Goal: Contribute content: Contribute content

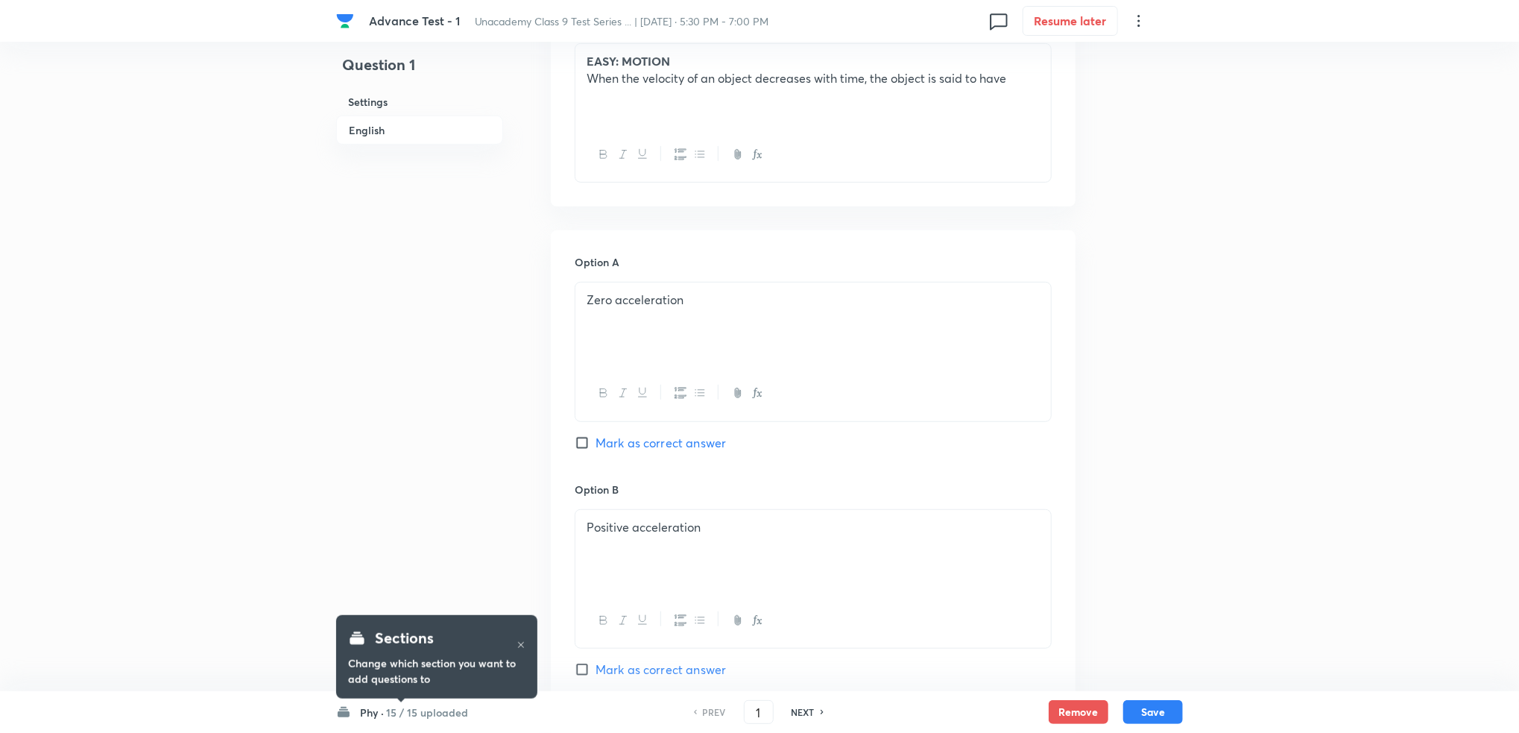
scroll to position [496, 0]
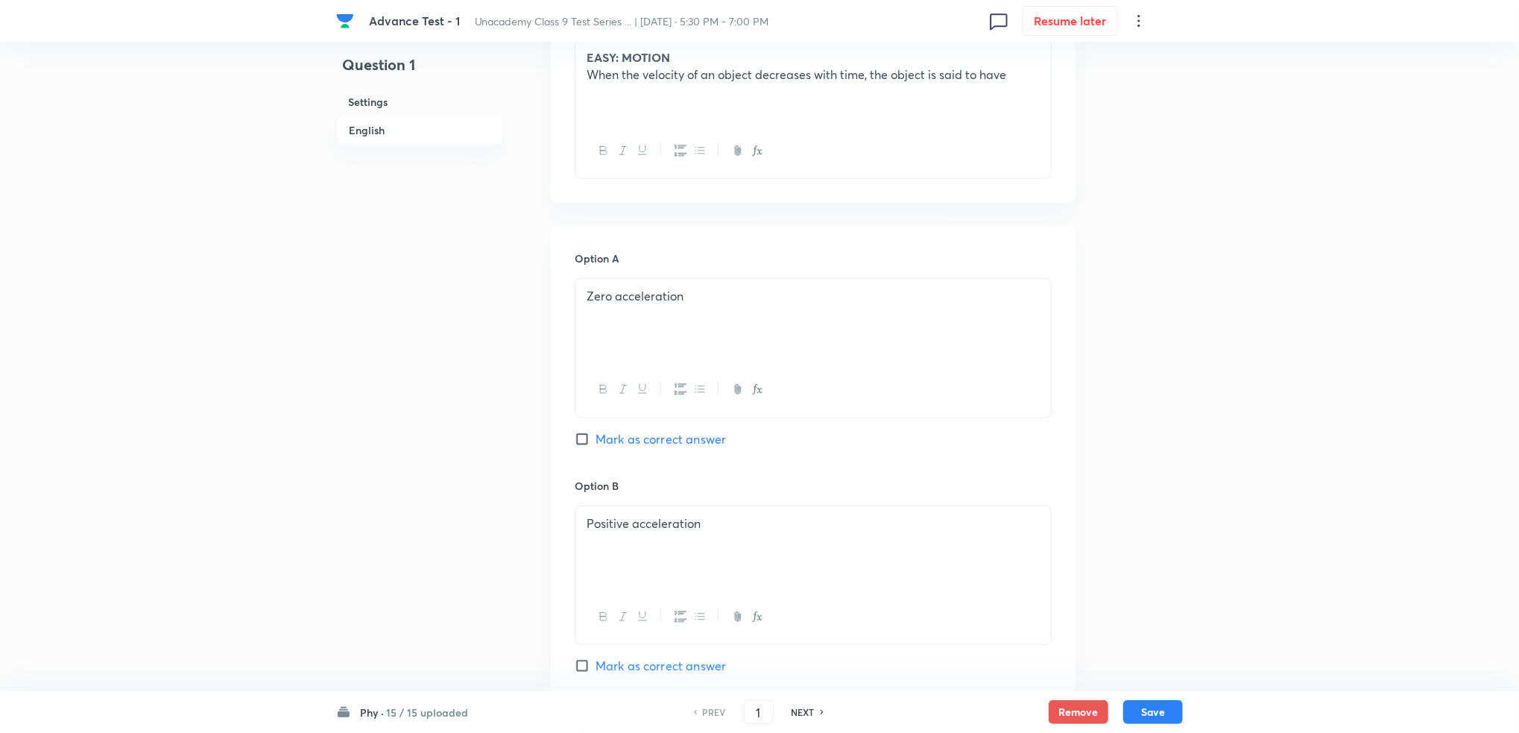
click at [809, 710] on h6 "NEXT" at bounding box center [803, 711] width 23 height 13
checkbox input "false"
type input "2"
click at [809, 710] on h6 "NEXT" at bounding box center [803, 711] width 23 height 13
checkbox input "false"
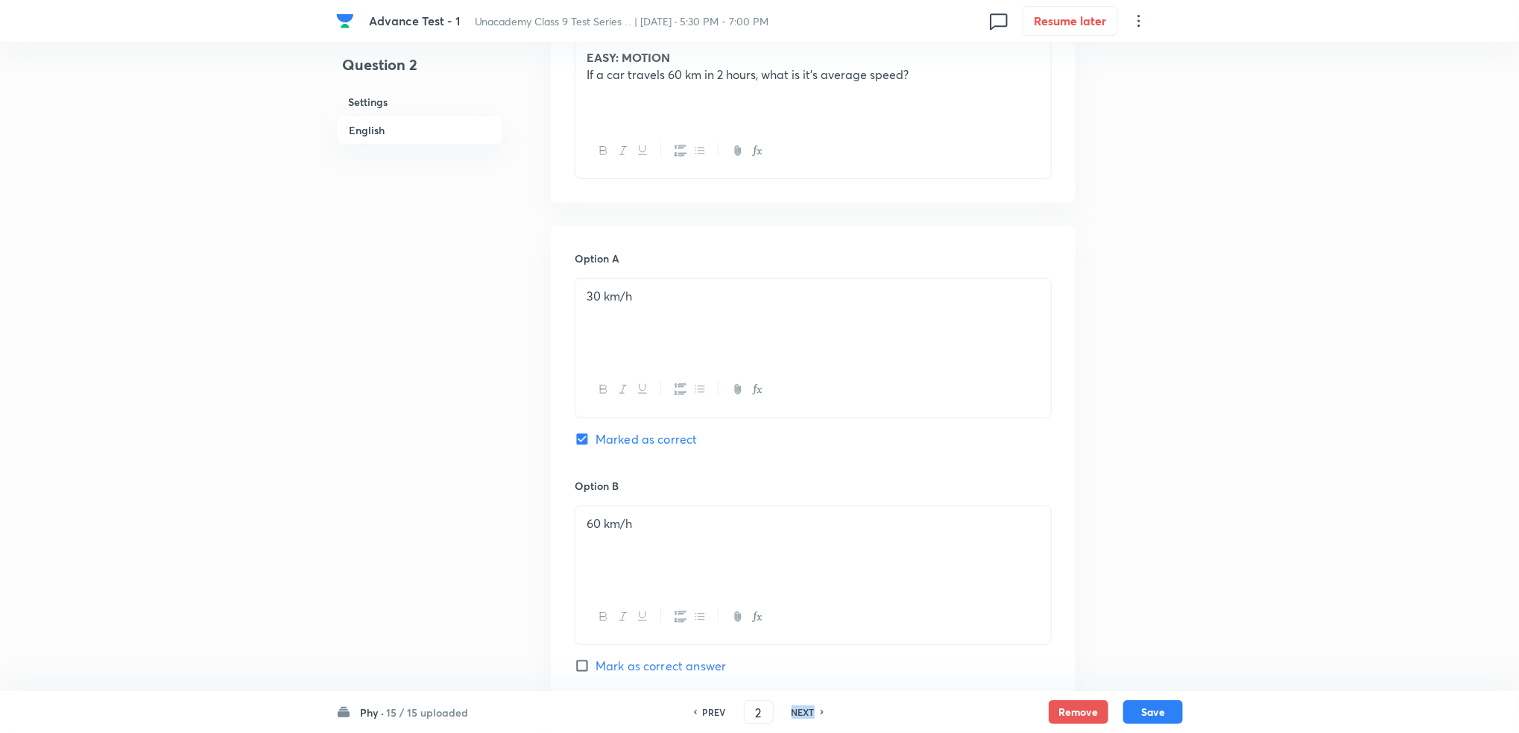
type input "3"
click at [809, 710] on h6 "NEXT" at bounding box center [803, 711] width 23 height 13
checkbox input "false"
type input "4"
click at [809, 710] on h6 "NEXT" at bounding box center [803, 711] width 23 height 13
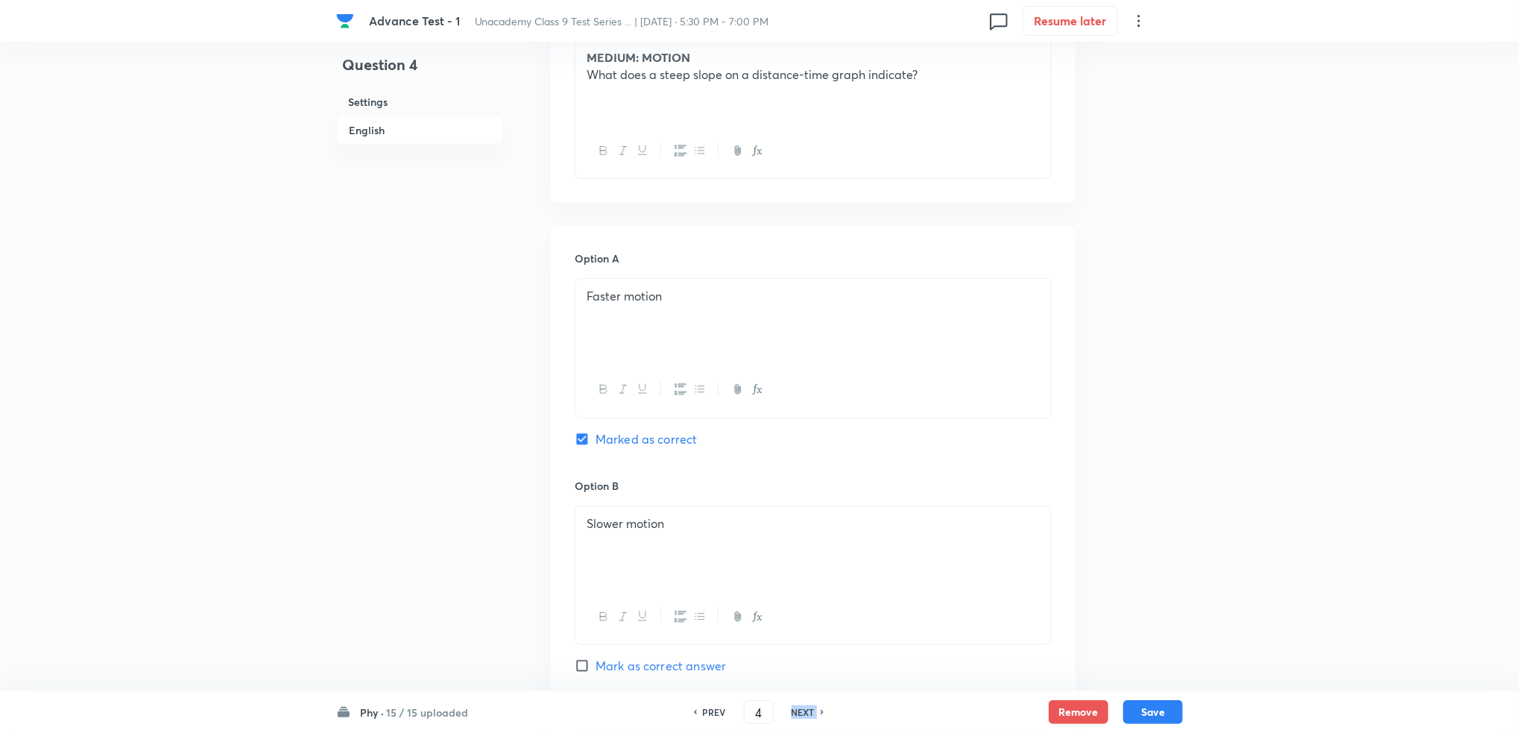
checkbox input "false"
type input "5"
click at [809, 710] on h6 "NEXT" at bounding box center [803, 711] width 23 height 13
checkbox input "false"
type input "6"
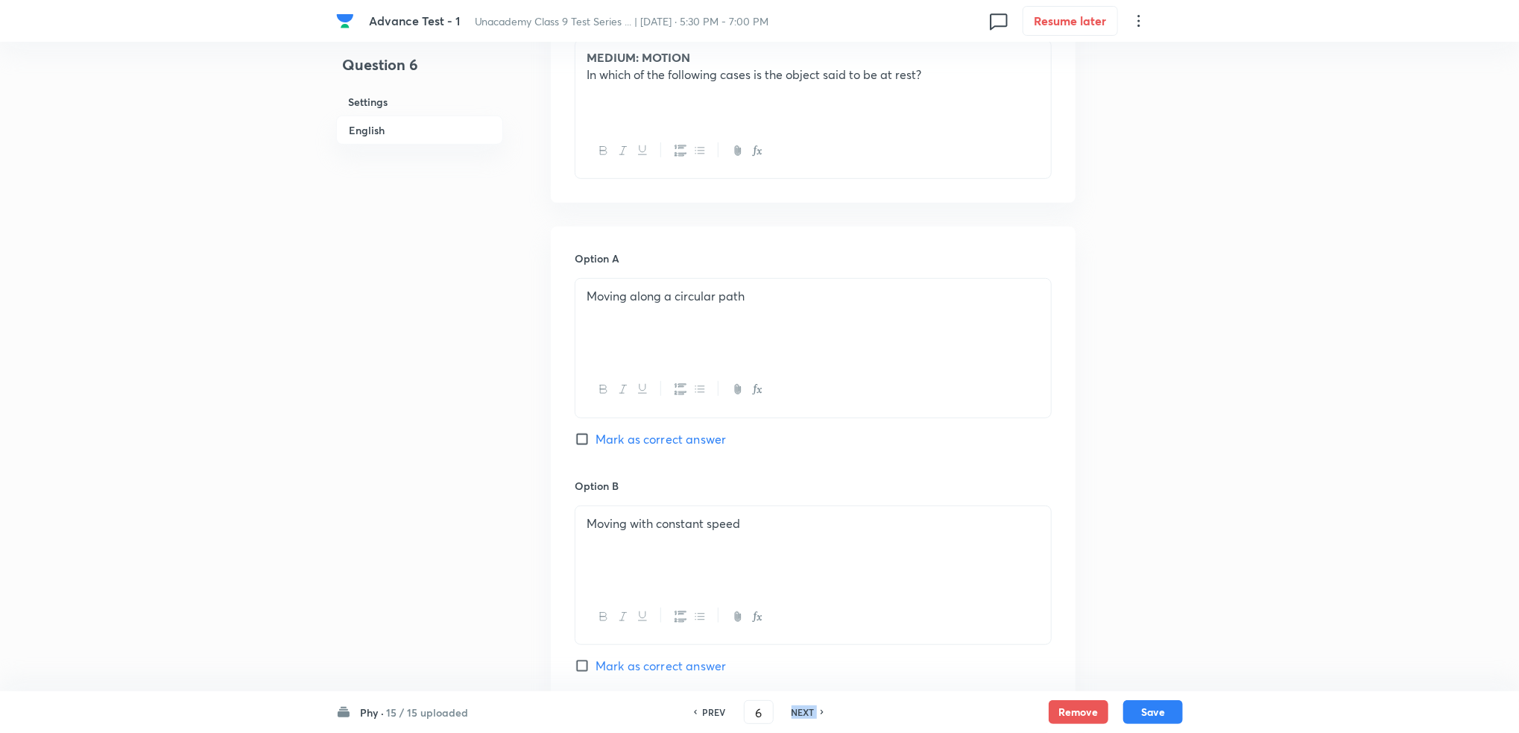
click at [809, 710] on h6 "NEXT" at bounding box center [803, 711] width 23 height 13
checkbox input "false"
type input "7"
click at [809, 710] on h6 "NEXT" at bounding box center [803, 711] width 23 height 13
checkbox input "false"
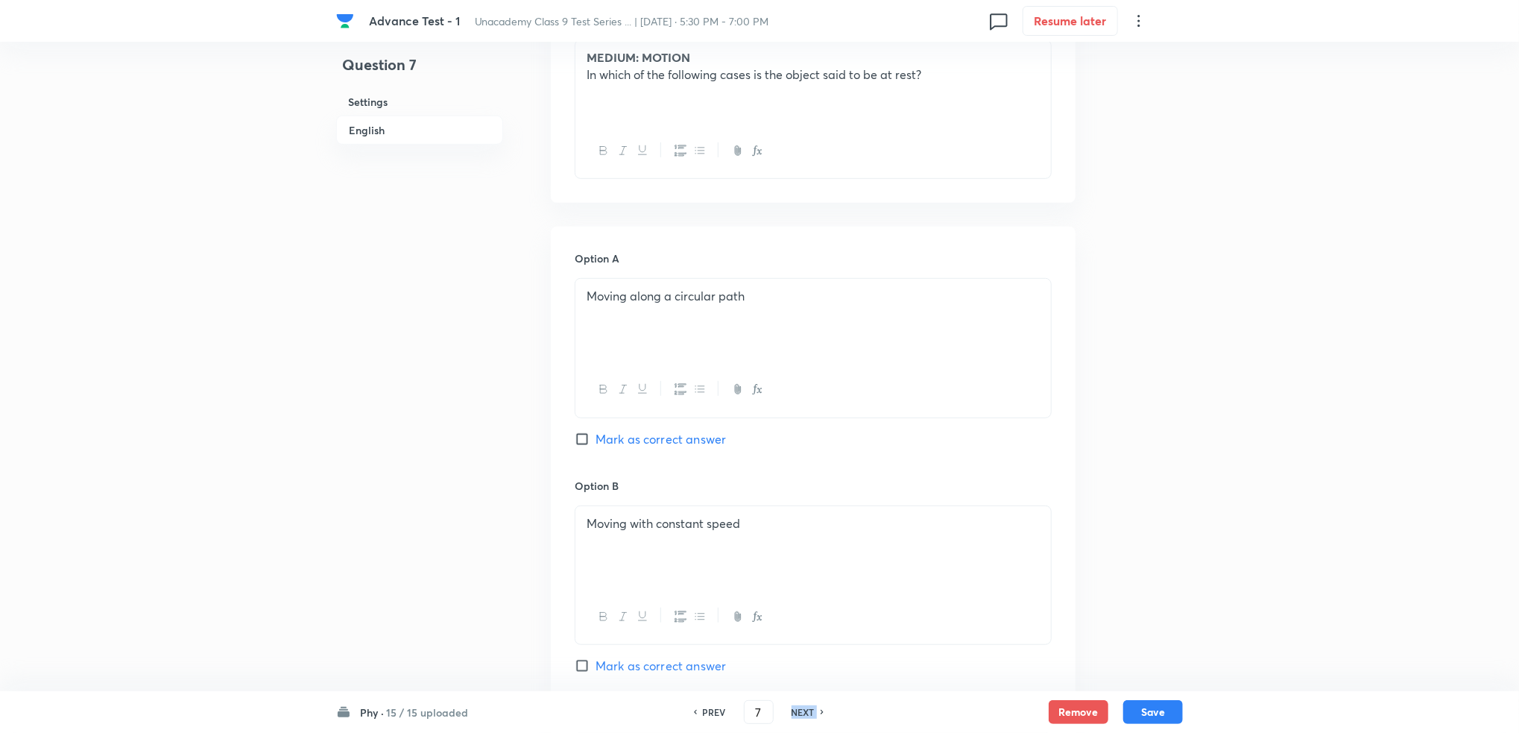
type input "8"
click at [809, 710] on h6 "NEXT" at bounding box center [803, 711] width 23 height 13
checkbox input "false"
type input "9"
click at [809, 710] on h6 "NEXT" at bounding box center [803, 711] width 23 height 13
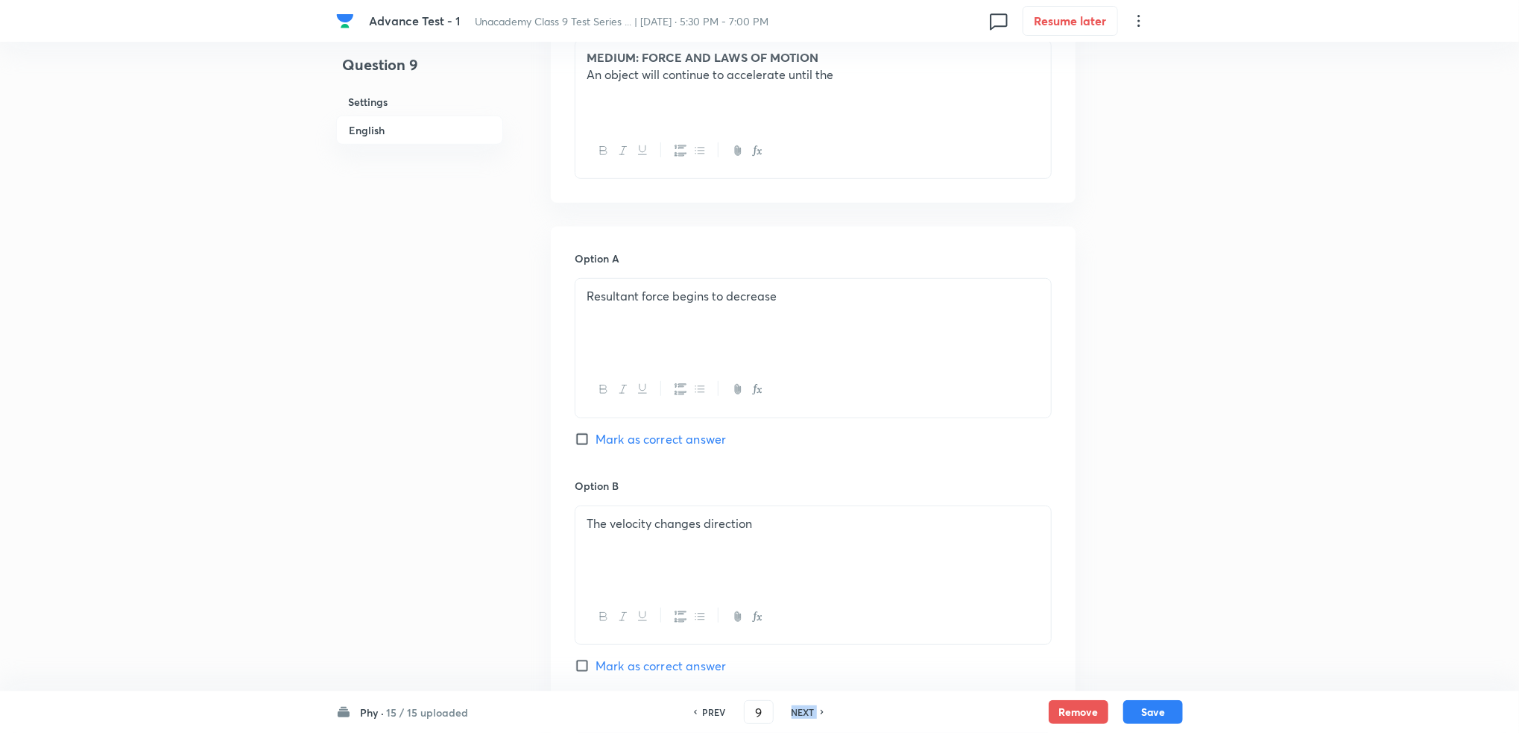
checkbox input "false"
type input "10"
checkbox input "true"
click at [809, 710] on h6 "NEXT" at bounding box center [803, 711] width 23 height 13
checkbox input "true"
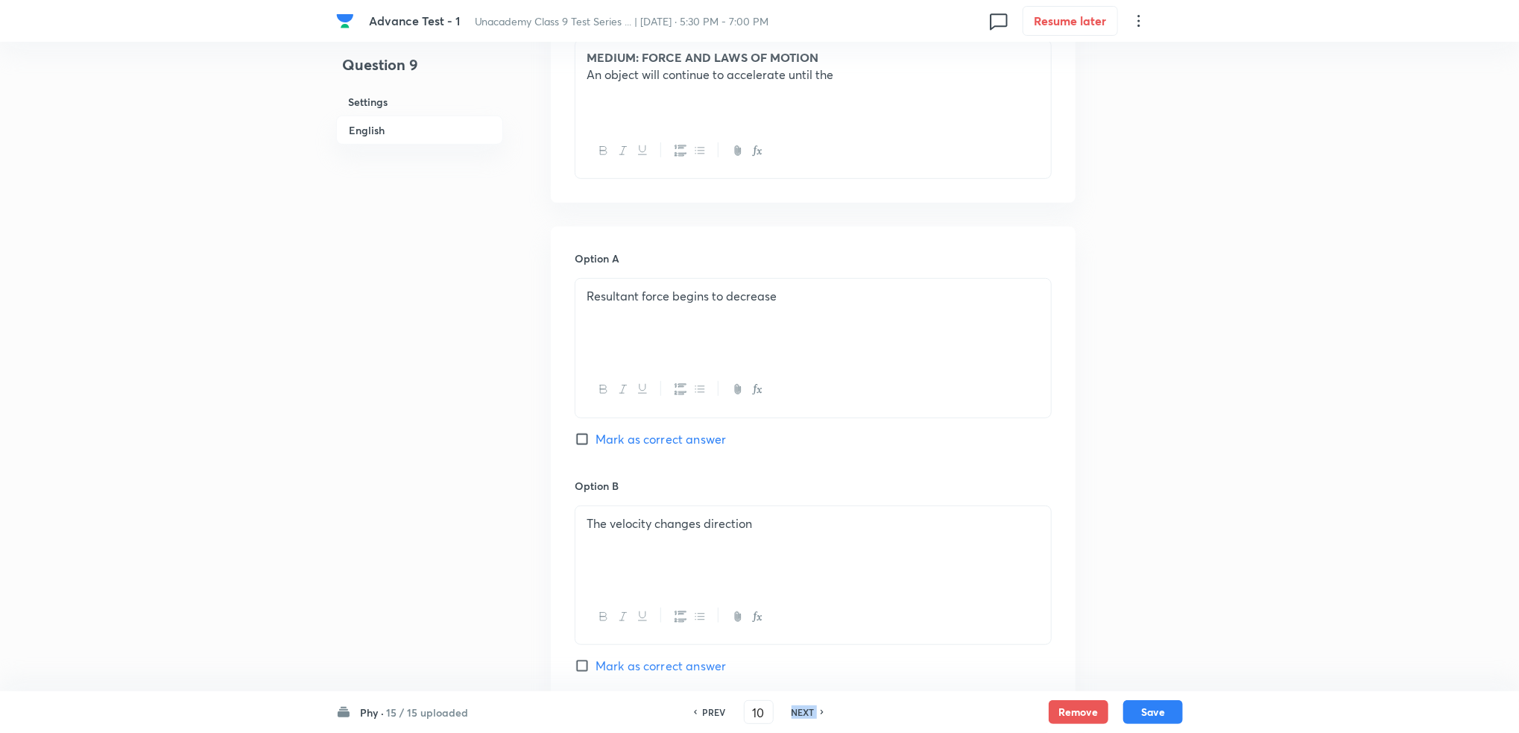
checkbox input "false"
type input "11"
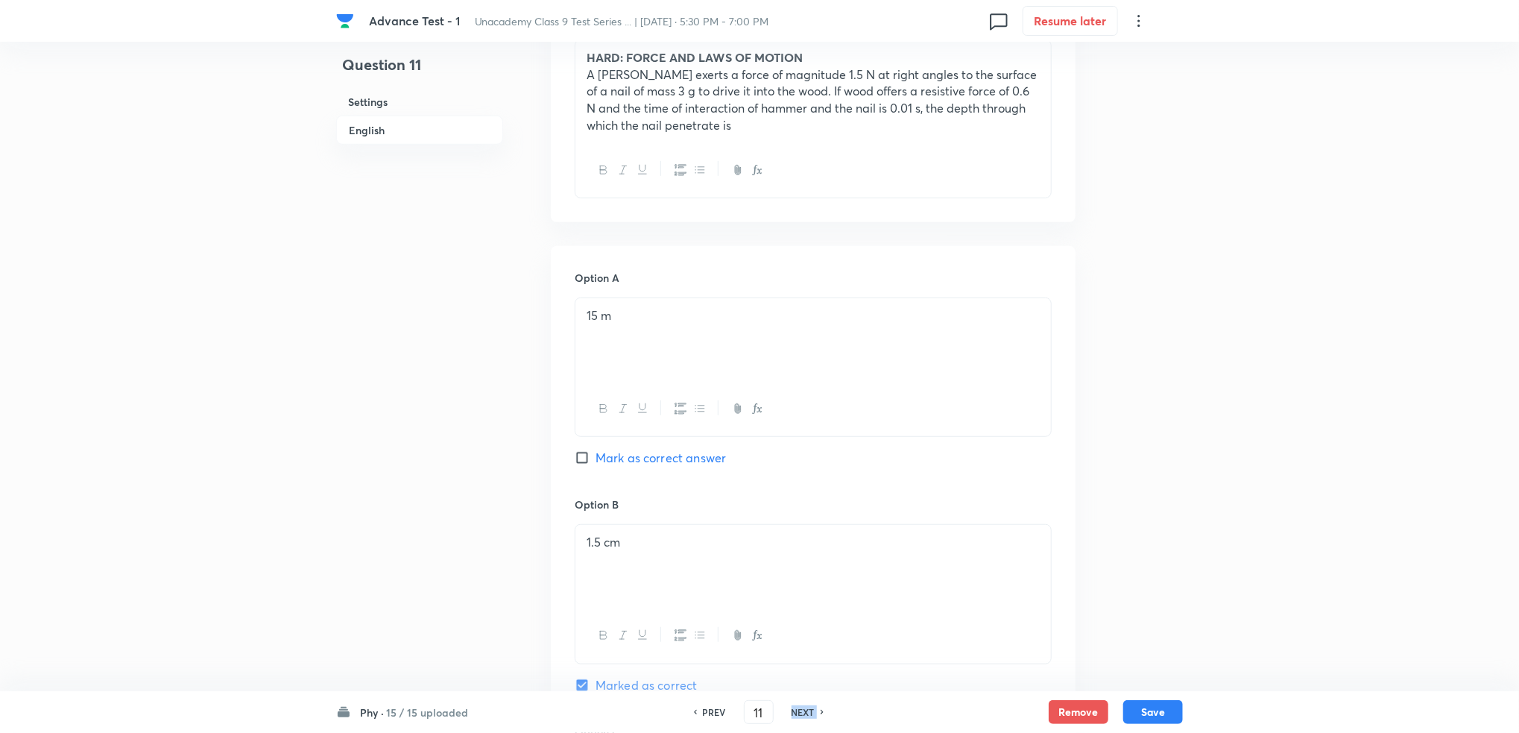
click at [809, 710] on h6 "NEXT" at bounding box center [803, 711] width 23 height 13
checkbox input "false"
type input "12"
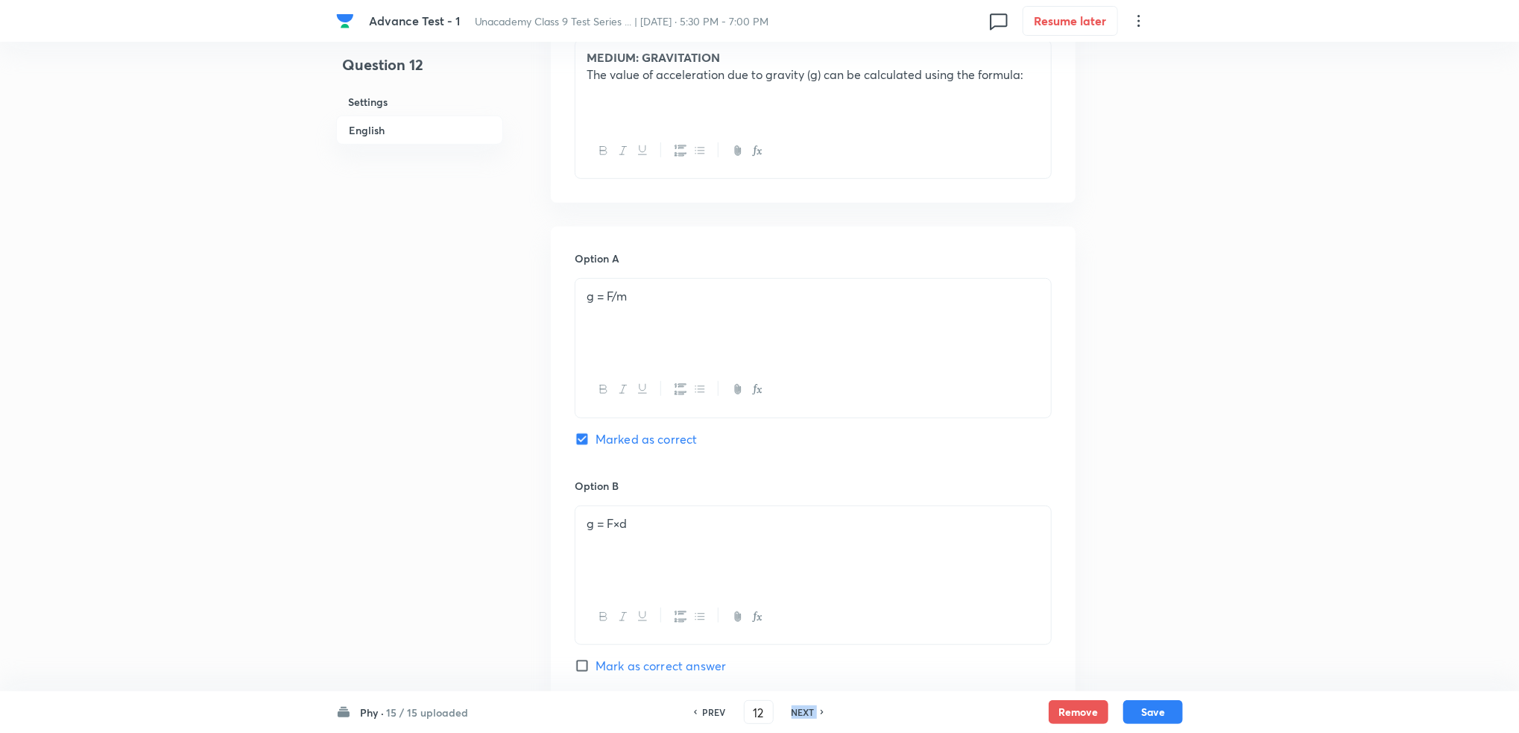
click at [809, 710] on h6 "NEXT" at bounding box center [803, 711] width 23 height 13
checkbox input "true"
type input "13"
click at [809, 710] on h6 "NEXT" at bounding box center [803, 711] width 23 height 13
checkbox input "false"
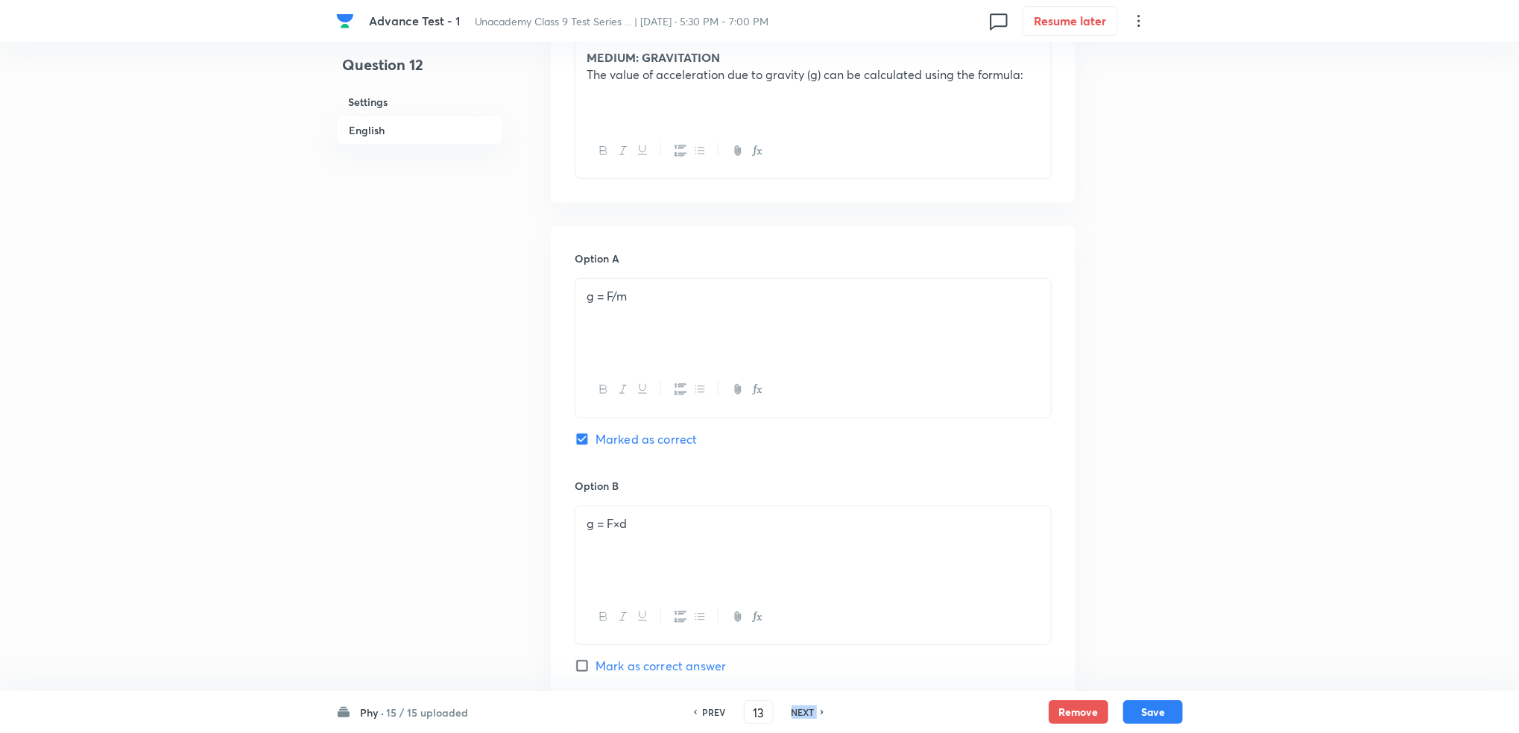
checkbox input "true"
type input "14"
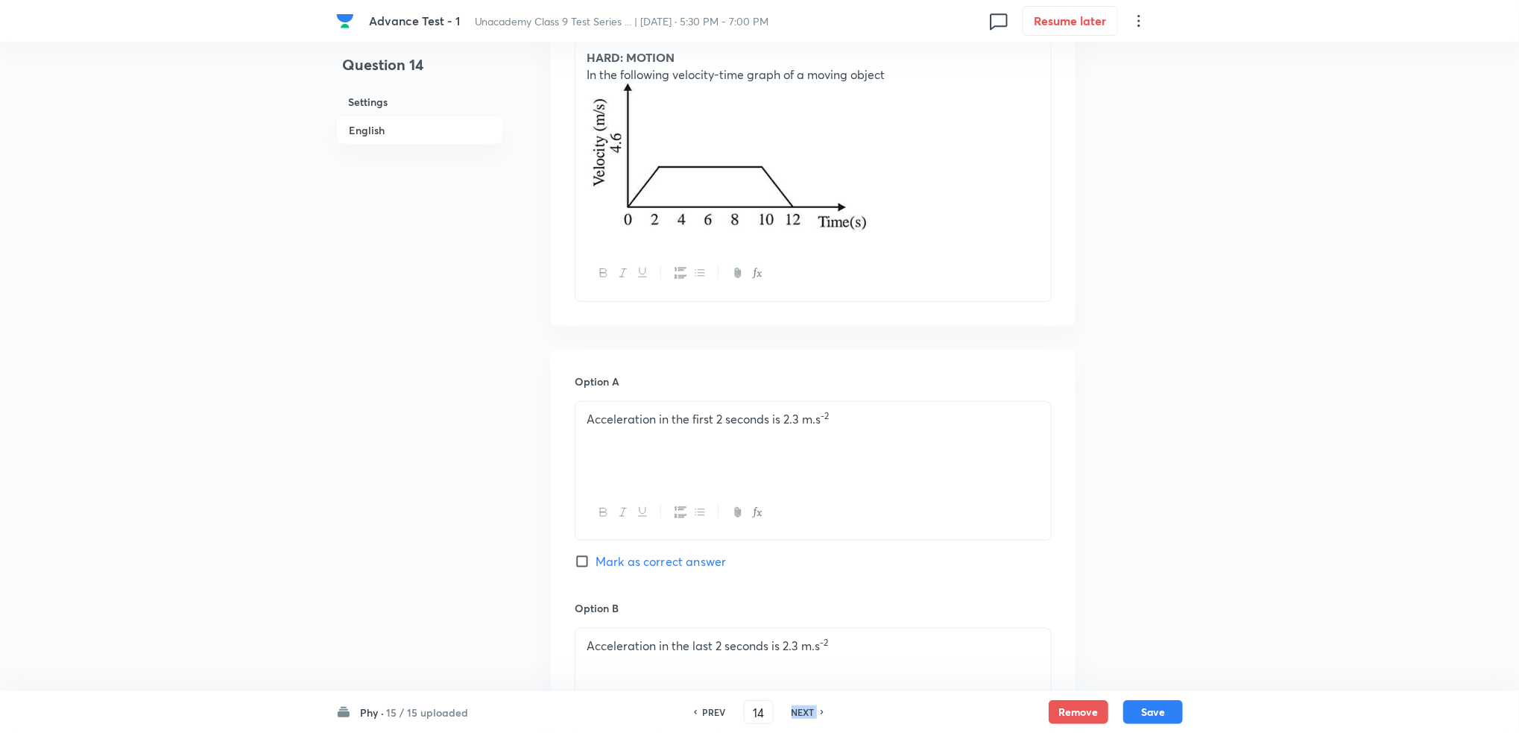
click at [809, 710] on h6 "NEXT" at bounding box center [803, 711] width 23 height 13
checkbox input "true"
checkbox input "false"
type input "15"
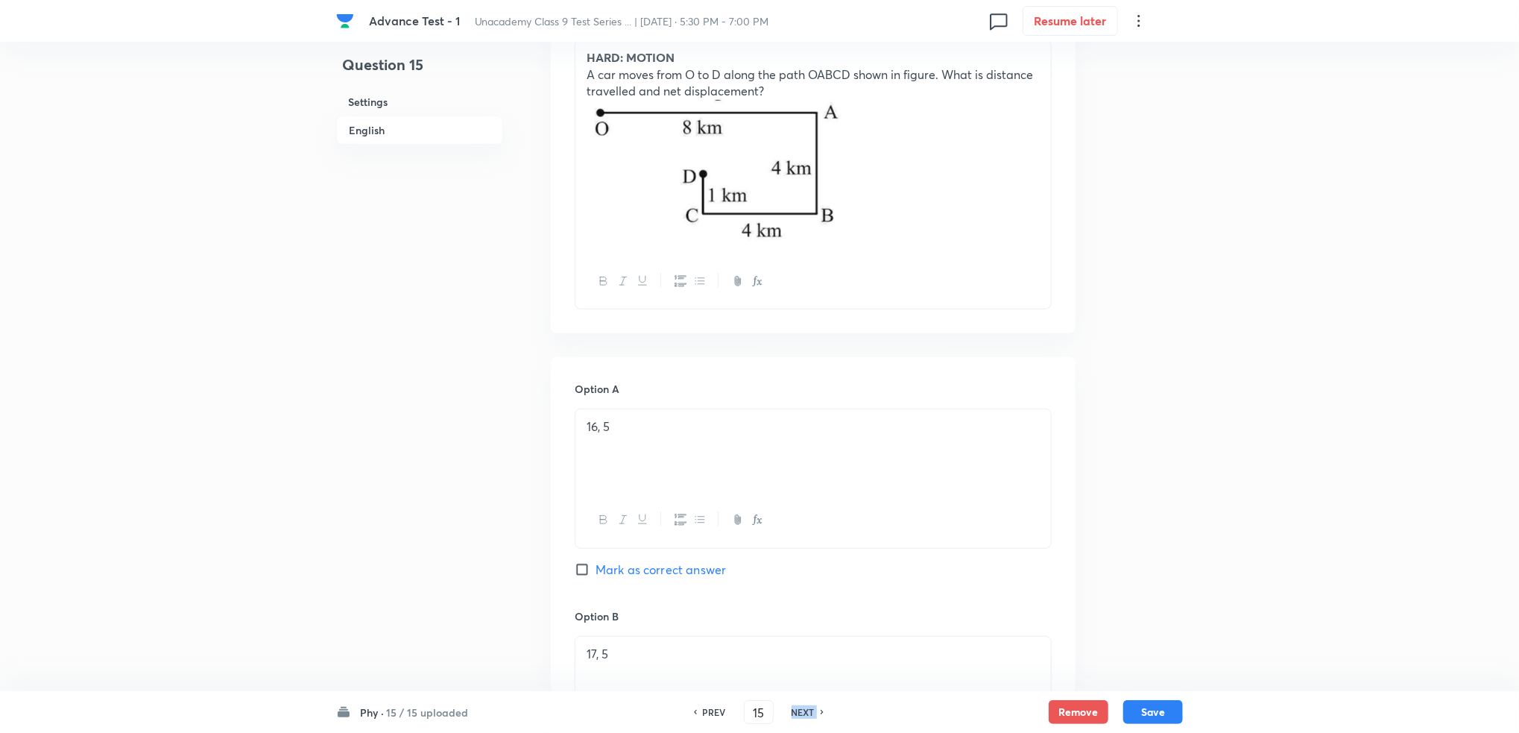
click at [809, 710] on h6 "NEXT" at bounding box center [803, 711] width 23 height 13
checkbox input "false"
checkbox input "true"
type input "16"
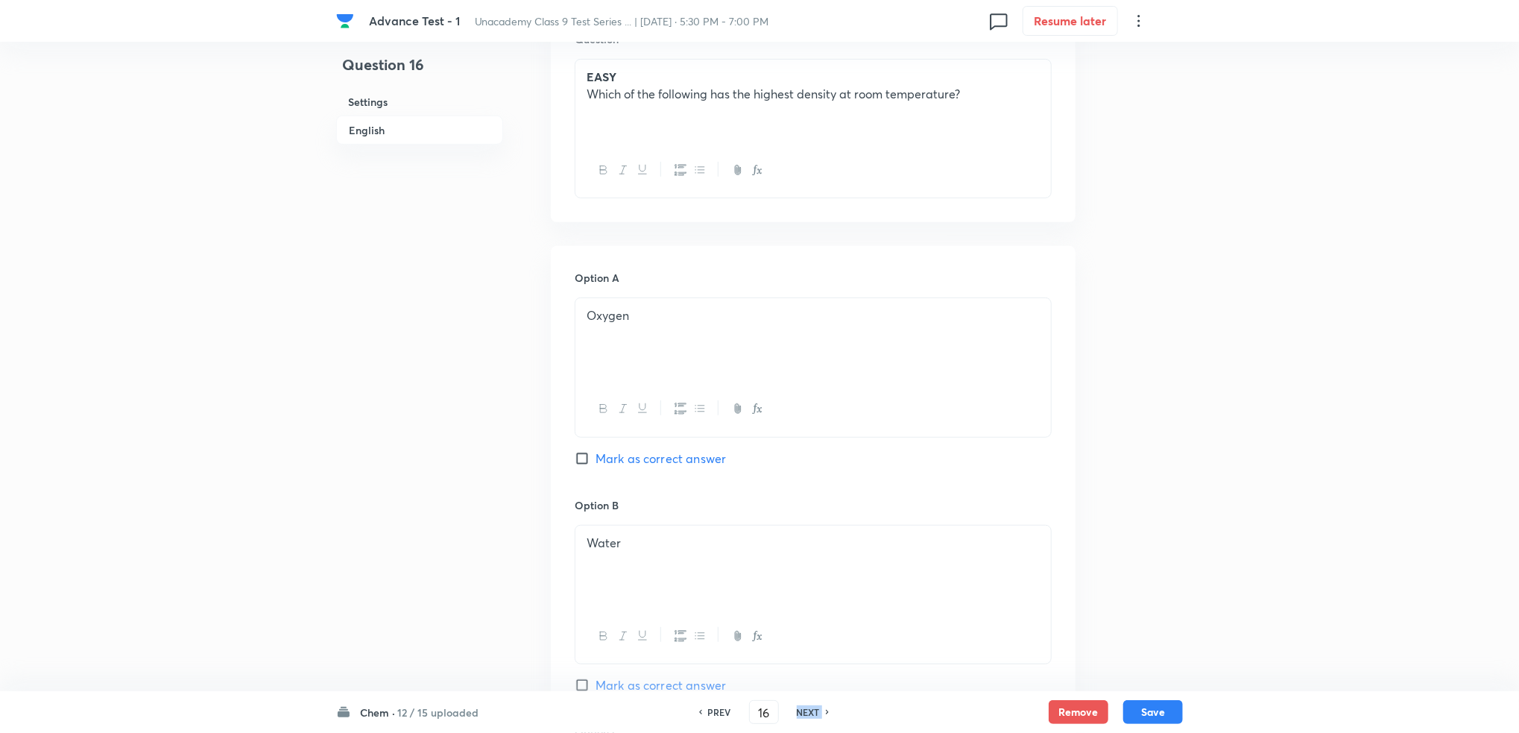
click at [809, 710] on h6 "NEXT" at bounding box center [808, 711] width 23 height 13
checkbox input "false"
type input "17"
checkbox input "true"
click at [809, 710] on h6 "NEXT" at bounding box center [808, 711] width 23 height 13
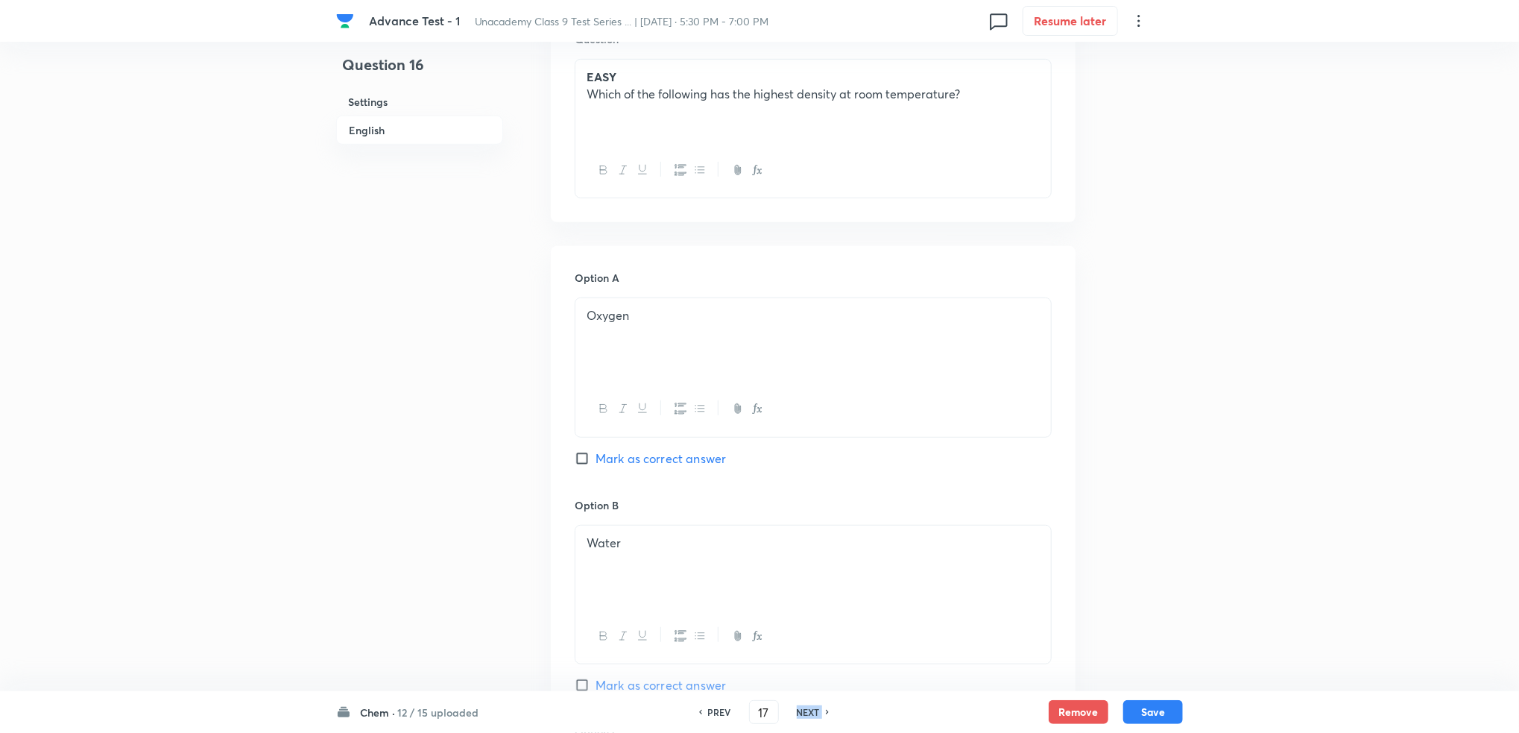
checkbox input "true"
checkbox input "false"
type input "18"
click at [809, 710] on h6 "NEXT" at bounding box center [808, 711] width 23 height 13
checkbox input "false"
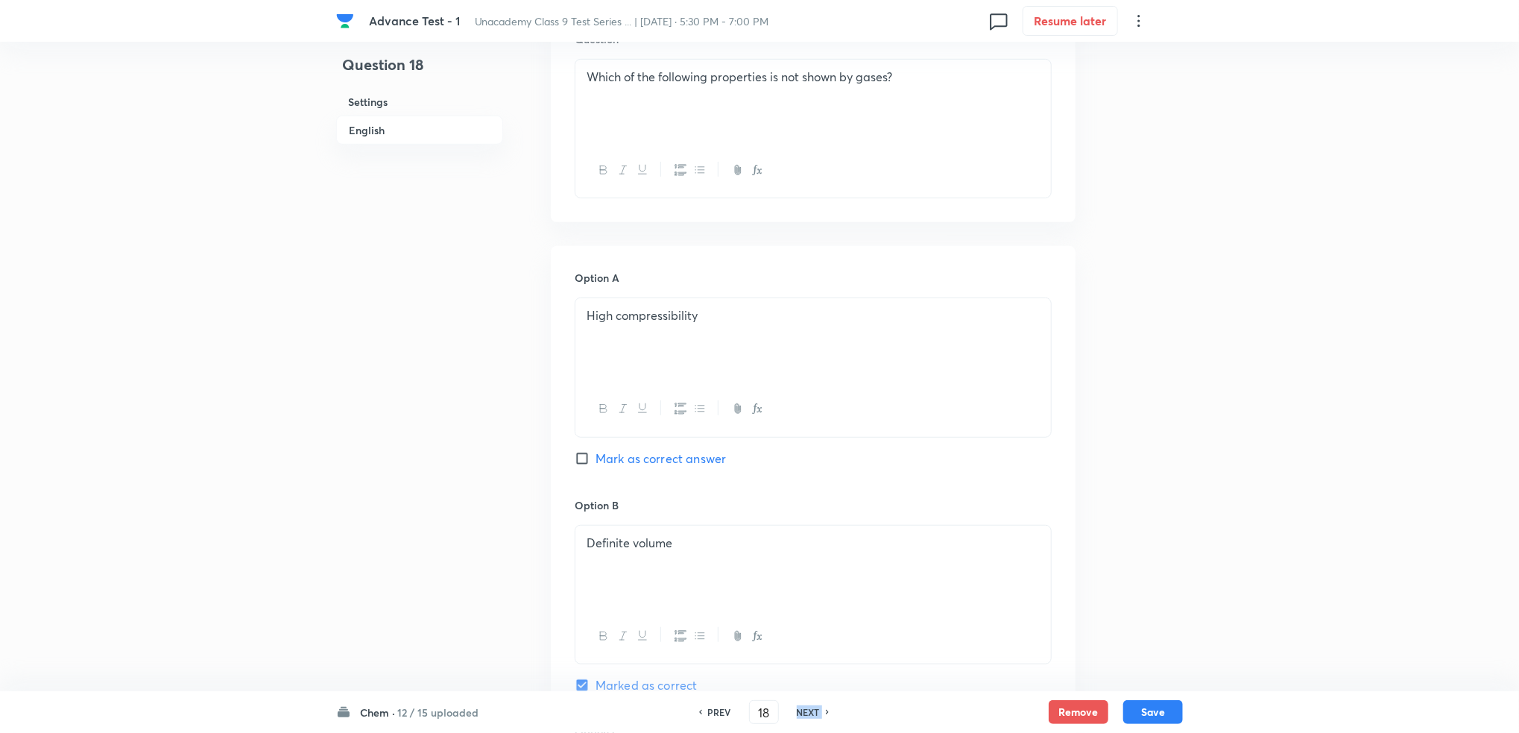
type input "19"
checkbox input "true"
click at [809, 710] on h6 "NEXT" at bounding box center [808, 711] width 23 height 13
checkbox input "true"
checkbox input "false"
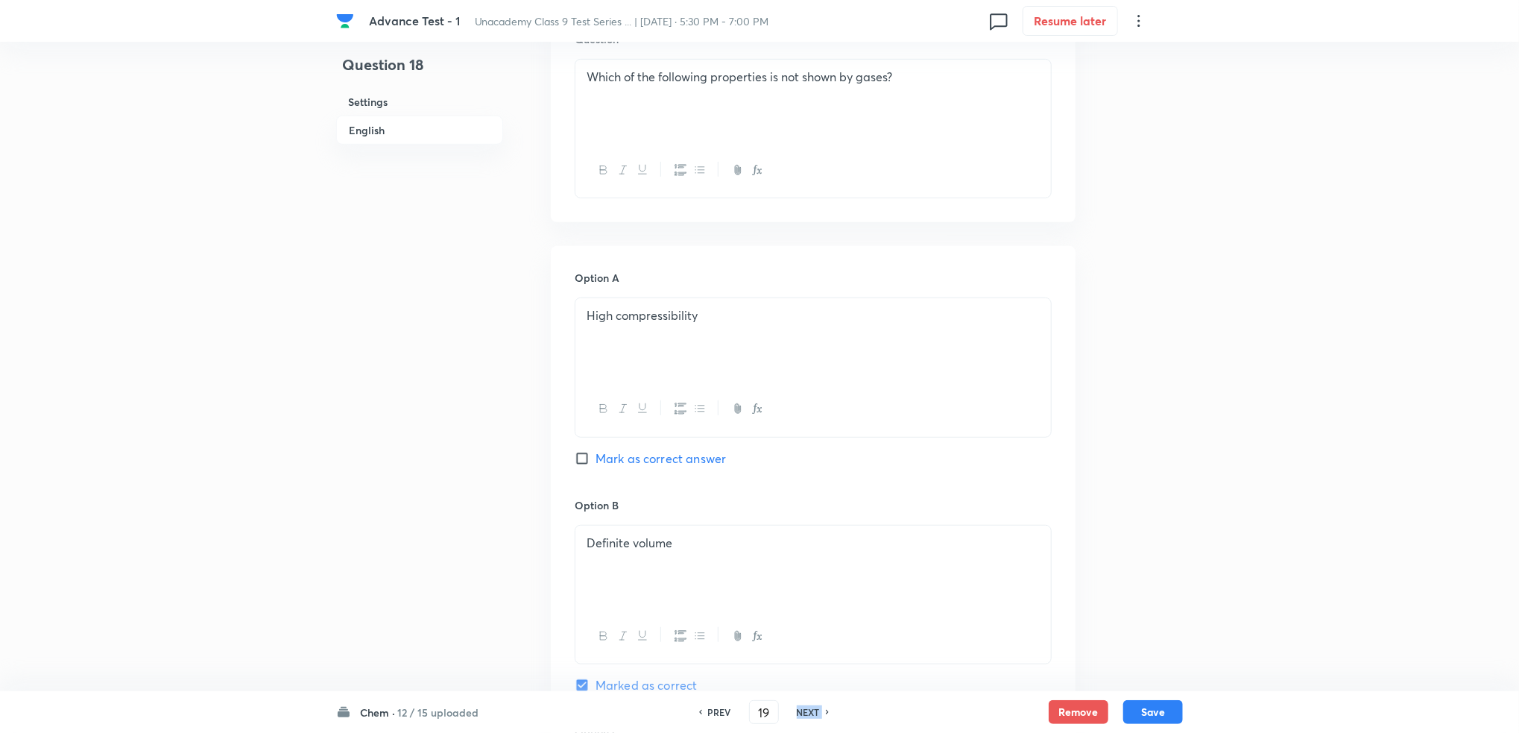
type input "20"
click at [809, 710] on h6 "NEXT" at bounding box center [808, 711] width 23 height 13
checkbox input "false"
type input "21"
click at [809, 710] on h6 "NEXT" at bounding box center [808, 711] width 23 height 13
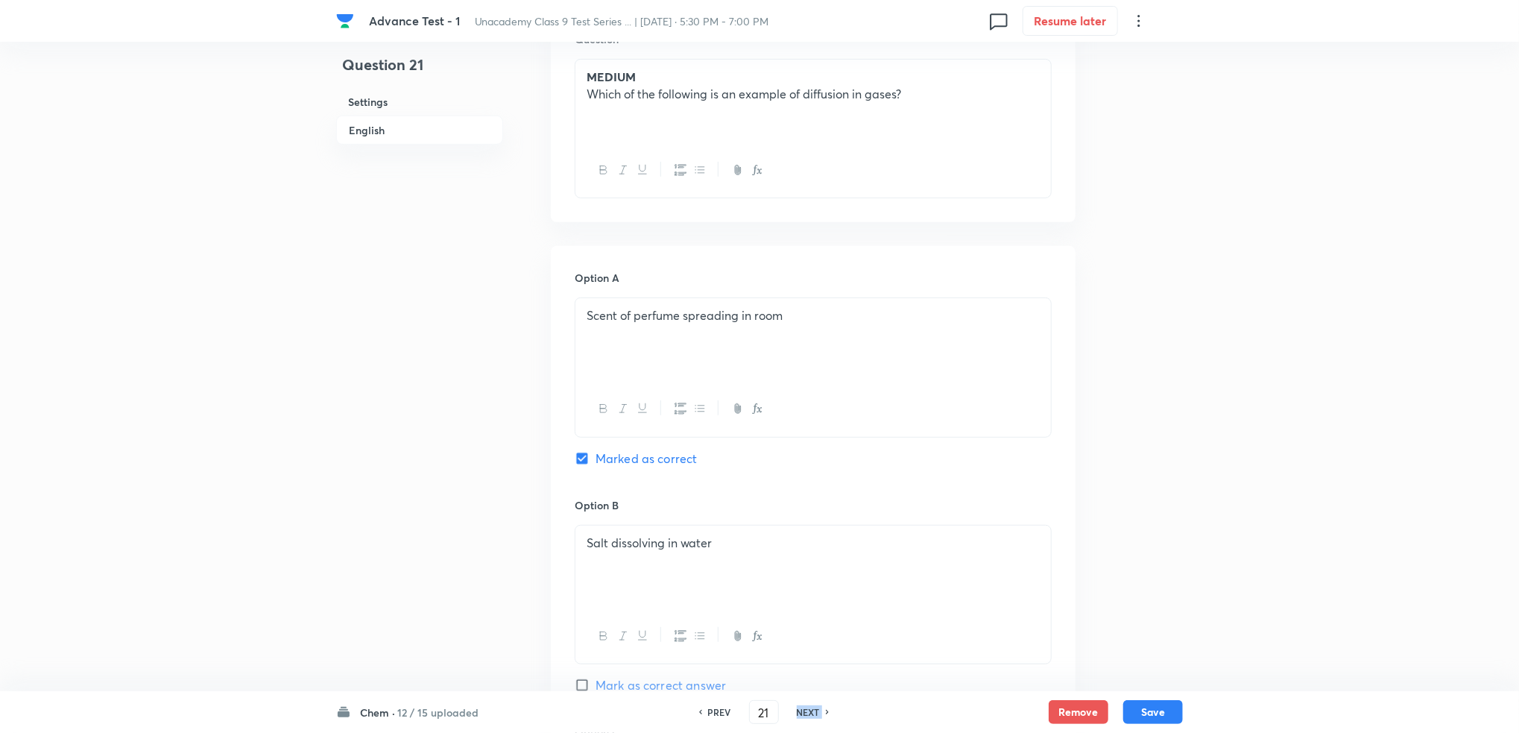
checkbox input "false"
type input "22"
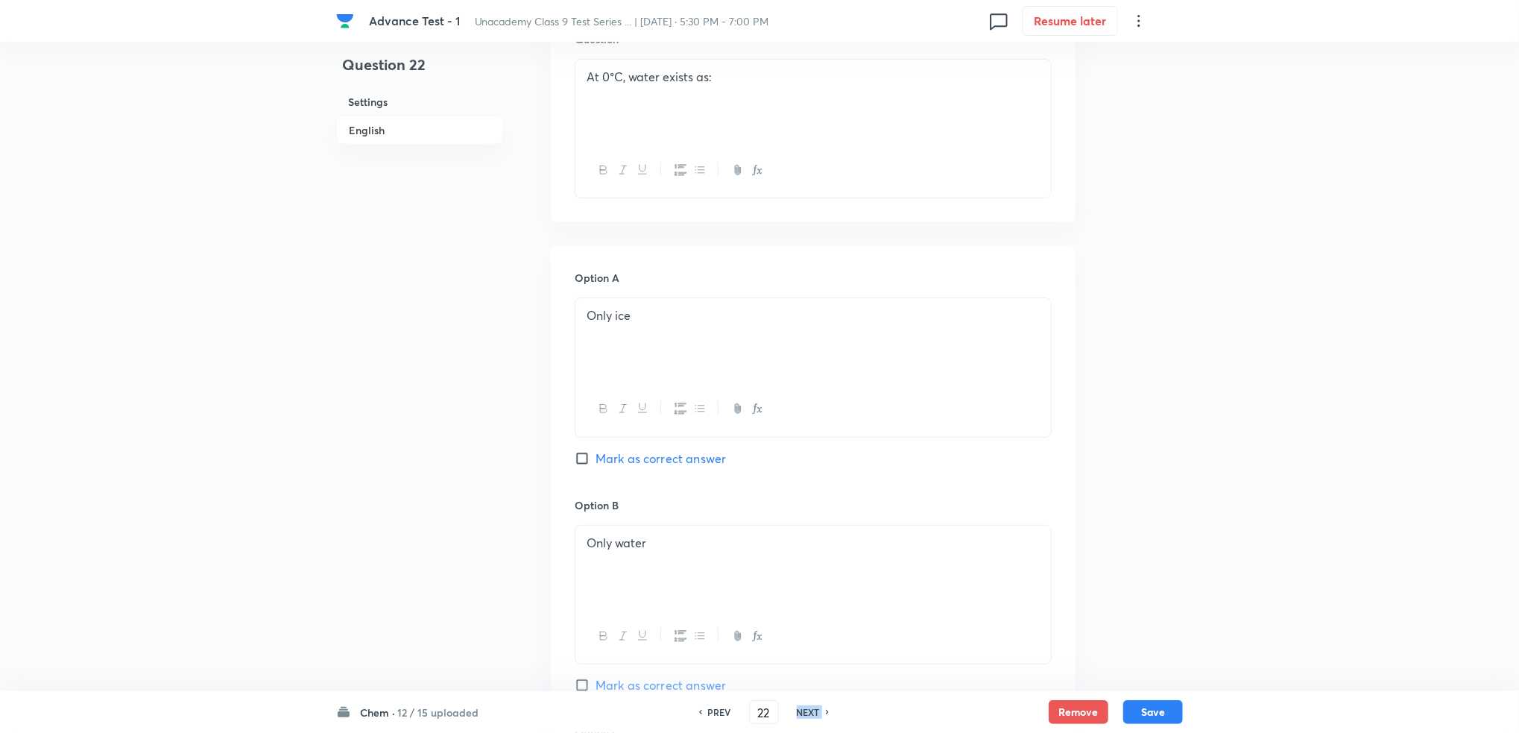
click at [809, 710] on h6 "NEXT" at bounding box center [808, 711] width 23 height 13
checkbox input "false"
type input "23"
checkbox input "true"
click at [809, 710] on h6 "NEXT" at bounding box center [808, 711] width 23 height 13
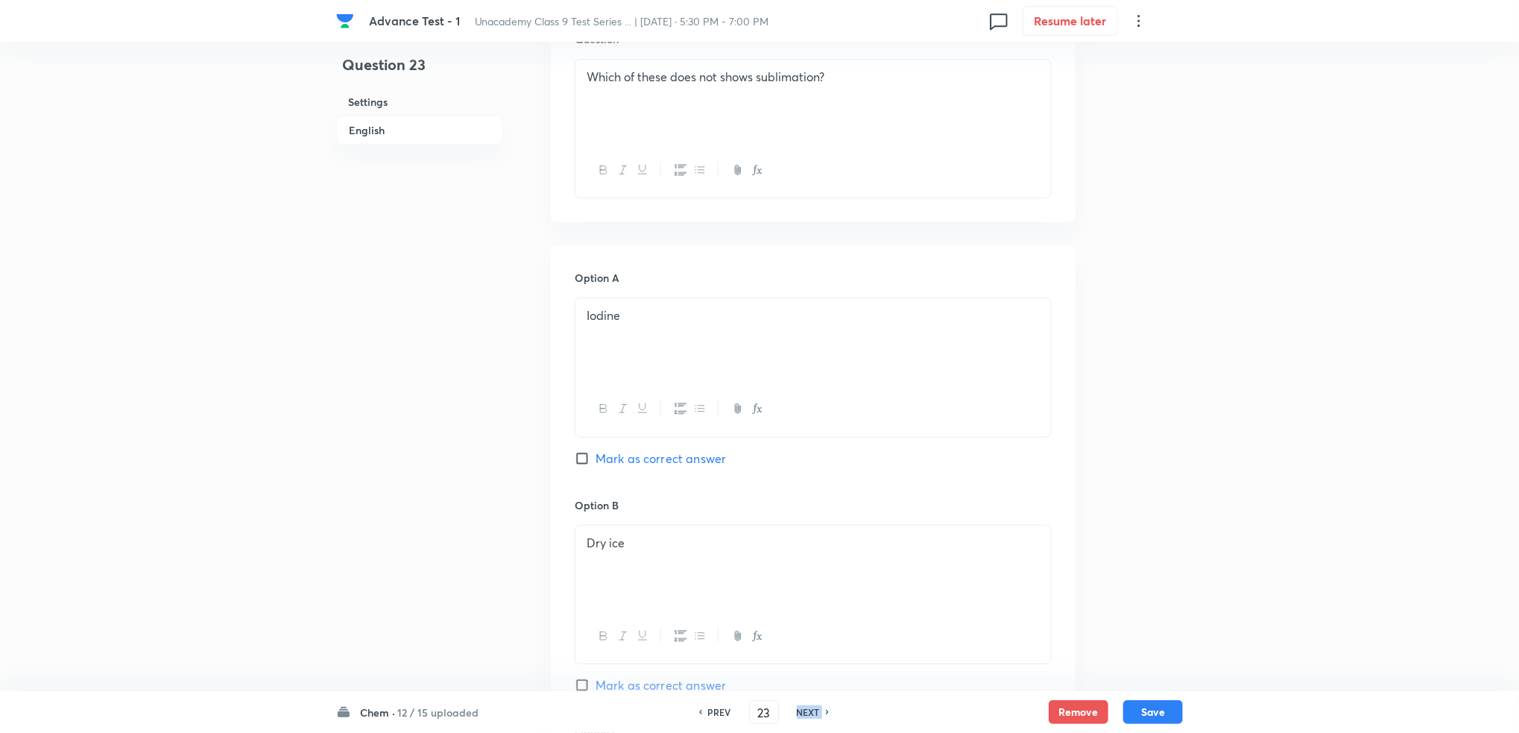
checkbox input "true"
checkbox input "false"
type input "24"
click at [809, 710] on h6 "NEXT" at bounding box center [808, 711] width 23 height 13
checkbox input "false"
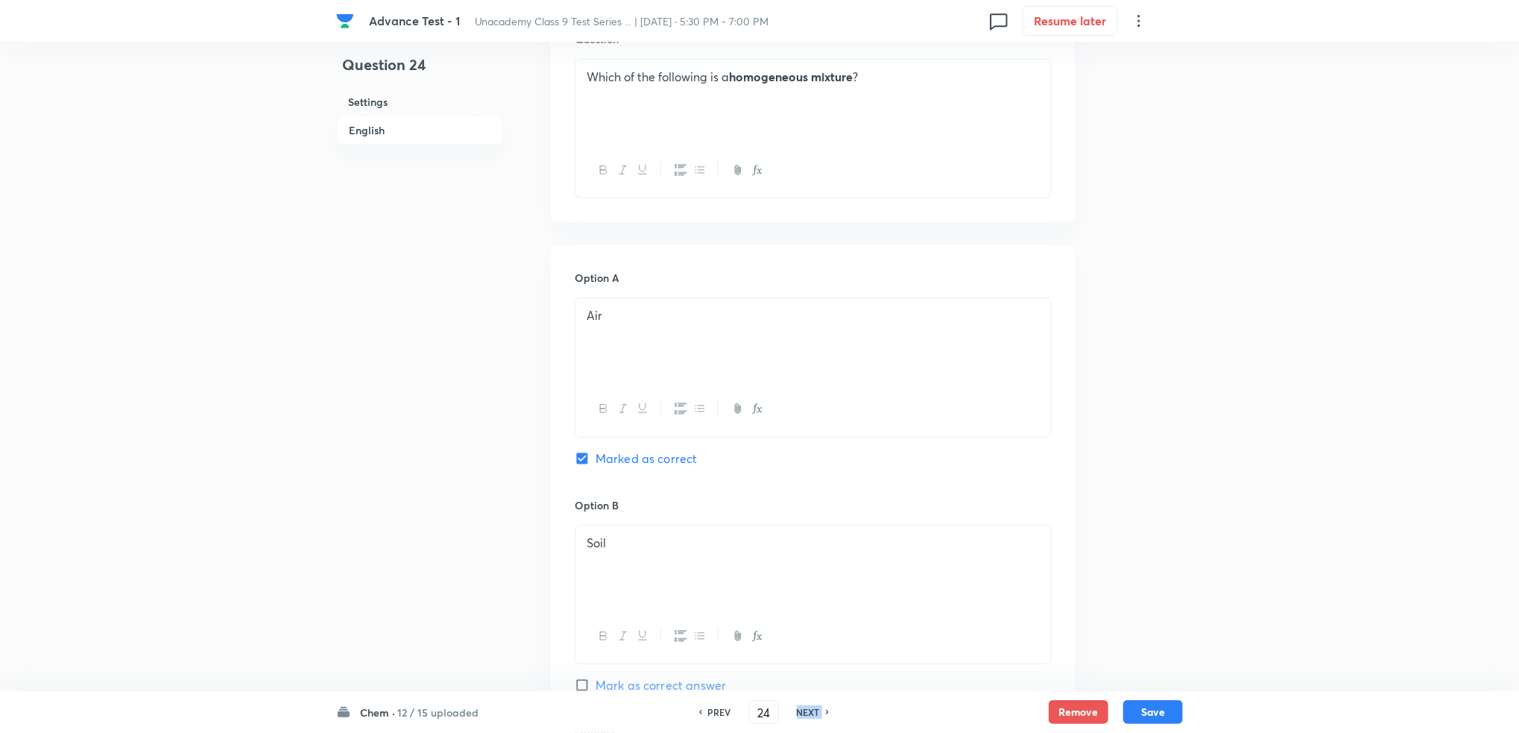
checkbox input "true"
type input "25"
click at [809, 710] on h6 "NEXT" at bounding box center [808, 711] width 23 height 13
checkbox input "false"
type input "26"
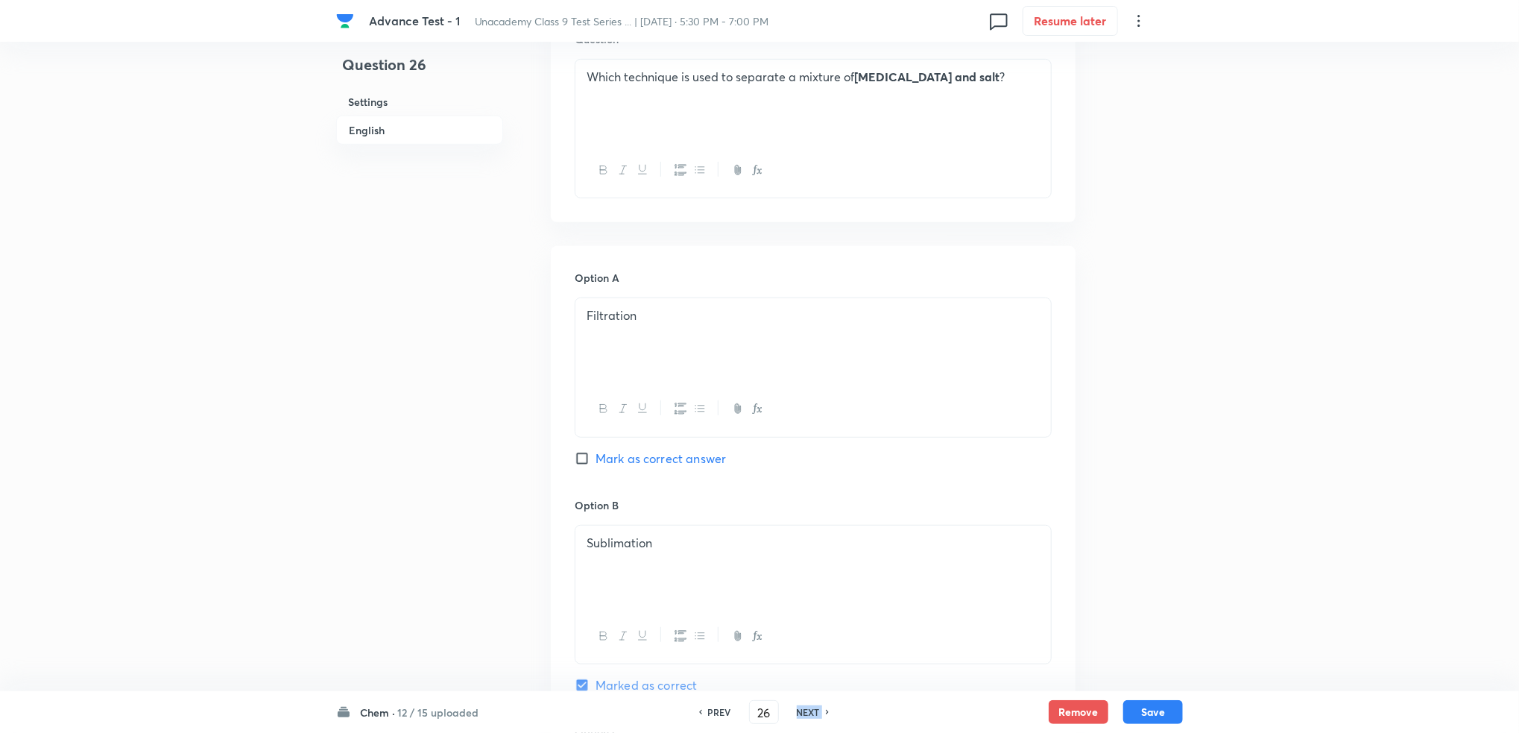
click at [809, 710] on h6 "NEXT" at bounding box center [808, 711] width 23 height 13
checkbox input "false"
type input "27"
checkbox input "true"
click at [809, 710] on h6 "NEXT" at bounding box center [808, 711] width 23 height 13
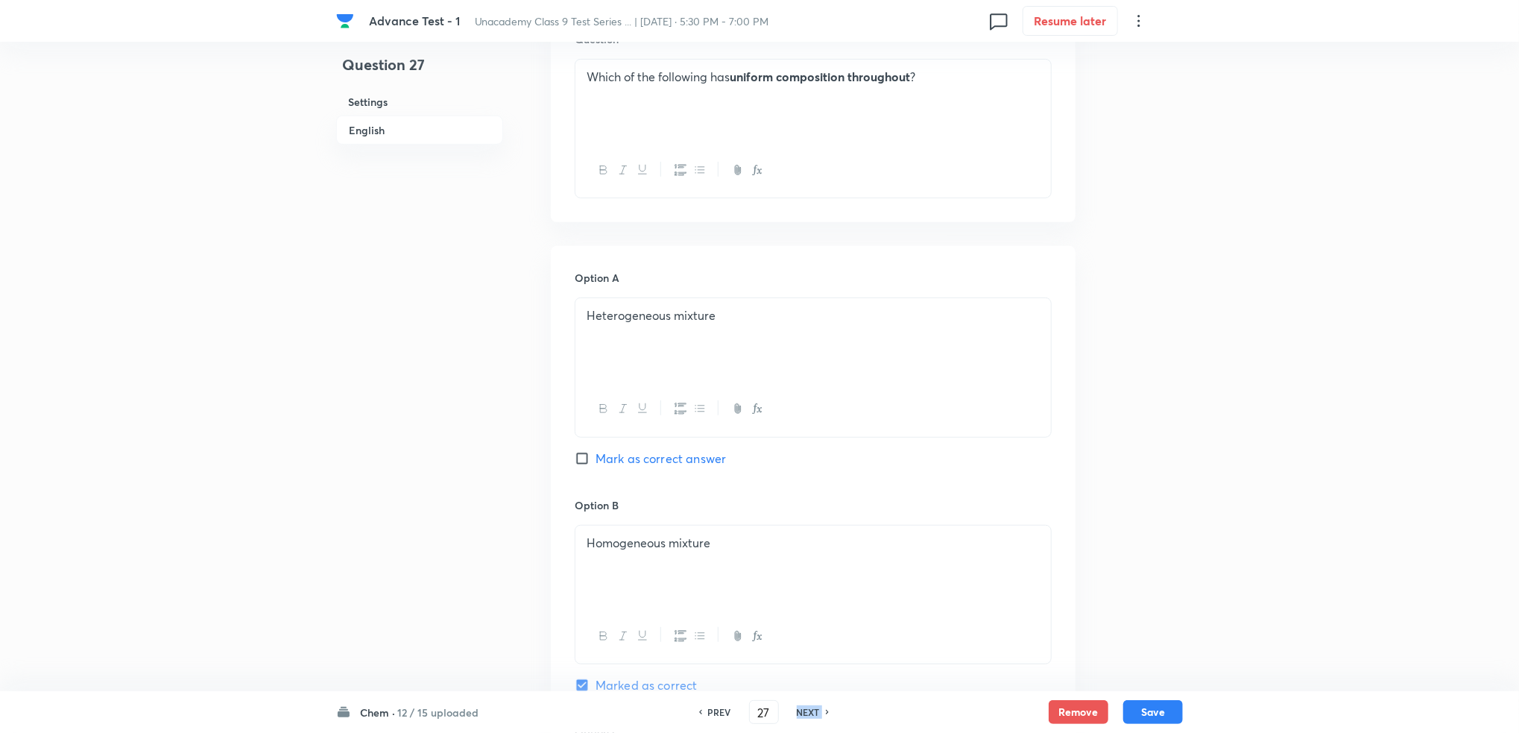
type input "28"
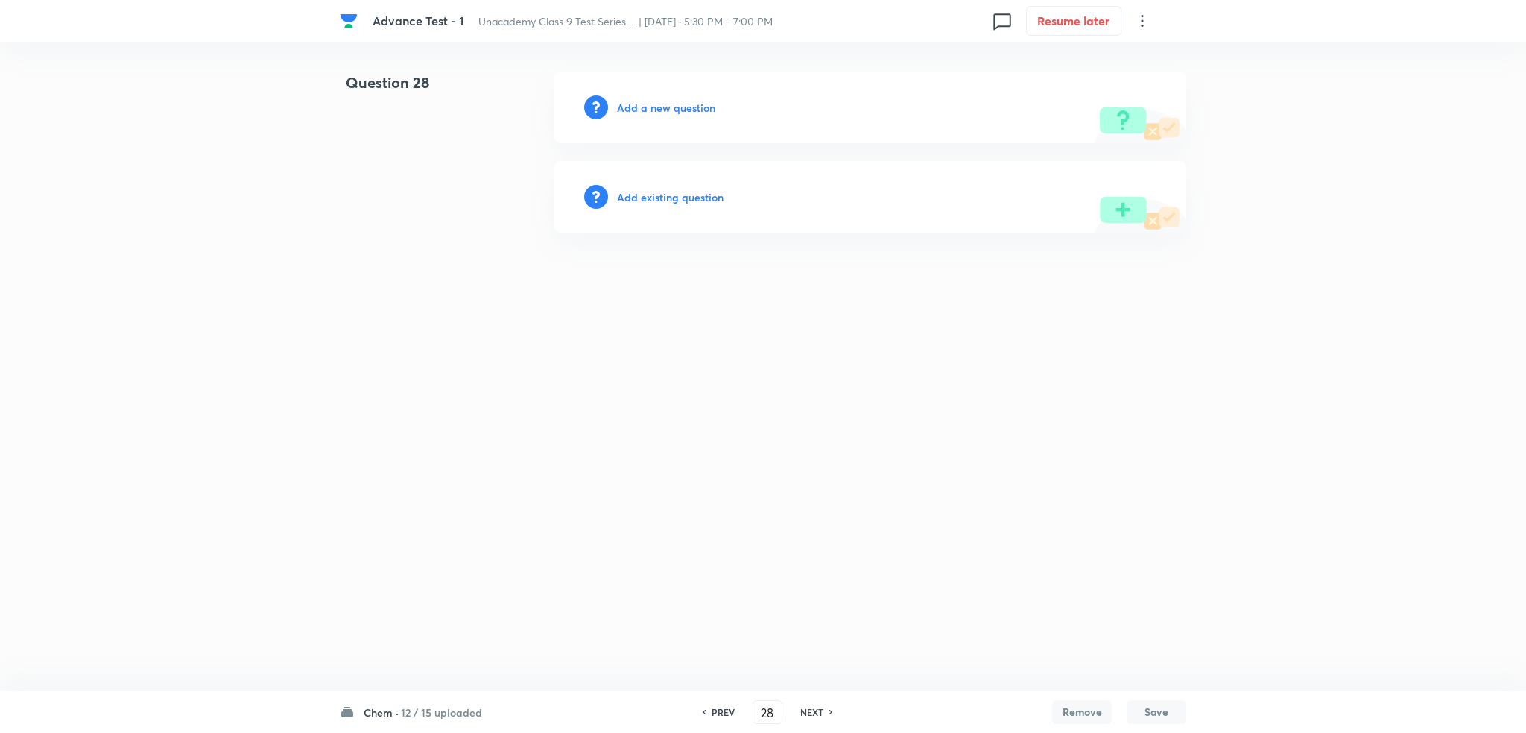
click at [640, 106] on h6 "Add a new question" at bounding box center [666, 108] width 98 height 16
click at [689, 107] on h6 "Choose a question type" at bounding box center [674, 108] width 115 height 16
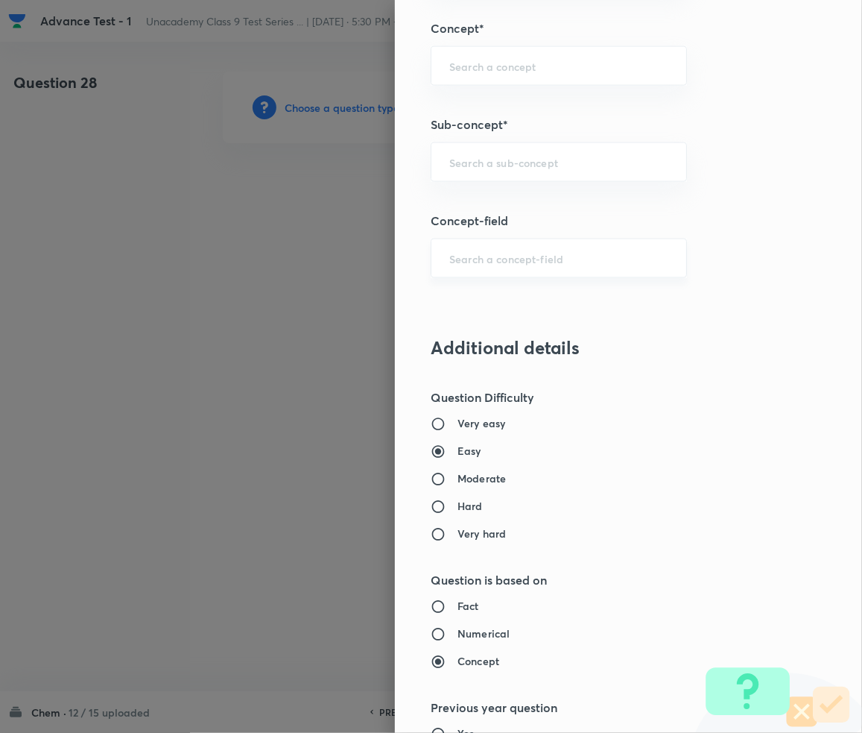
scroll to position [604, 0]
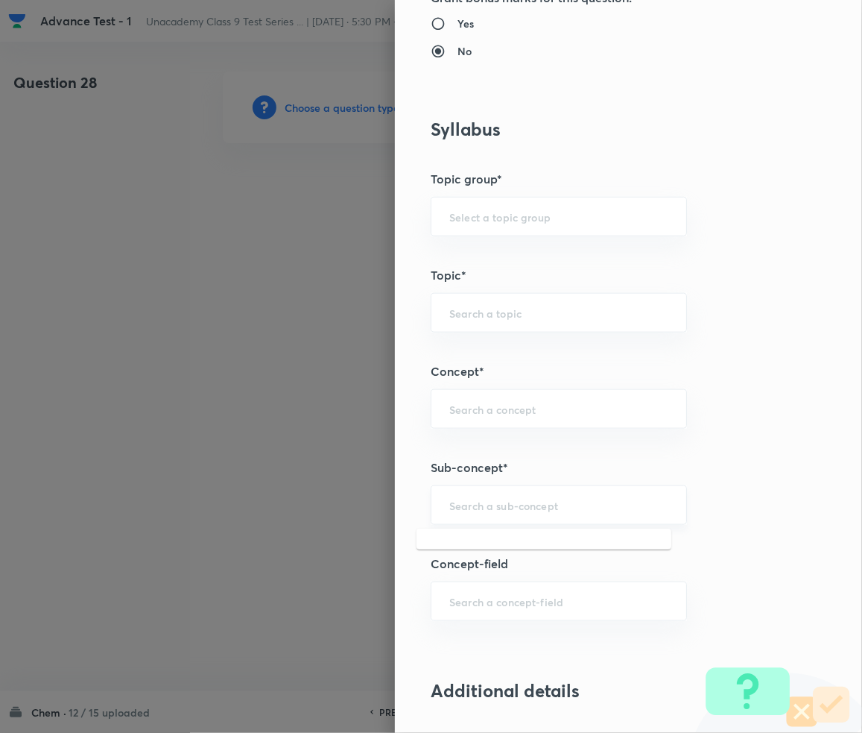
drag, startPoint x: 476, startPoint y: 506, endPoint x: 491, endPoint y: 502, distance: 16.1
click at [478, 506] on input "text" at bounding box center [558, 505] width 219 height 14
paste input "Matter in Our Surrounding"
click at [570, 552] on li "Matter in Our Surrounding" at bounding box center [544, 547] width 255 height 27
type input "Matter in Our Surrounding"
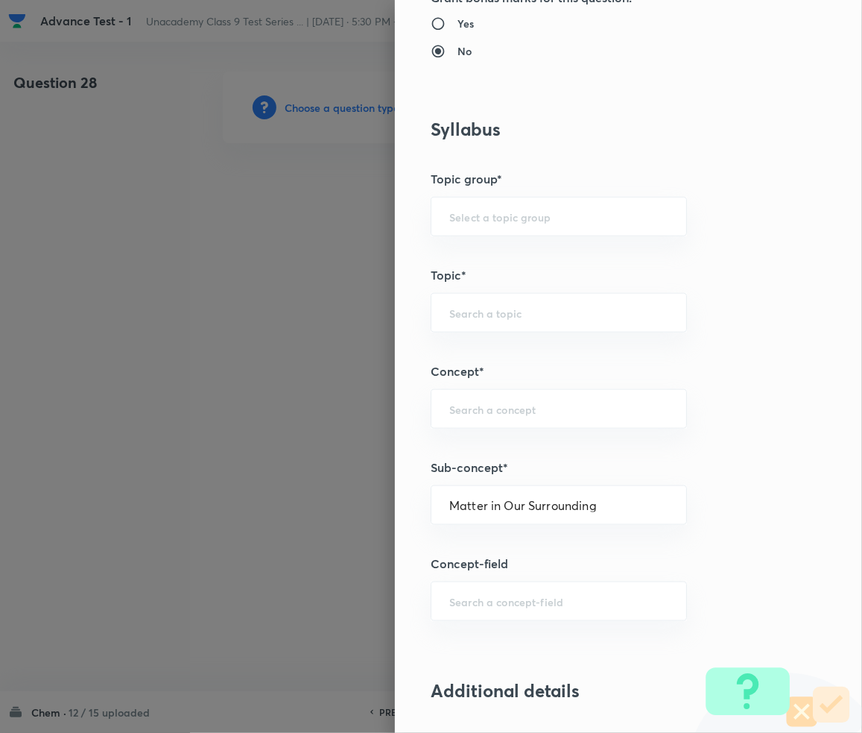
type input "Foundation Class IX"
type input "Chemistry"
type input "Matter in Our Surrounding -Class 9"
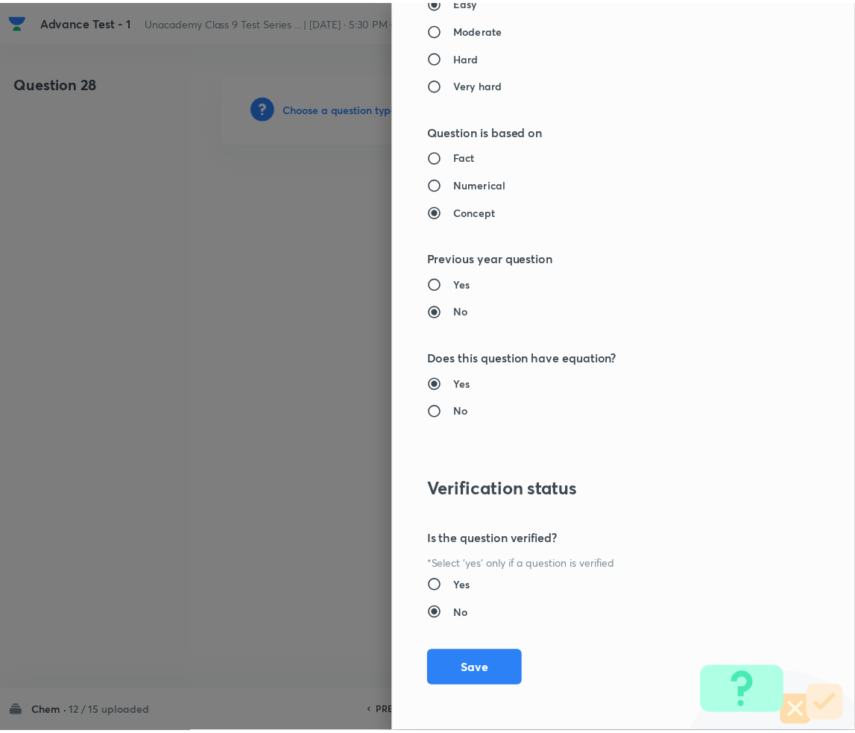
scroll to position [1399, 0]
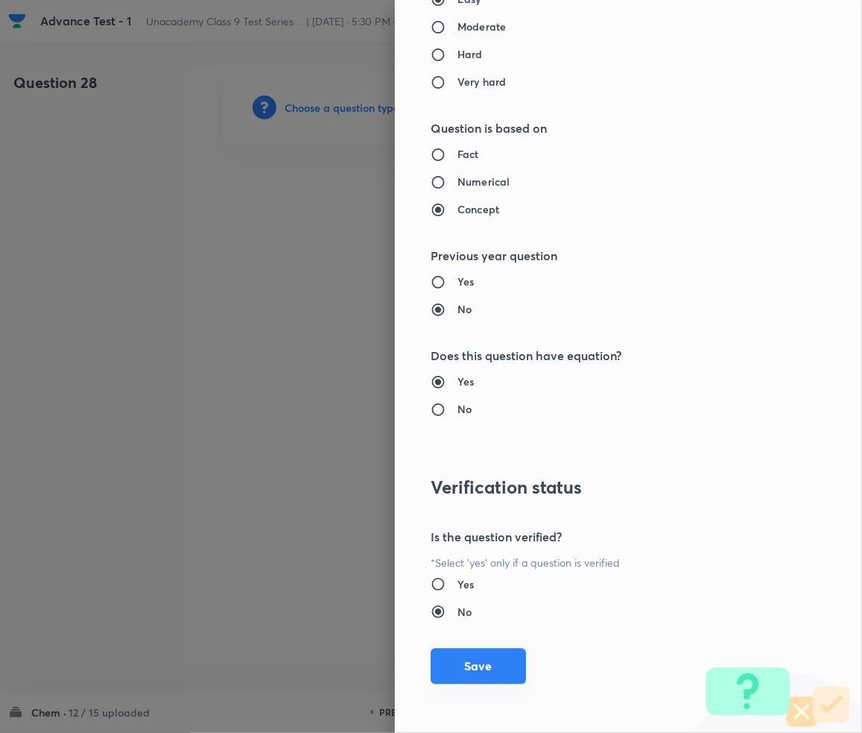
click at [458, 667] on button "Save" at bounding box center [478, 666] width 95 height 36
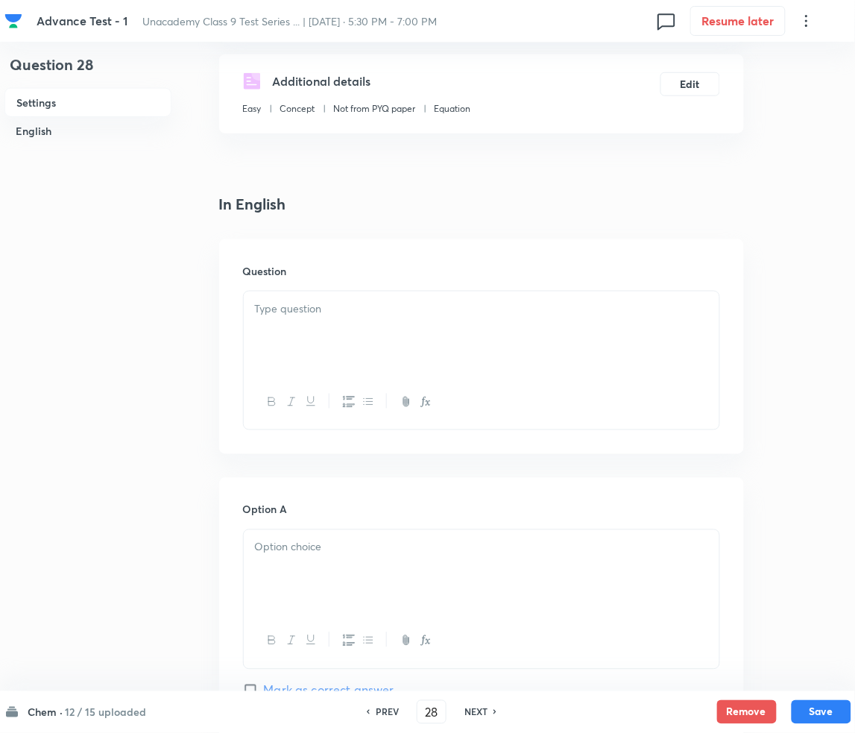
scroll to position [298, 0]
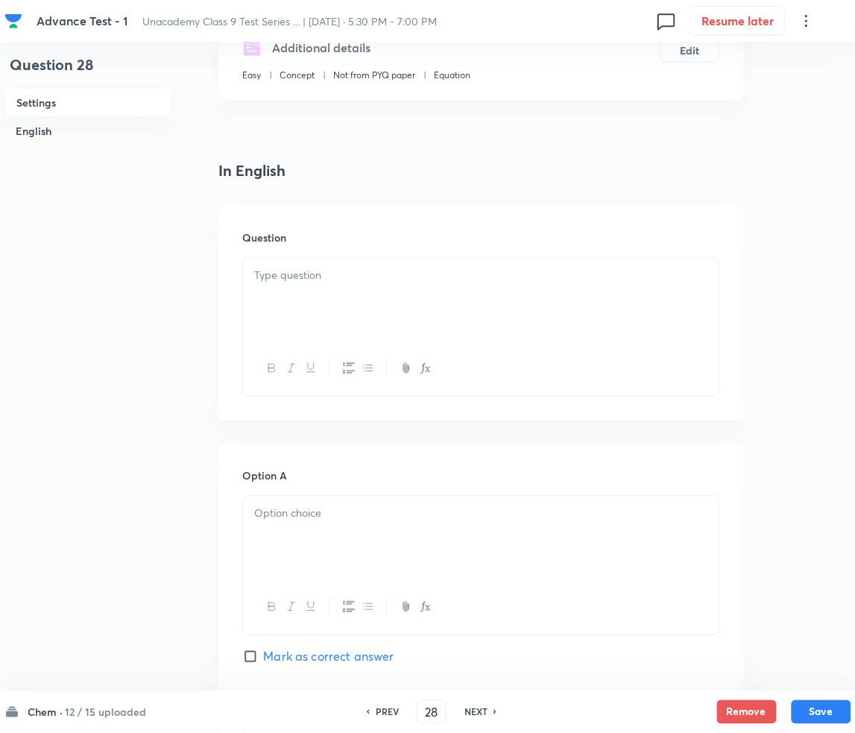
click at [320, 281] on p at bounding box center [481, 275] width 453 height 17
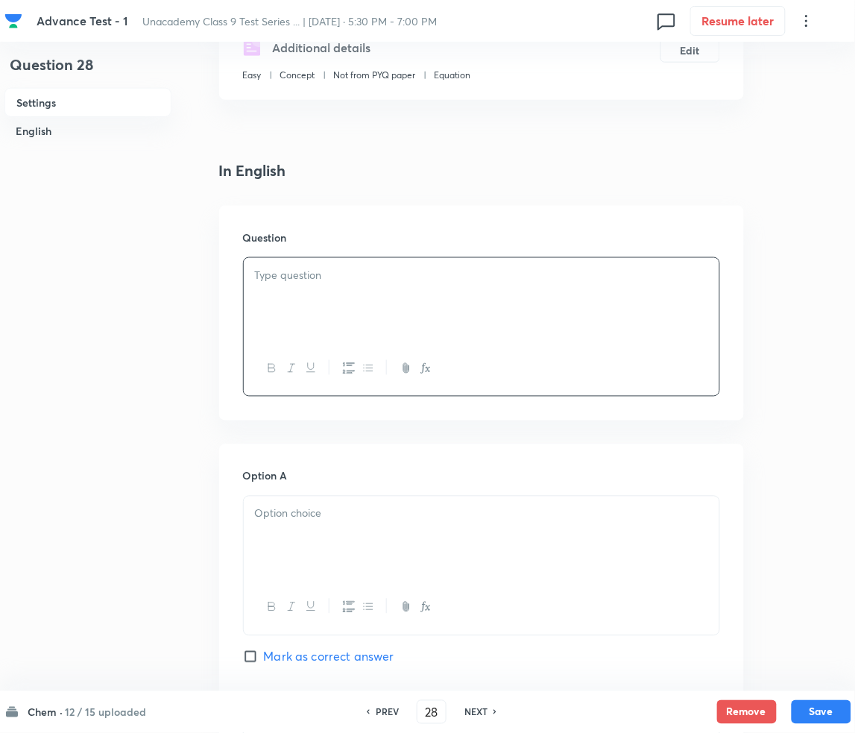
click at [326, 317] on div at bounding box center [482, 299] width 476 height 83
drag, startPoint x: 400, startPoint y: 285, endPoint x: 409, endPoint y: 297, distance: 14.9
click at [400, 285] on div at bounding box center [482, 299] width 476 height 83
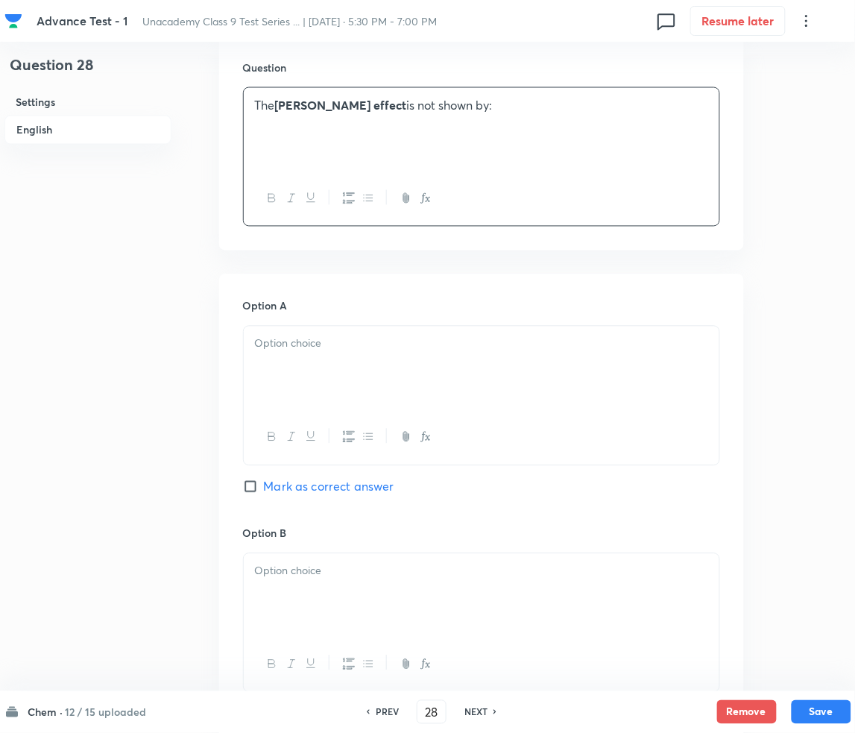
scroll to position [496, 0]
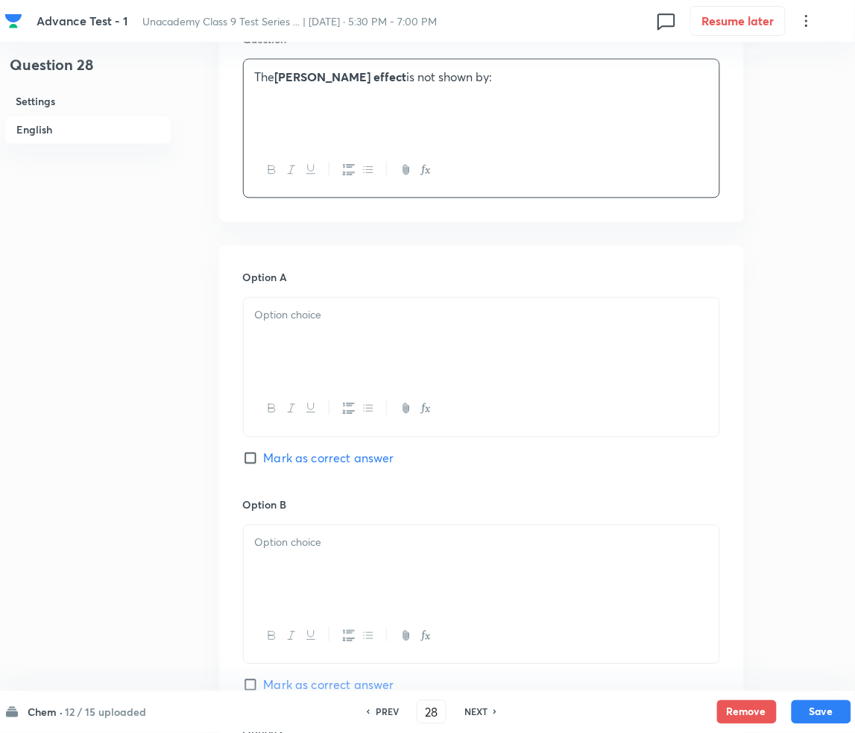
click at [319, 338] on div at bounding box center [482, 339] width 476 height 83
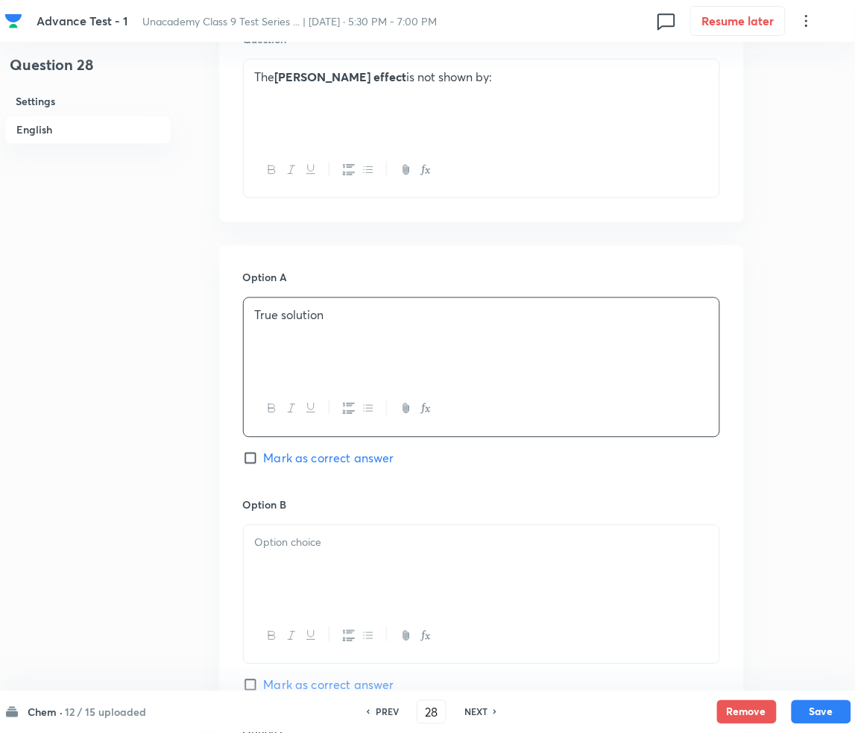
click at [264, 457] on span "Mark as correct answer" at bounding box center [329, 458] width 130 height 18
click at [264, 457] on input "Mark as correct answer" at bounding box center [253, 458] width 21 height 15
checkbox input "true"
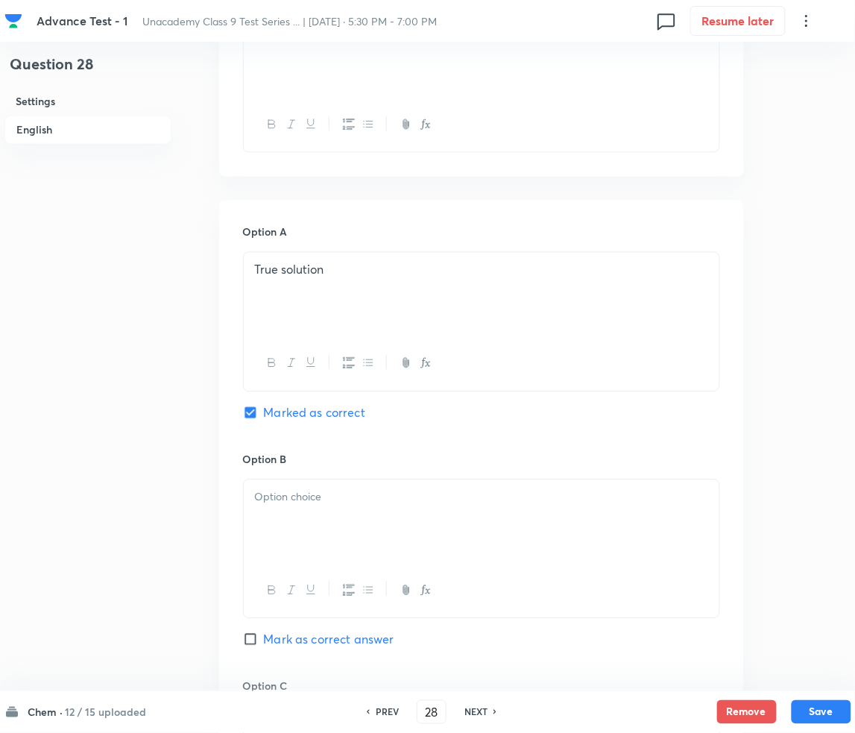
scroll to position [894, 0]
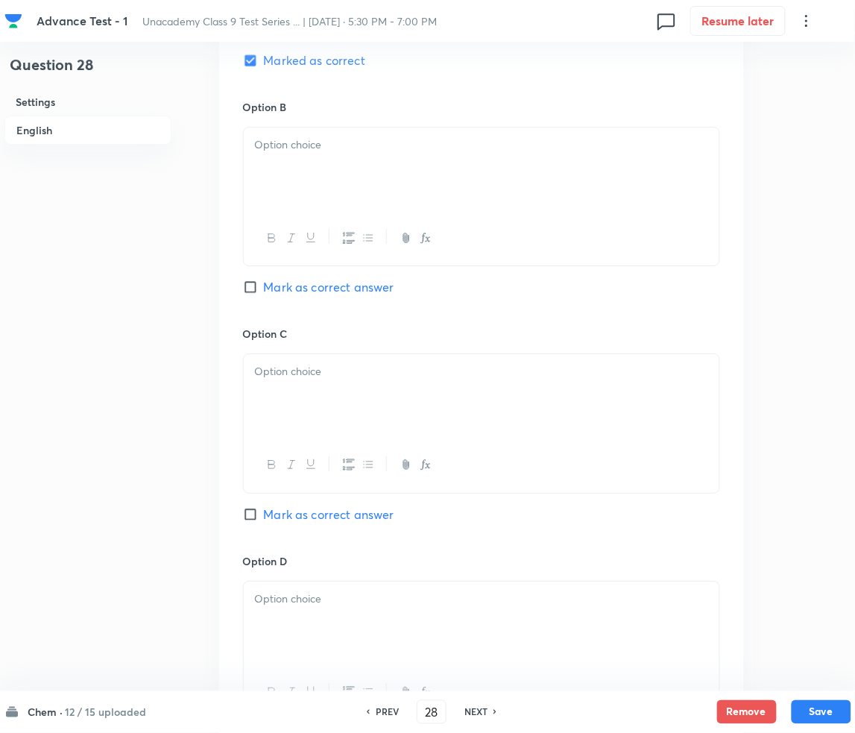
click at [375, 177] on div at bounding box center [482, 168] width 476 height 83
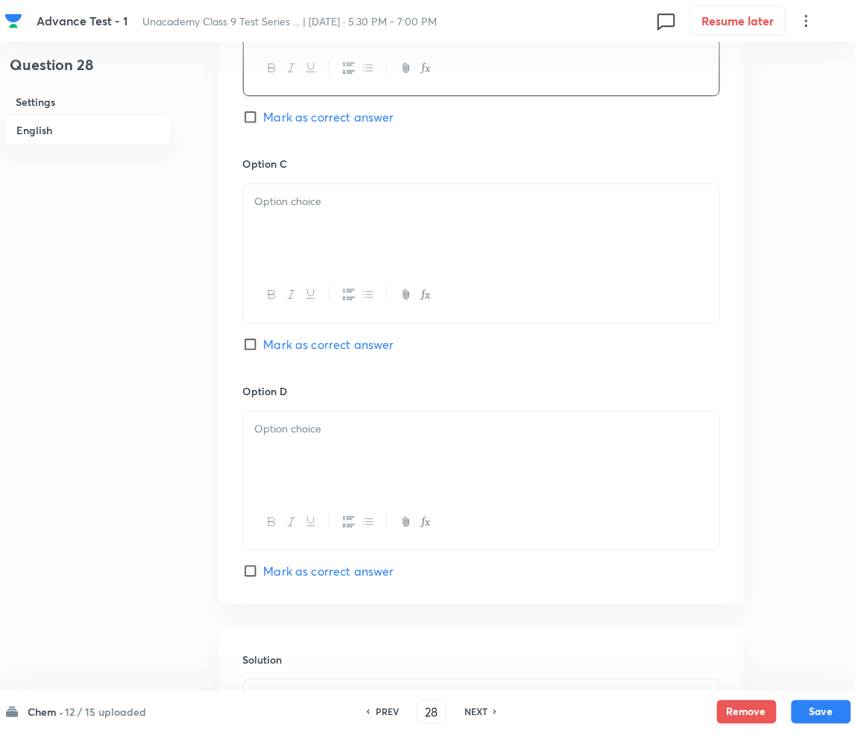
scroll to position [1093, 0]
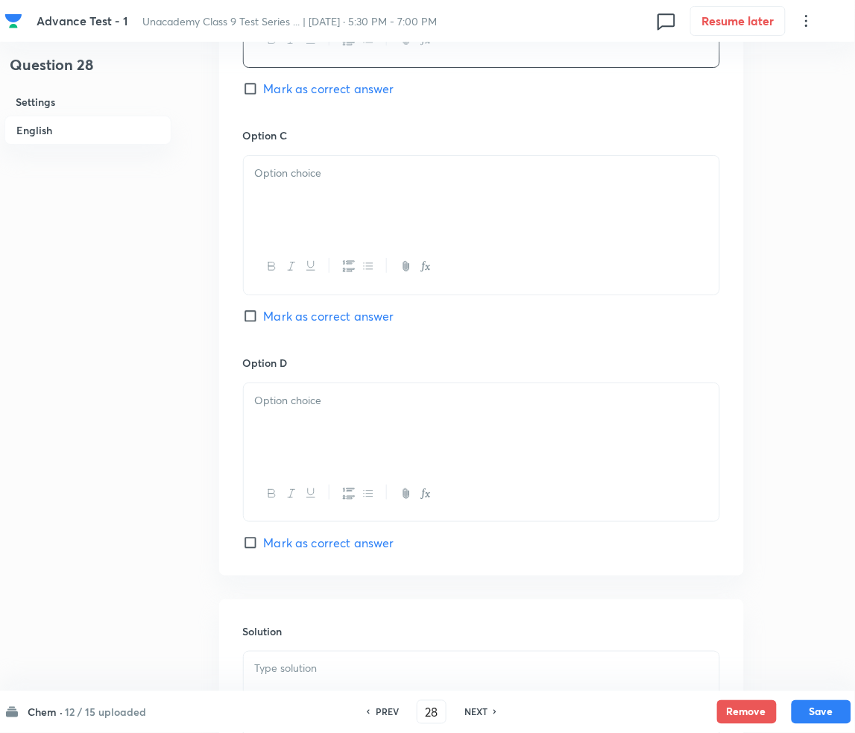
click at [360, 208] on div at bounding box center [482, 197] width 476 height 83
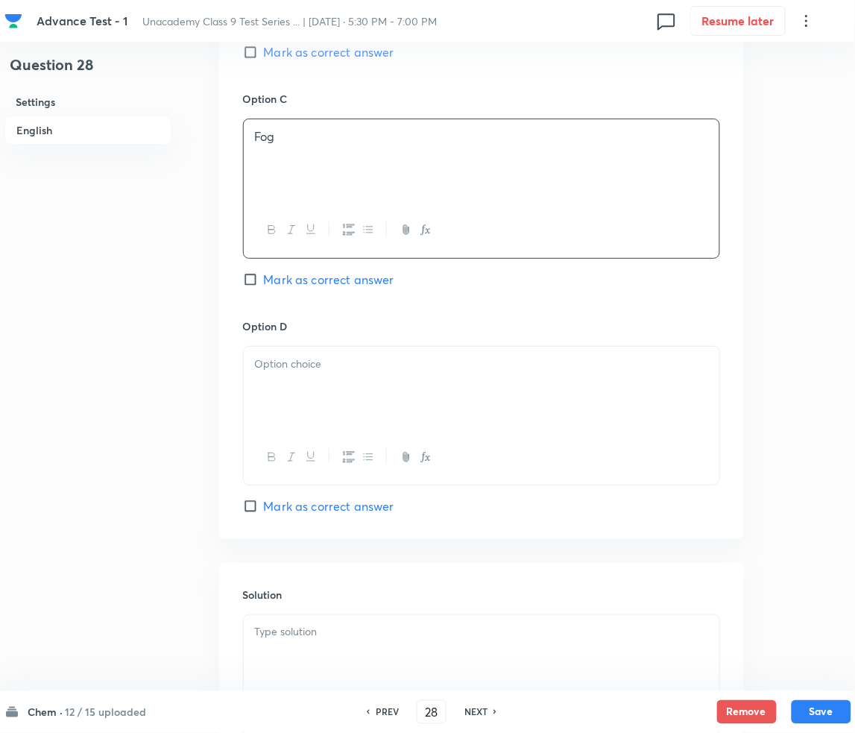
scroll to position [1193, 0]
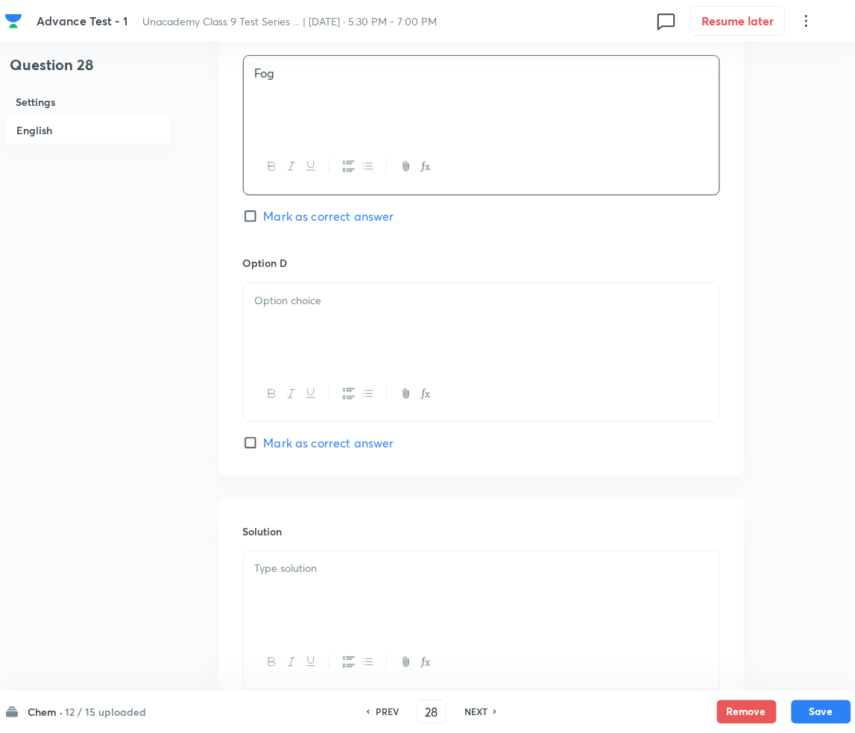
click at [323, 322] on div at bounding box center [482, 324] width 476 height 83
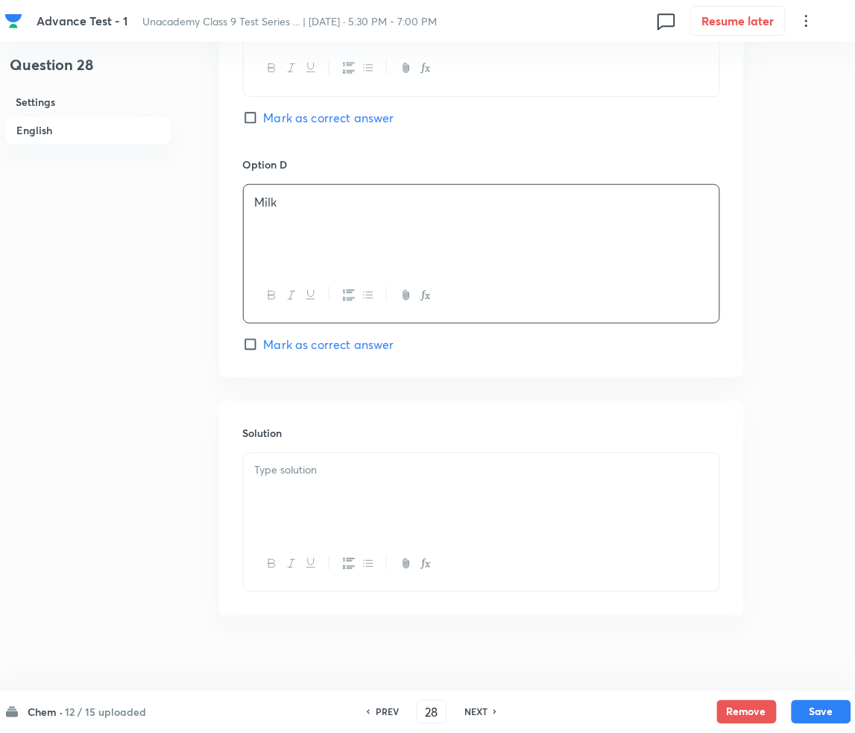
scroll to position [1306, 0]
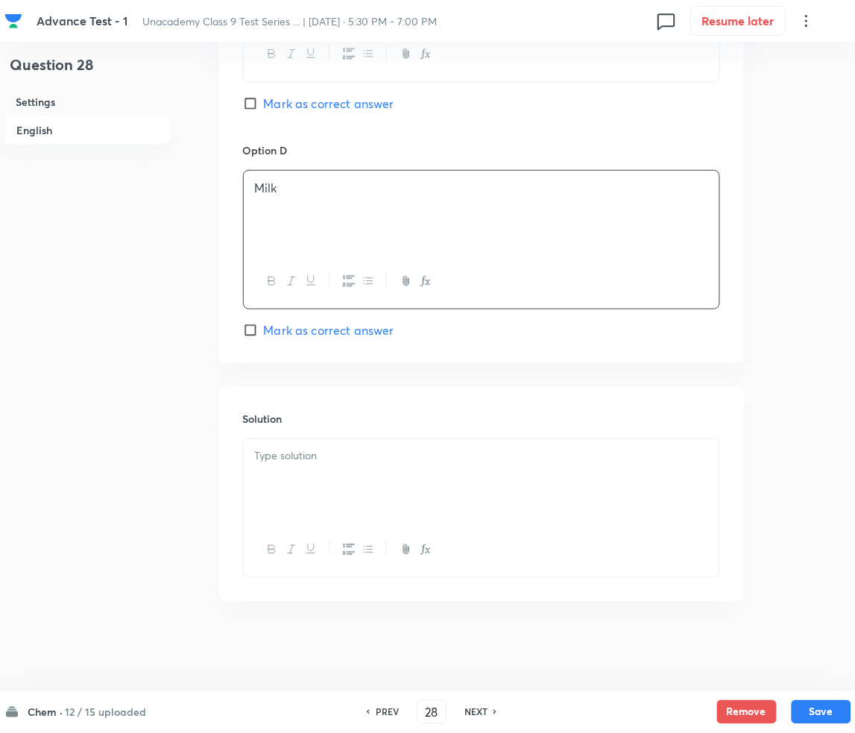
click at [354, 455] on p at bounding box center [481, 456] width 453 height 17
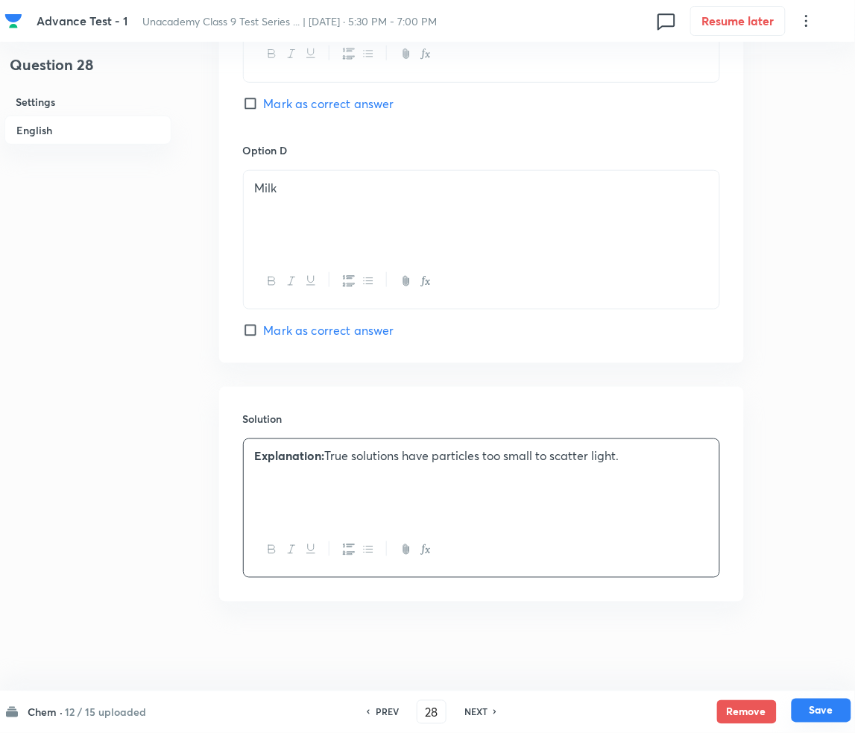
click at [809, 709] on button "Save" at bounding box center [822, 710] width 60 height 24
type input "29"
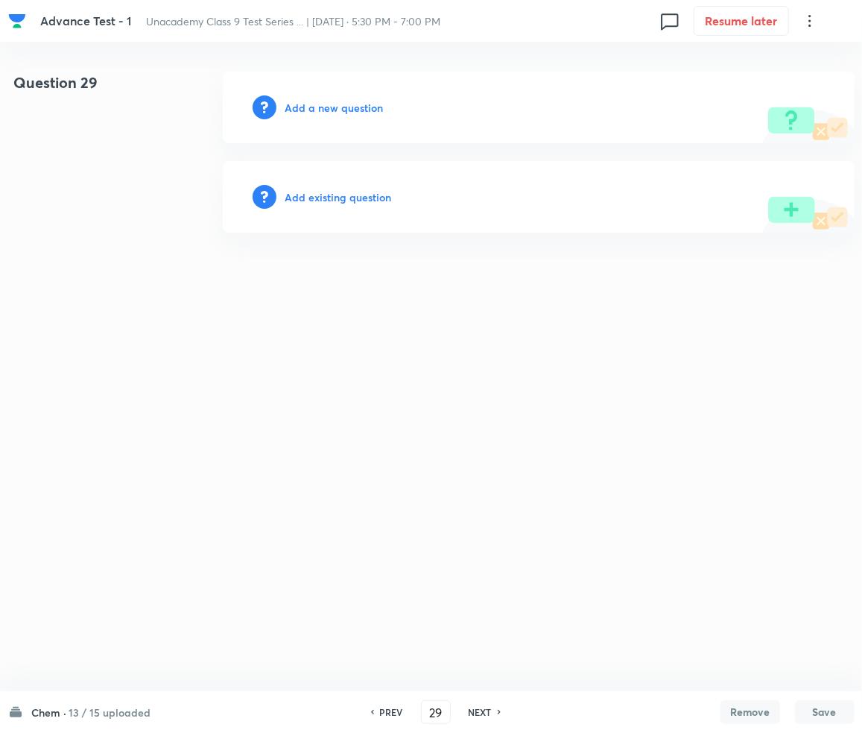
click at [330, 114] on h6 "Add a new question" at bounding box center [334, 108] width 98 height 16
click at [330, 114] on h6 "Choose a question type" at bounding box center [342, 108] width 115 height 16
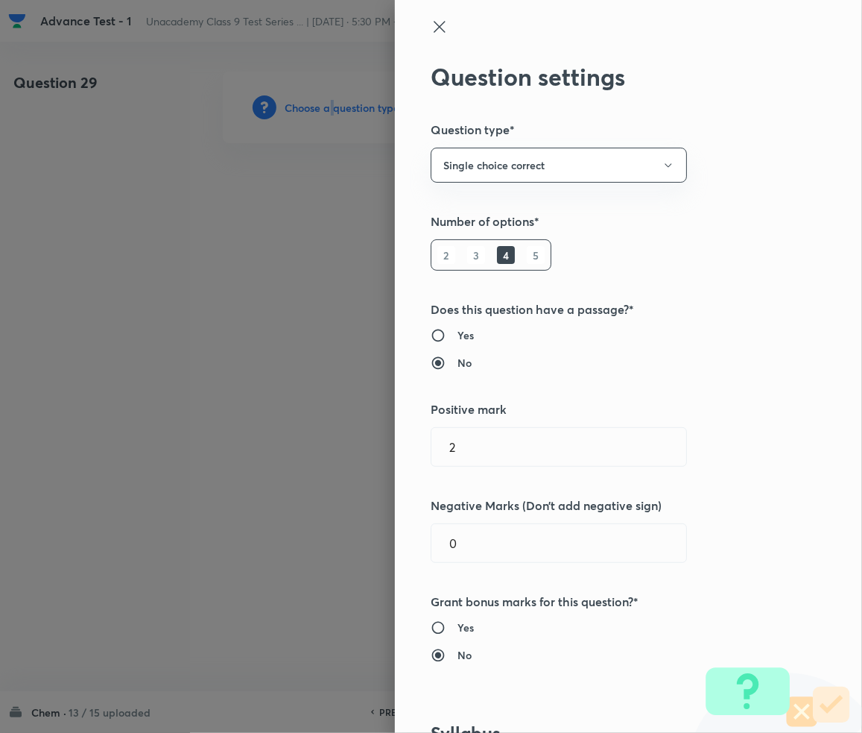
type input "Foundation Class IX"
type input "Chemistry"
type input "Matter in Our Surrounding -Class 9"
type input "Matter in Our Surrounding"
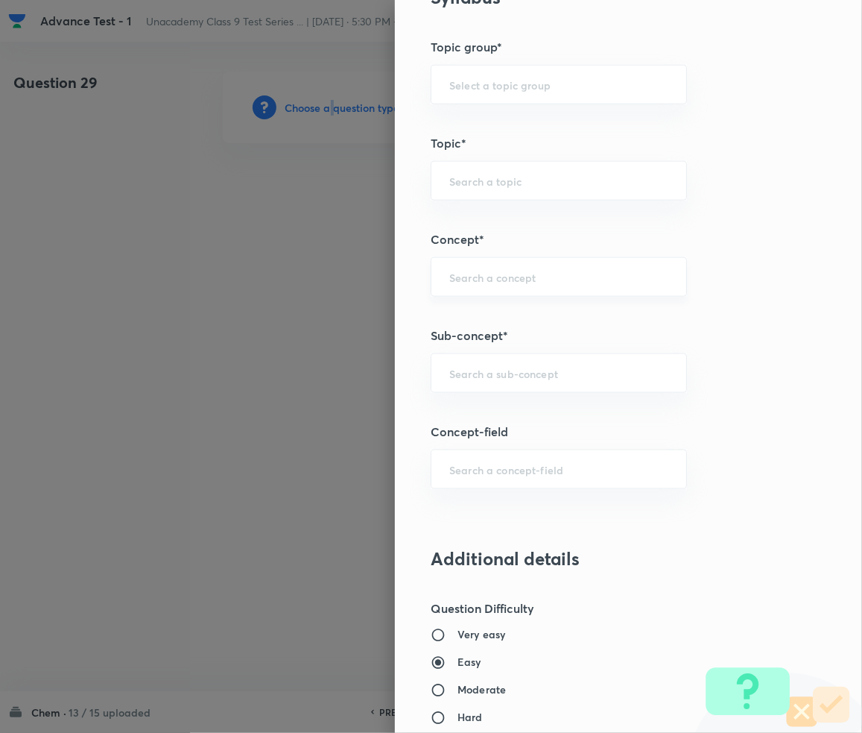
scroll to position [795, 0]
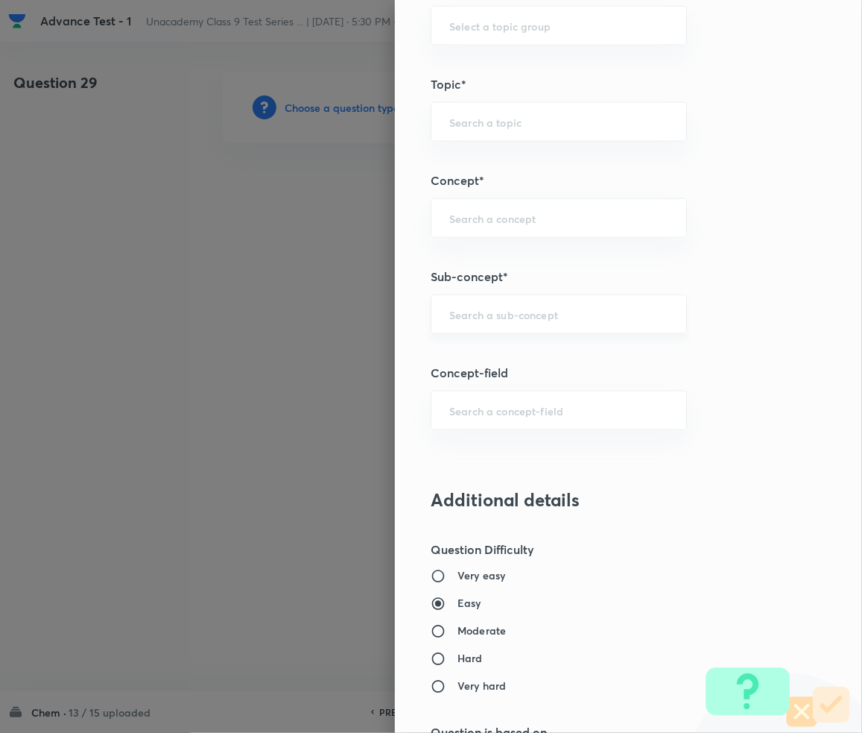
click at [490, 315] on input "text" at bounding box center [558, 314] width 219 height 14
click at [490, 322] on div "​" at bounding box center [559, 314] width 256 height 40
paste input "Matter in Our Surrounding"
click at [508, 360] on li "Matter in Our Surrounding" at bounding box center [544, 357] width 255 height 27
type input "Matter in Our Surrounding"
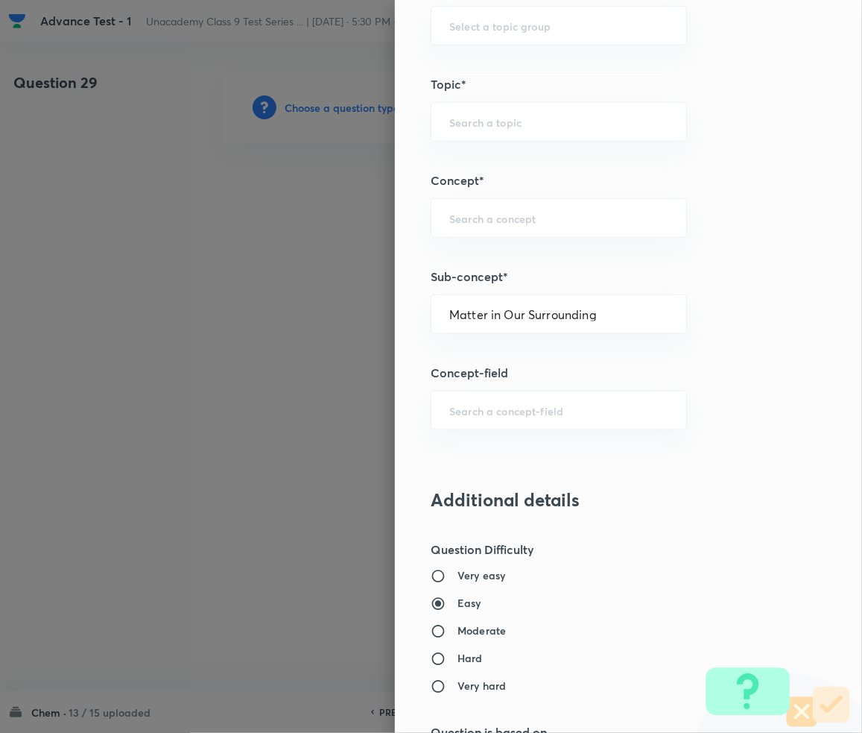
type input "Foundation Class IX"
type input "Chemistry"
type input "Matter in Our Surrounding -Class 9"
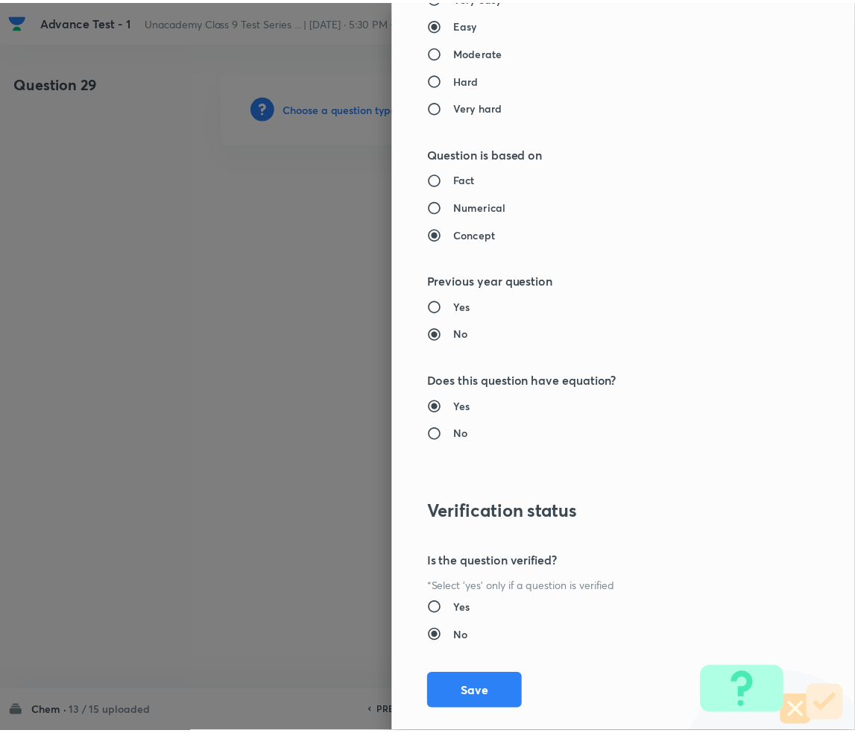
scroll to position [1399, 0]
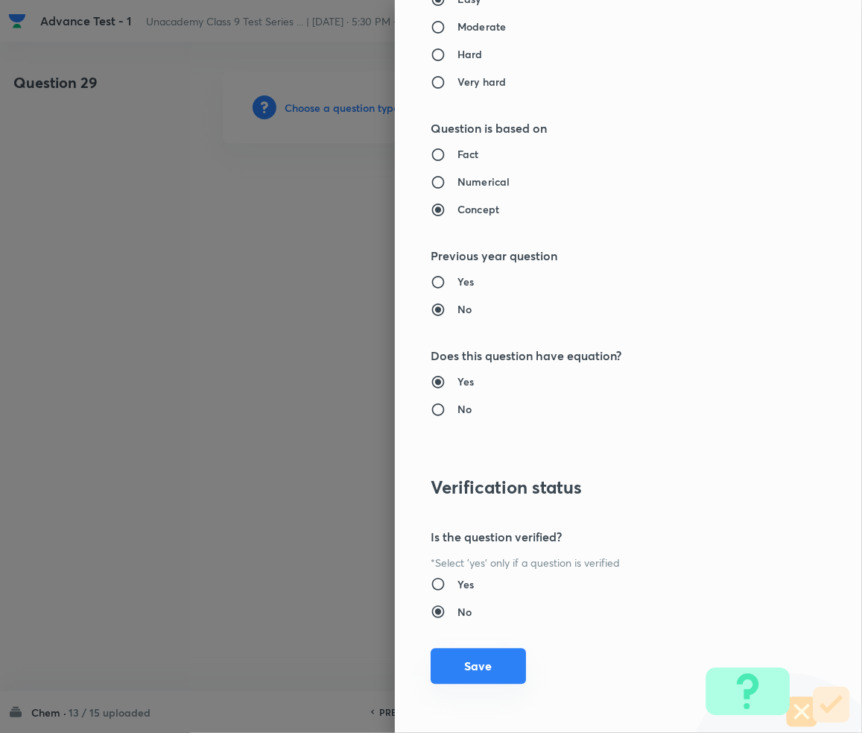
click at [454, 665] on button "Save" at bounding box center [478, 666] width 95 height 36
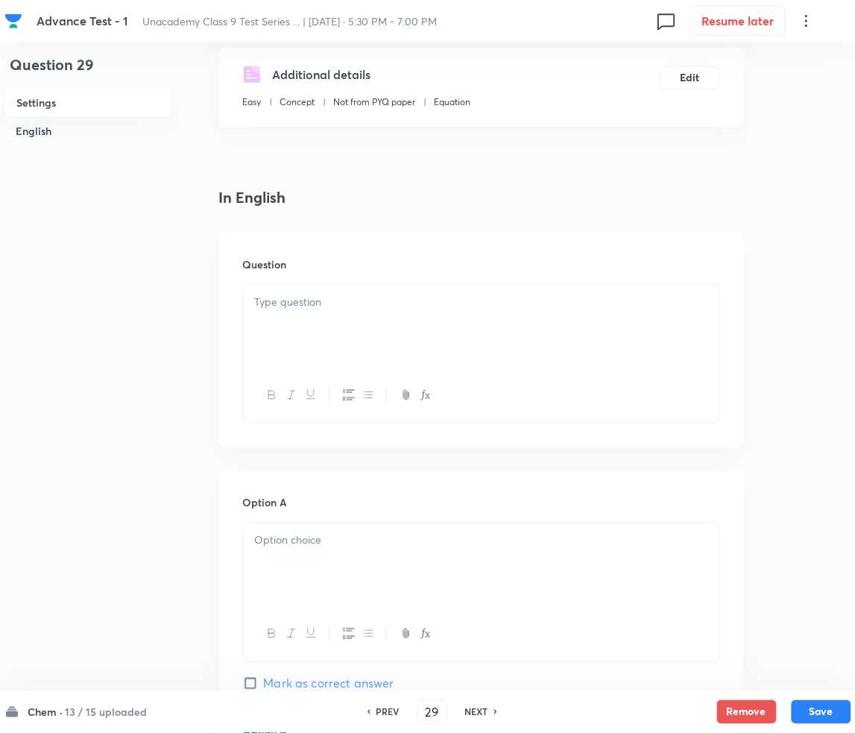
scroll to position [298, 0]
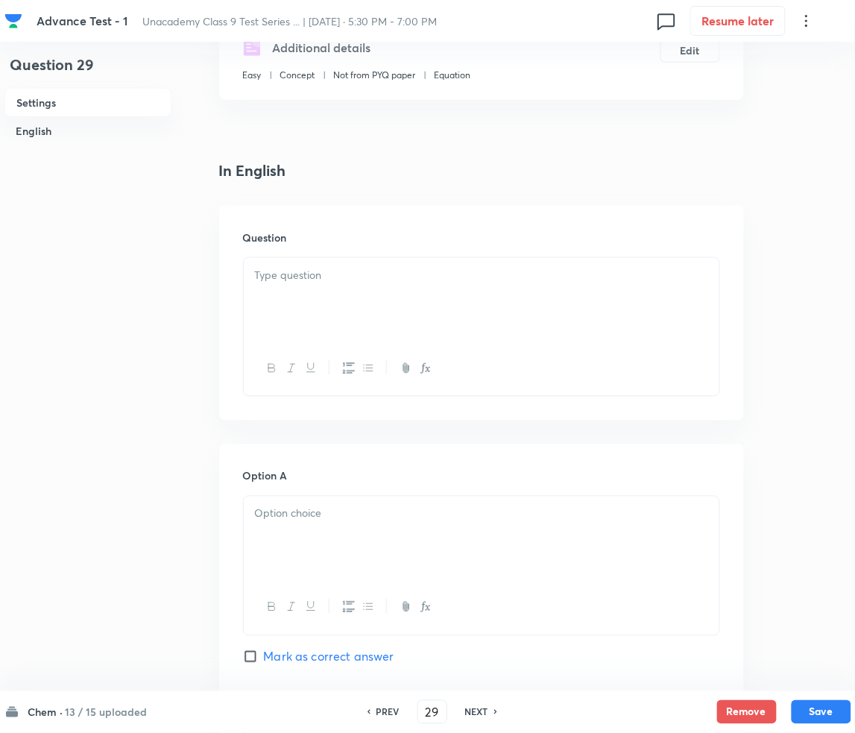
click at [295, 269] on p at bounding box center [481, 275] width 453 height 17
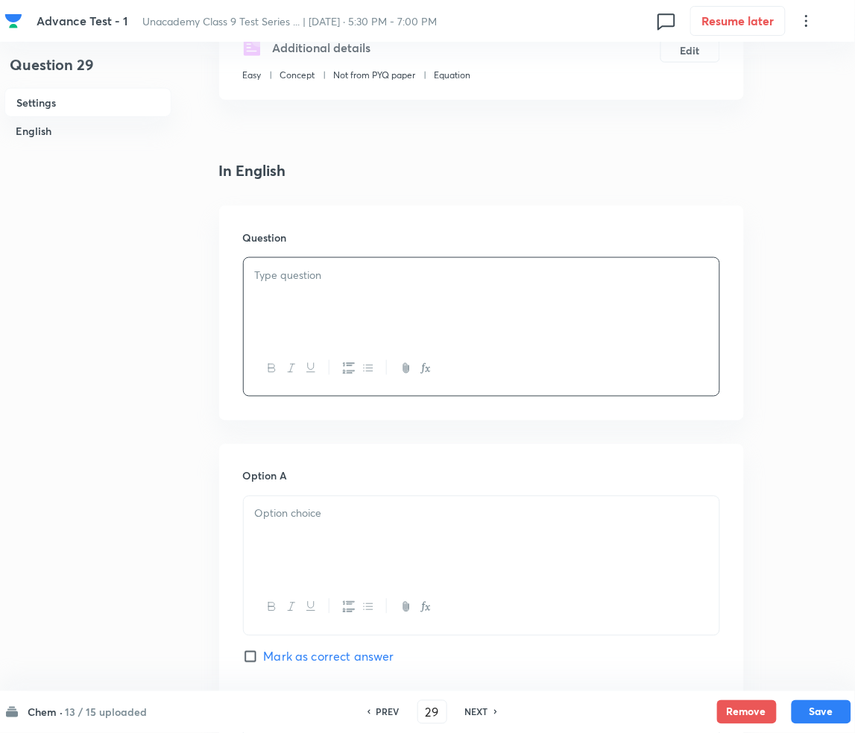
click at [291, 293] on div at bounding box center [482, 299] width 476 height 83
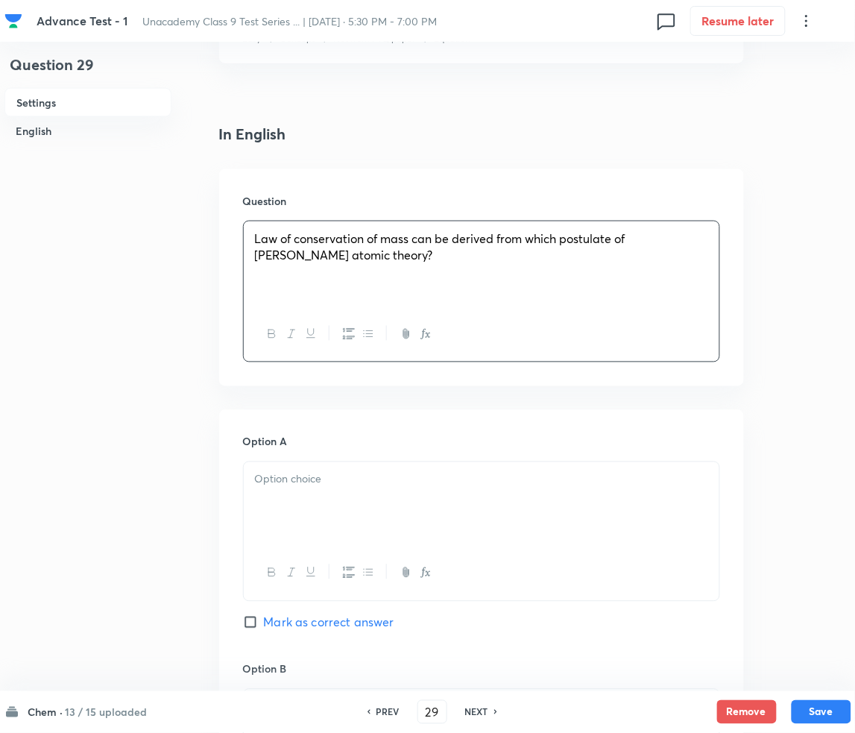
scroll to position [397, 0]
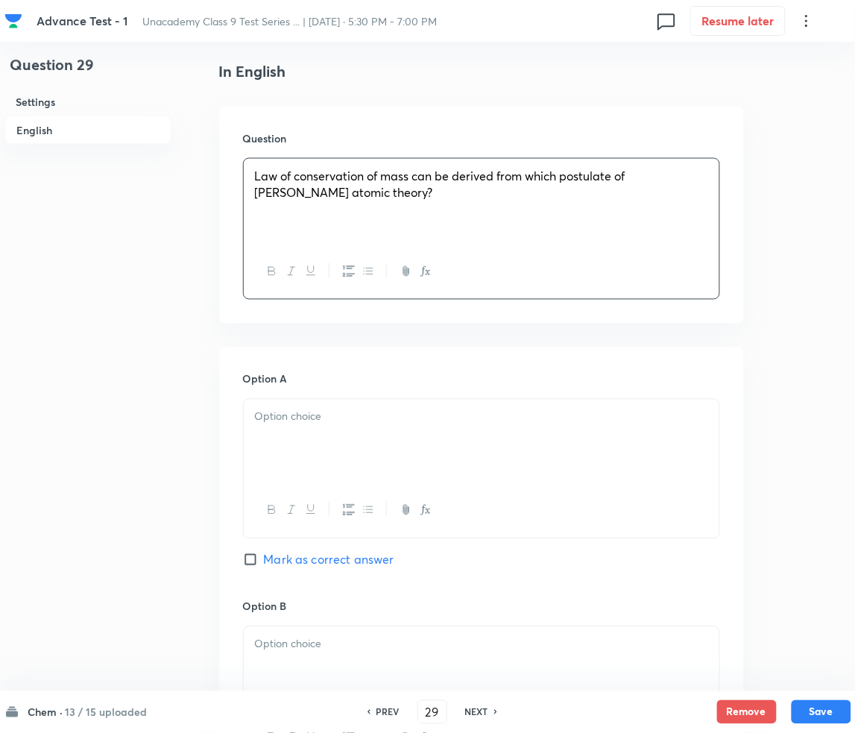
click at [340, 514] on button "button" at bounding box center [347, 510] width 19 height 19
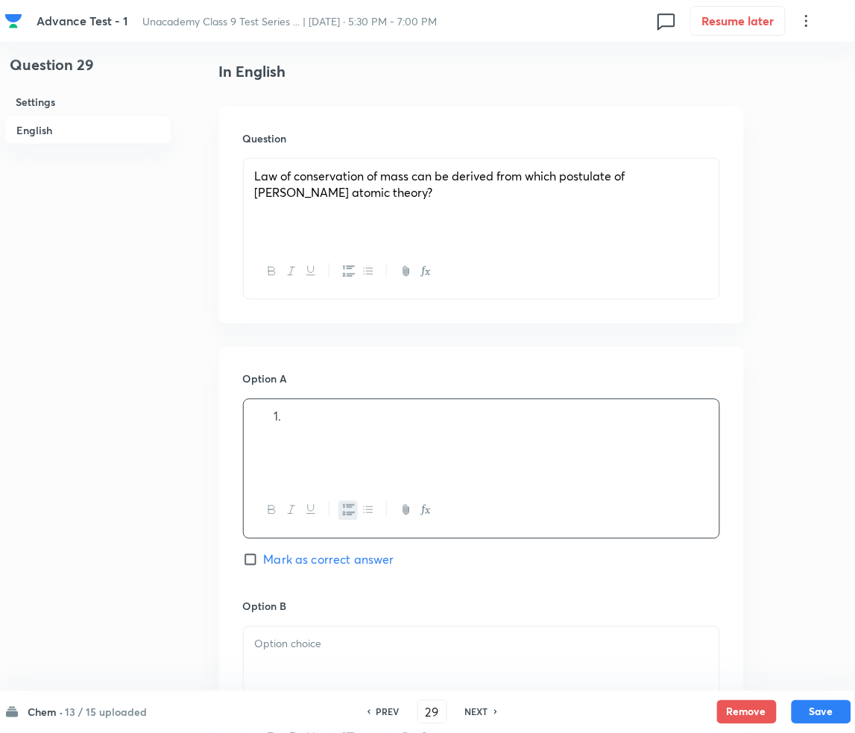
click at [313, 441] on div at bounding box center [482, 440] width 476 height 83
click at [287, 419] on span "Atoms of a given element have same mass and chemical properties." at bounding box center [471, 416] width 373 height 16
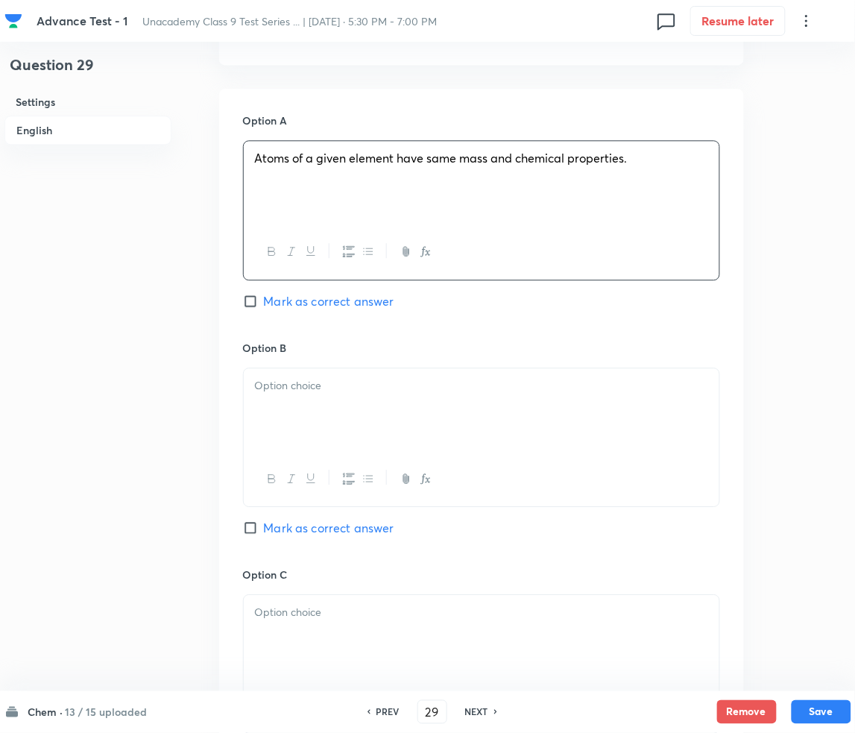
scroll to position [695, 0]
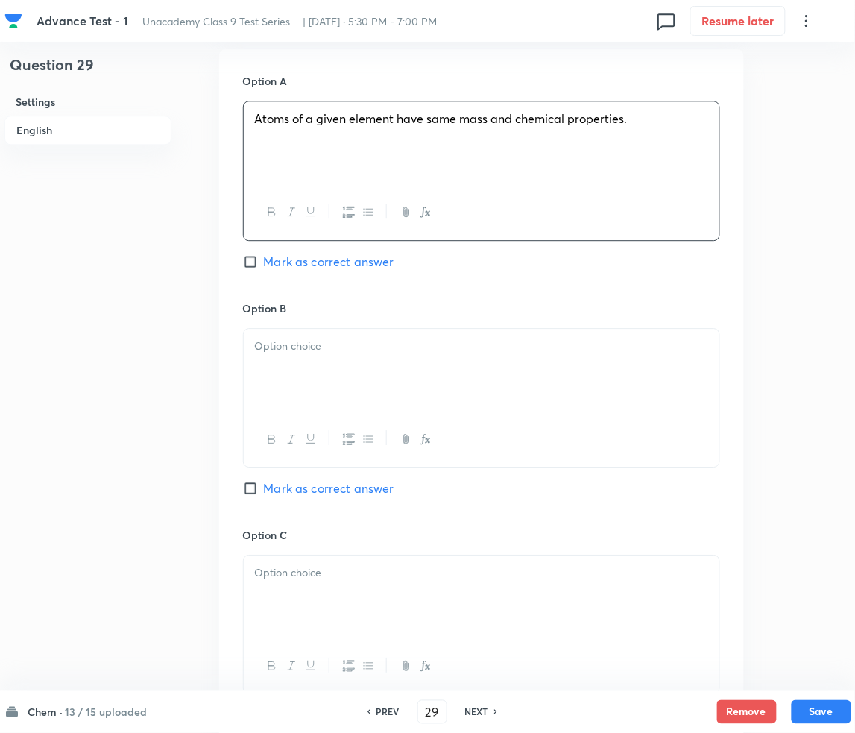
click at [328, 357] on div at bounding box center [482, 370] width 476 height 83
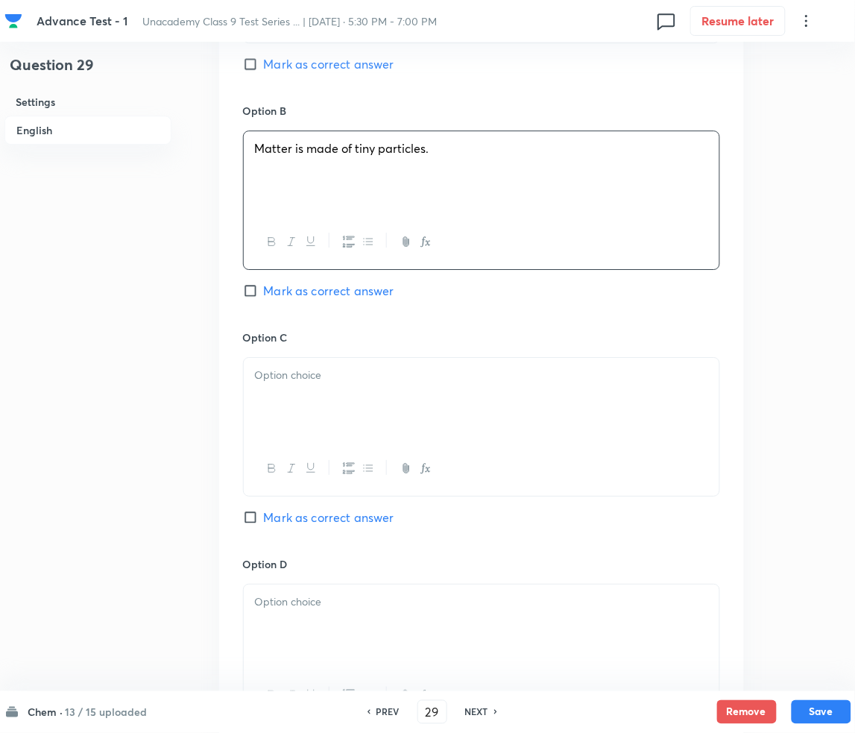
scroll to position [994, 0]
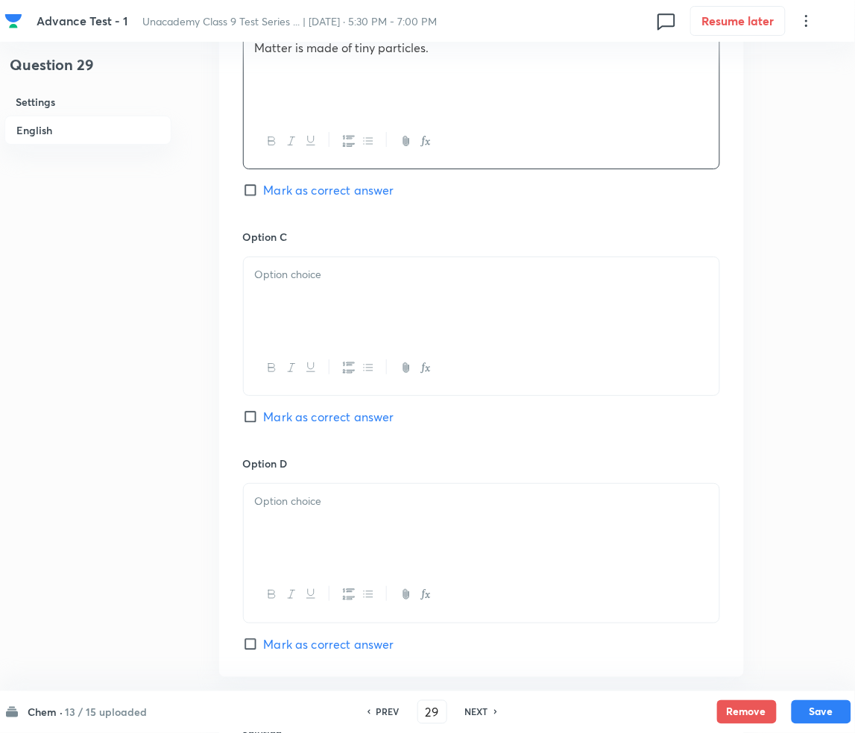
click at [335, 285] on div at bounding box center [482, 298] width 476 height 83
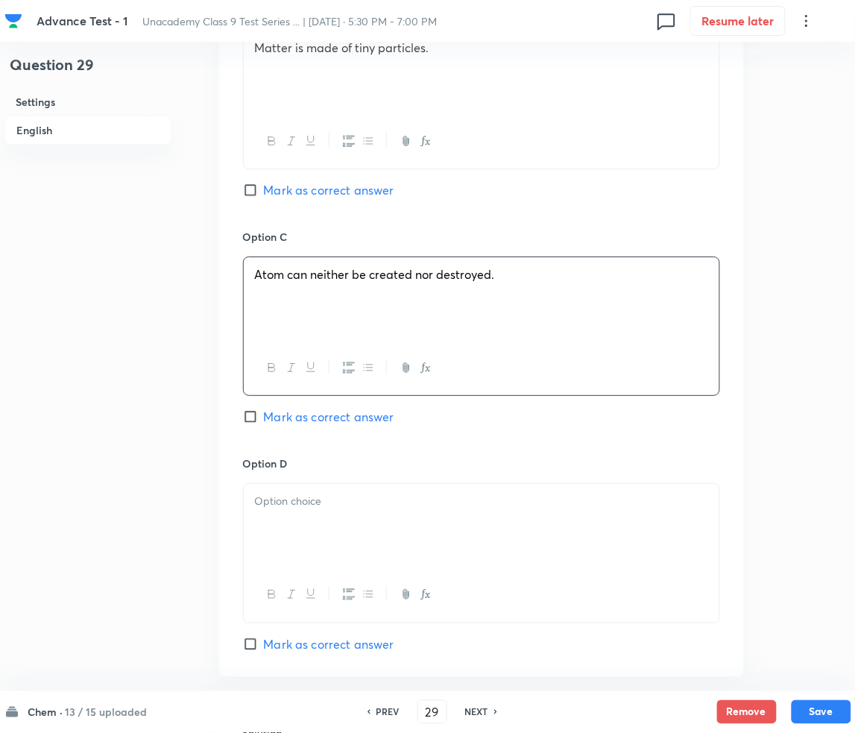
click at [253, 418] on input "Mark as correct answer" at bounding box center [253, 416] width 21 height 15
checkbox input "true"
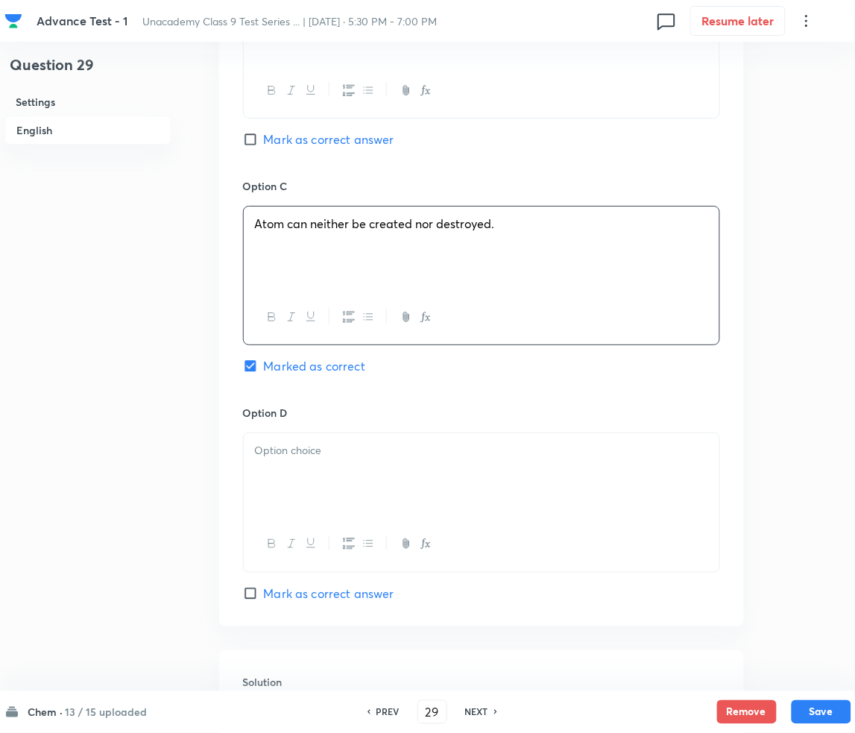
scroll to position [1292, 0]
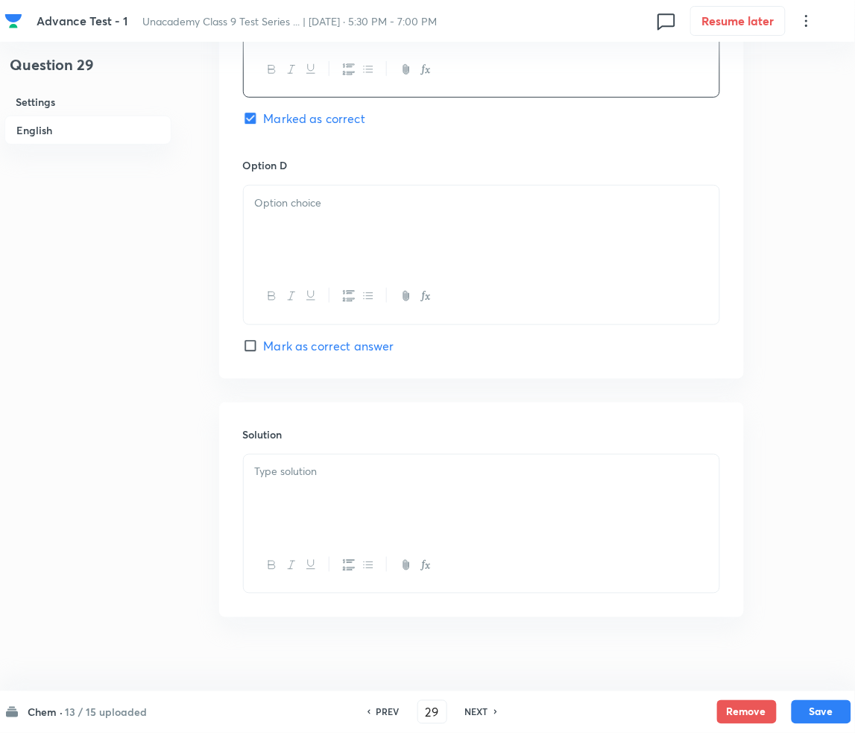
click at [316, 232] on div at bounding box center [482, 227] width 476 height 83
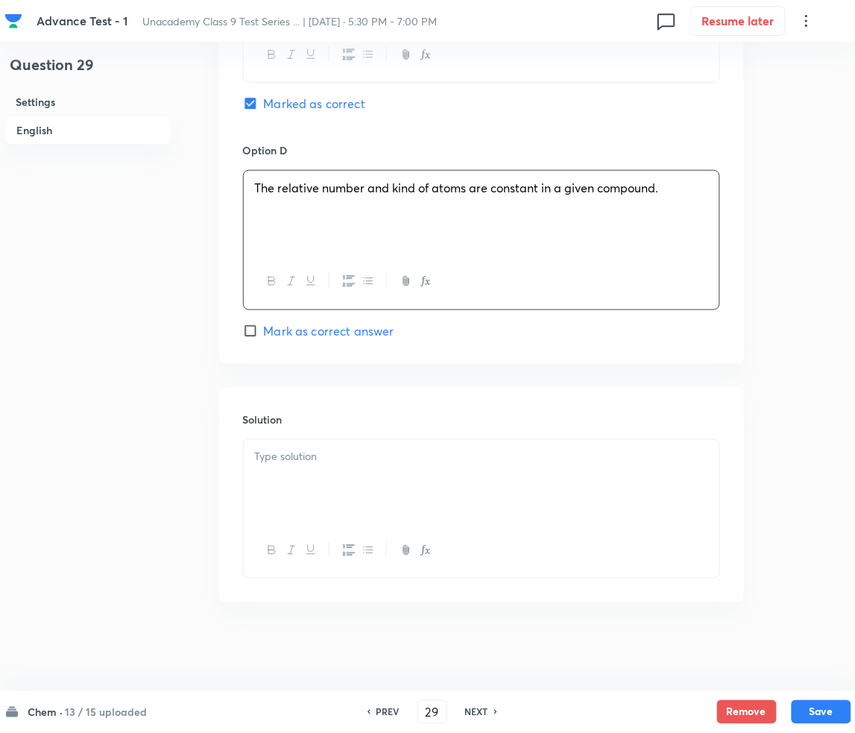
scroll to position [1307, 0]
drag, startPoint x: 353, startPoint y: 425, endPoint x: 353, endPoint y: 435, distance: 10.5
click at [353, 425] on h6 "Solution" at bounding box center [481, 419] width 477 height 16
drag, startPoint x: 347, startPoint y: 452, endPoint x: 350, endPoint y: 466, distance: 13.9
click at [350, 464] on p at bounding box center [481, 456] width 453 height 17
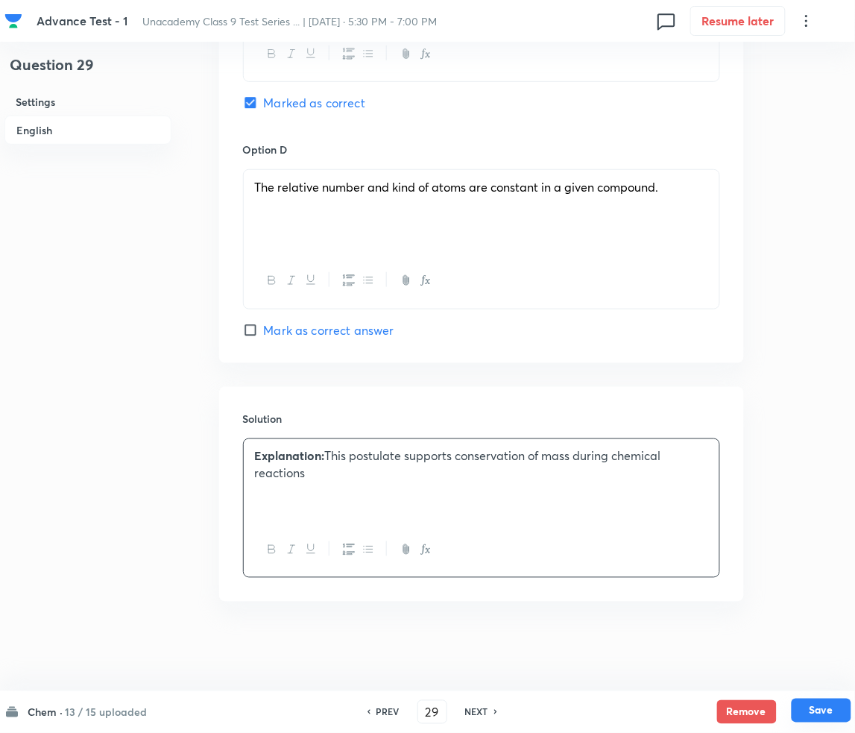
click at [830, 709] on button "Save" at bounding box center [822, 710] width 60 height 24
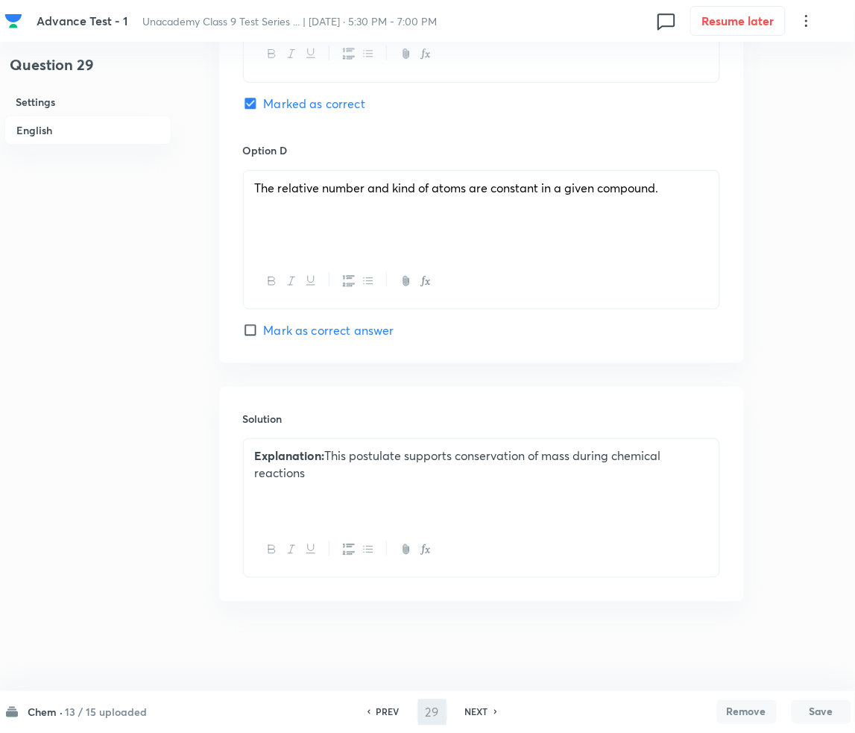
scroll to position [1306, 0]
type input "30"
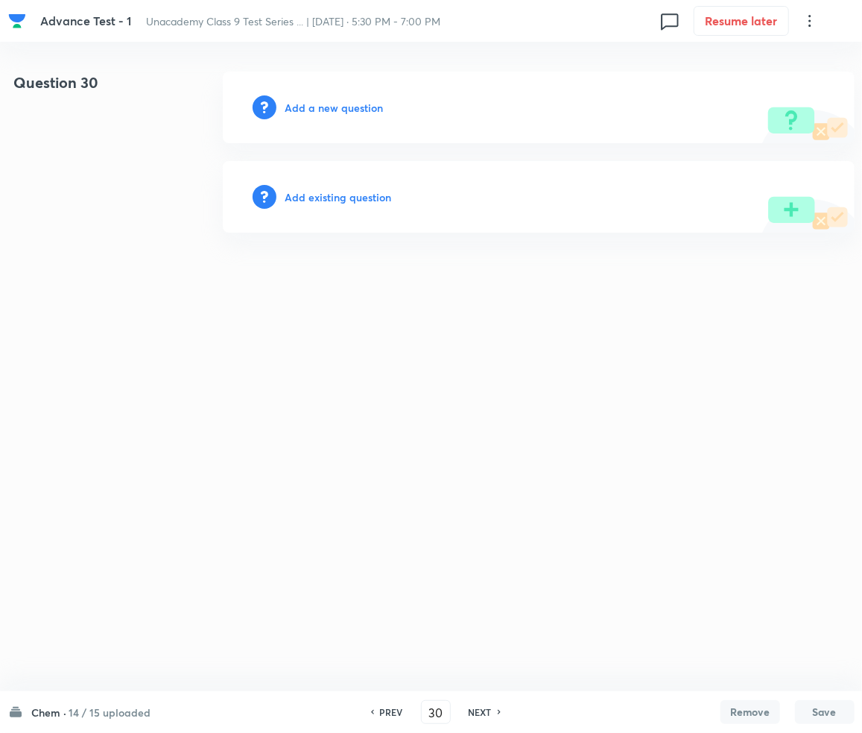
click at [326, 110] on h6 "Add a new question" at bounding box center [334, 108] width 98 height 16
click at [326, 110] on h6 "Choose a question type" at bounding box center [342, 108] width 115 height 16
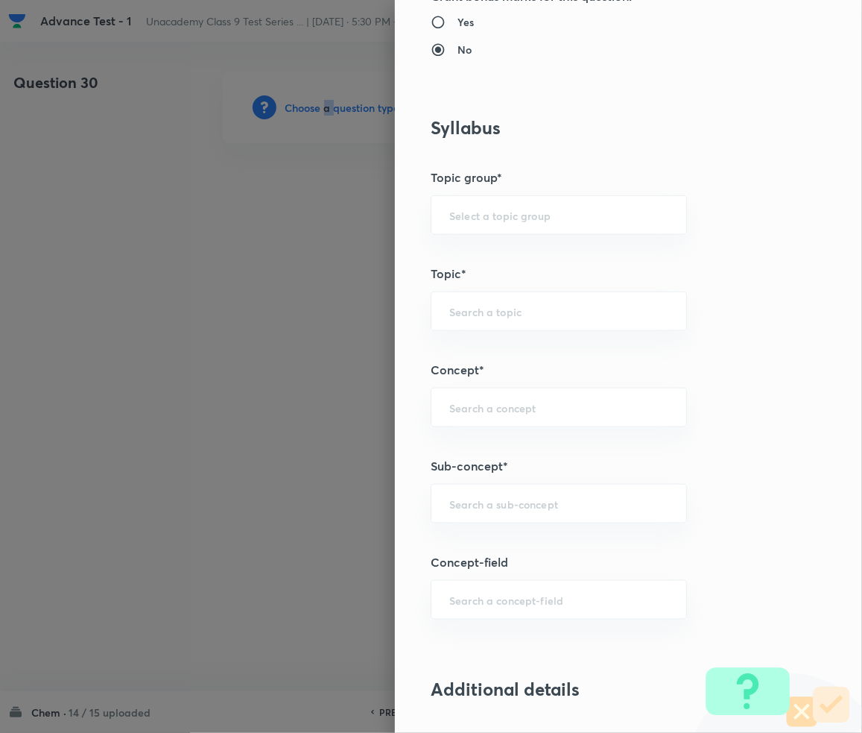
scroll to position [695, 0]
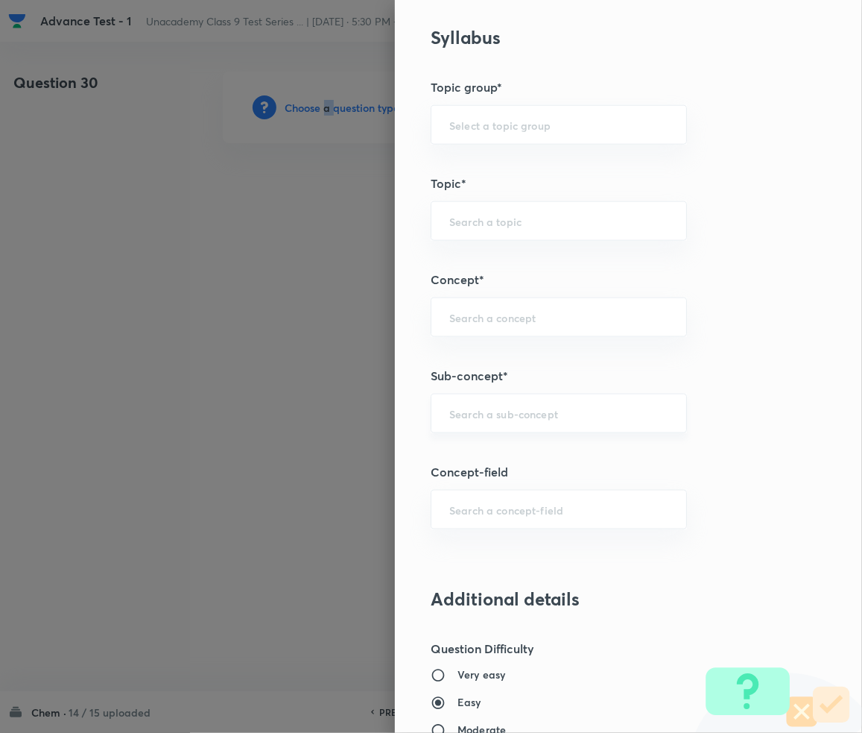
click at [481, 422] on div "​" at bounding box center [559, 414] width 256 height 40
click at [486, 419] on input "text" at bounding box center [558, 413] width 219 height 14
paste input "Cell-The unit of life"
click at [516, 456] on li "Cell-The unit of life - Class 9" at bounding box center [544, 456] width 255 height 27
type input "Cell-The unit of life - Class 9"
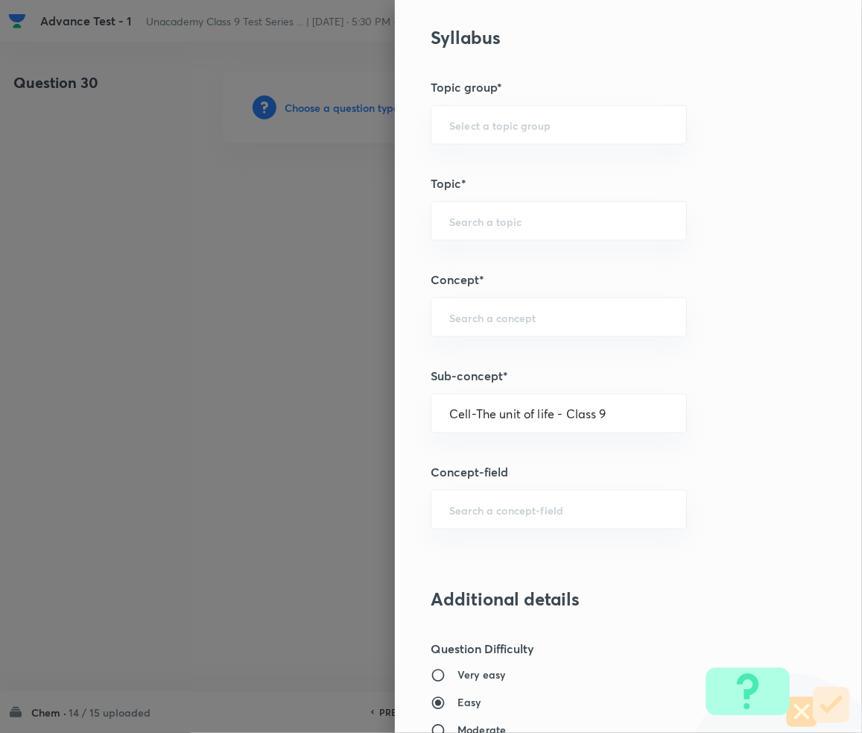
type input "Foundation Class IX"
type input "Biology"
type input "Cell-The unit of life - Class 9"
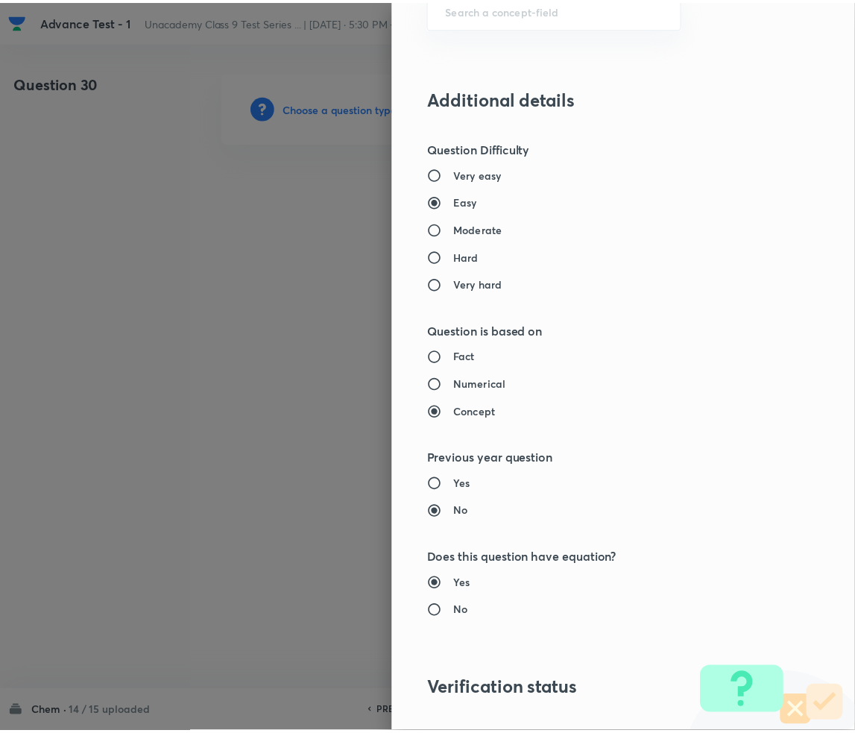
scroll to position [1399, 0]
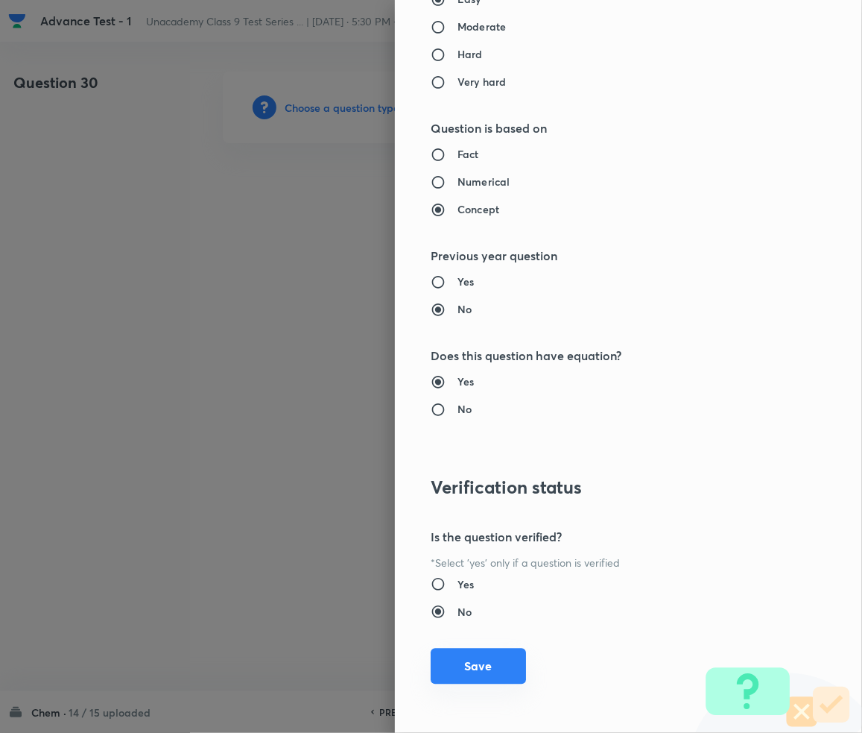
click at [464, 661] on button "Save" at bounding box center [478, 666] width 95 height 36
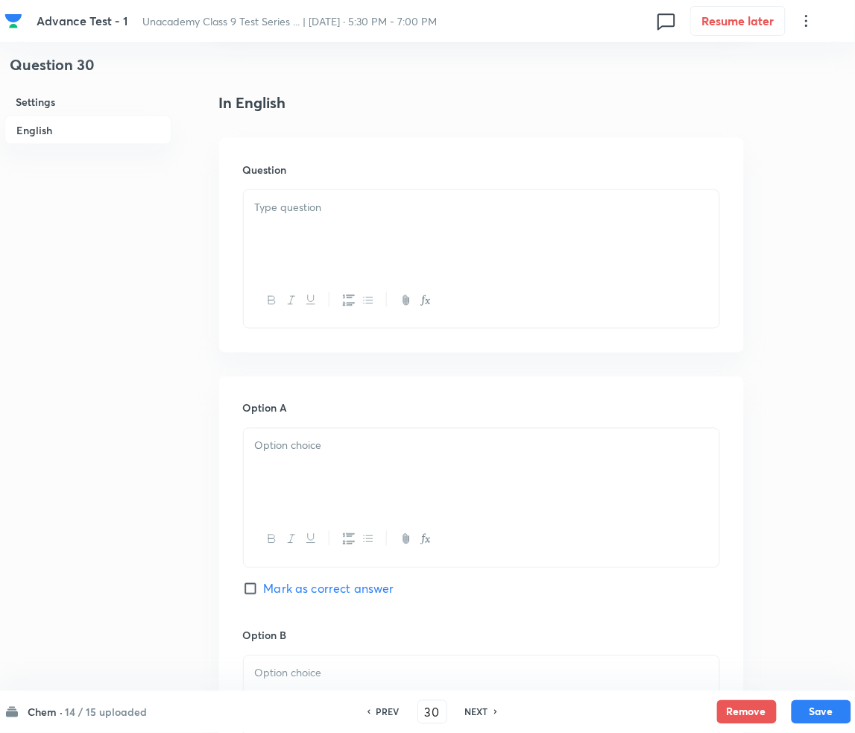
scroll to position [397, 0]
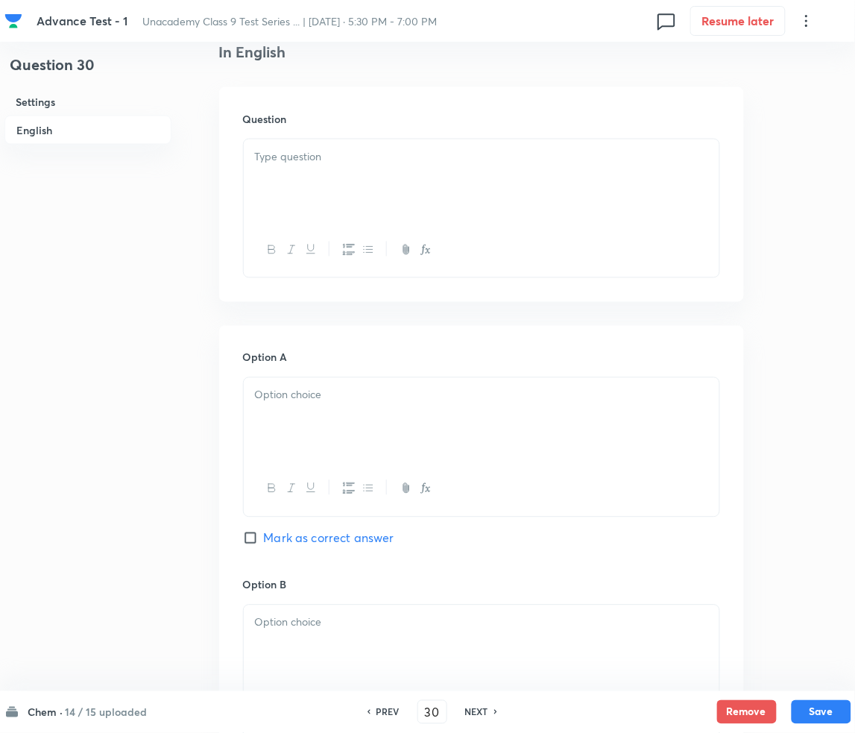
click at [312, 179] on div at bounding box center [482, 180] width 476 height 83
click at [537, 290] on div "Question" at bounding box center [481, 194] width 525 height 215
click at [382, 711] on h6 "PREV" at bounding box center [387, 711] width 23 height 13
type input "29"
checkbox input "true"
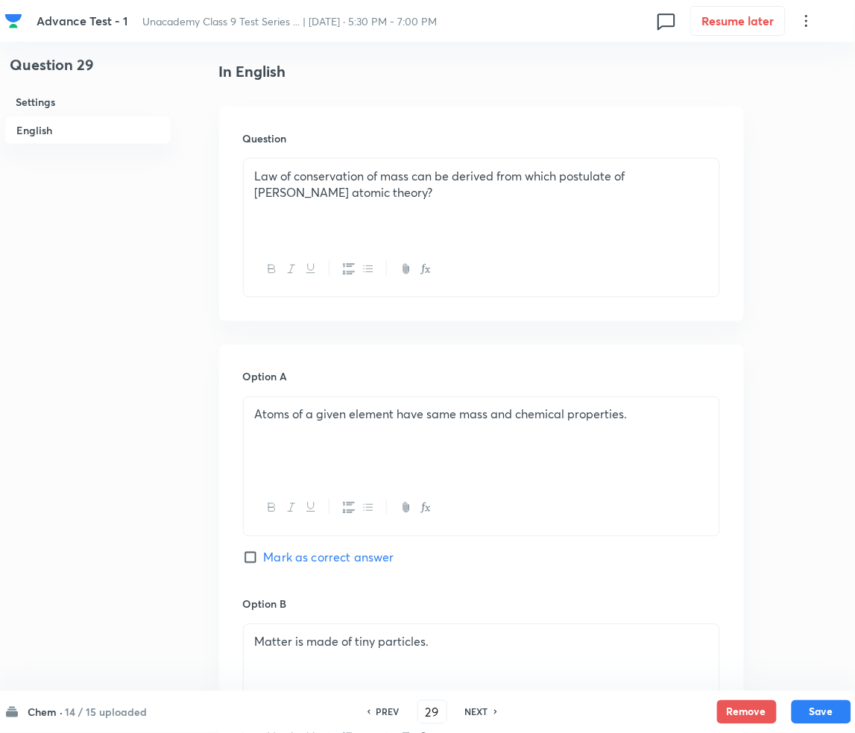
click at [475, 709] on h6 "NEXT" at bounding box center [476, 711] width 23 height 13
type input "30"
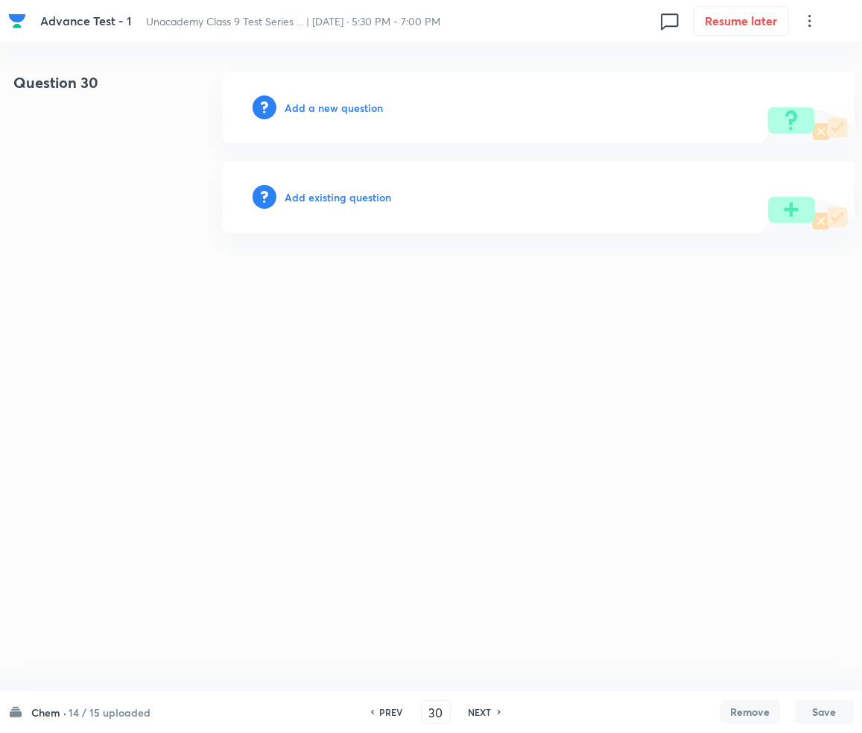
click at [312, 107] on h6 "Add a new question" at bounding box center [334, 108] width 98 height 16
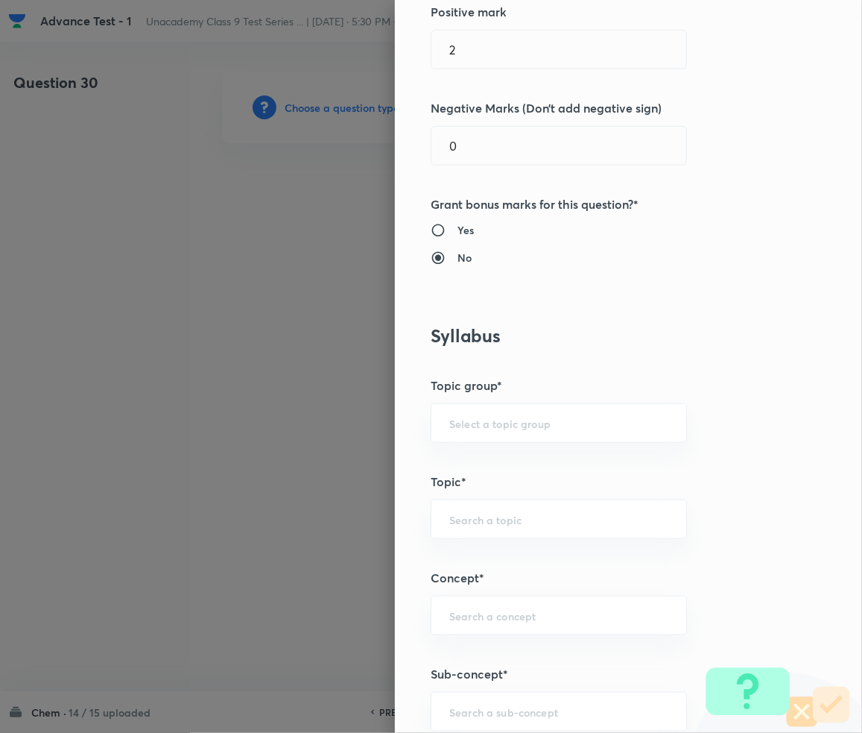
scroll to position [695, 0]
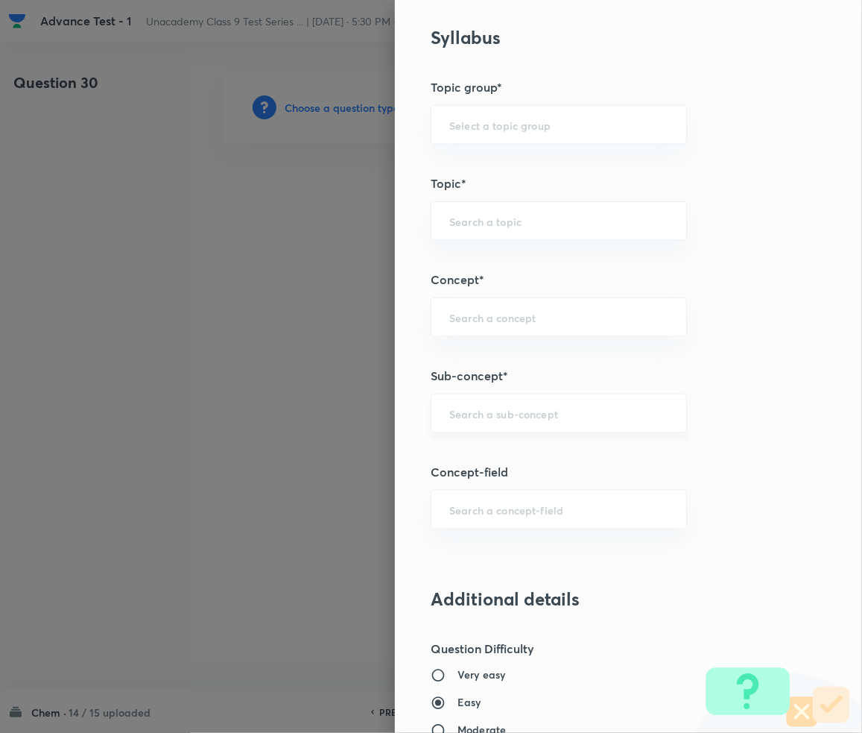
click at [497, 412] on input "text" at bounding box center [558, 413] width 219 height 14
type input "MATTER OF SOURR"
paste input "Matter in Our Surrounding"
click at [490, 463] on li "Matter in Our Surrounding" at bounding box center [544, 456] width 255 height 27
type input "Matter in Our Surrounding"
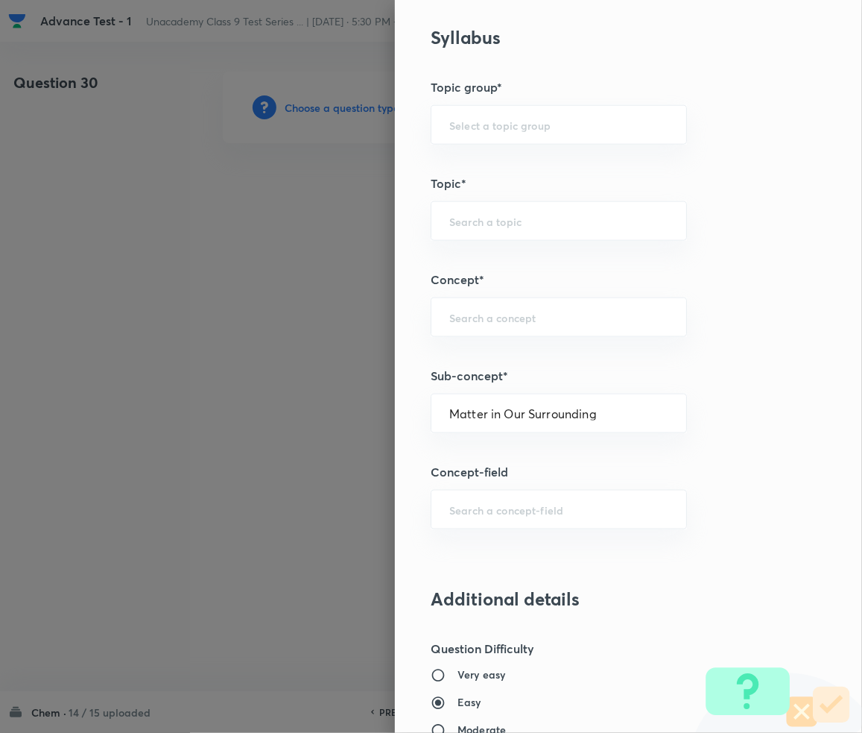
type input "Foundation Class IX"
type input "Chemistry"
type input "Matter in Our Surrounding -Class 9"
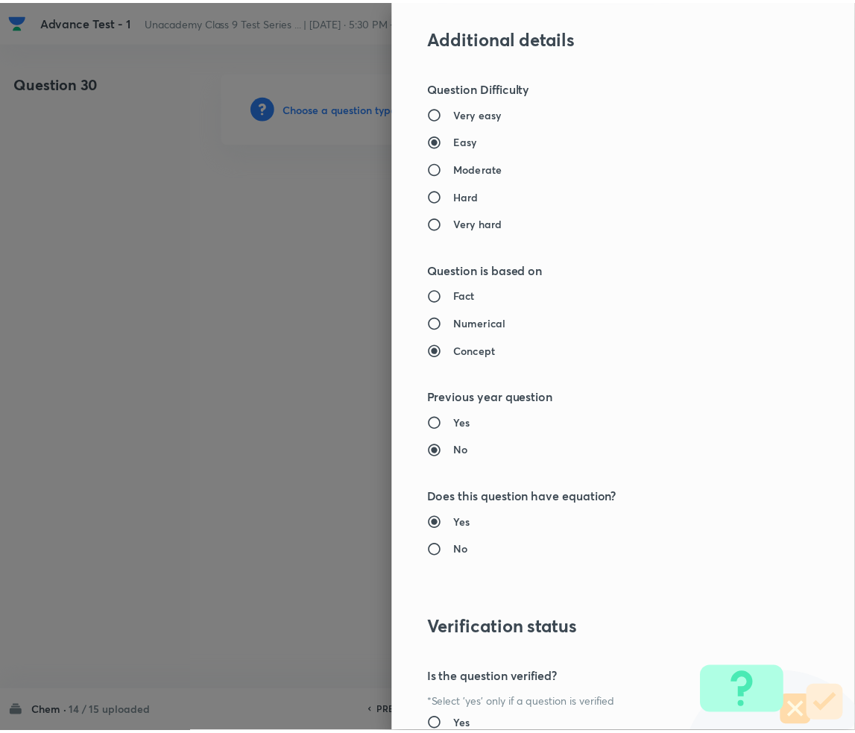
scroll to position [1399, 0]
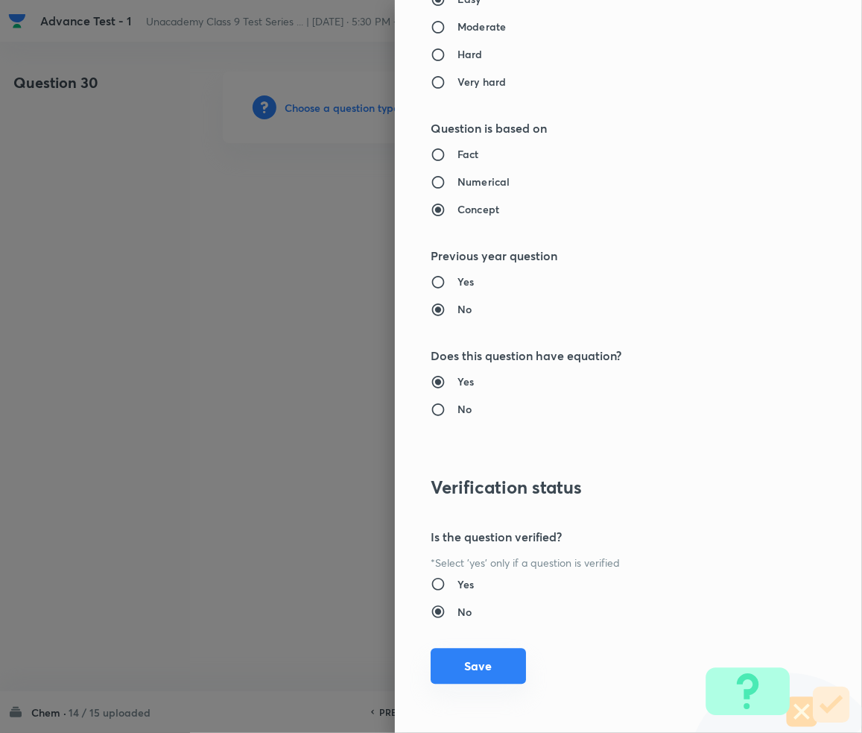
click at [457, 651] on button "Save" at bounding box center [478, 666] width 95 height 36
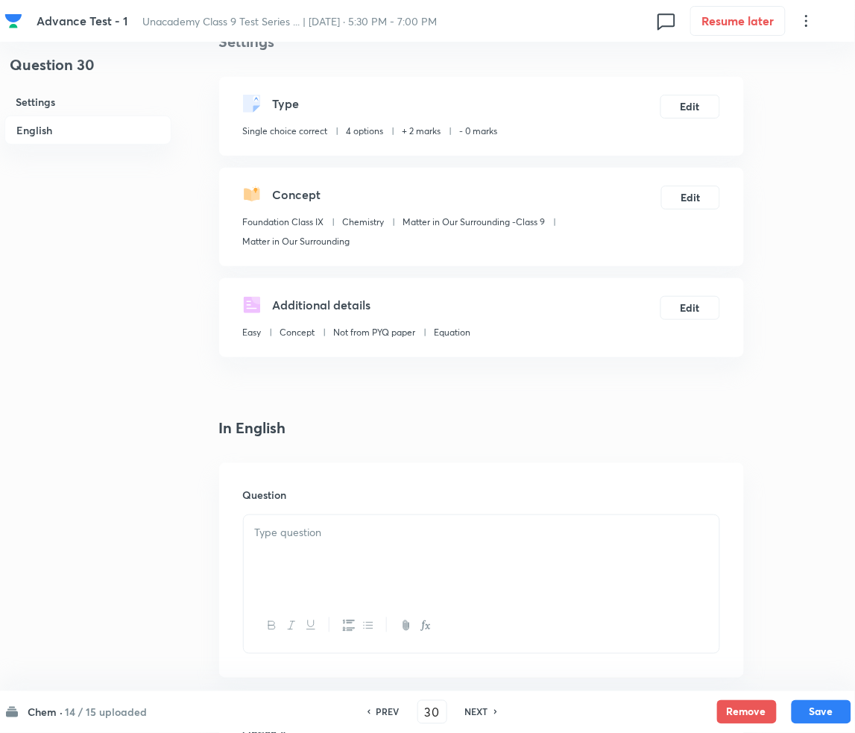
scroll to position [198, 0]
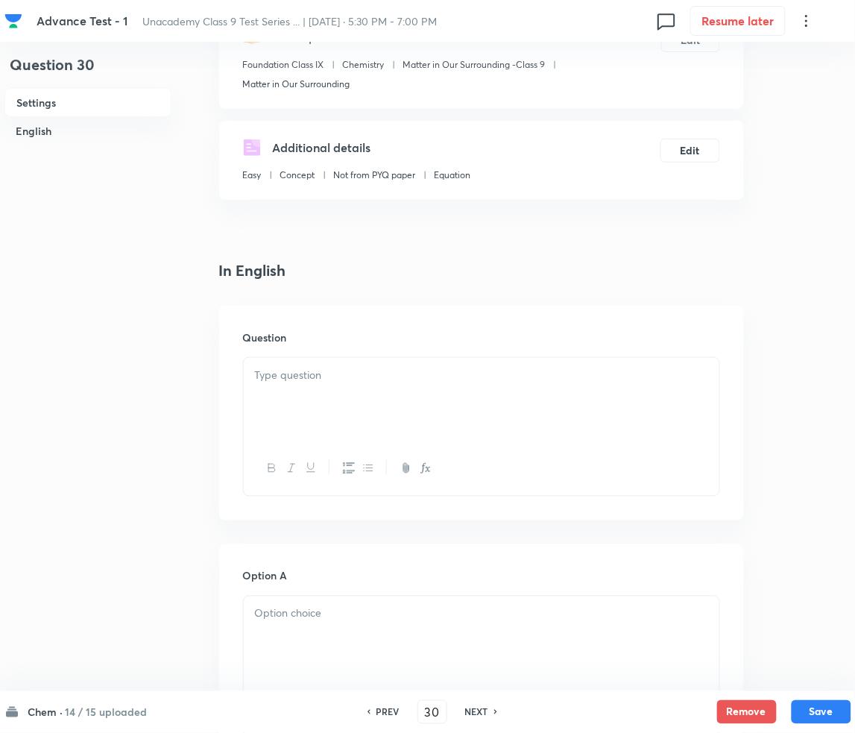
click at [306, 353] on div "Question" at bounding box center [481, 413] width 525 height 215
click at [354, 376] on p at bounding box center [481, 375] width 453 height 17
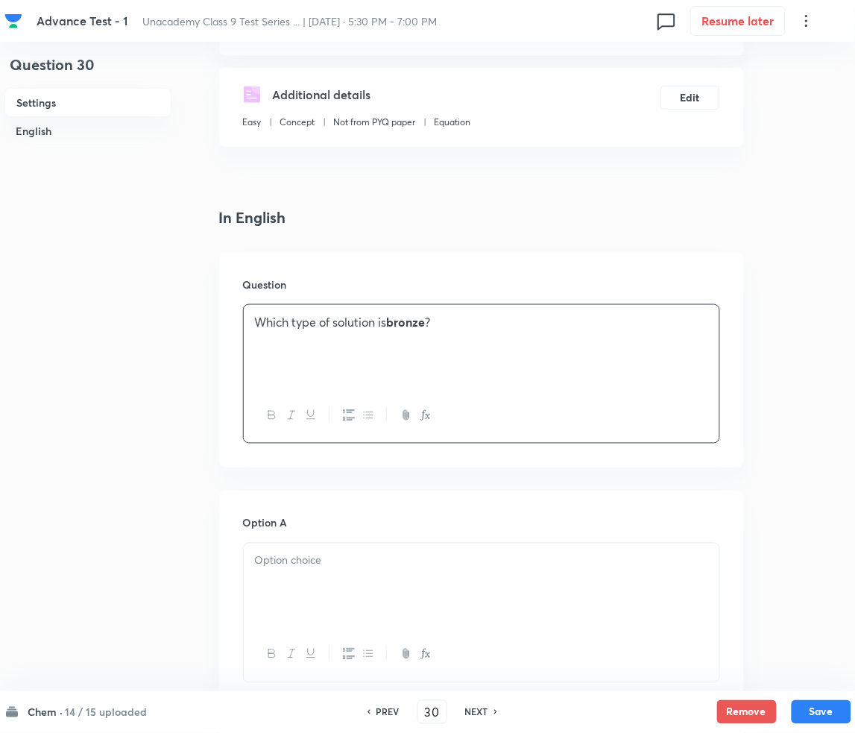
scroll to position [496, 0]
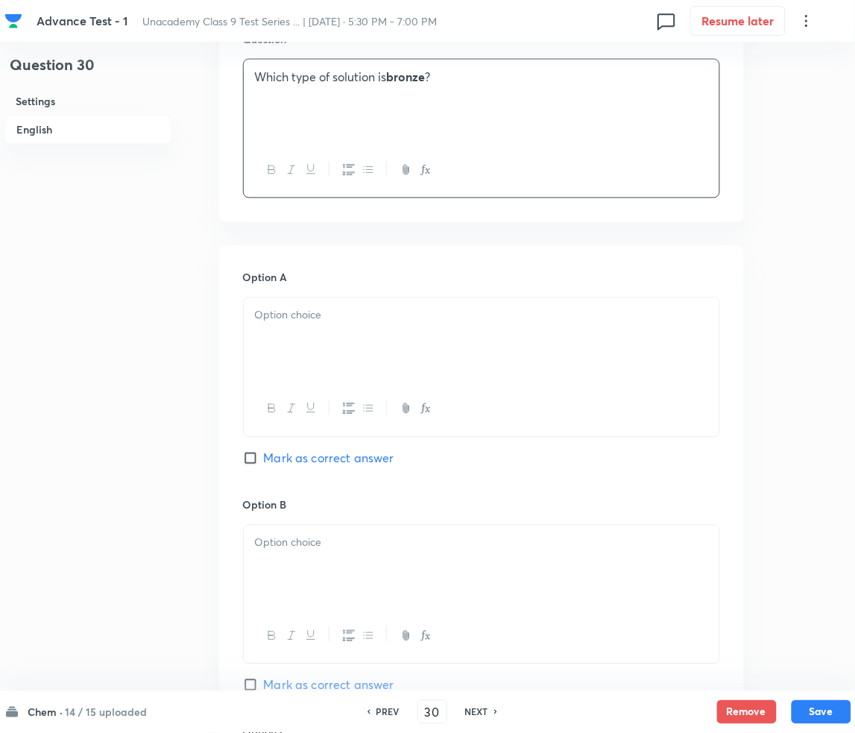
click at [319, 338] on div at bounding box center [482, 339] width 476 height 83
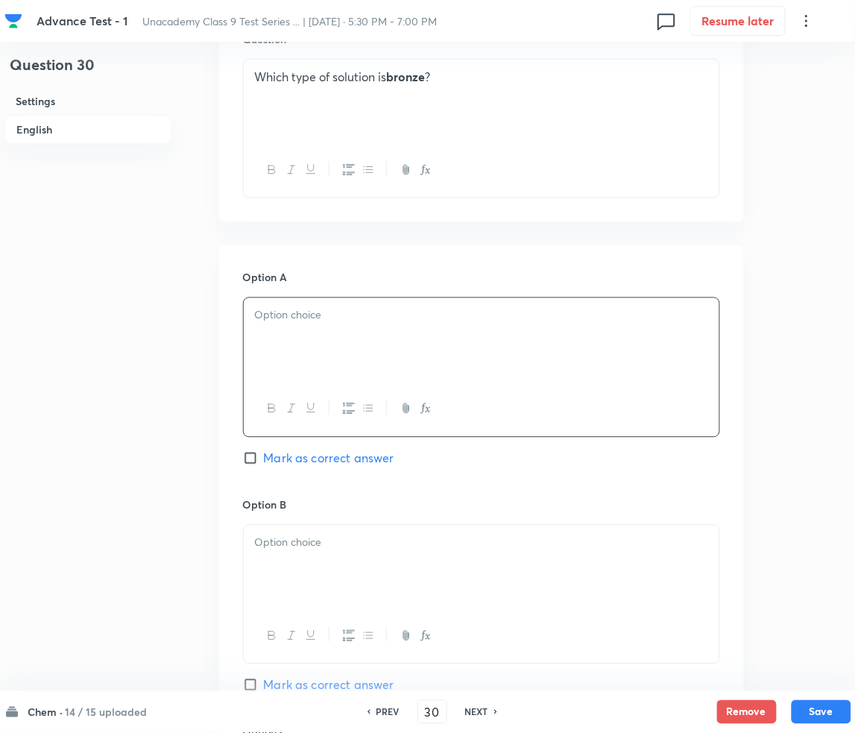
paste div
click at [267, 318] on p ") Solid in liquid" at bounding box center [481, 315] width 453 height 17
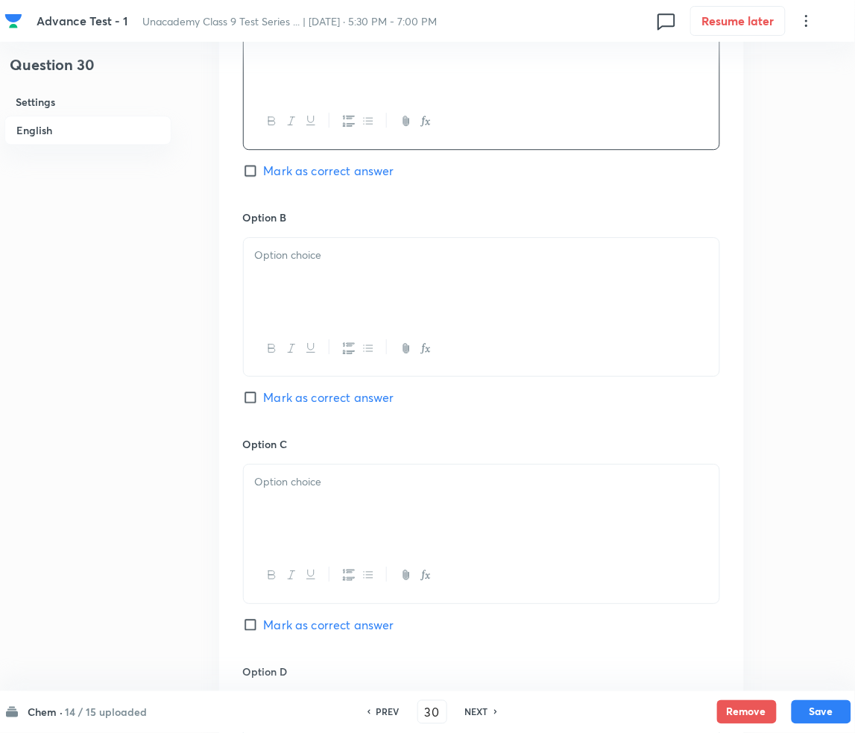
scroll to position [795, 0]
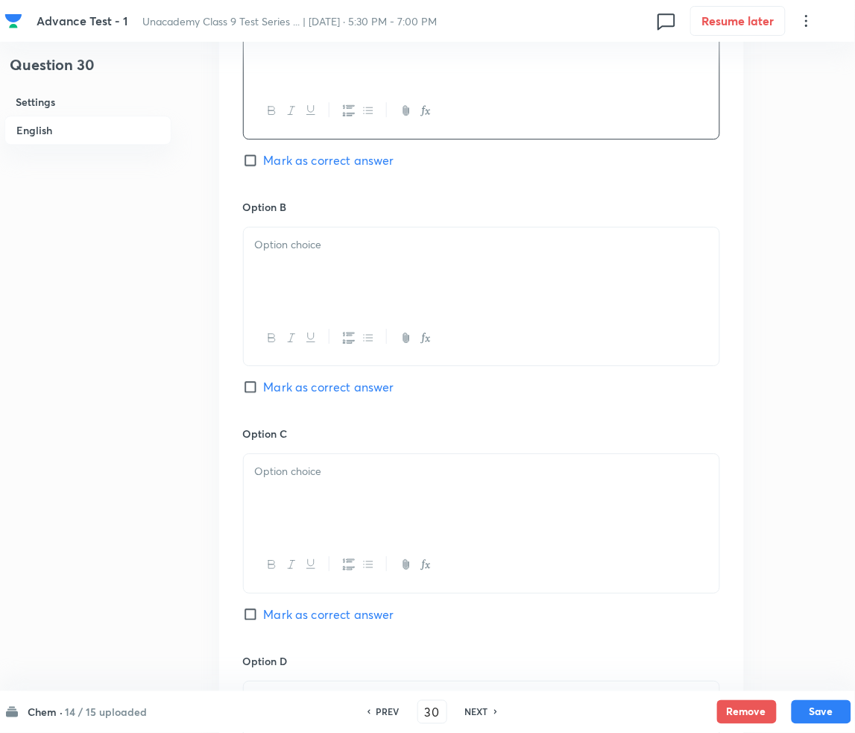
drag, startPoint x: 361, startPoint y: 284, endPoint x: 310, endPoint y: 268, distance: 54.0
click at [361, 283] on div at bounding box center [482, 268] width 476 height 83
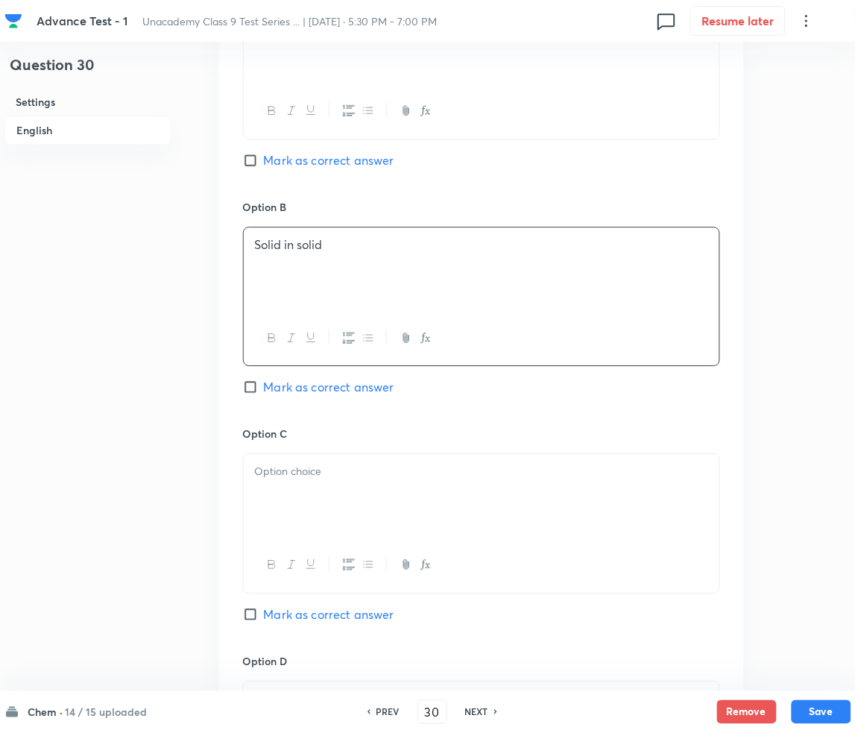
click at [341, 477] on p at bounding box center [481, 471] width 453 height 17
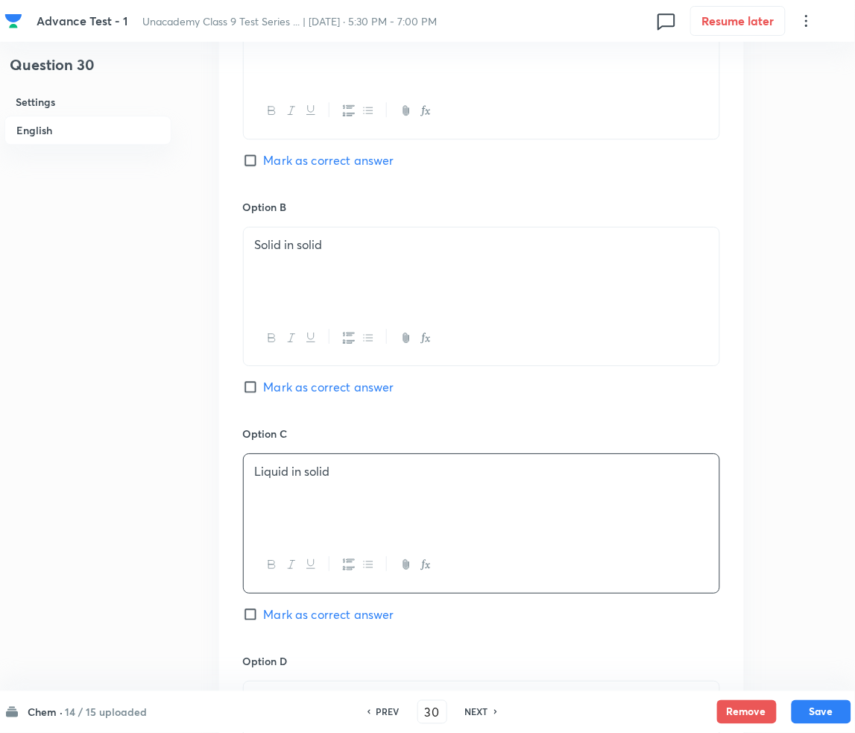
click at [287, 382] on span "Mark as correct answer" at bounding box center [329, 387] width 130 height 18
click at [264, 382] on input "Mark as correct answer" at bounding box center [253, 386] width 21 height 15
checkbox input "true"
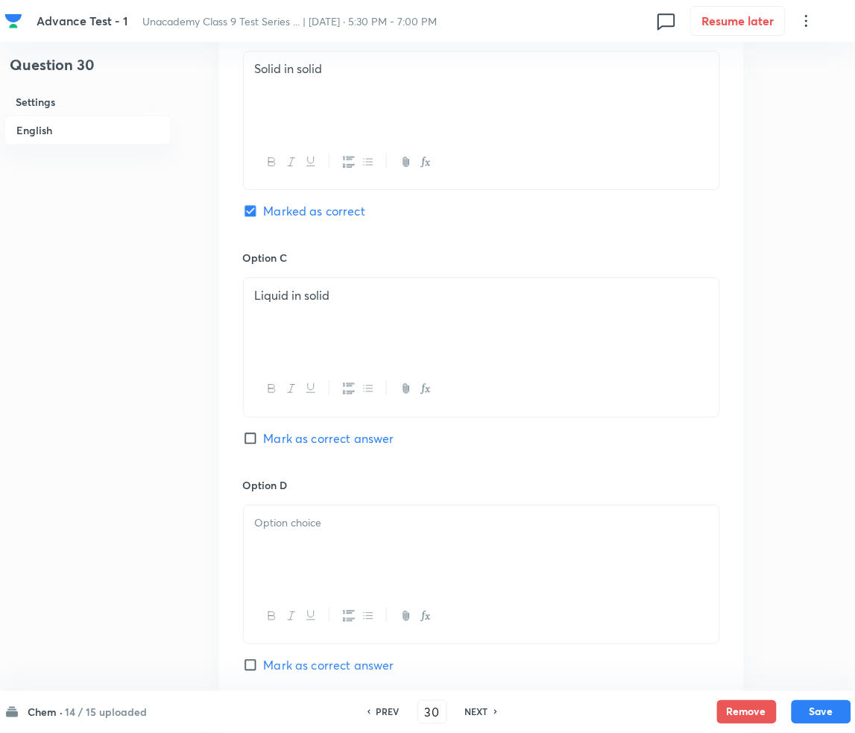
scroll to position [1093, 0]
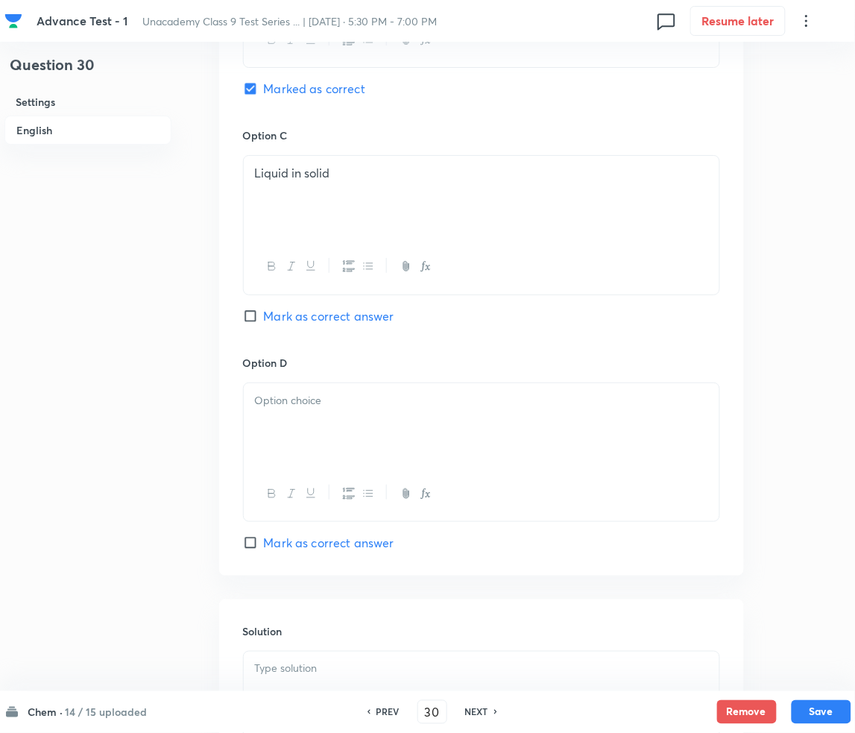
click at [349, 409] on div at bounding box center [482, 424] width 476 height 83
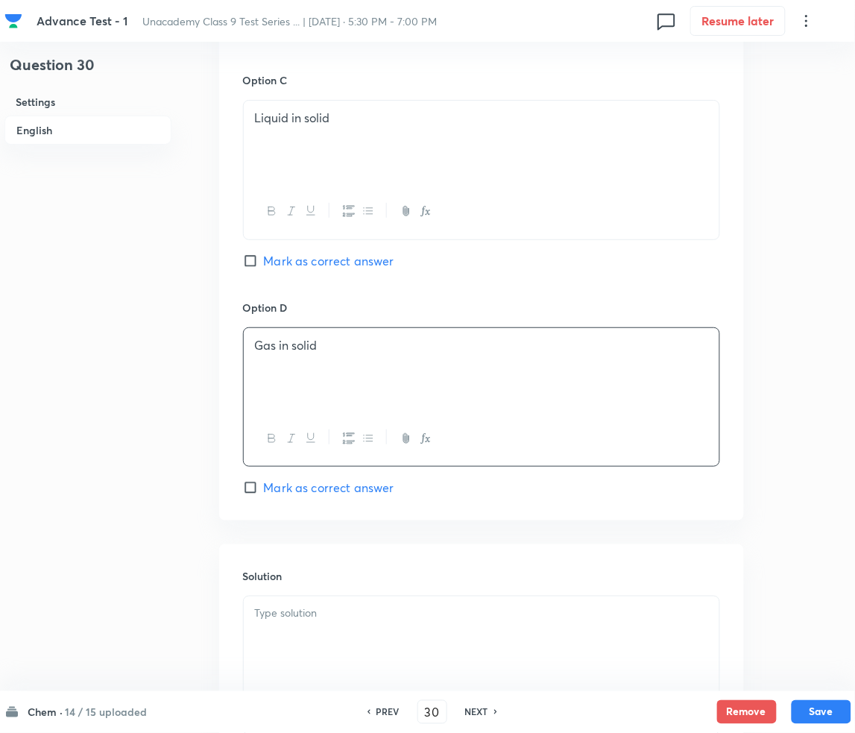
scroll to position [1306, 0]
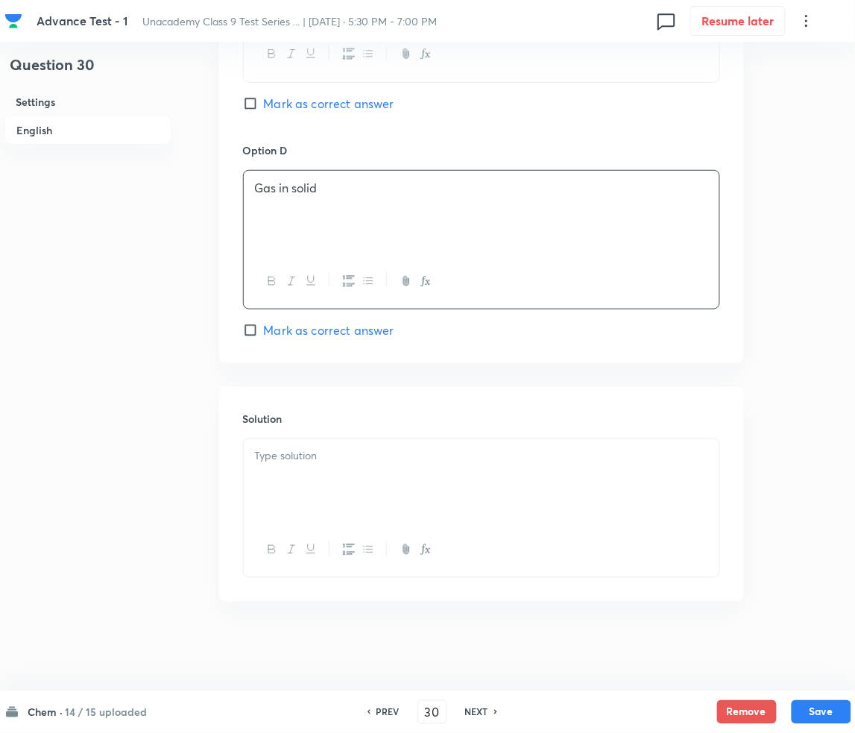
click at [300, 446] on div at bounding box center [482, 480] width 476 height 83
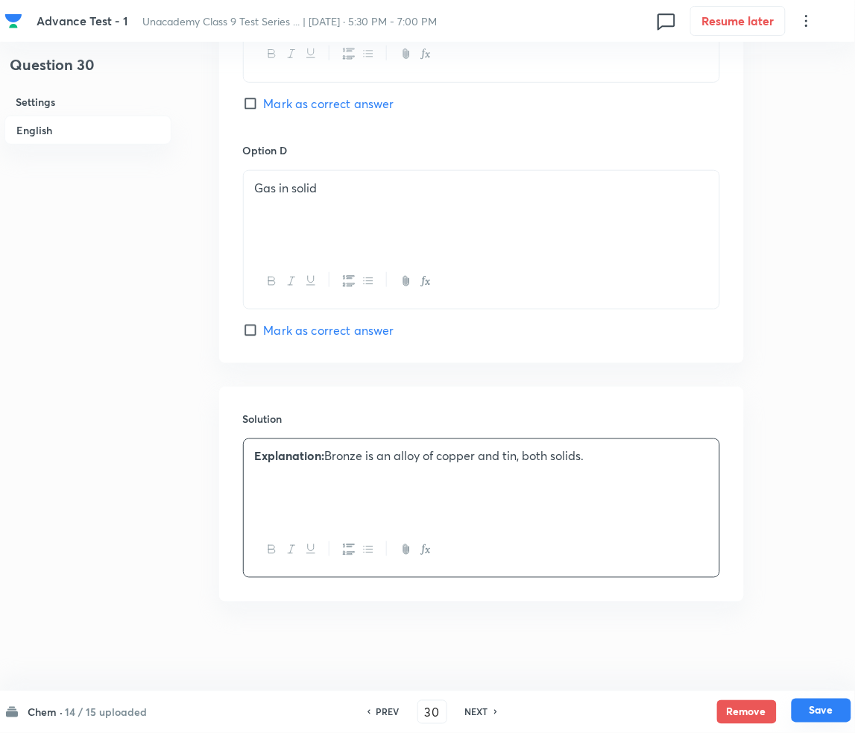
click at [824, 710] on button "Save" at bounding box center [822, 710] width 60 height 24
type input "31"
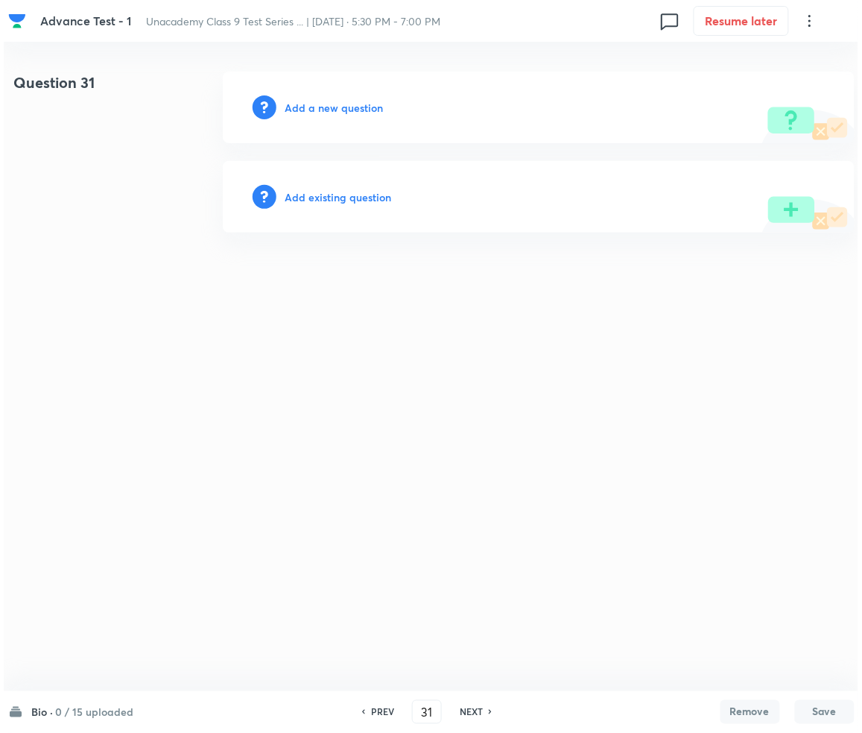
scroll to position [0, 0]
click at [347, 96] on div "Add a new question" at bounding box center [539, 108] width 632 height 72
click at [335, 104] on h6 "Add a new question" at bounding box center [334, 108] width 98 height 16
click at [335, 107] on h6 "Choose a question type" at bounding box center [342, 108] width 115 height 16
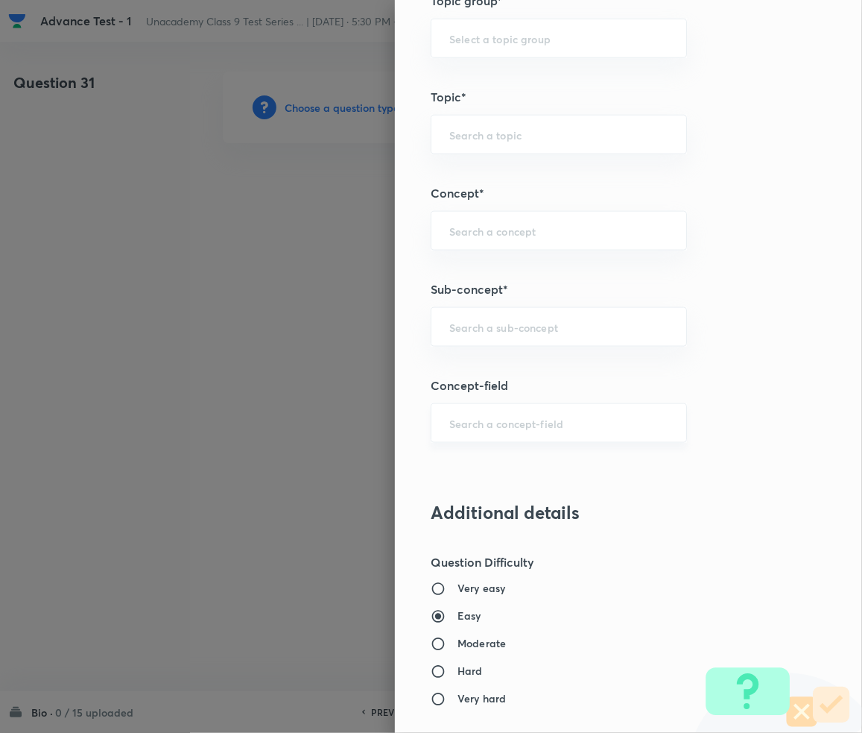
scroll to position [795, 0]
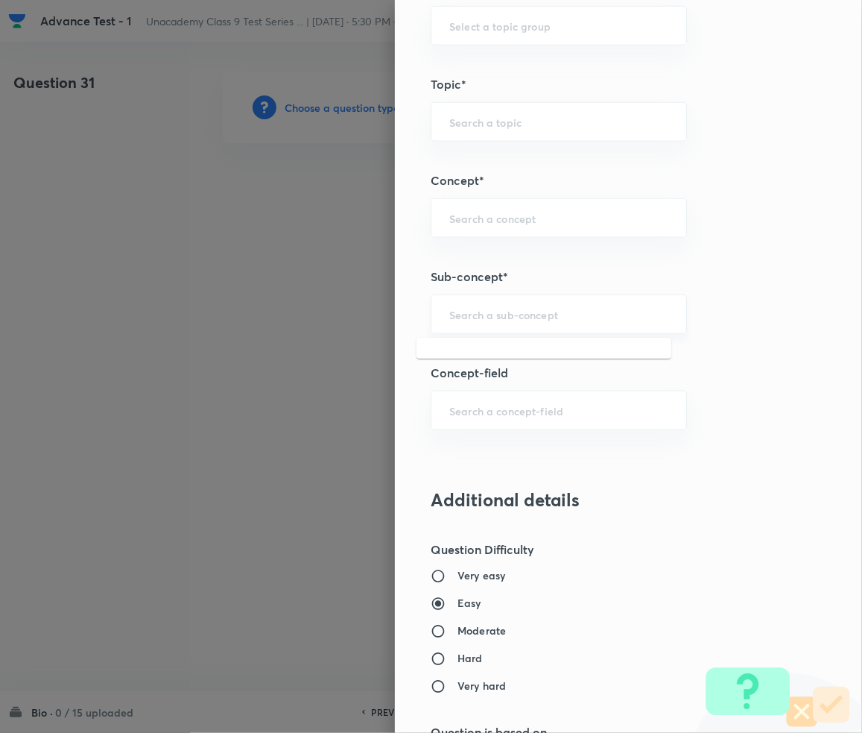
click at [505, 315] on input "text" at bounding box center [558, 314] width 219 height 14
click at [483, 329] on div "​" at bounding box center [559, 314] width 256 height 40
paste input "Cell-The unit of life"
click at [520, 359] on li "Cell-The unit of life - Class 9" at bounding box center [544, 357] width 255 height 27
type input "Cell-The unit of life - Class 9"
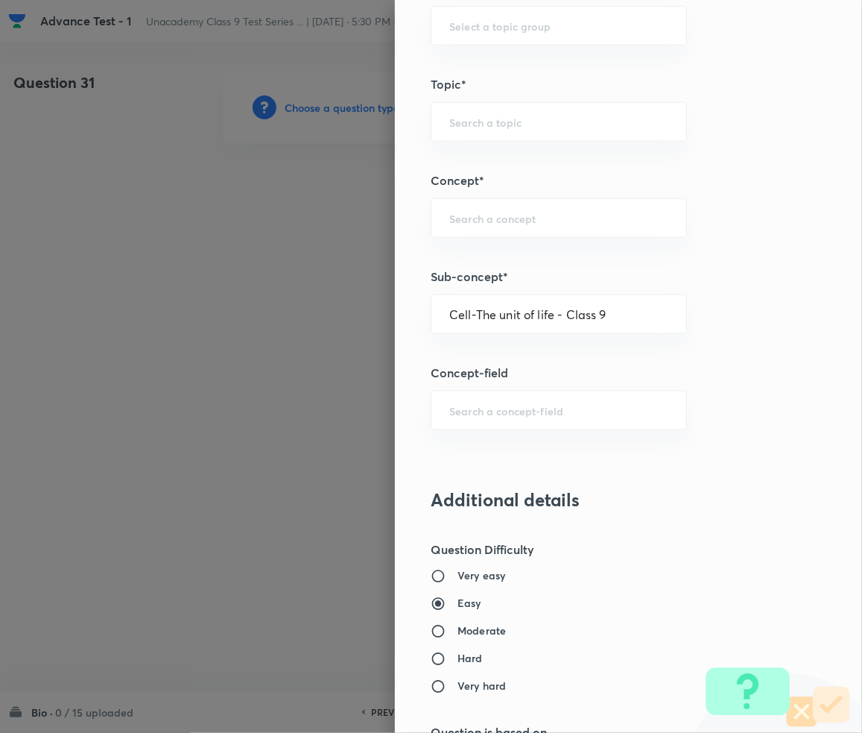
type input "Foundation Class IX"
type input "Biology"
type input "Cell-The unit of life - Class 9"
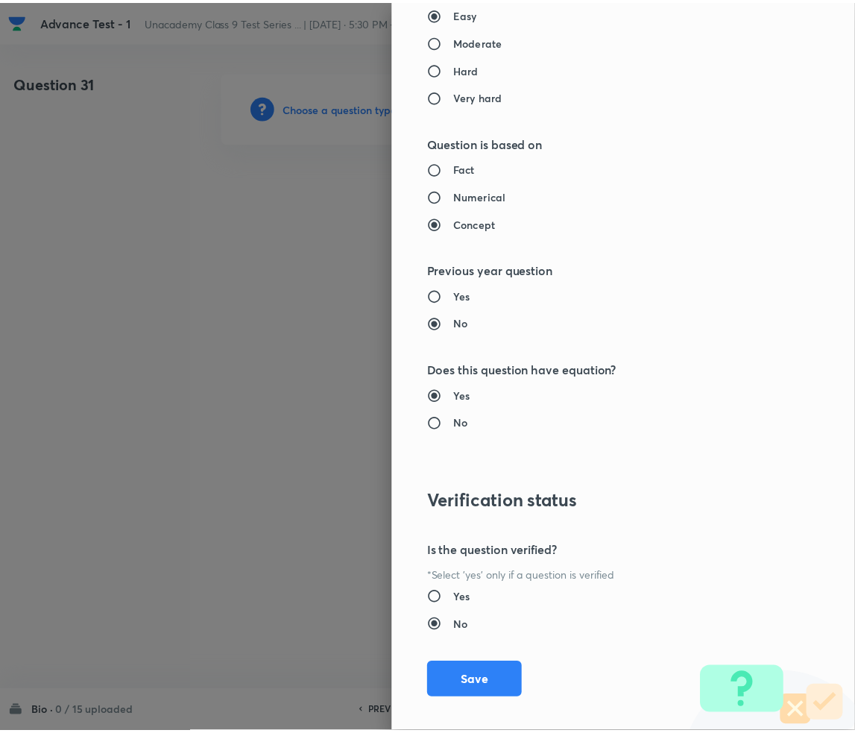
scroll to position [1399, 0]
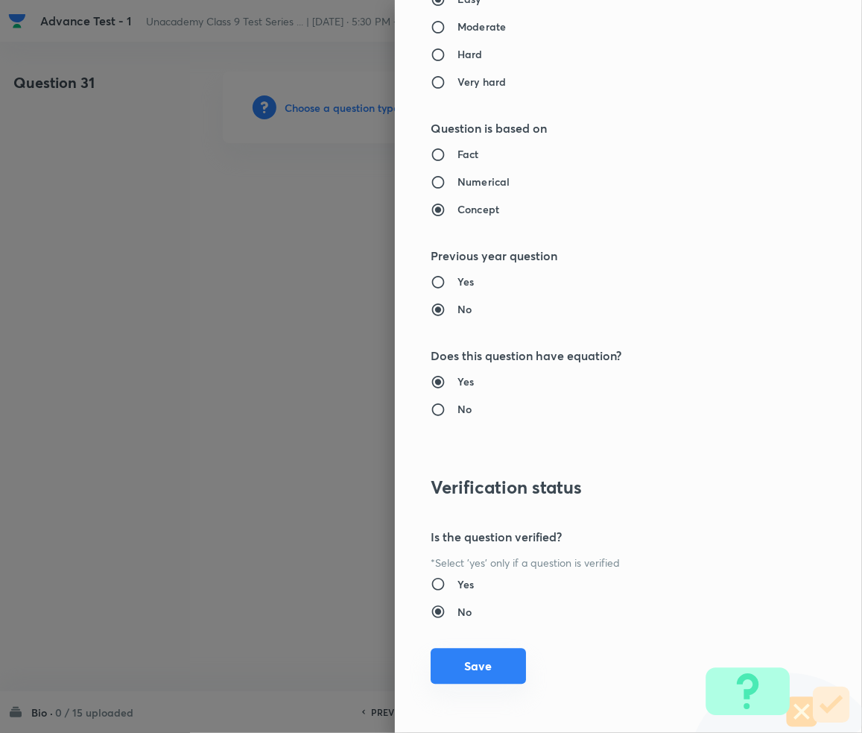
click at [458, 669] on button "Save" at bounding box center [478, 666] width 95 height 36
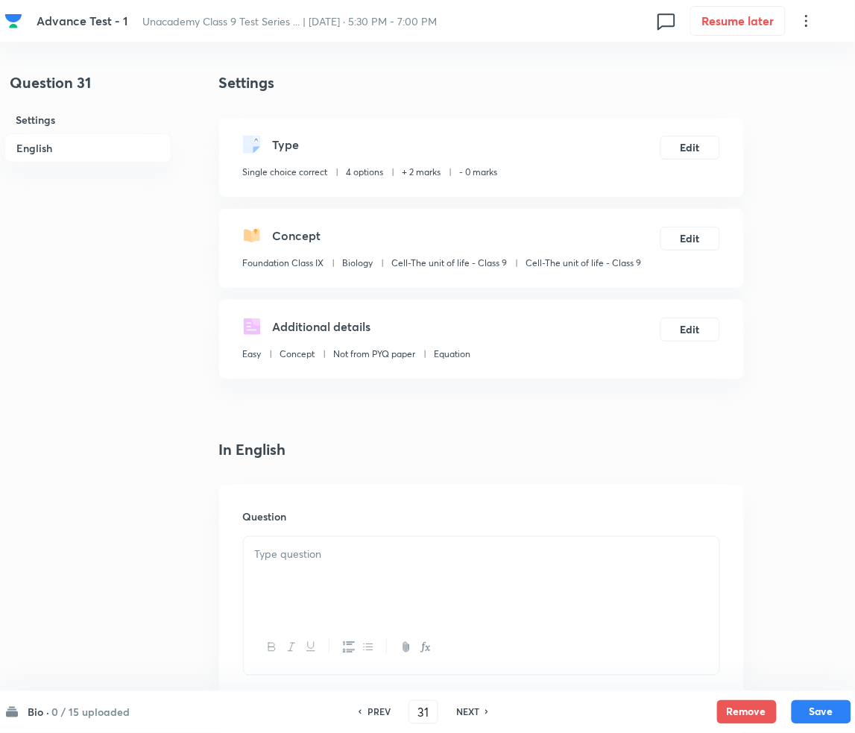
click at [302, 587] on div at bounding box center [482, 578] width 476 height 83
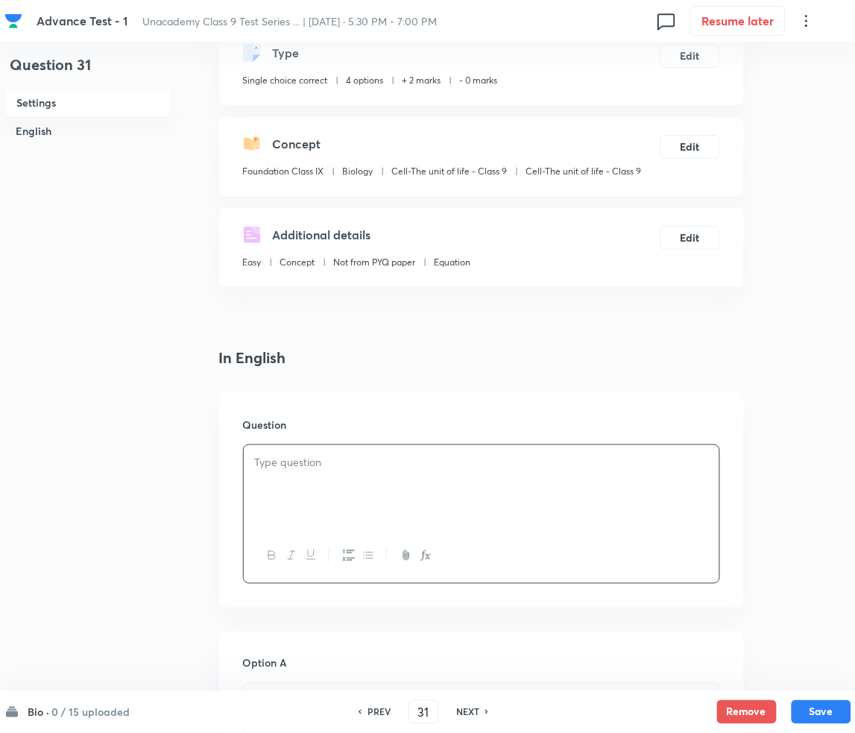
scroll to position [397, 0]
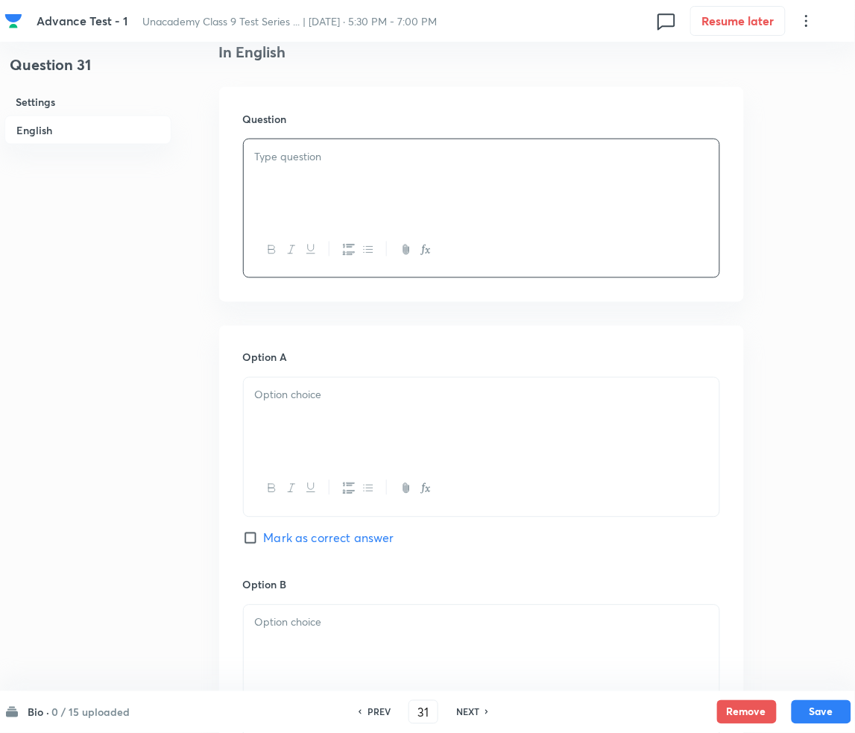
paste div
drag, startPoint x: 267, startPoint y: 172, endPoint x: 330, endPoint y: 176, distance: 63.5
click at [276, 174] on p "1. Which type of tissue is responsible for the growth of plants?" at bounding box center [481, 173] width 453 height 17
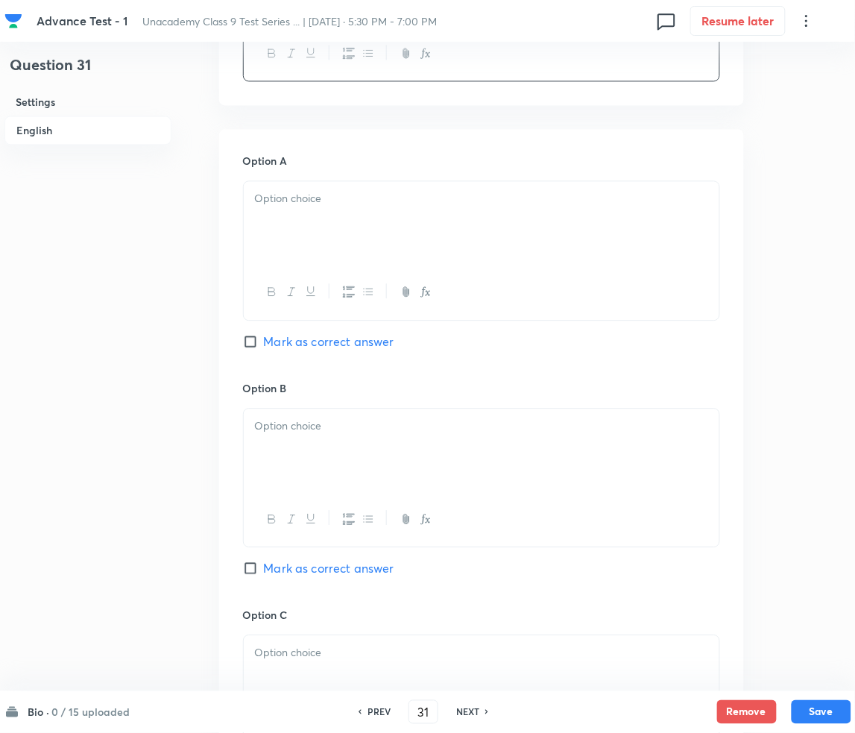
scroll to position [596, 0]
click at [302, 232] on div at bounding box center [482, 220] width 476 height 83
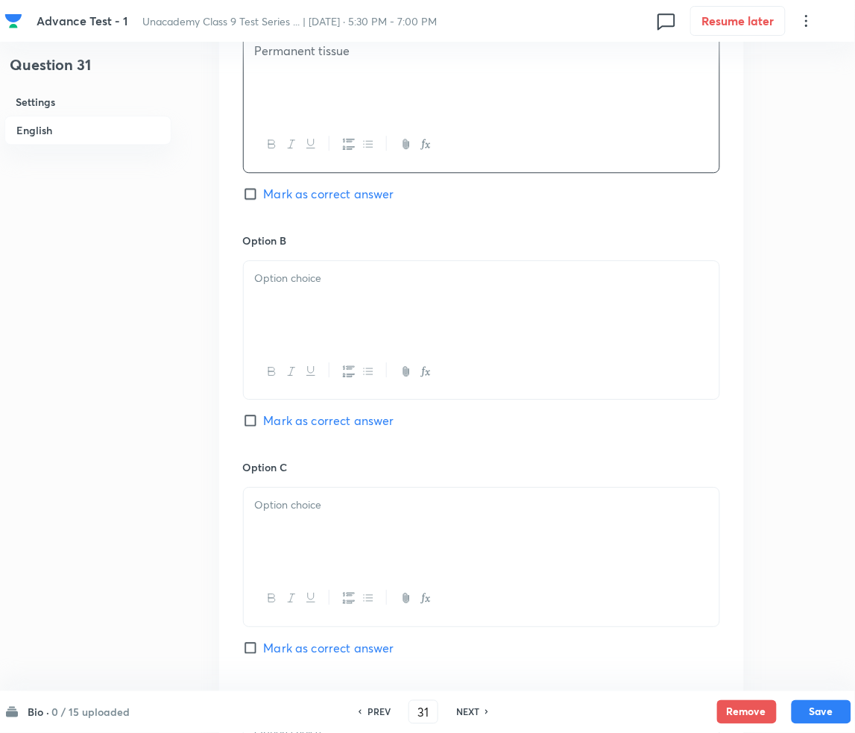
scroll to position [795, 0]
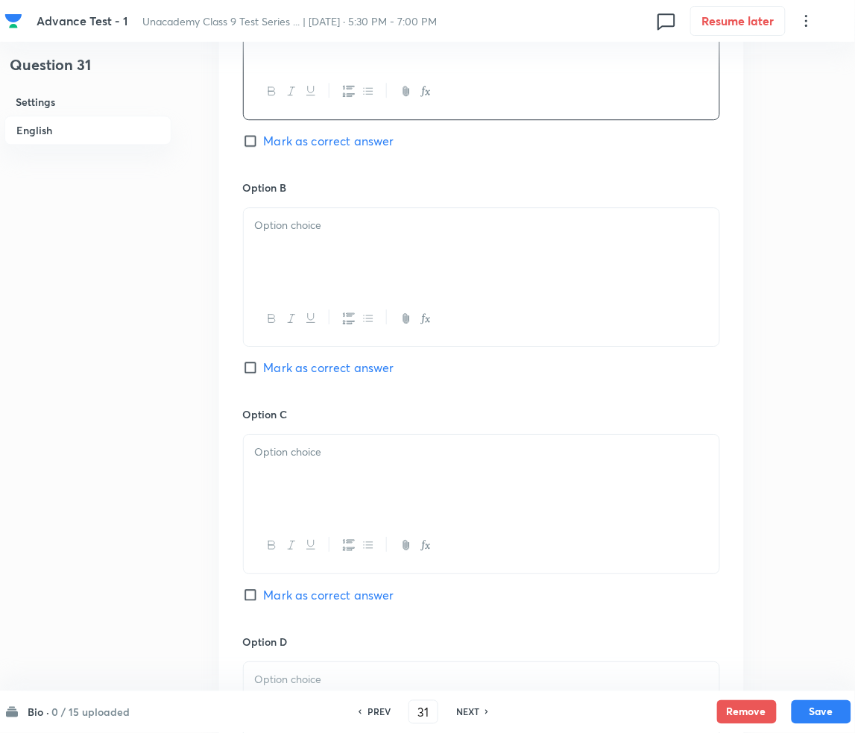
click at [332, 225] on p at bounding box center [481, 225] width 453 height 17
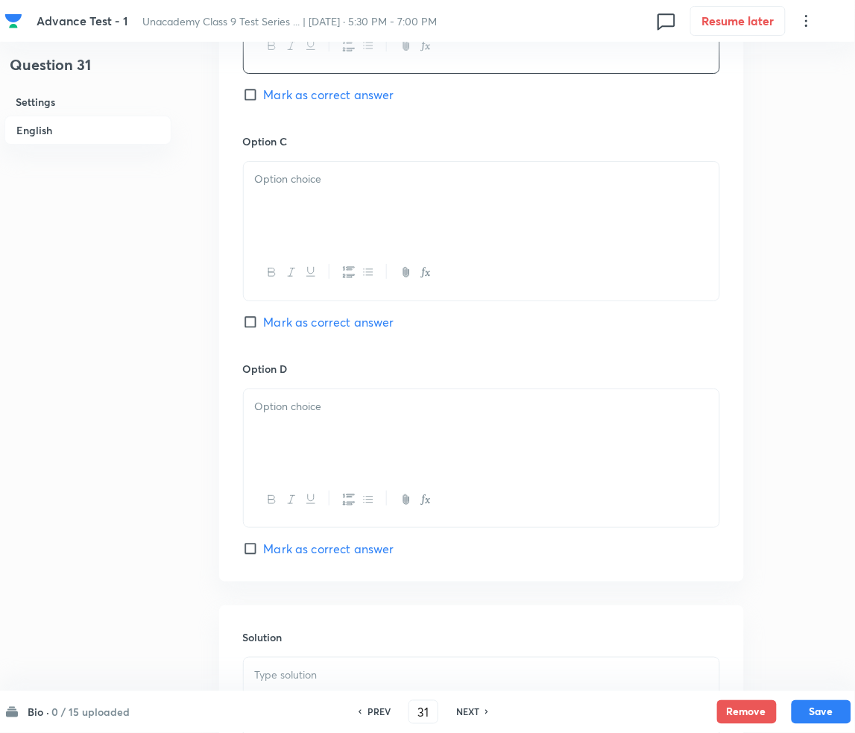
scroll to position [1093, 0]
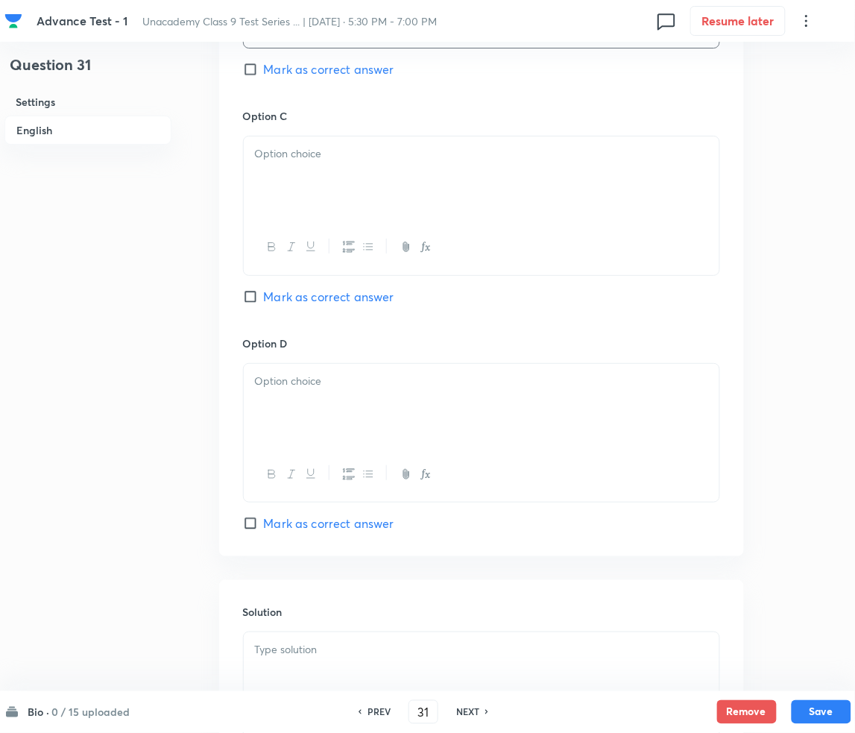
click at [337, 215] on div at bounding box center [482, 177] width 476 height 83
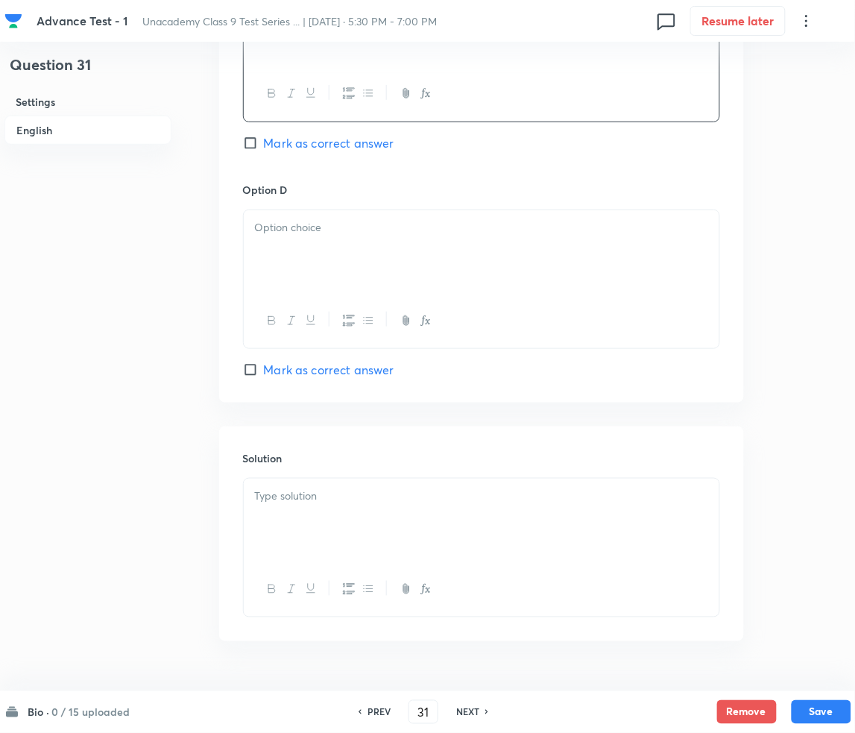
scroll to position [1286, 0]
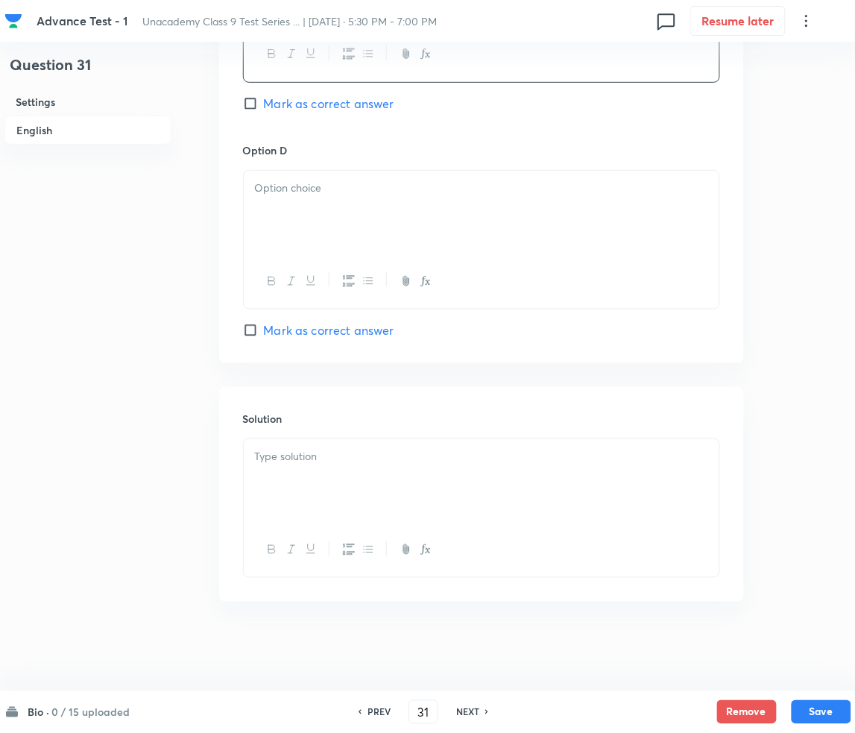
click at [331, 227] on div at bounding box center [482, 212] width 476 height 83
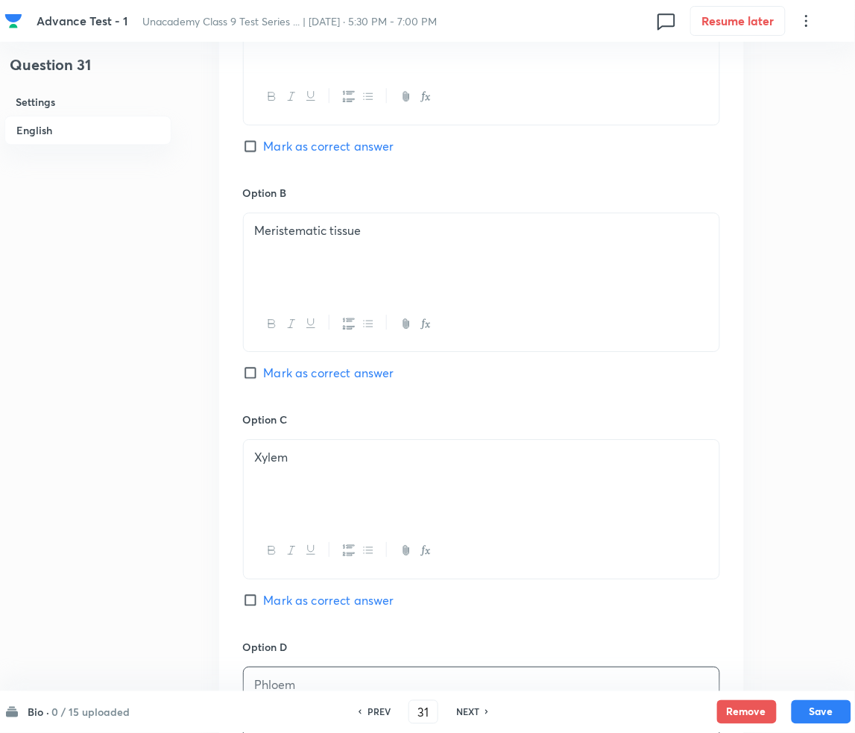
click at [275, 370] on span "Mark as correct answer" at bounding box center [329, 373] width 130 height 18
click at [264, 370] on input "Mark as correct answer" at bounding box center [253, 372] width 21 height 15
checkbox input "true"
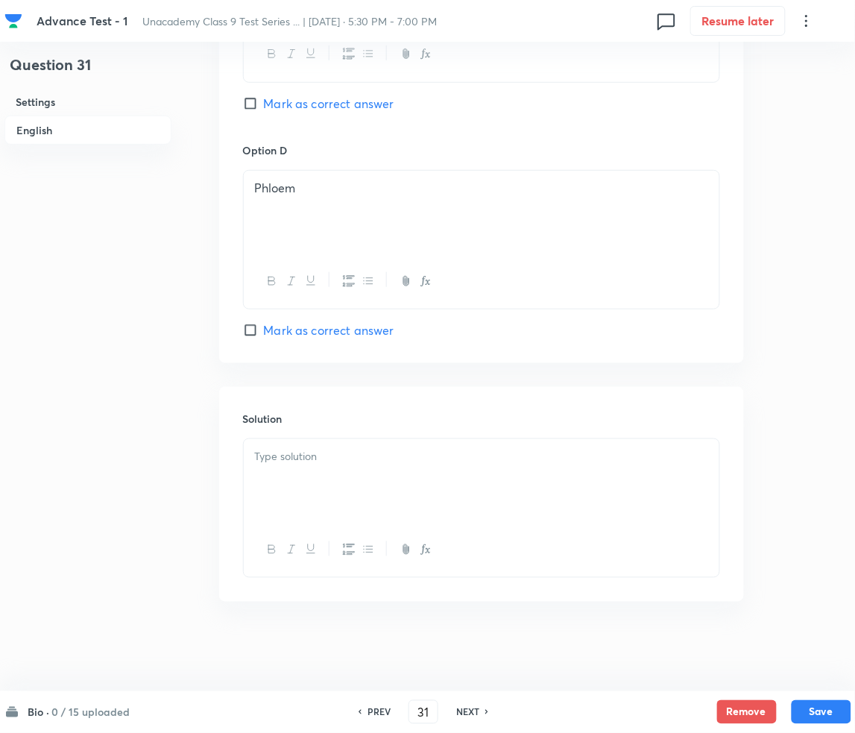
click at [327, 462] on p at bounding box center [481, 456] width 453 height 17
click at [338, 477] on div at bounding box center [482, 480] width 476 height 83
paste div
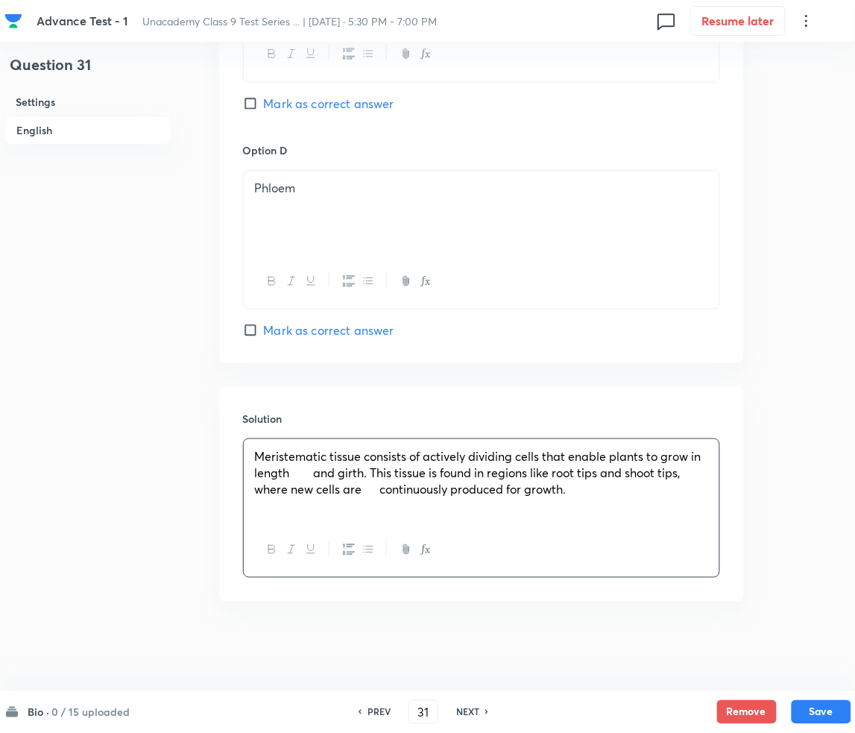
click at [316, 473] on span "Meristematic tissue consists of actively dividing cells that enable plants to g…" at bounding box center [478, 472] width 446 height 49
drag, startPoint x: 343, startPoint y: 493, endPoint x: 358, endPoint y: 490, distance: 15.1
click at [344, 491] on span "Meristematic tissue consists of actively dividing cells that enable plants to g…" at bounding box center [478, 472] width 446 height 49
click at [824, 707] on button "Save" at bounding box center [822, 710] width 60 height 24
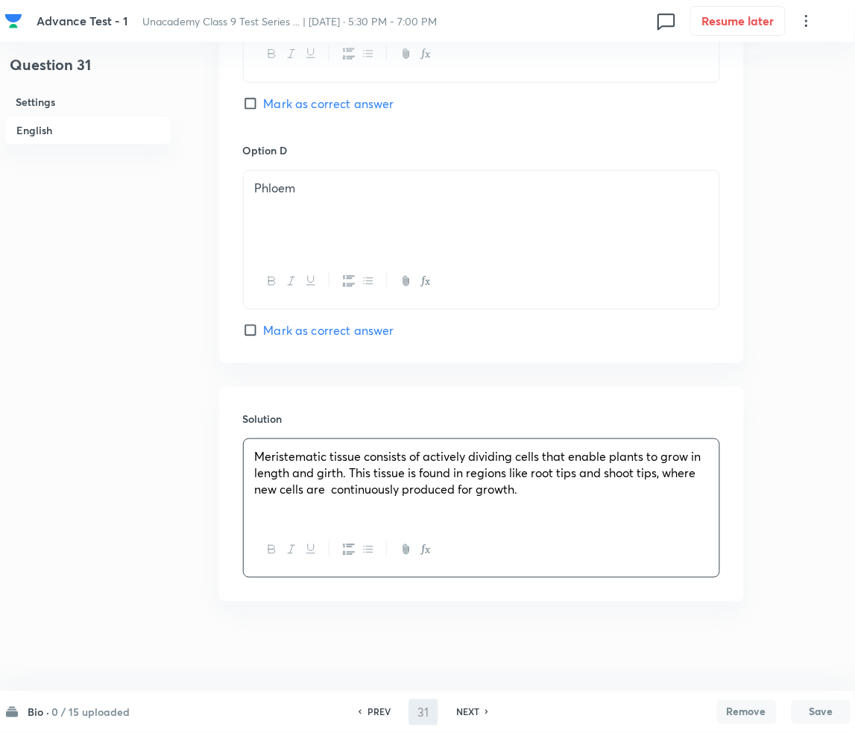
type input "32"
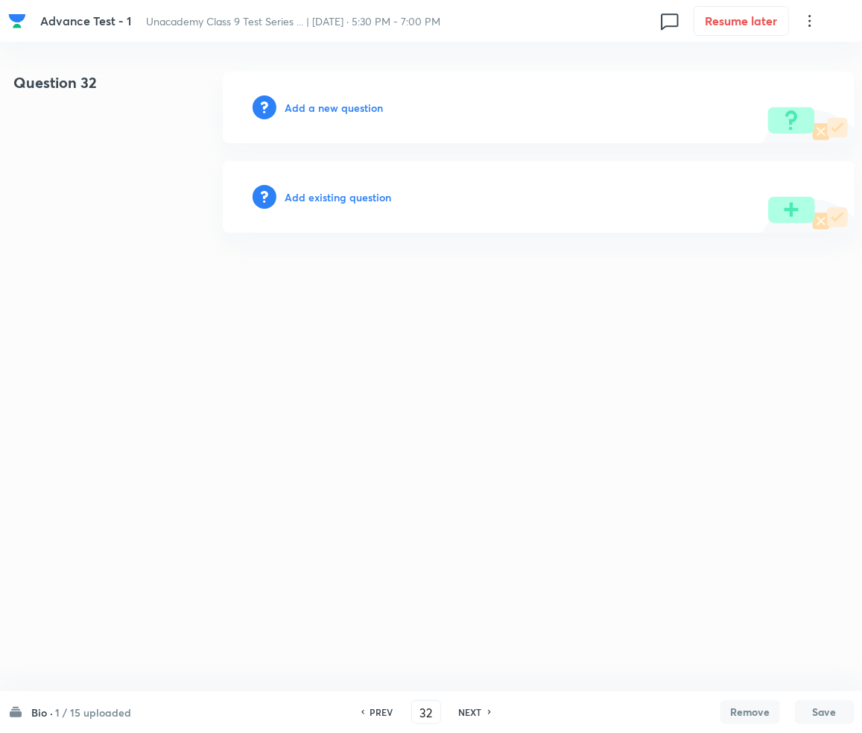
click at [338, 106] on h6 "Add a new question" at bounding box center [334, 108] width 98 height 16
click at [338, 106] on h6 "Choose a question type" at bounding box center [342, 108] width 115 height 16
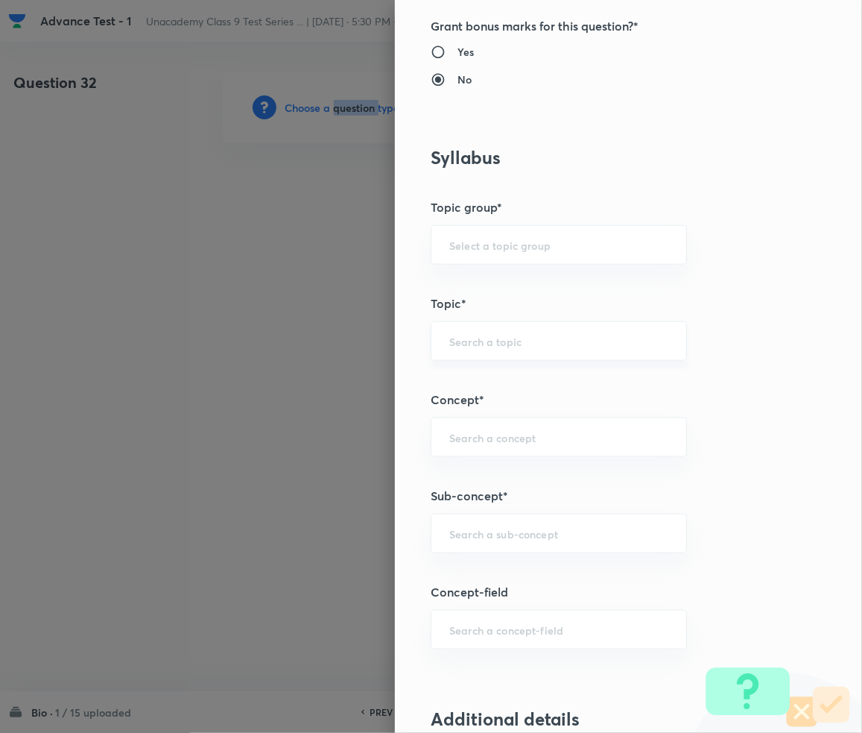
scroll to position [795, 0]
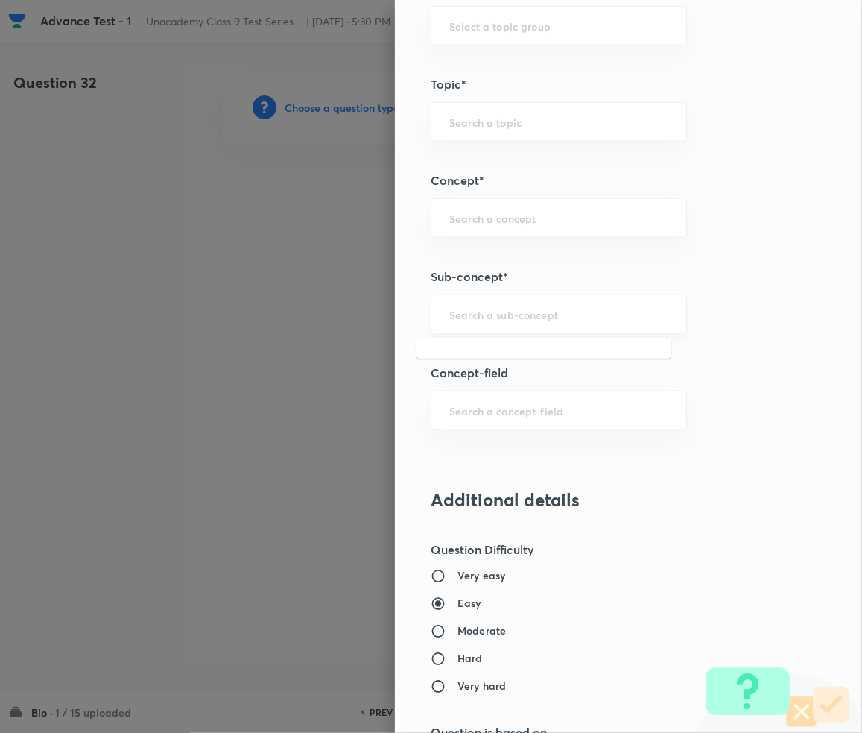
click at [485, 320] on input "text" at bounding box center [558, 314] width 219 height 14
click at [490, 327] on div "​" at bounding box center [559, 314] width 256 height 40
paste input "Cell-The unit of life"
click at [511, 360] on li "Cell-The unit of life - Class 9" at bounding box center [544, 357] width 255 height 27
type input "Cell-The unit of life - Class 9"
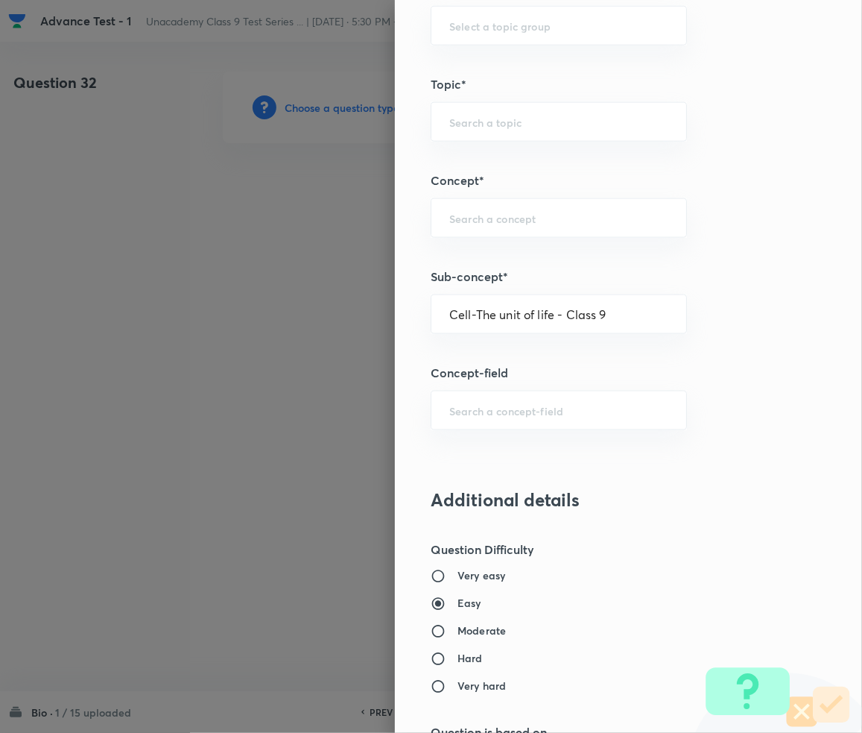
type input "Foundation Class IX"
type input "Biology"
type input "Cell-The unit of life - Class 9"
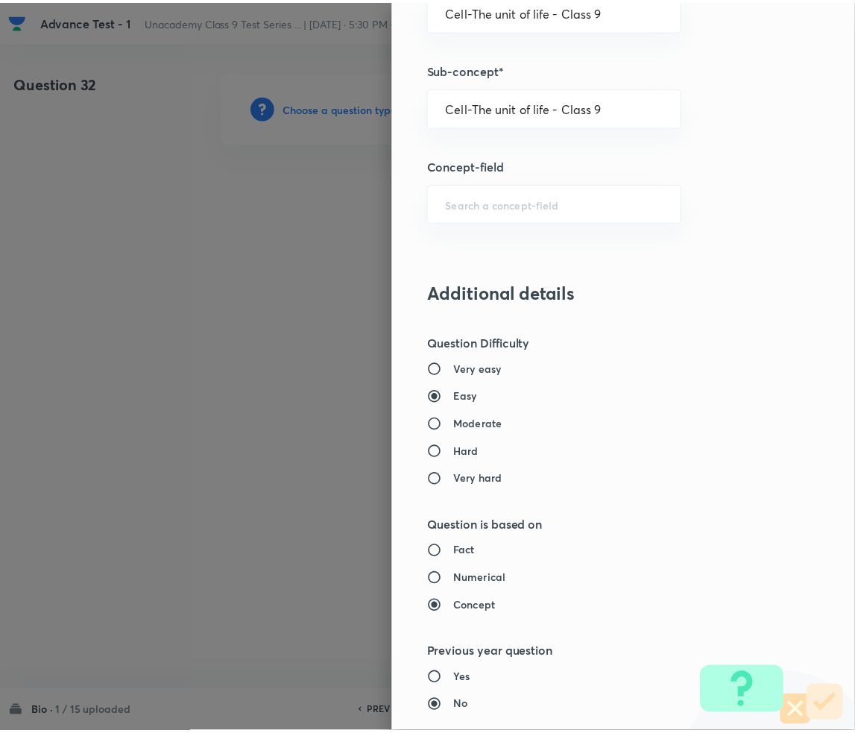
scroll to position [1399, 0]
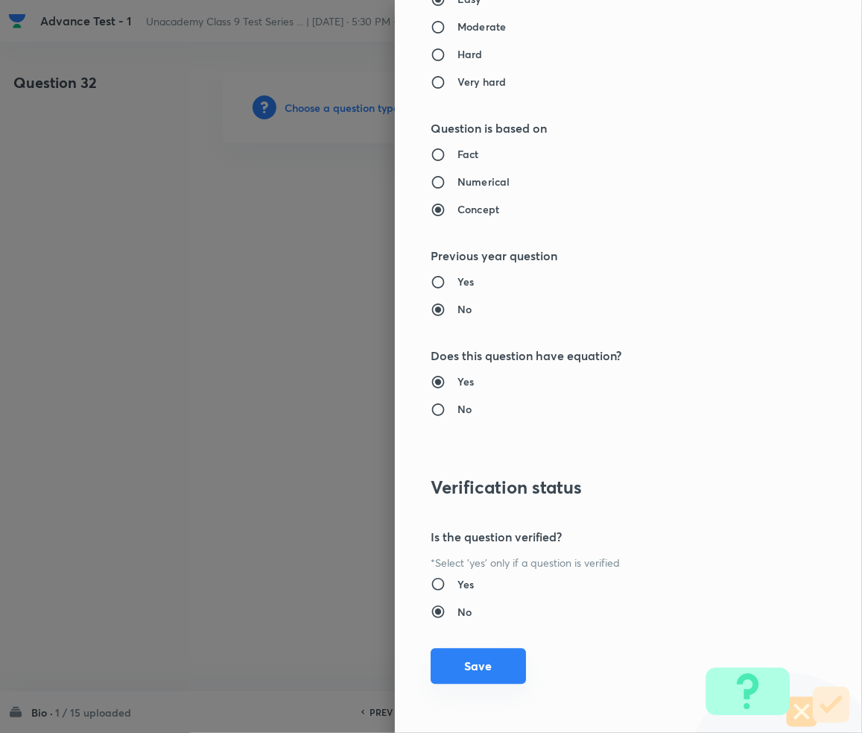
click at [458, 657] on button "Save" at bounding box center [478, 666] width 95 height 36
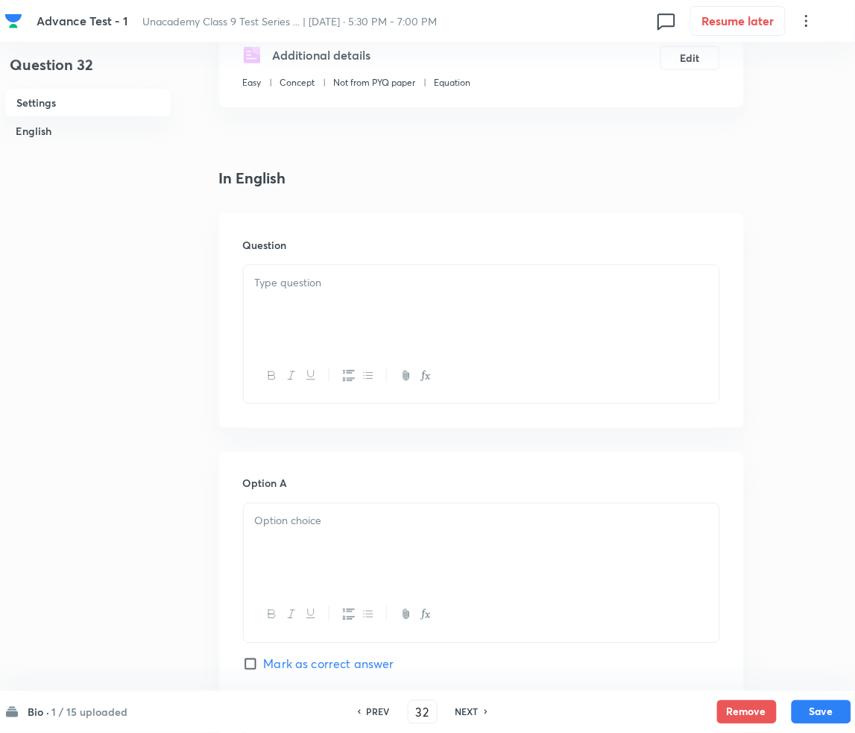
scroll to position [298, 0]
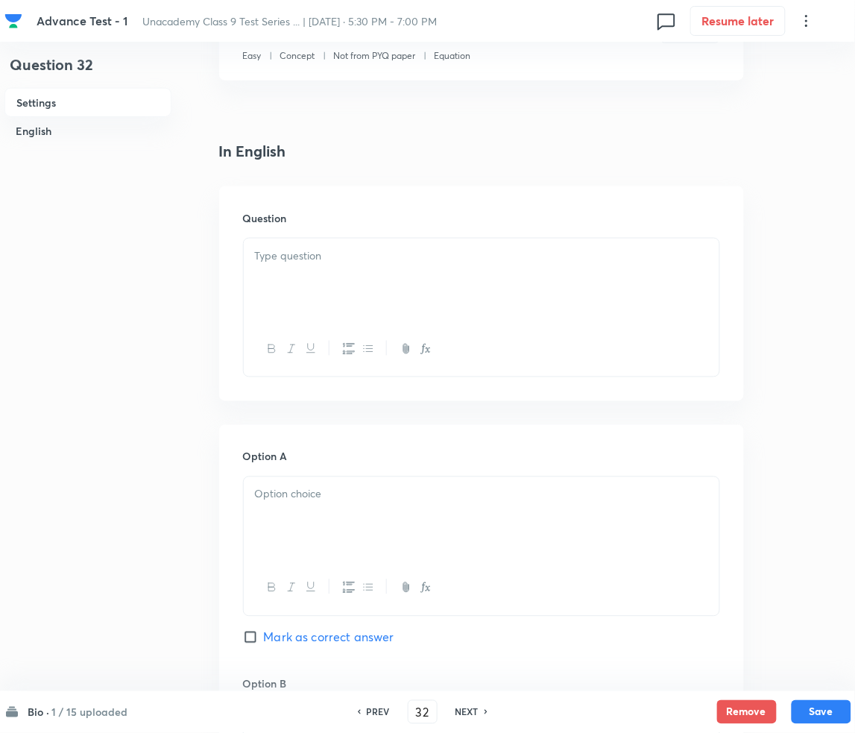
click at [325, 289] on div at bounding box center [482, 280] width 476 height 83
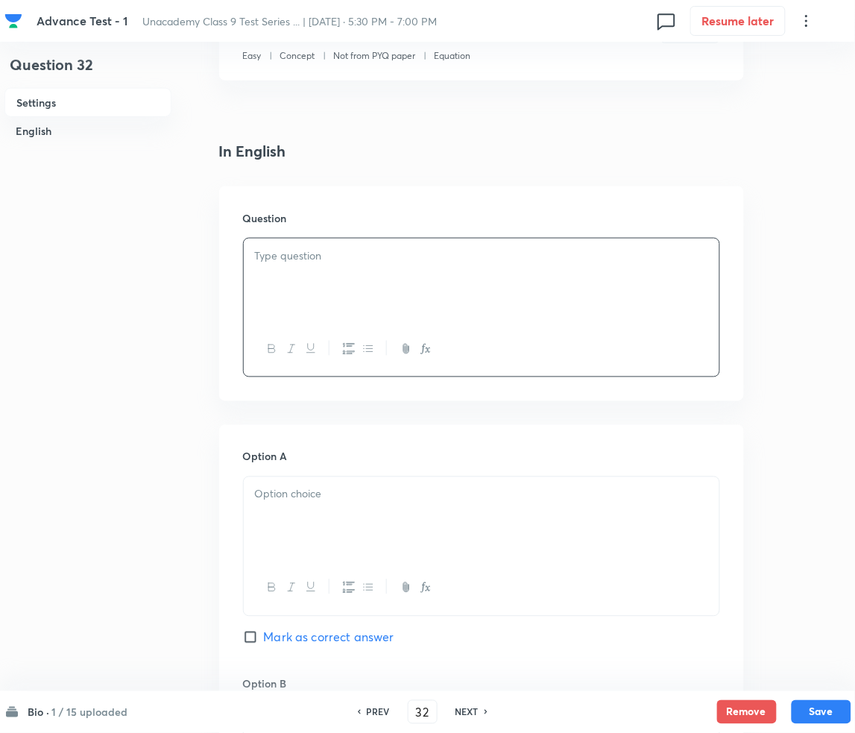
paste div
click at [272, 250] on p "1. Which of the following [MEDICAL_DATA] is involved in protein synthesis?" at bounding box center [481, 255] width 453 height 17
click at [344, 489] on p at bounding box center [481, 494] width 453 height 17
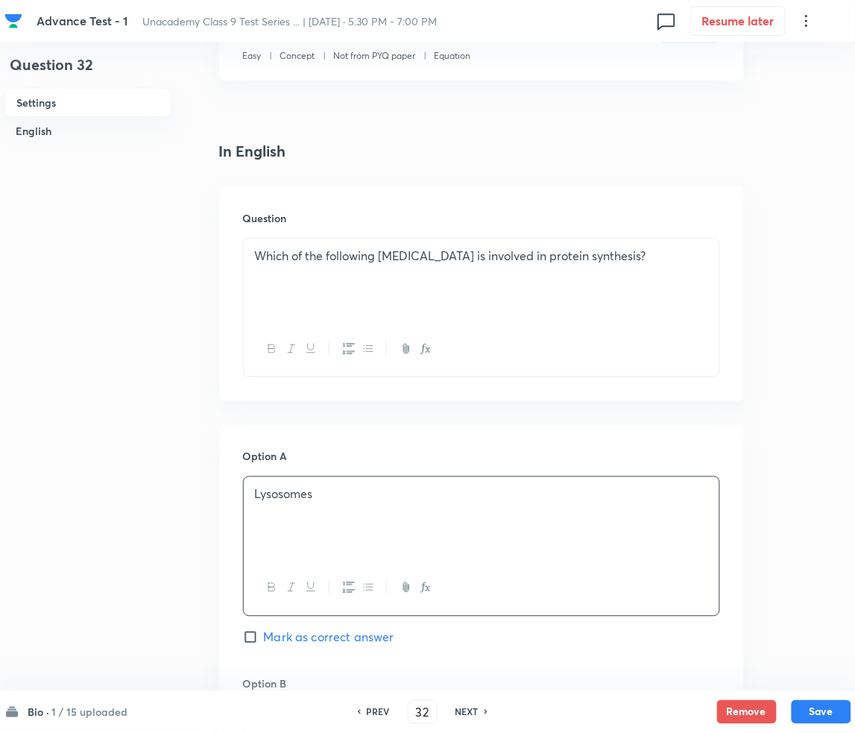
click at [358, 531] on div "Lysosomes" at bounding box center [482, 518] width 476 height 83
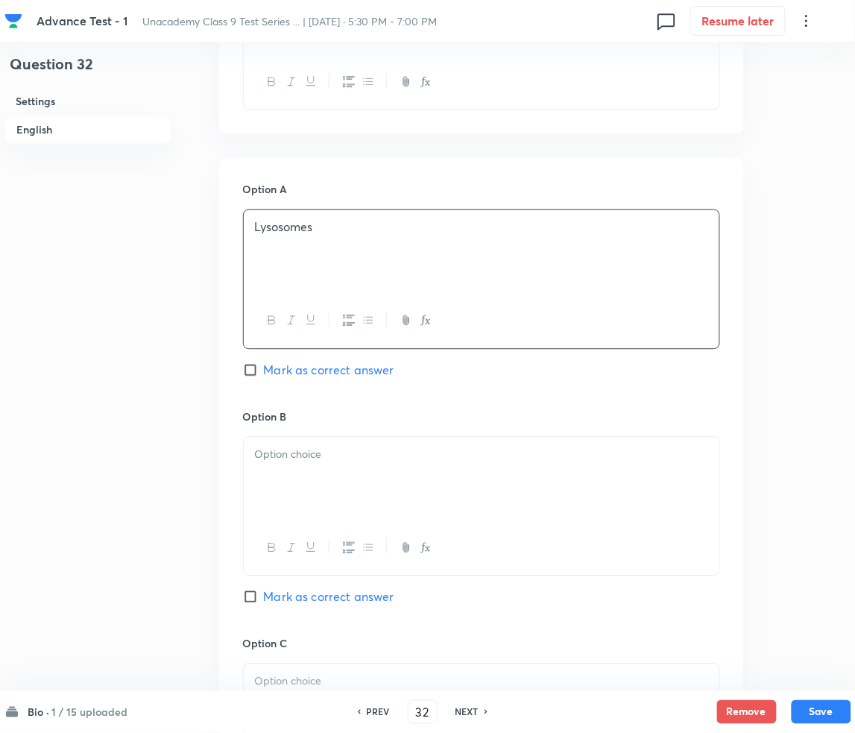
scroll to position [596, 0]
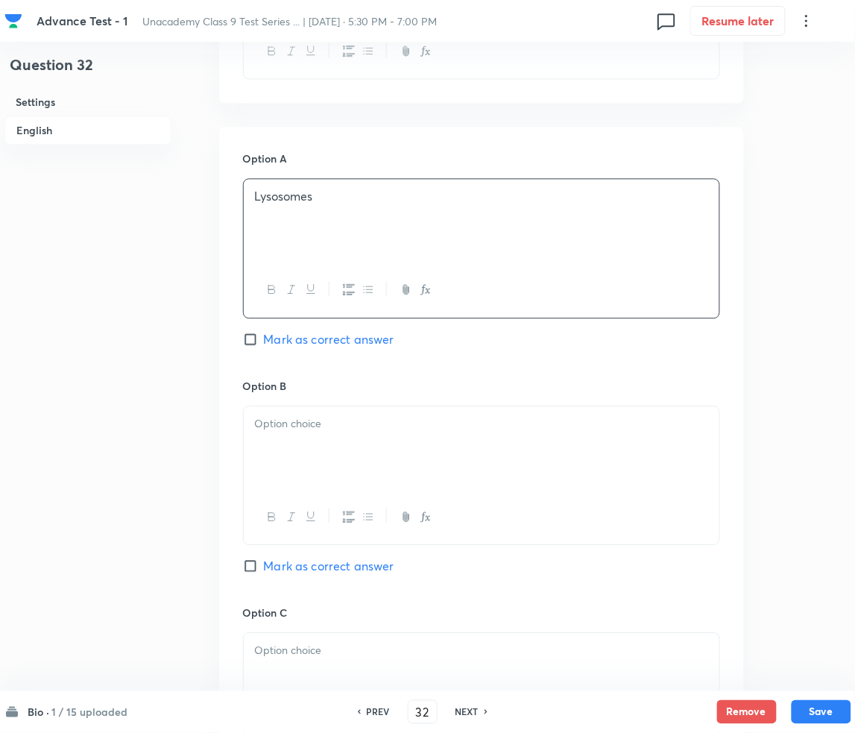
click at [309, 459] on div at bounding box center [482, 447] width 476 height 83
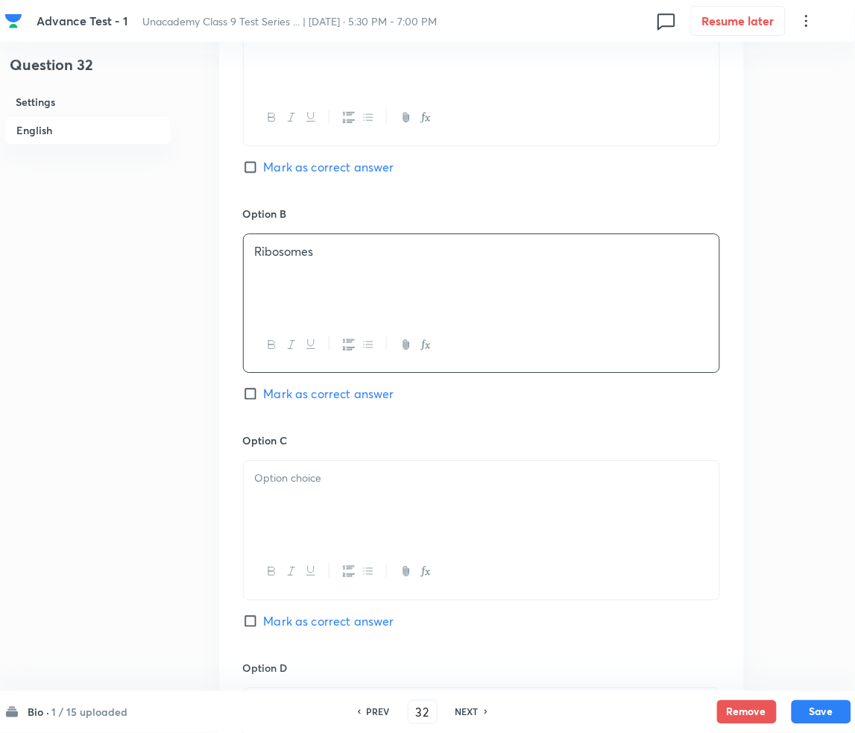
scroll to position [795, 0]
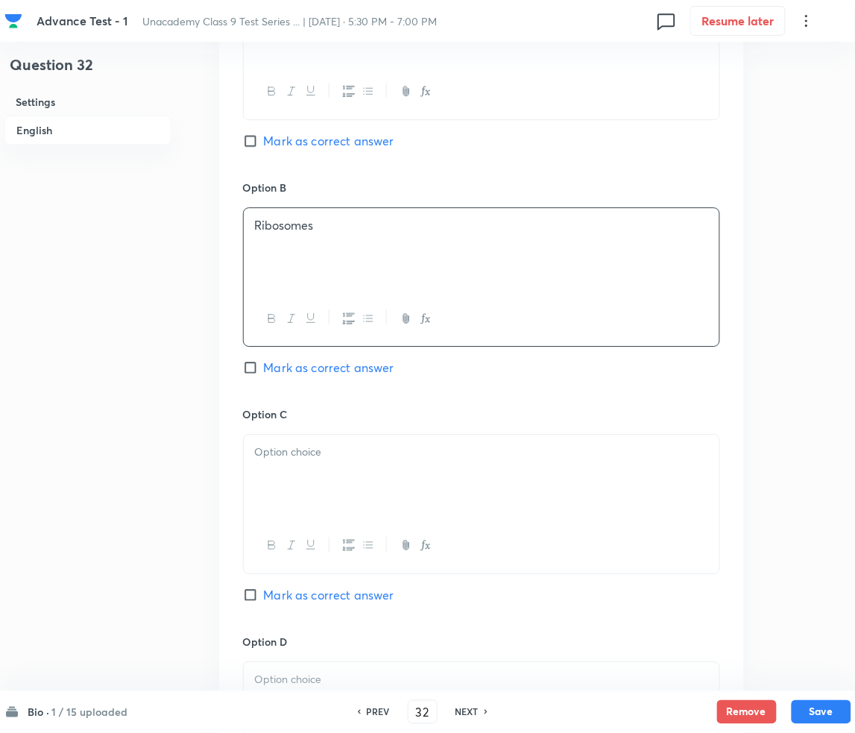
click at [269, 369] on span "Mark as correct answer" at bounding box center [329, 367] width 130 height 18
click at [264, 369] on input "Mark as correct answer" at bounding box center [253, 367] width 21 height 15
checkbox input "true"
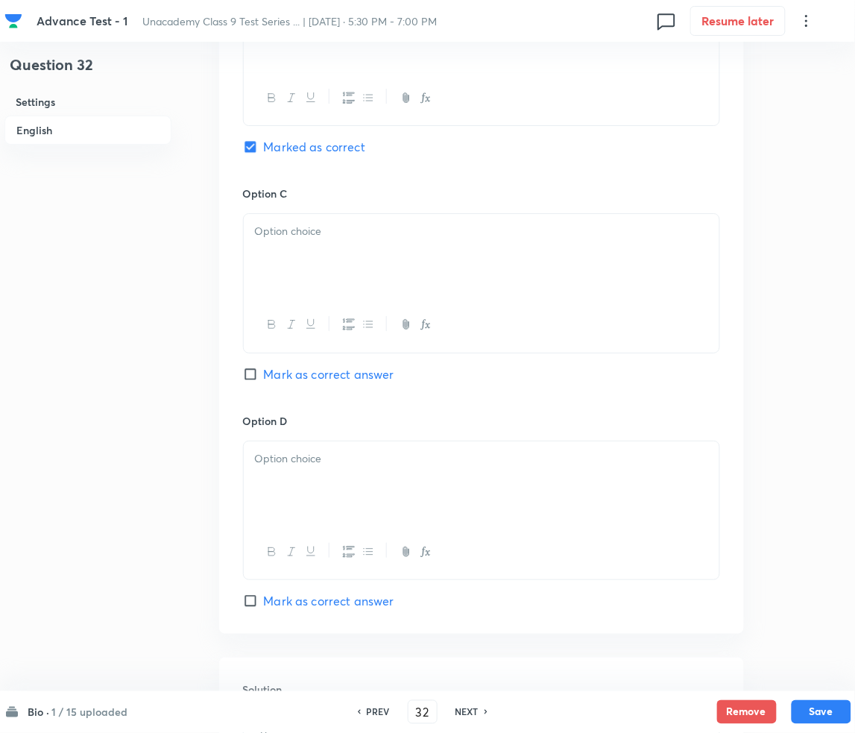
scroll to position [1093, 0]
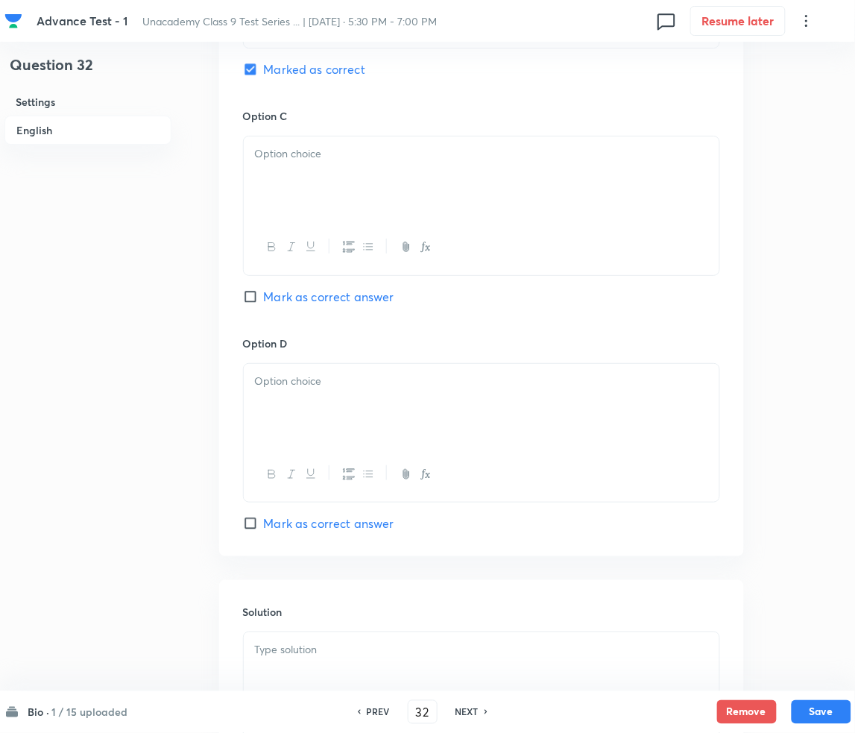
click at [292, 180] on div at bounding box center [482, 177] width 476 height 83
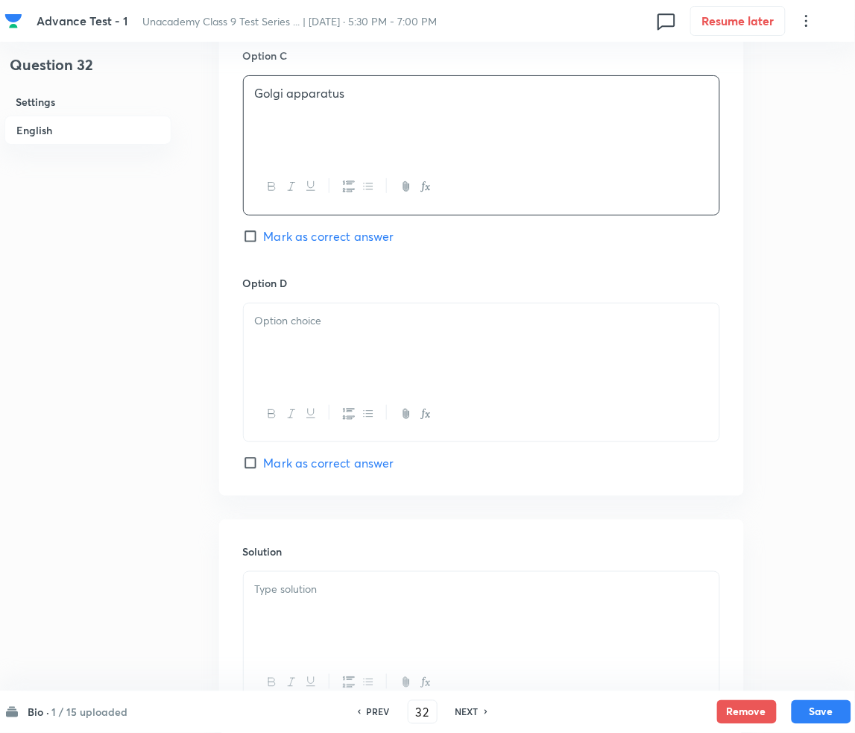
scroll to position [1193, 0]
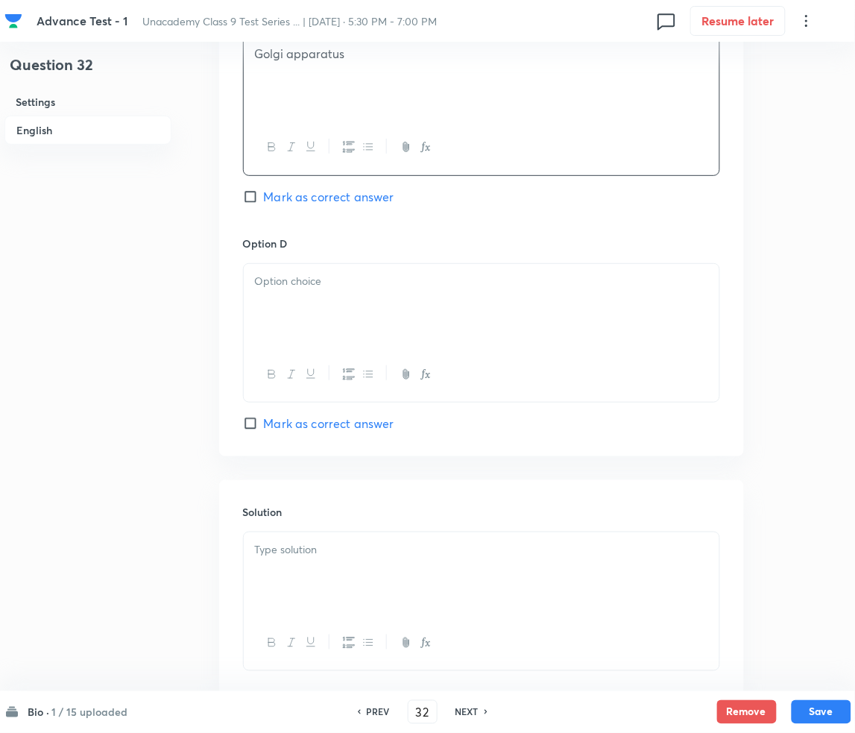
click at [318, 297] on div at bounding box center [482, 305] width 476 height 83
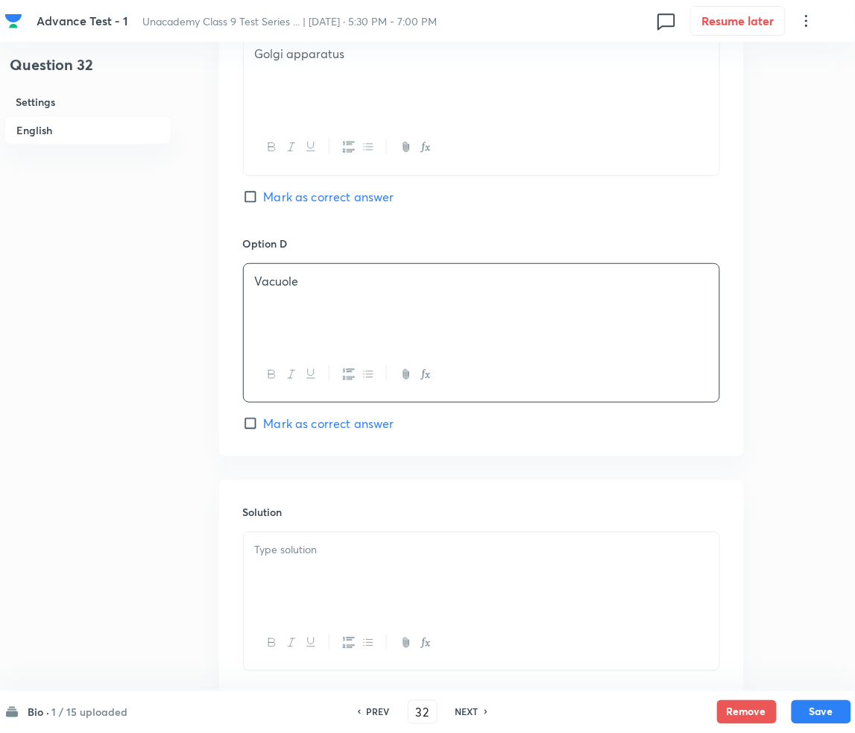
click at [346, 578] on div at bounding box center [482, 573] width 476 height 83
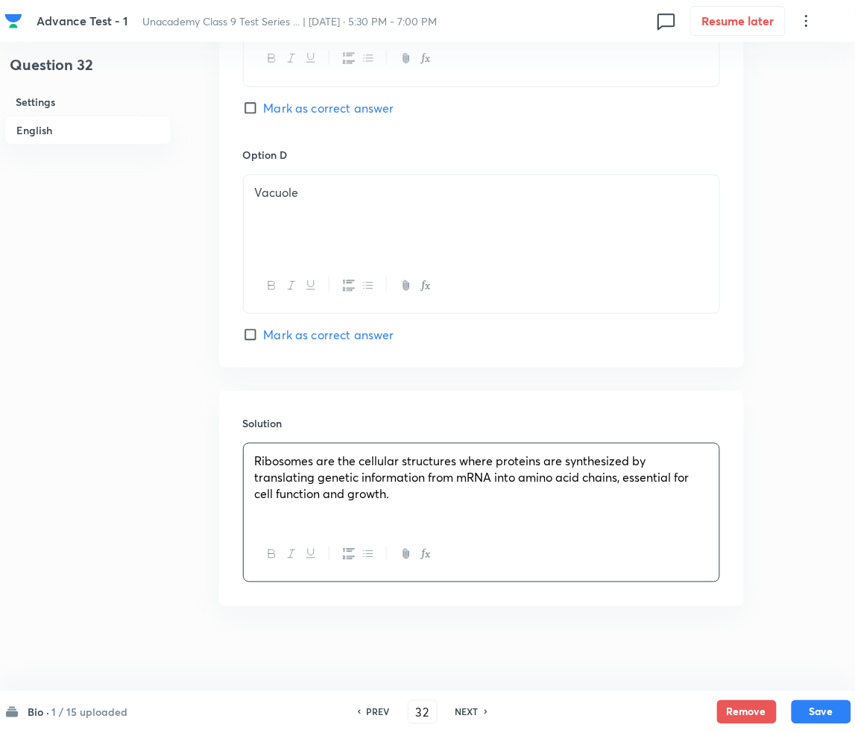
scroll to position [1286, 0]
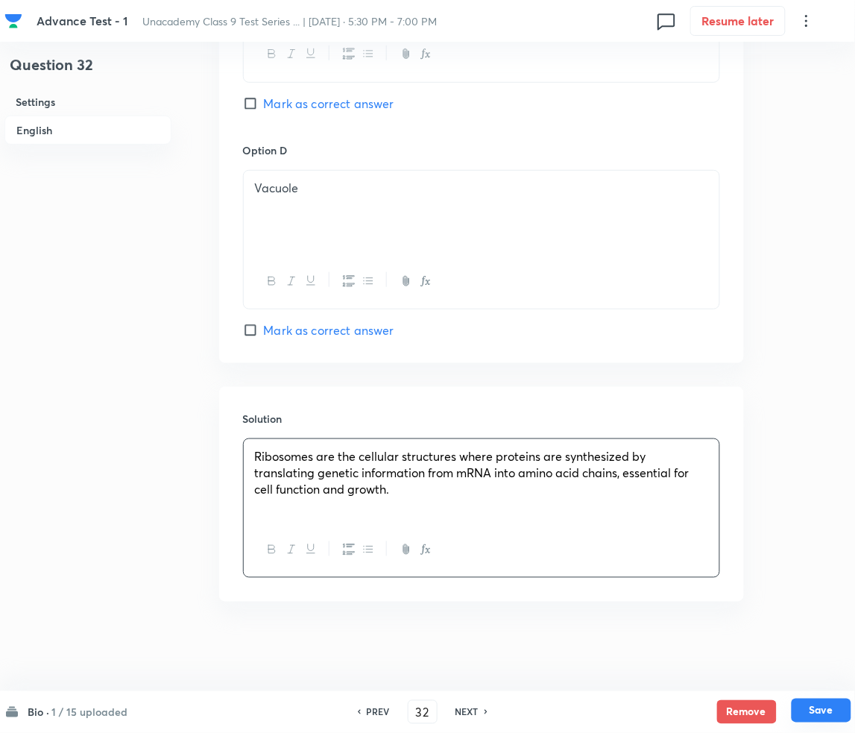
click at [828, 706] on button "Save" at bounding box center [822, 710] width 60 height 24
type input "33"
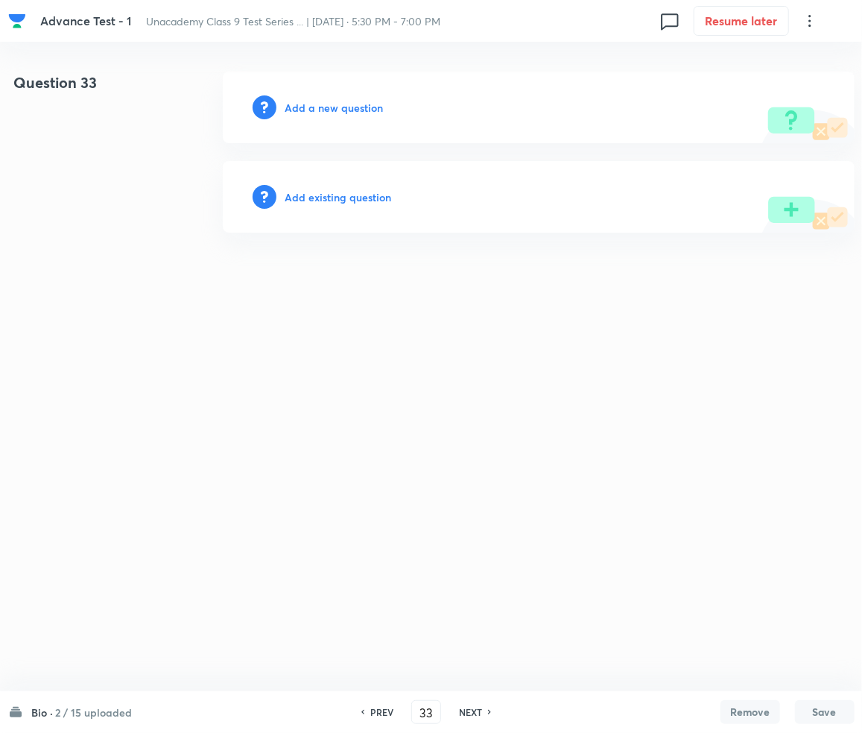
click at [330, 100] on h6 "Add a new question" at bounding box center [334, 108] width 98 height 16
click at [330, 100] on h6 "Choose a question type" at bounding box center [342, 108] width 115 height 16
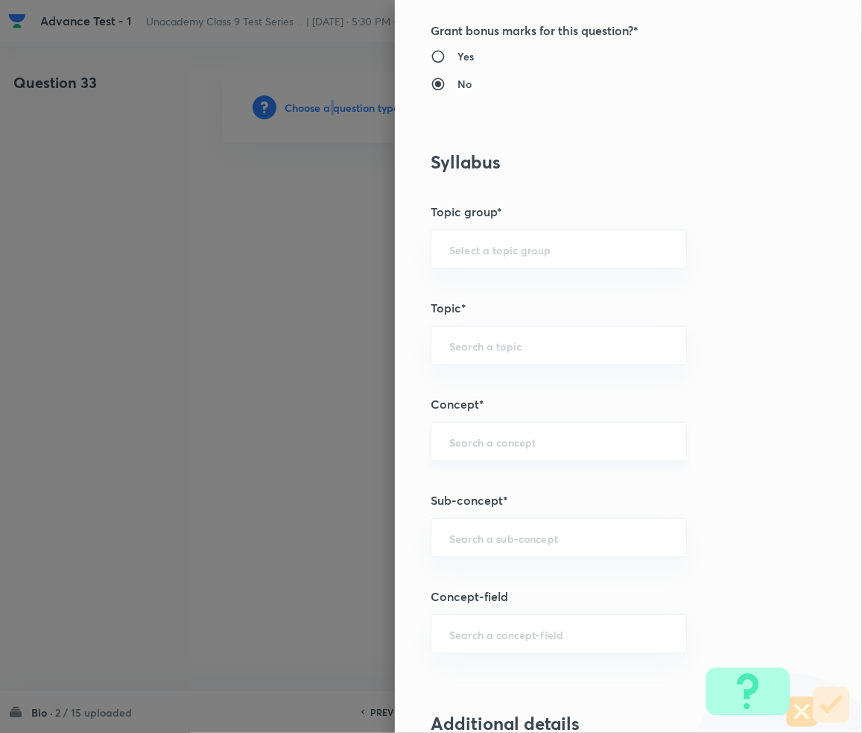
scroll to position [596, 0]
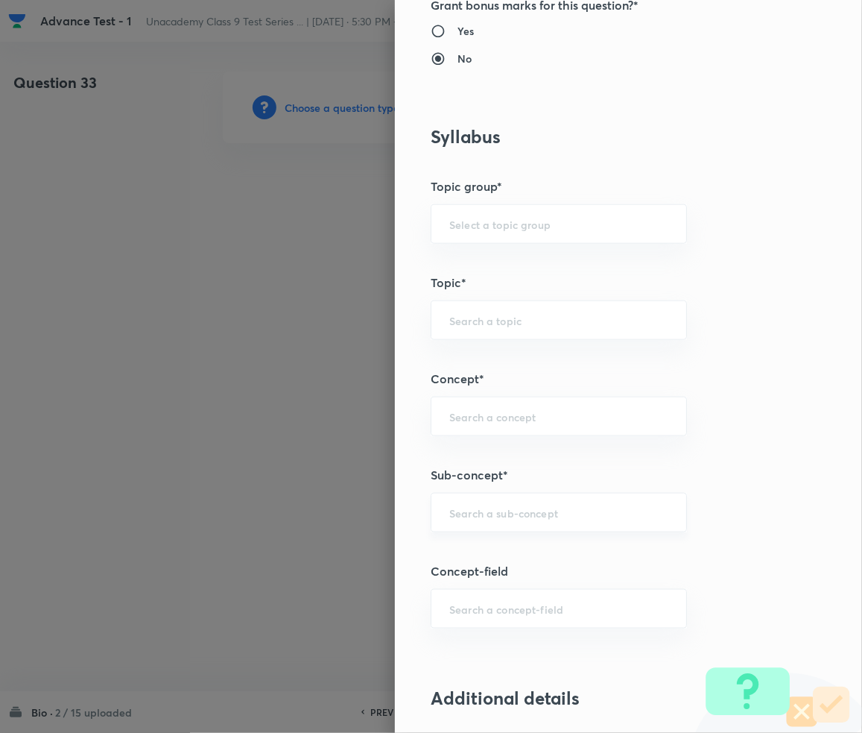
click at [476, 507] on input "text" at bounding box center [558, 512] width 219 height 14
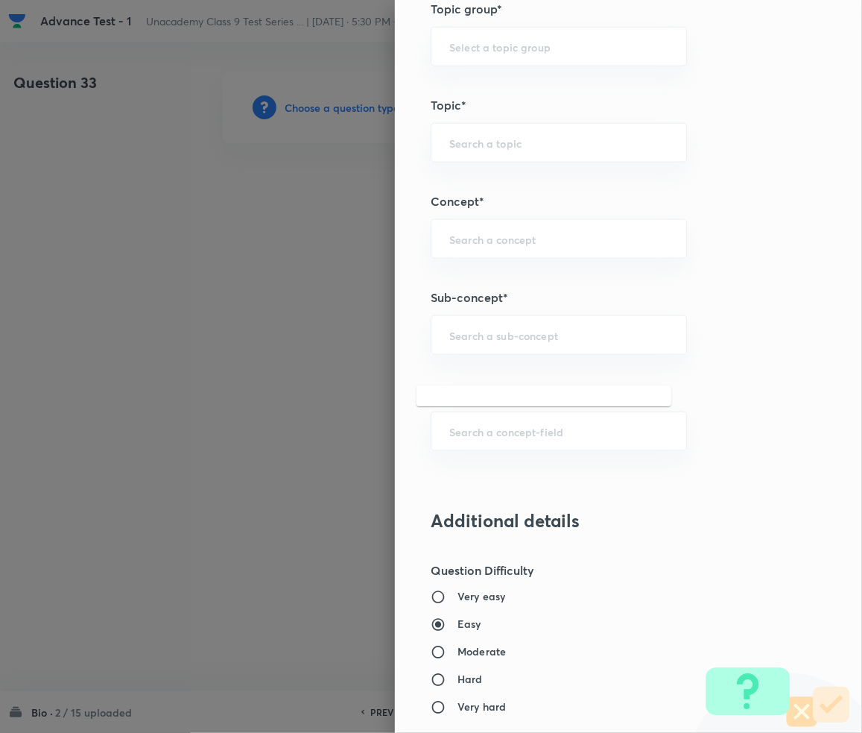
scroll to position [795, 0]
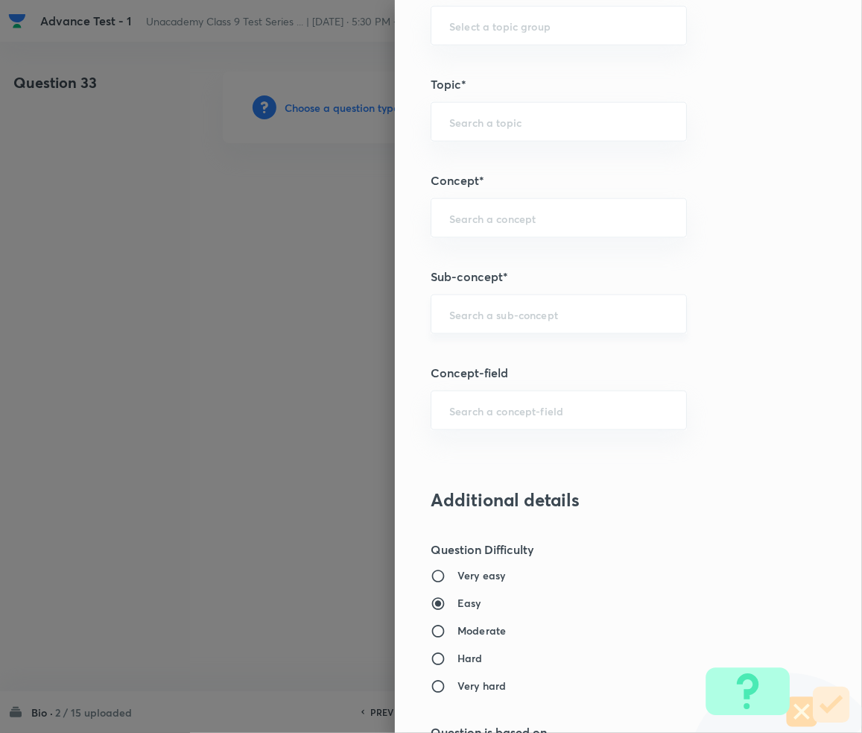
drag, startPoint x: 476, startPoint y: 329, endPoint x: 480, endPoint y: 320, distance: 10.0
click at [478, 326] on div "​" at bounding box center [559, 314] width 256 height 40
paste input "Cell-The unit of life"
click at [489, 358] on li "Cell-The unit of life - Class 9" at bounding box center [544, 357] width 255 height 27
type input "Cell-The unit of life - Class 9"
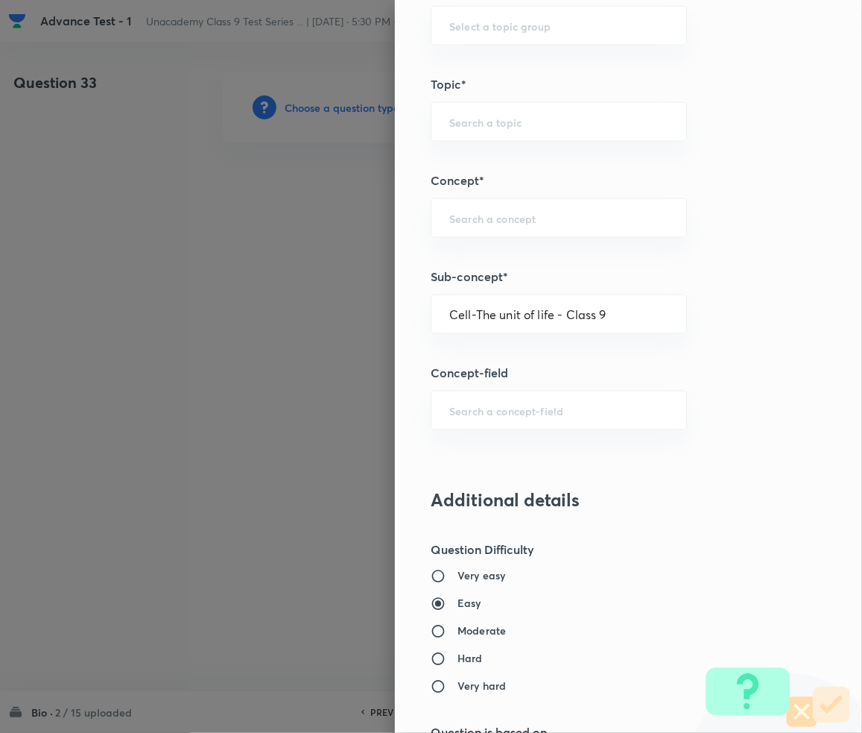
type input "Foundation Class IX"
type input "Biology"
type input "Cell-The unit of life - Class 9"
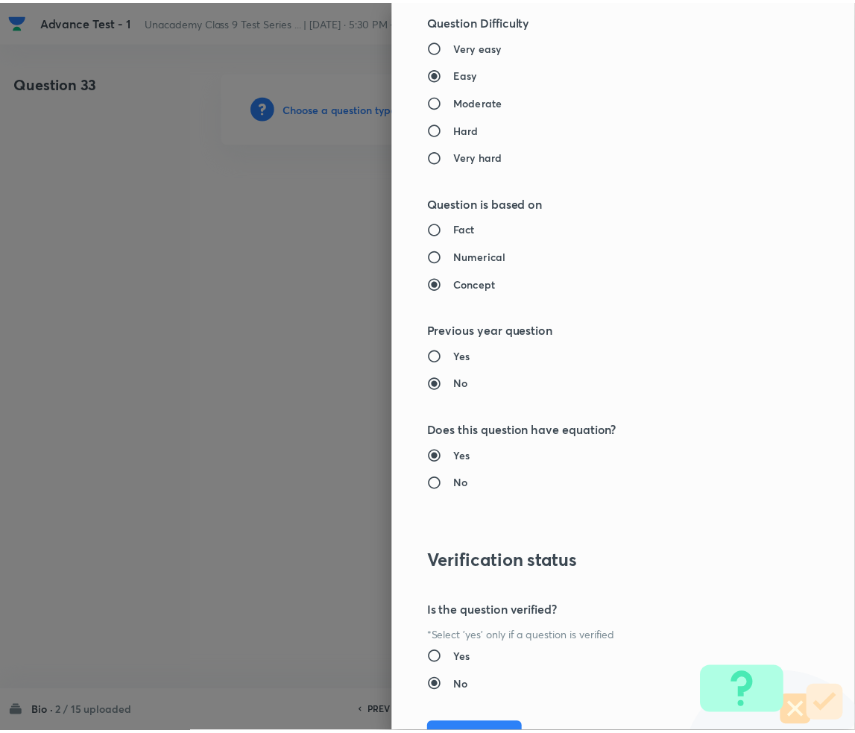
scroll to position [1399, 0]
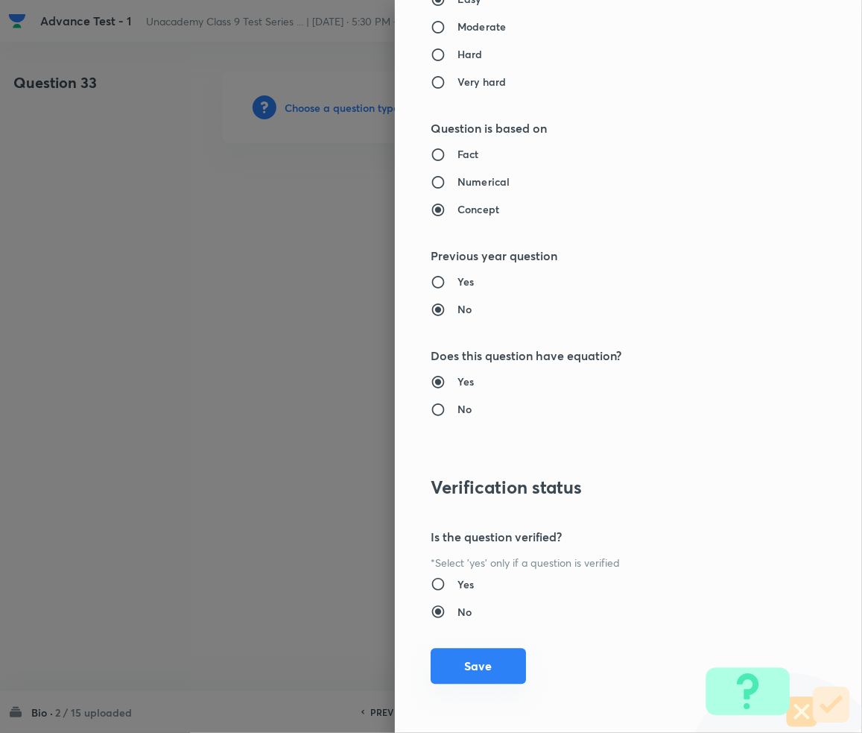
click at [459, 656] on button "Save" at bounding box center [478, 666] width 95 height 36
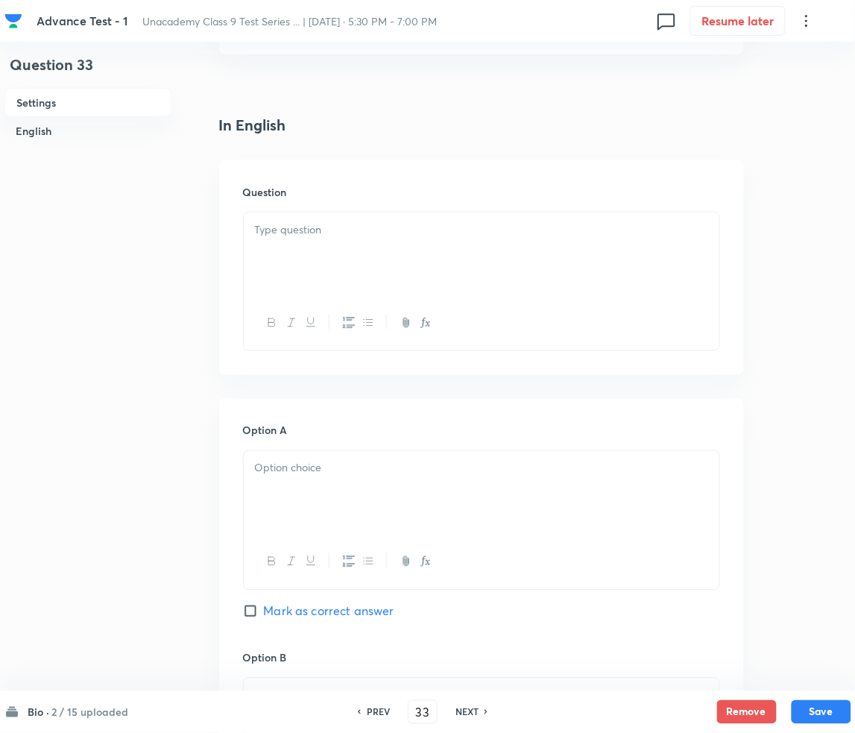
scroll to position [397, 0]
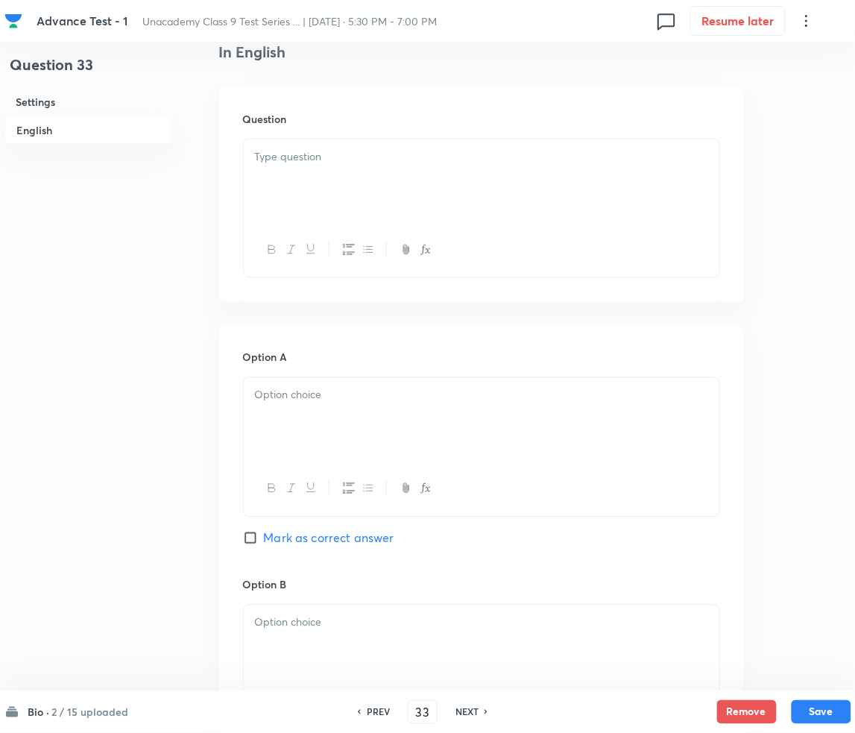
drag, startPoint x: 303, startPoint y: 165, endPoint x: 296, endPoint y: 214, distance: 49.6
click at [298, 181] on div at bounding box center [482, 180] width 476 height 83
click at [319, 171] on div at bounding box center [482, 180] width 476 height 83
paste div
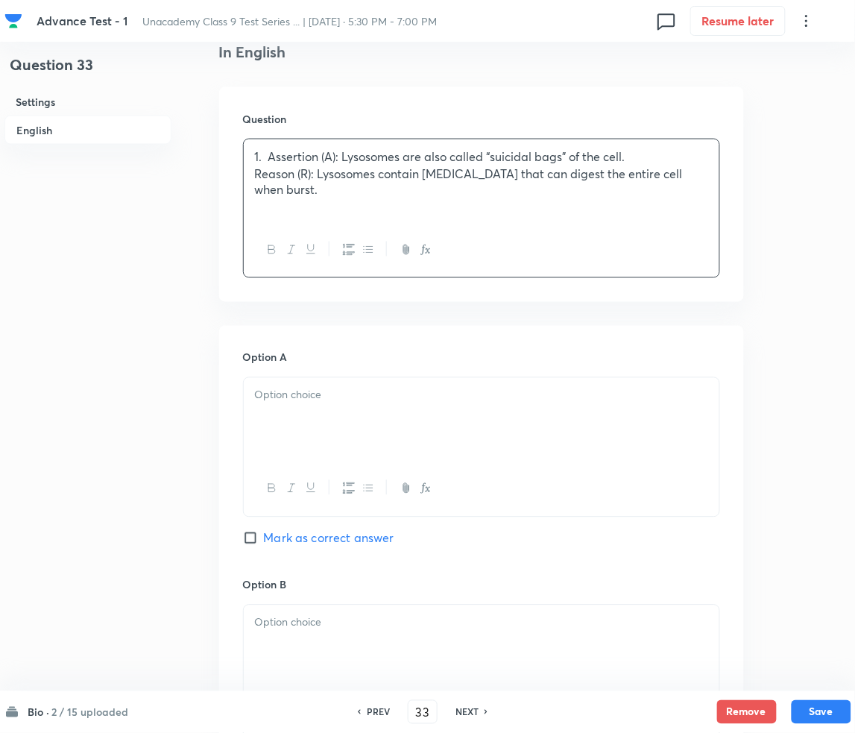
click at [269, 162] on p "1. Assertion (A): Lysosomes are also called “suicidal bags” of the cell." at bounding box center [481, 156] width 453 height 17
click at [312, 406] on div at bounding box center [482, 419] width 476 height 83
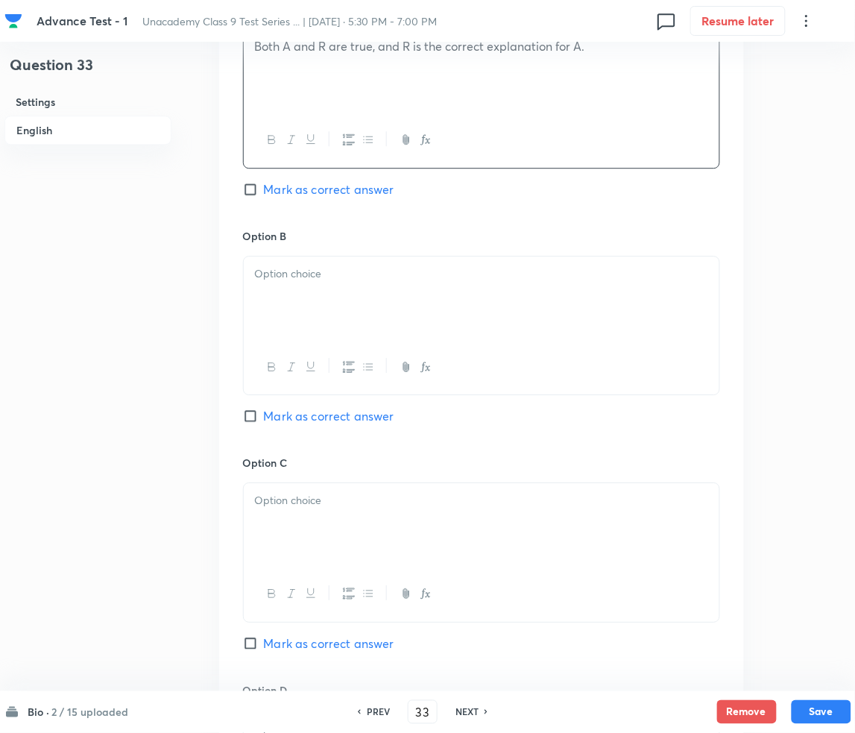
scroll to position [795, 0]
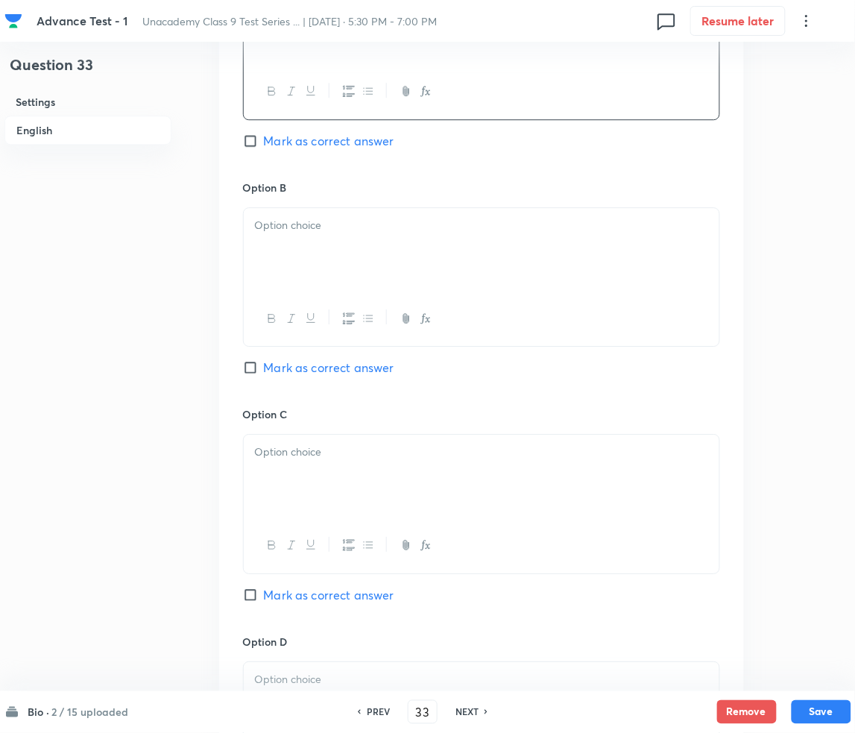
click at [300, 240] on div at bounding box center [482, 249] width 476 height 83
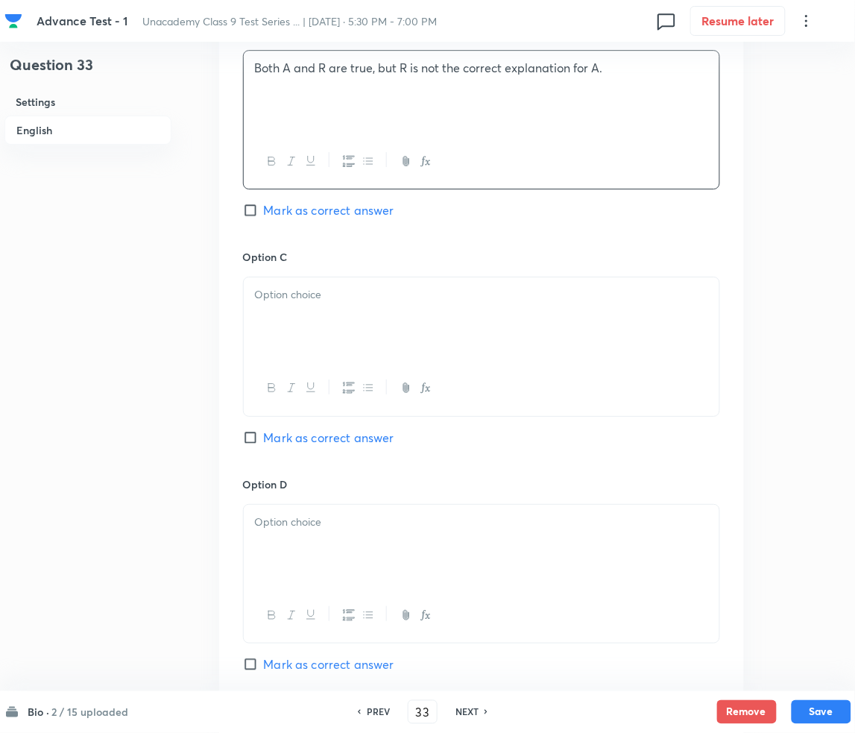
scroll to position [994, 0]
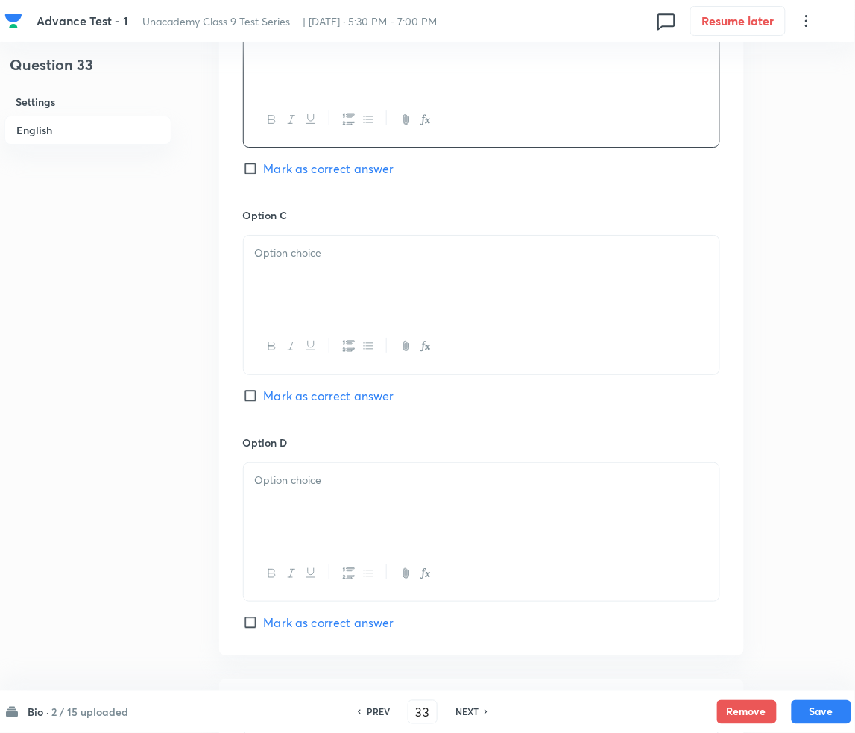
click at [354, 263] on div at bounding box center [482, 277] width 476 height 83
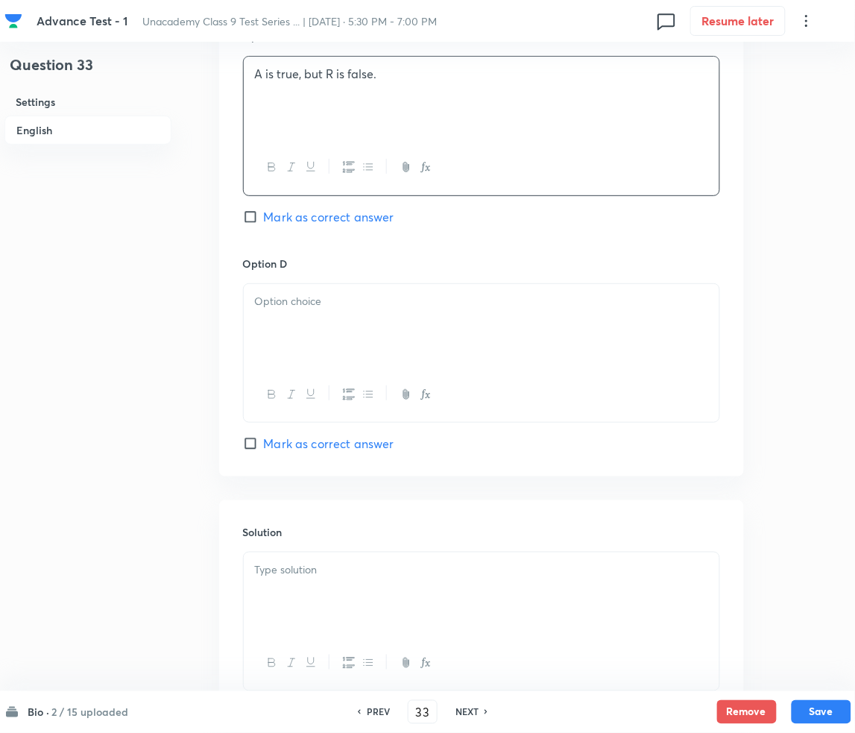
scroll to position [1193, 0]
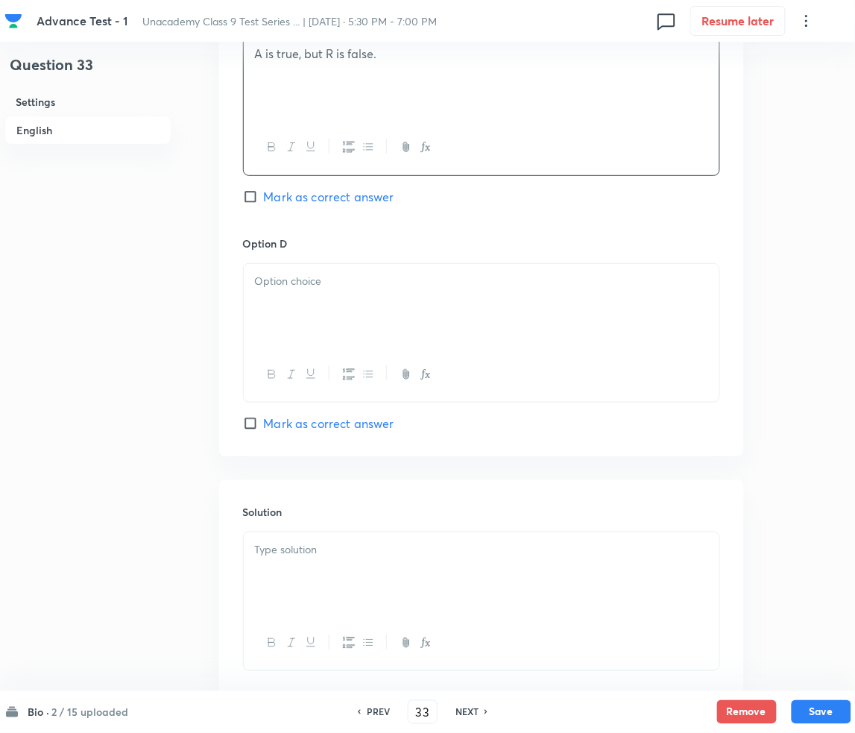
drag, startPoint x: 293, startPoint y: 274, endPoint x: 300, endPoint y: 282, distance: 10.6
click at [293, 275] on p at bounding box center [481, 281] width 453 height 17
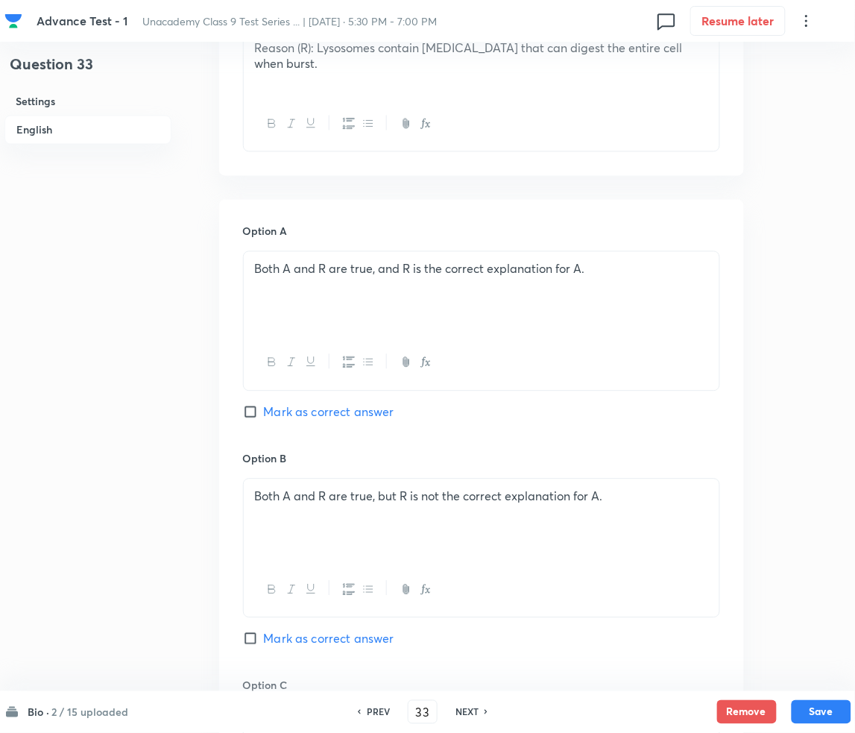
scroll to position [496, 0]
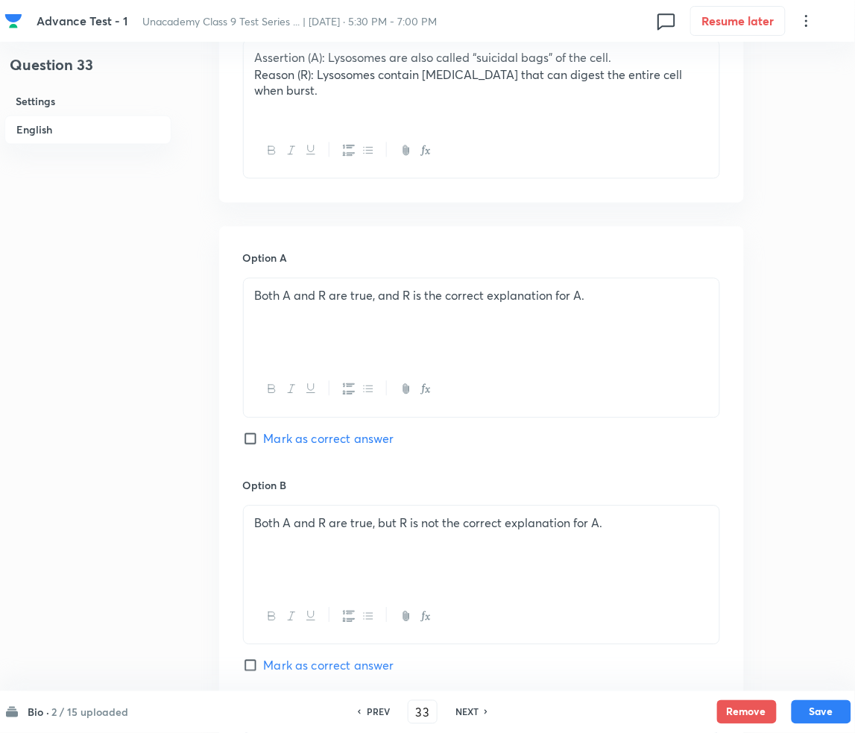
click at [272, 436] on span "Mark as correct answer" at bounding box center [329, 439] width 130 height 18
click at [264, 436] on input "Mark as correct answer" at bounding box center [253, 439] width 21 height 15
checkbox input "true"
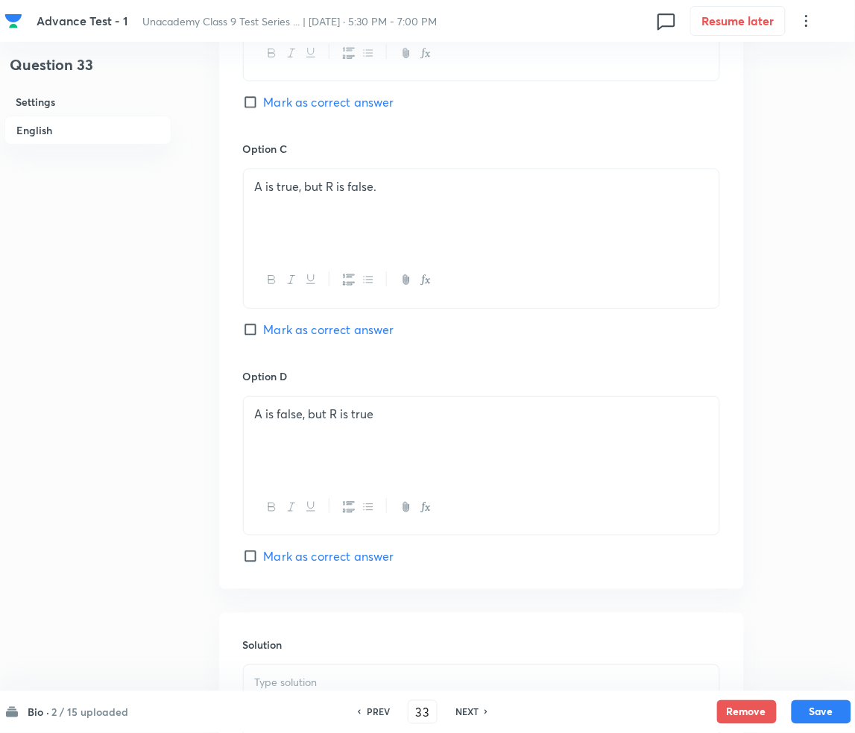
scroll to position [1286, 0]
click at [282, 464] on p at bounding box center [481, 456] width 453 height 17
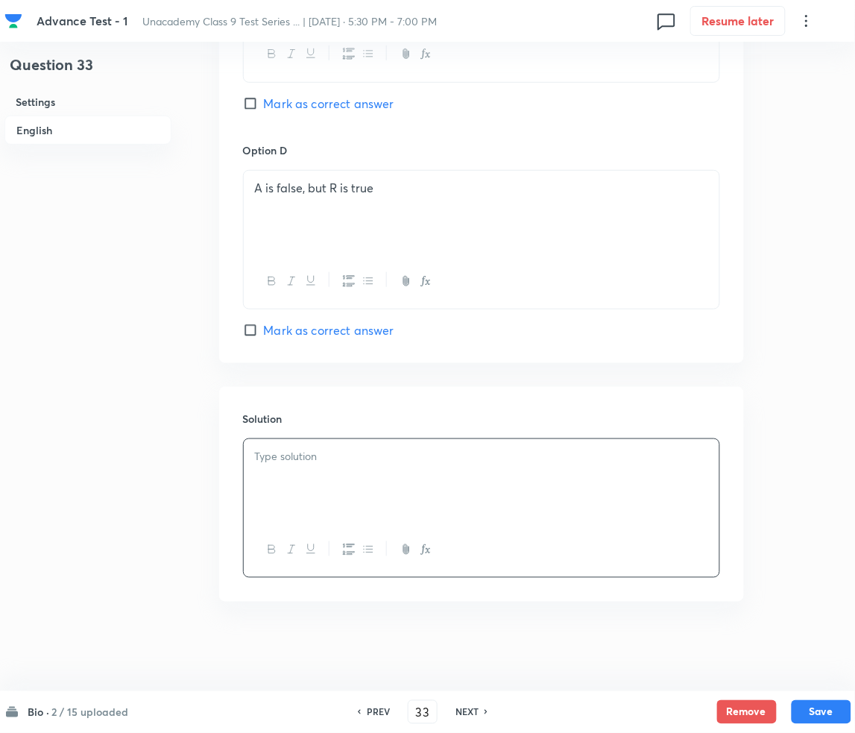
click at [394, 478] on div at bounding box center [482, 480] width 476 height 83
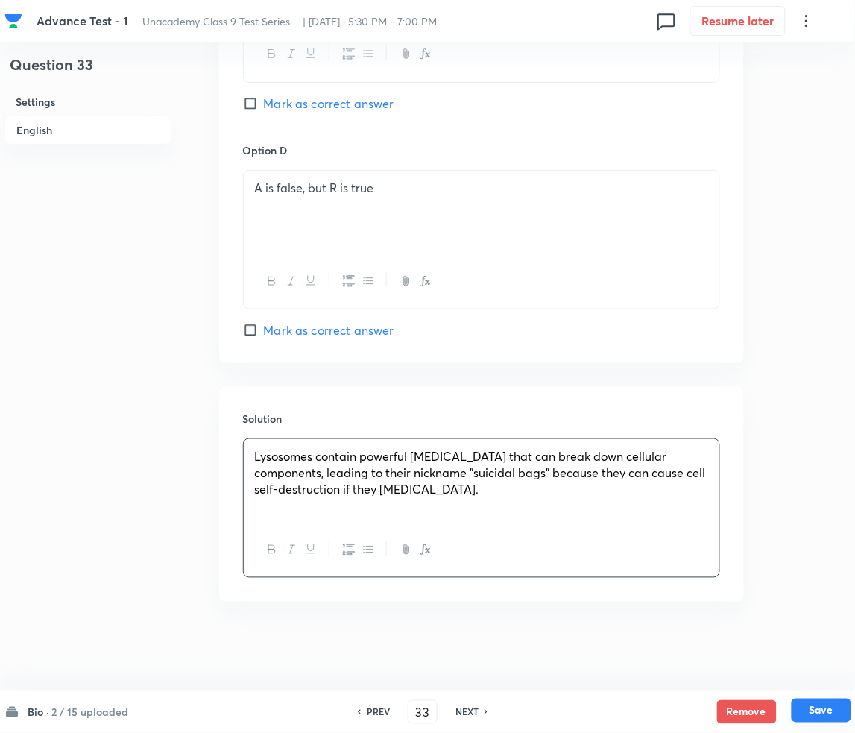
click at [830, 707] on button "Save" at bounding box center [822, 710] width 60 height 24
type input "34"
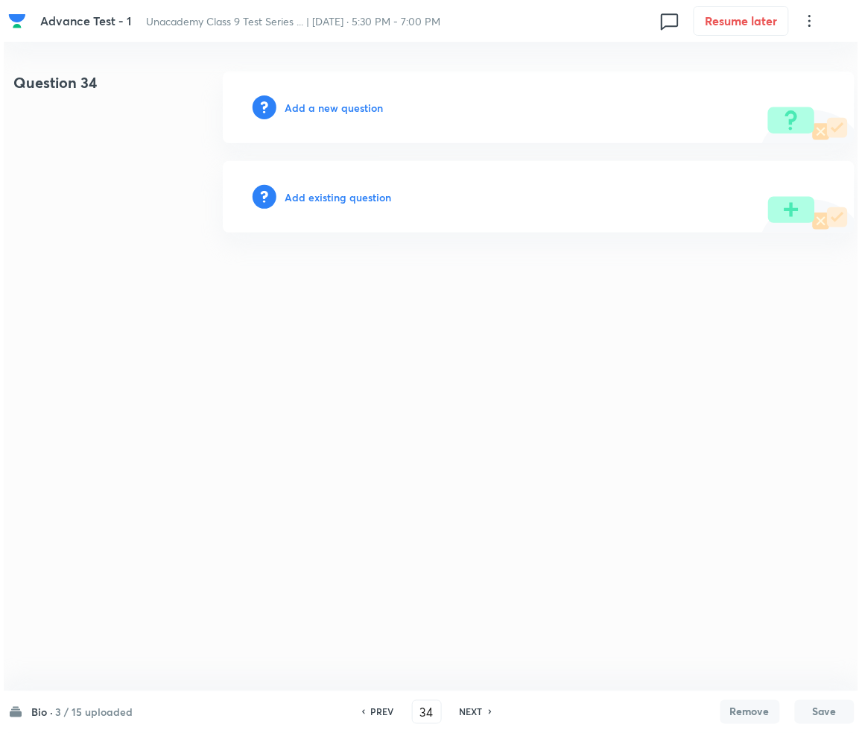
scroll to position [0, 0]
click at [344, 119] on div "Add a new question" at bounding box center [539, 108] width 632 height 72
click at [335, 107] on h6 "Add a new question" at bounding box center [334, 108] width 98 height 16
click at [335, 107] on h6 "Choose a question type" at bounding box center [342, 108] width 115 height 16
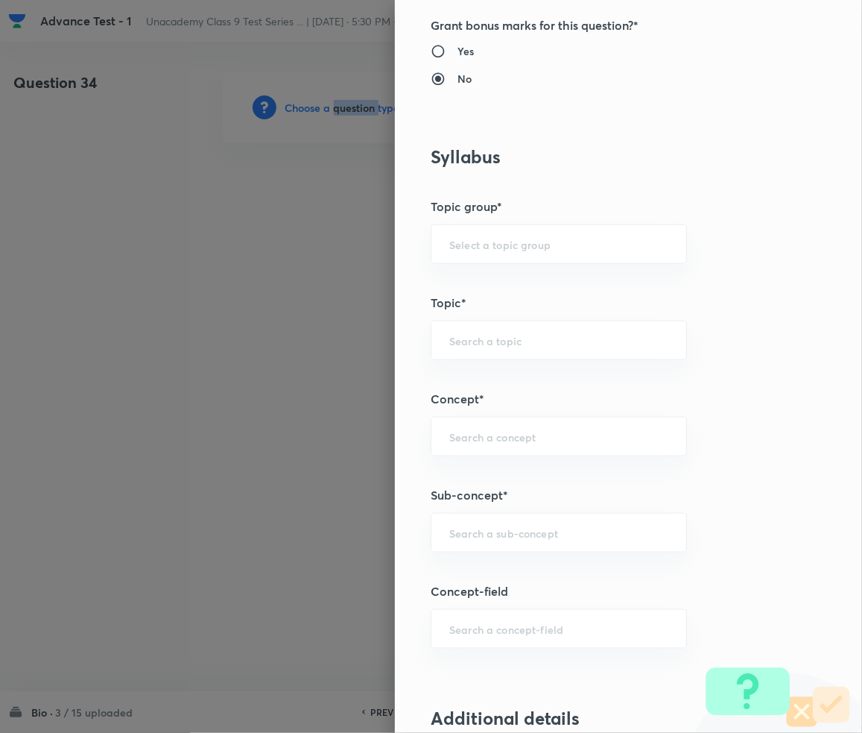
scroll to position [596, 0]
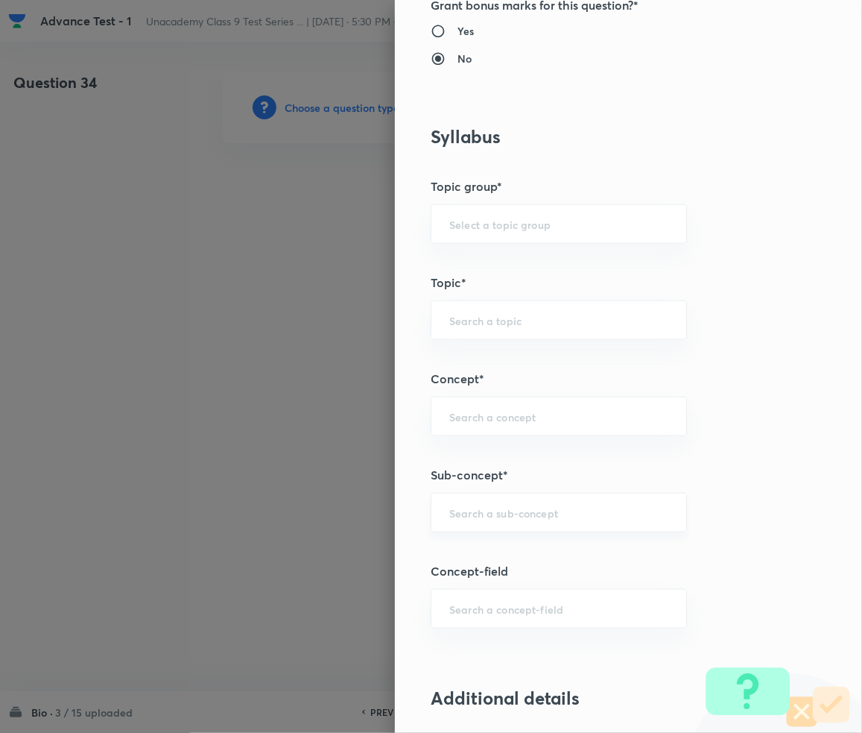
click at [490, 519] on input "text" at bounding box center [558, 512] width 219 height 14
click at [493, 523] on div "​" at bounding box center [559, 513] width 256 height 40
paste input "Cell-The unit of life"
click at [493, 552] on li "Cell-The unit of life - Class 9" at bounding box center [544, 555] width 255 height 27
type input "Cell-The unit of life - Class 9"
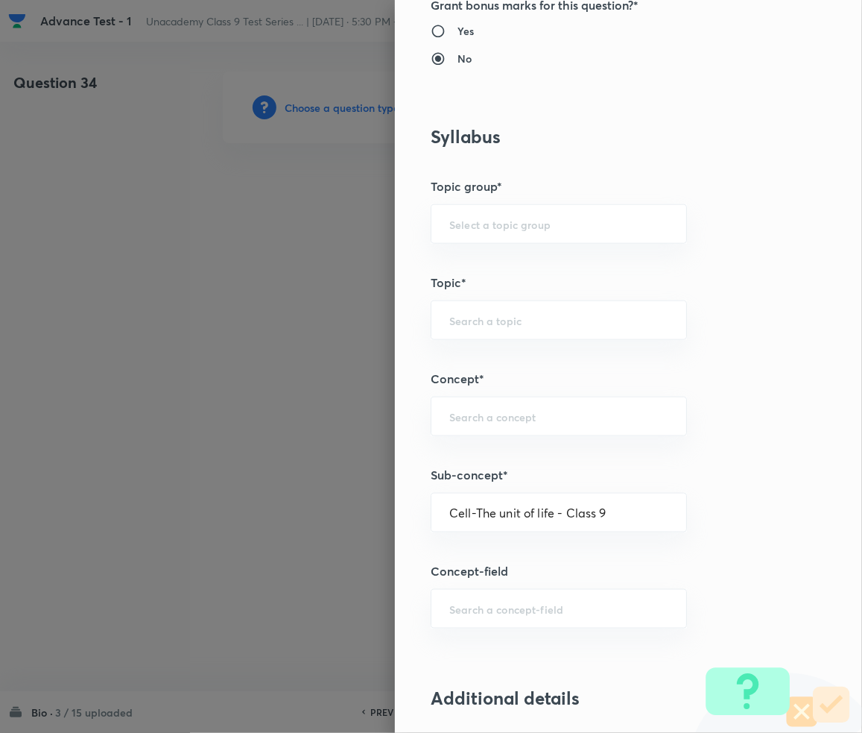
type input "Foundation Class IX"
type input "Biology"
type input "Cell-The unit of life - Class 9"
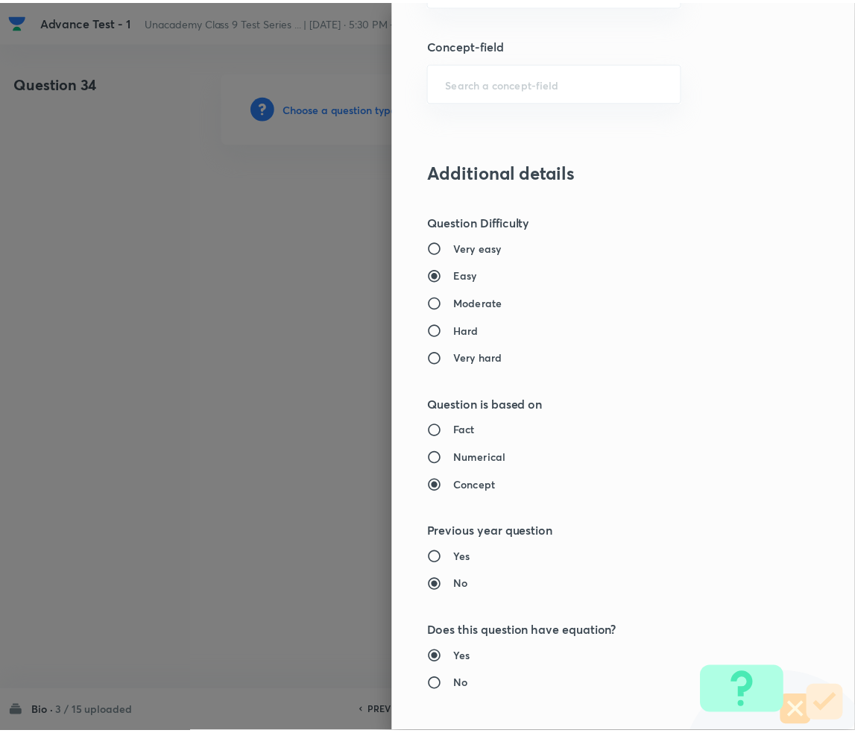
scroll to position [1399, 0]
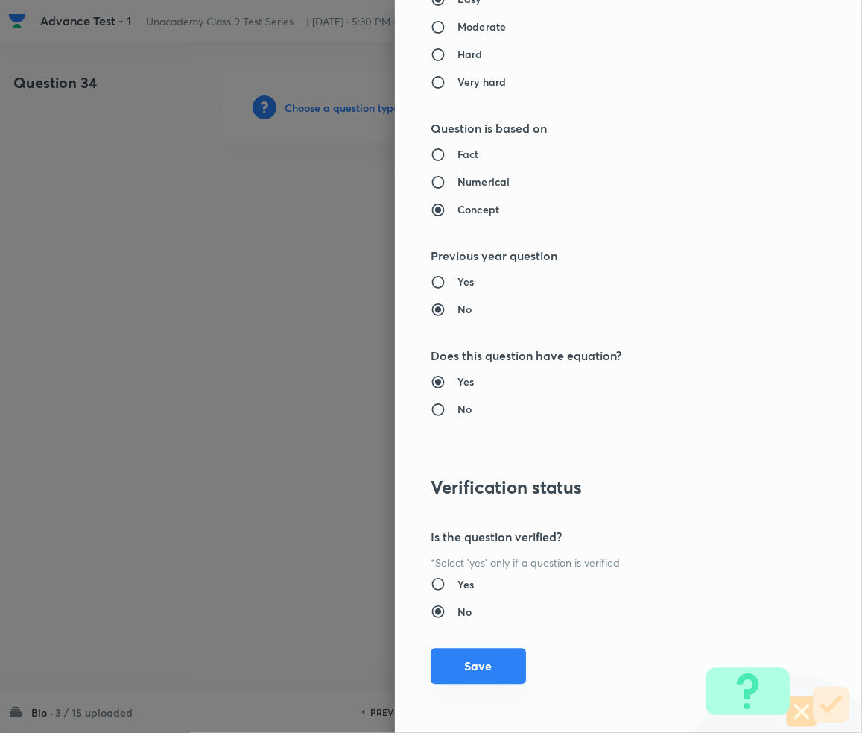
click at [461, 660] on button "Save" at bounding box center [478, 666] width 95 height 36
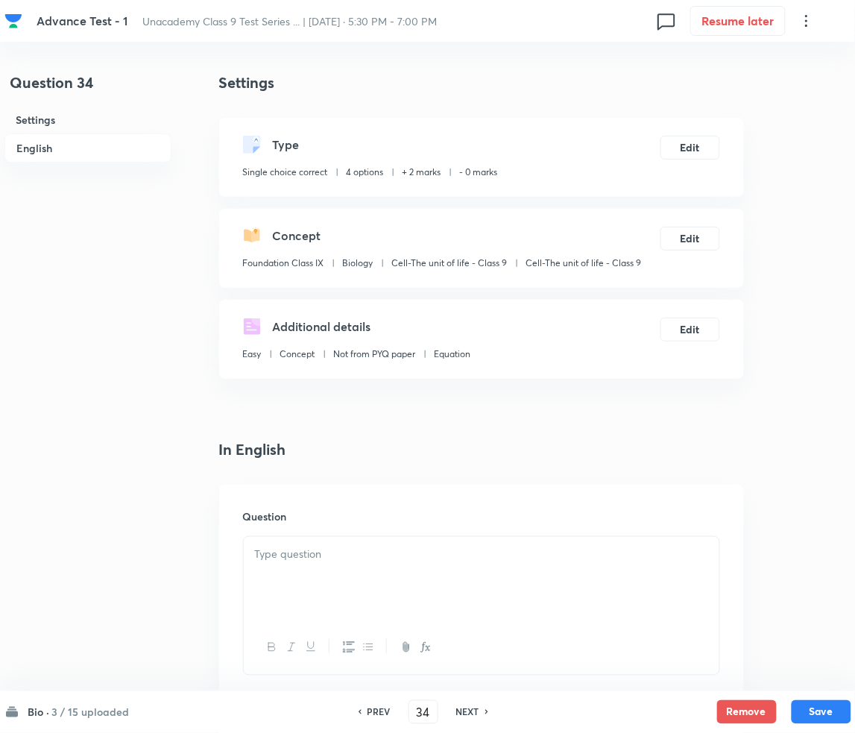
click at [447, 563] on div at bounding box center [482, 578] width 476 height 83
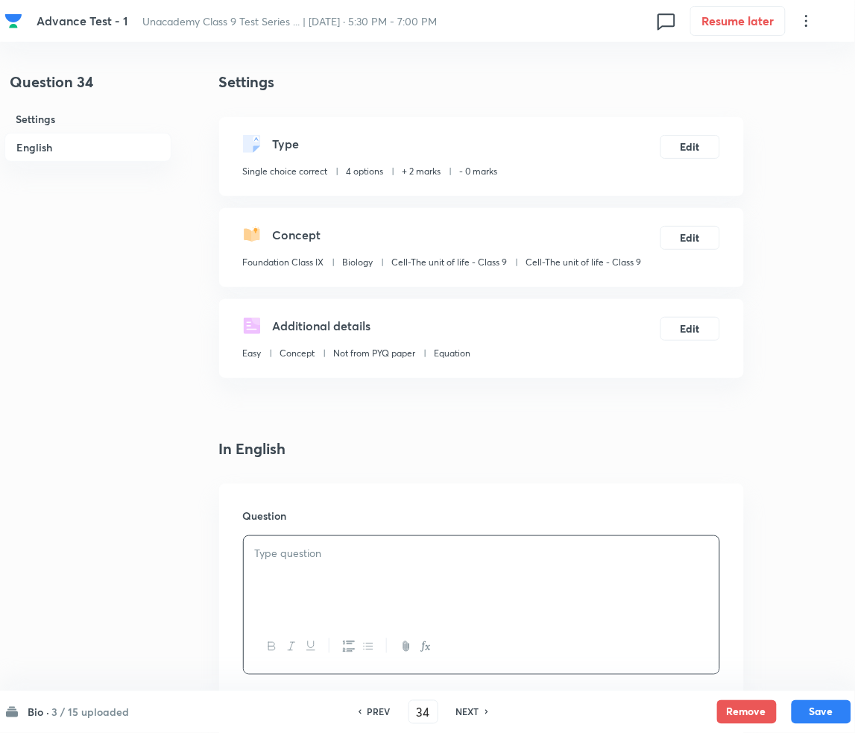
scroll to position [298, 0]
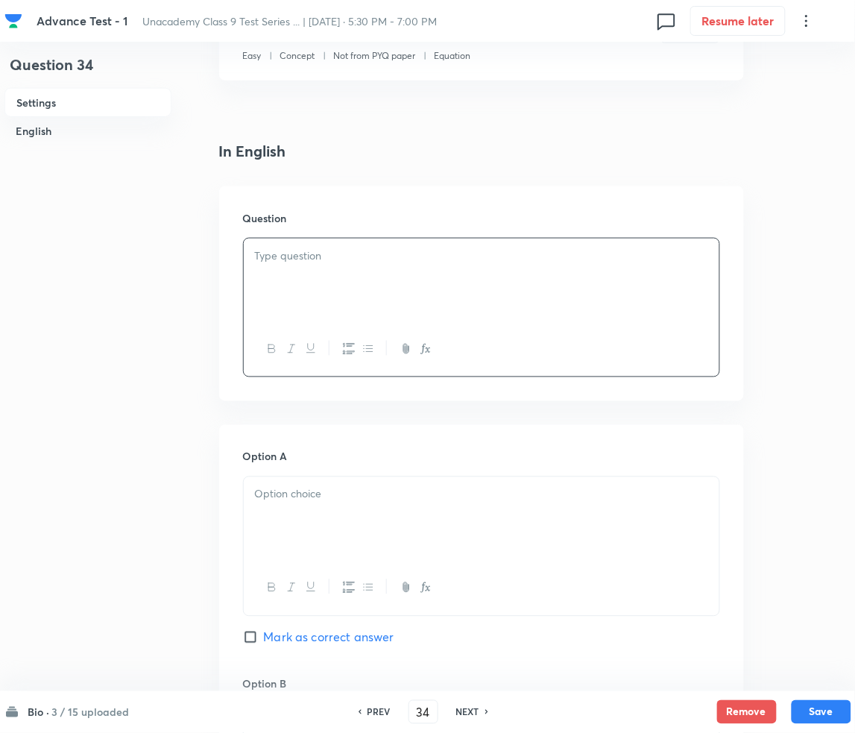
click at [323, 260] on p at bounding box center [481, 255] width 453 height 17
click at [279, 257] on p "1. Which of the following are examples of prokaryotes?" at bounding box center [481, 255] width 453 height 17
drag, startPoint x: 254, startPoint y: 262, endPoint x: 274, endPoint y: 257, distance: 20.6
click at [263, 260] on p "1. Which of the following are examples of prokaryotes?" at bounding box center [481, 255] width 453 height 17
click at [275, 254] on p "1. Which of the following are examples of prokaryotes?" at bounding box center [481, 255] width 453 height 17
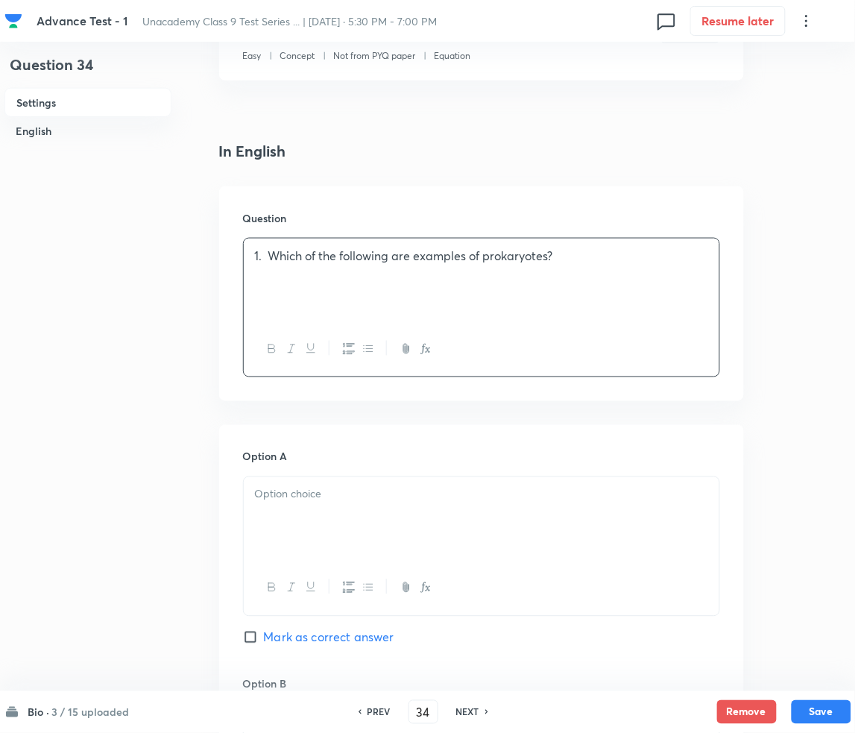
click at [275, 258] on p "1. Which of the following are examples of prokaryotes?" at bounding box center [481, 255] width 453 height 17
click at [308, 499] on div at bounding box center [482, 518] width 476 height 83
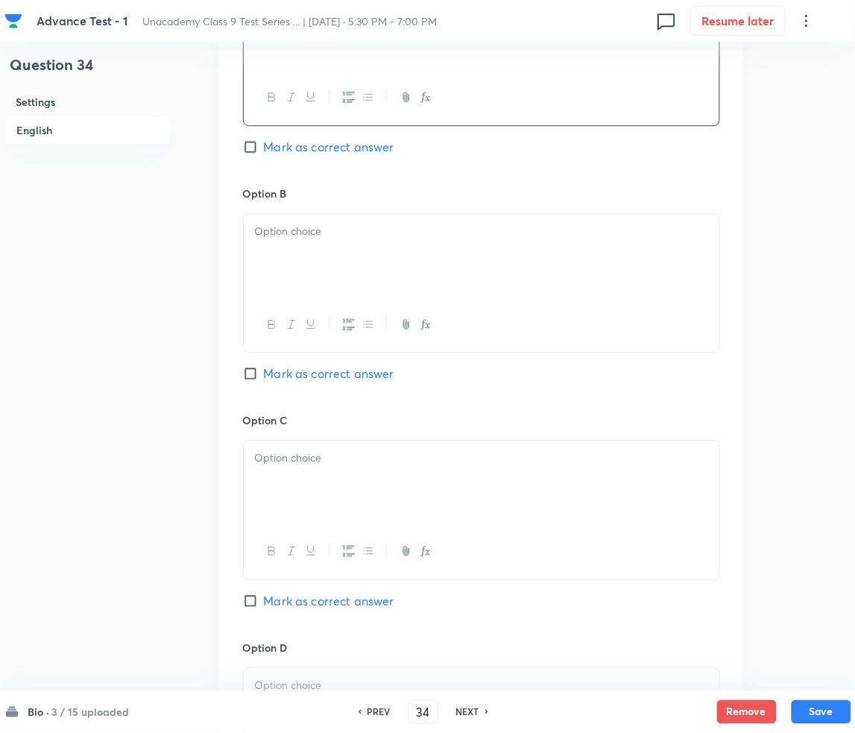
scroll to position [795, 0]
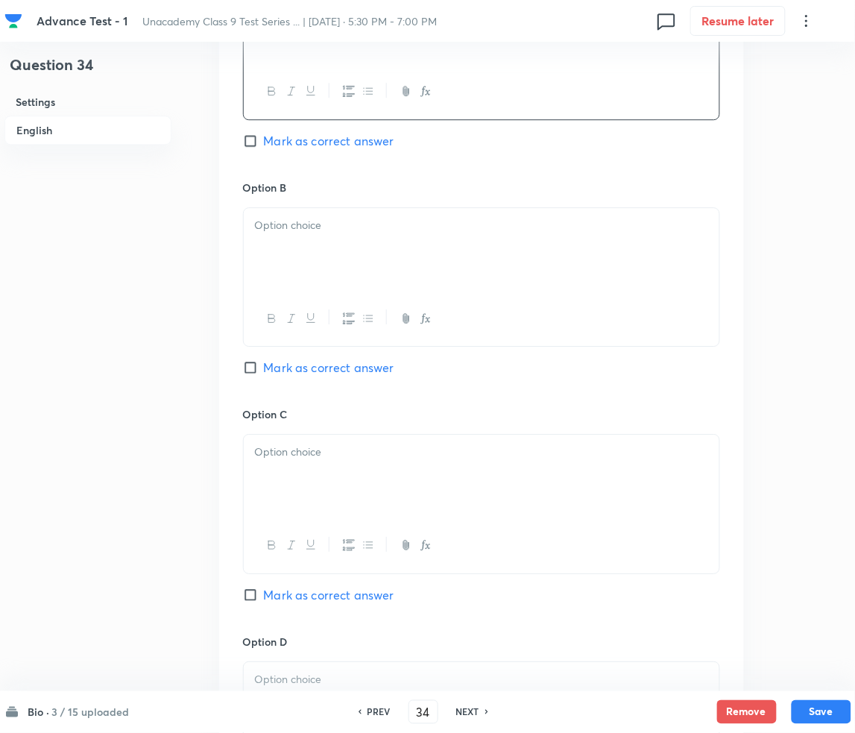
click at [309, 250] on div at bounding box center [482, 249] width 476 height 83
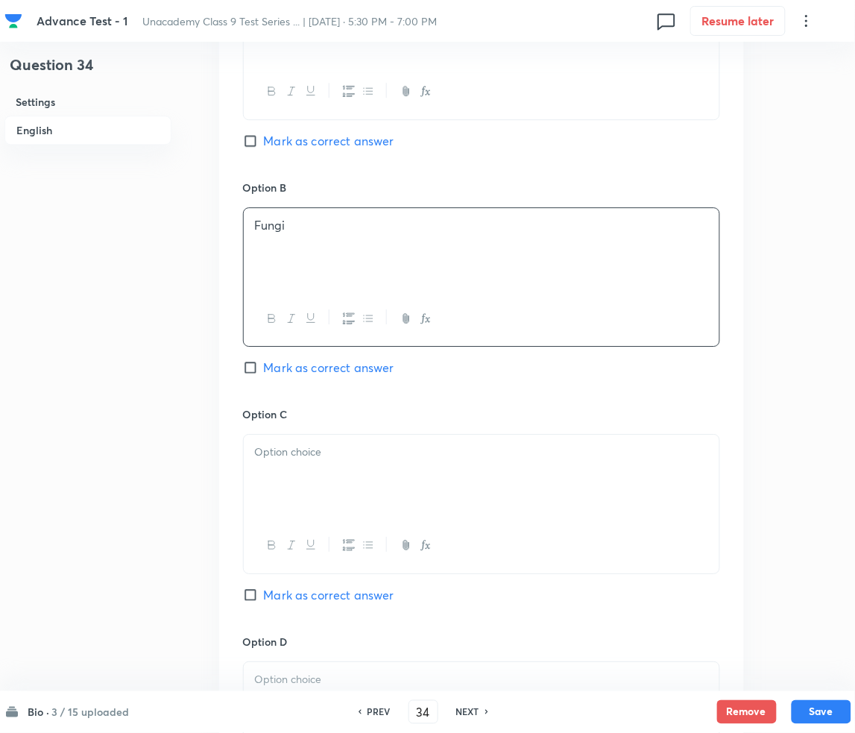
click at [304, 458] on p at bounding box center [481, 451] width 453 height 17
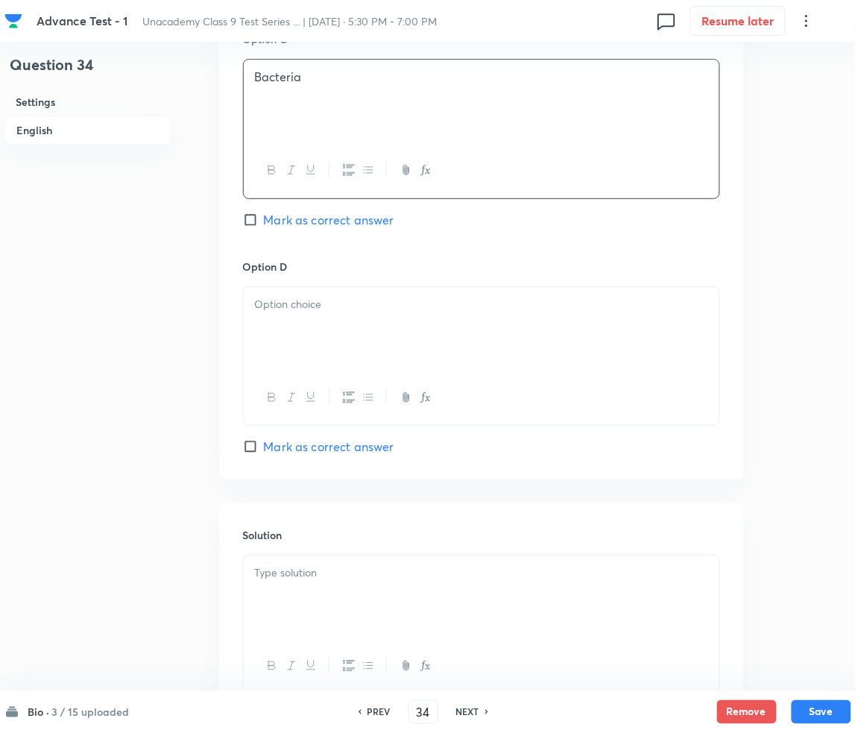
scroll to position [1193, 0]
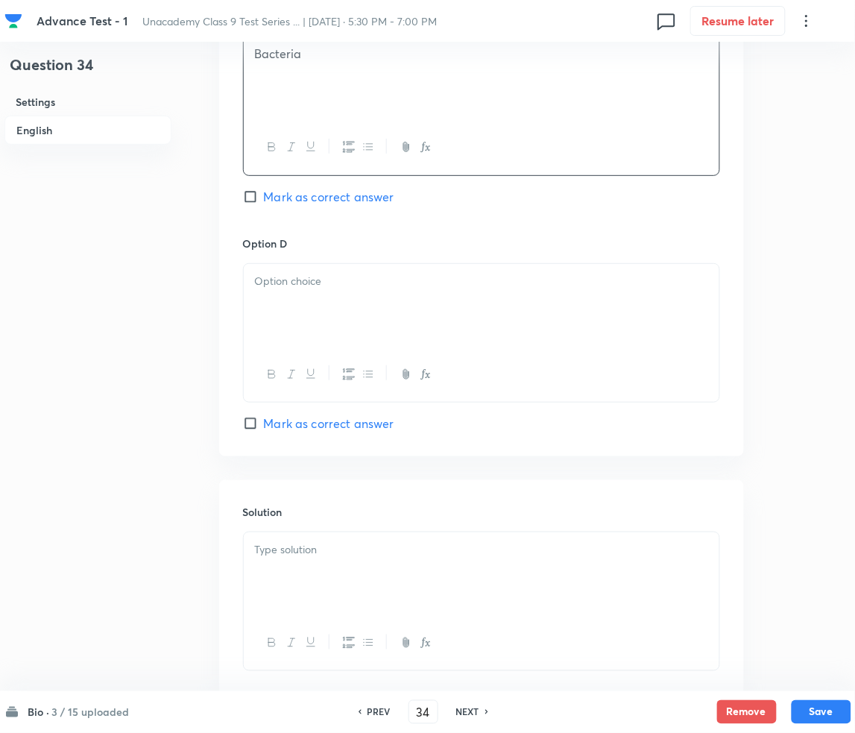
click at [344, 334] on div at bounding box center [482, 305] width 476 height 83
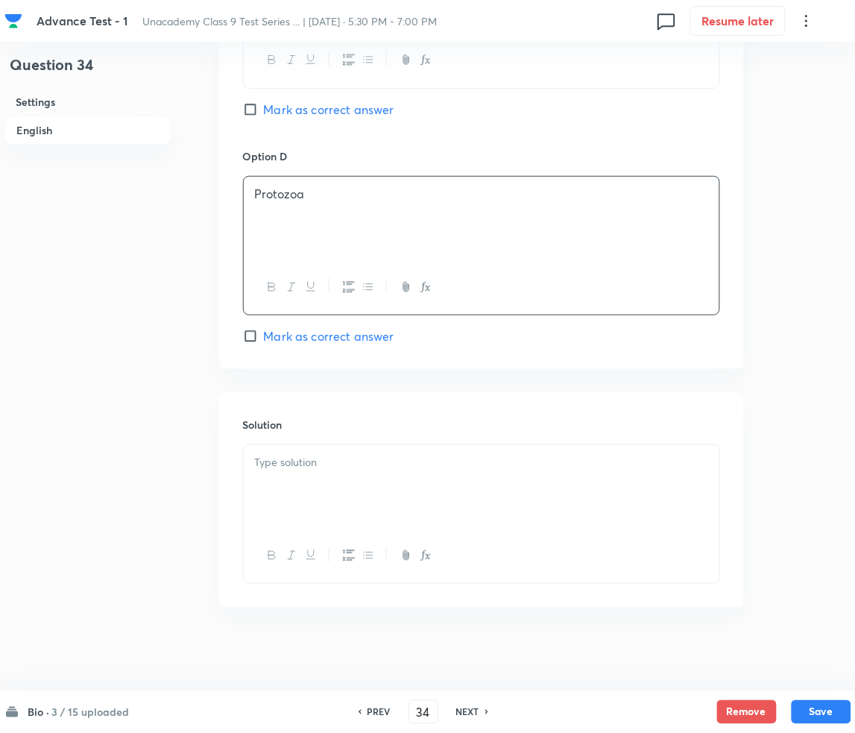
scroll to position [1286, 0]
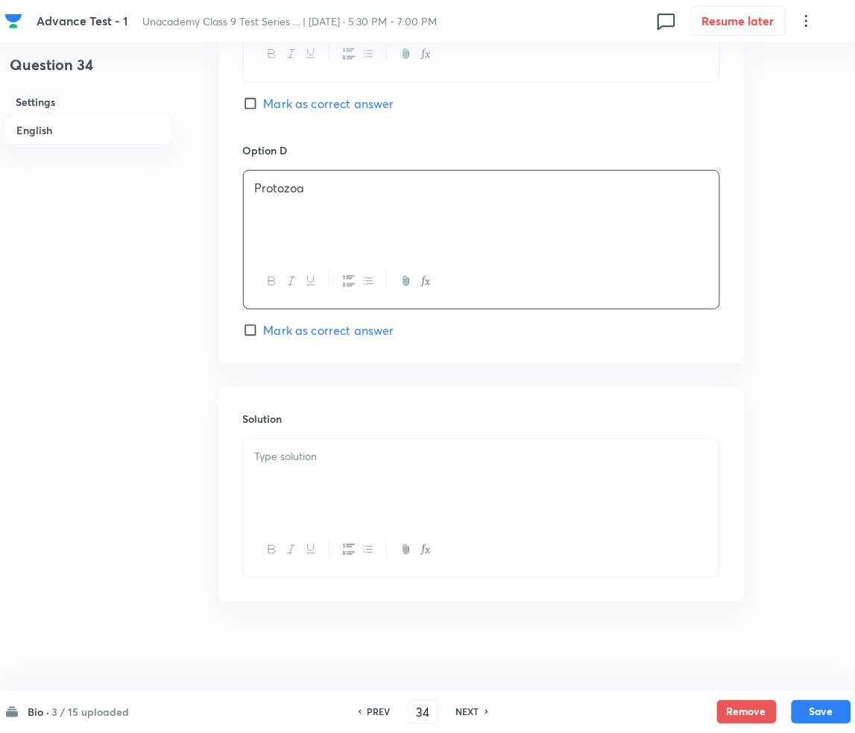
click at [410, 450] on p at bounding box center [481, 456] width 453 height 17
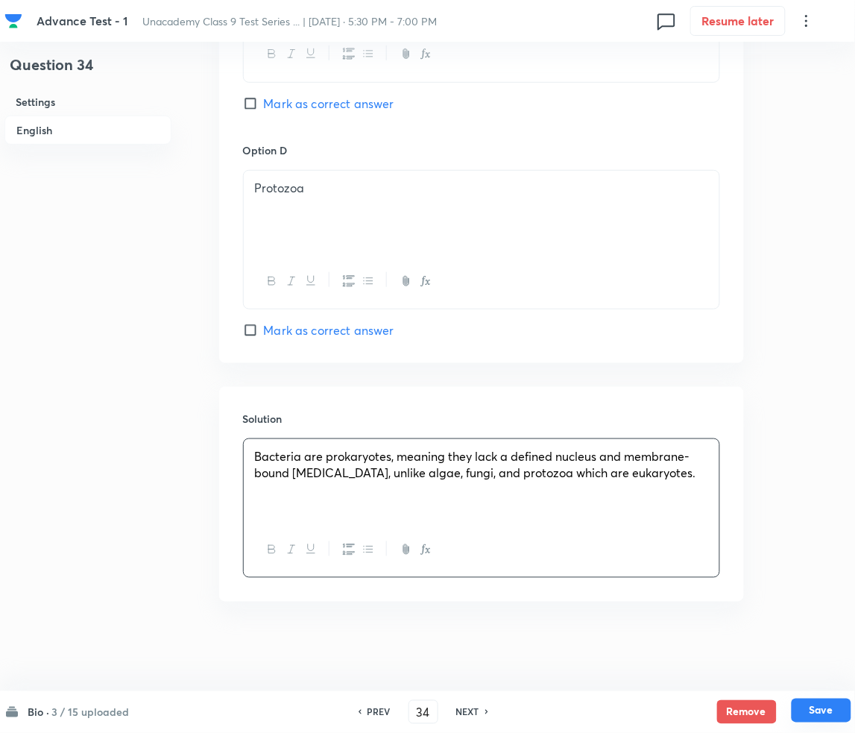
click at [833, 707] on button "Save" at bounding box center [822, 710] width 60 height 24
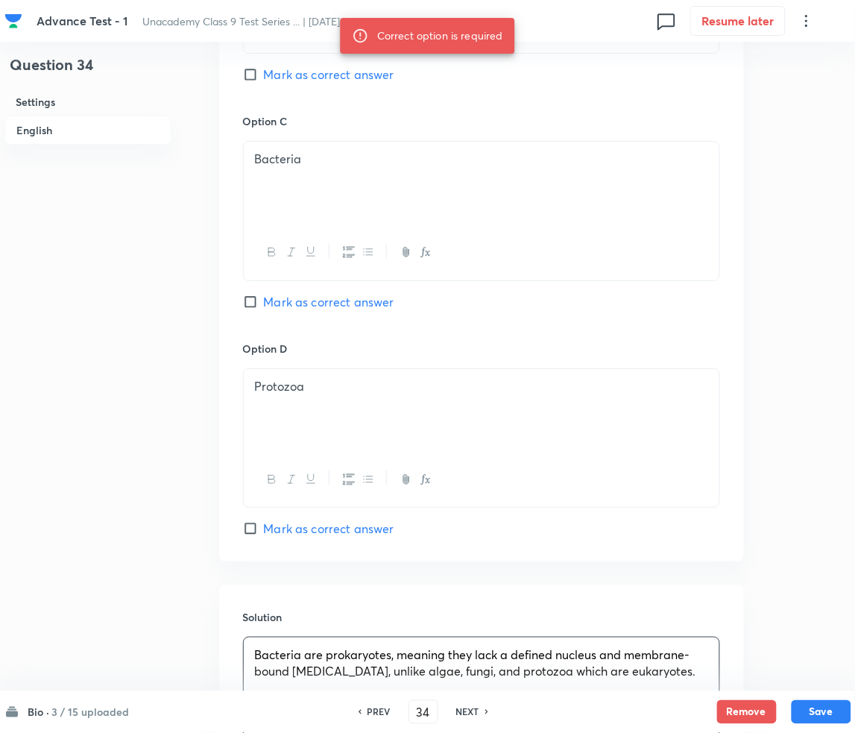
click at [296, 304] on span "Mark as correct answer" at bounding box center [329, 302] width 130 height 18
click at [264, 304] on input "Mark as correct answer" at bounding box center [253, 301] width 21 height 15
checkbox input "true"
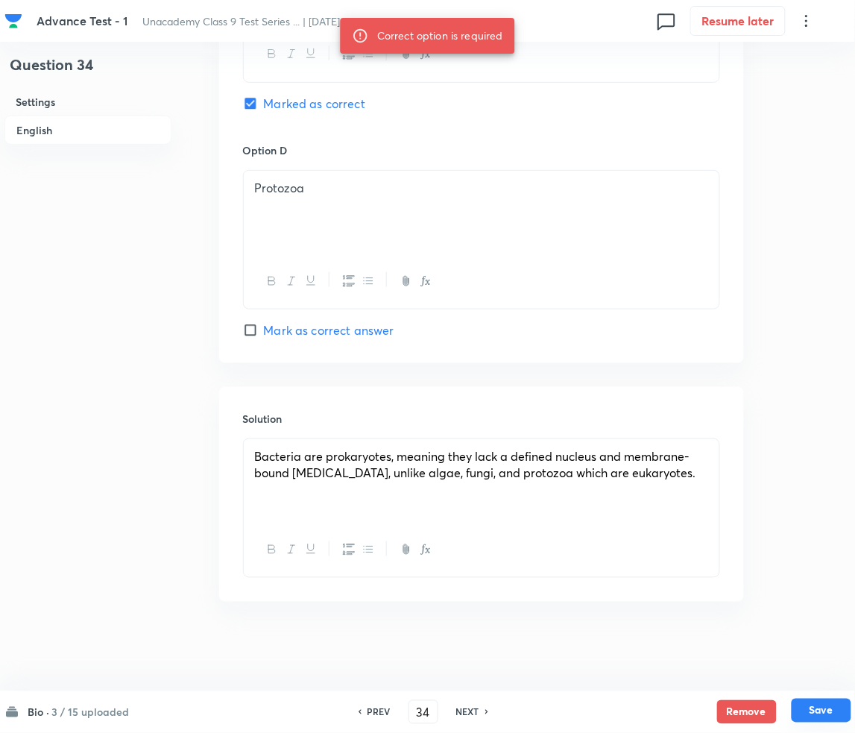
click at [819, 704] on button "Save" at bounding box center [822, 710] width 60 height 24
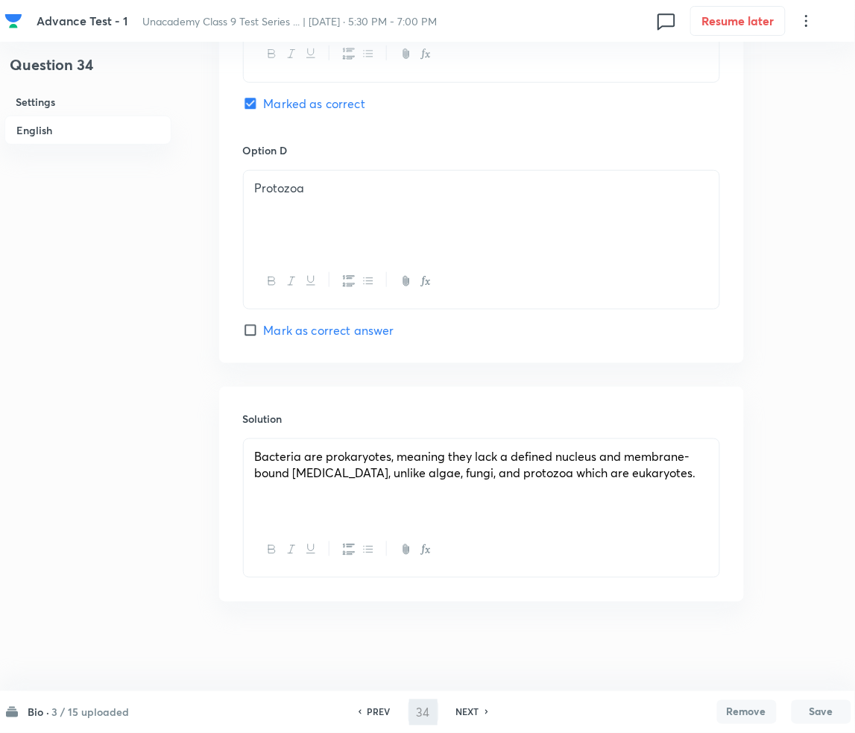
type input "35"
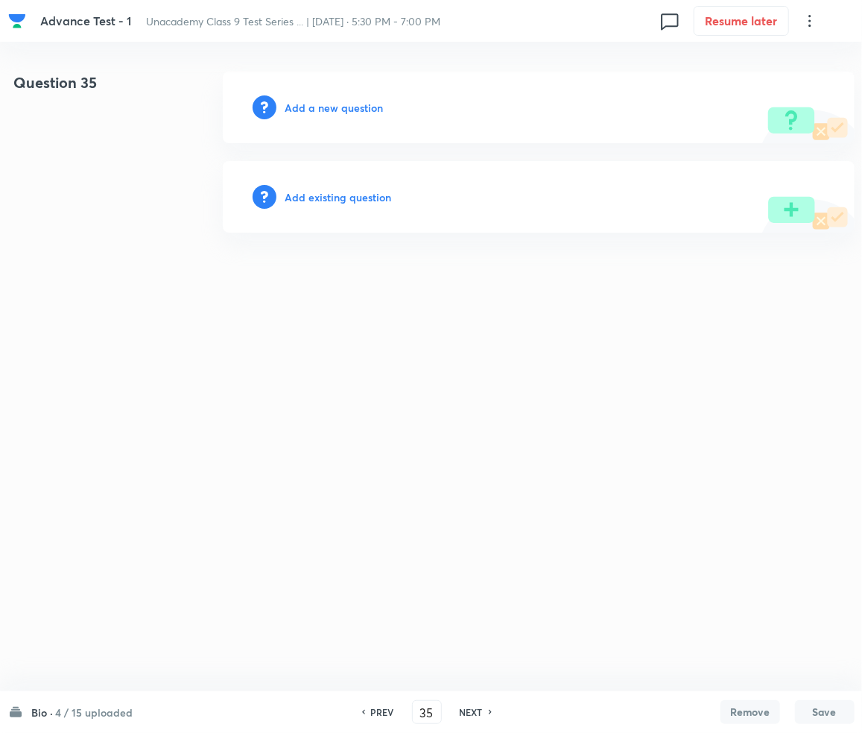
click at [323, 107] on h6 "Add a new question" at bounding box center [334, 108] width 98 height 16
click at [323, 107] on h6 "Choose a question type" at bounding box center [342, 108] width 115 height 16
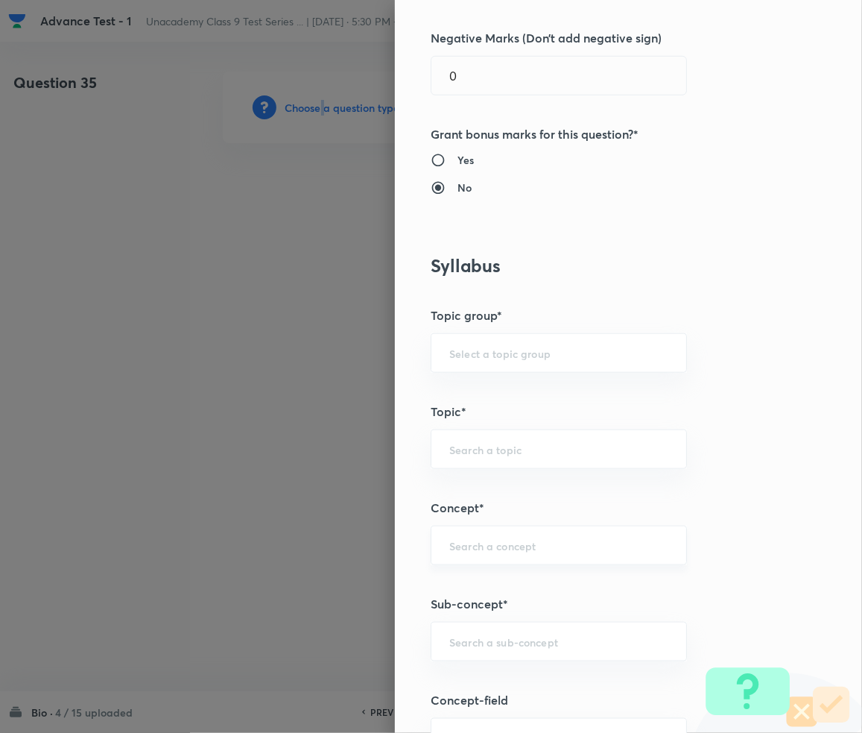
scroll to position [695, 0]
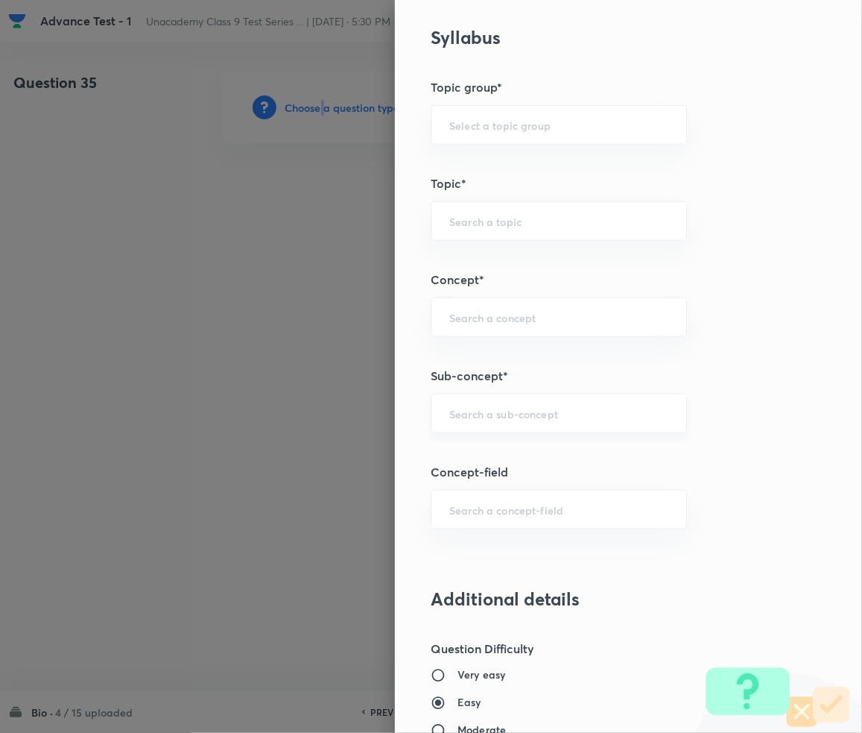
click at [486, 429] on div "​" at bounding box center [559, 414] width 256 height 40
paste input "Cell-The unit of life"
click at [543, 464] on li "Cell-The unit of life - Class 9" at bounding box center [544, 456] width 255 height 27
type input "Cell-The unit of life - Class 9"
type input "Foundation Class IX"
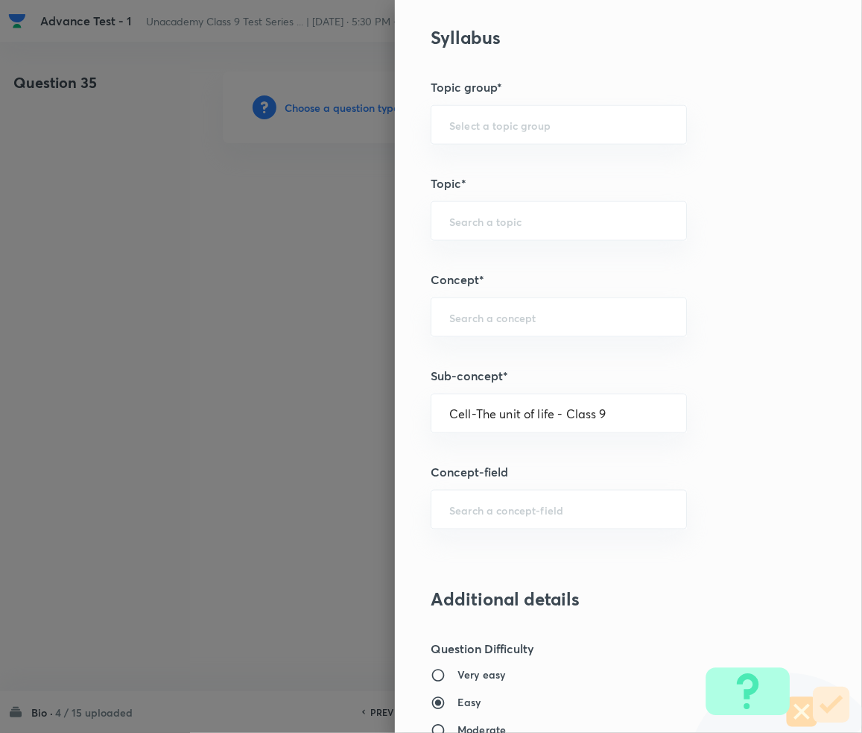
type input "Biology"
type input "Cell-The unit of life - Class 9"
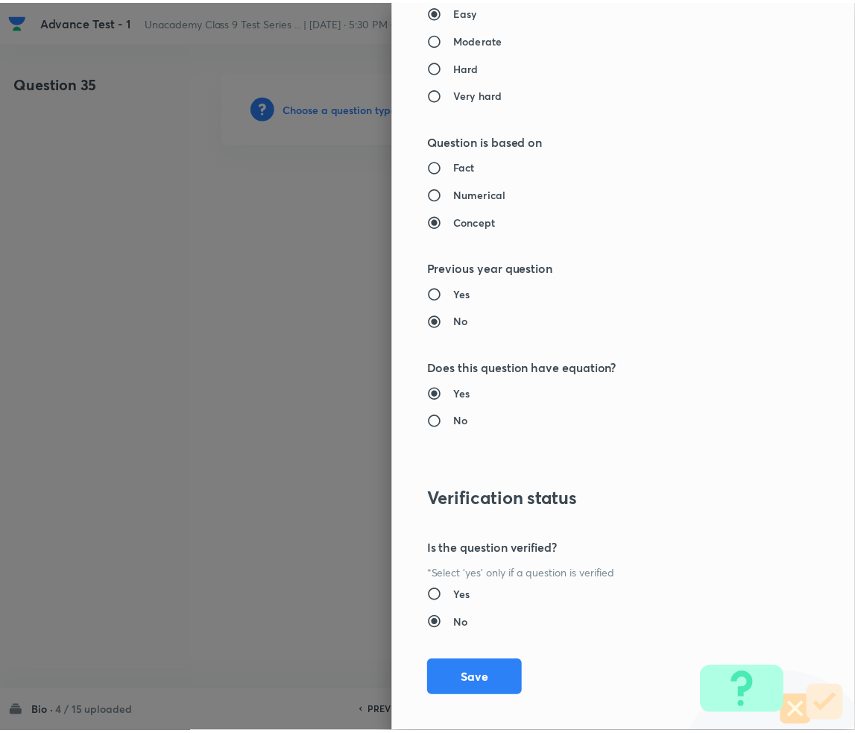
scroll to position [1399, 0]
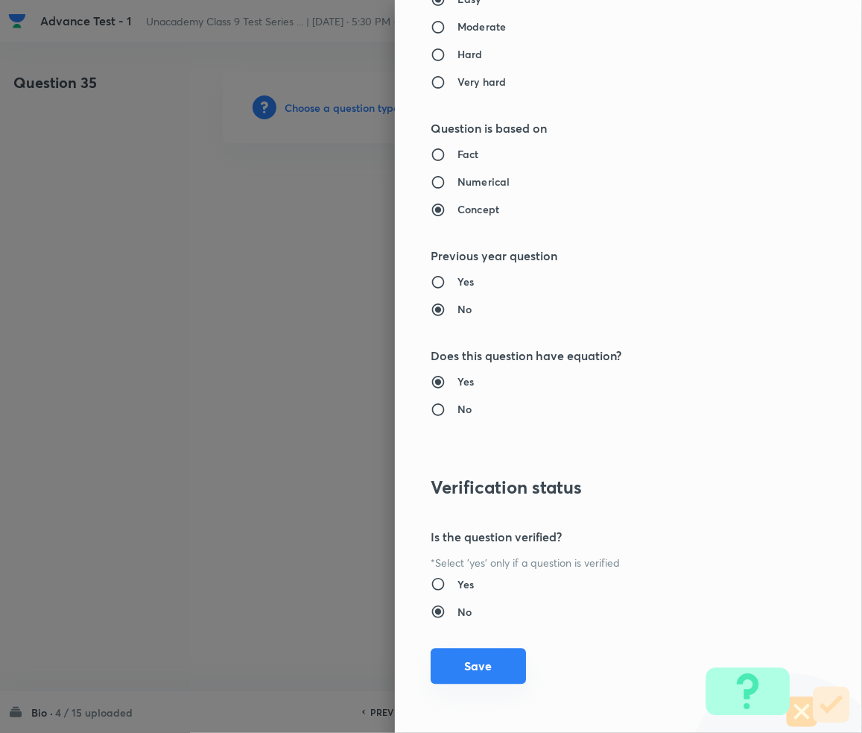
click at [451, 665] on button "Save" at bounding box center [478, 666] width 95 height 36
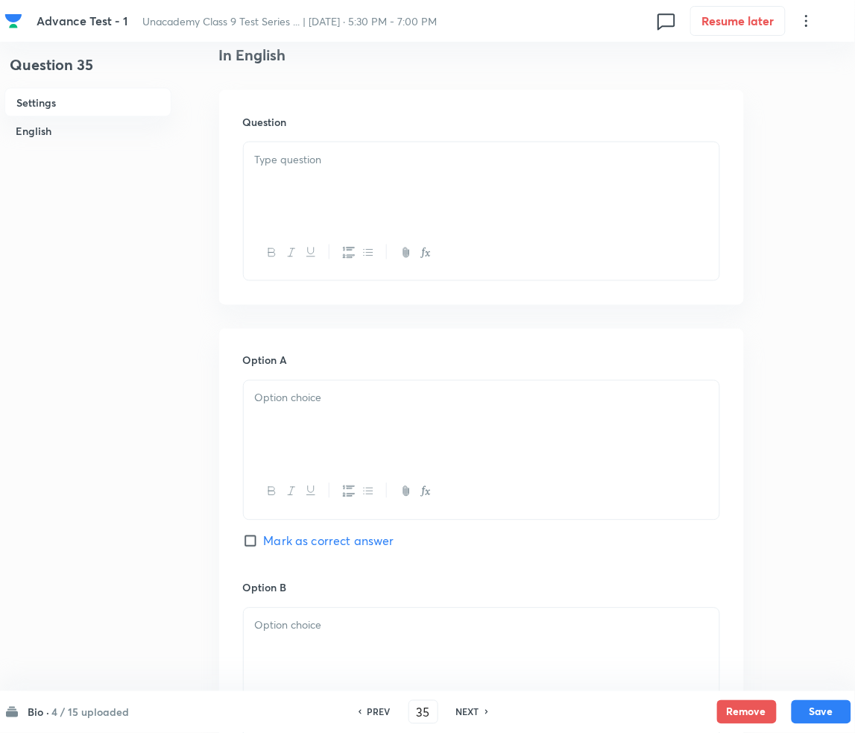
scroll to position [397, 0]
click at [284, 148] on p at bounding box center [481, 156] width 453 height 17
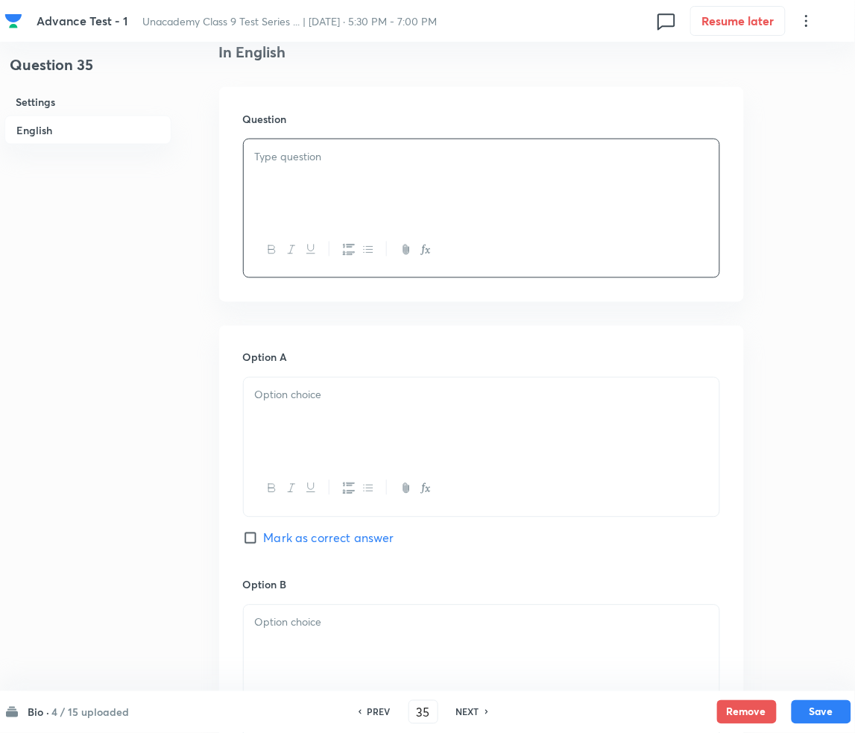
click at [408, 378] on div at bounding box center [482, 419] width 476 height 83
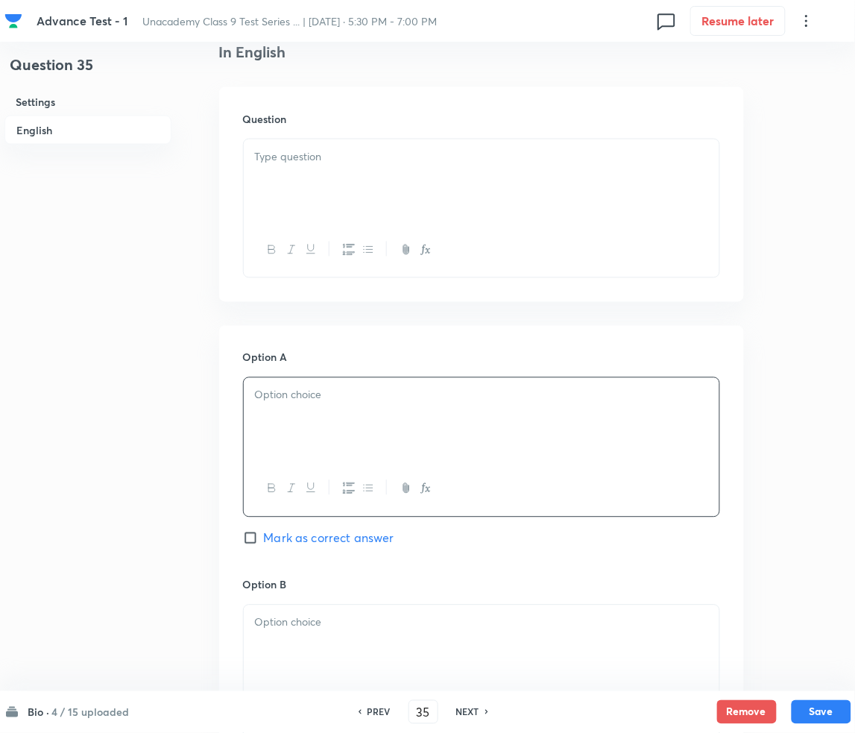
click at [362, 188] on div at bounding box center [482, 180] width 476 height 83
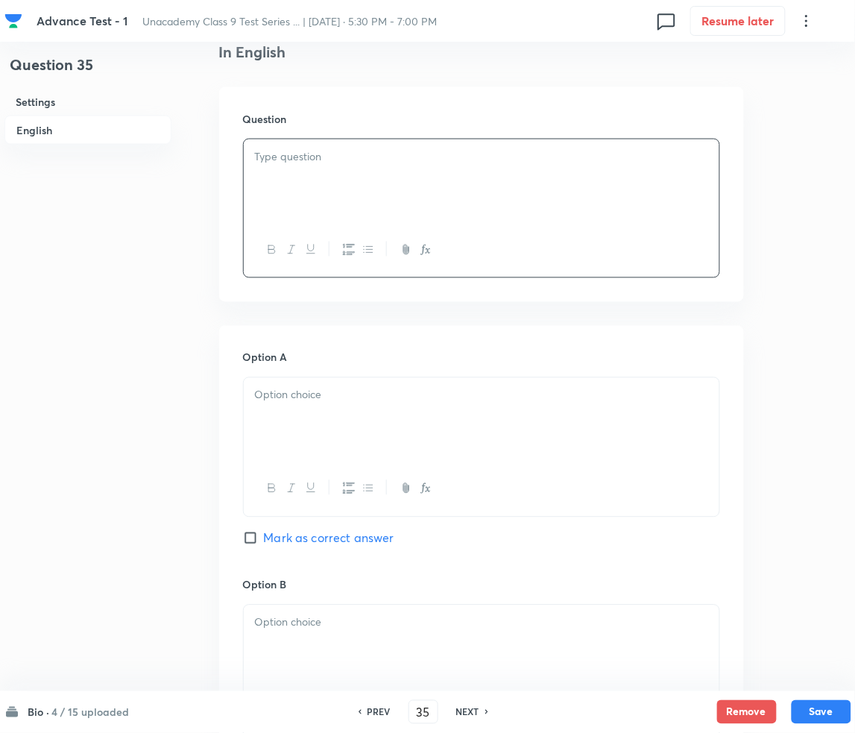
paste div
click at [277, 158] on p "1. Assertion (A): Plasma membrane is selectively permeable." at bounding box center [481, 156] width 453 height 17
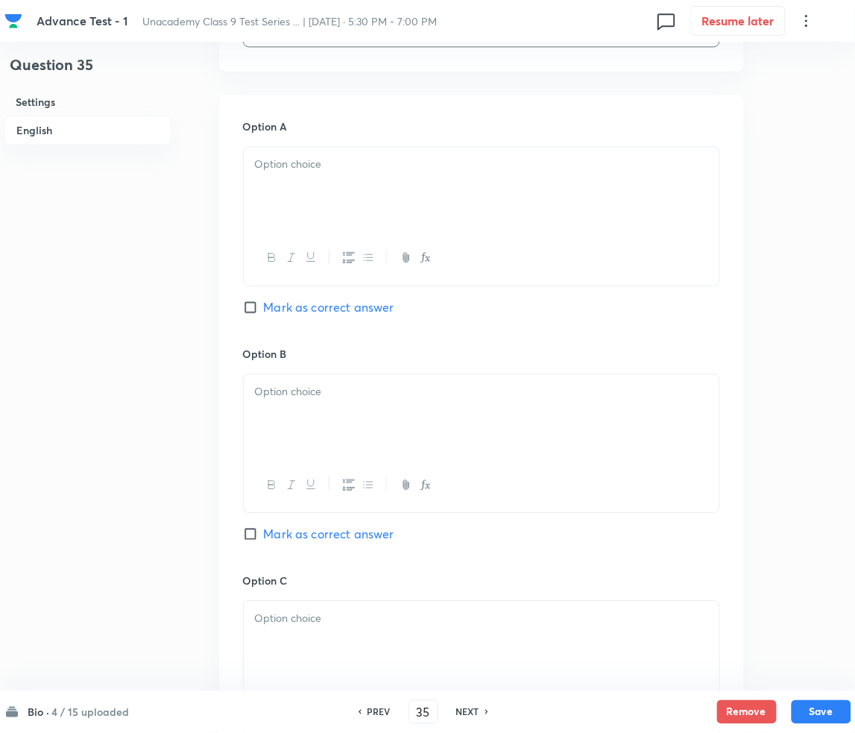
scroll to position [695, 0]
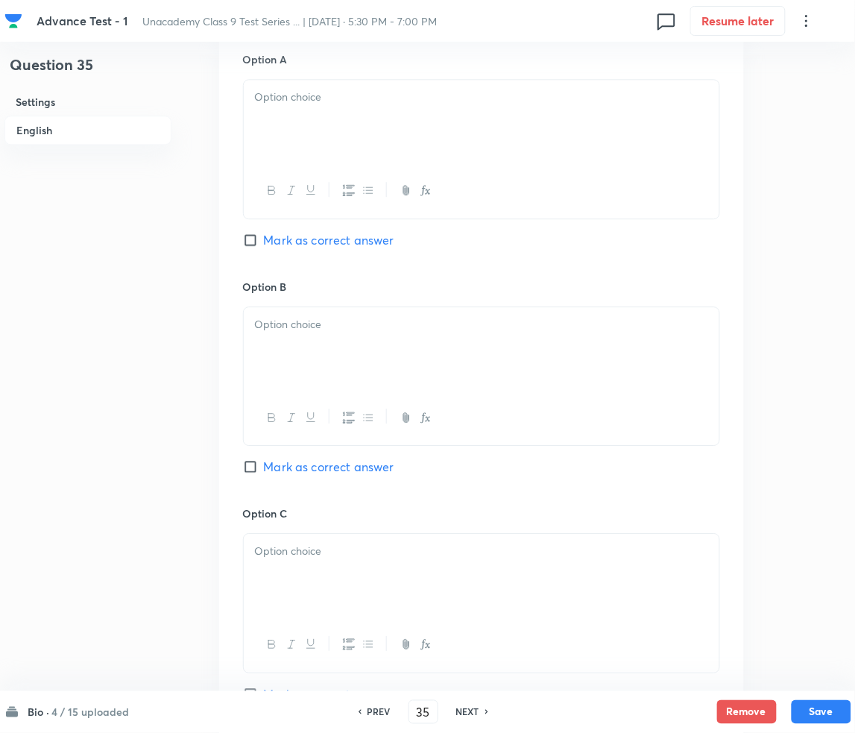
click at [413, 95] on p at bounding box center [481, 97] width 453 height 17
drag, startPoint x: 412, startPoint y: 372, endPoint x: 360, endPoint y: 360, distance: 53.5
click at [413, 372] on div at bounding box center [482, 348] width 476 height 83
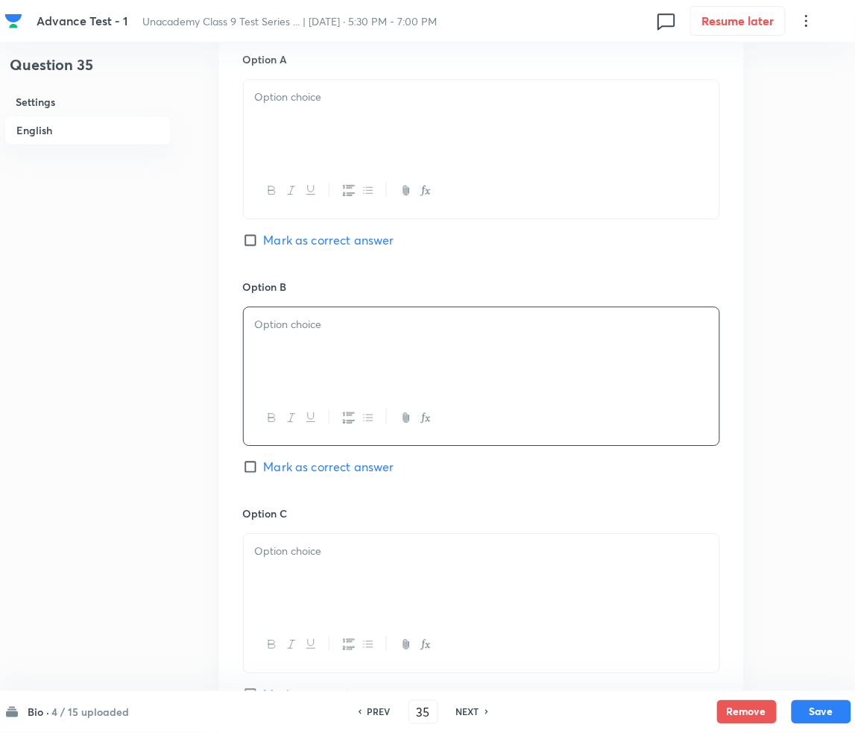
click at [358, 123] on div at bounding box center [482, 121] width 476 height 83
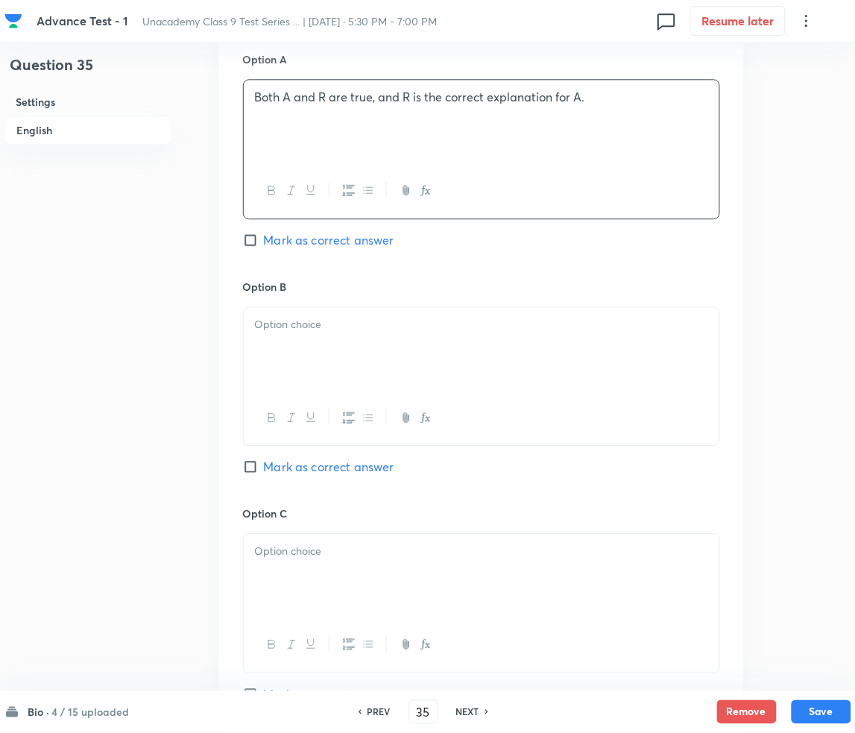
click at [367, 352] on div at bounding box center [482, 348] width 476 height 83
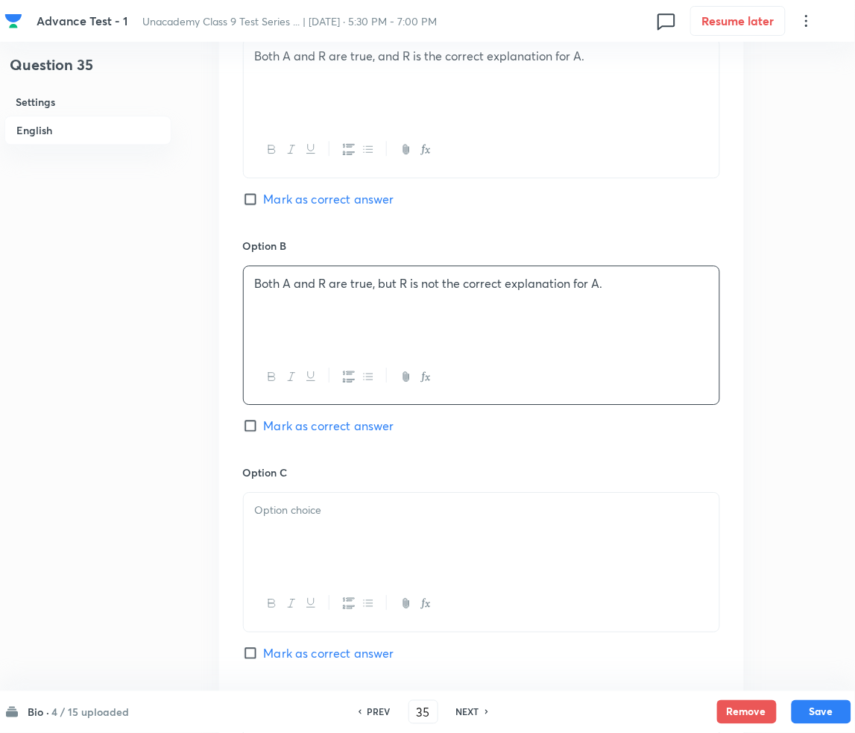
scroll to position [894, 0]
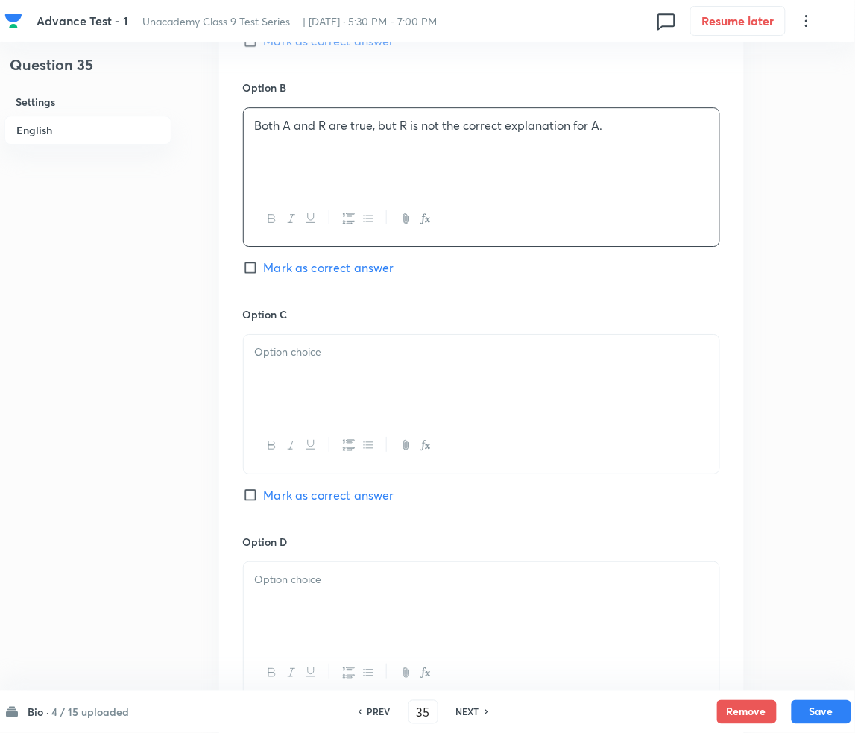
click at [388, 417] on div at bounding box center [482, 376] width 476 height 83
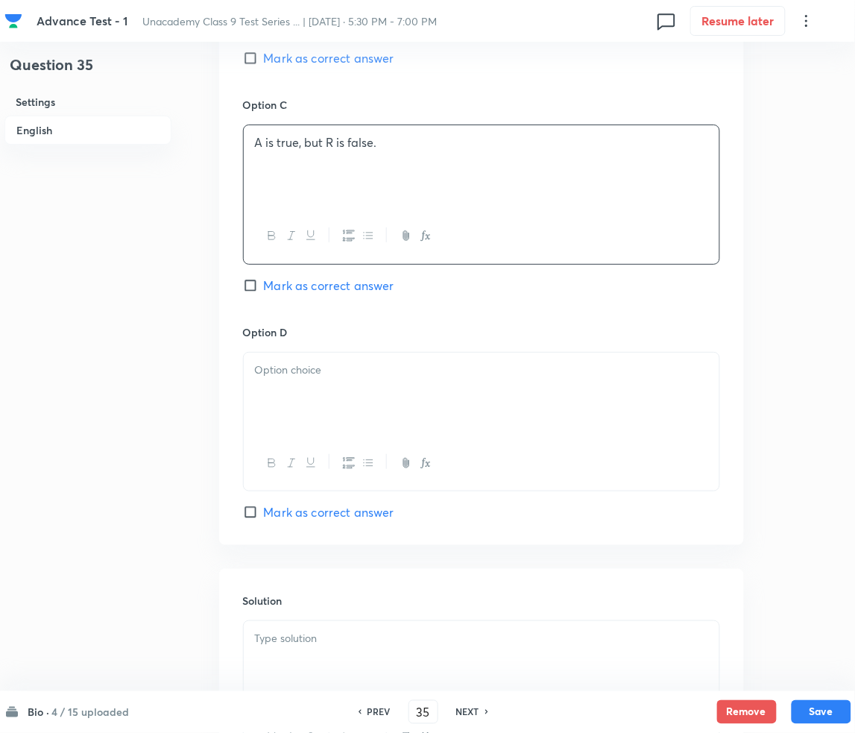
scroll to position [1193, 0]
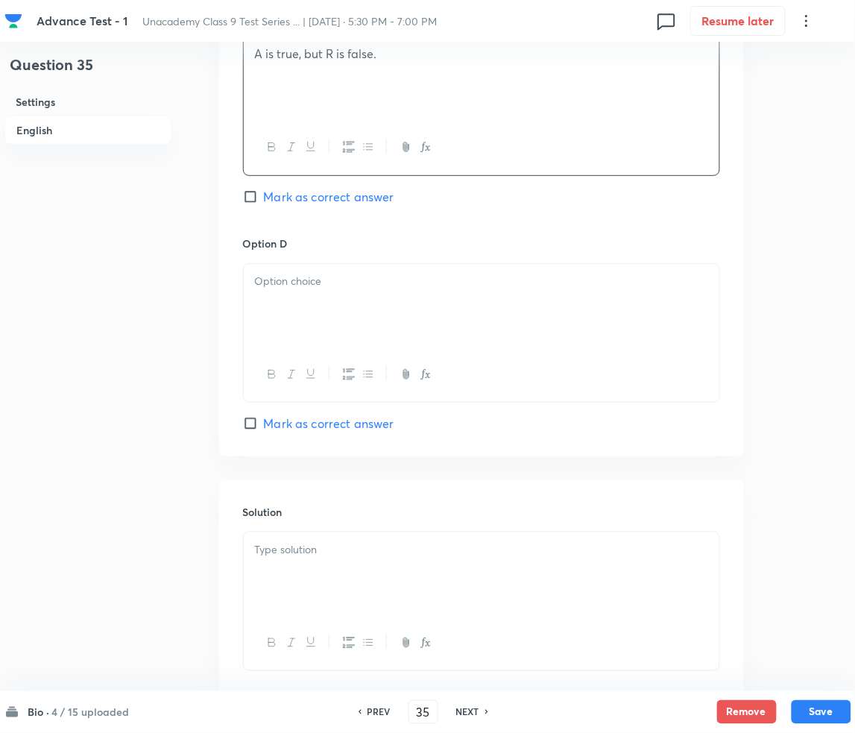
click at [367, 323] on div at bounding box center [482, 305] width 476 height 83
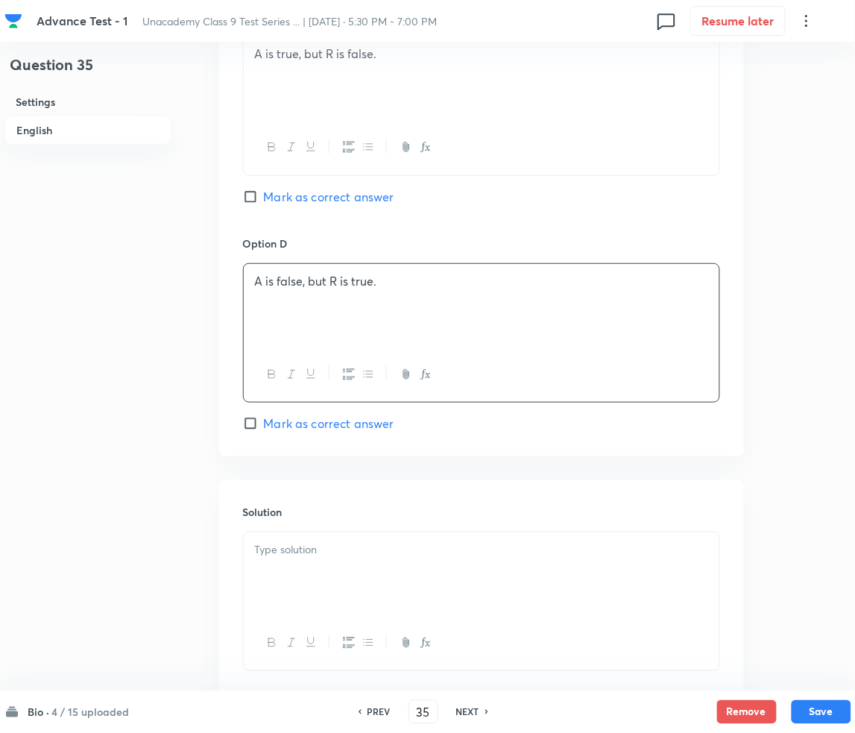
click at [293, 195] on span "Mark as correct answer" at bounding box center [329, 197] width 130 height 18
click at [264, 195] on input "Mark as correct answer" at bounding box center [253, 196] width 21 height 15
checkbox input "true"
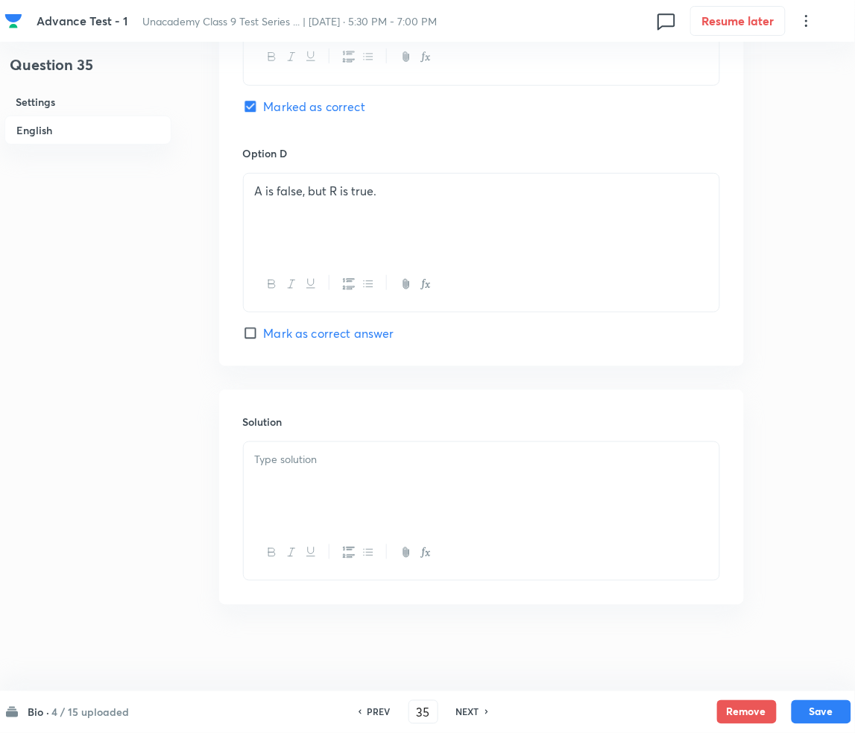
scroll to position [1286, 0]
click at [332, 452] on p at bounding box center [481, 456] width 453 height 17
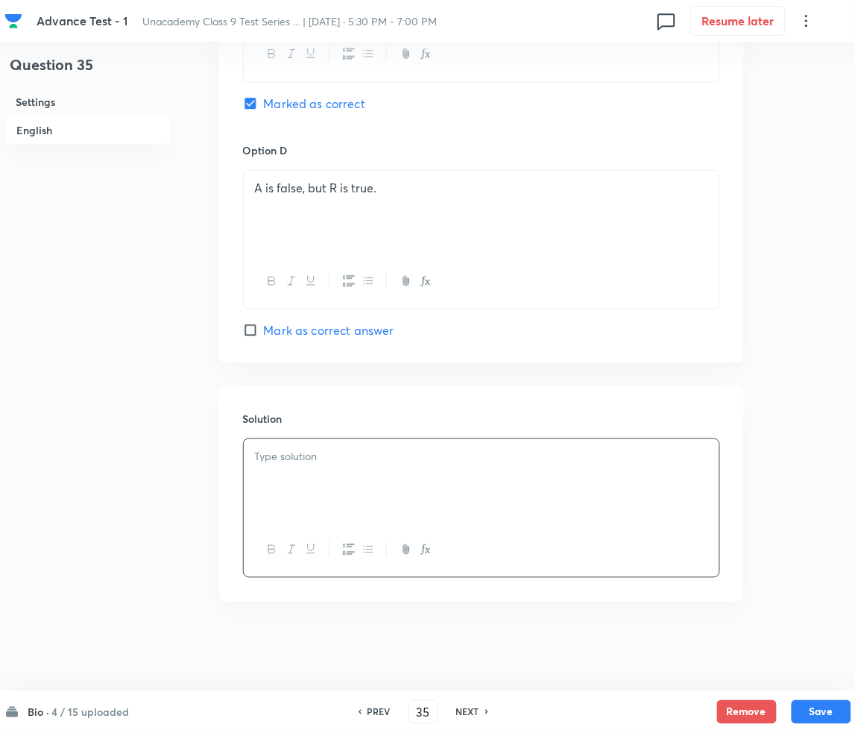
click at [350, 471] on div at bounding box center [482, 480] width 476 height 83
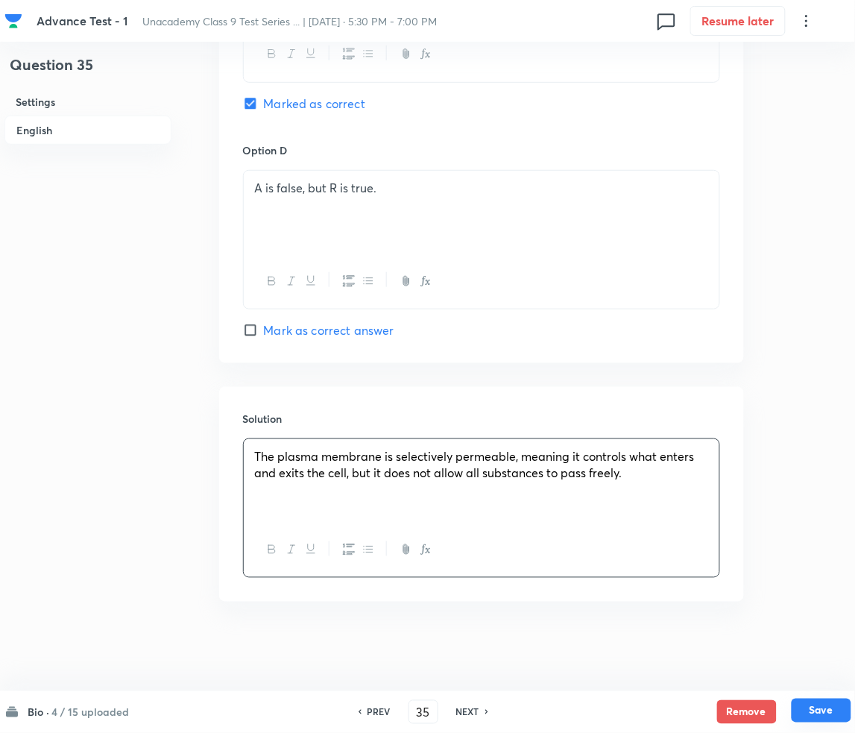
click at [815, 713] on button "Save" at bounding box center [822, 710] width 60 height 24
type input "36"
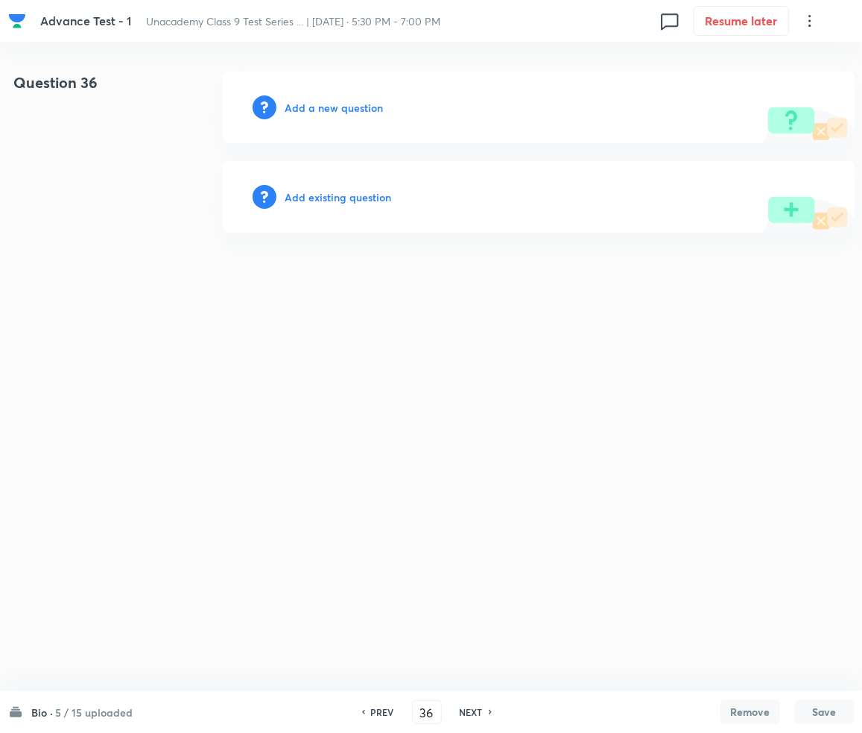
click at [332, 115] on div "Add a new question" at bounding box center [539, 108] width 632 height 72
click at [376, 101] on h6 "Add a new question" at bounding box center [334, 108] width 98 height 16
click at [376, 101] on h6 "Choose a question type" at bounding box center [342, 108] width 115 height 16
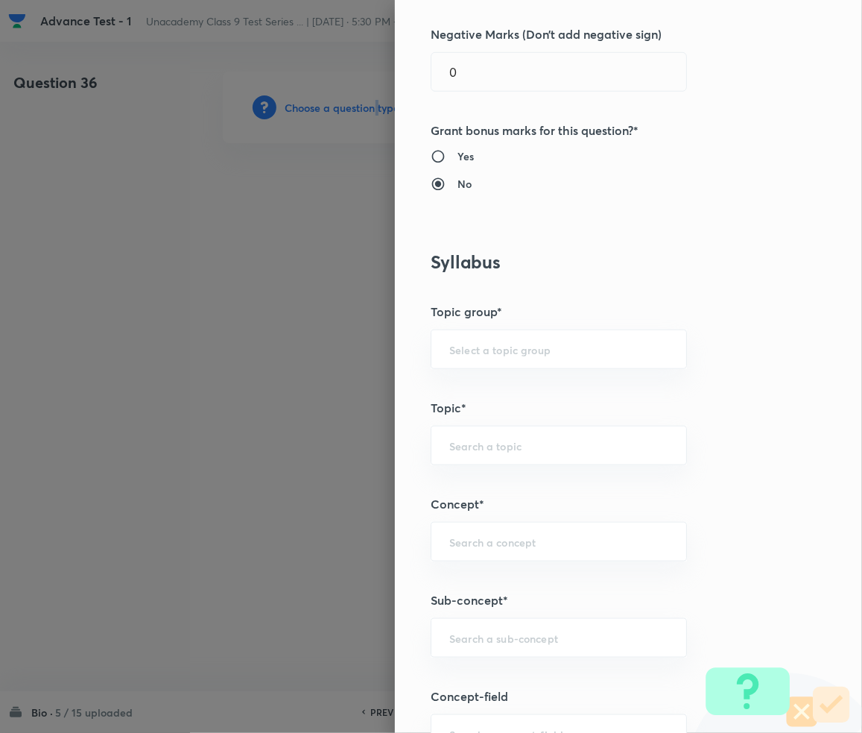
scroll to position [695, 0]
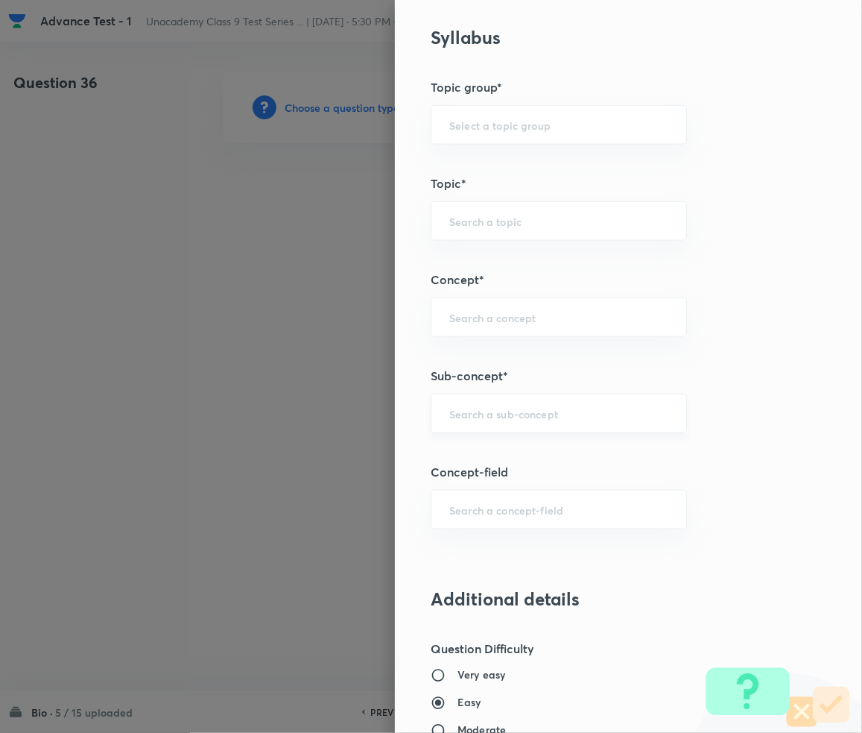
click at [487, 414] on input "text" at bounding box center [558, 413] width 219 height 14
drag, startPoint x: 487, startPoint y: 411, endPoint x: 487, endPoint y: 420, distance: 9.0
click at [487, 418] on div "​" at bounding box center [559, 414] width 256 height 40
paste input "Tissue"
click at [460, 501] on li "Tissue" at bounding box center [544, 509] width 255 height 27
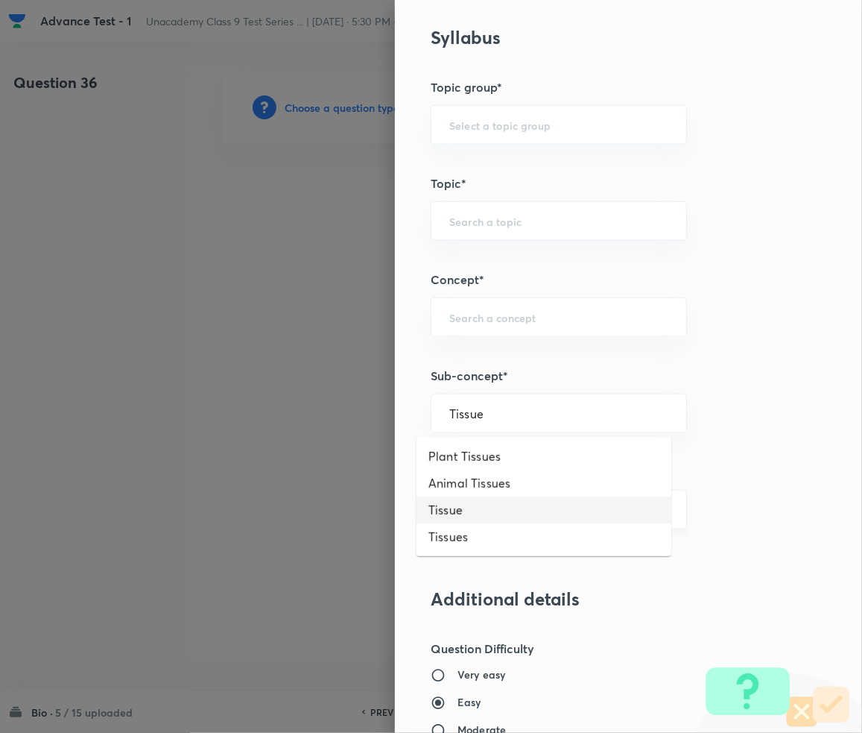
type input "Tissue"
type input "Foundation Class IX"
type input "Biology"
type input "Basic Biology"
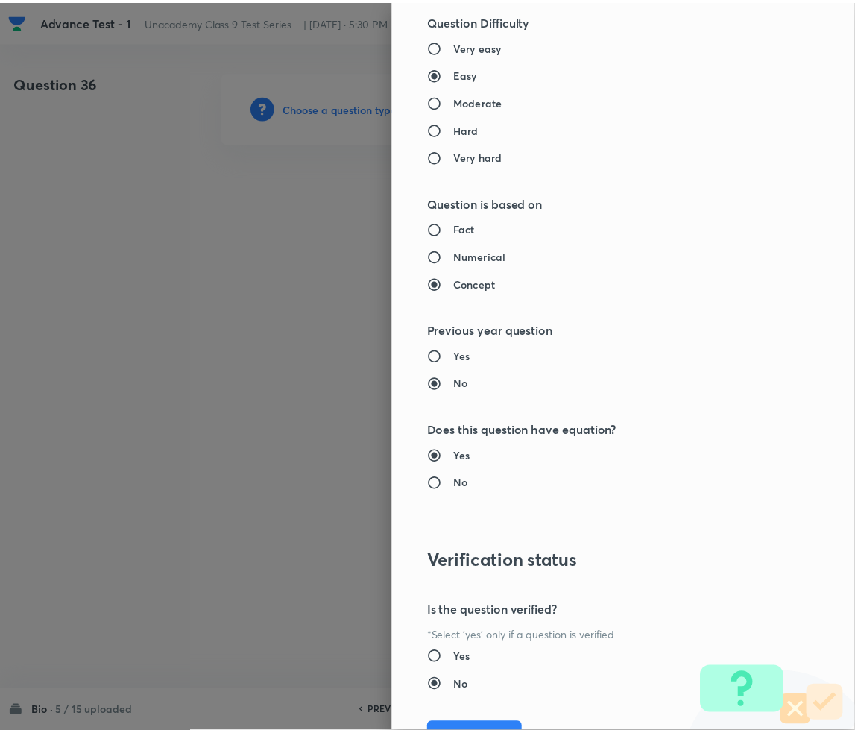
scroll to position [1399, 0]
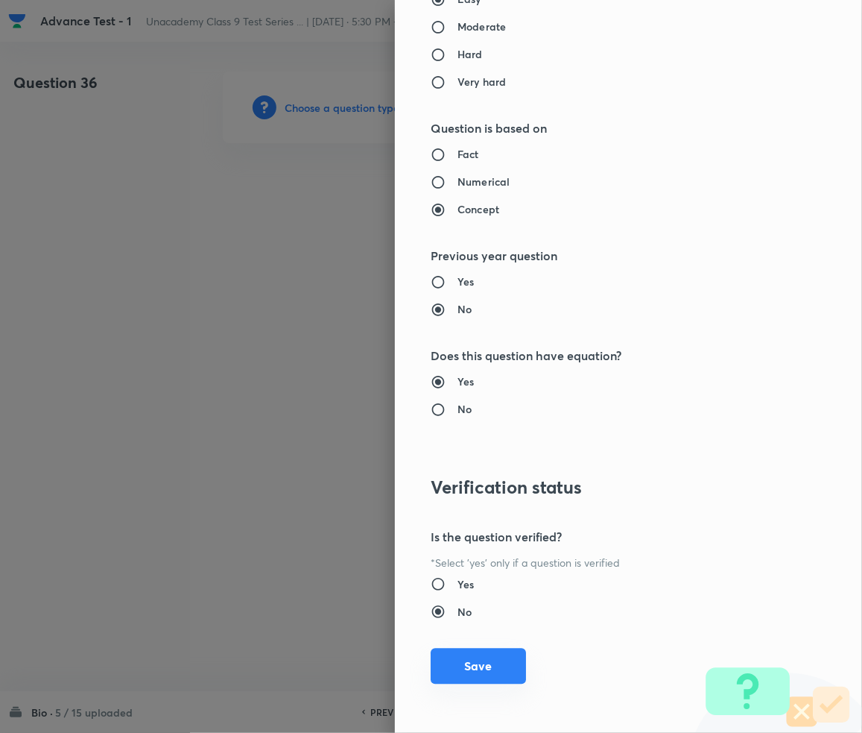
click at [479, 651] on button "Save" at bounding box center [478, 666] width 95 height 36
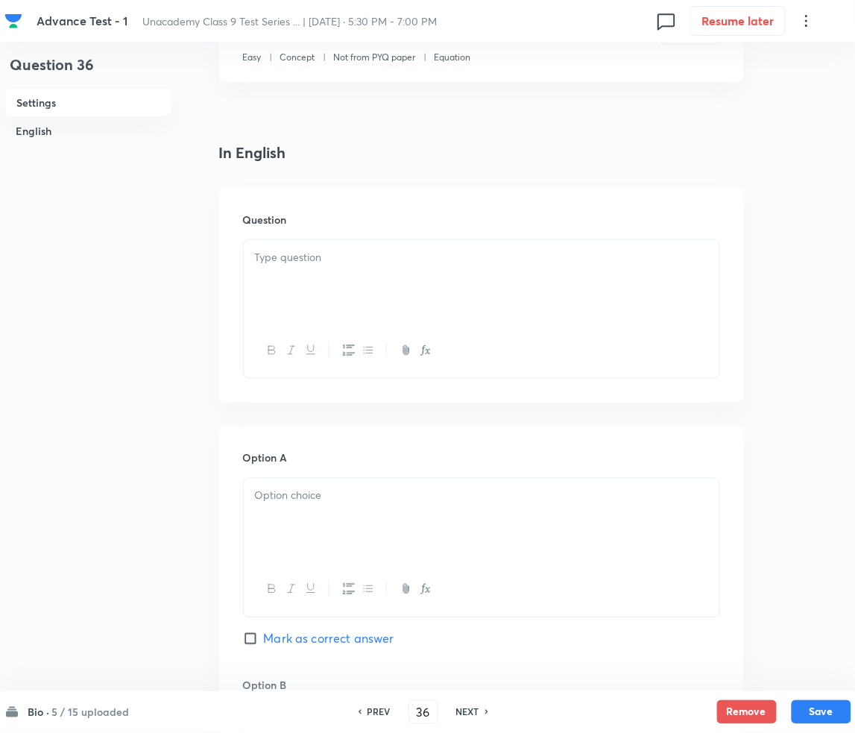
scroll to position [298, 0]
click at [341, 257] on p at bounding box center [481, 255] width 453 height 17
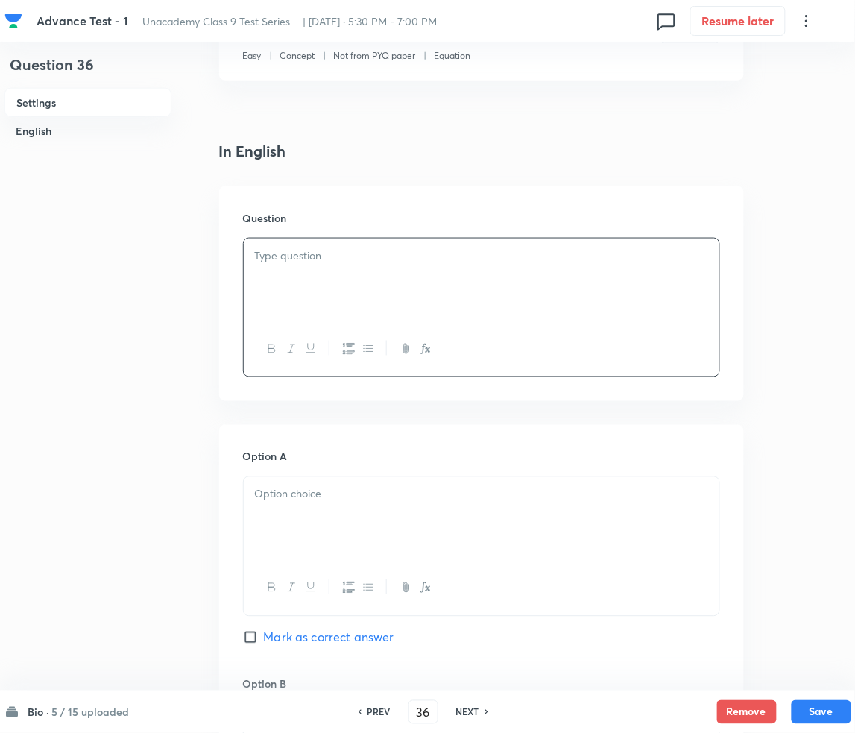
click at [370, 274] on div at bounding box center [482, 280] width 476 height 83
paste div
click at [272, 276] on p "1. Colourless plastids are known as" at bounding box center [481, 273] width 453 height 17
click at [303, 256] on u "MEDIUM" at bounding box center [279, 255] width 49 height 16
drag, startPoint x: 315, startPoint y: 476, endPoint x: 306, endPoint y: 493, distance: 19.0
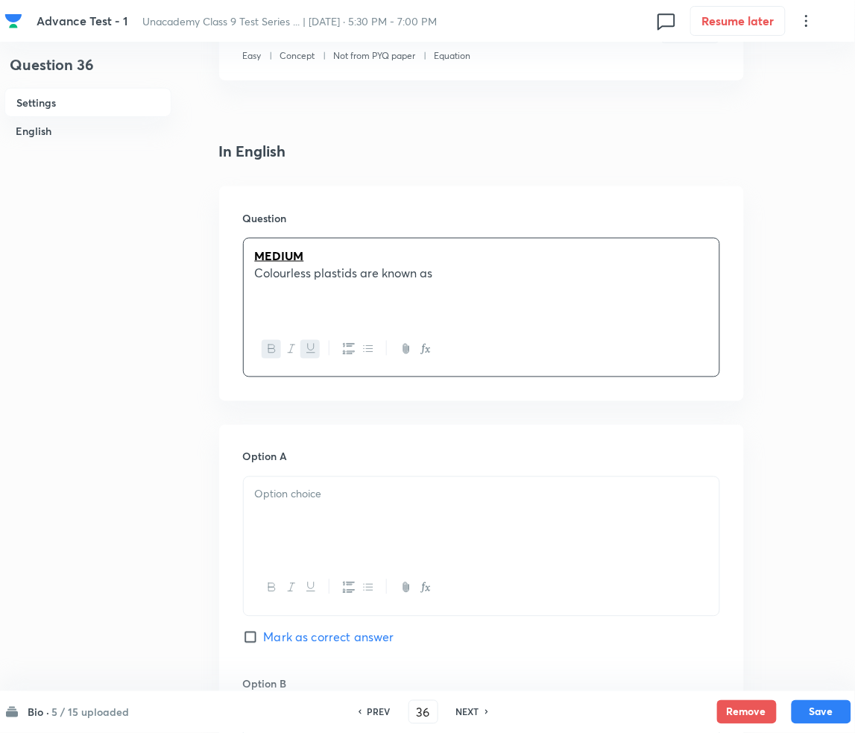
click at [315, 483] on div "Option A Mark as correct answer" at bounding box center [481, 562] width 477 height 227
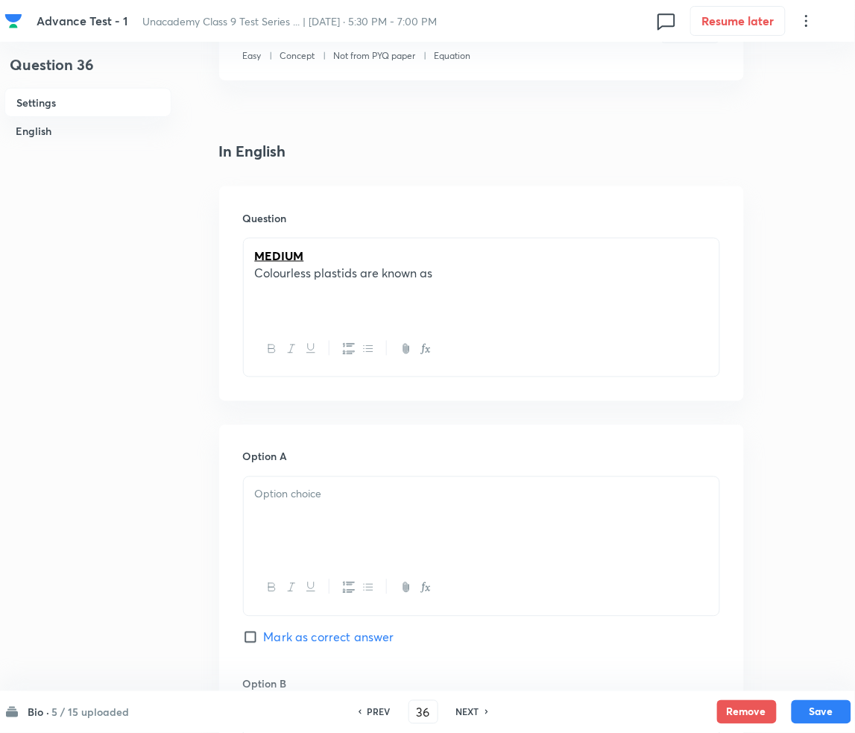
click at [344, 491] on p at bounding box center [481, 494] width 453 height 17
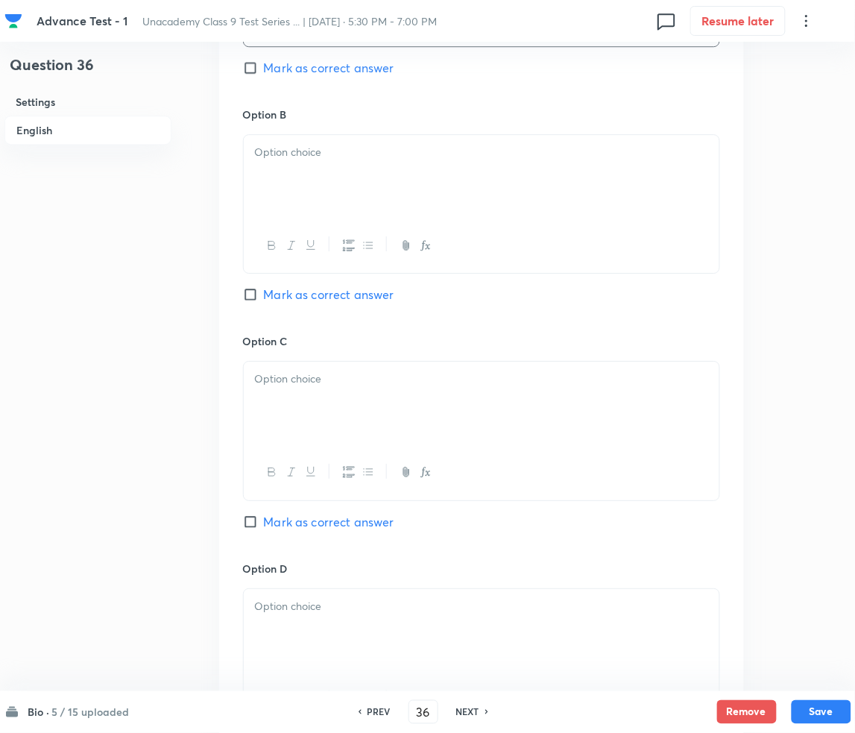
scroll to position [894, 0]
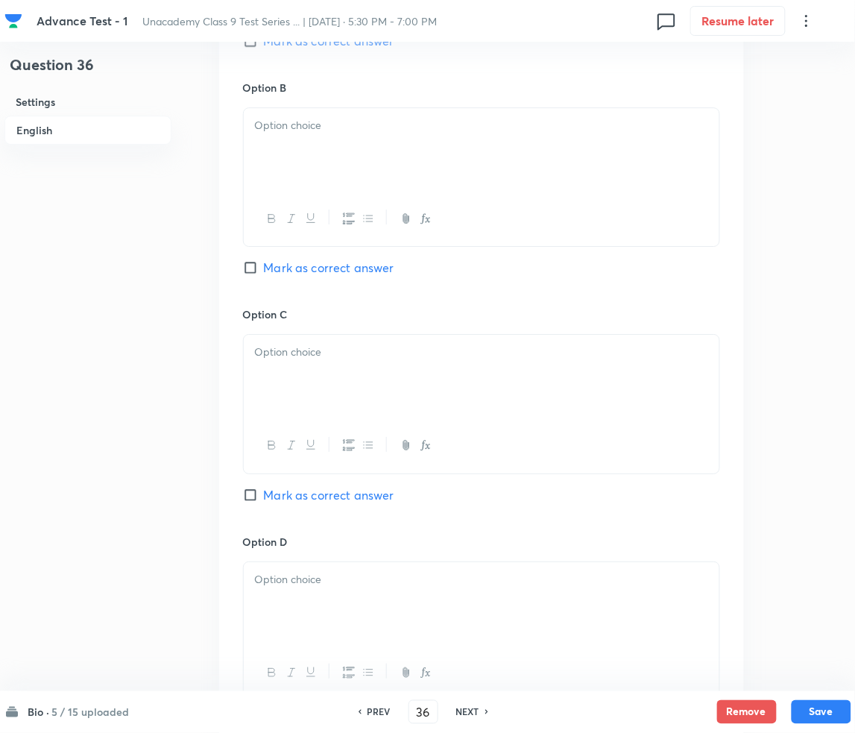
click at [379, 168] on div at bounding box center [482, 149] width 476 height 83
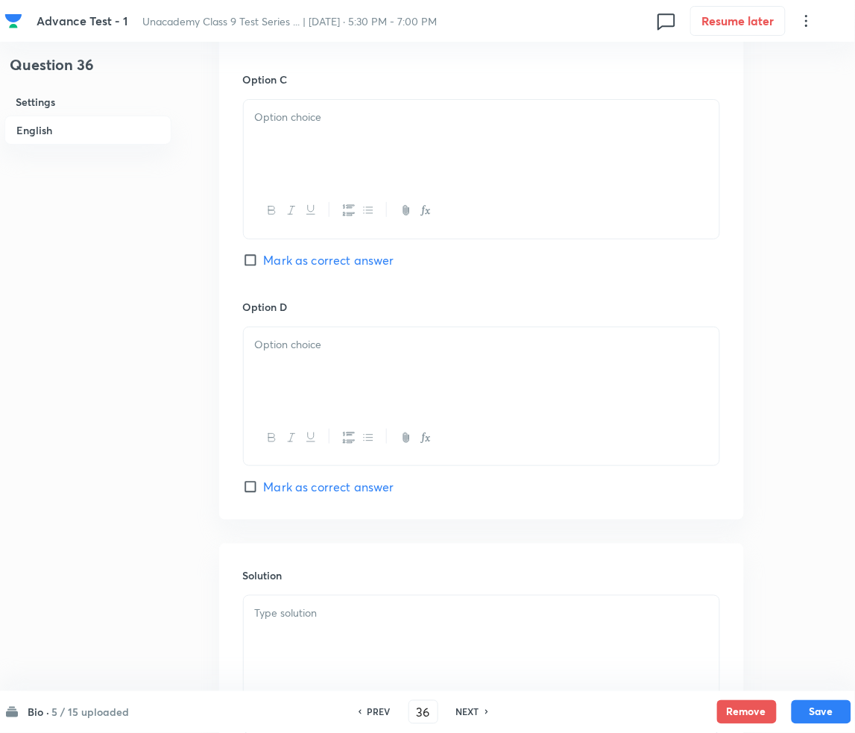
scroll to position [1087, 0]
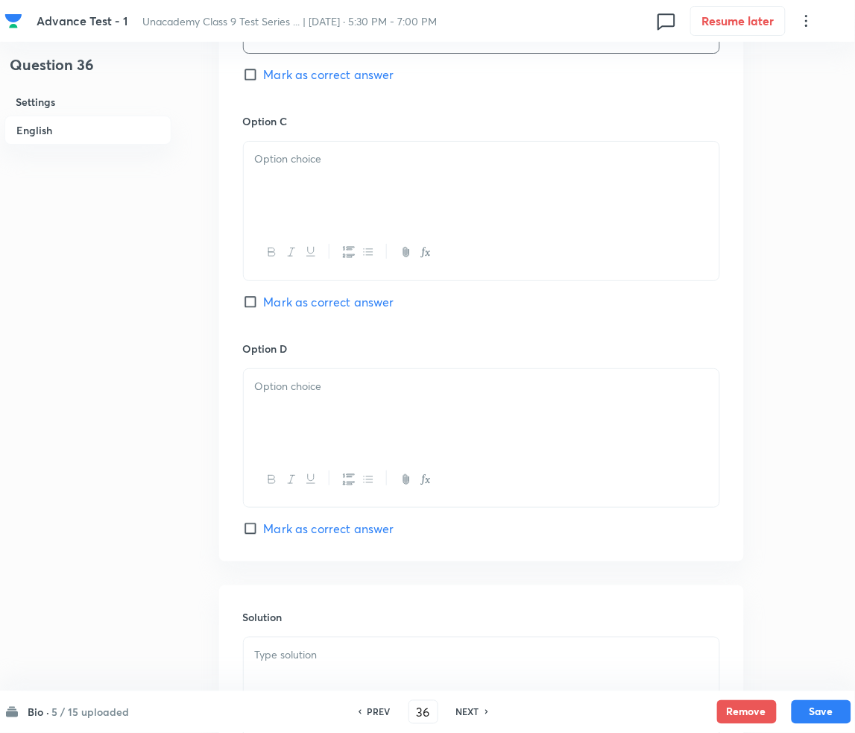
click at [362, 177] on div at bounding box center [482, 183] width 476 height 83
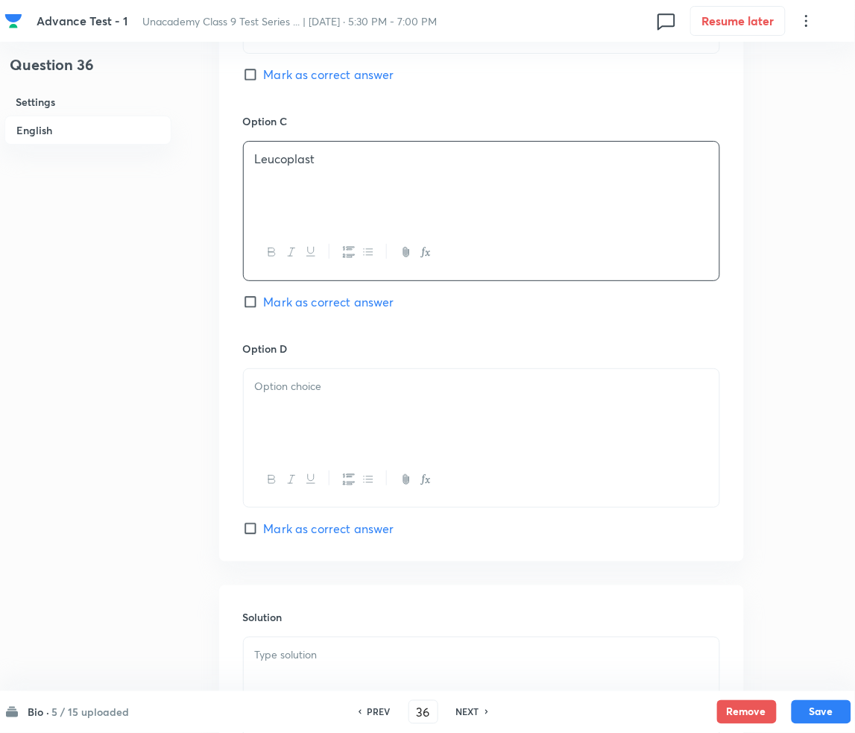
click at [252, 303] on input "Mark as correct answer" at bounding box center [253, 301] width 21 height 15
checkbox input "true"
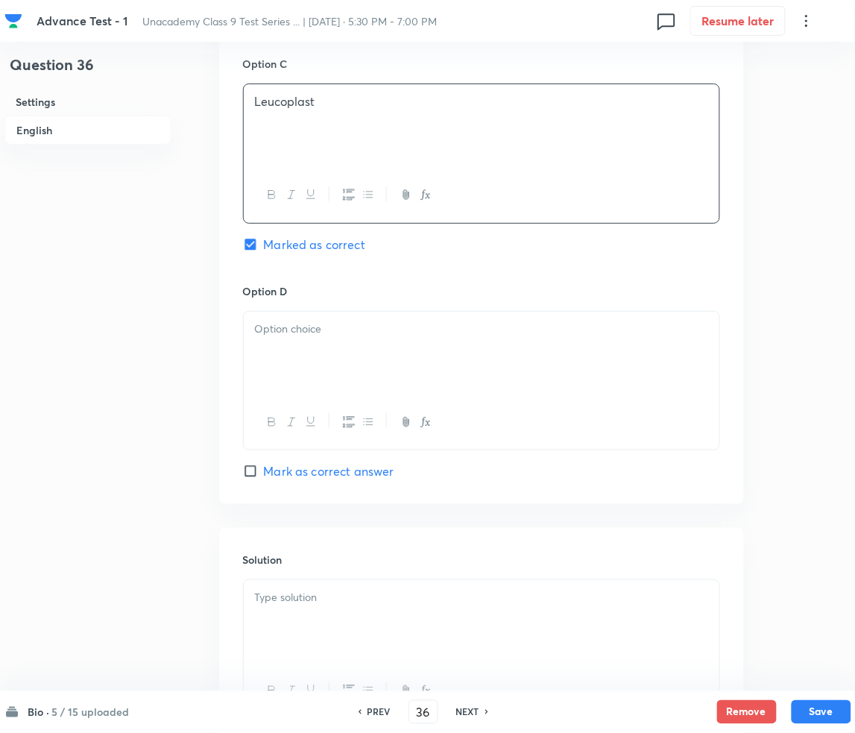
scroll to position [1286, 0]
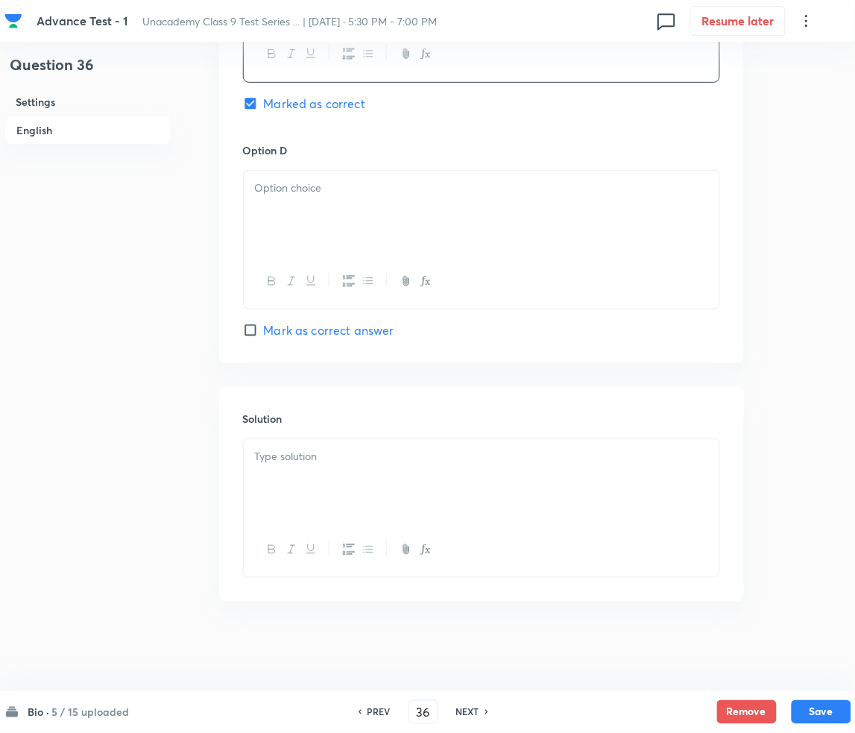
click at [366, 214] on div at bounding box center [482, 212] width 476 height 83
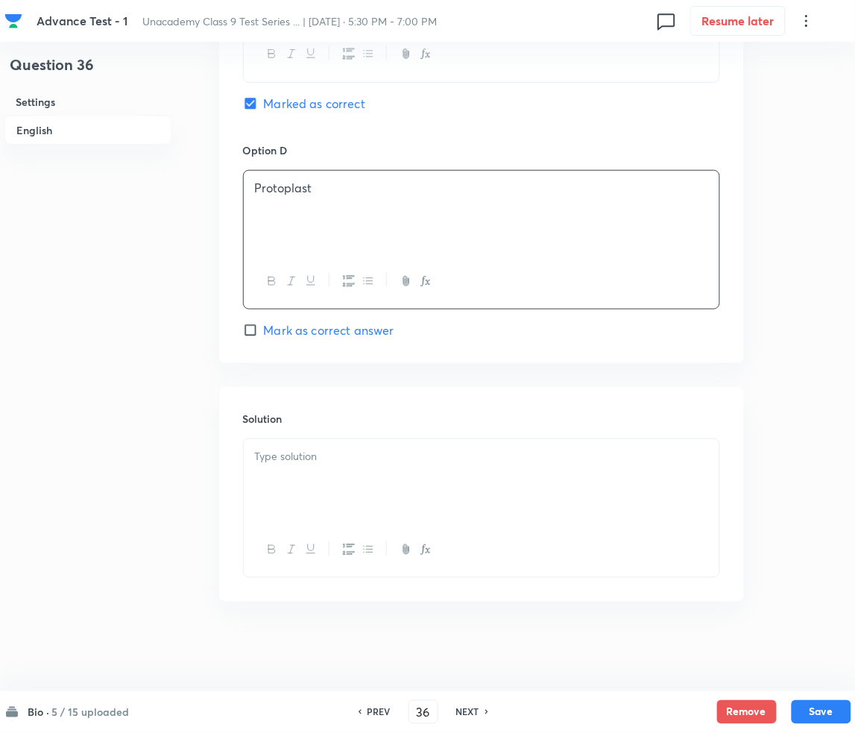
drag, startPoint x: 303, startPoint y: 469, endPoint x: 310, endPoint y: 467, distance: 7.8
click at [303, 469] on div at bounding box center [482, 480] width 476 height 83
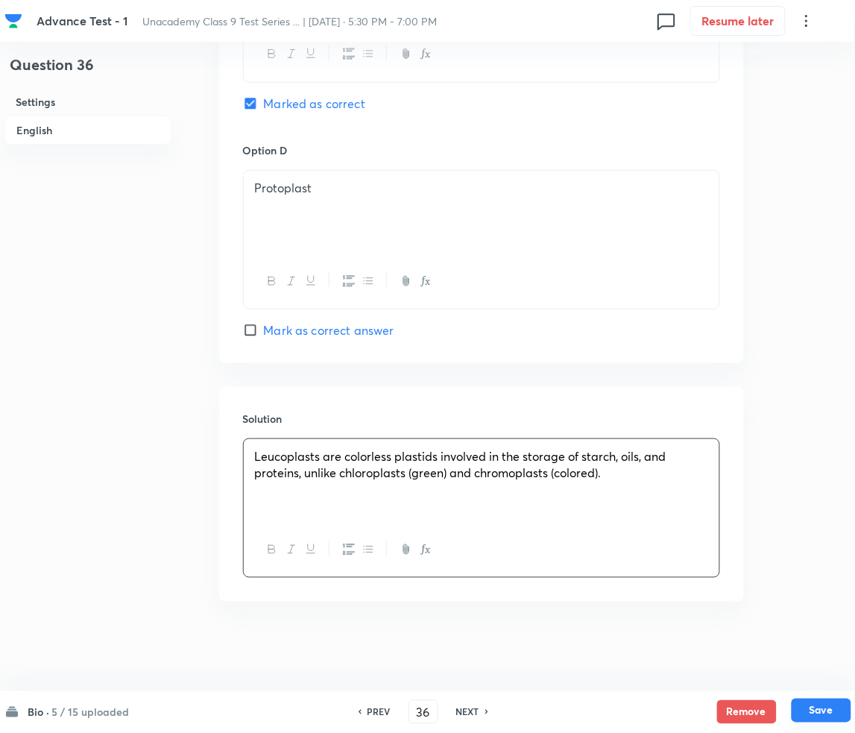
click at [821, 701] on button "Save" at bounding box center [822, 710] width 60 height 24
type input "37"
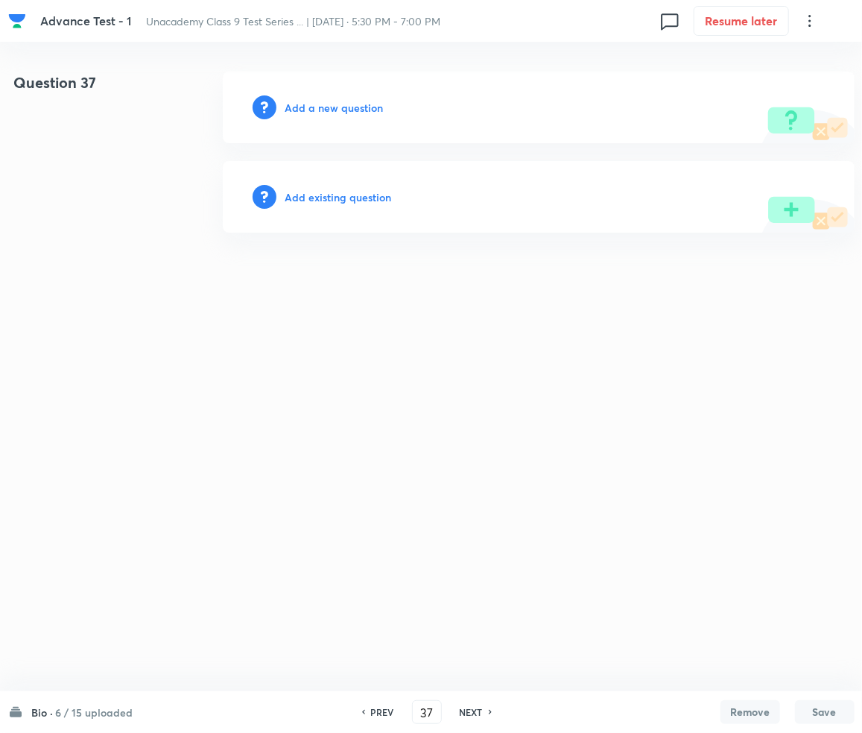
click at [348, 105] on h6 "Add a new question" at bounding box center [334, 108] width 98 height 16
click at [348, 105] on h6 "Choose a question type" at bounding box center [342, 108] width 115 height 16
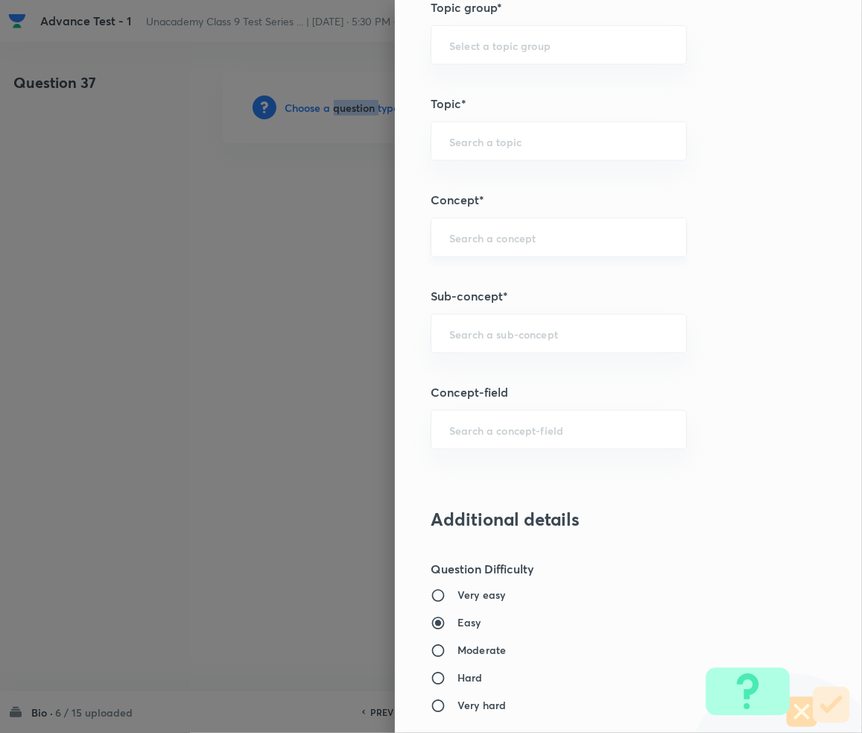
scroll to position [795, 0]
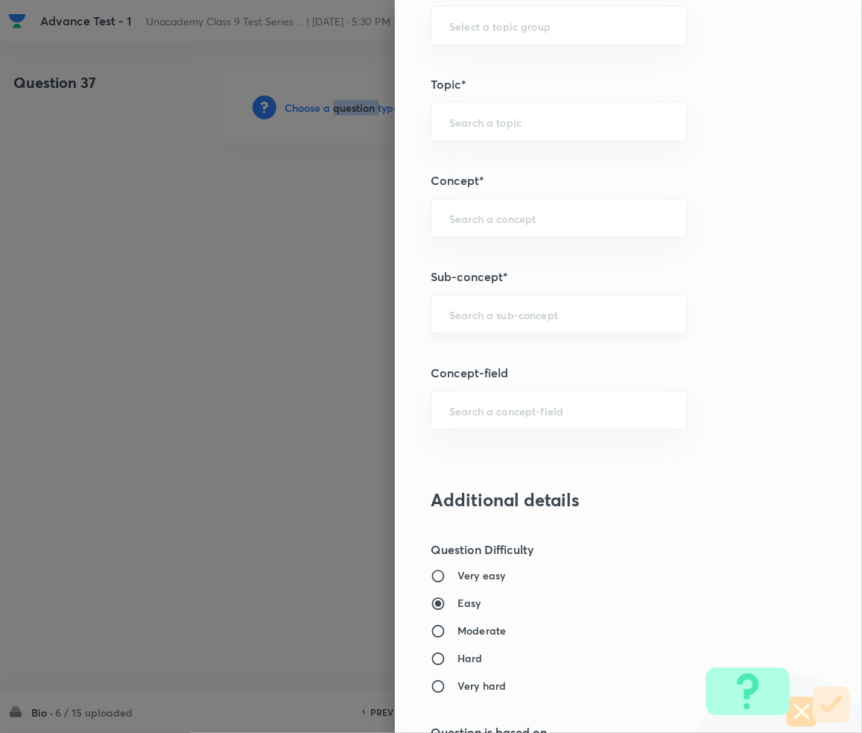
click at [465, 298] on div "​" at bounding box center [559, 314] width 256 height 40
paste input "Tissue"
click at [454, 406] on li "Tissue" at bounding box center [544, 410] width 255 height 27
type input "Tissue"
type input "Foundation Class IX"
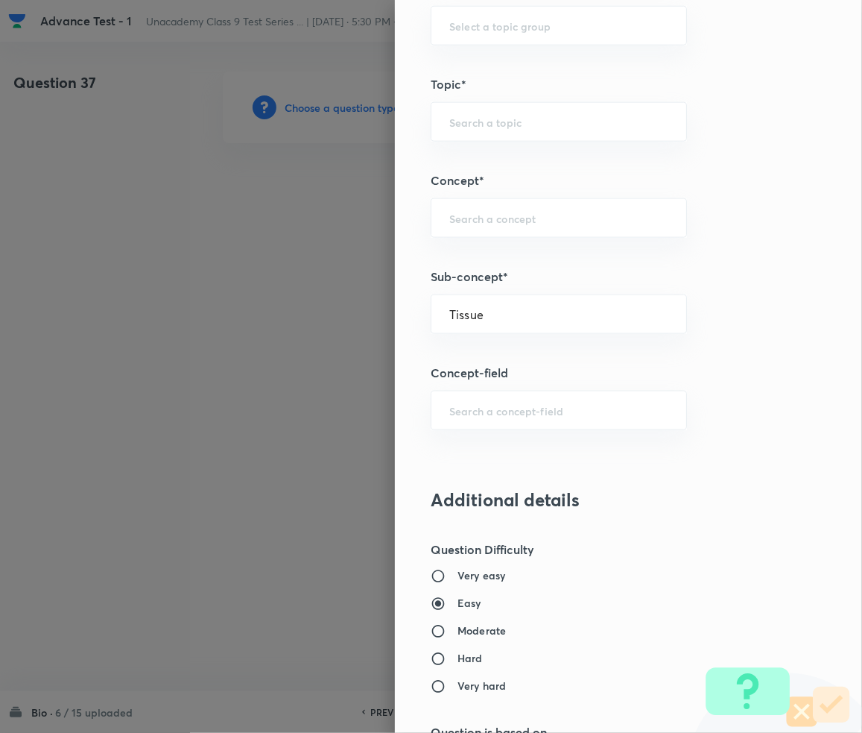
type input "Biology"
type input "Basic Biology"
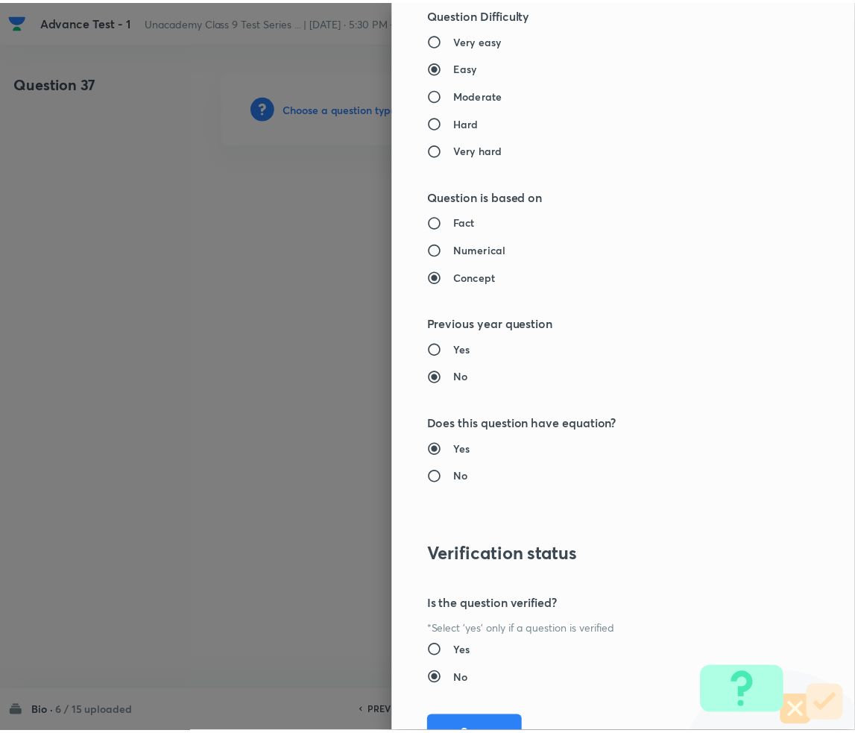
scroll to position [1399, 0]
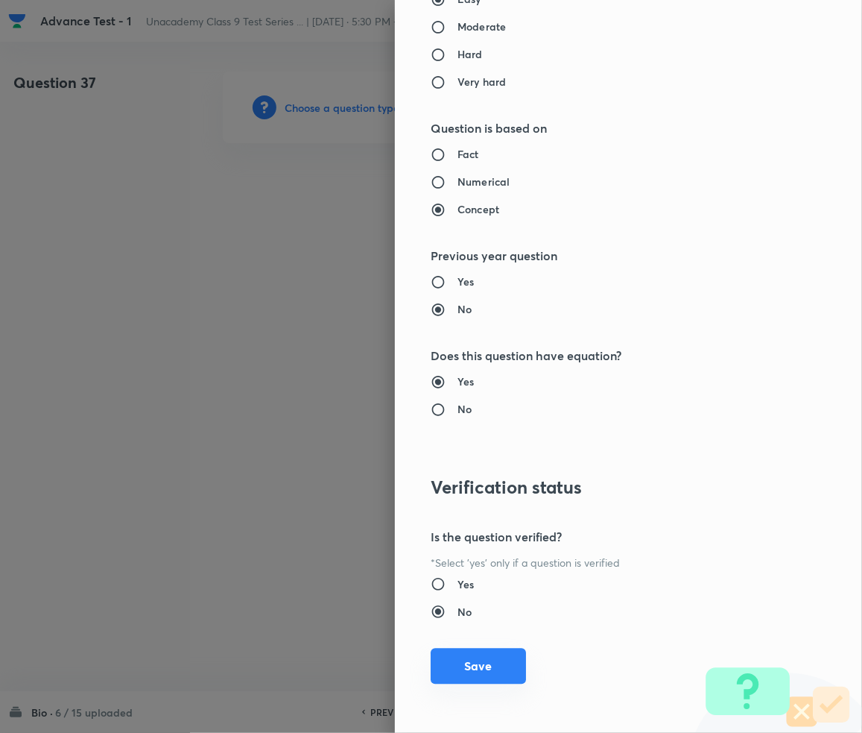
click at [475, 663] on button "Save" at bounding box center [478, 666] width 95 height 36
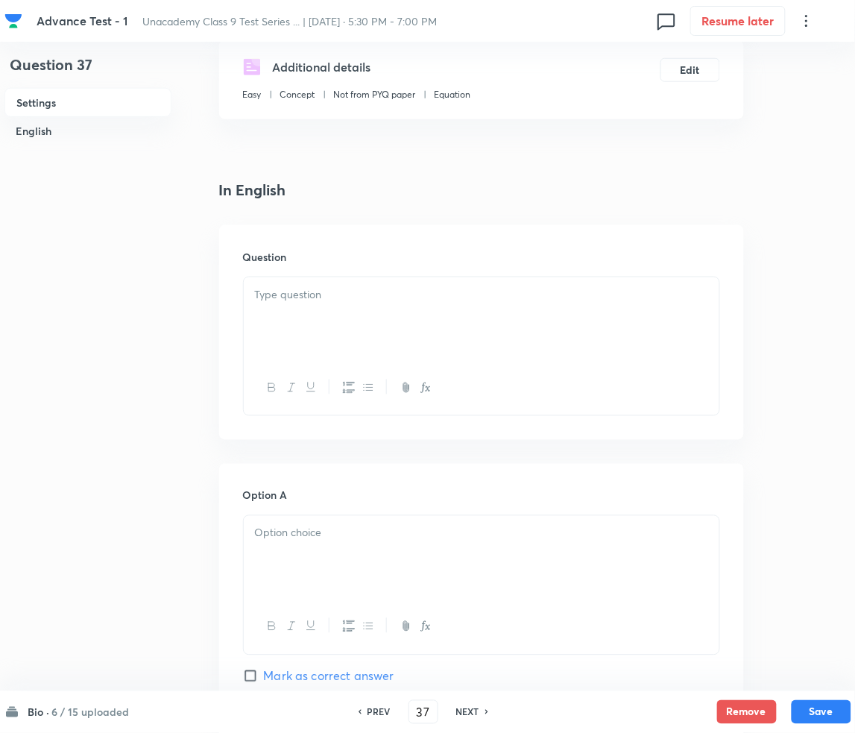
scroll to position [298, 0]
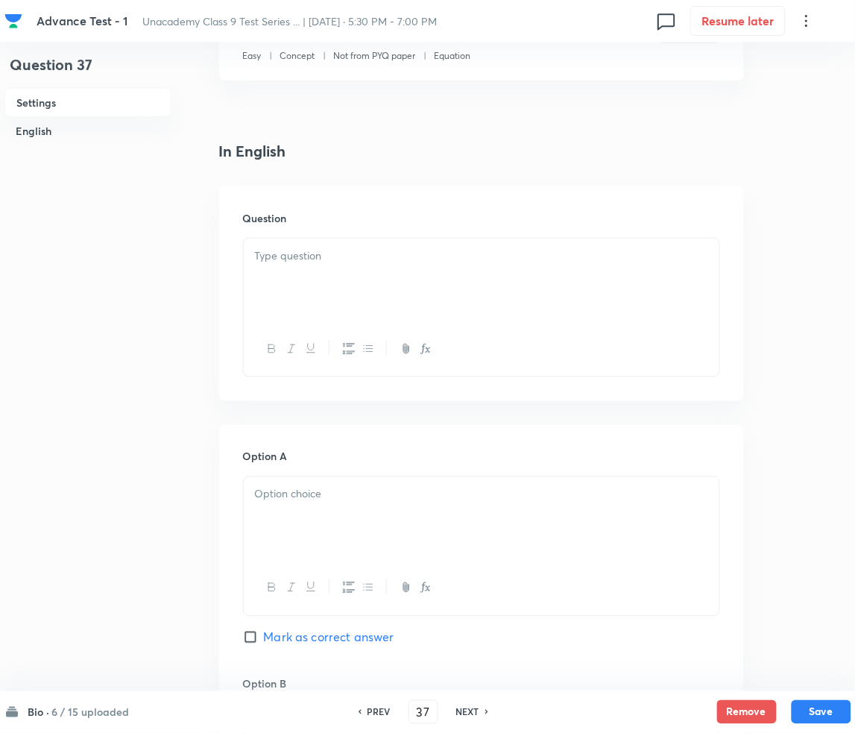
drag, startPoint x: 414, startPoint y: 270, endPoint x: 400, endPoint y: 274, distance: 14.9
click at [414, 271] on div at bounding box center [482, 280] width 476 height 83
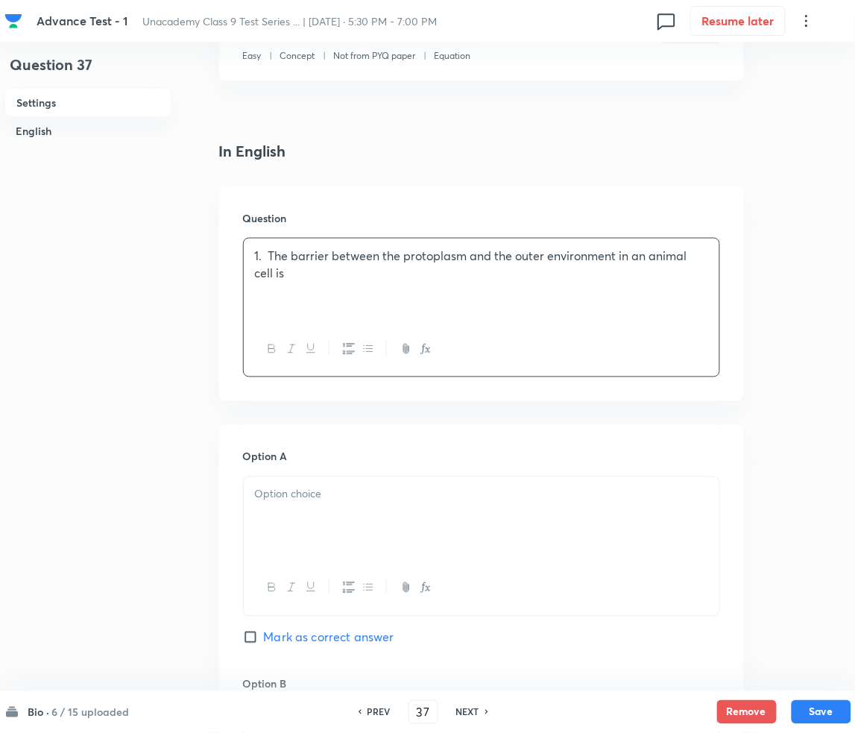
click at [269, 254] on p "1. The barrier between the protoplasm and the outer environment in an animal ce…" at bounding box center [481, 264] width 453 height 34
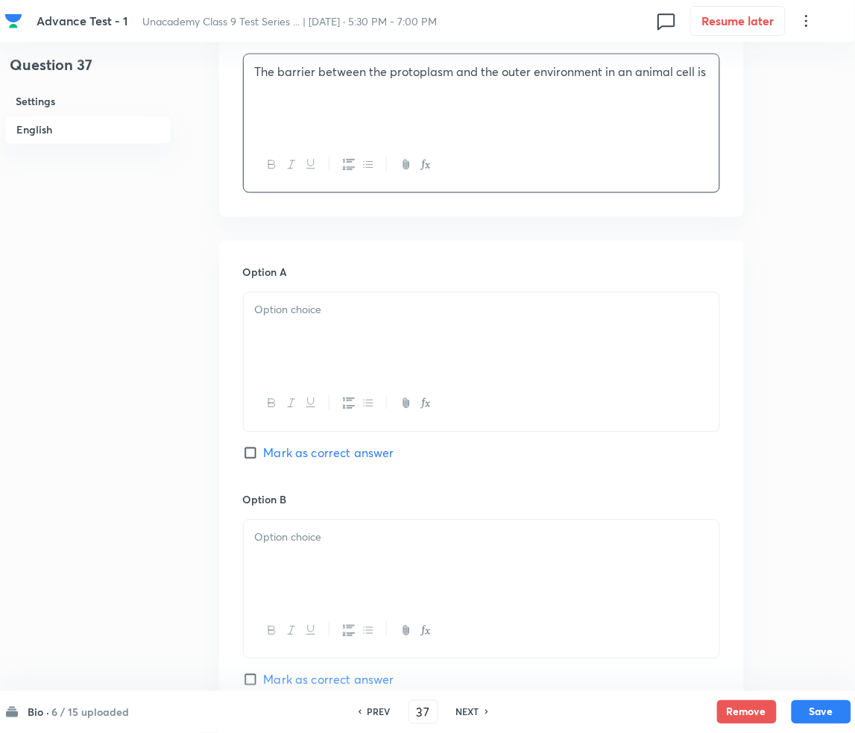
scroll to position [496, 0]
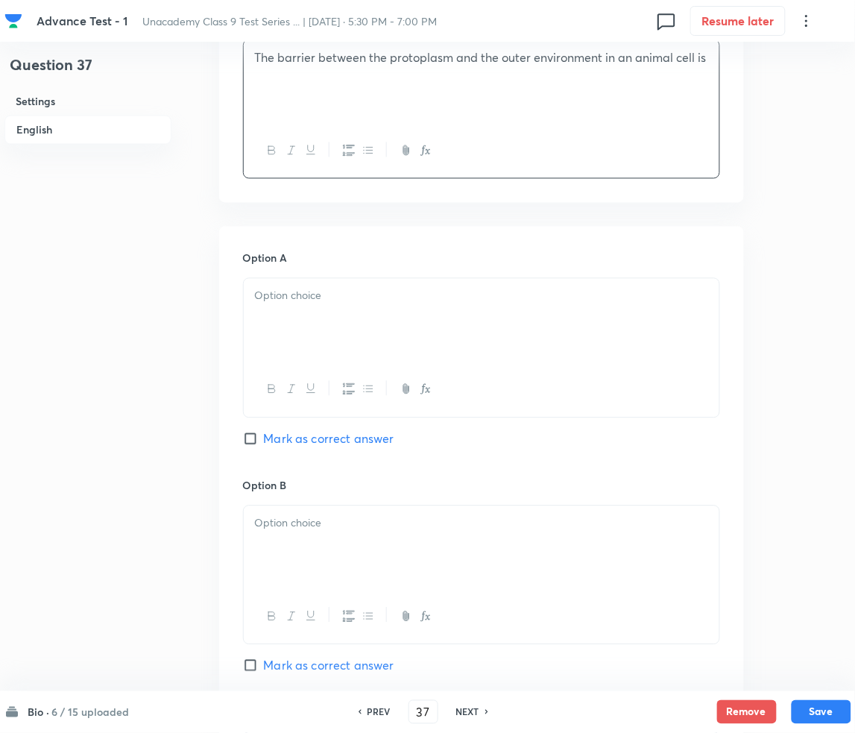
click at [332, 303] on p at bounding box center [481, 296] width 453 height 17
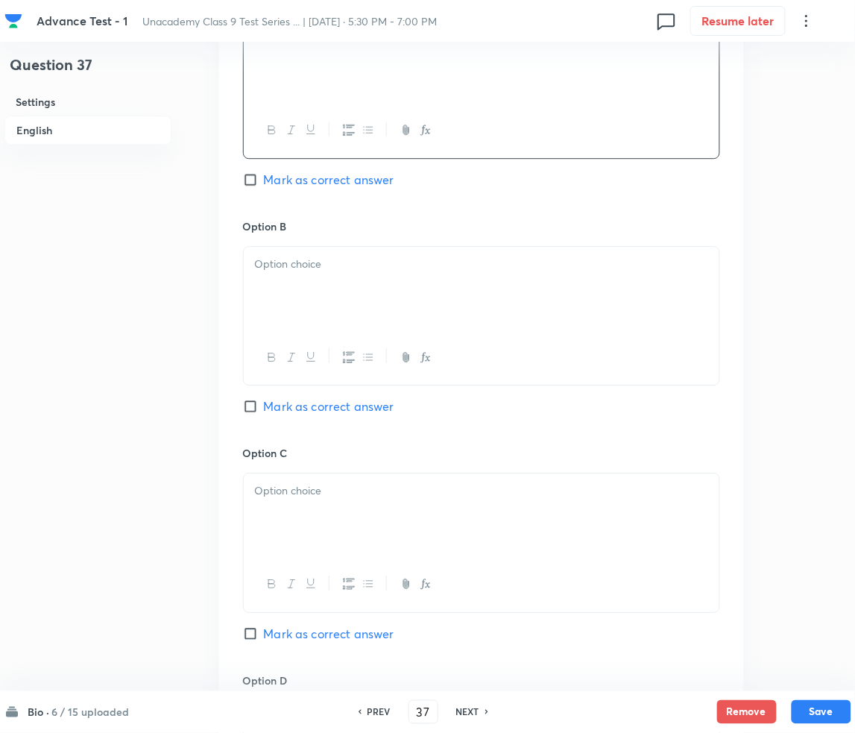
scroll to position [795, 0]
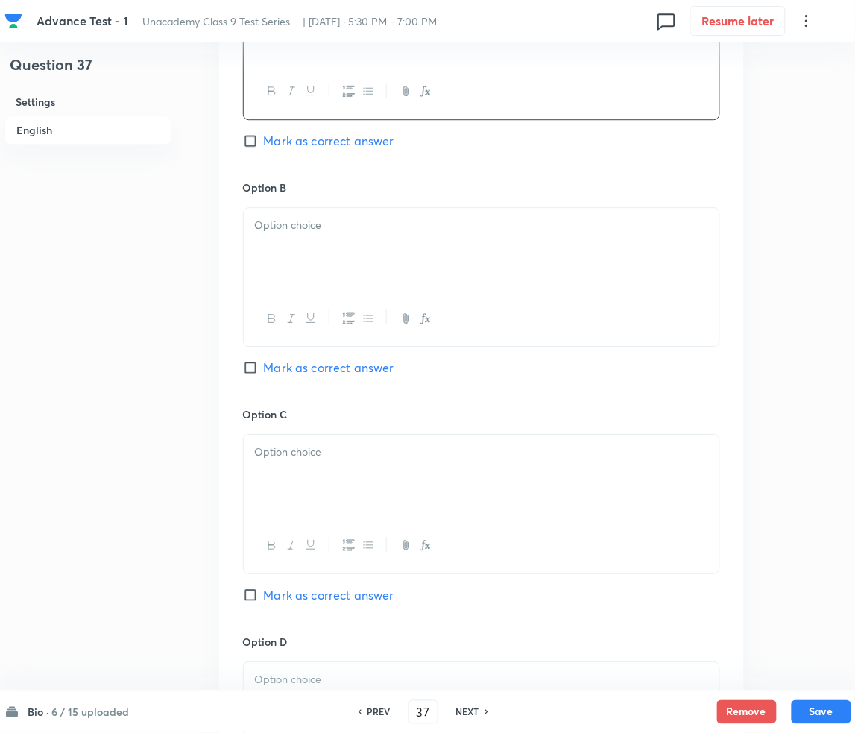
drag, startPoint x: 364, startPoint y: 286, endPoint x: 360, endPoint y: 275, distance: 12.0
click at [366, 284] on div at bounding box center [482, 249] width 476 height 83
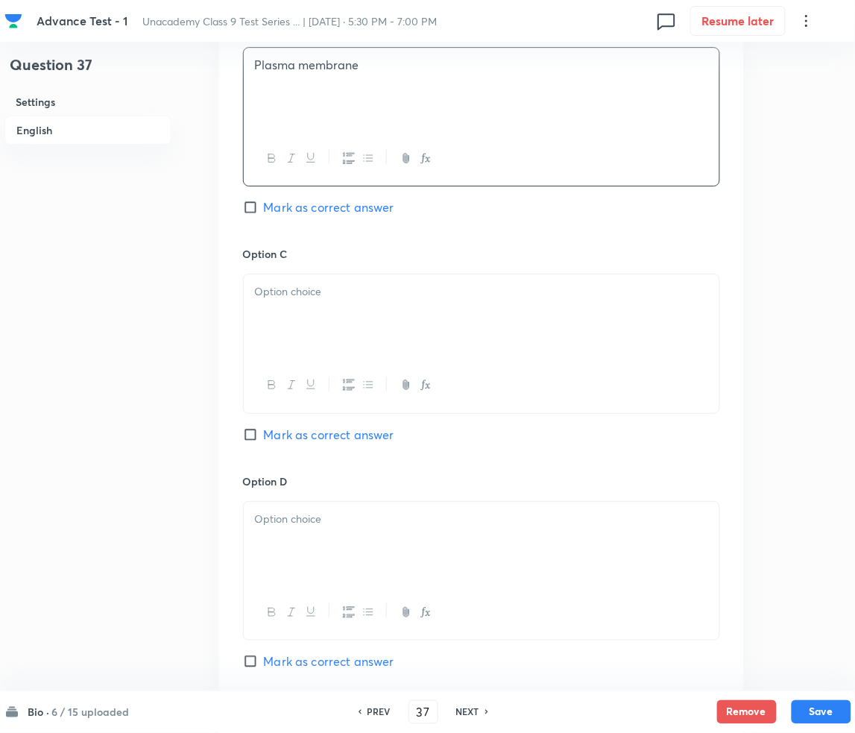
scroll to position [994, 0]
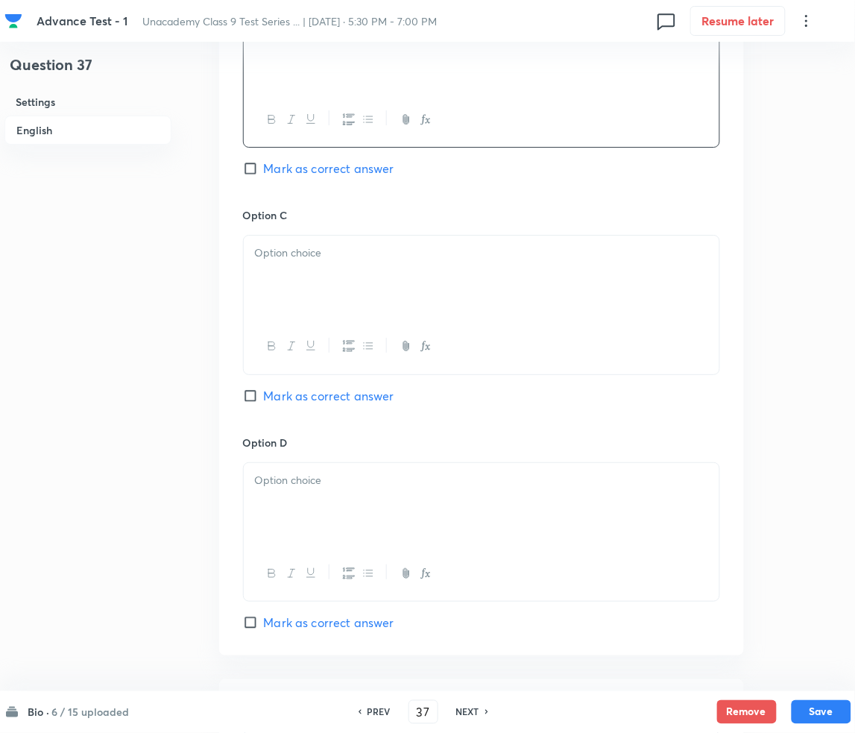
click at [318, 304] on div at bounding box center [482, 277] width 476 height 83
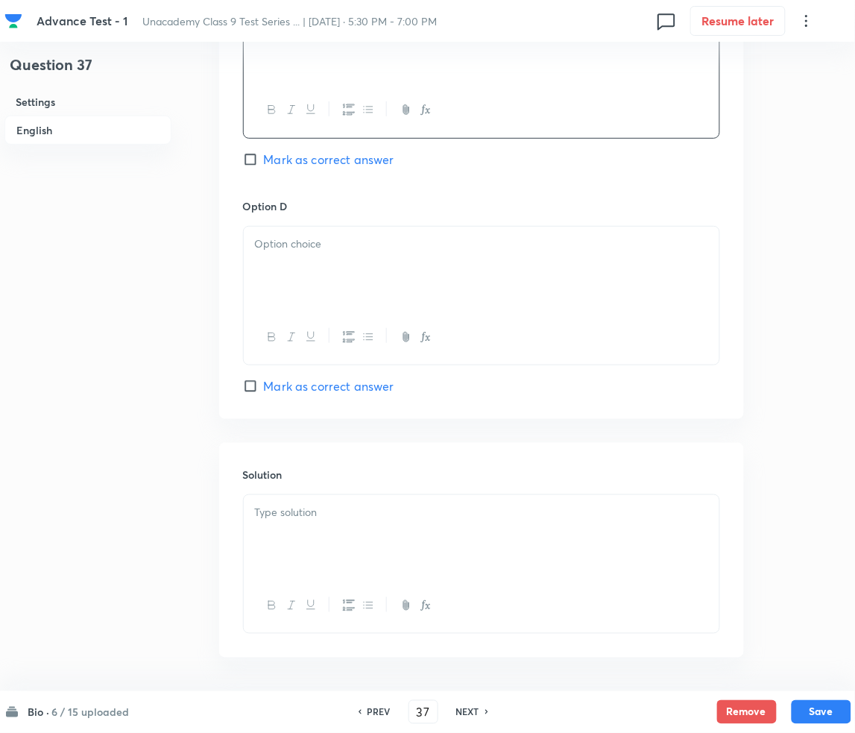
scroll to position [1286, 0]
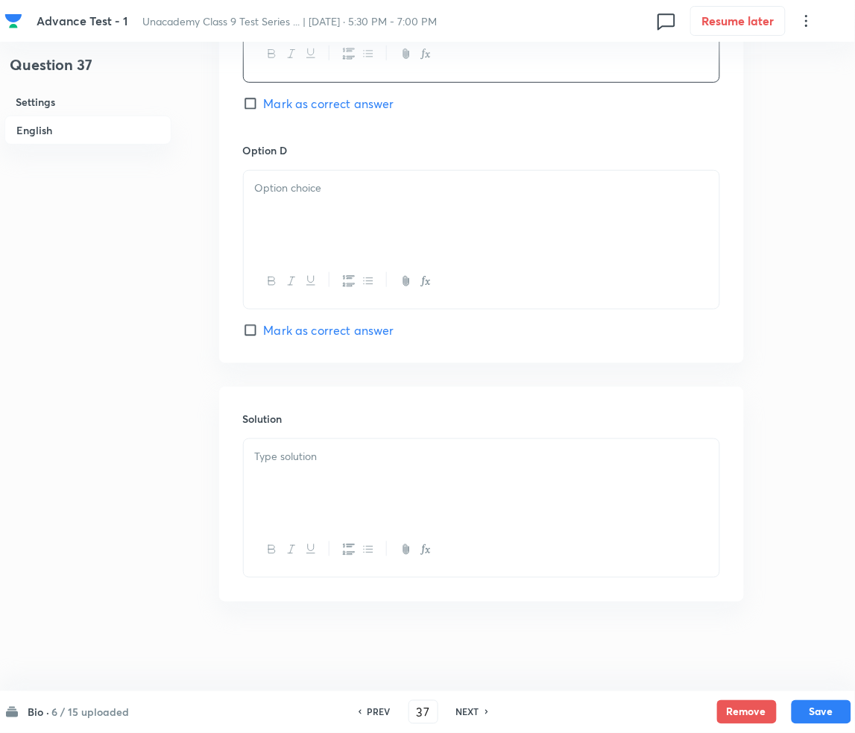
click at [287, 212] on div at bounding box center [482, 212] width 476 height 83
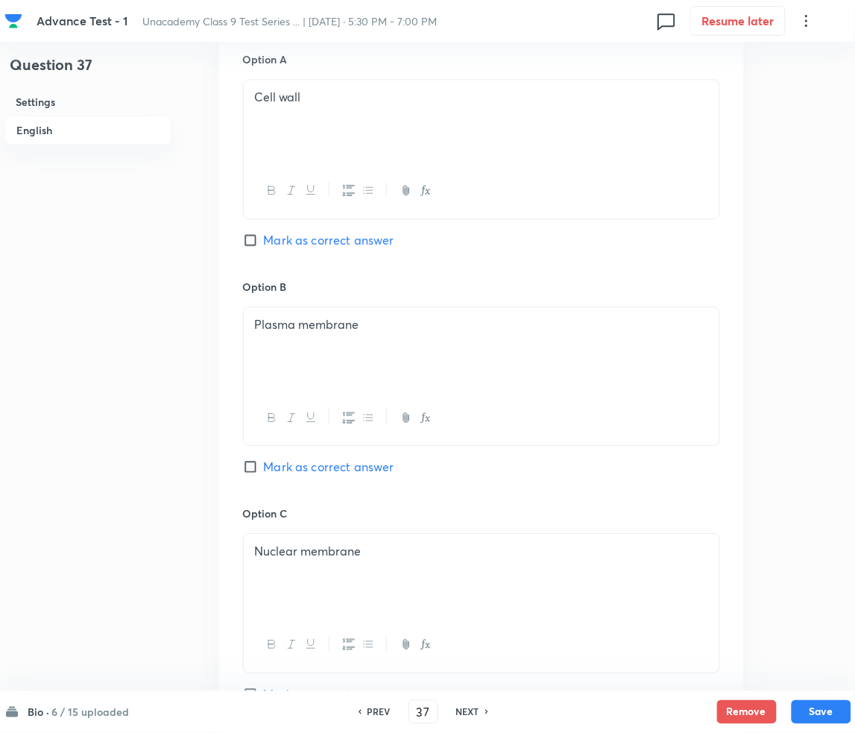
scroll to position [689, 0]
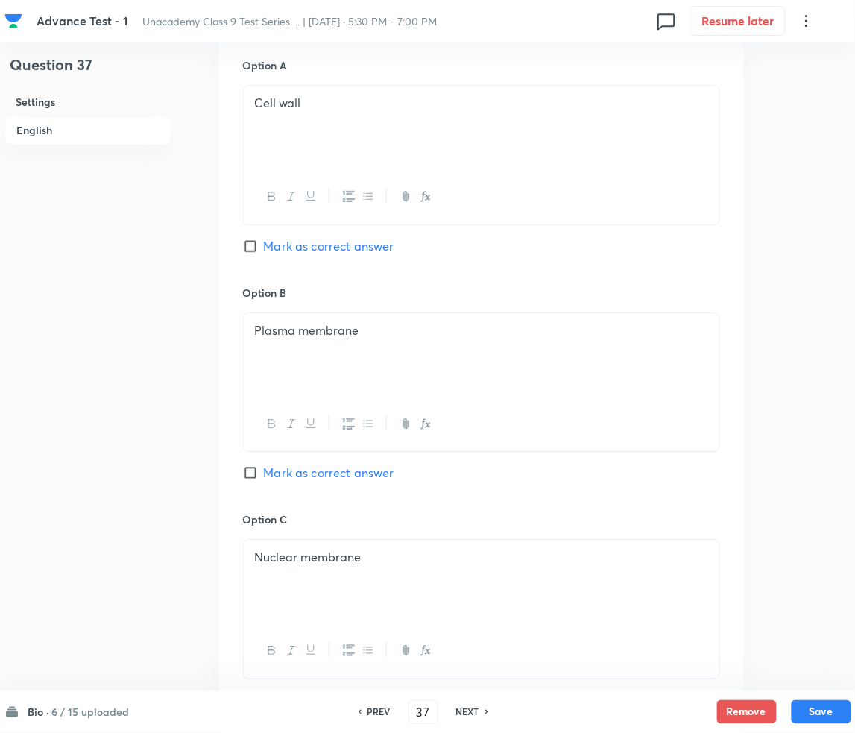
click at [274, 465] on span "Mark as correct answer" at bounding box center [329, 473] width 130 height 18
click at [264, 465] on input "Mark as correct answer" at bounding box center [253, 472] width 21 height 15
checkbox input "true"
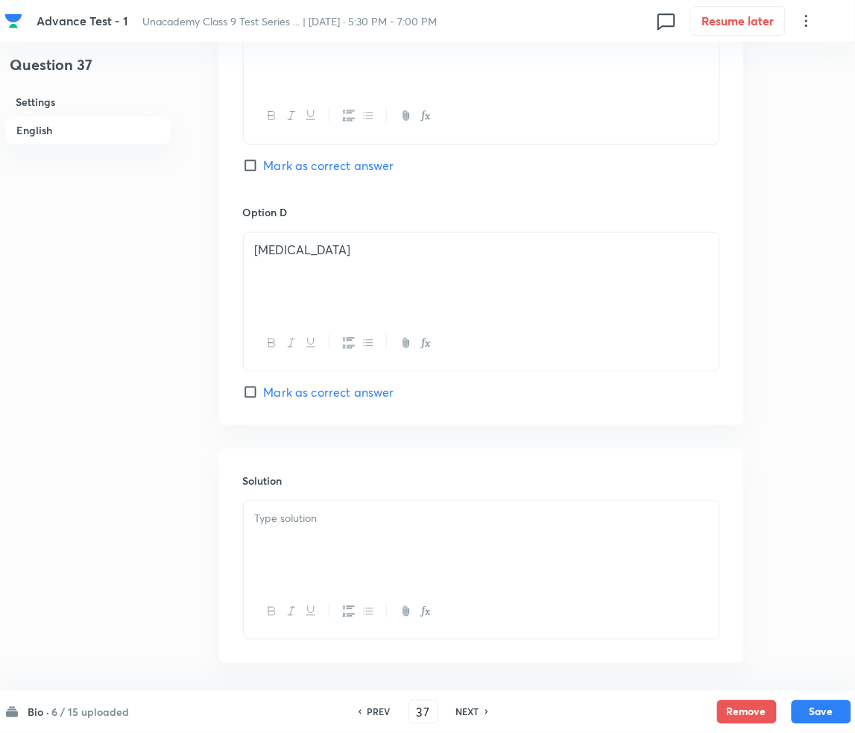
scroll to position [1286, 0]
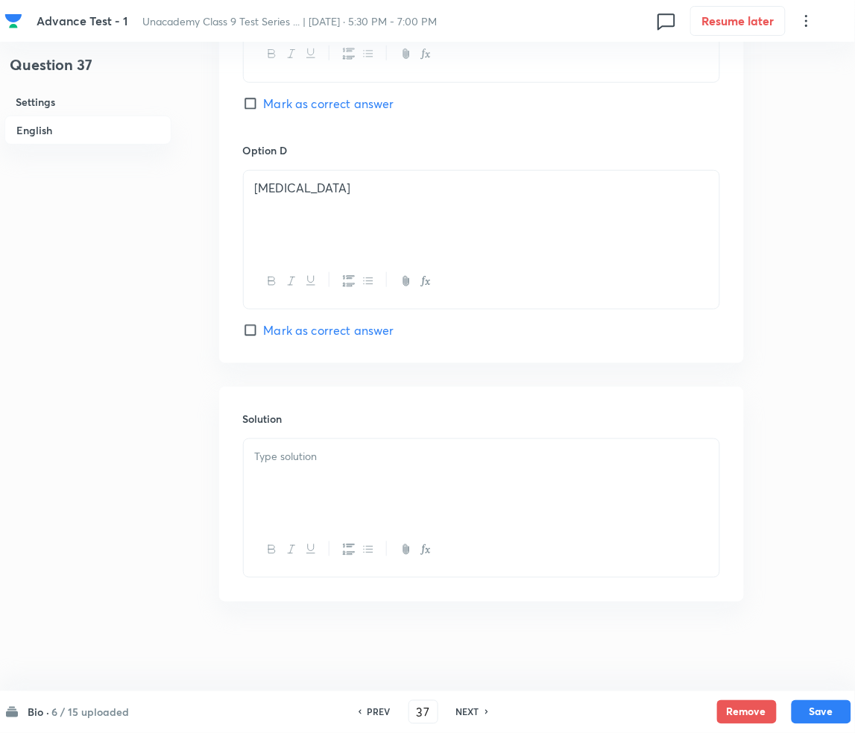
click at [294, 464] on p at bounding box center [481, 456] width 453 height 17
click at [340, 458] on p at bounding box center [481, 456] width 453 height 17
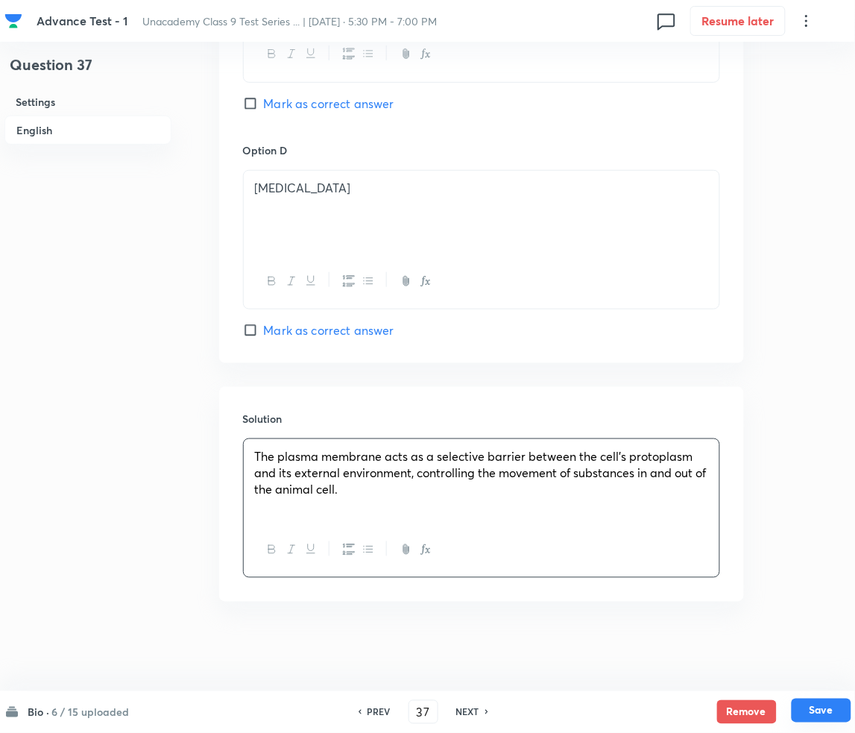
click at [827, 713] on button "Save" at bounding box center [822, 710] width 60 height 24
type input "38"
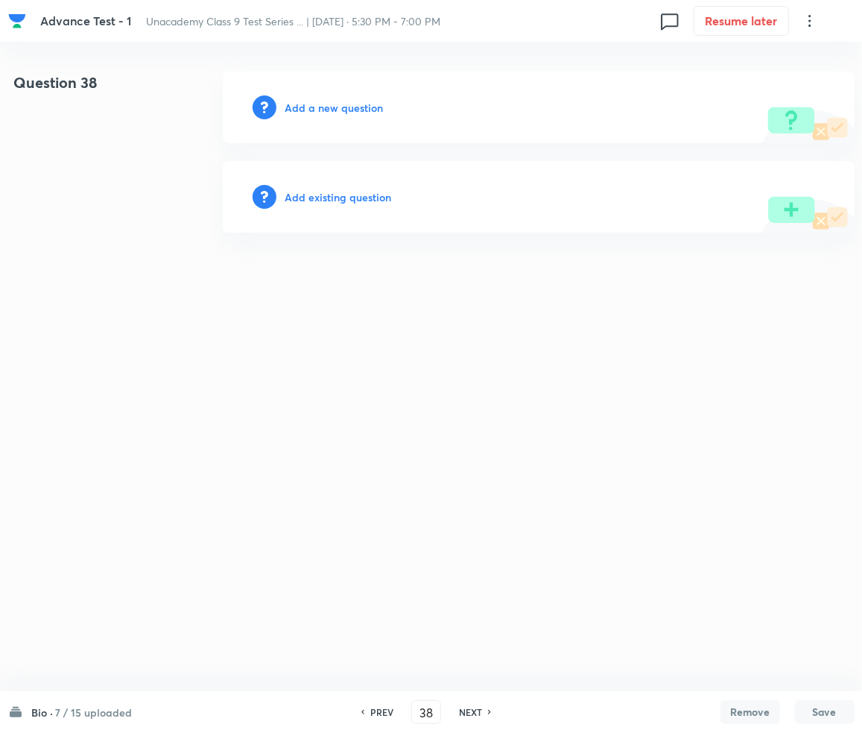
click at [359, 117] on div "Add a new question" at bounding box center [539, 108] width 632 height 72
click at [356, 103] on h6 "Add a new question" at bounding box center [334, 108] width 98 height 16
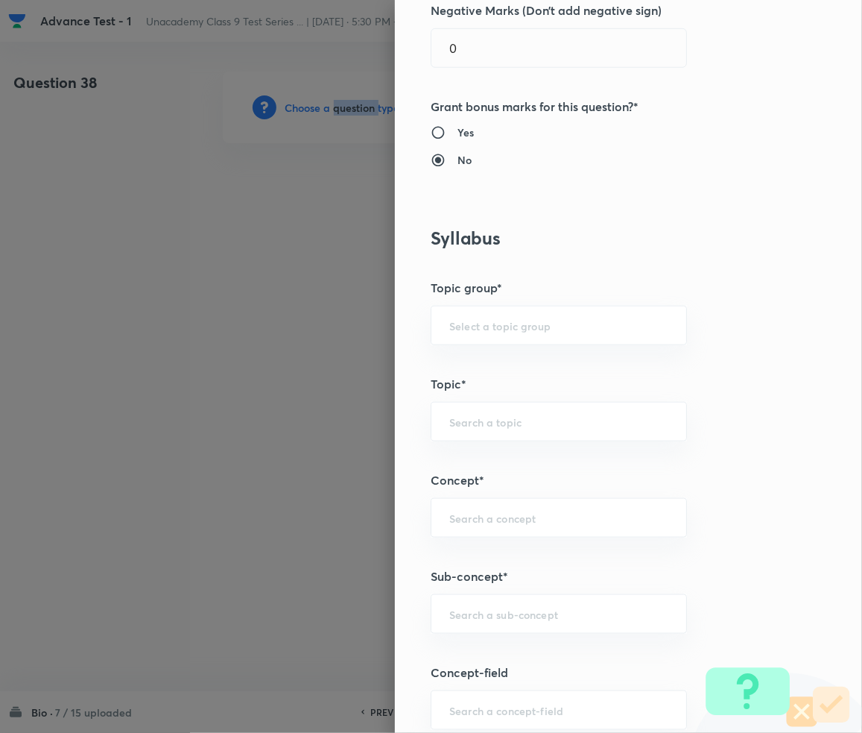
scroll to position [496, 0]
click at [484, 551] on div "Question settings Question type* Single choice correct Number of options* 2 3 4…" at bounding box center [628, 366] width 467 height 733
click at [482, 612] on input "text" at bounding box center [558, 612] width 219 height 14
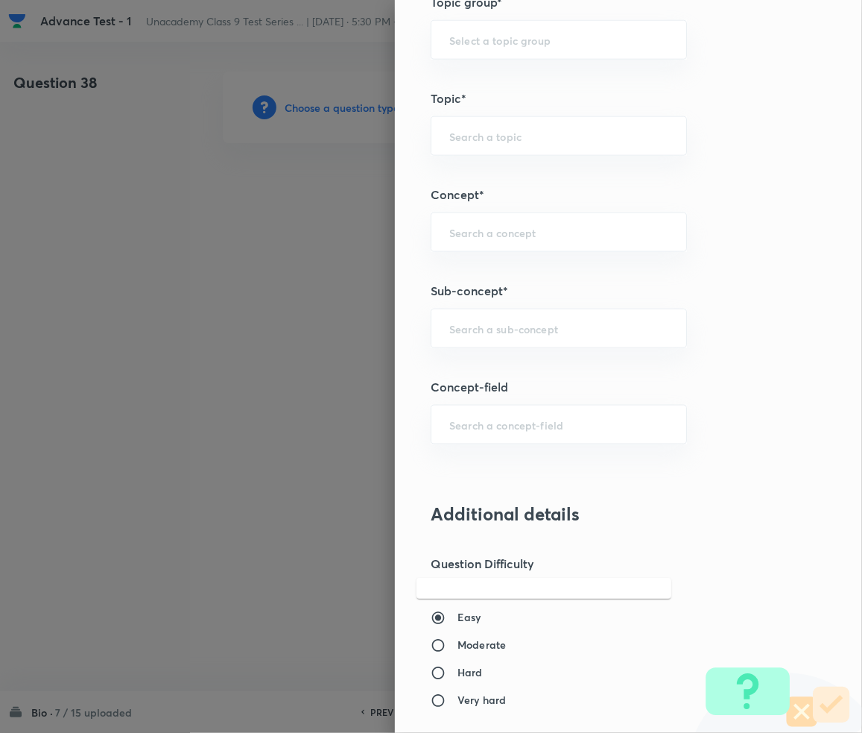
scroll to position [795, 0]
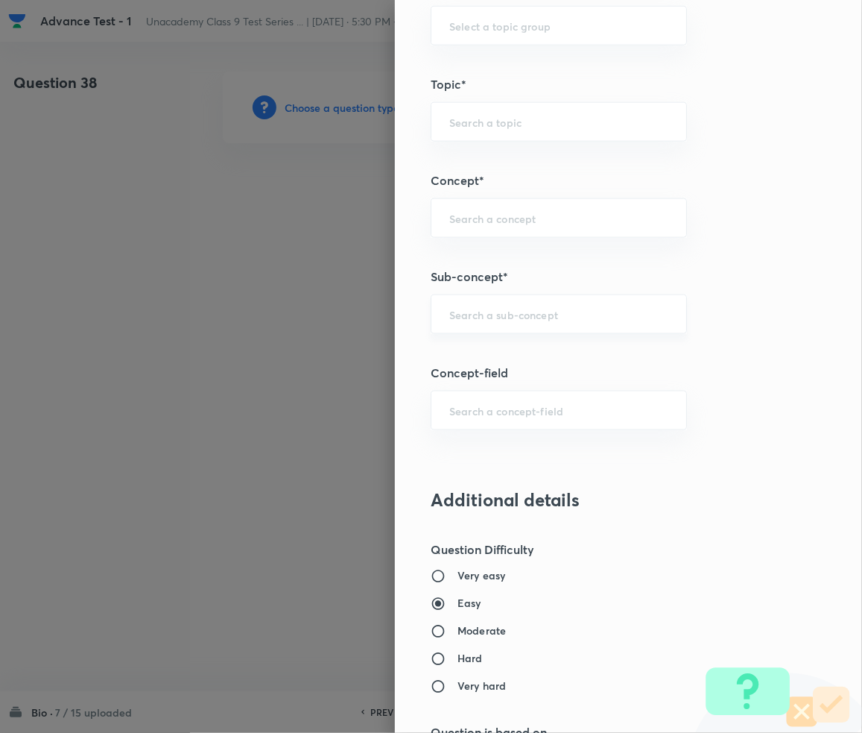
click at [490, 323] on div "​" at bounding box center [559, 314] width 256 height 40
paste input "Tissue"
click at [459, 414] on li "Tissue" at bounding box center [544, 410] width 255 height 27
type input "Tissue"
type input "Foundation Class IX"
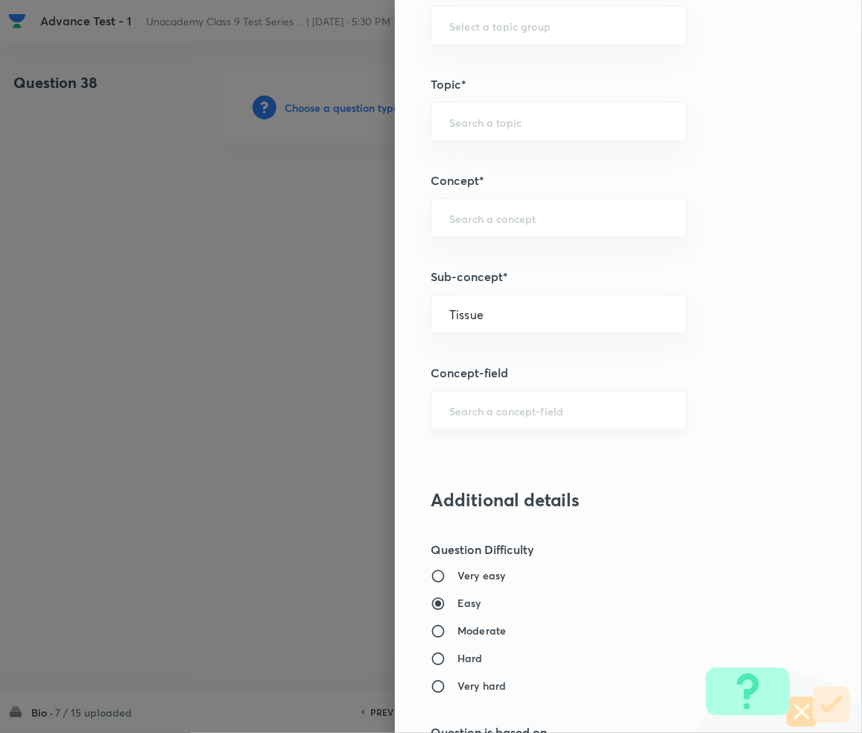
type input "Biology"
type input "Basic Biology"
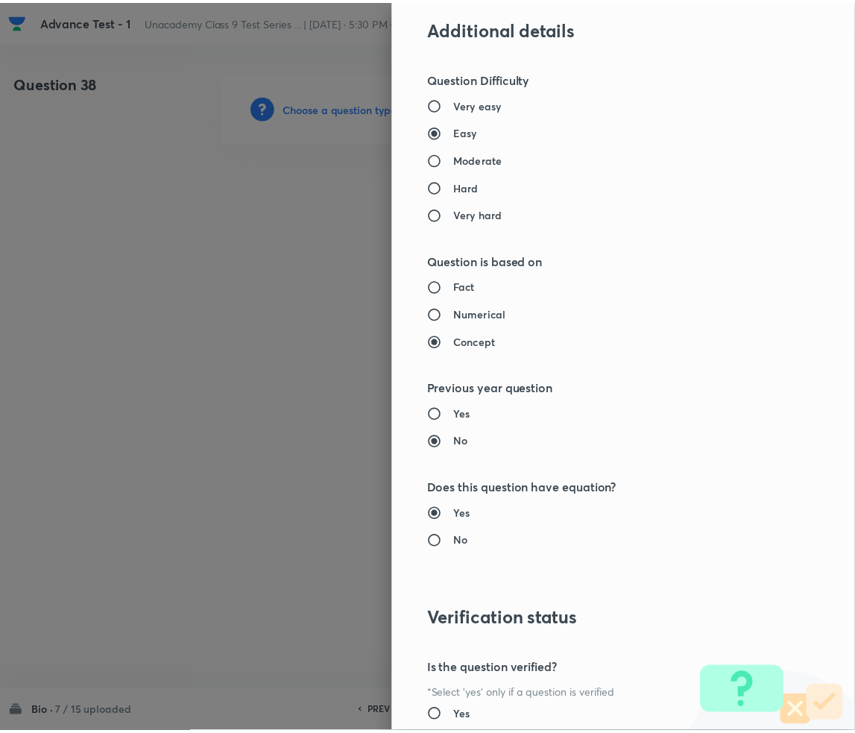
scroll to position [1399, 0]
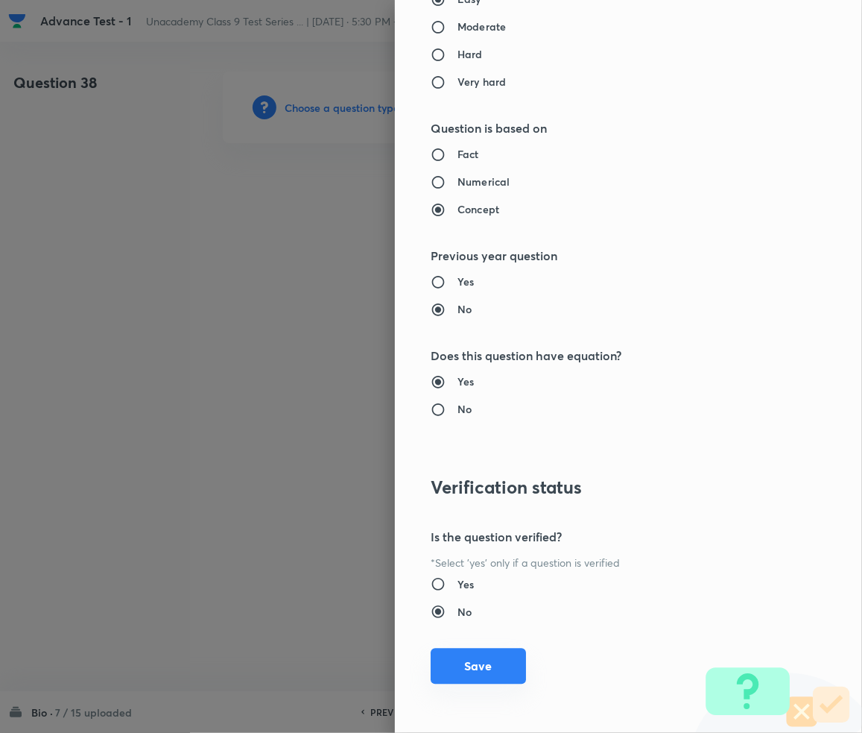
click at [449, 663] on button "Save" at bounding box center [478, 666] width 95 height 36
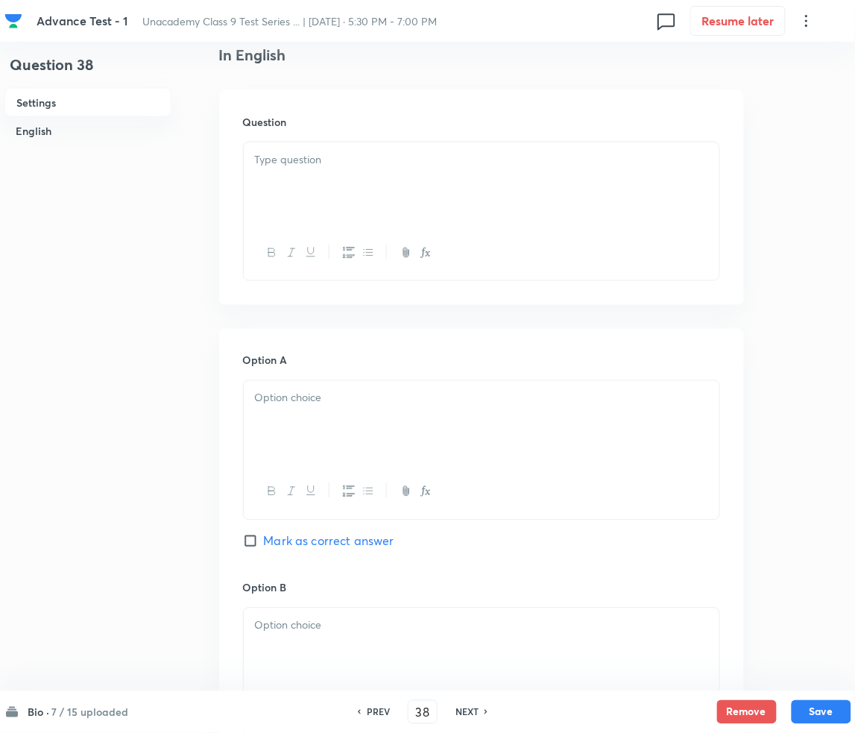
scroll to position [397, 0]
drag, startPoint x: 283, startPoint y: 135, endPoint x: 287, endPoint y: 243, distance: 108.1
click at [283, 140] on div "Question" at bounding box center [481, 194] width 525 height 215
click at [297, 165] on div at bounding box center [482, 180] width 476 height 83
click at [339, 150] on p at bounding box center [481, 156] width 453 height 17
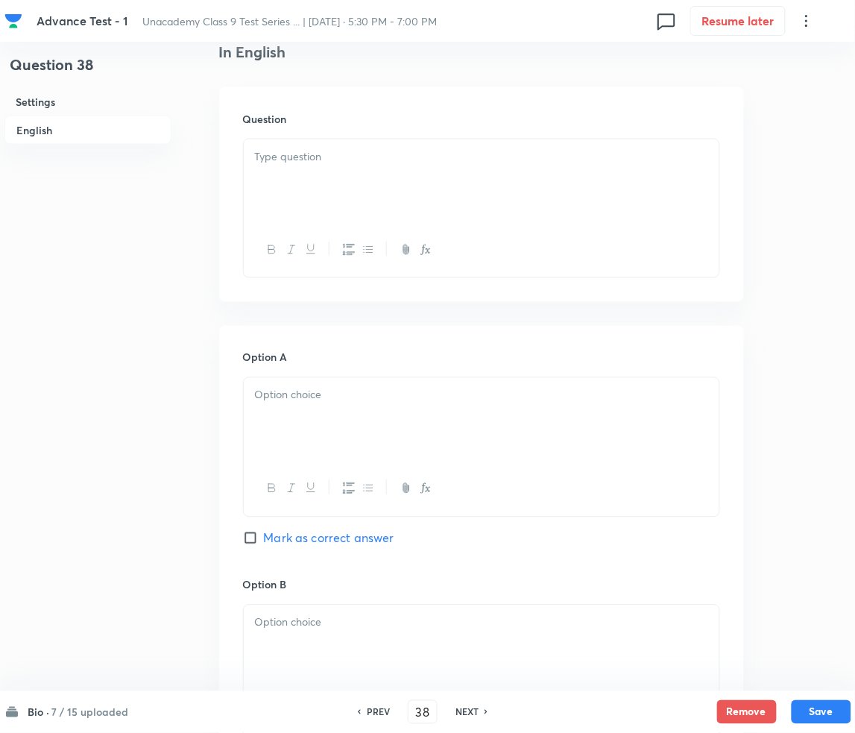
click at [320, 155] on p at bounding box center [481, 156] width 453 height 17
paste div
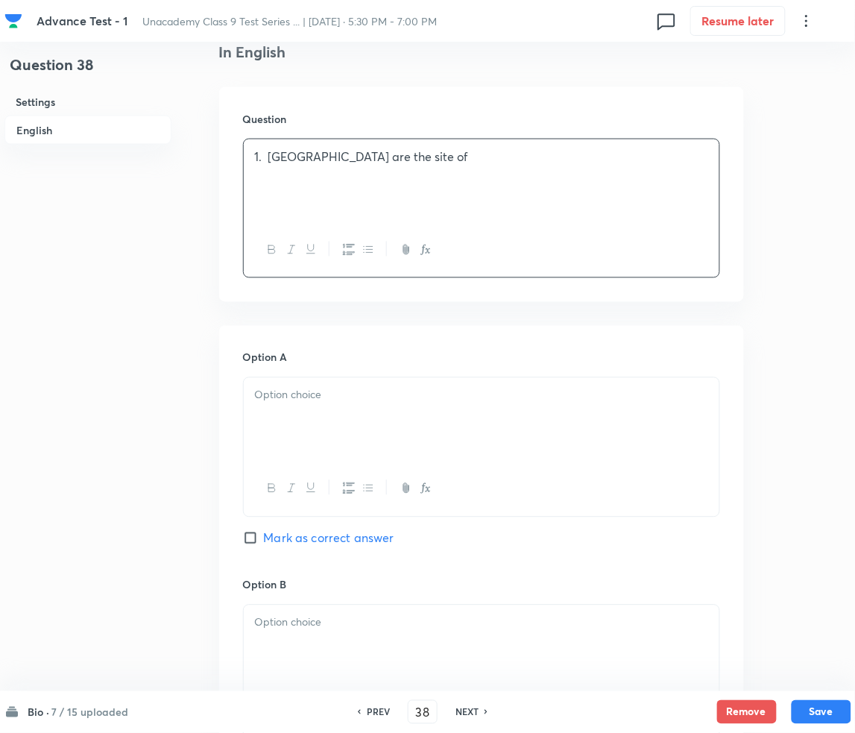
click at [271, 156] on p "1. [GEOGRAPHIC_DATA] are the site of" at bounding box center [481, 156] width 453 height 17
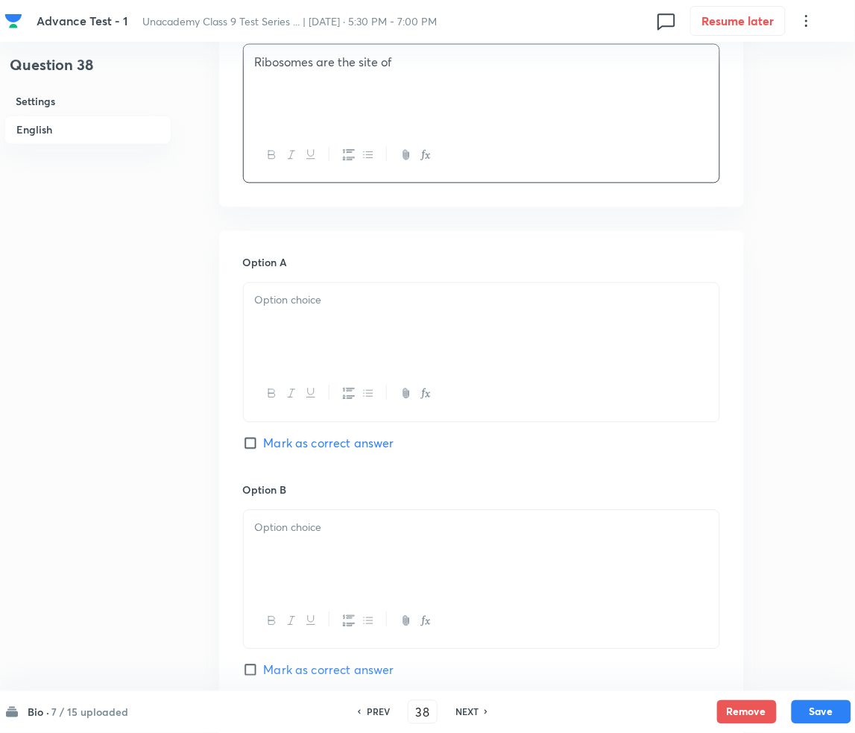
scroll to position [496, 0]
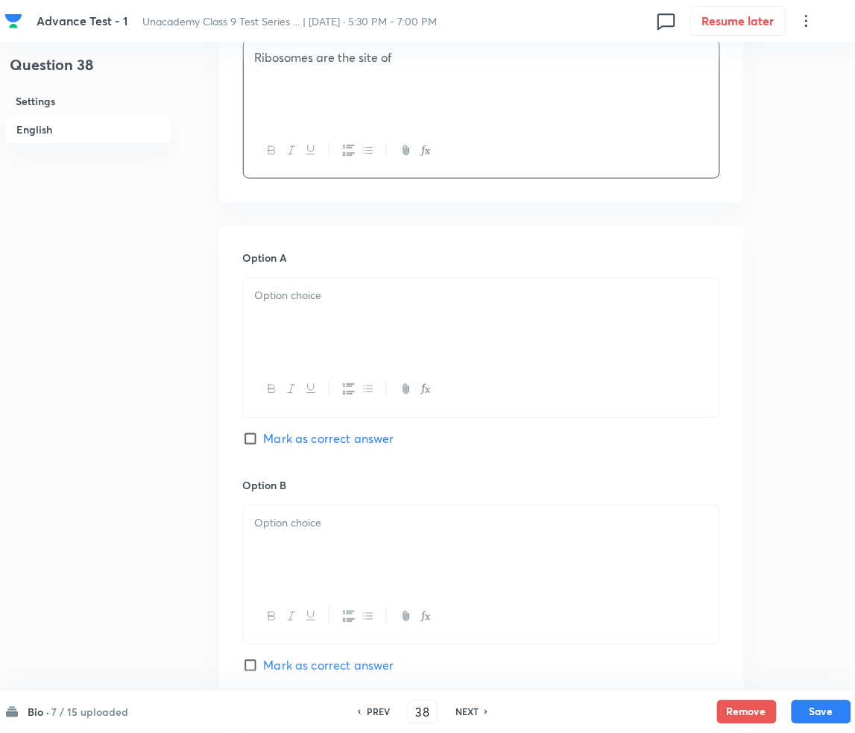
click at [347, 323] on div at bounding box center [482, 320] width 476 height 83
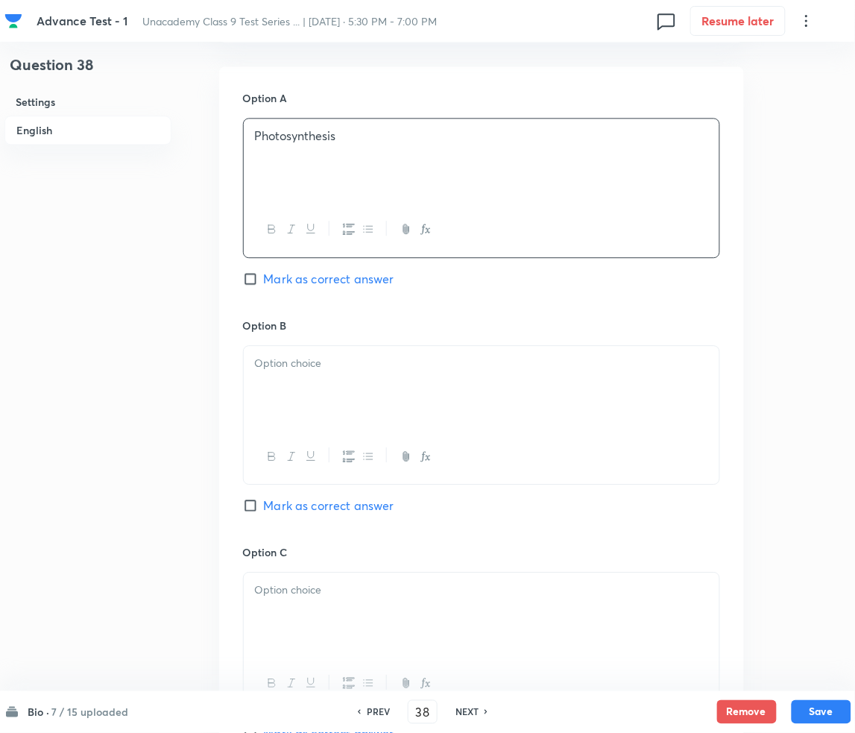
scroll to position [695, 0]
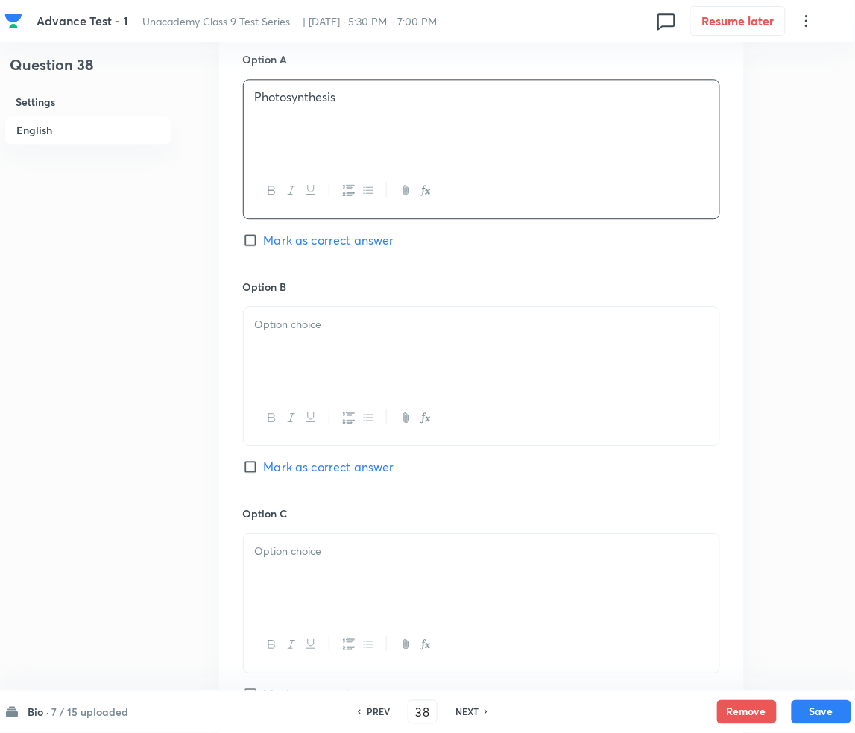
click at [335, 363] on div at bounding box center [482, 348] width 476 height 83
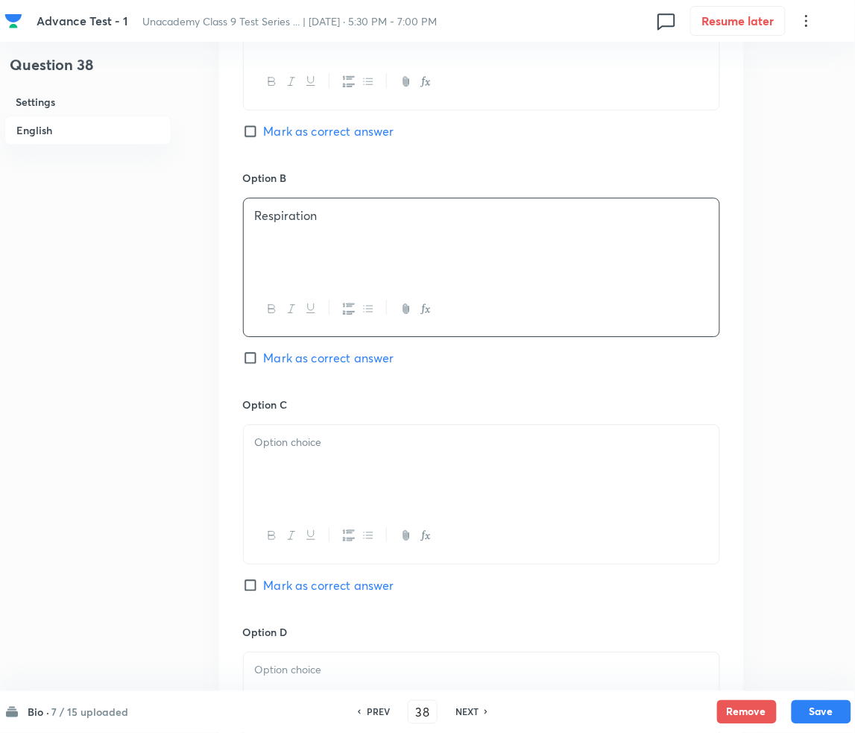
scroll to position [994, 0]
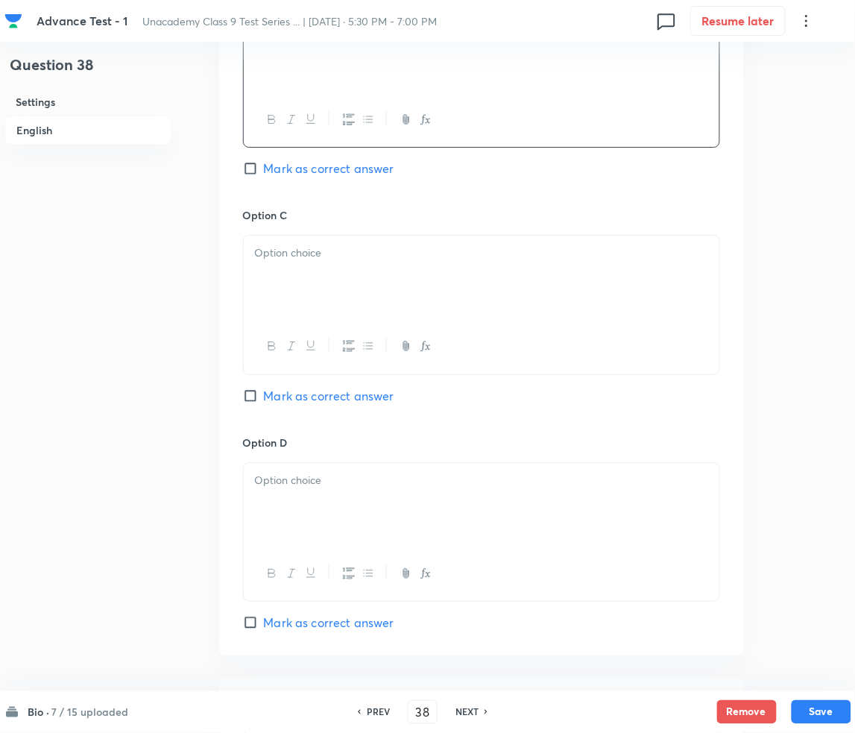
click at [275, 271] on div at bounding box center [482, 277] width 476 height 83
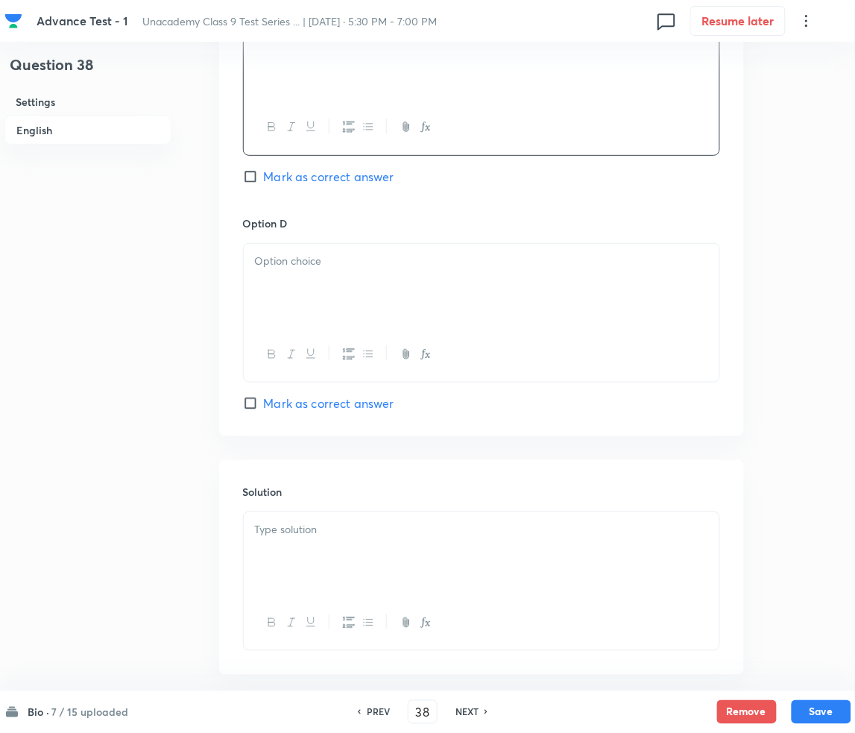
scroll to position [1286, 0]
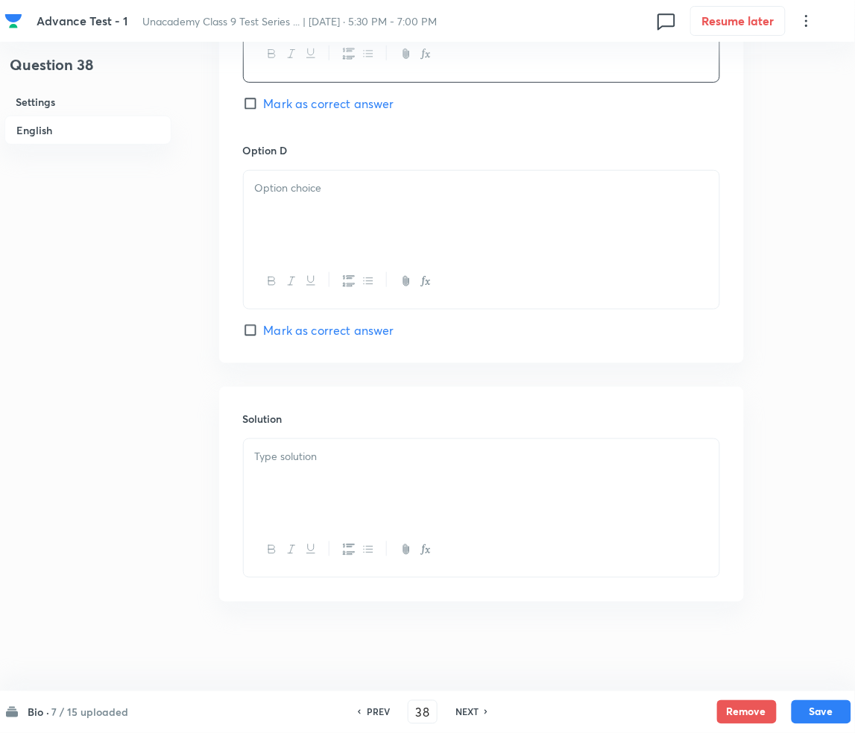
click at [325, 212] on div at bounding box center [482, 212] width 476 height 83
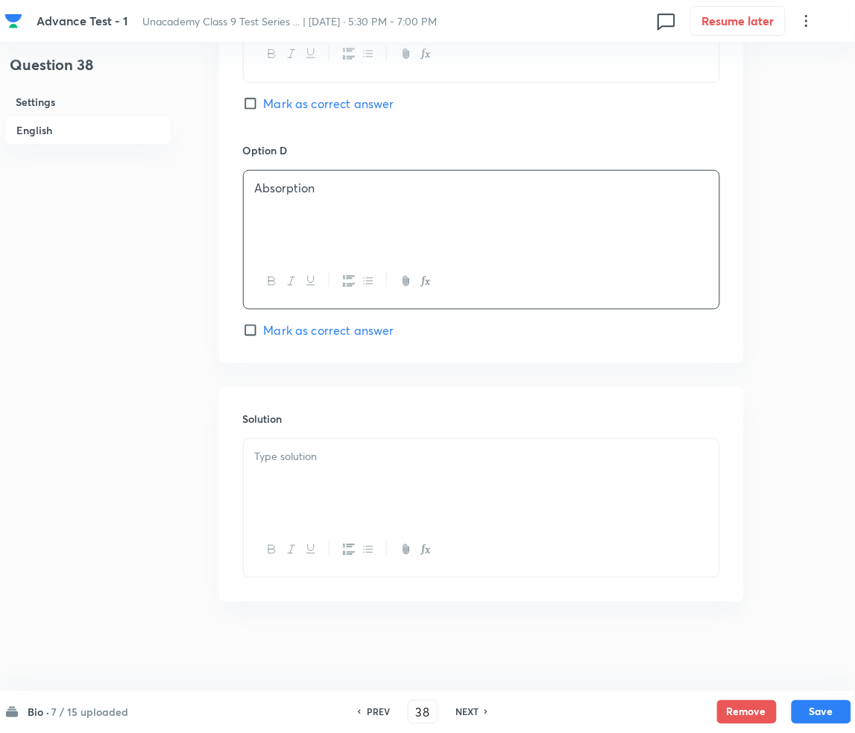
click at [291, 103] on span "Mark as correct answer" at bounding box center [329, 104] width 130 height 18
click at [264, 103] on input "Mark as correct answer" at bounding box center [253, 103] width 21 height 15
checkbox input "true"
click at [289, 502] on div at bounding box center [482, 480] width 476 height 83
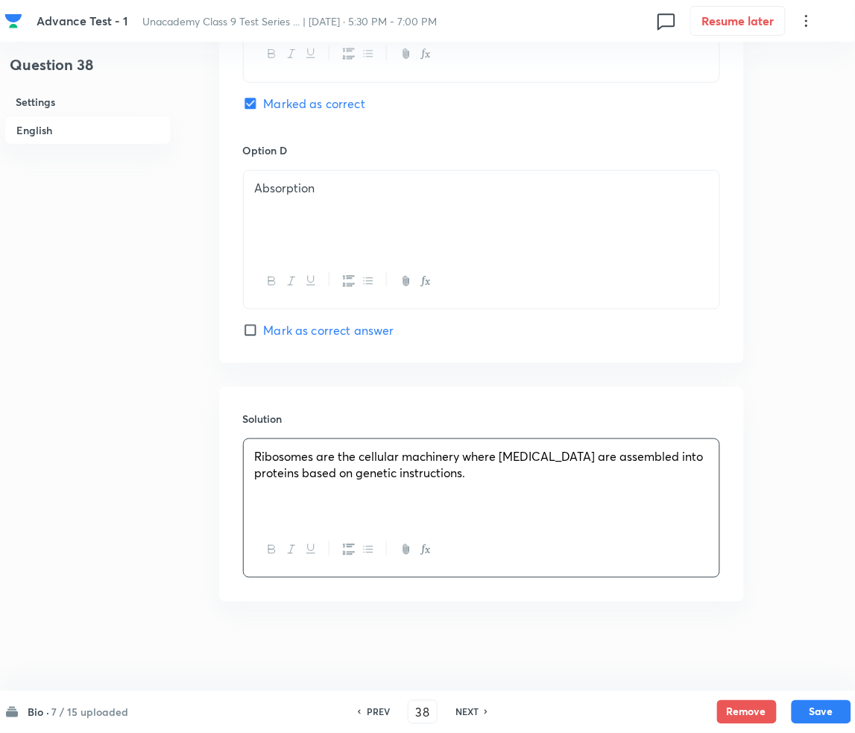
drag, startPoint x: 826, startPoint y: 713, endPoint x: 831, endPoint y: 725, distance: 13.0
click at [829, 720] on button "Save" at bounding box center [822, 712] width 60 height 24
type input "39"
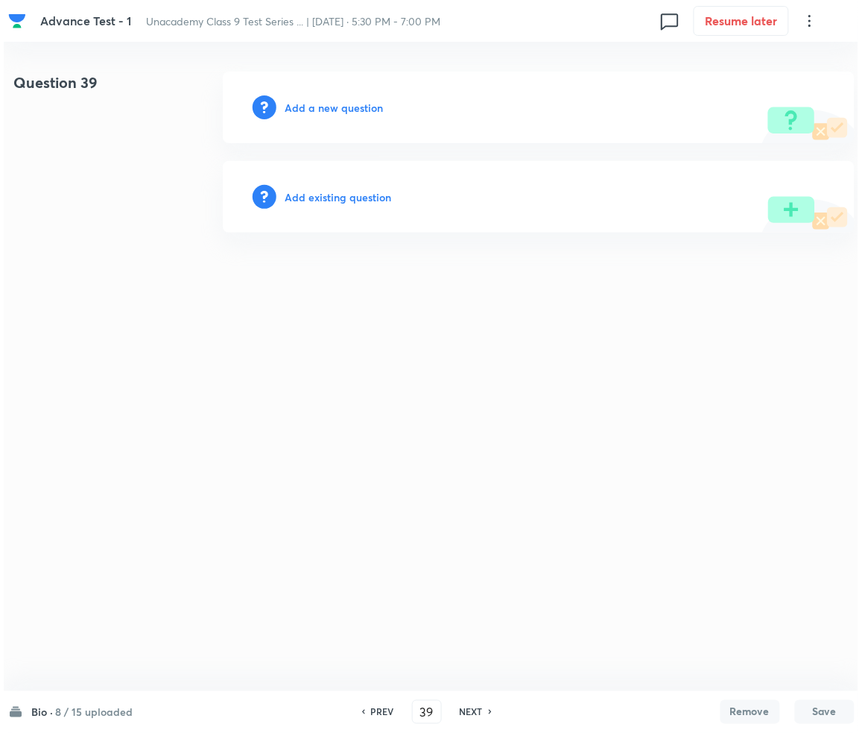
scroll to position [0, 0]
click at [325, 84] on div "Add a new question" at bounding box center [539, 108] width 632 height 72
click at [325, 107] on h6 "Add a new question" at bounding box center [334, 108] width 98 height 16
click at [325, 107] on h6 "Choose a question type" at bounding box center [342, 108] width 115 height 16
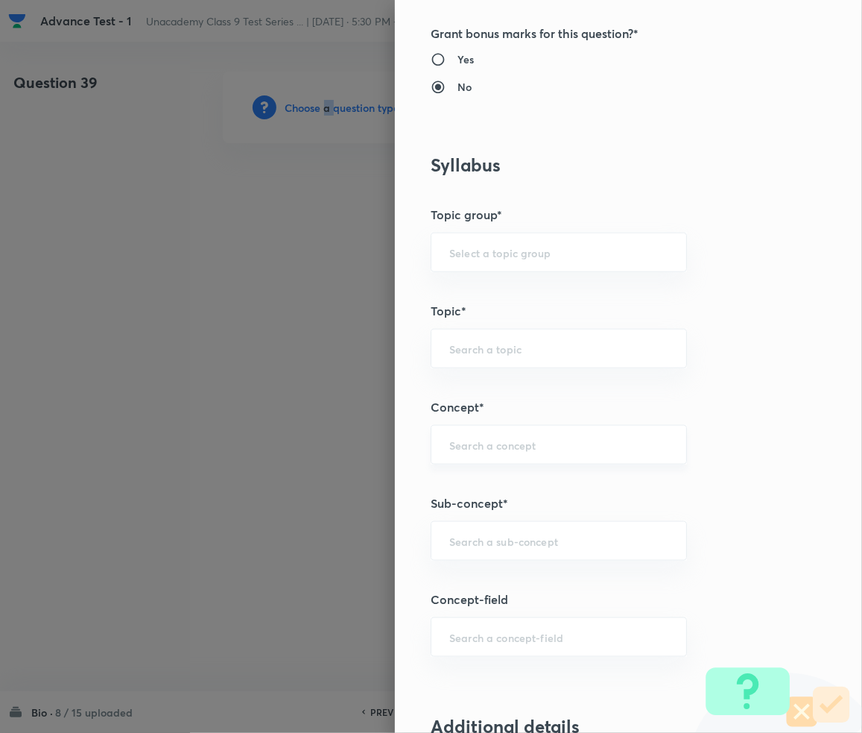
scroll to position [596, 0]
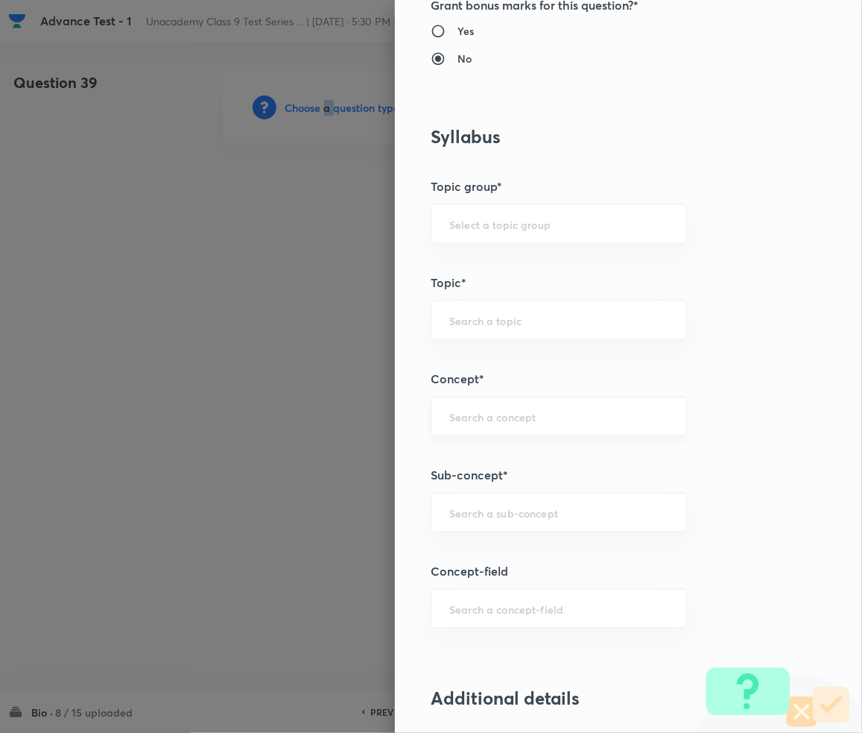
click at [498, 426] on div "​" at bounding box center [559, 417] width 256 height 40
click at [484, 512] on input "text" at bounding box center [558, 512] width 219 height 14
click at [483, 515] on input "text" at bounding box center [558, 512] width 219 height 14
paste input "Tissue"
click at [482, 601] on li "Tissue" at bounding box center [544, 609] width 255 height 27
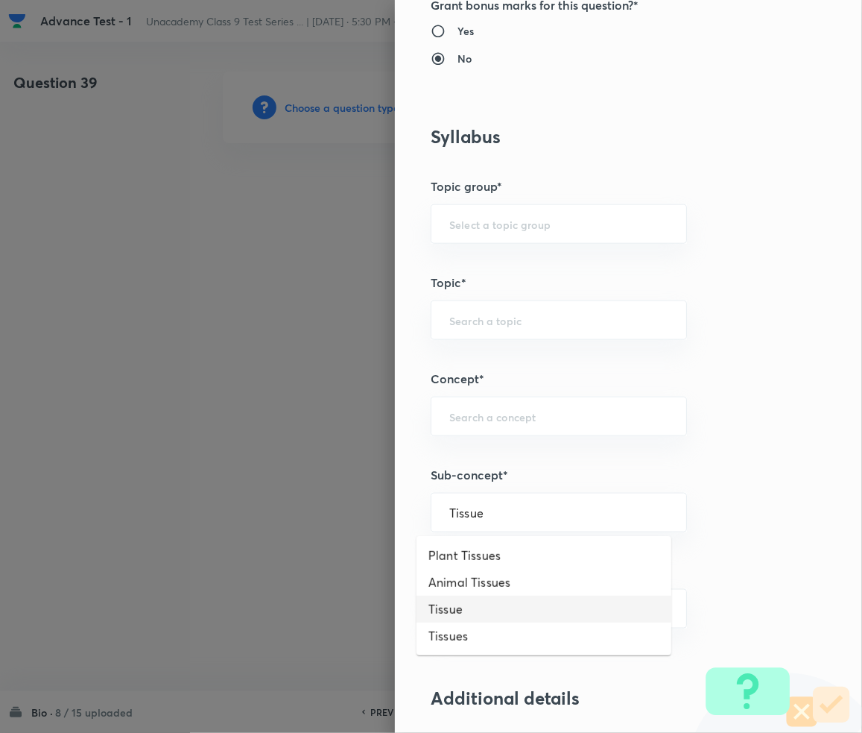
type input "Tissue"
type input "Foundation Class IX"
type input "Biology"
type input "Basic Biology"
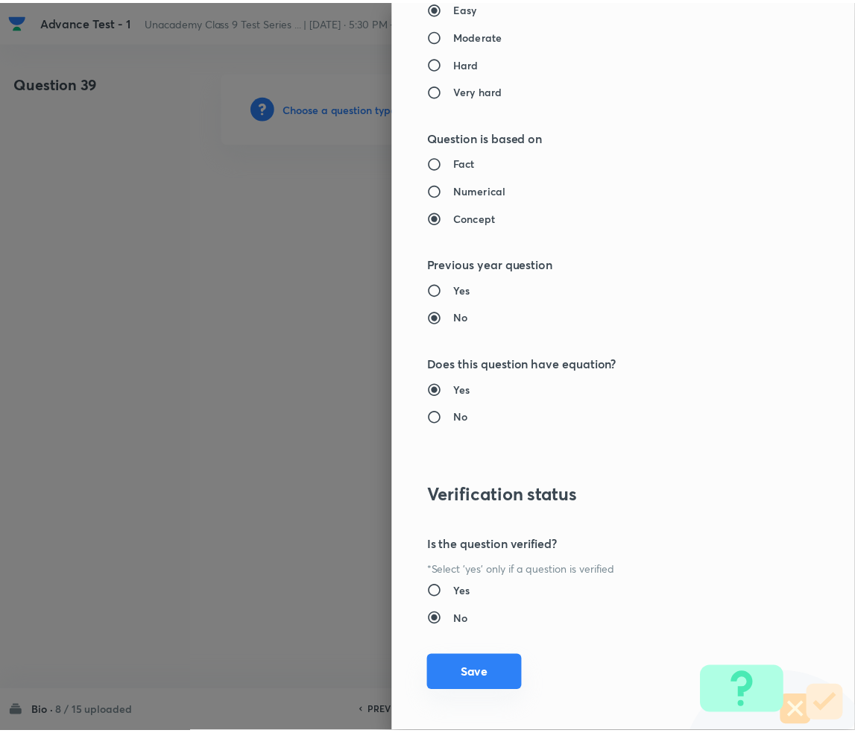
scroll to position [1399, 0]
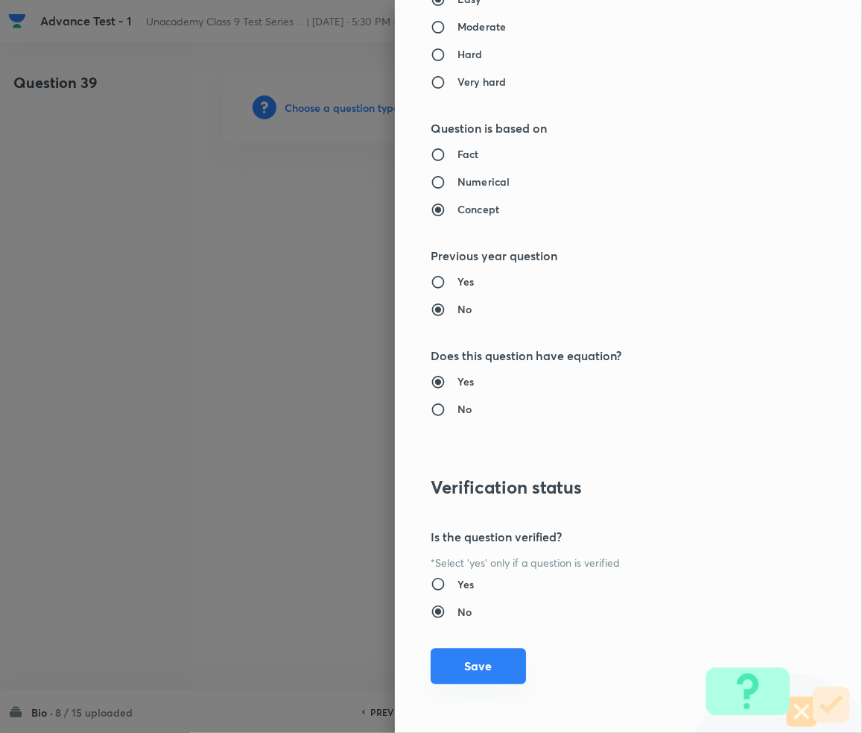
click at [454, 663] on button "Save" at bounding box center [478, 666] width 95 height 36
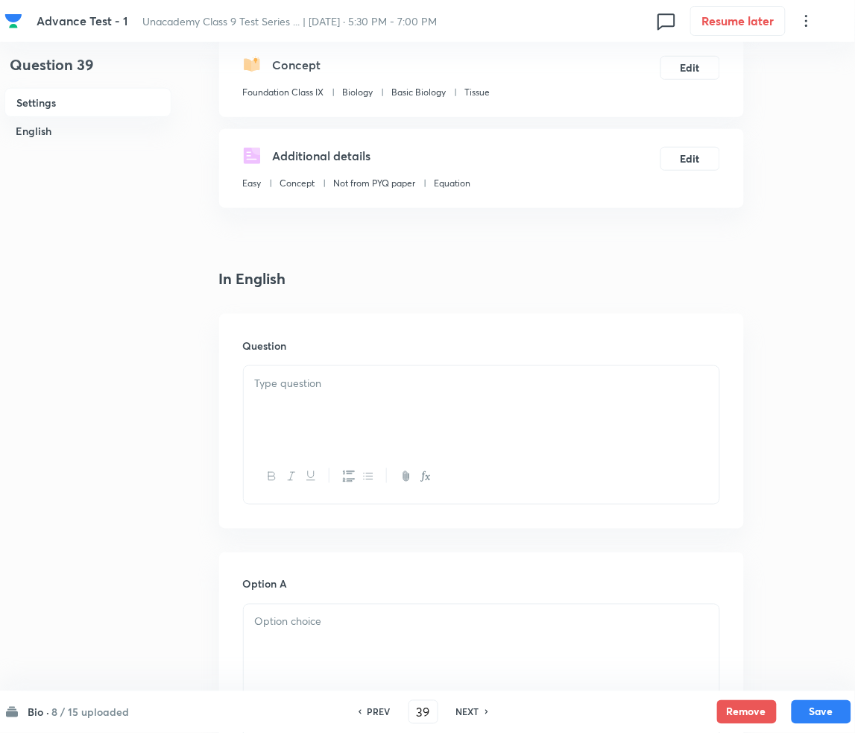
scroll to position [198, 0]
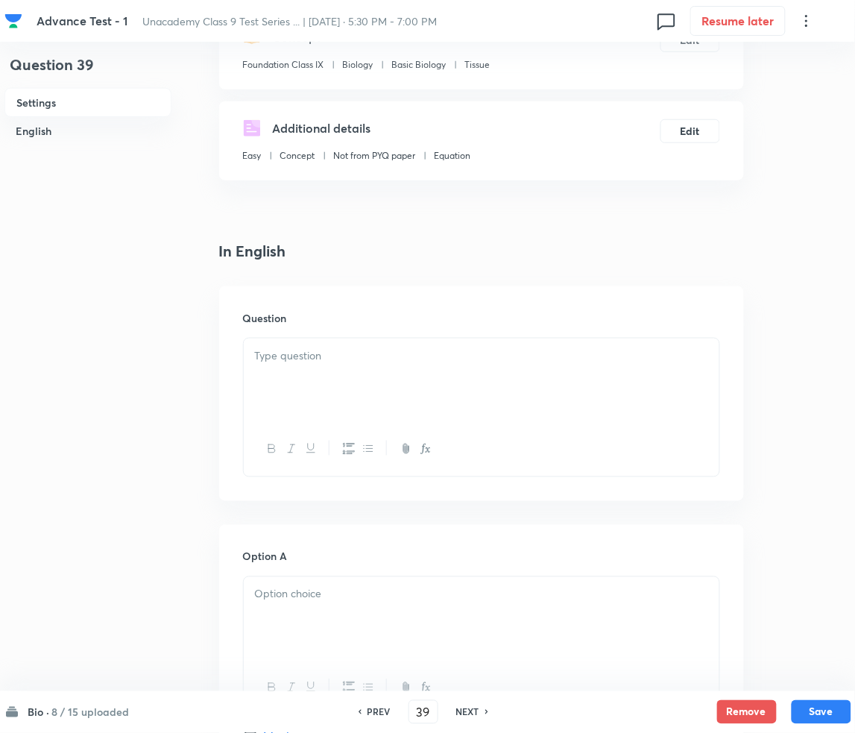
click at [303, 351] on p at bounding box center [481, 355] width 453 height 17
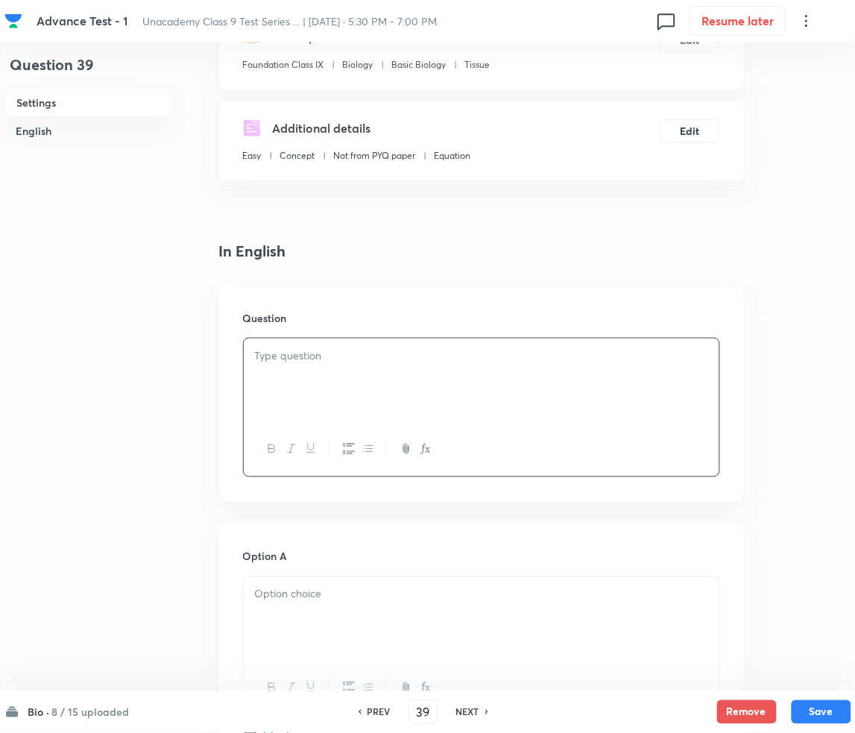
drag, startPoint x: 348, startPoint y: 347, endPoint x: 230, endPoint y: 356, distance: 118.8
click at [348, 347] on p at bounding box center [481, 355] width 453 height 17
drag, startPoint x: 332, startPoint y: 385, endPoint x: 249, endPoint y: 364, distance: 86.0
click at [334, 384] on div at bounding box center [482, 379] width 476 height 83
paste div
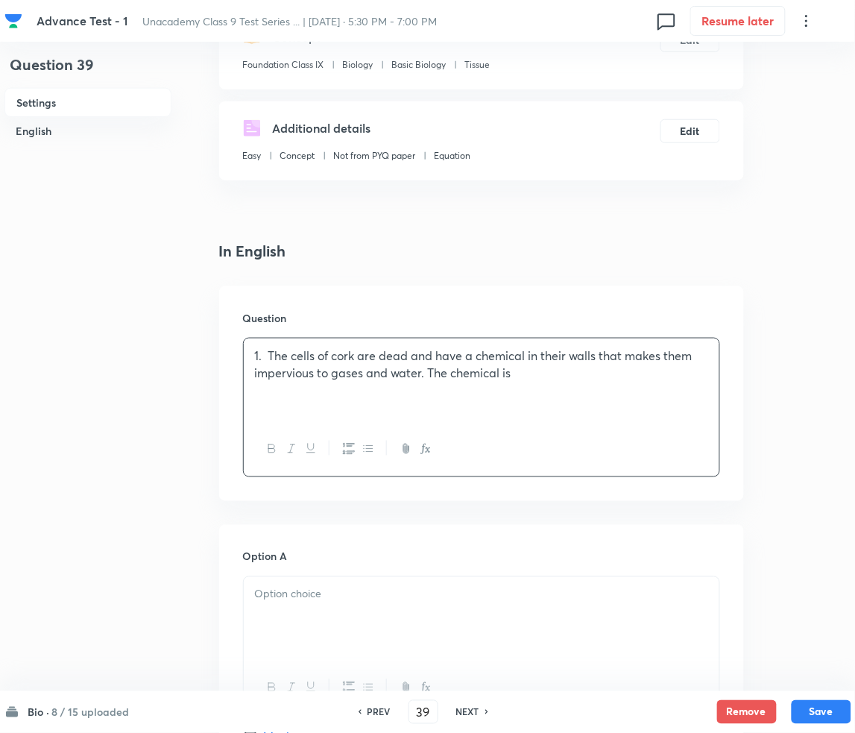
drag, startPoint x: 268, startPoint y: 356, endPoint x: 318, endPoint y: 350, distance: 49.5
click at [268, 353] on p "1. The cells of cork are dead and have a chemical in their walls that makes the…" at bounding box center [481, 364] width 453 height 34
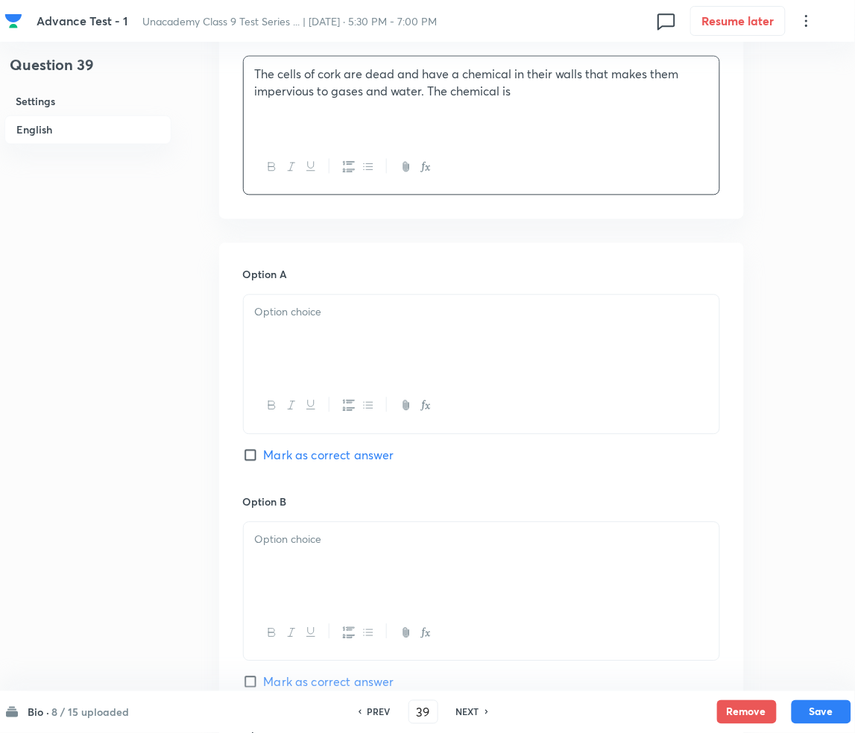
scroll to position [496, 0]
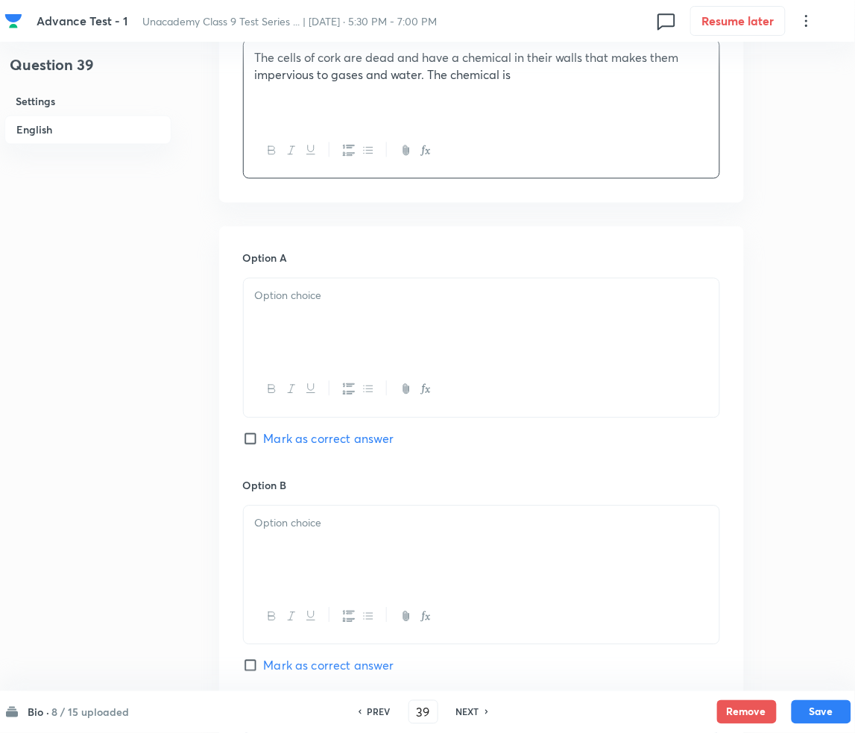
click at [303, 295] on p at bounding box center [481, 296] width 453 height 17
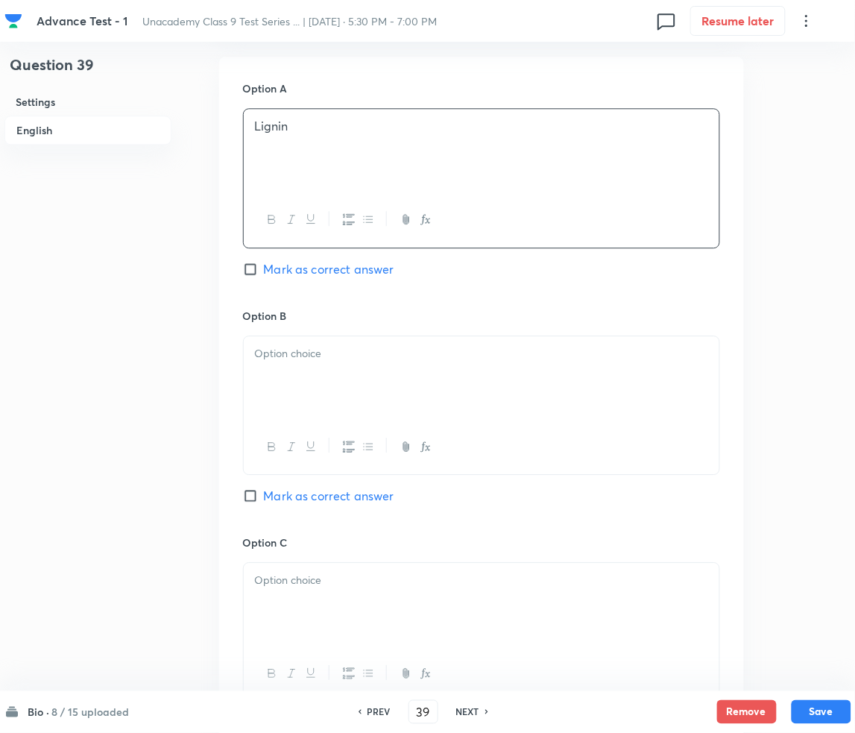
scroll to position [695, 0]
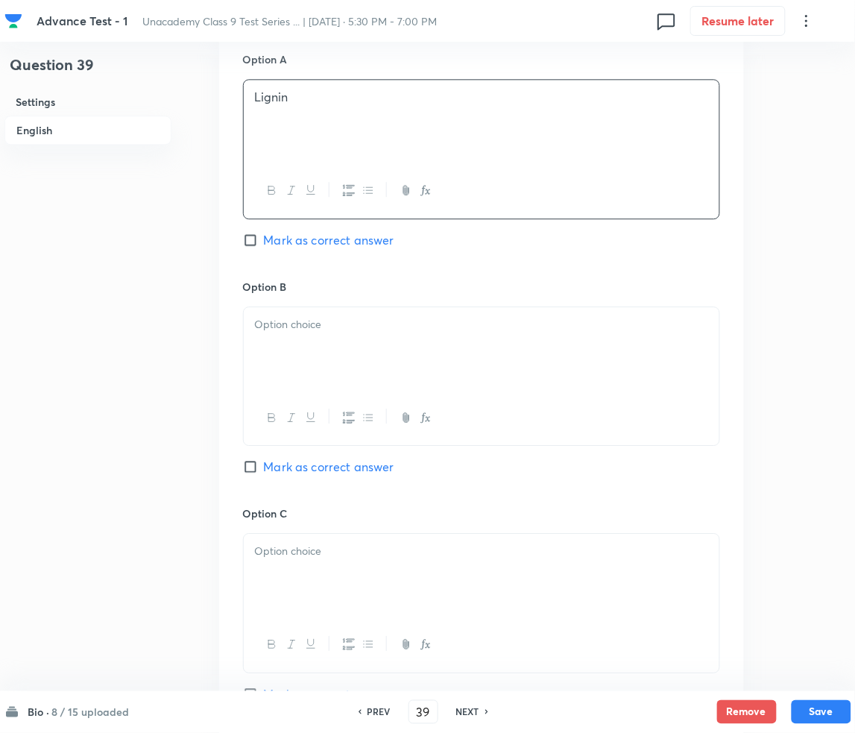
click at [268, 341] on div at bounding box center [482, 348] width 476 height 83
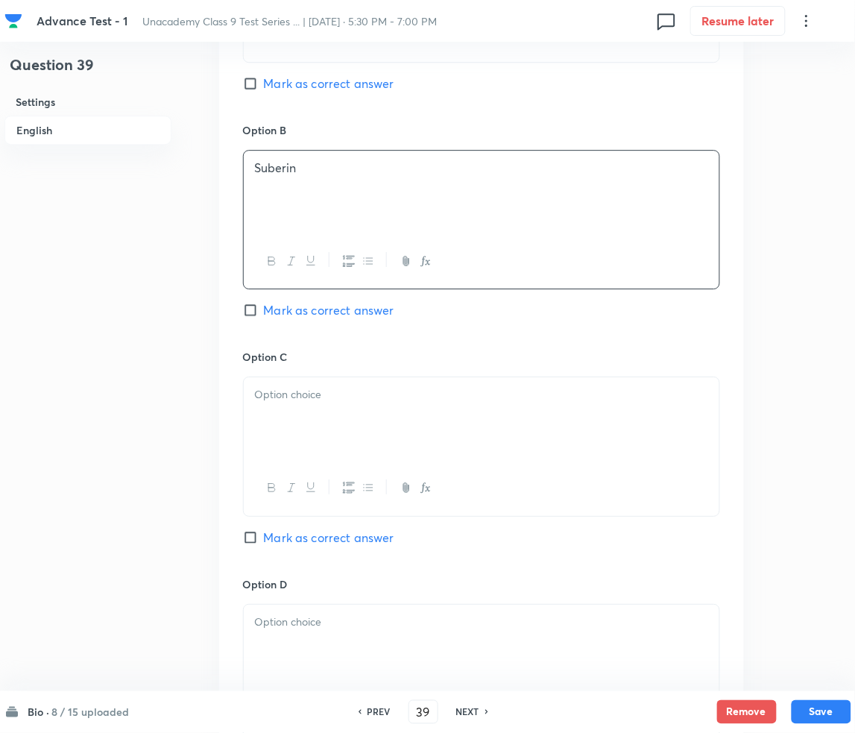
scroll to position [894, 0]
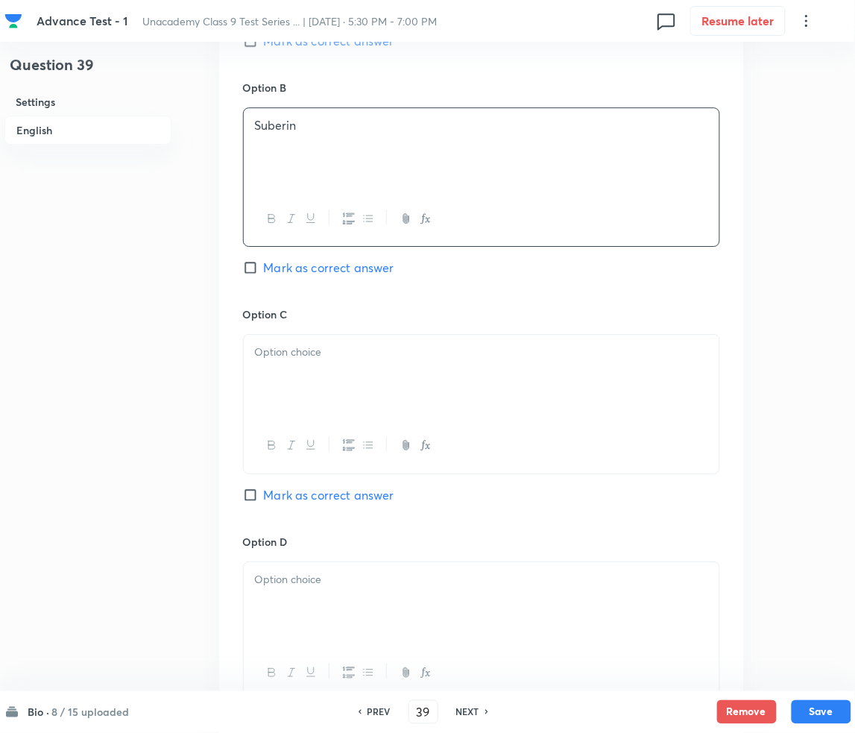
drag, startPoint x: 297, startPoint y: 361, endPoint x: 280, endPoint y: 358, distance: 16.7
click at [298, 360] on p at bounding box center [481, 352] width 453 height 17
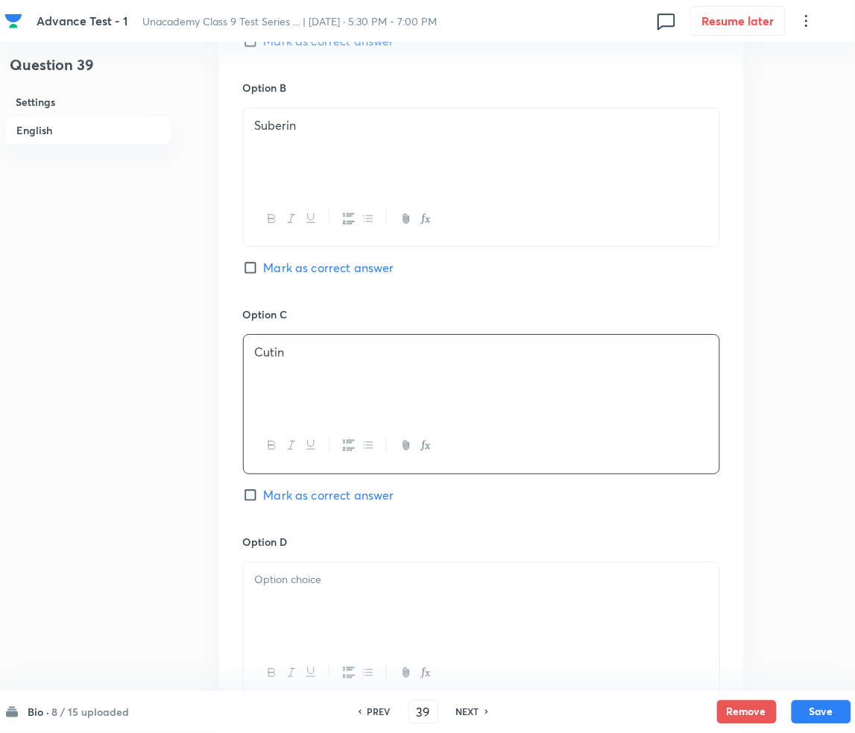
click at [22, 371] on div "Question 39 Settings English" at bounding box center [87, 114] width 167 height 1875
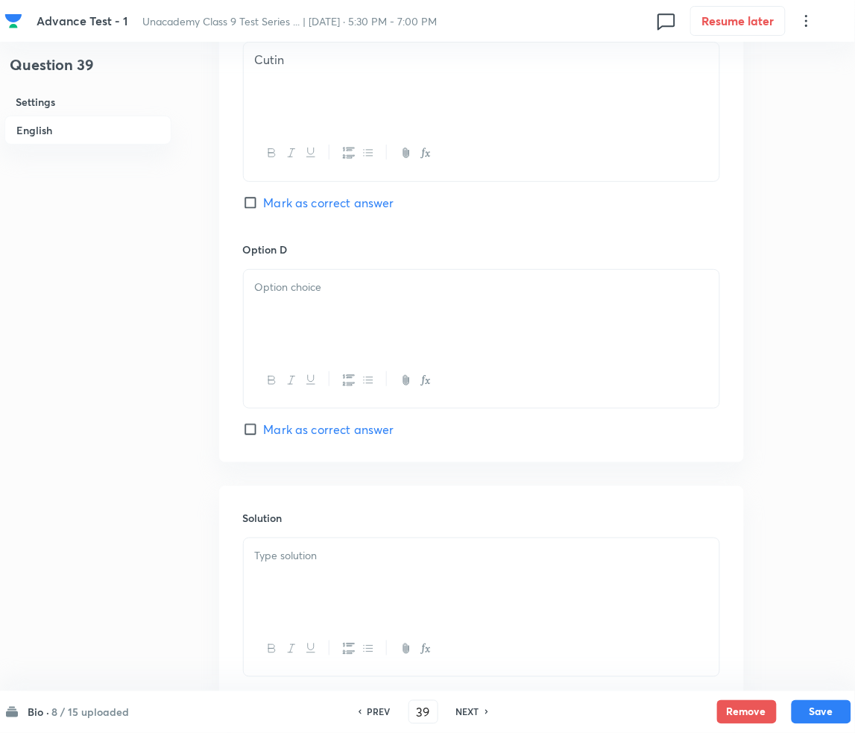
scroll to position [1193, 0]
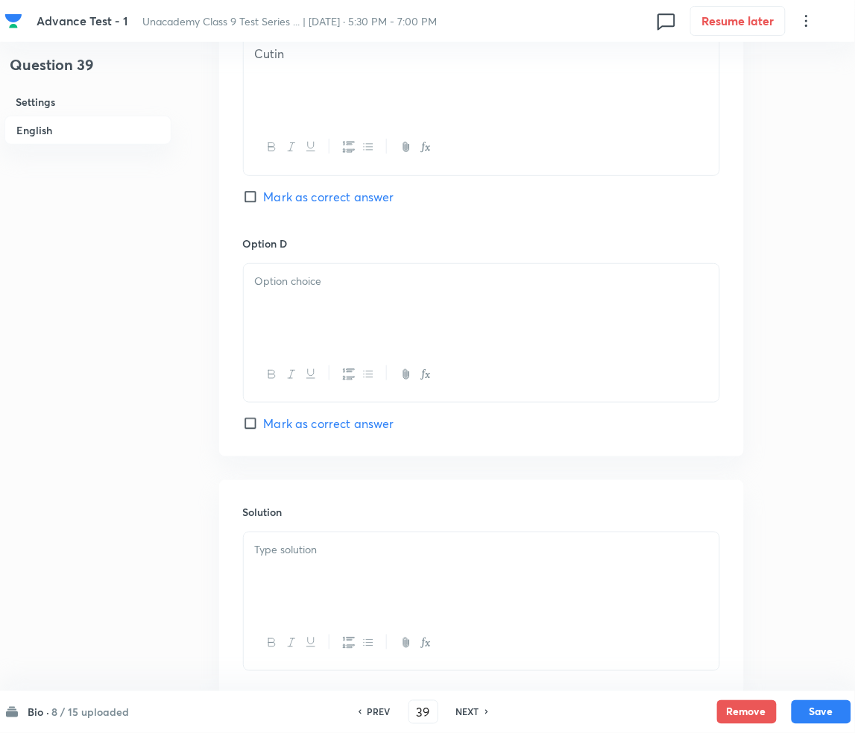
click at [296, 295] on div at bounding box center [482, 305] width 476 height 83
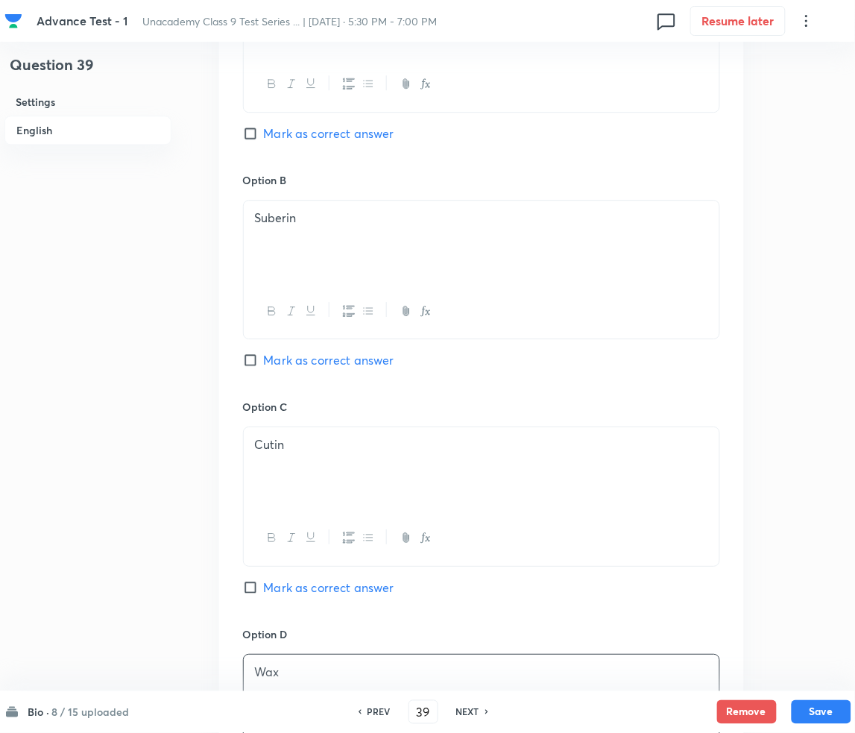
scroll to position [795, 0]
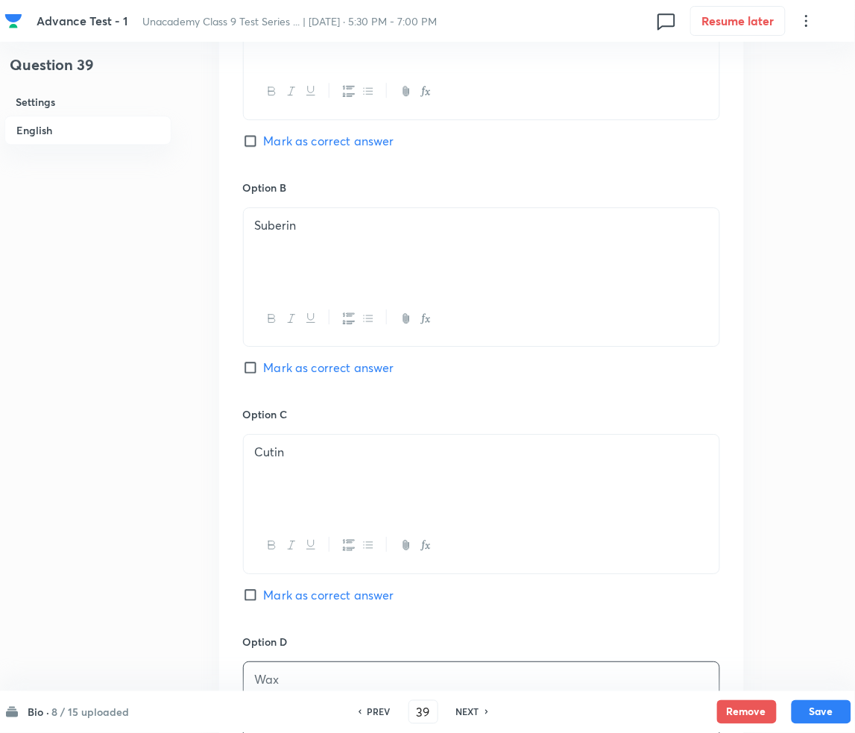
click at [280, 364] on span "Mark as correct answer" at bounding box center [329, 367] width 130 height 18
click at [264, 364] on input "Mark as correct answer" at bounding box center [253, 367] width 21 height 15
checkbox input "true"
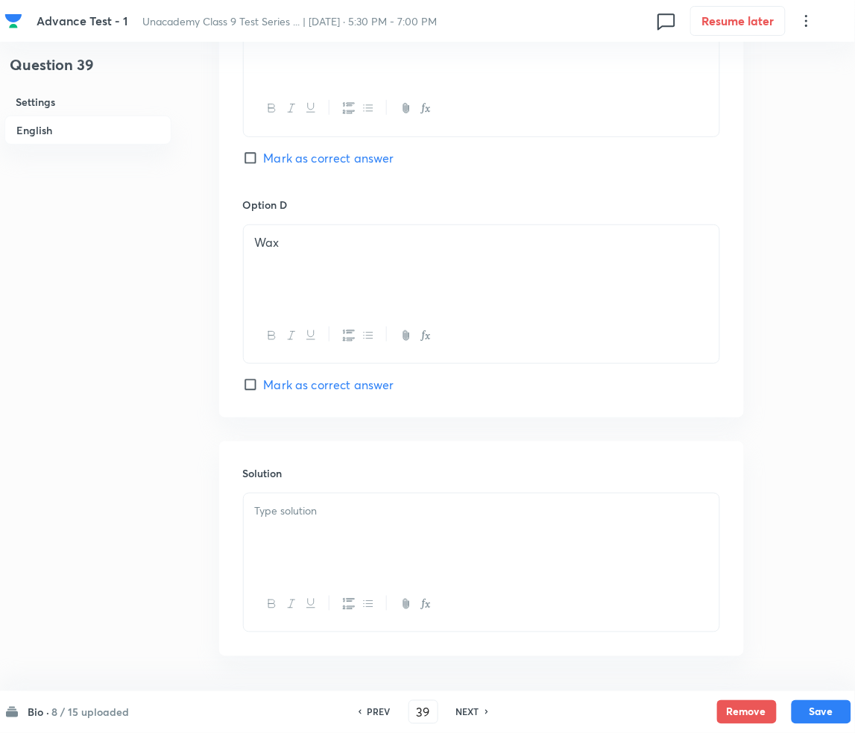
scroll to position [1286, 0]
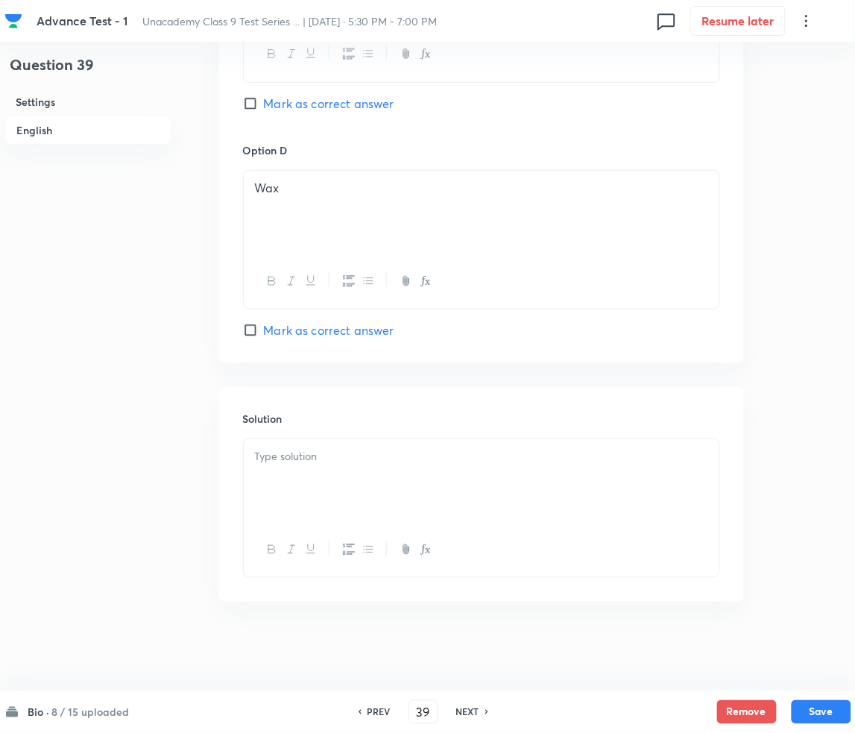
click at [318, 450] on p at bounding box center [481, 456] width 453 height 17
click at [341, 430] on div "Solution" at bounding box center [481, 494] width 525 height 215
click at [316, 458] on p at bounding box center [481, 456] width 453 height 17
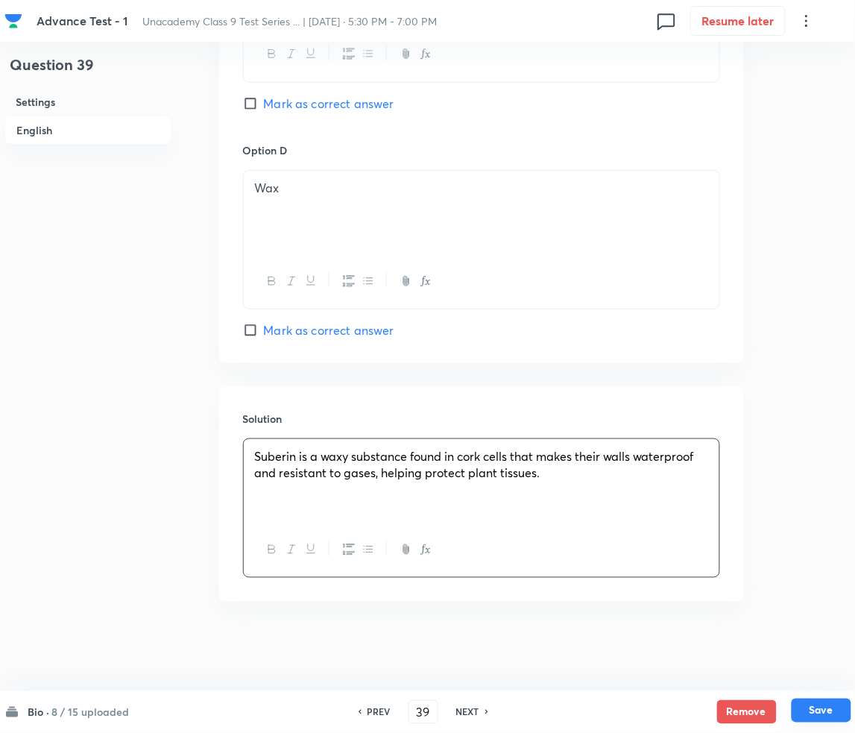
click at [817, 709] on button "Save" at bounding box center [822, 710] width 60 height 24
type input "40"
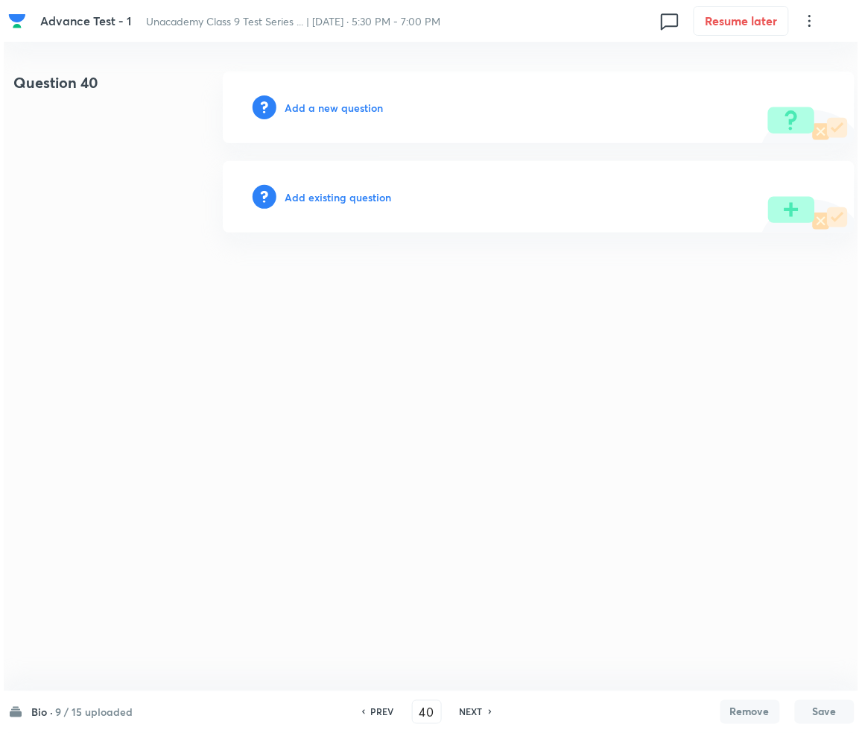
scroll to position [0, 0]
click at [316, 105] on h6 "Add a new question" at bounding box center [334, 108] width 98 height 16
click at [316, 105] on h6 "Choose a question type" at bounding box center [342, 108] width 115 height 16
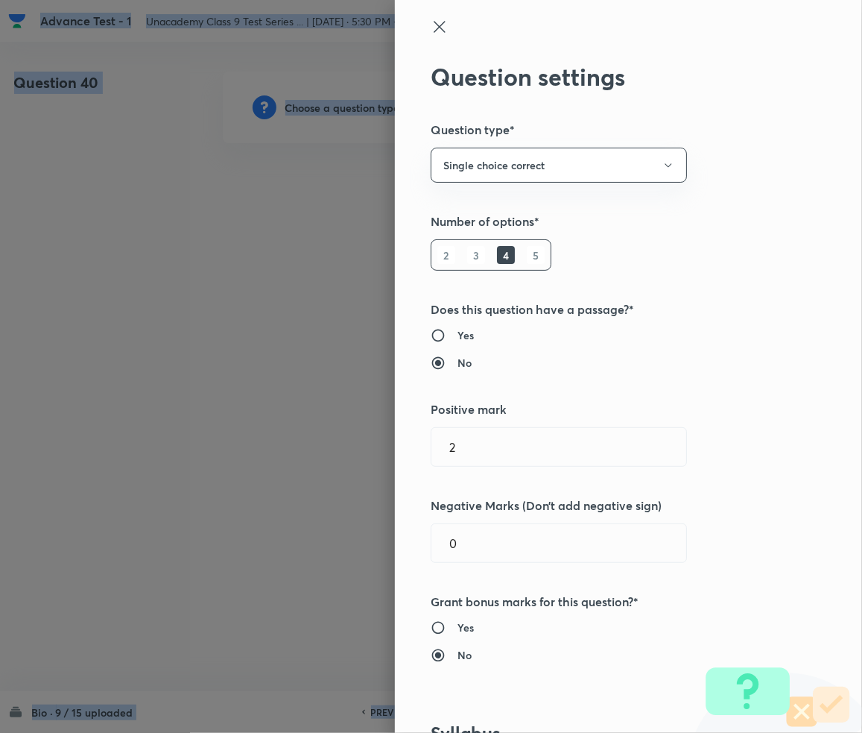
click at [316, 105] on div at bounding box center [431, 366] width 862 height 733
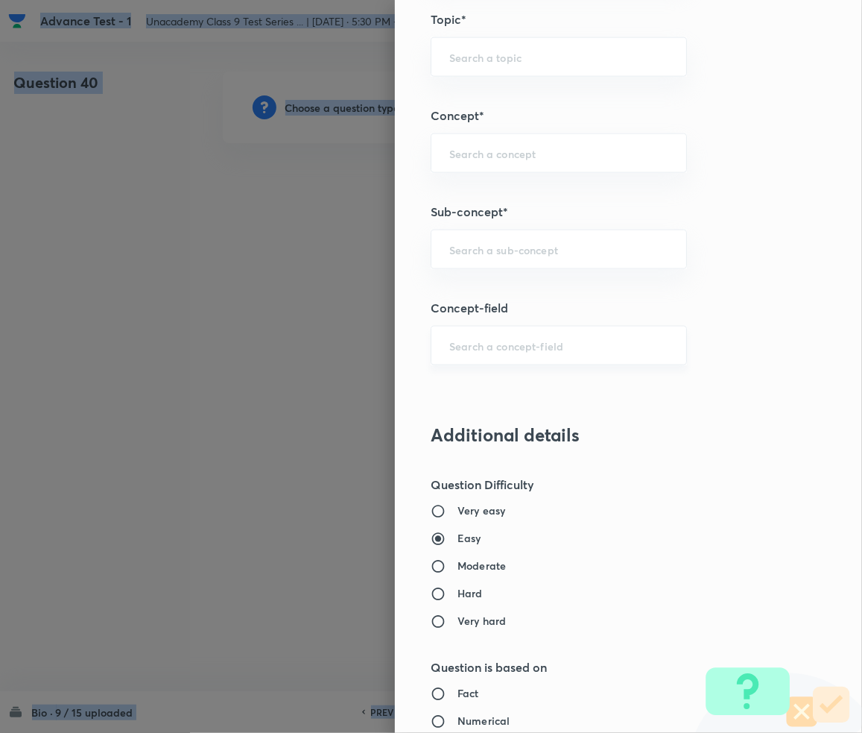
scroll to position [795, 0]
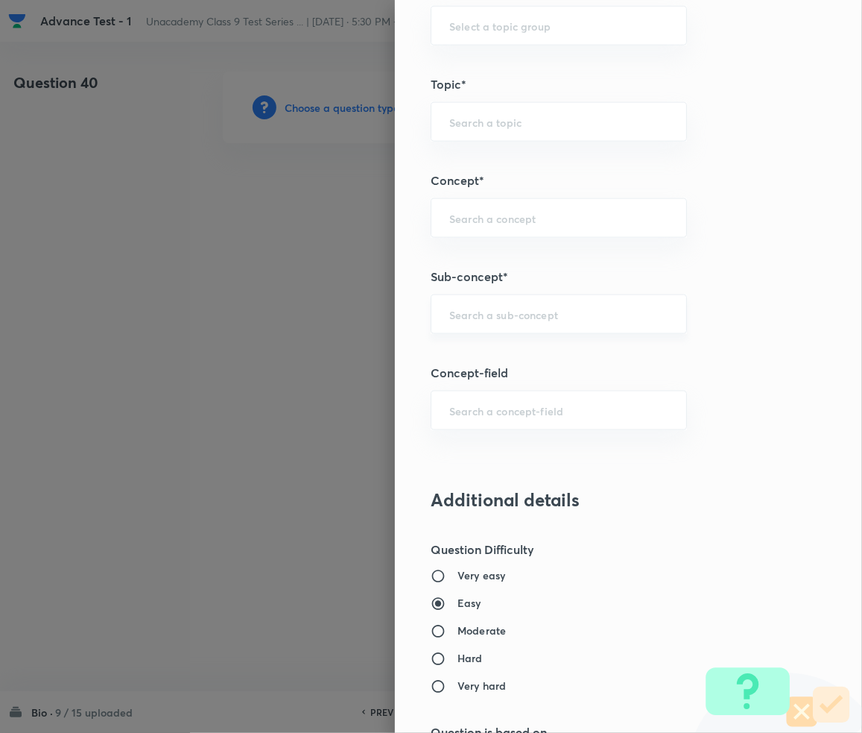
click at [475, 315] on input "text" at bounding box center [558, 314] width 219 height 14
paste input "Tissue"
click at [479, 420] on li "Tissue" at bounding box center [544, 410] width 255 height 27
type input "Tissue"
type input "Foundation Class IX"
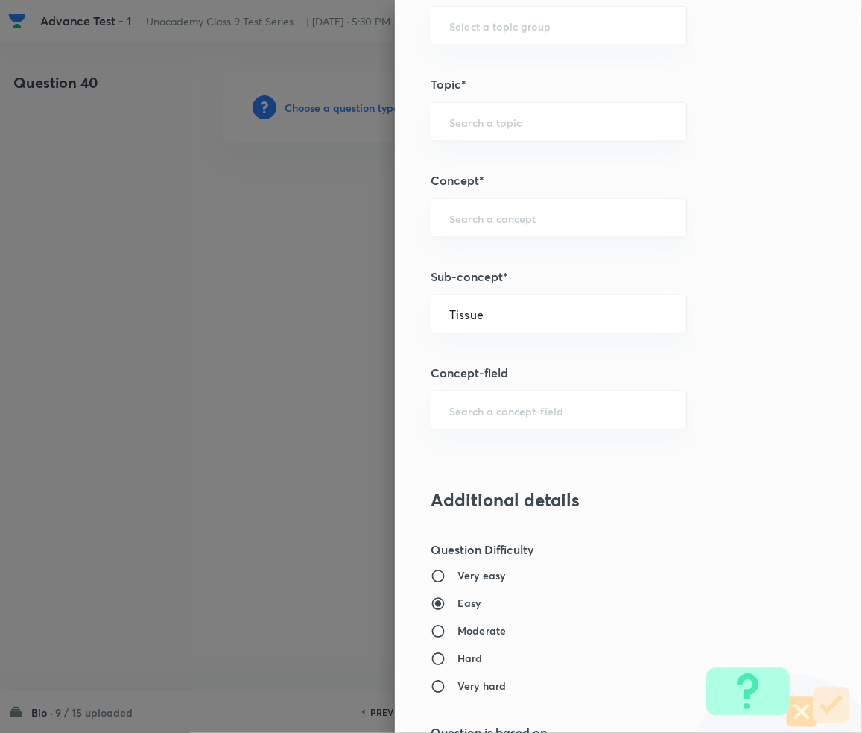
type input "Biology"
type input "Basic Biology"
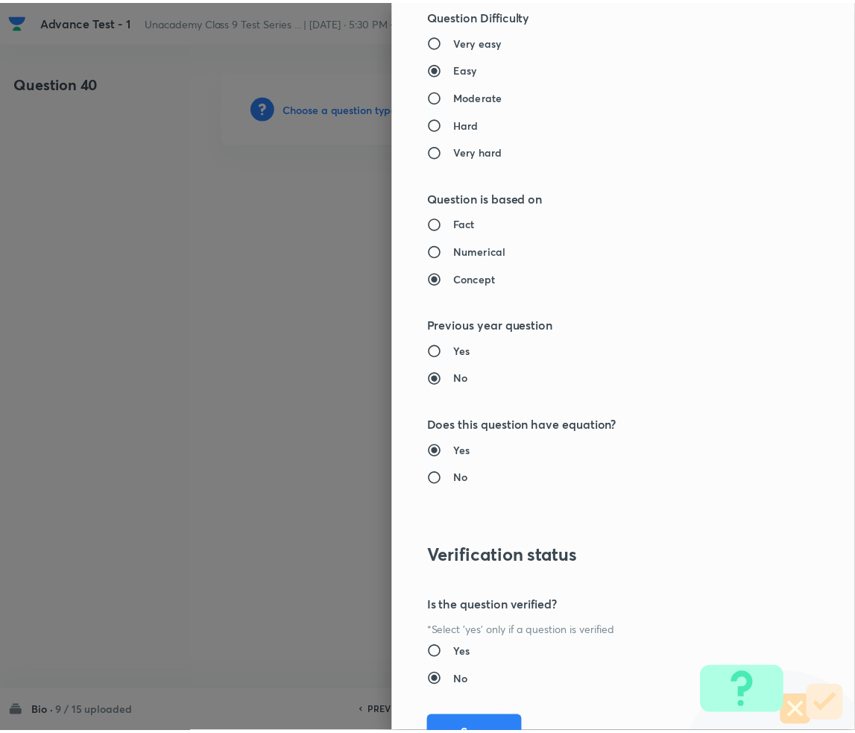
scroll to position [1399, 0]
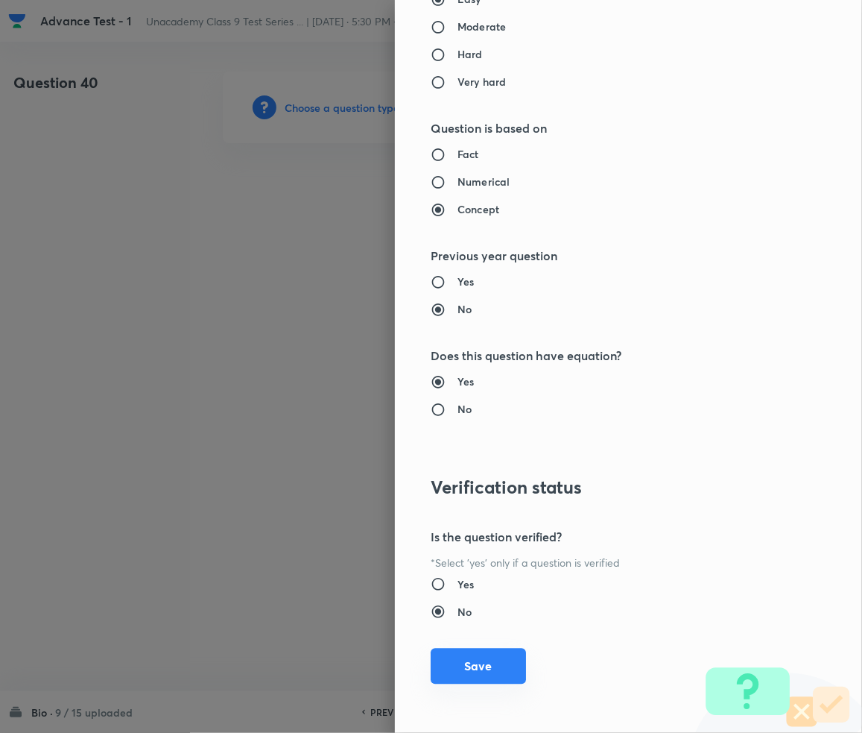
click at [459, 656] on button "Save" at bounding box center [478, 666] width 95 height 36
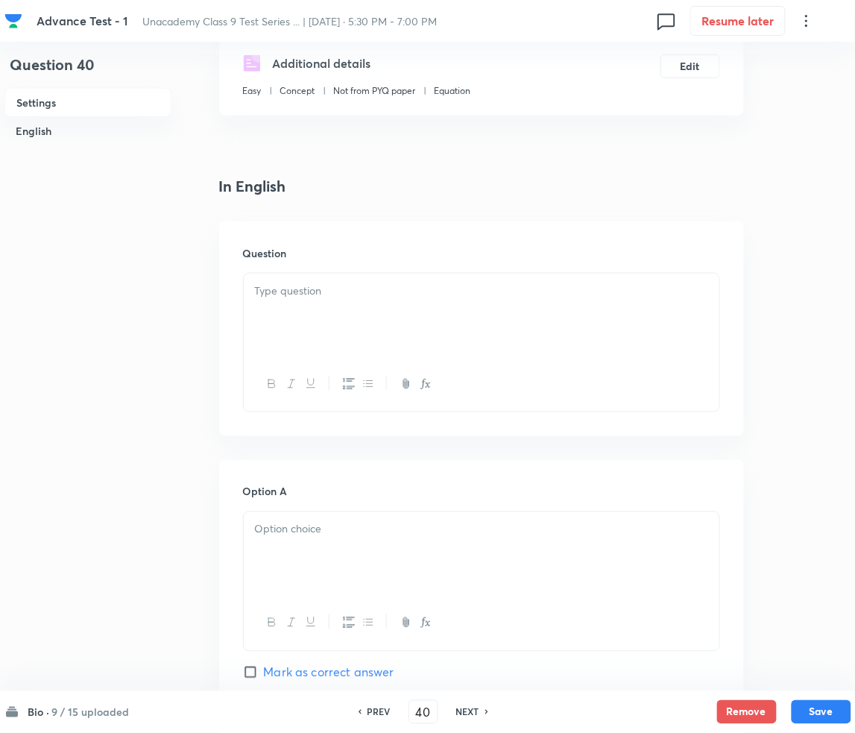
scroll to position [298, 0]
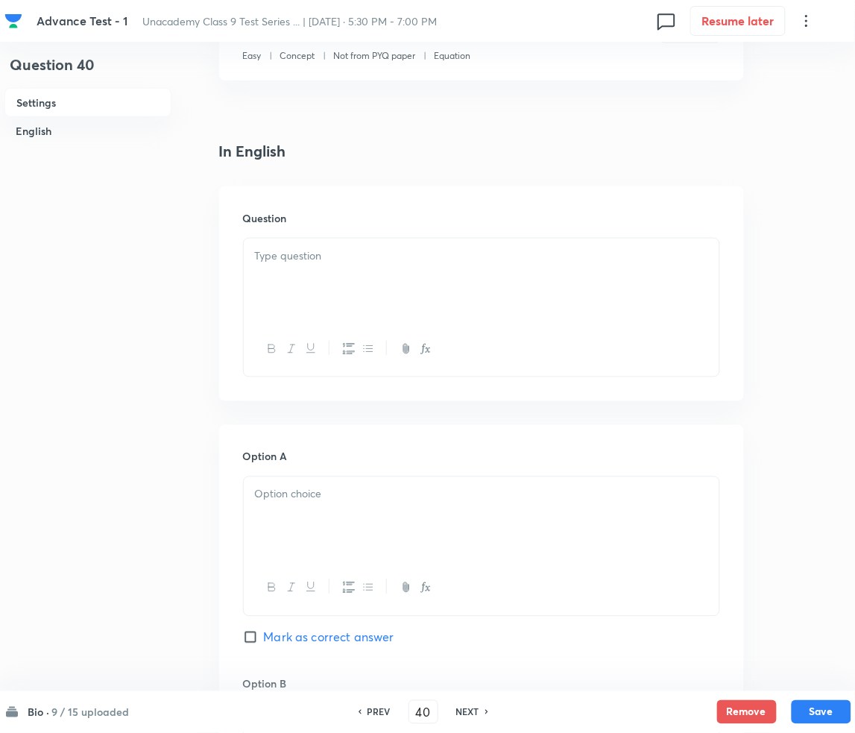
click at [310, 239] on div at bounding box center [482, 280] width 476 height 83
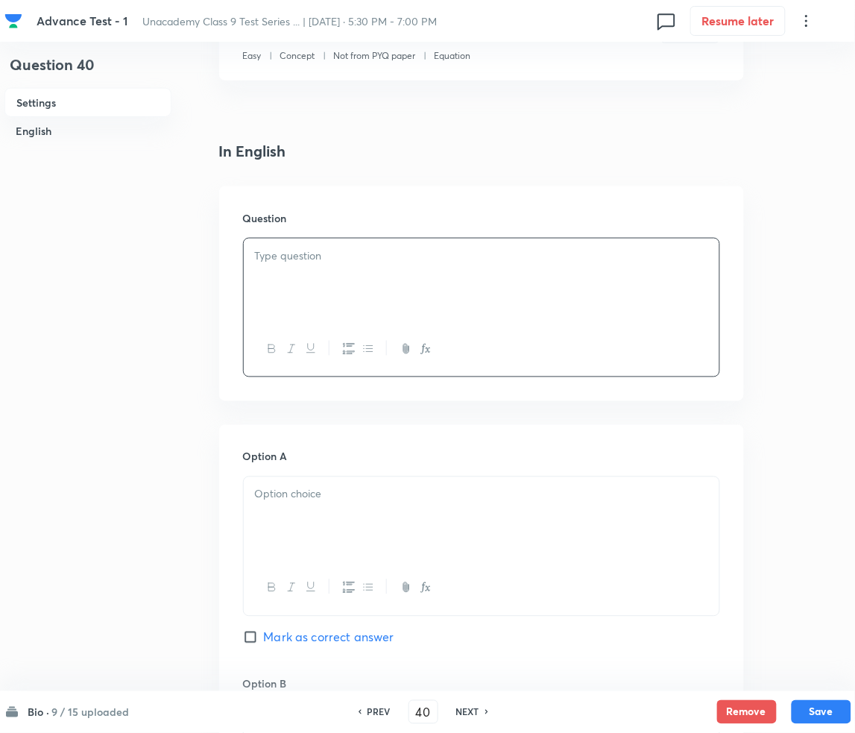
click at [222, 322] on div "Question" at bounding box center [481, 293] width 525 height 215
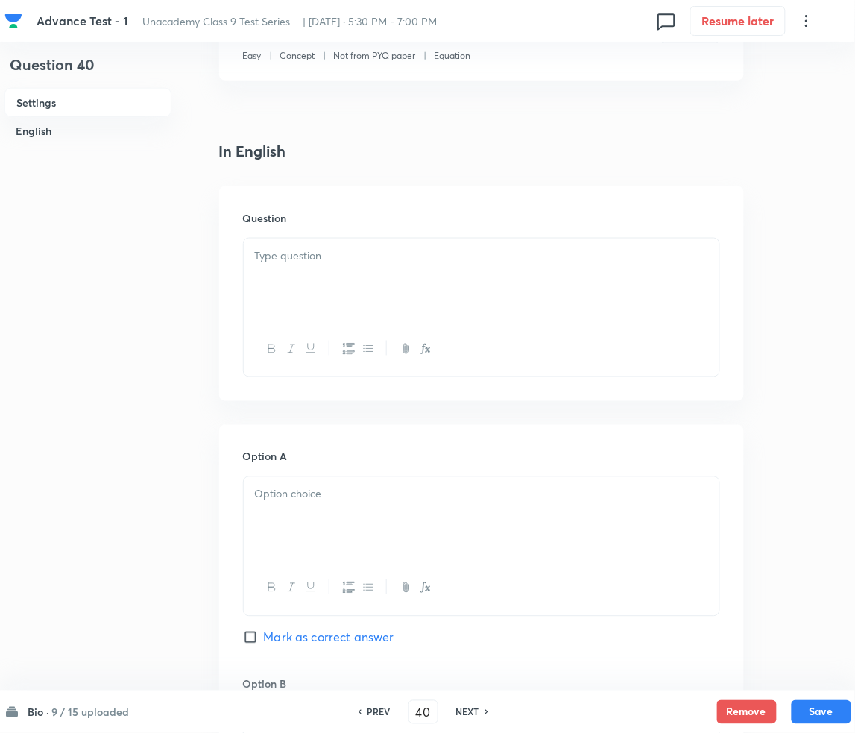
click at [280, 243] on div at bounding box center [482, 280] width 476 height 83
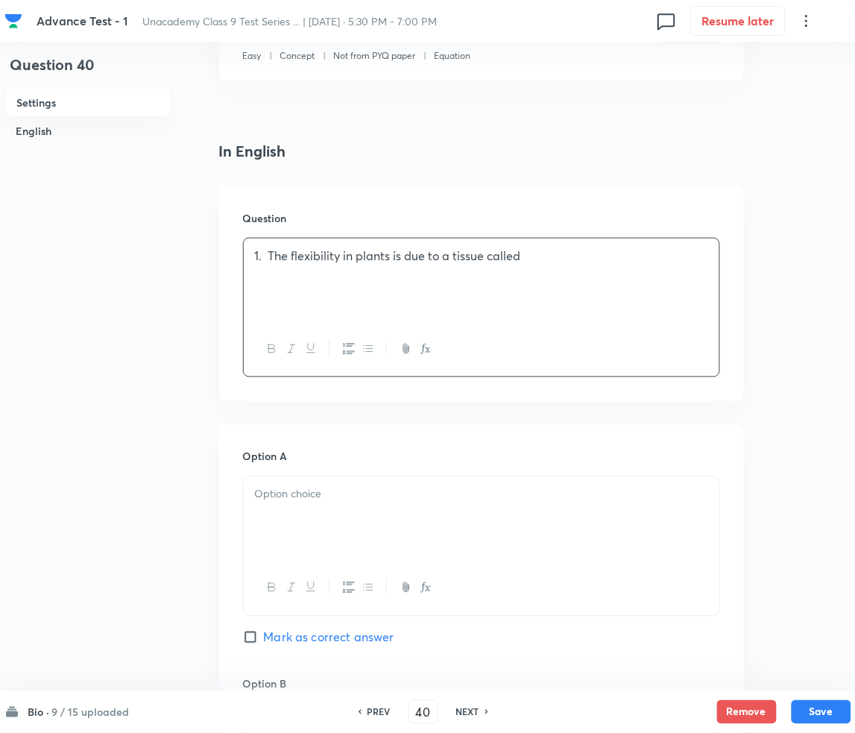
click at [272, 261] on p "1. The flexibility in plants is due to a tissue called" at bounding box center [481, 255] width 453 height 17
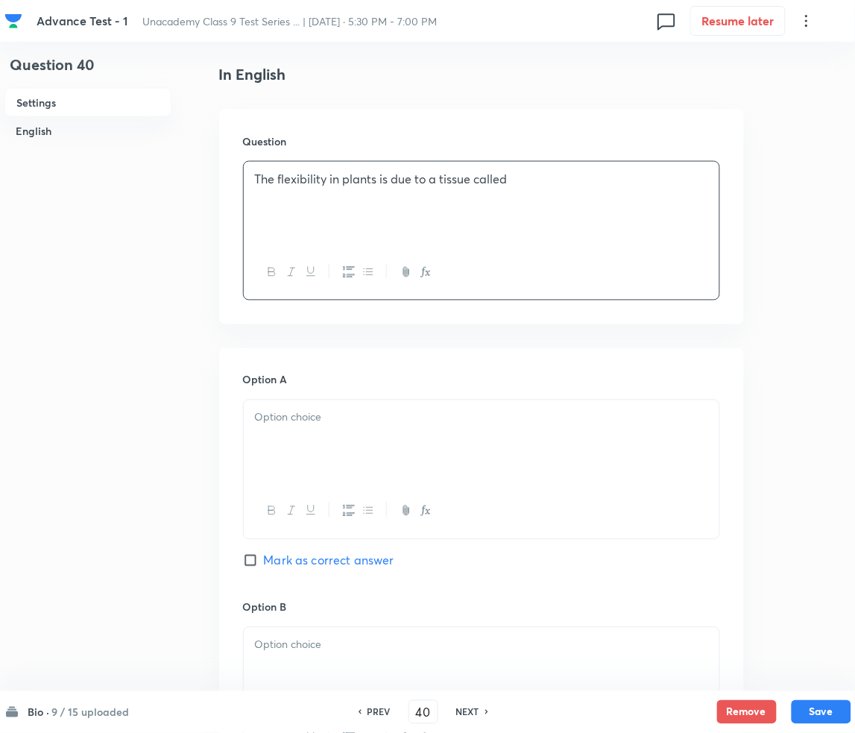
scroll to position [596, 0]
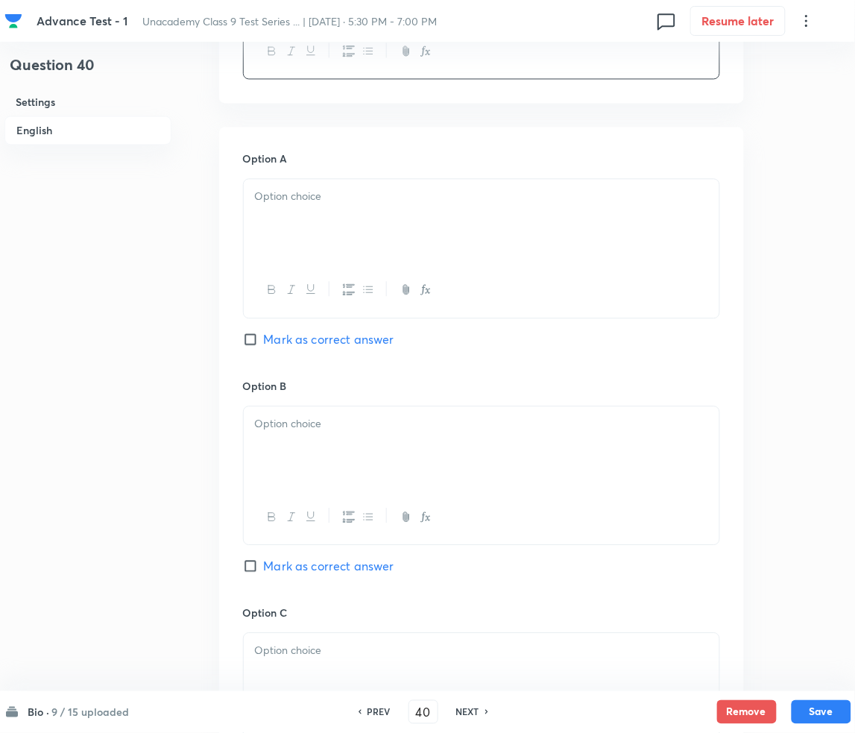
click at [385, 236] on div at bounding box center [482, 220] width 476 height 83
click at [311, 432] on div at bounding box center [482, 447] width 476 height 83
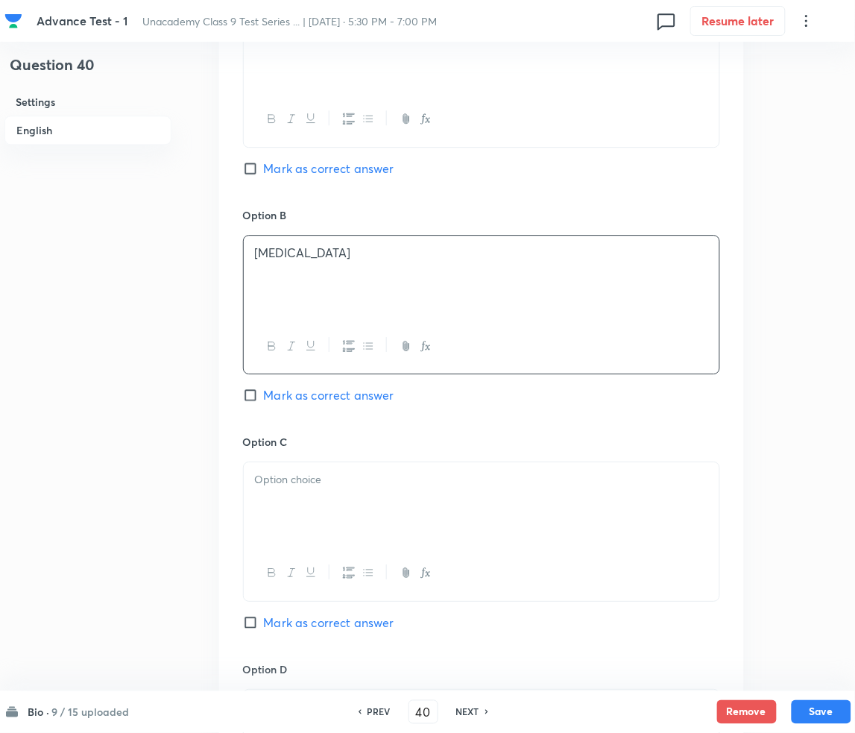
scroll to position [795, 0]
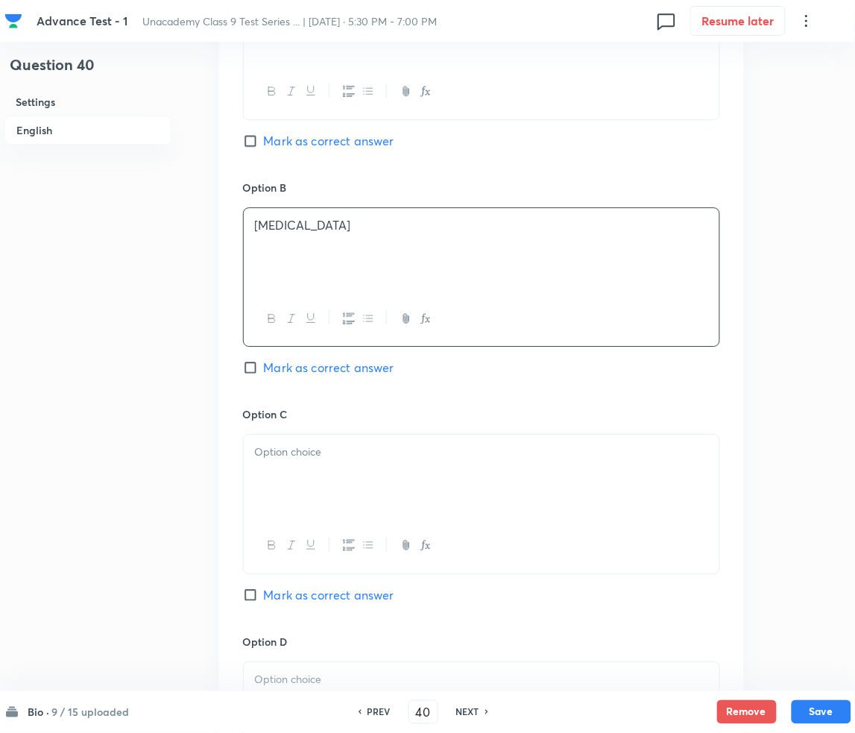
click at [314, 463] on div at bounding box center [482, 476] width 476 height 83
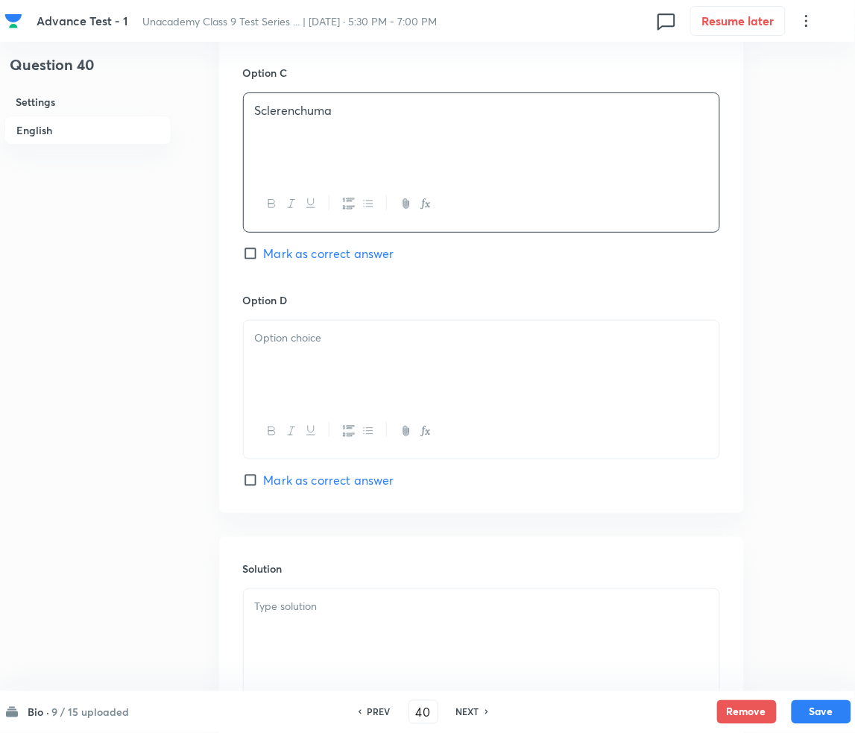
scroll to position [1193, 0]
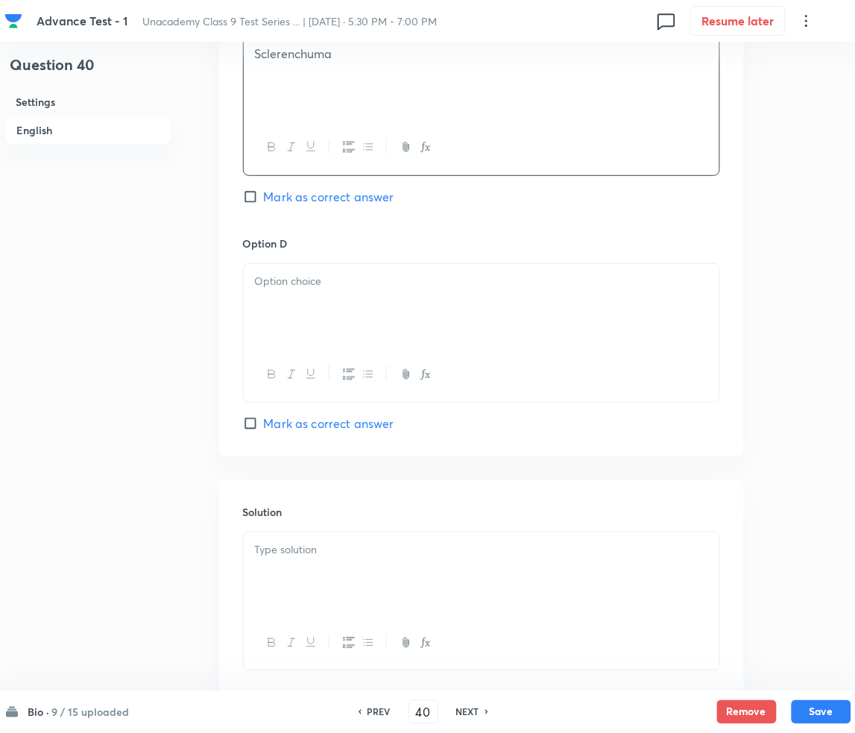
click at [298, 322] on div at bounding box center [482, 305] width 476 height 83
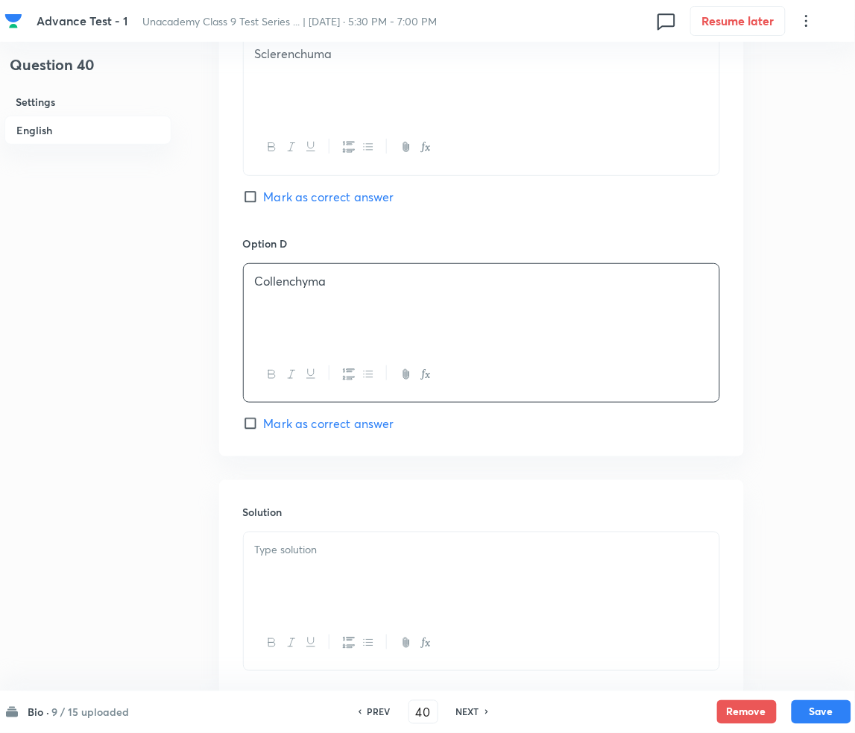
click at [283, 423] on span "Mark as correct answer" at bounding box center [329, 423] width 130 height 18
click at [264, 423] on input "Mark as correct answer" at bounding box center [253, 423] width 21 height 15
checkbox input "true"
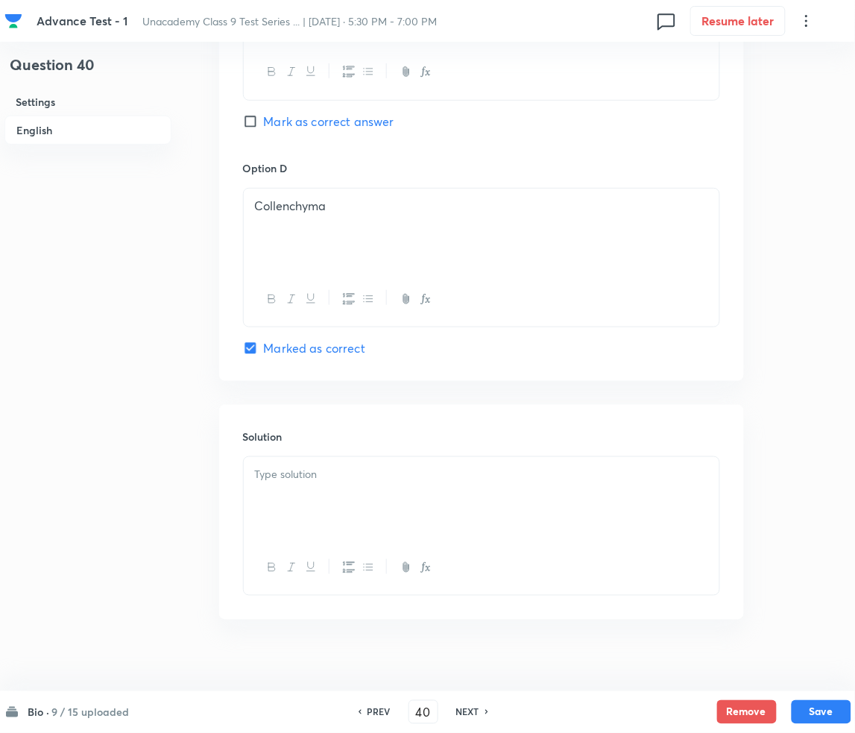
scroll to position [1286, 0]
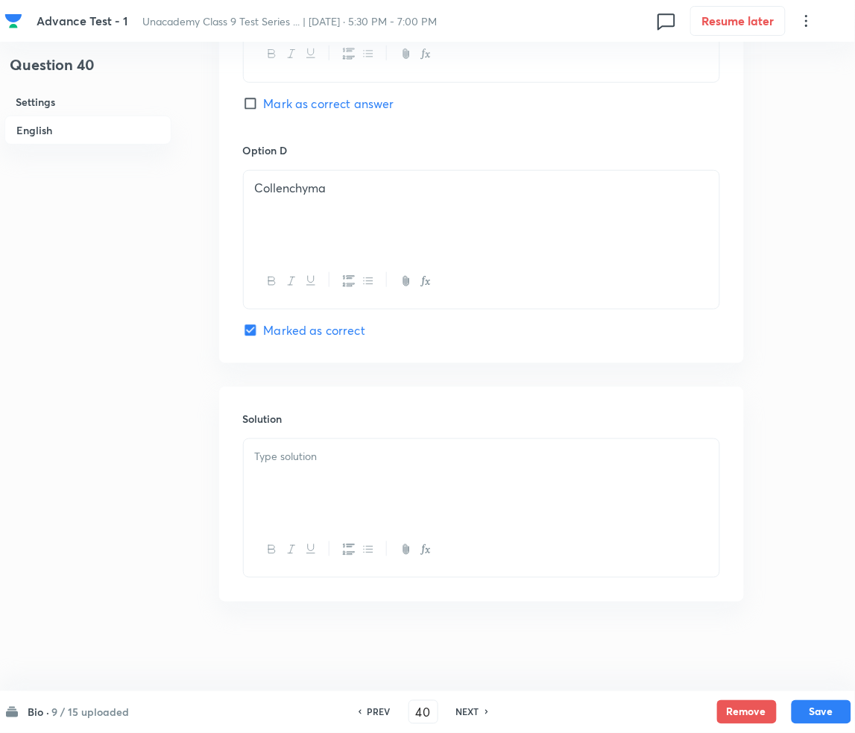
click at [318, 471] on div at bounding box center [482, 480] width 476 height 83
drag, startPoint x: 319, startPoint y: 478, endPoint x: 330, endPoint y: 471, distance: 13.0
click at [320, 478] on div at bounding box center [482, 480] width 476 height 83
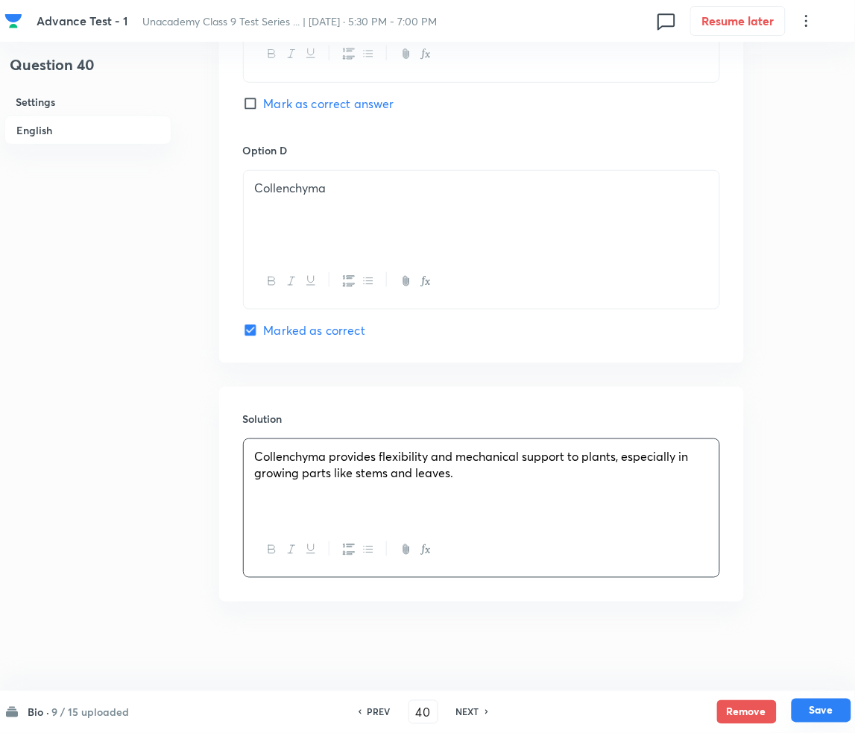
click at [827, 708] on button "Save" at bounding box center [822, 710] width 60 height 24
type input "41"
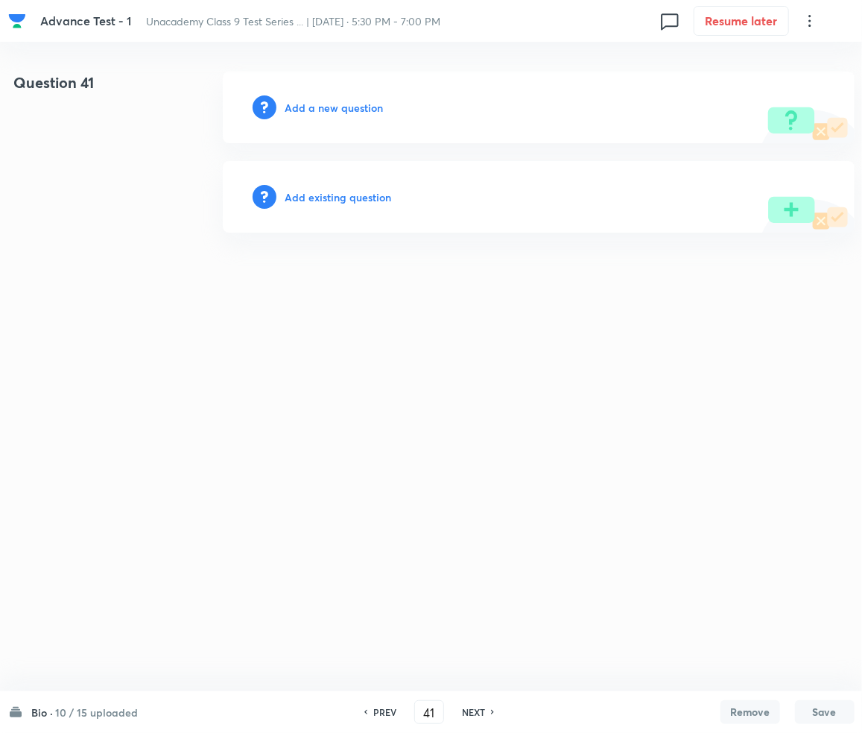
click at [344, 105] on h6 "Add a new question" at bounding box center [334, 108] width 98 height 16
click at [344, 105] on h6 "Choose a question type" at bounding box center [342, 108] width 115 height 16
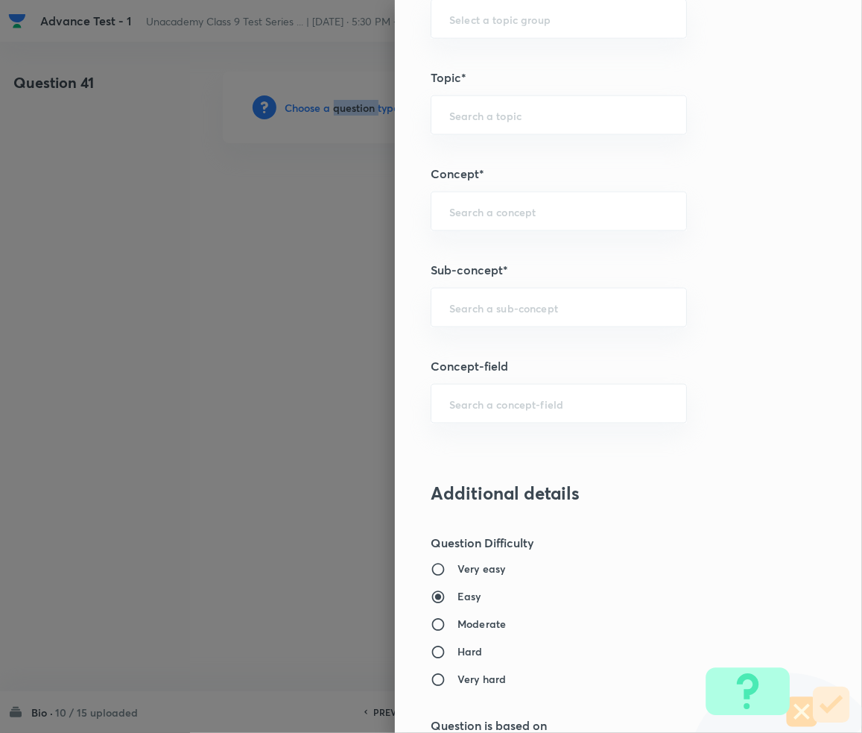
scroll to position [795, 0]
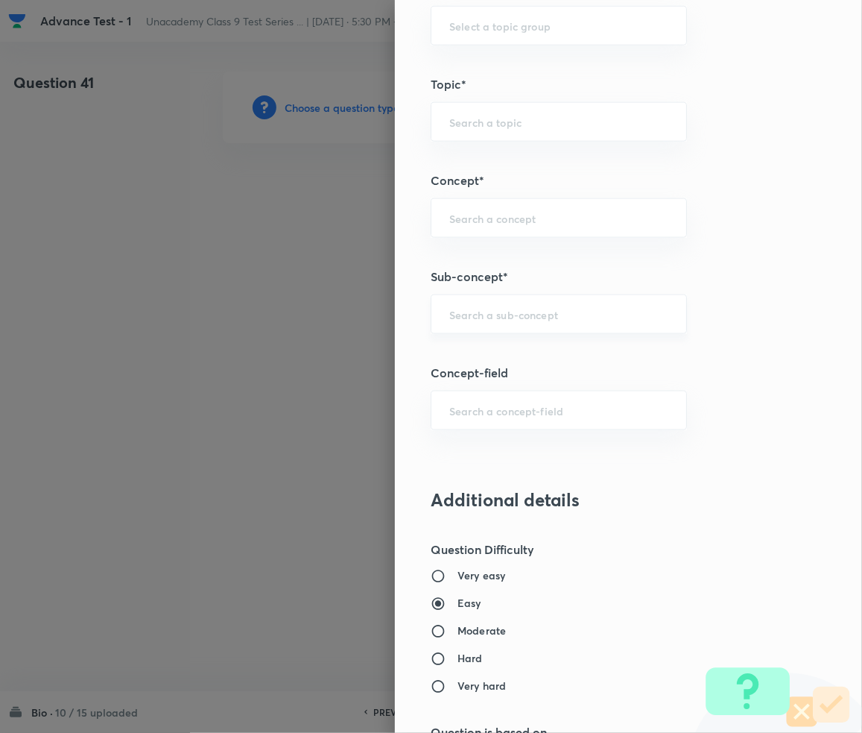
drag, startPoint x: 490, startPoint y: 309, endPoint x: 493, endPoint y: 320, distance: 12.1
click at [490, 309] on input "text" at bounding box center [558, 314] width 219 height 14
click at [467, 329] on div "​" at bounding box center [559, 314] width 256 height 40
paste input "Tissue"
click at [455, 411] on li "Tissue" at bounding box center [544, 410] width 255 height 27
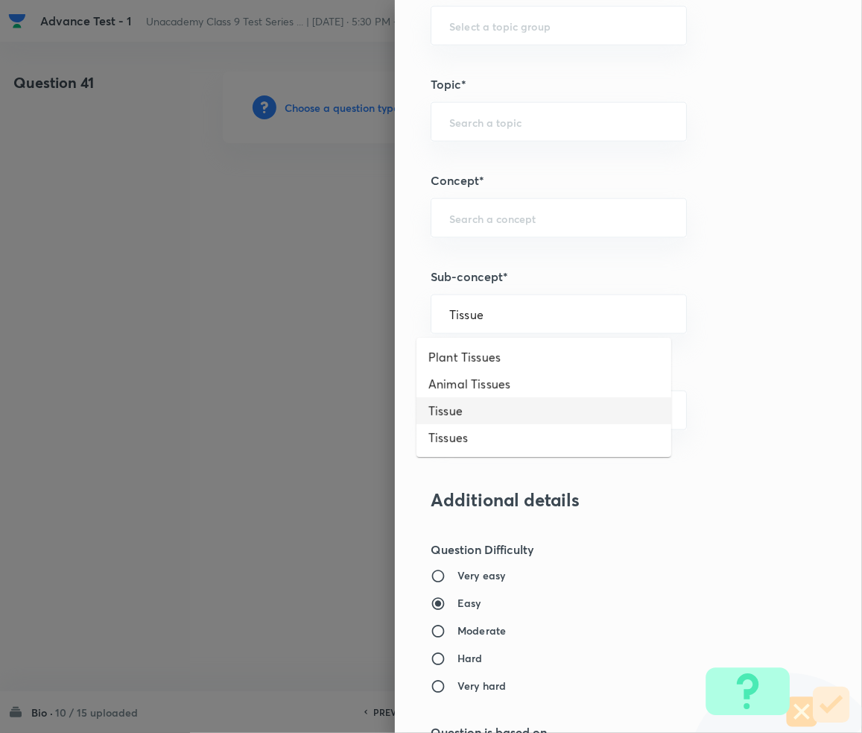
type input "Tissue"
type input "Foundation Class IX"
type input "Biology"
type input "Basic Biology"
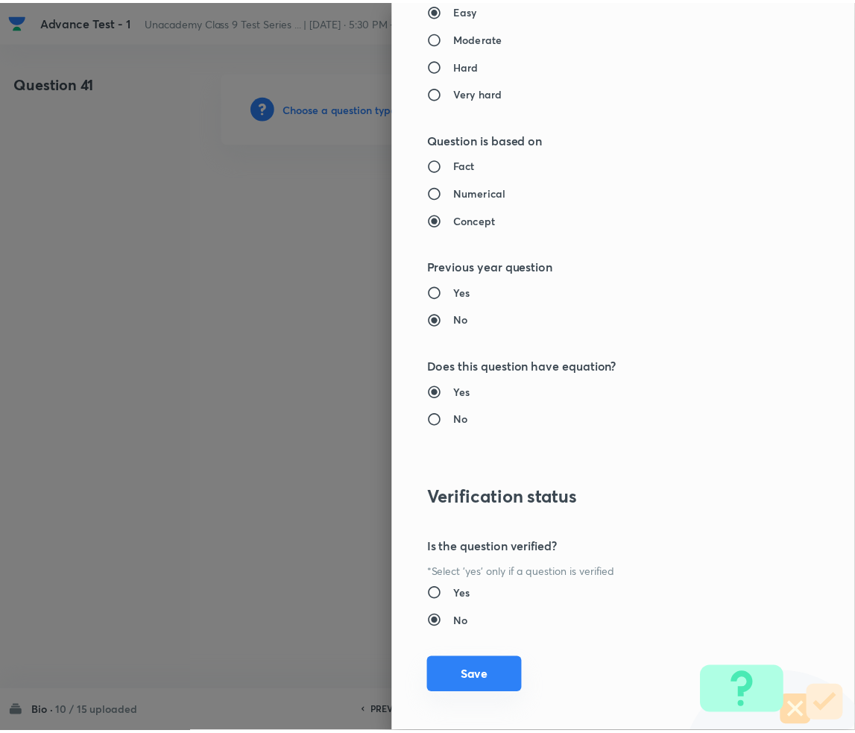
scroll to position [1399, 0]
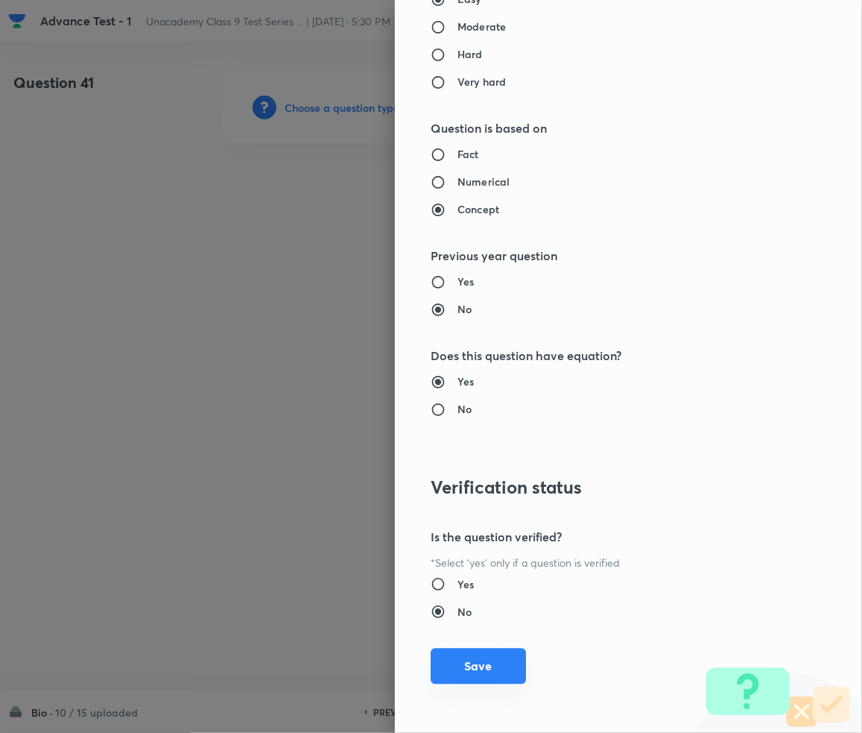
click at [473, 667] on button "Save" at bounding box center [478, 666] width 95 height 36
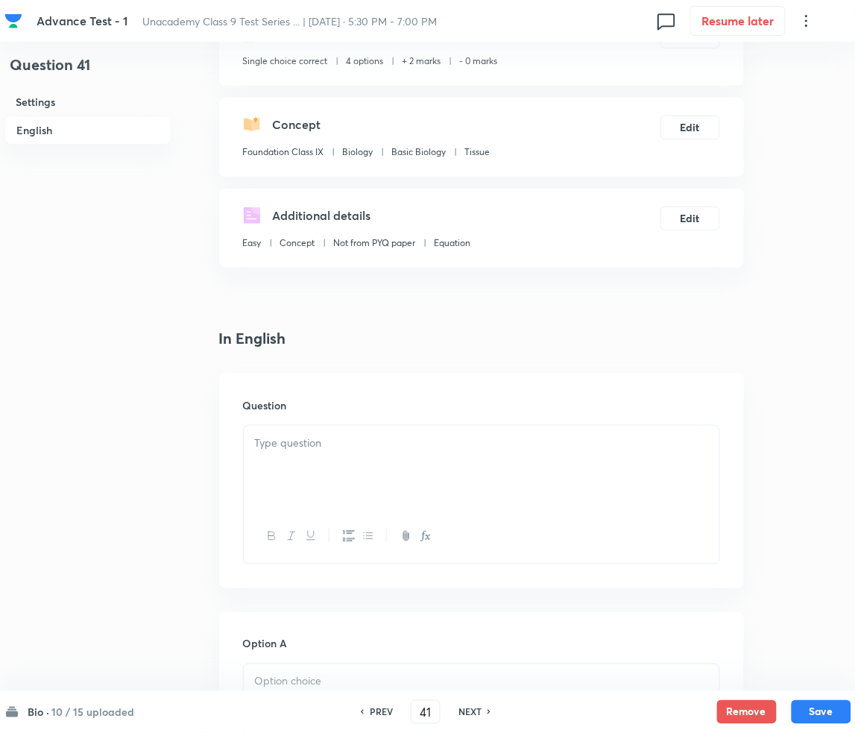
scroll to position [397, 0]
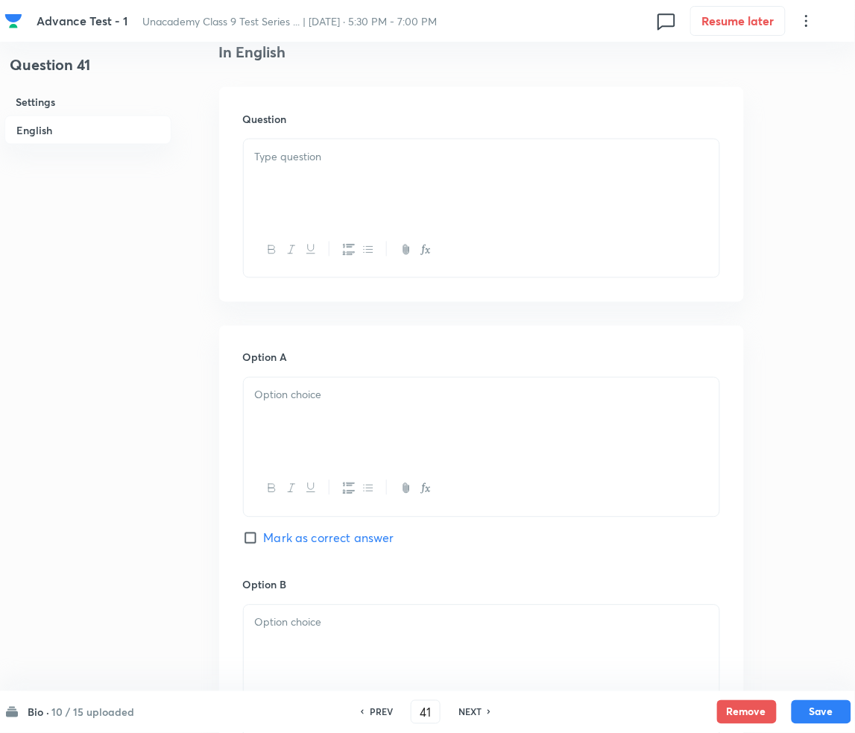
click at [283, 160] on p at bounding box center [481, 156] width 453 height 17
click at [318, 154] on p at bounding box center [481, 156] width 453 height 17
paste div
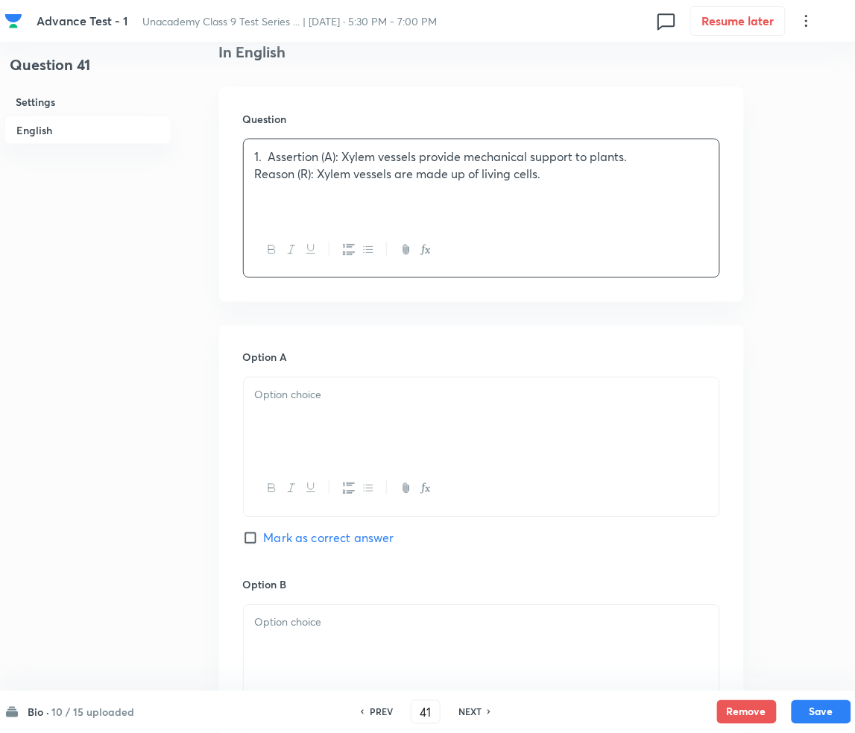
drag, startPoint x: 267, startPoint y: 159, endPoint x: 284, endPoint y: 154, distance: 17.9
click at [267, 158] on p "1. Assertion (A): Xylem vessels provide mechanical support to plants." at bounding box center [481, 156] width 453 height 17
click at [334, 436] on div at bounding box center [482, 419] width 476 height 83
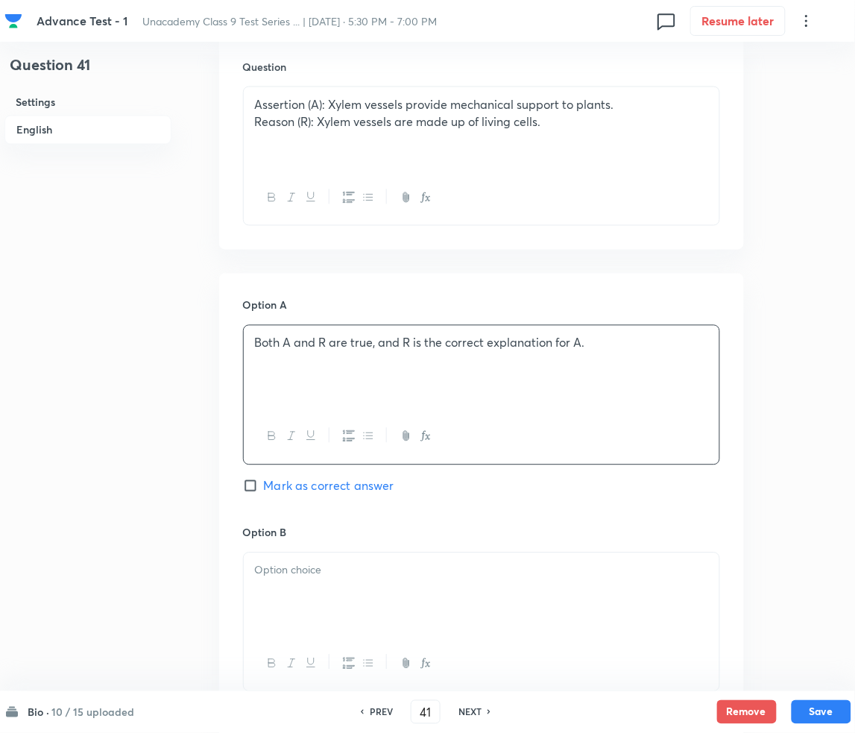
scroll to position [695, 0]
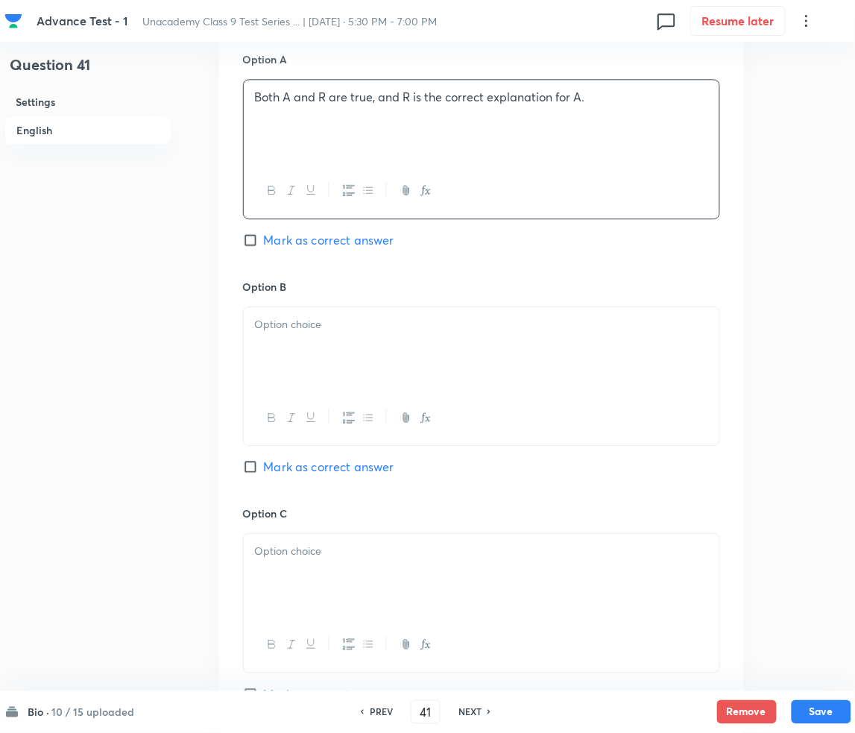
click at [339, 373] on div at bounding box center [482, 348] width 476 height 83
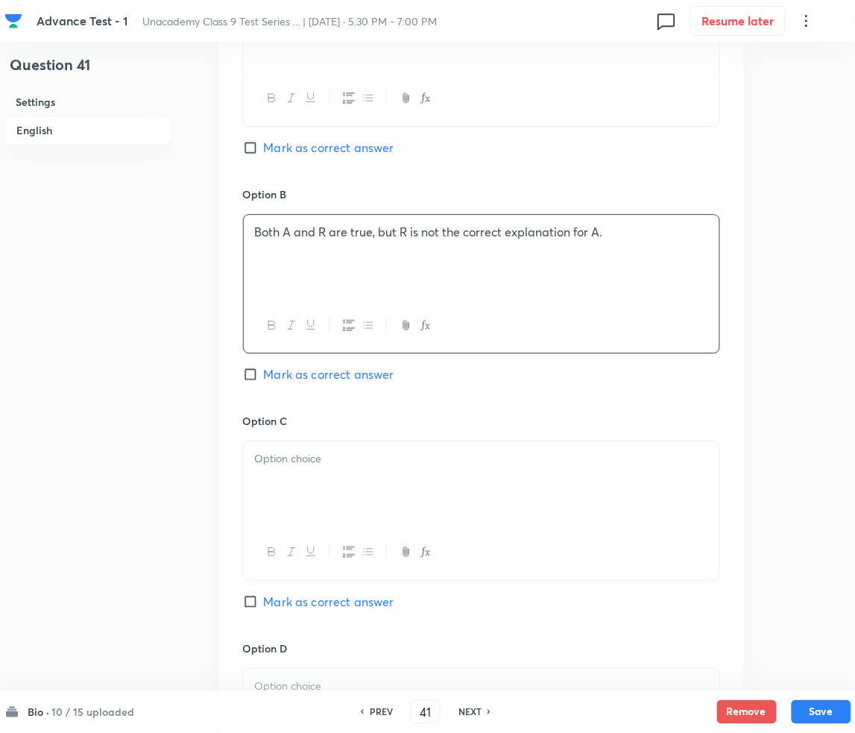
scroll to position [795, 0]
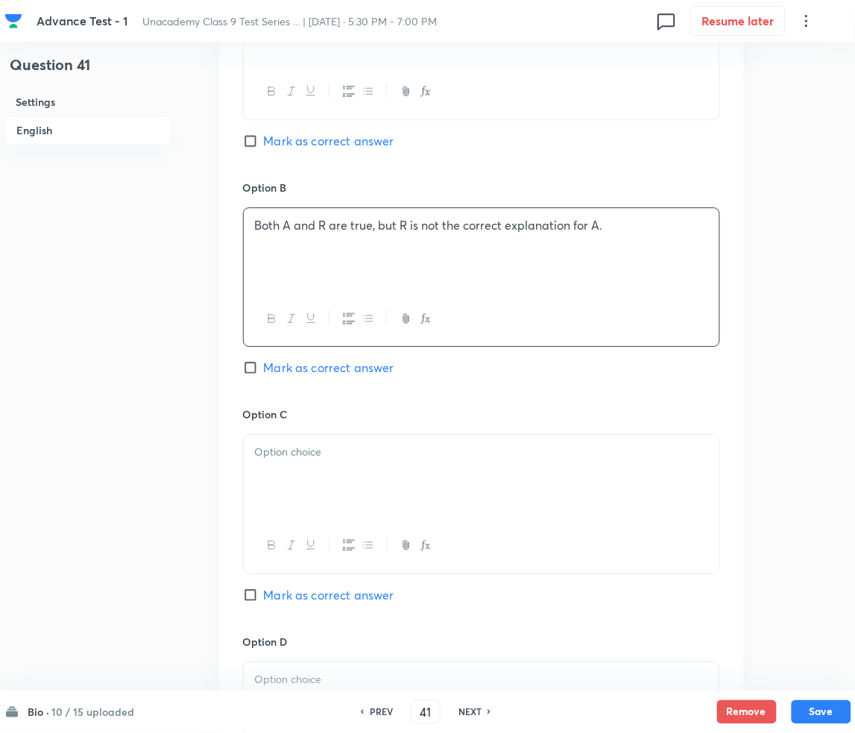
click at [341, 467] on div at bounding box center [482, 476] width 476 height 83
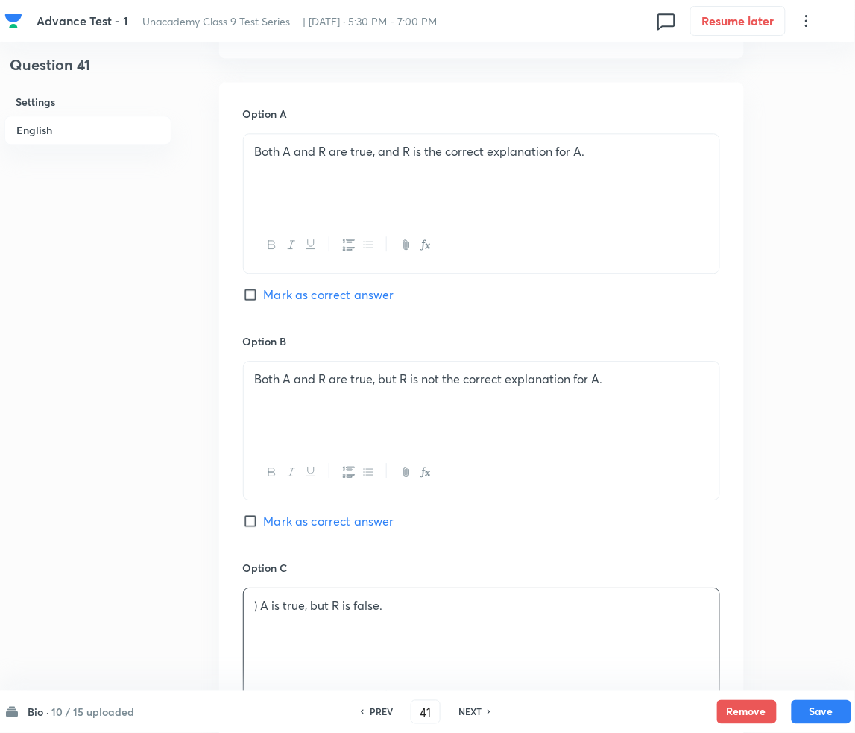
scroll to position [596, 0]
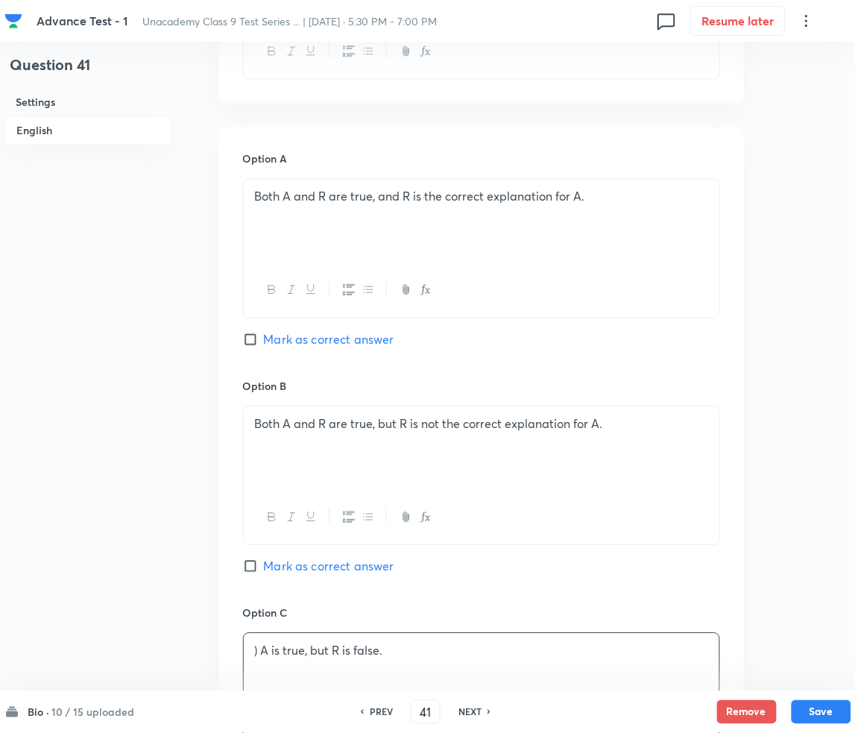
click at [323, 340] on span "Mark as correct answer" at bounding box center [329, 339] width 130 height 18
click at [264, 340] on input "Mark as correct answer" at bounding box center [253, 339] width 21 height 15
checkbox input "true"
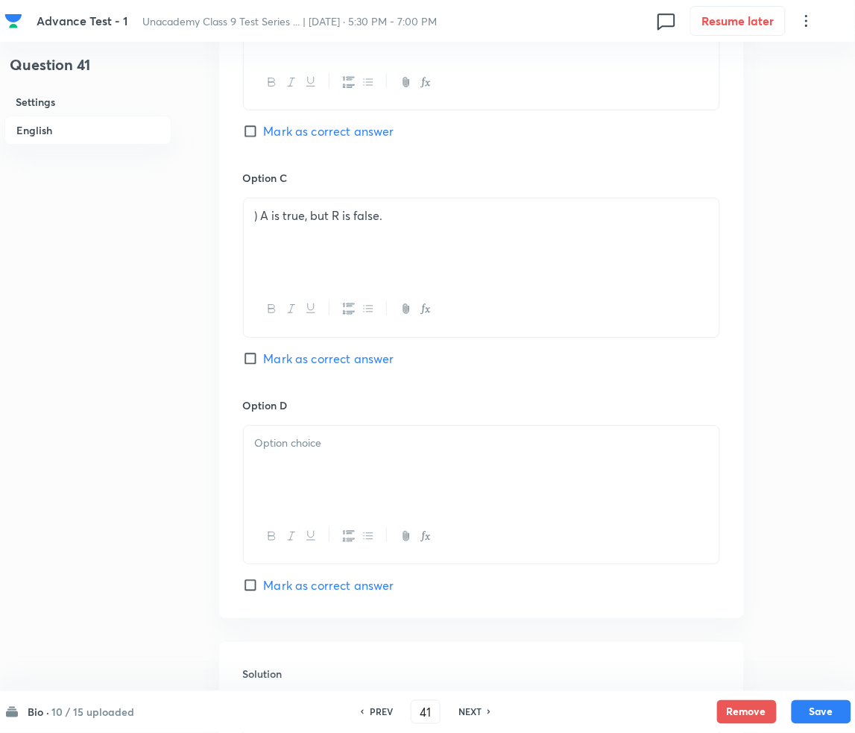
scroll to position [1093, 0]
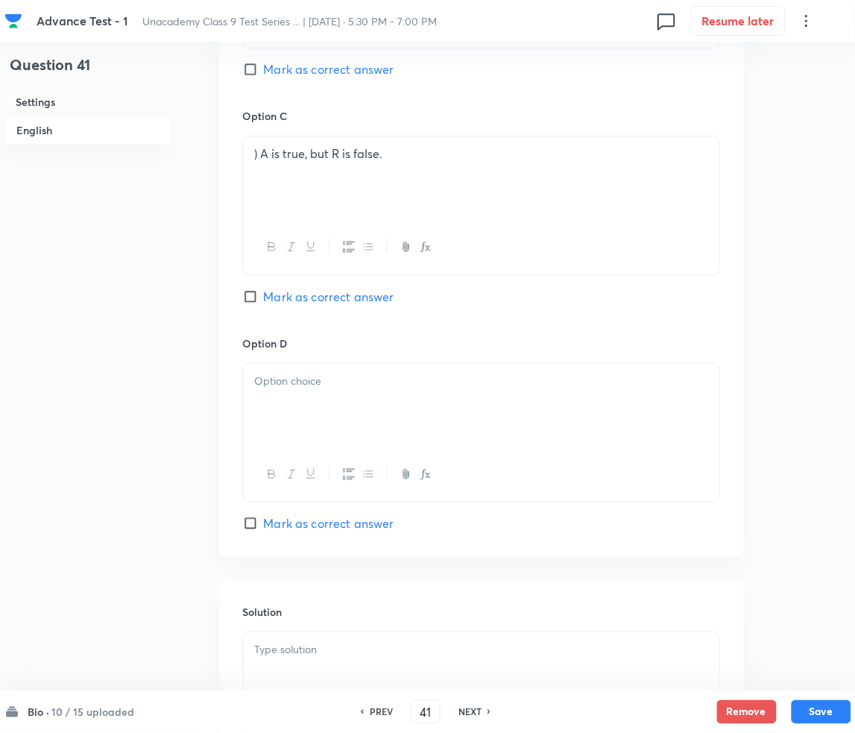
drag, startPoint x: 262, startPoint y: 154, endPoint x: 288, endPoint y: 153, distance: 26.1
click at [262, 154] on p ") A is true, but R is false." at bounding box center [481, 153] width 453 height 17
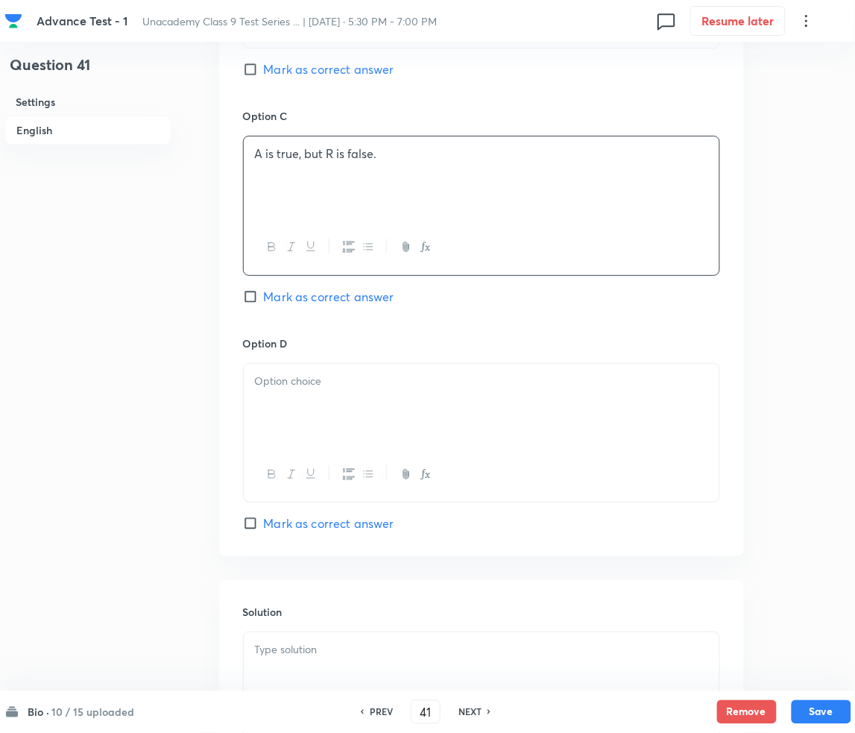
click at [322, 407] on div at bounding box center [482, 405] width 476 height 83
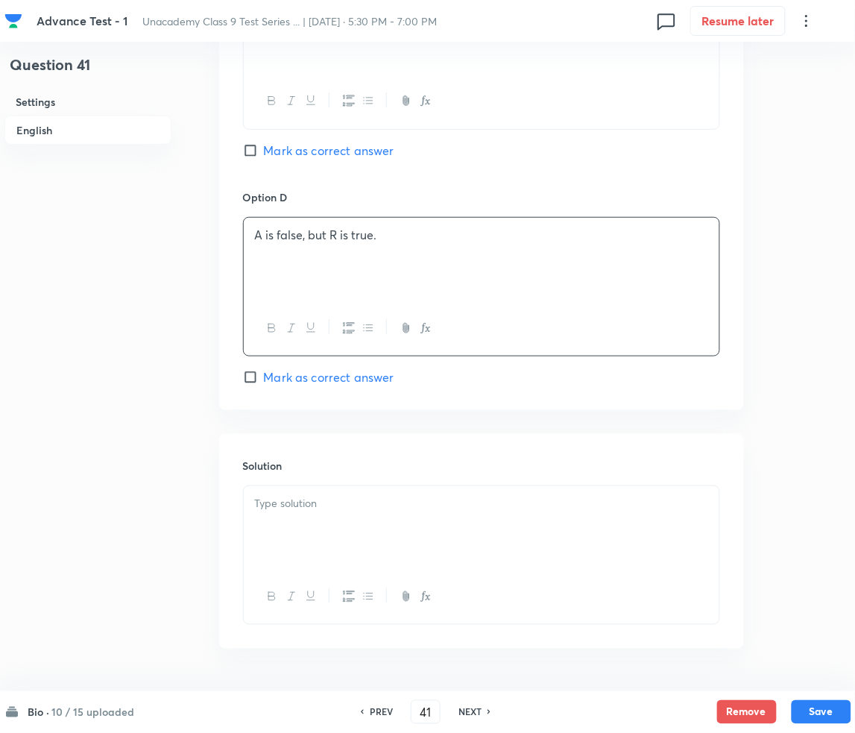
scroll to position [1286, 0]
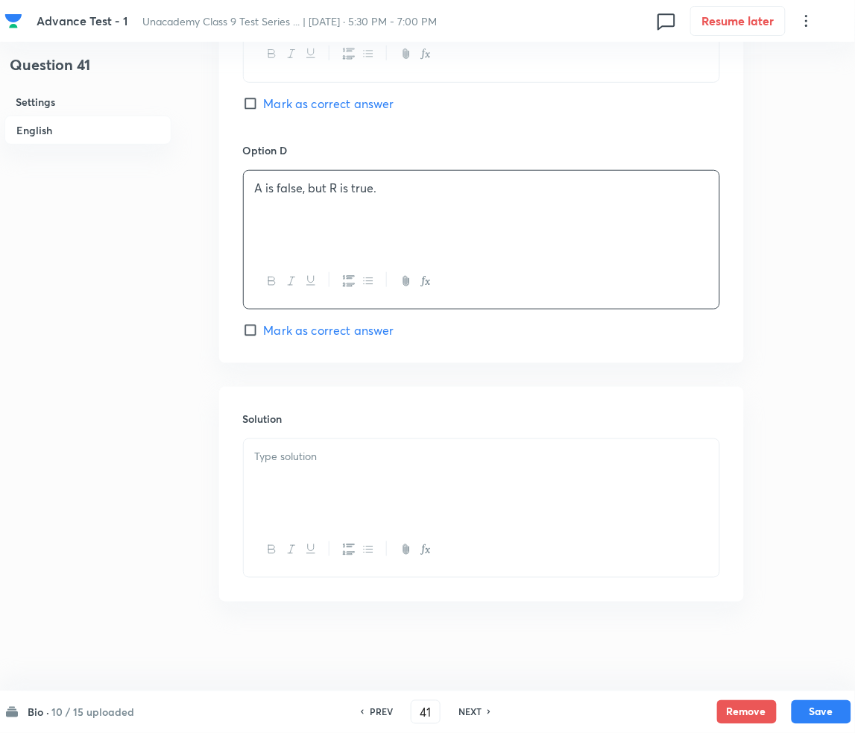
click at [353, 500] on div at bounding box center [482, 480] width 476 height 83
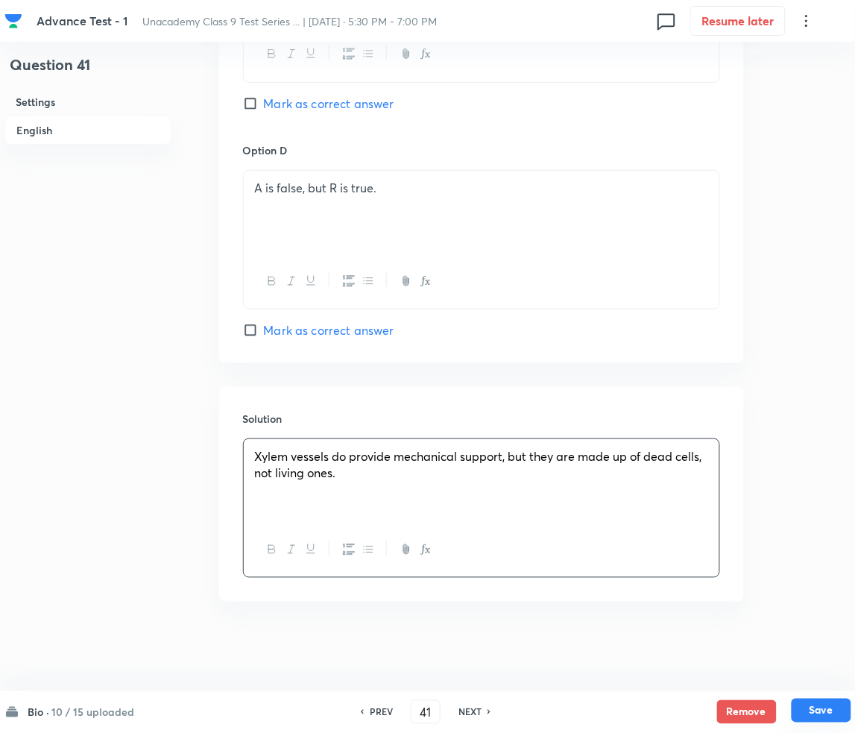
click at [821, 707] on button "Save" at bounding box center [822, 710] width 60 height 24
type input "42"
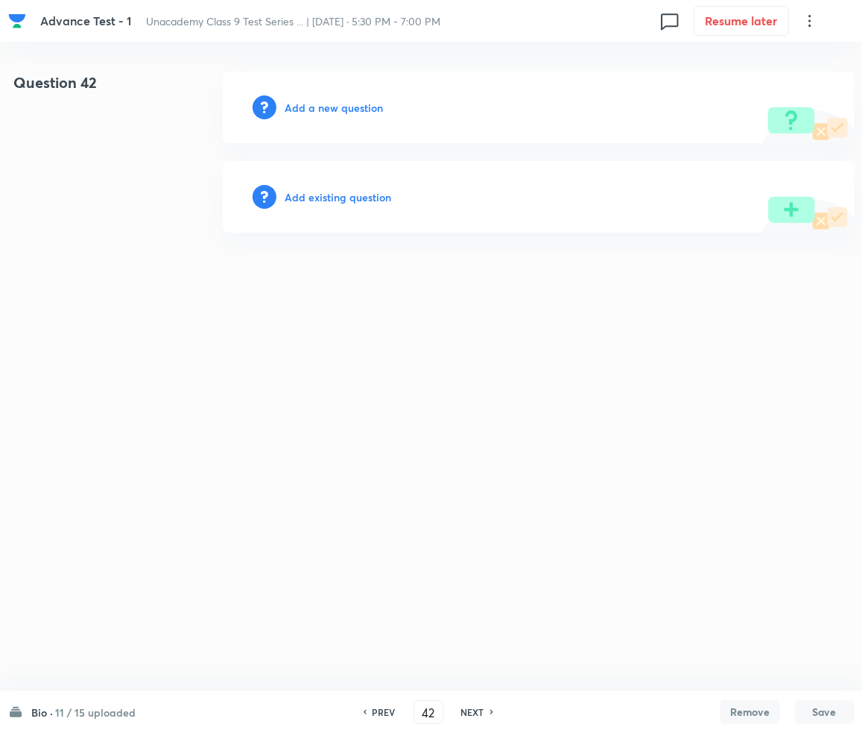
click at [352, 112] on h6 "Add a new question" at bounding box center [334, 108] width 98 height 16
click at [352, 112] on h6 "Choose a question type" at bounding box center [342, 108] width 115 height 16
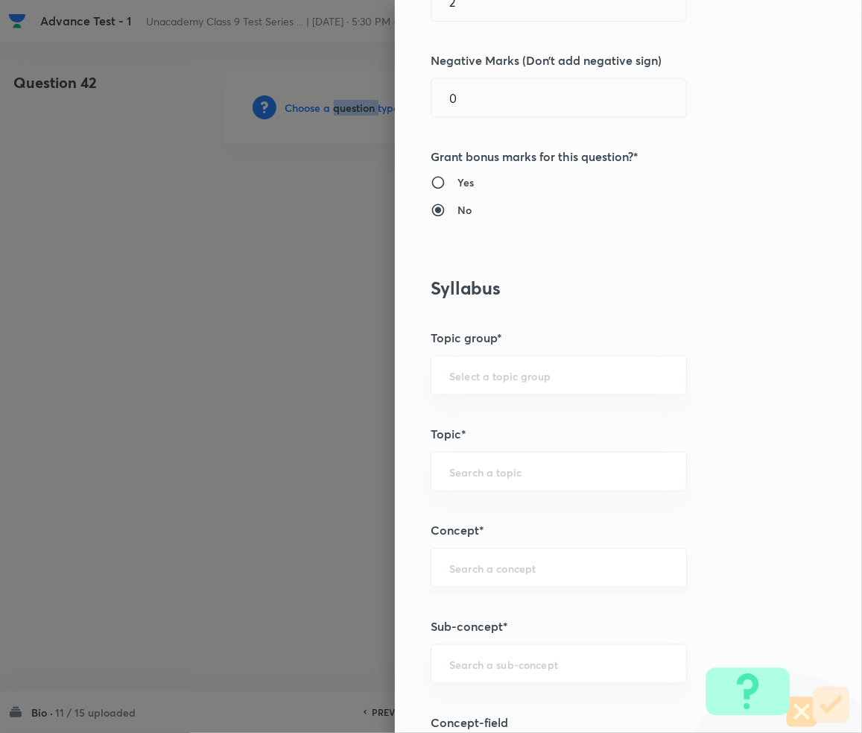
scroll to position [596, 0]
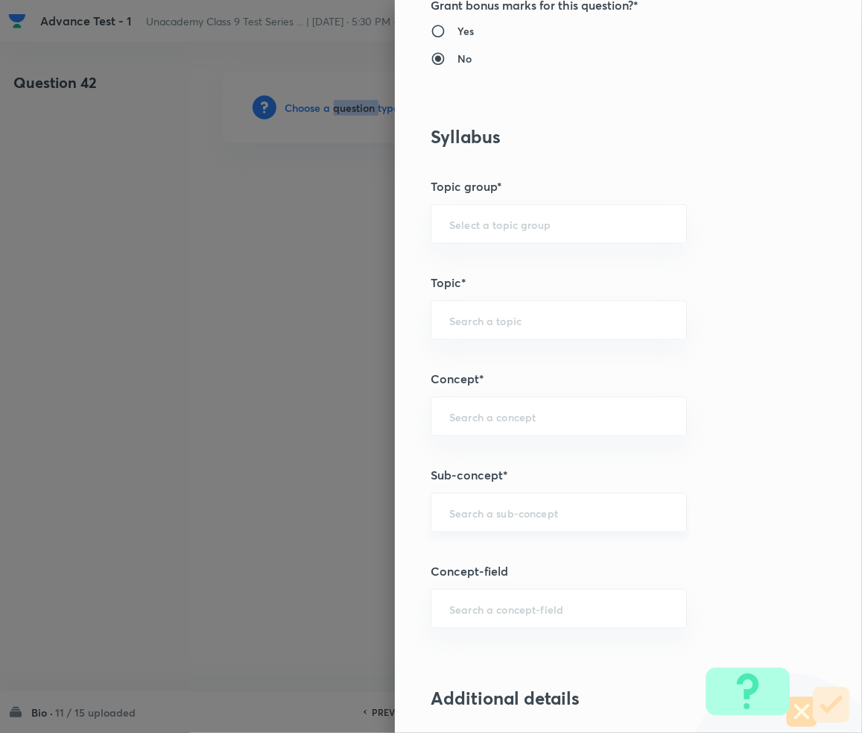
click at [497, 524] on div "​" at bounding box center [559, 513] width 256 height 40
click at [499, 522] on div "​" at bounding box center [559, 513] width 256 height 40
type input "V"
drag, startPoint x: 490, startPoint y: 525, endPoint x: 336, endPoint y: 530, distance: 153.6
click at [336, 530] on div "Question settings Question type* Single choice correct Number of options* 2 3 4…" at bounding box center [431, 366] width 862 height 733
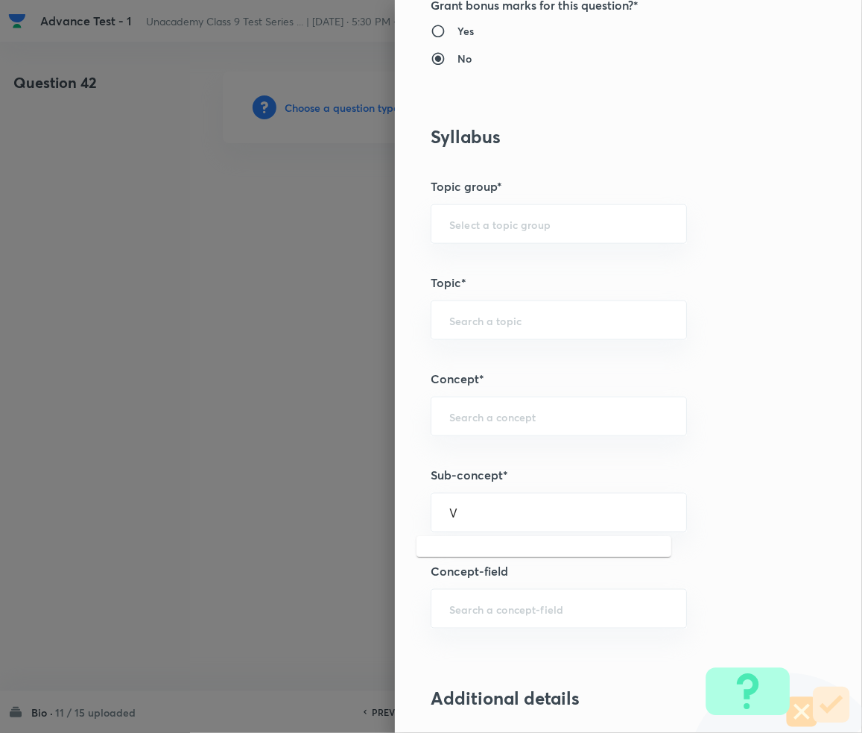
drag, startPoint x: 479, startPoint y: 512, endPoint x: 361, endPoint y: 531, distance: 120.0
click at [362, 530] on div "Question settings Question type* Single choice correct Number of options* 2 3 4…" at bounding box center [431, 366] width 862 height 733
paste input "Tissue"
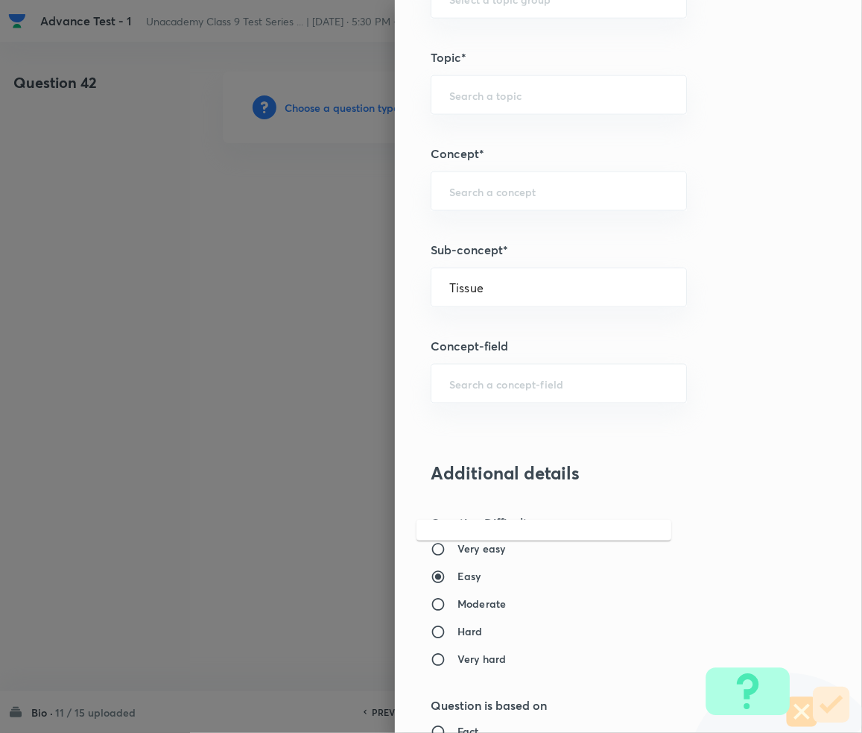
scroll to position [894, 0]
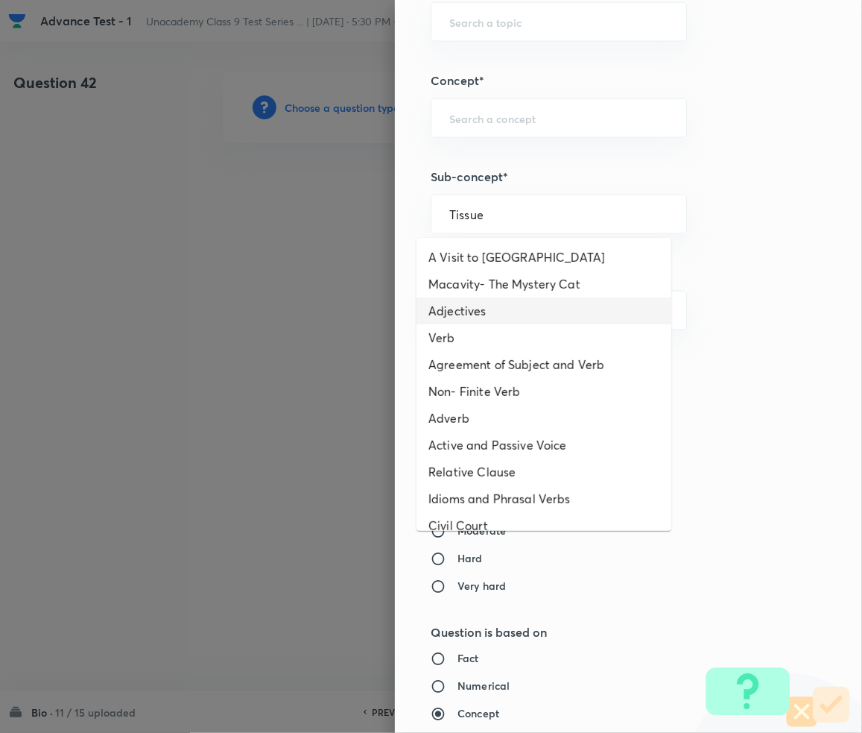
click at [481, 317] on li "Adjectives" at bounding box center [544, 310] width 255 height 27
type input "Adjectives"
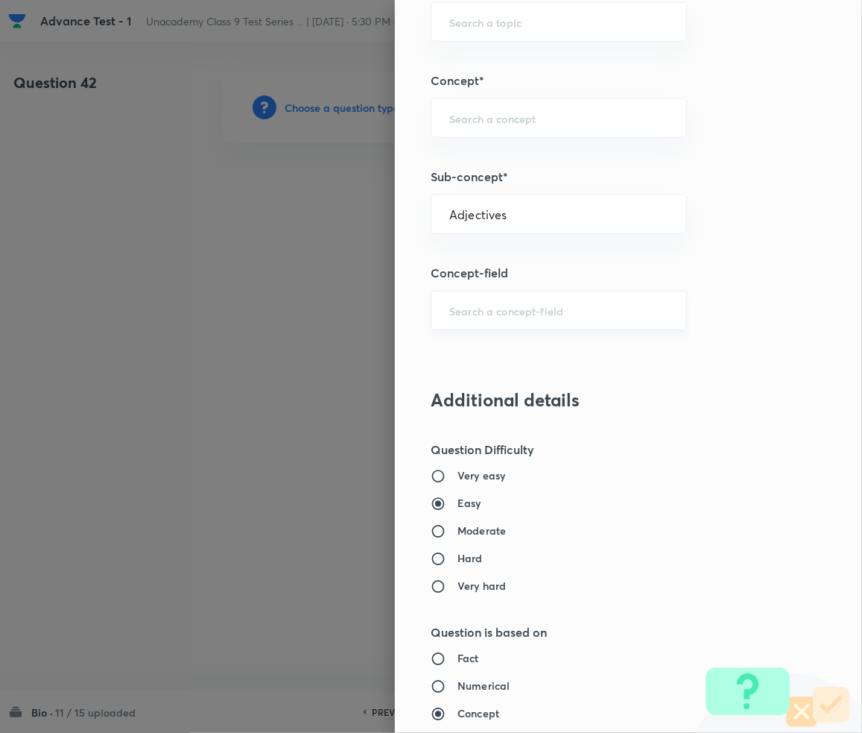
type input "Foundation Class 8"
type input "English"
type input "Grammar"
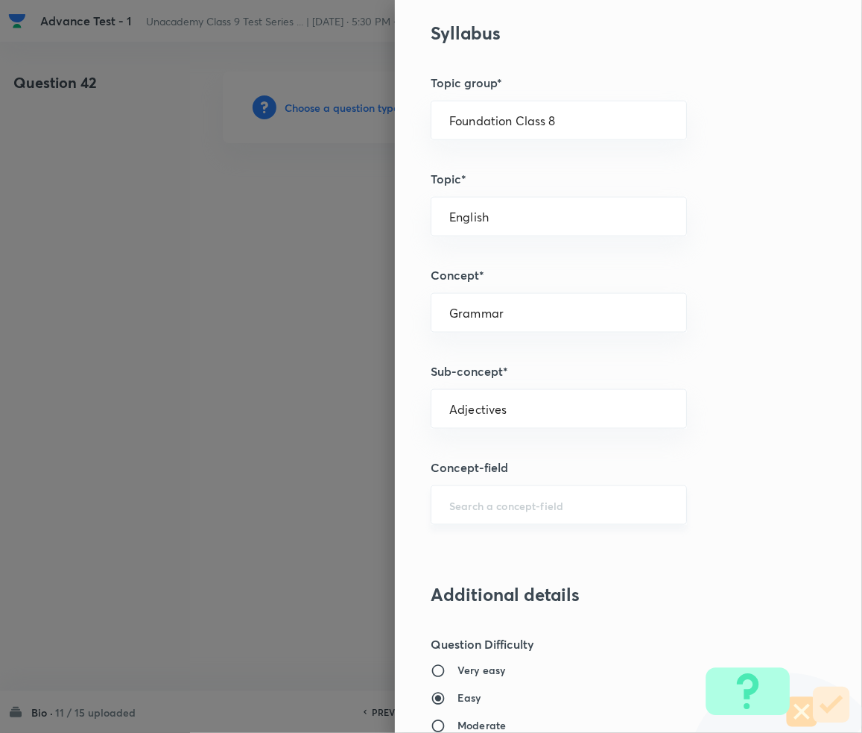
scroll to position [695, 0]
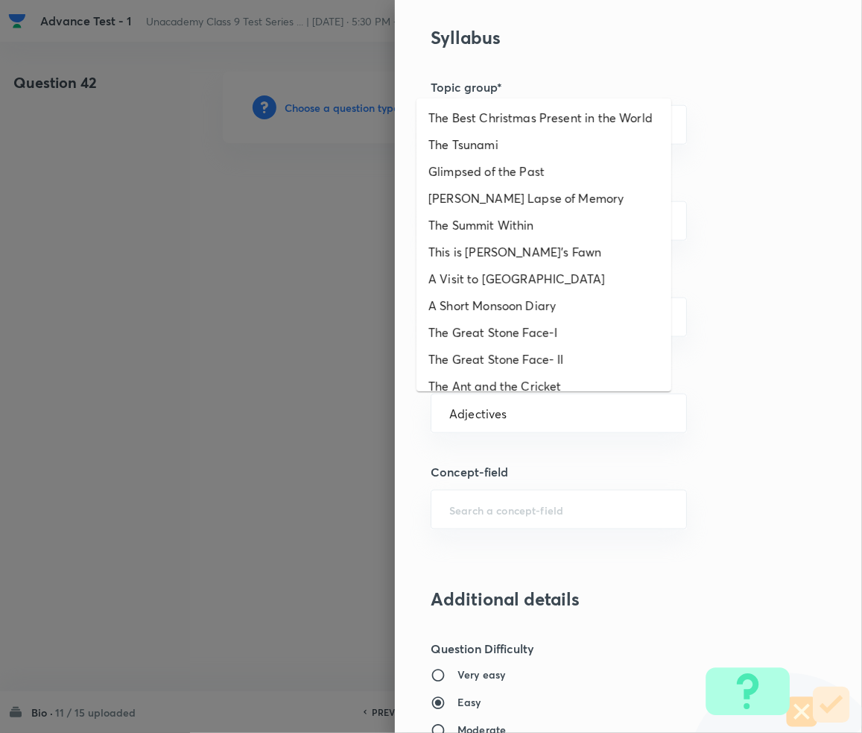
drag, startPoint x: 584, startPoint y: 412, endPoint x: 376, endPoint y: 413, distance: 207.9
click at [376, 413] on div "Question settings Question type* Single choice correct Number of options* 2 3 4…" at bounding box center [431, 366] width 862 height 733
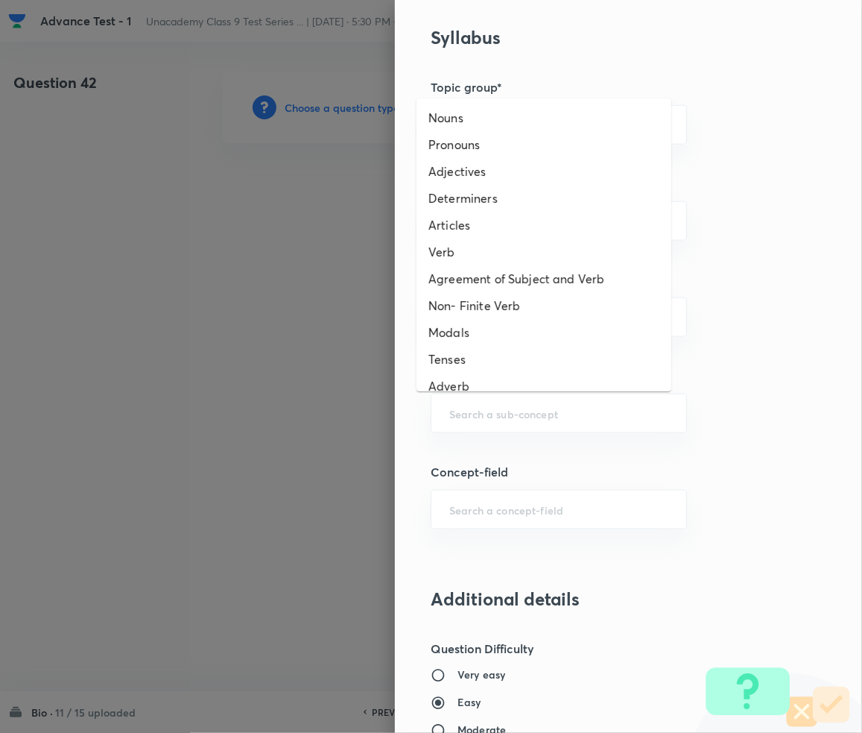
paste input "Tissue"
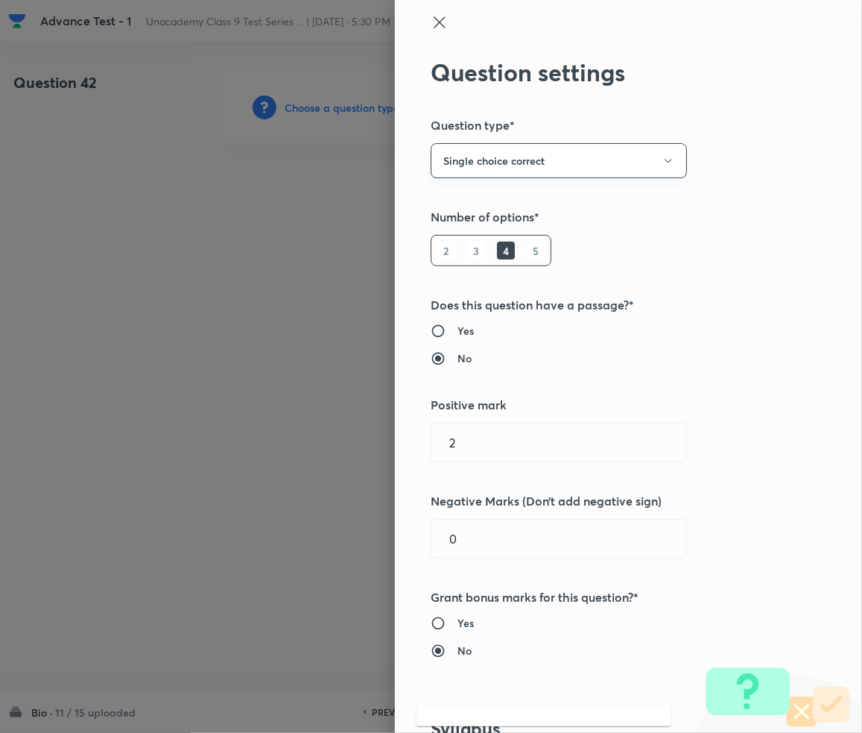
scroll to position [0, 0]
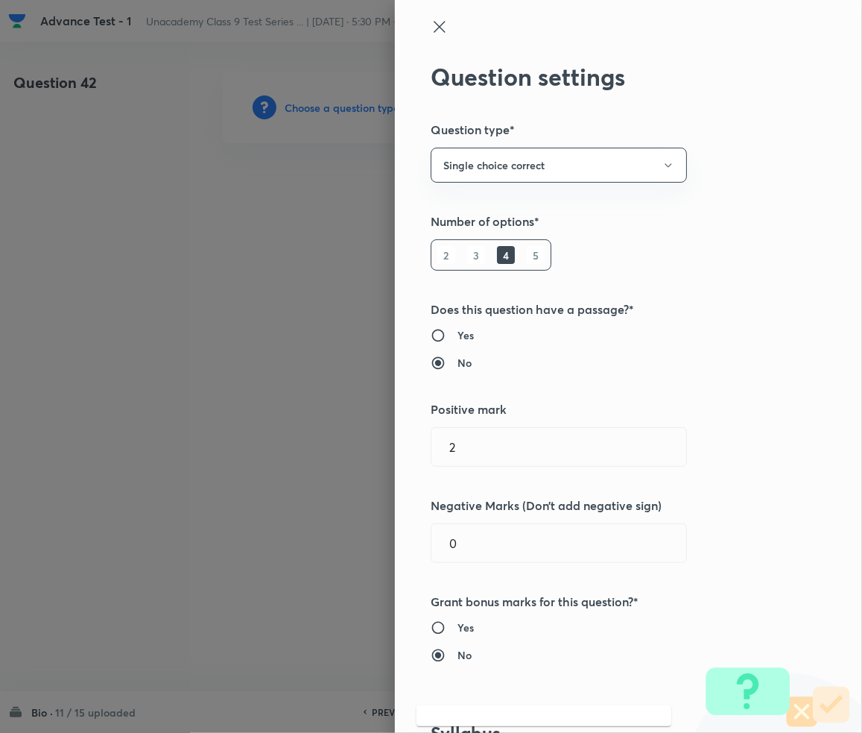
type input "Adjectives"
click at [432, 25] on icon at bounding box center [440, 27] width 18 height 18
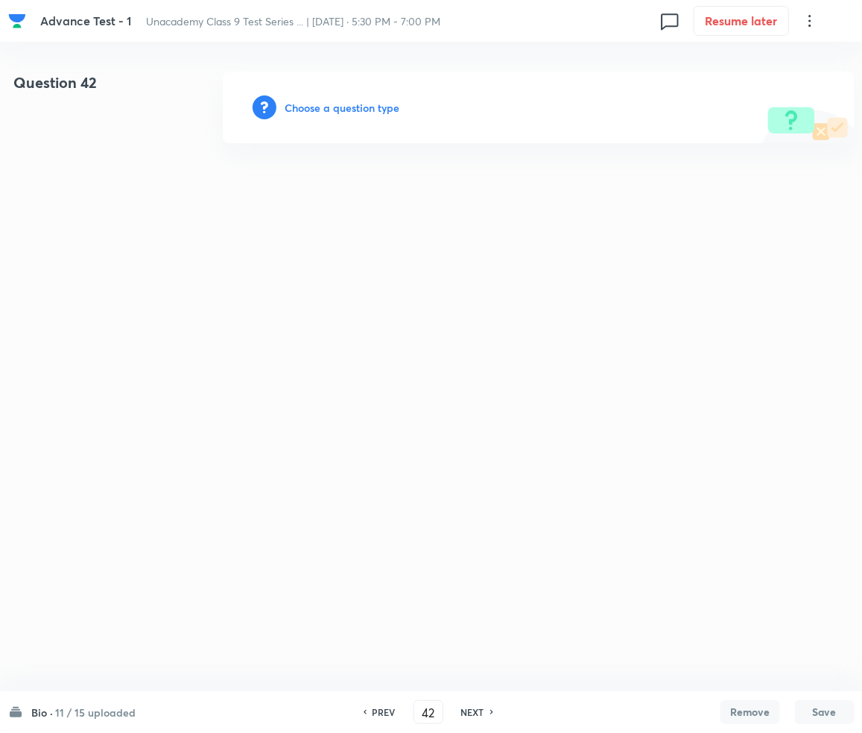
click at [350, 106] on h6 "Choose a question type" at bounding box center [342, 108] width 115 height 16
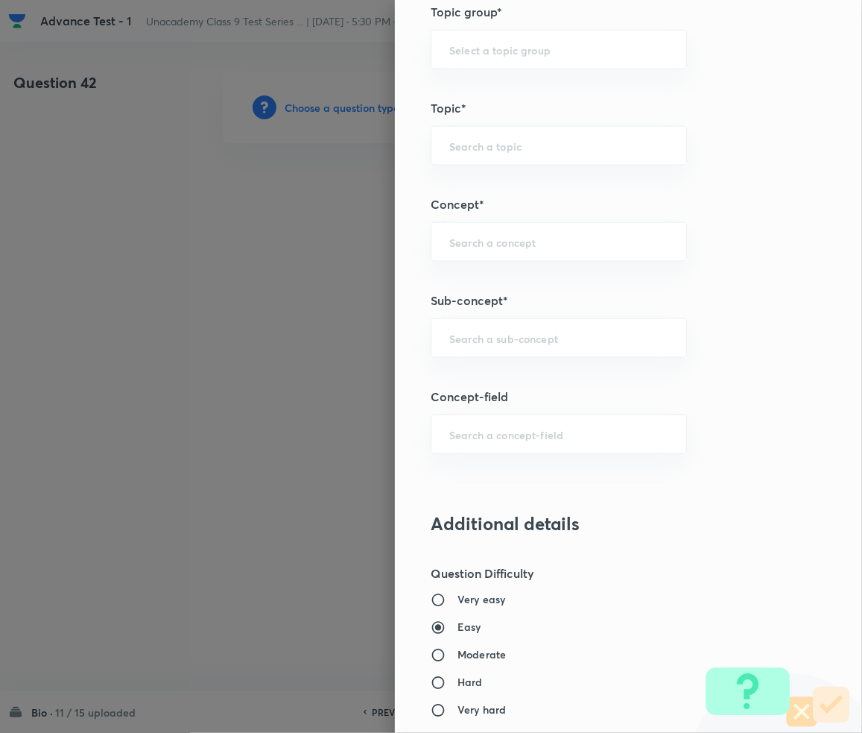
scroll to position [795, 0]
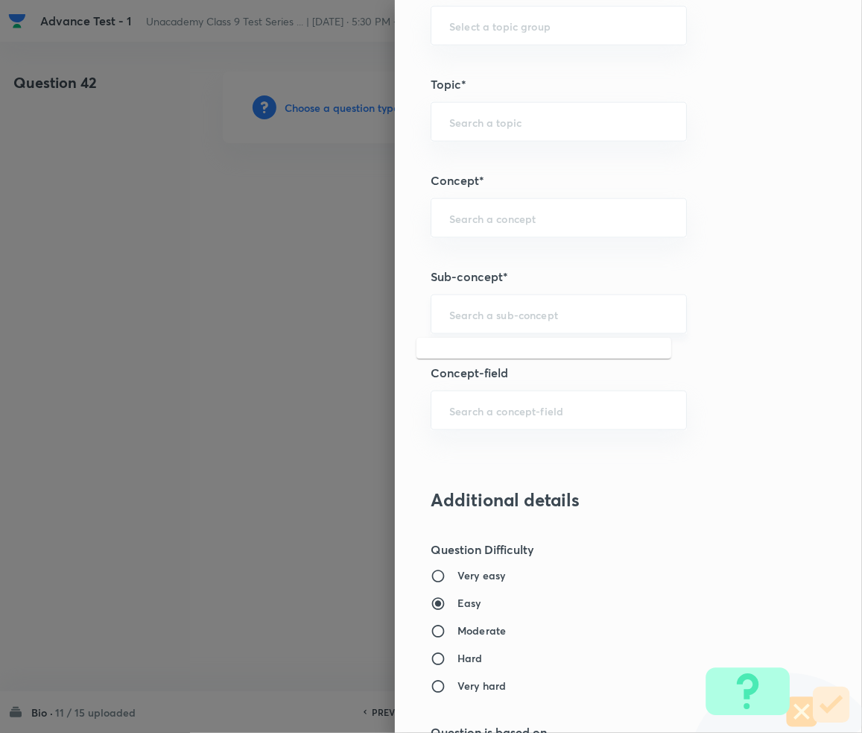
click at [499, 320] on input "text" at bounding box center [558, 314] width 219 height 14
paste input "Tissue"
click at [478, 410] on li "Tissue" at bounding box center [544, 410] width 255 height 27
type input "Tissue"
type input "Foundation Class IX"
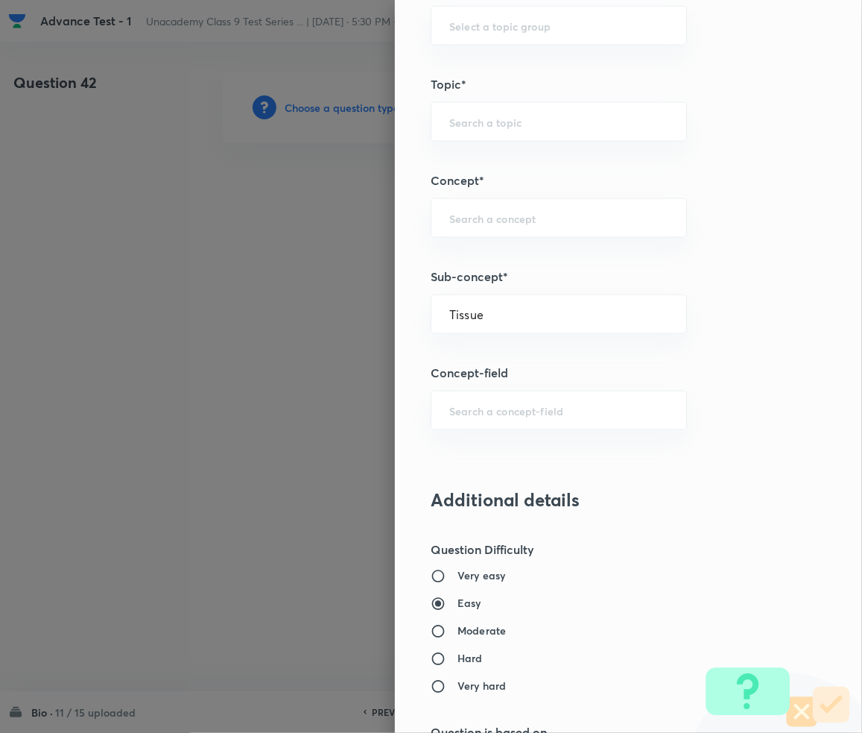
type input "Biology"
type input "Basic Biology"
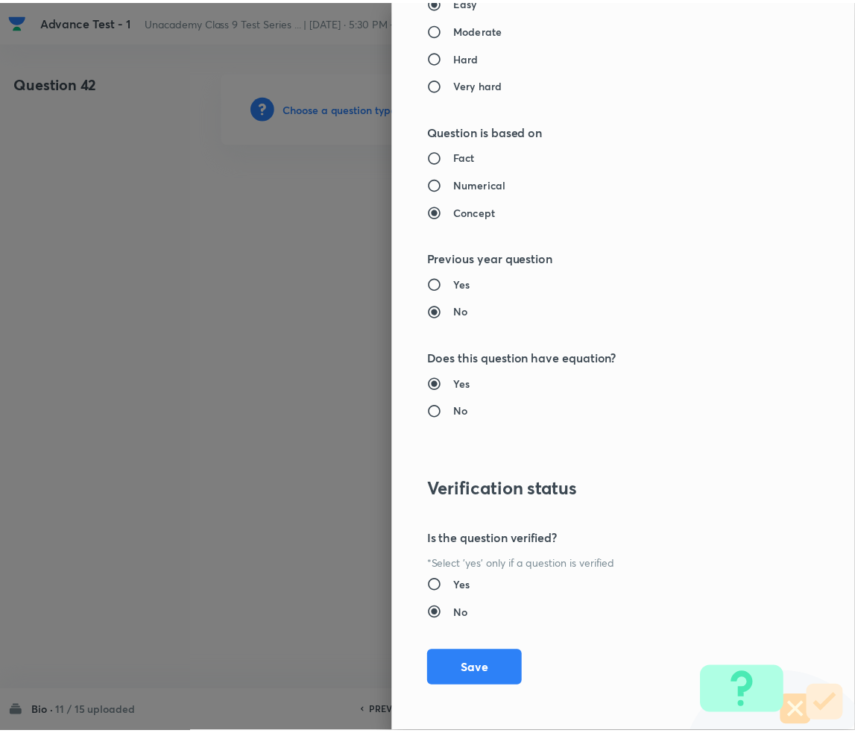
scroll to position [1399, 0]
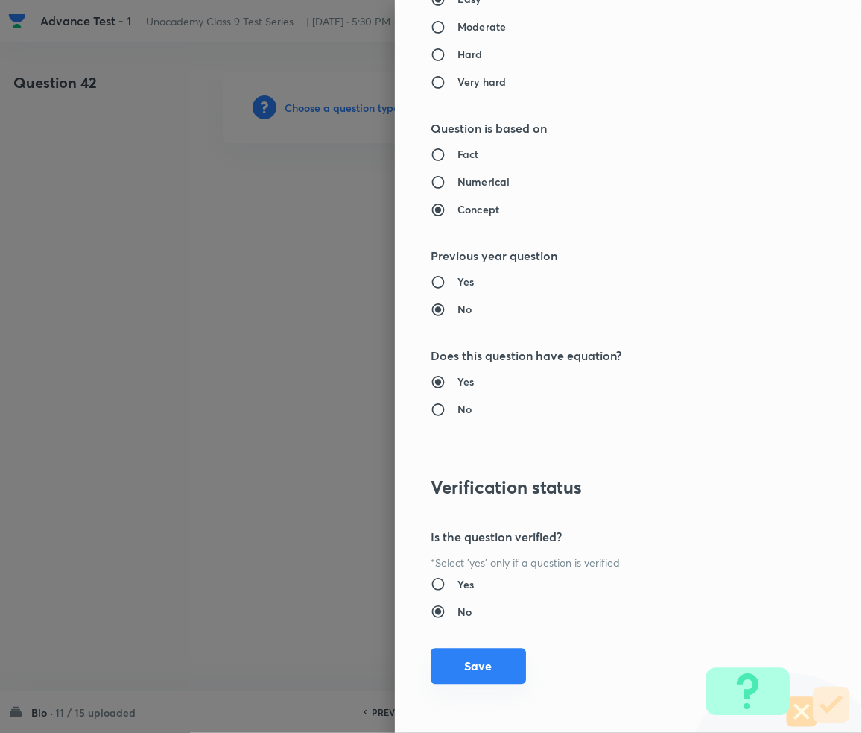
click at [470, 656] on button "Save" at bounding box center [478, 666] width 95 height 36
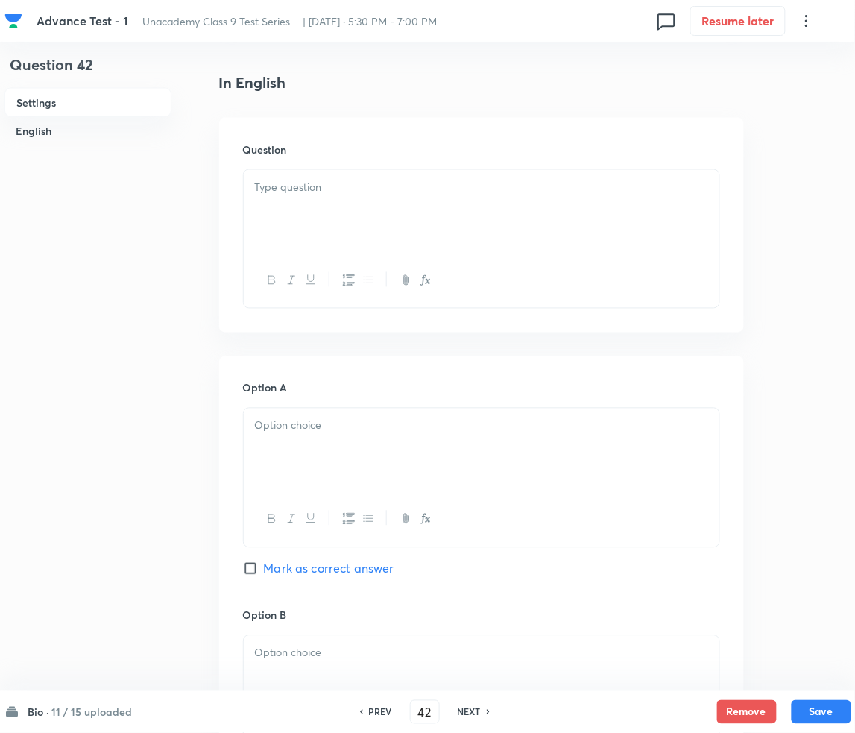
scroll to position [397, 0]
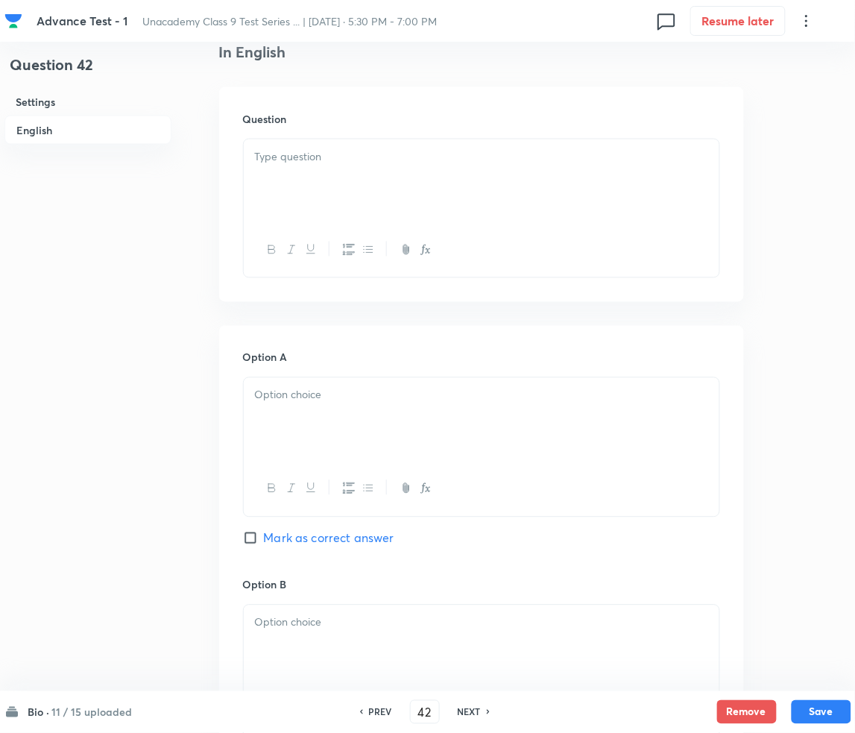
click at [299, 185] on div at bounding box center [482, 180] width 476 height 83
click at [356, 206] on div at bounding box center [482, 180] width 476 height 83
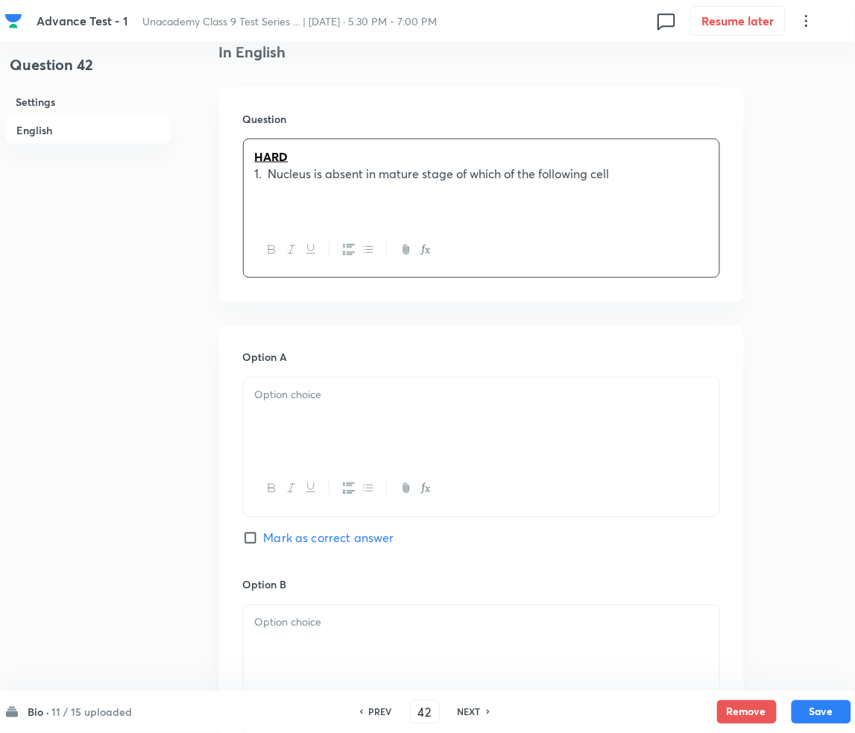
click at [265, 174] on p "1. Nucleus is absent in mature stage of which of the following cell" at bounding box center [481, 173] width 453 height 17
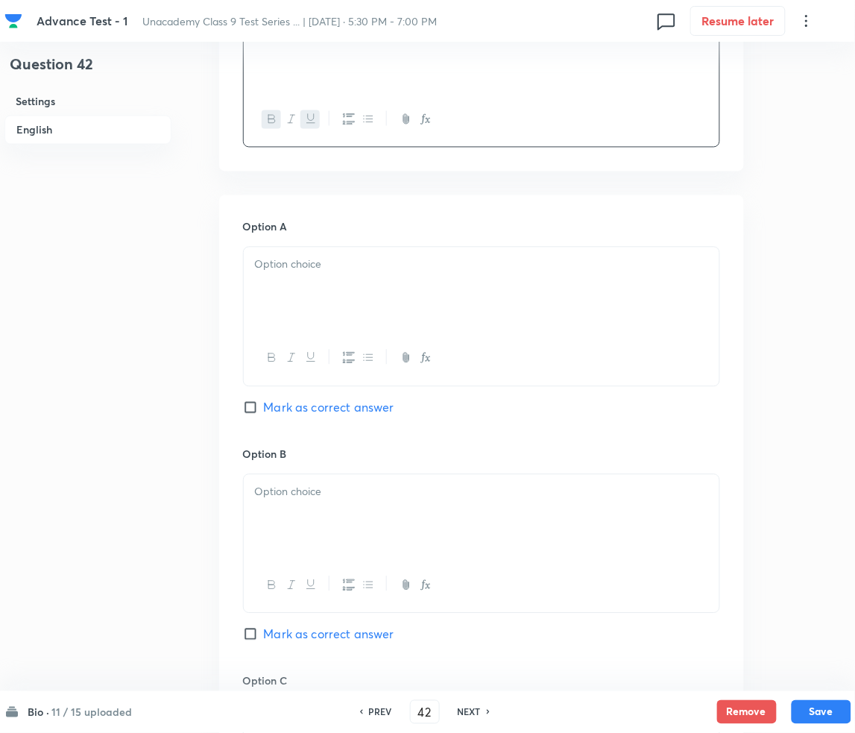
scroll to position [596, 0]
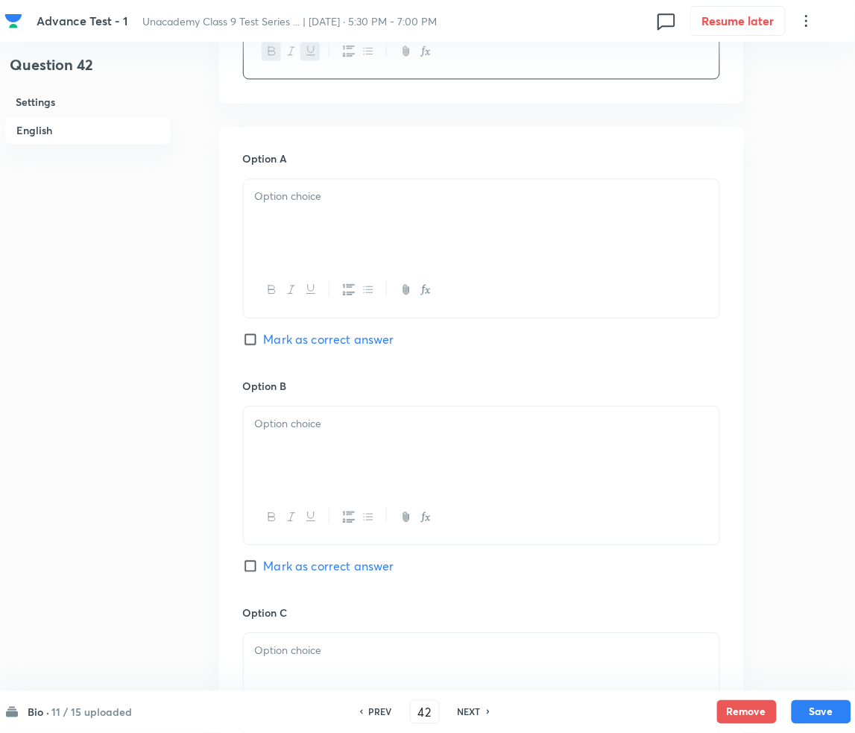
click at [307, 232] on div at bounding box center [482, 220] width 476 height 83
click at [341, 453] on div at bounding box center [482, 447] width 476 height 83
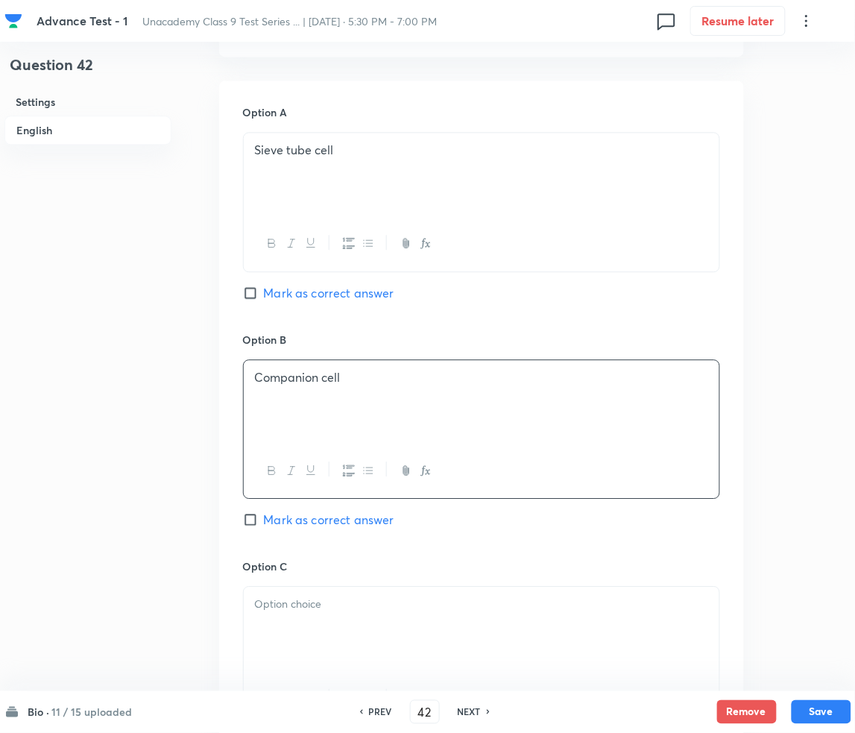
scroll to position [795, 0]
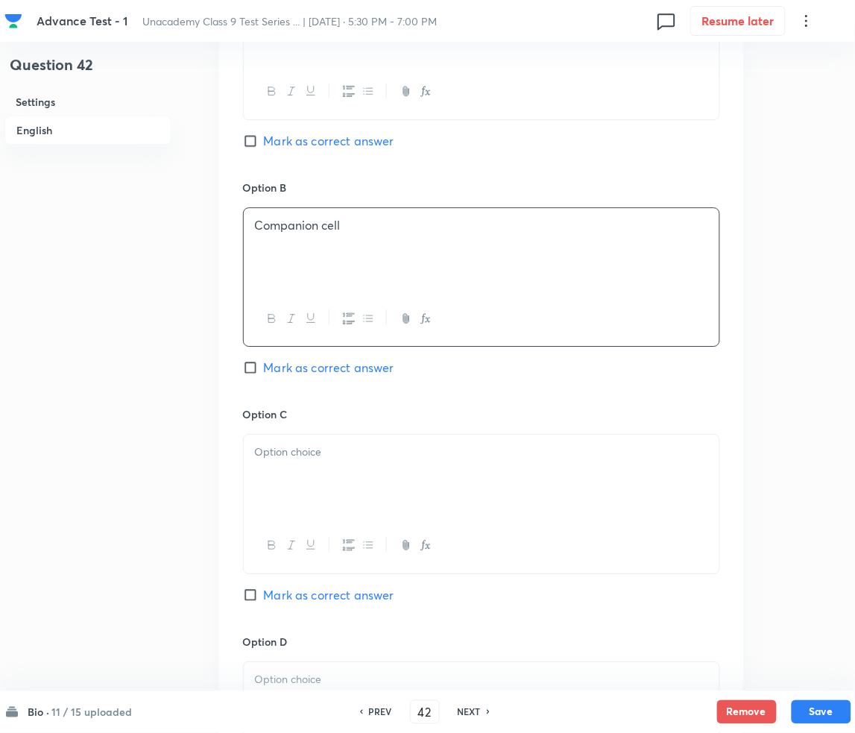
click at [344, 445] on p at bounding box center [481, 451] width 453 height 17
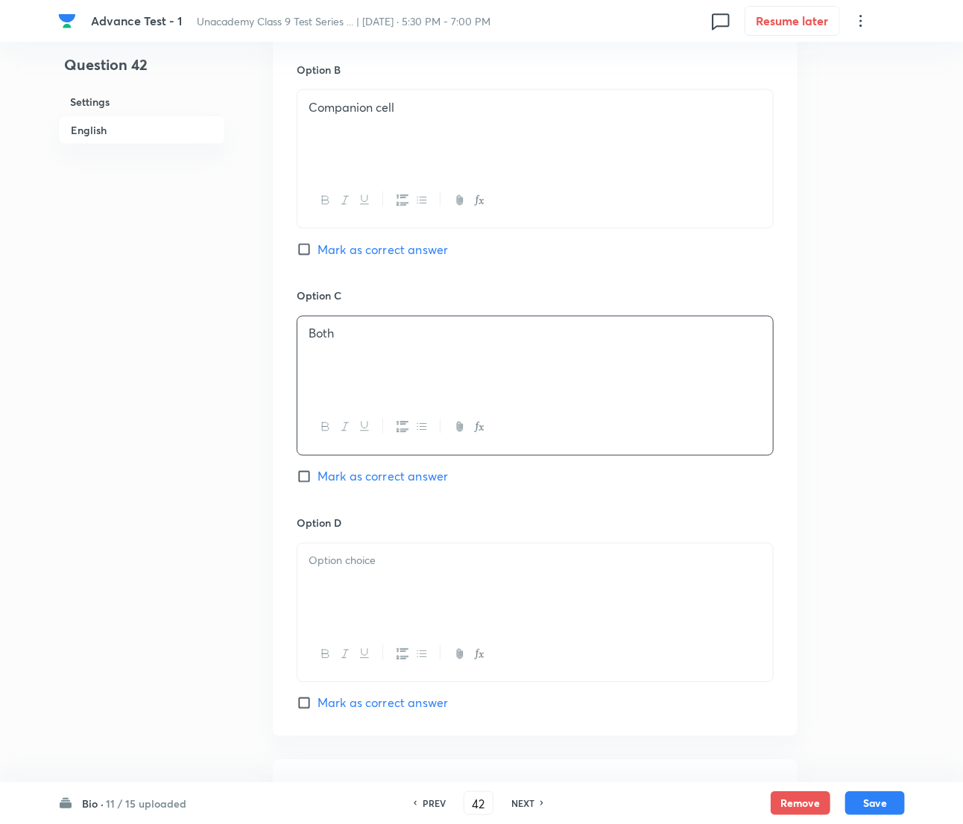
scroll to position [1018, 0]
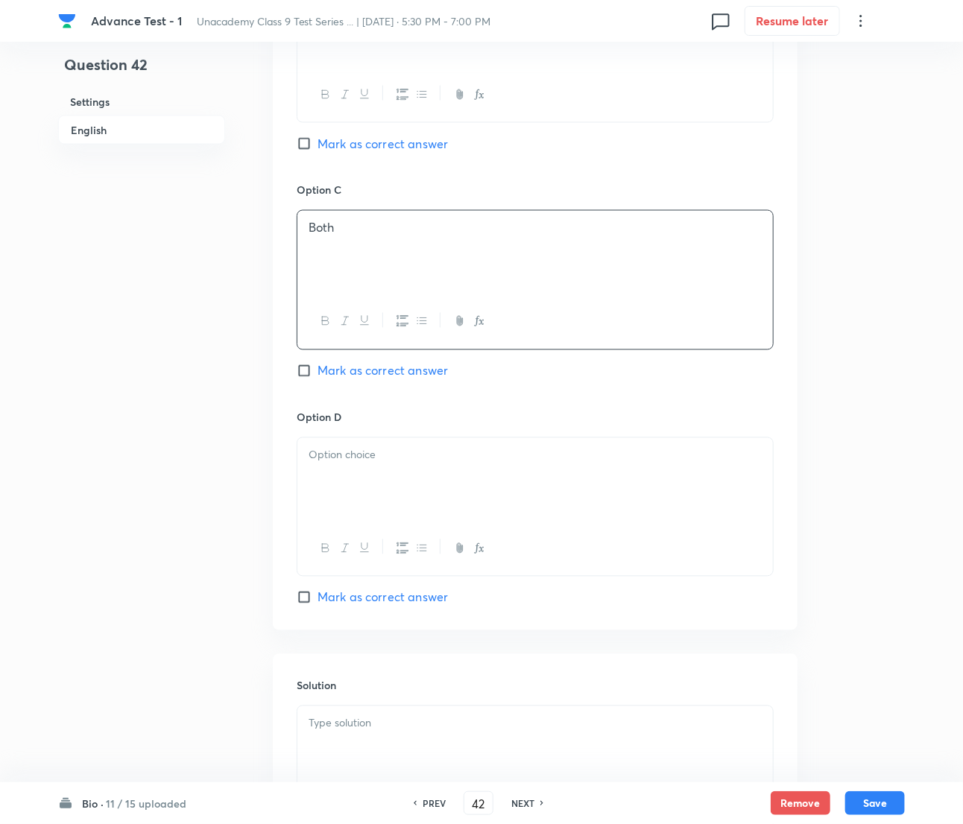
click at [408, 505] on div at bounding box center [535, 479] width 476 height 83
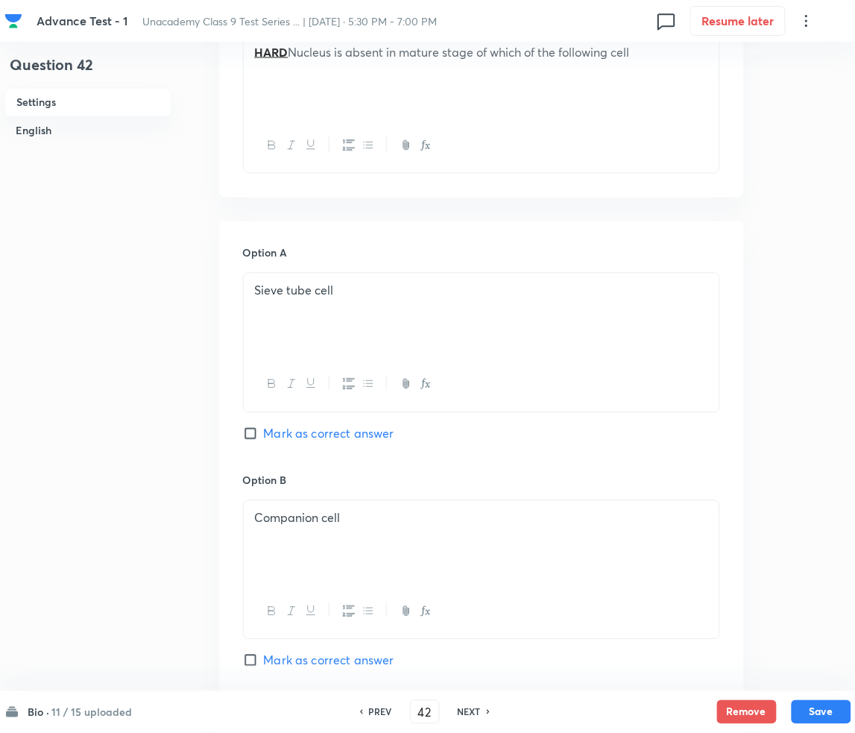
scroll to position [521, 0]
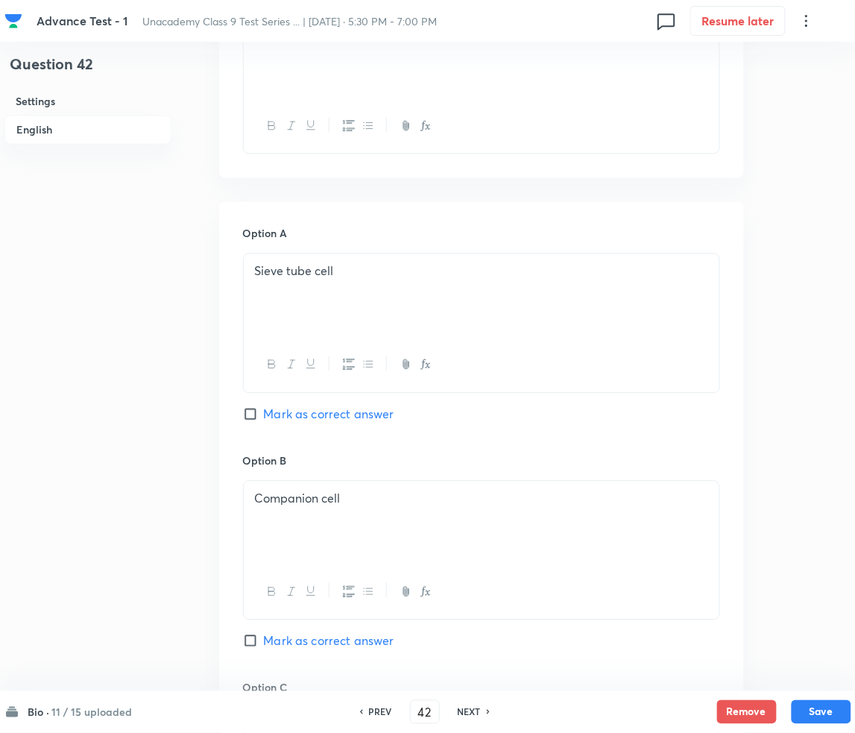
click at [284, 417] on span "Mark as correct answer" at bounding box center [329, 414] width 130 height 18
click at [264, 417] on input "Mark as correct answer" at bounding box center [253, 414] width 21 height 15
checkbox input "true"
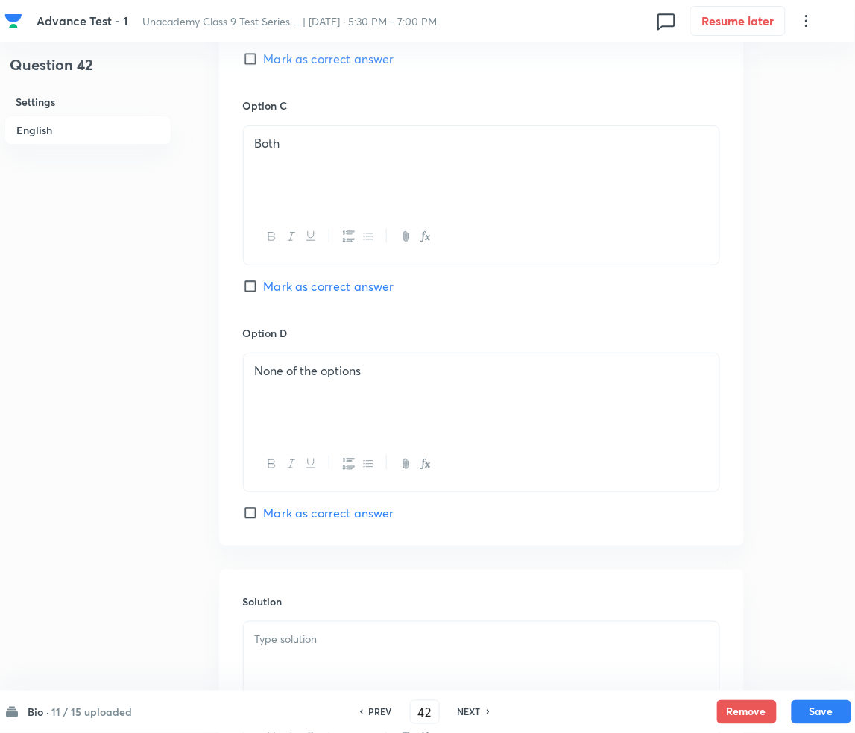
scroll to position [1286, 0]
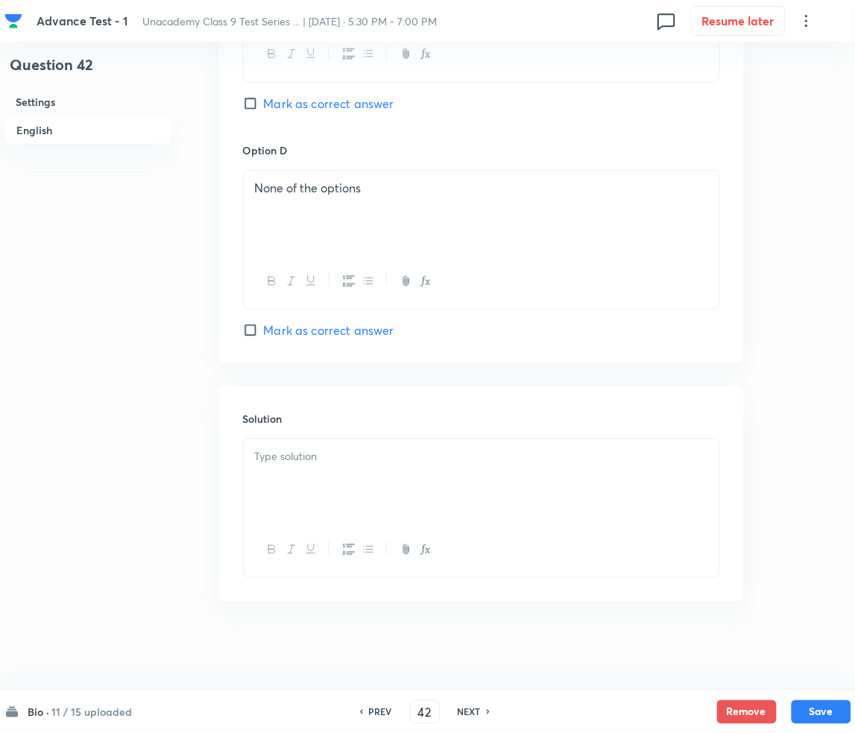
click at [343, 458] on p at bounding box center [481, 456] width 453 height 17
click at [334, 455] on p at bounding box center [481, 456] width 453 height 17
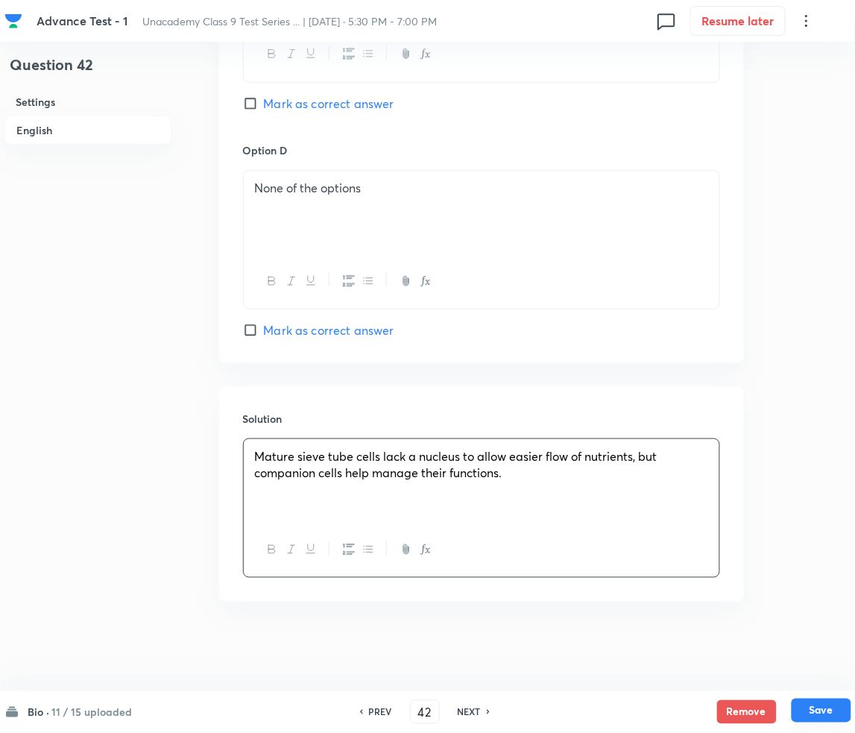
click at [818, 711] on button "Save" at bounding box center [822, 710] width 60 height 24
type input "43"
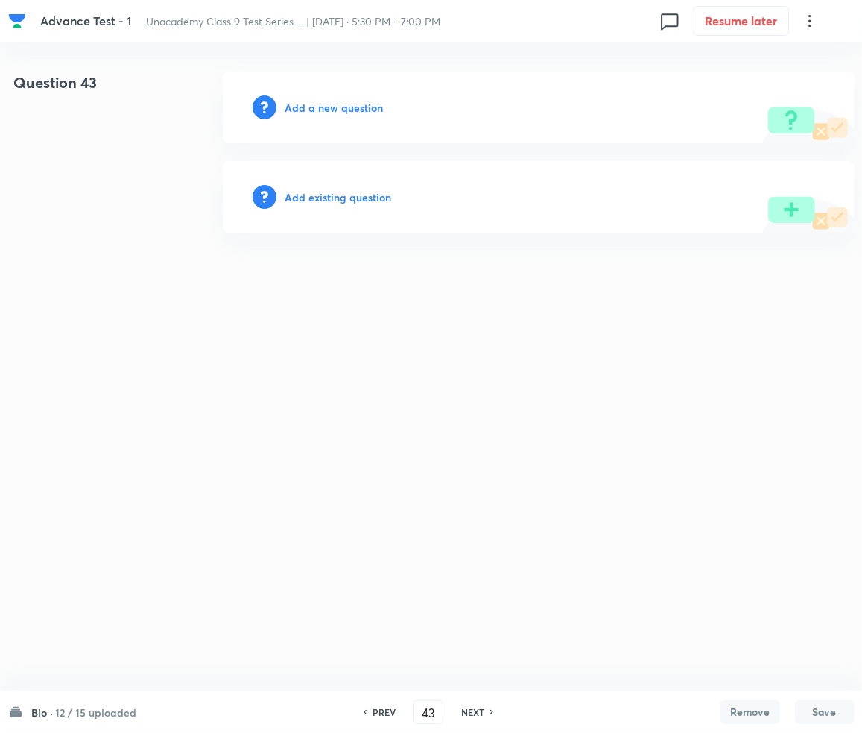
click at [341, 108] on h6 "Add a new question" at bounding box center [334, 108] width 98 height 16
click at [341, 108] on h6 "Choose a question type" at bounding box center [342, 108] width 115 height 16
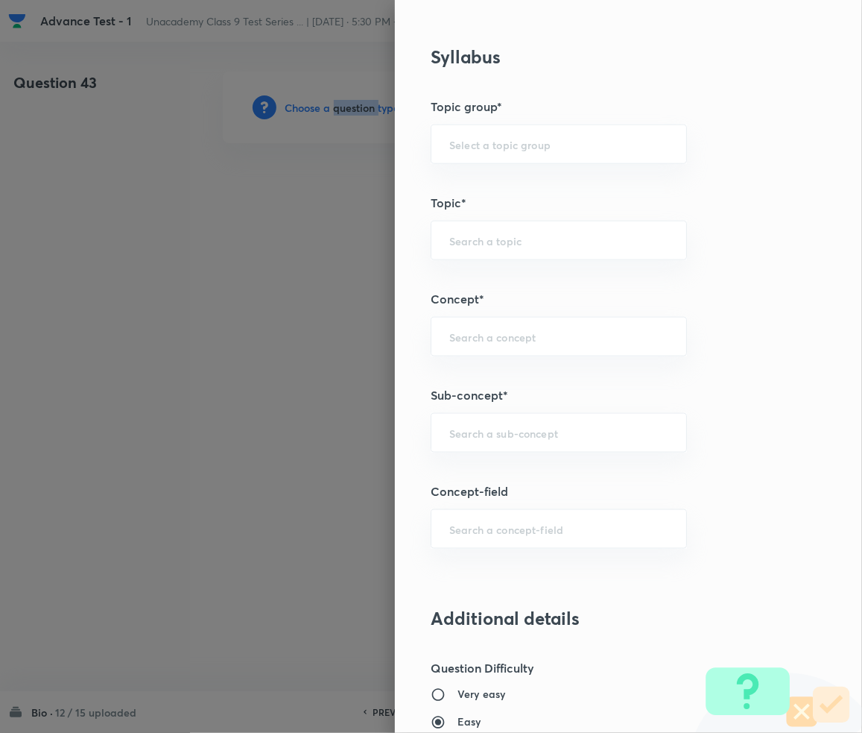
scroll to position [695, 0]
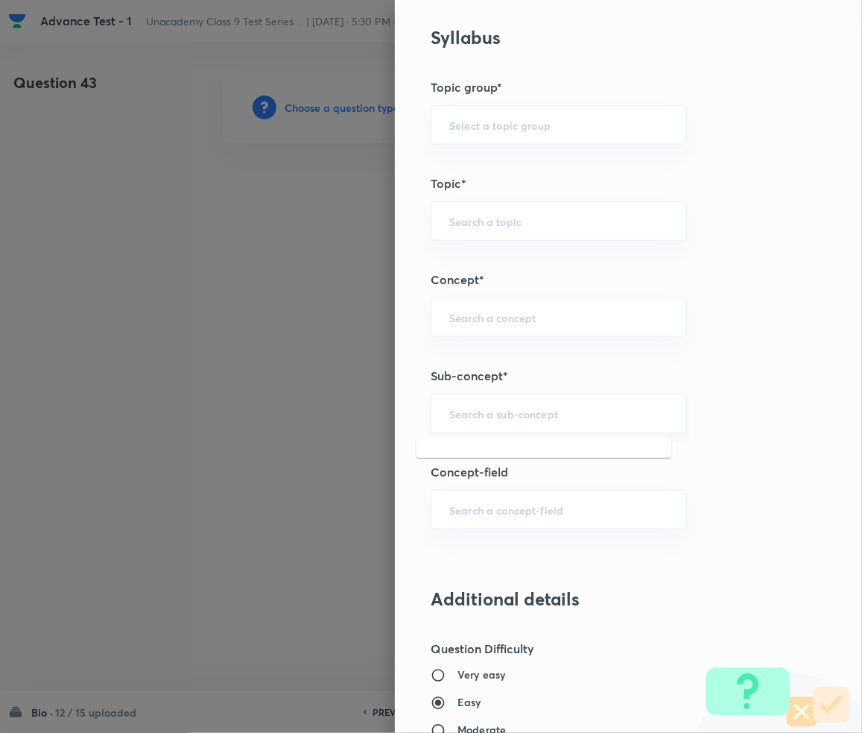
click at [505, 419] on input "text" at bounding box center [558, 413] width 219 height 14
paste input "Mature sieve tube cells lack a nucleus to allow easier flow of nutrients, but c…"
type input "Mature sieve tube cells lack a nucleus to allow easier flow of nutrients, but c…"
click at [523, 417] on input "text" at bounding box center [558, 413] width 219 height 14
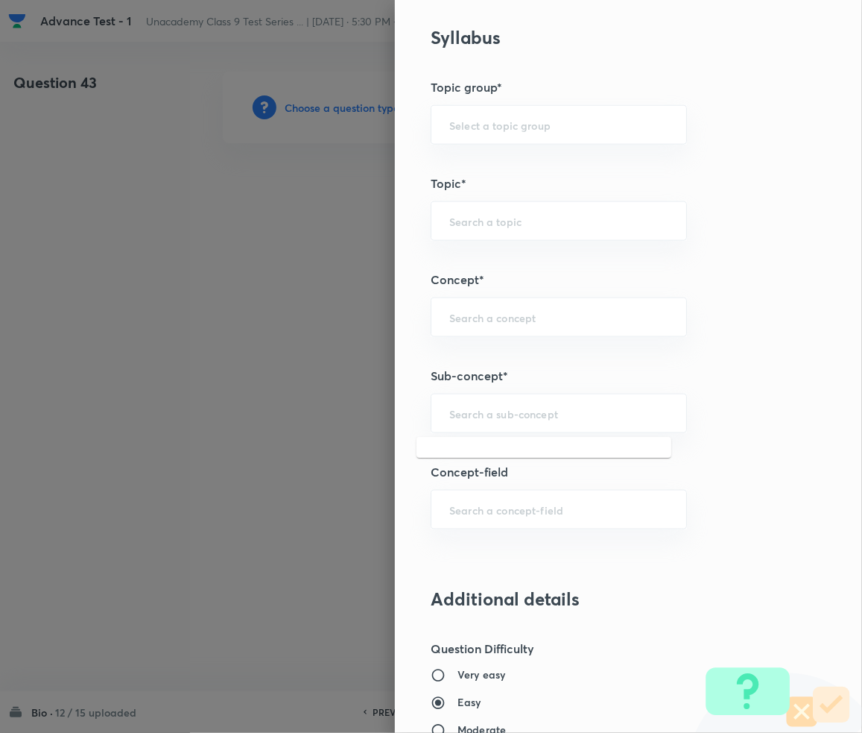
paste input "Tissue"
click at [474, 503] on li "Tissue" at bounding box center [544, 509] width 255 height 27
type input "Tissue"
type input "Foundation Class IX"
type input "Biology"
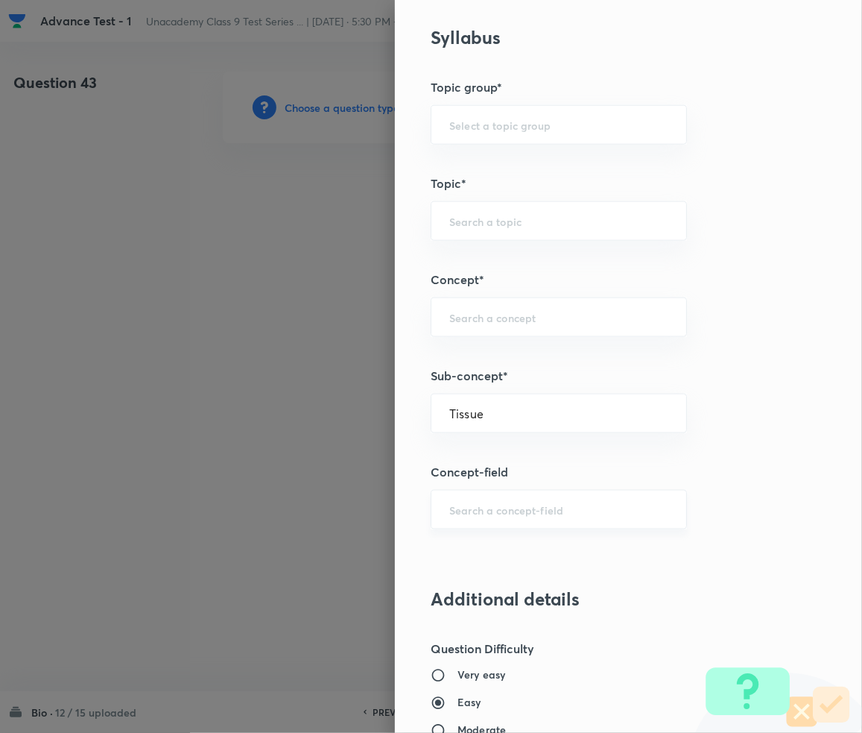
type input "Basic Biology"
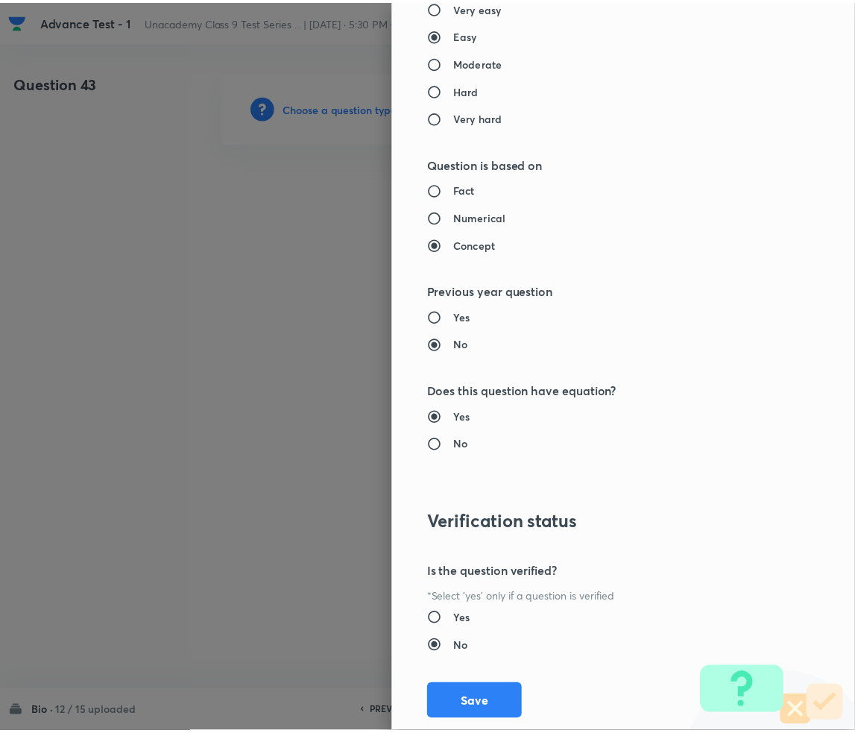
scroll to position [1399, 0]
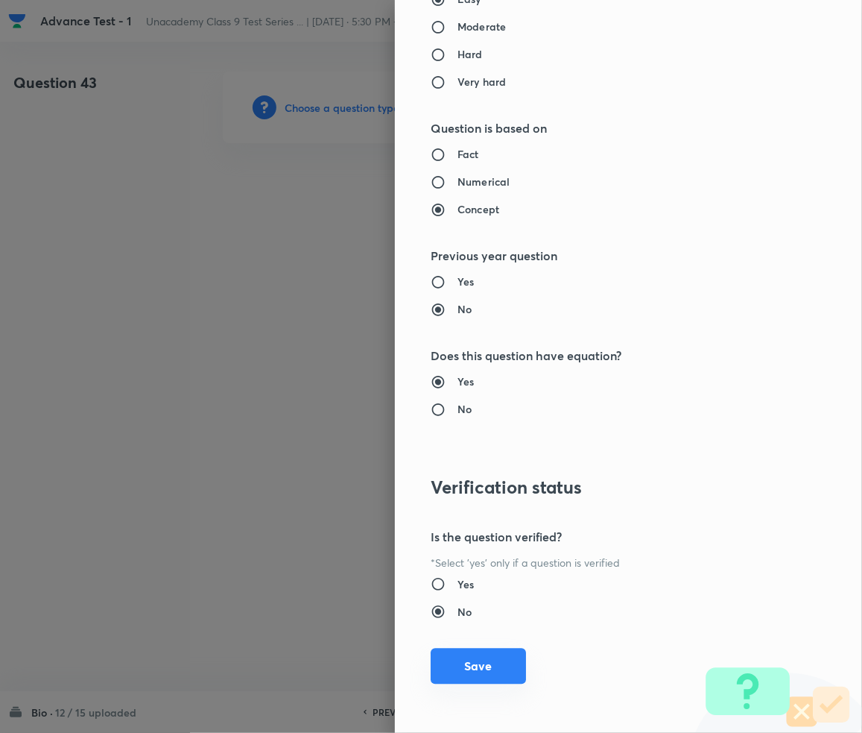
click at [475, 659] on button "Save" at bounding box center [478, 666] width 95 height 36
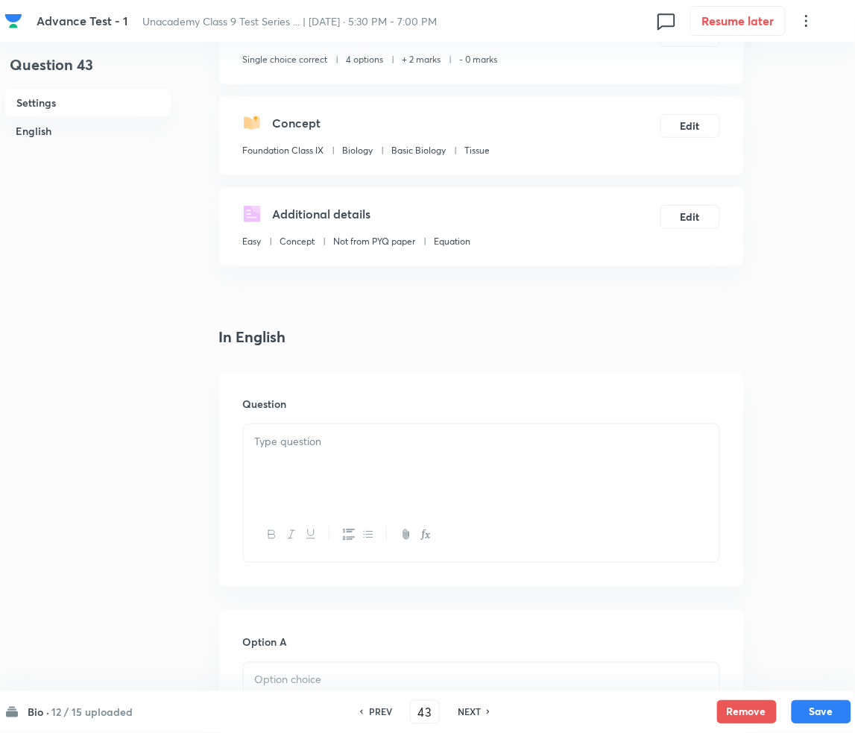
scroll to position [198, 0]
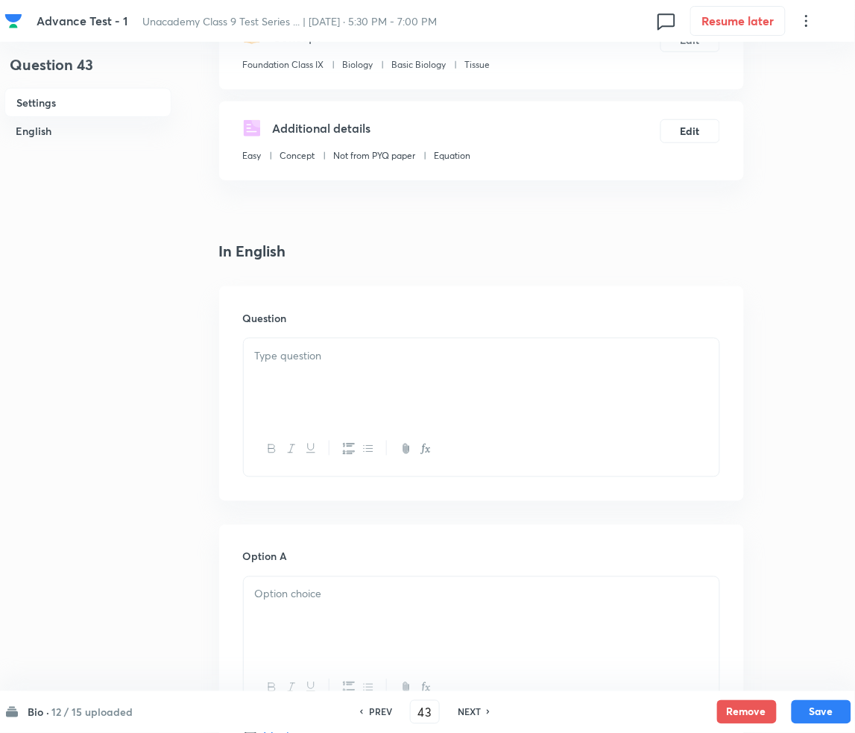
click at [332, 353] on p at bounding box center [481, 355] width 453 height 17
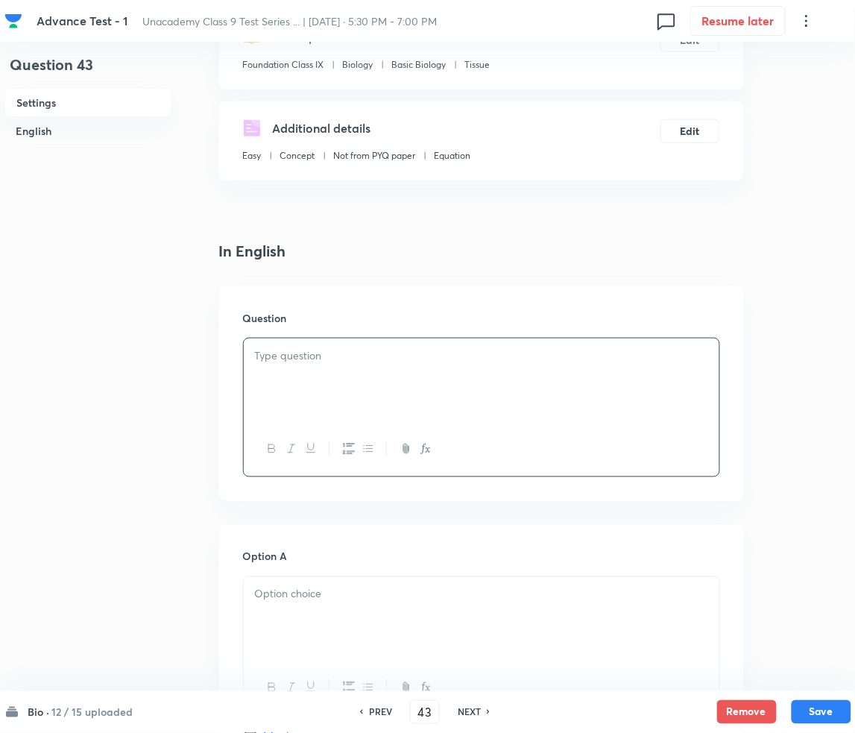
click at [296, 356] on p at bounding box center [481, 355] width 453 height 17
click at [301, 376] on div at bounding box center [482, 379] width 476 height 83
paste div
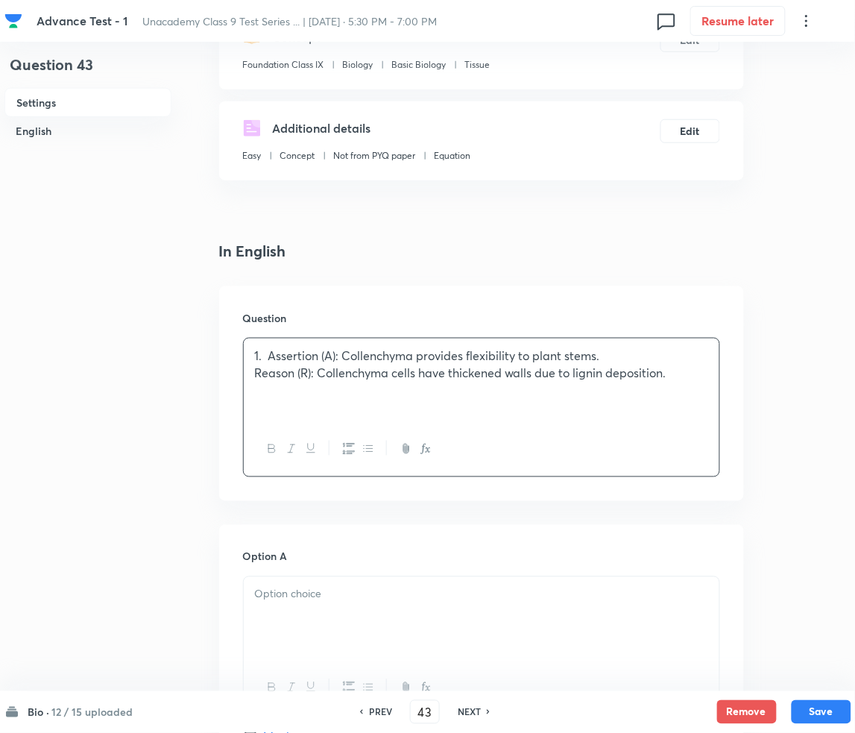
drag, startPoint x: 275, startPoint y: 359, endPoint x: 282, endPoint y: 352, distance: 10.0
click at [275, 357] on p "1. Assertion (A): Collenchyma provides flexibility to plant stems." at bounding box center [481, 355] width 453 height 17
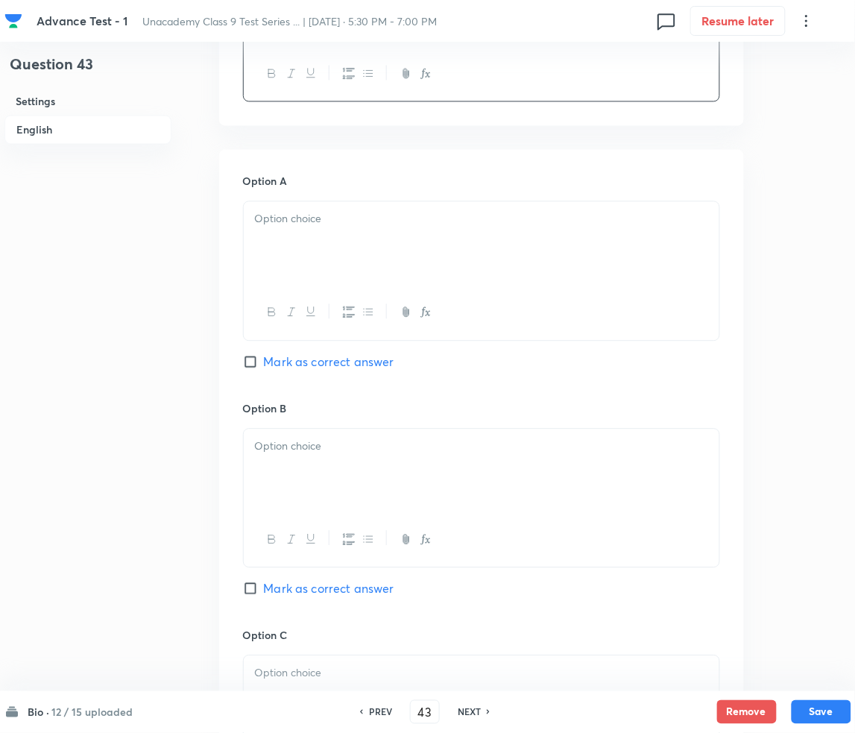
scroll to position [596, 0]
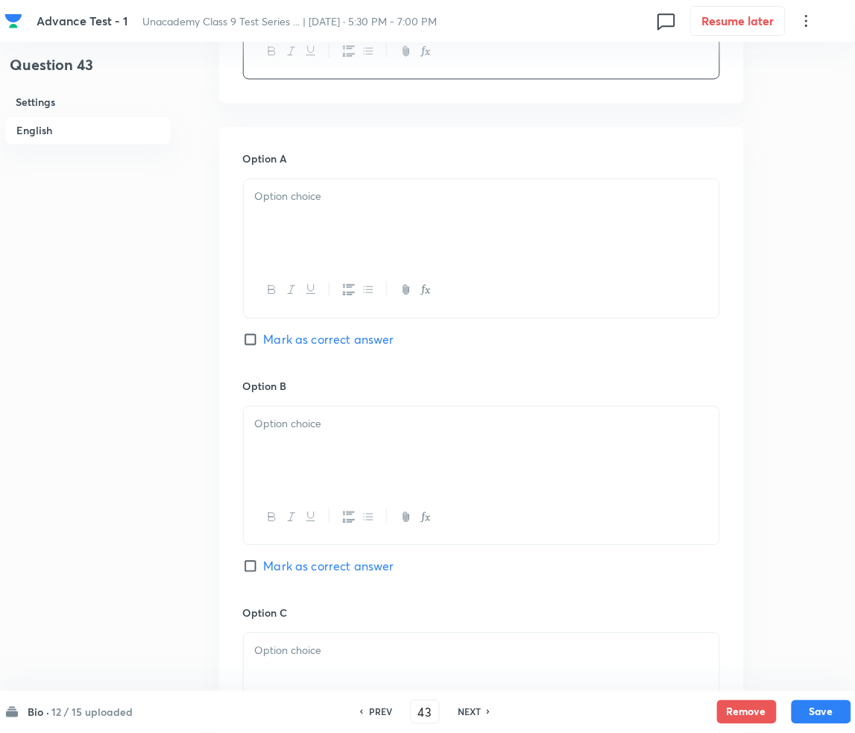
click at [338, 239] on div at bounding box center [482, 220] width 476 height 83
click at [328, 206] on div at bounding box center [482, 220] width 476 height 83
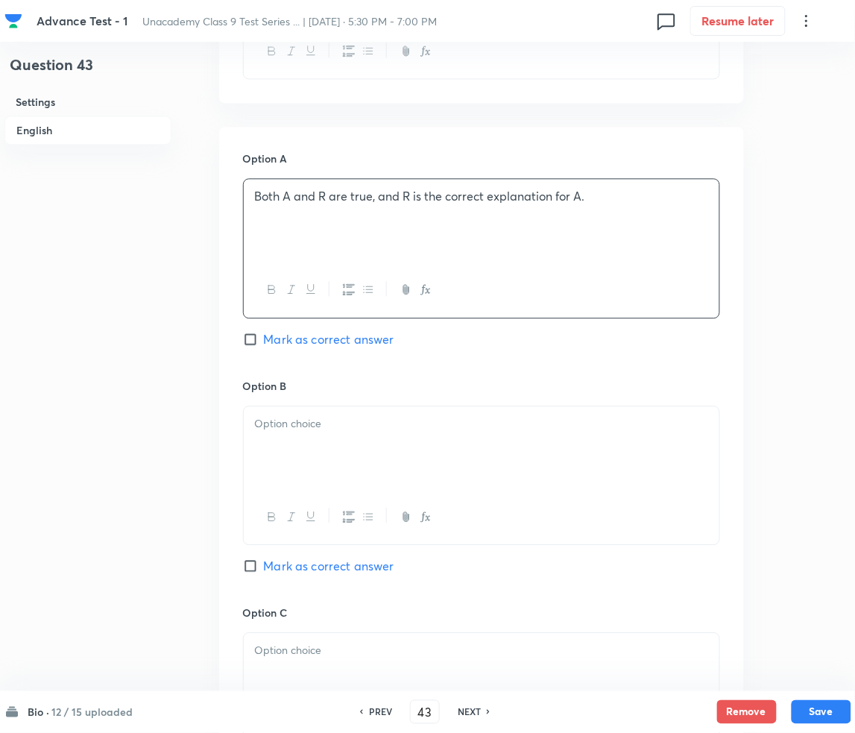
click at [278, 465] on div at bounding box center [482, 447] width 476 height 83
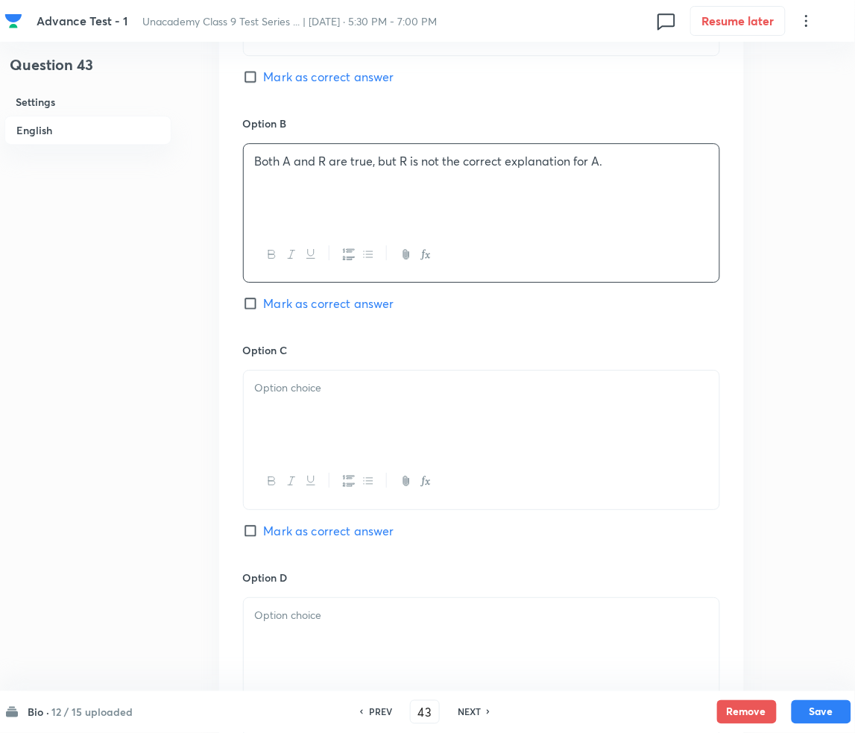
scroll to position [894, 0]
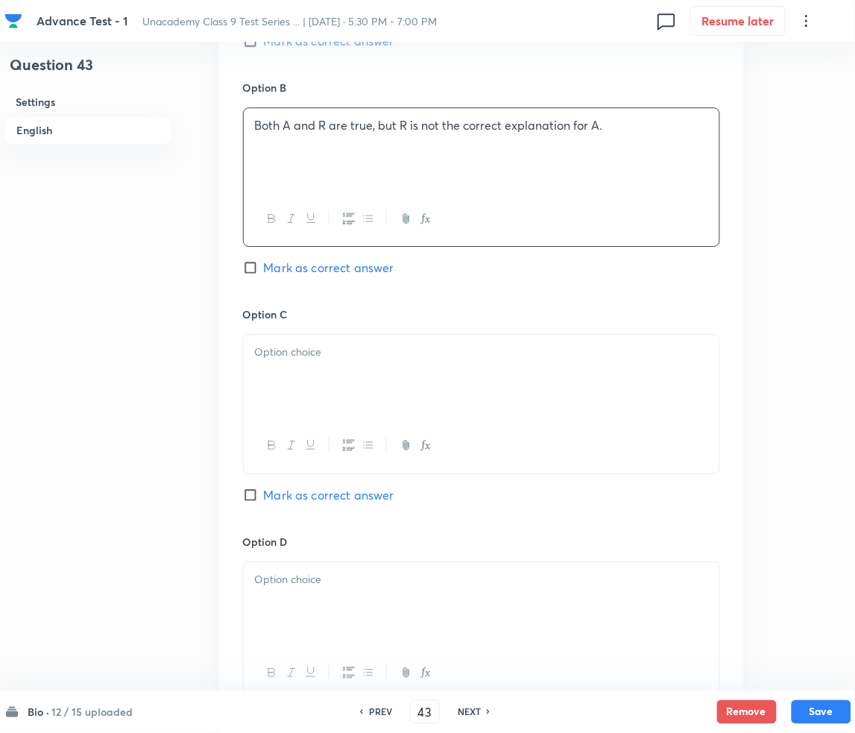
click at [303, 351] on p at bounding box center [481, 352] width 453 height 17
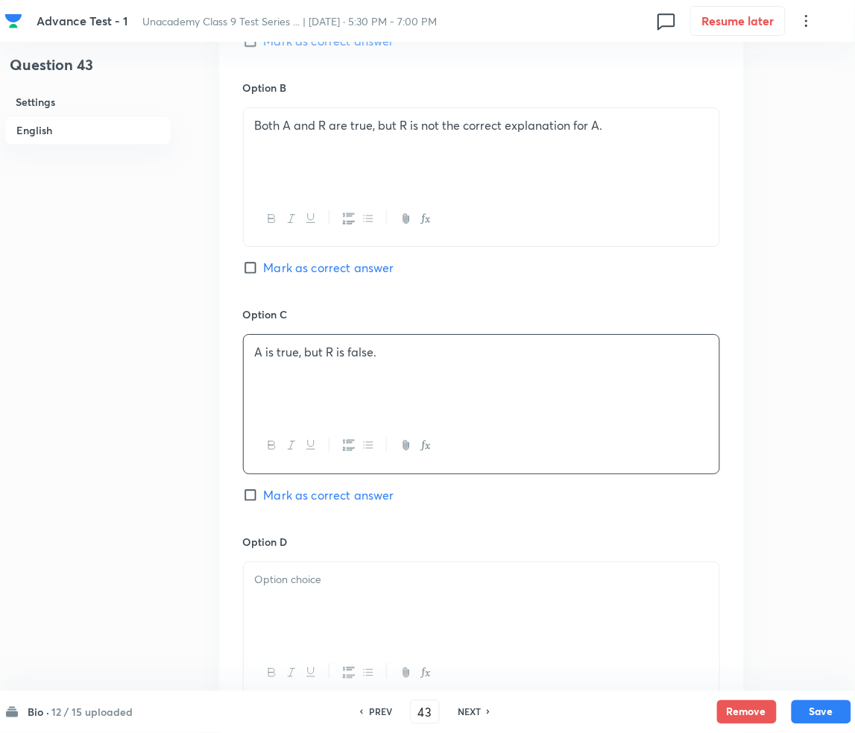
click at [286, 492] on span "Mark as correct answer" at bounding box center [329, 495] width 130 height 18
click at [264, 492] on input "Mark as correct answer" at bounding box center [253, 494] width 21 height 15
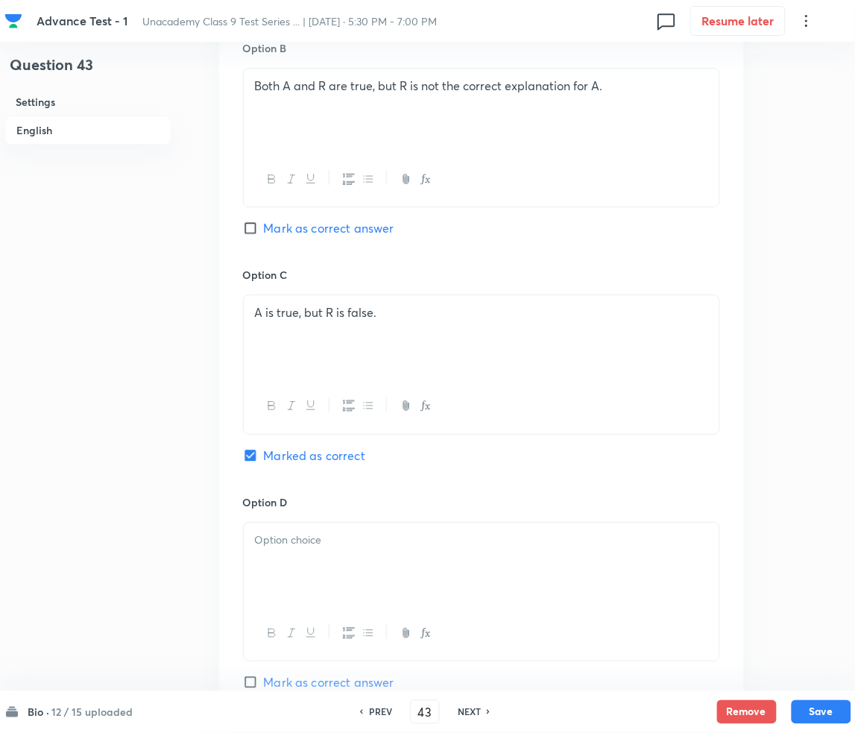
scroll to position [1093, 0]
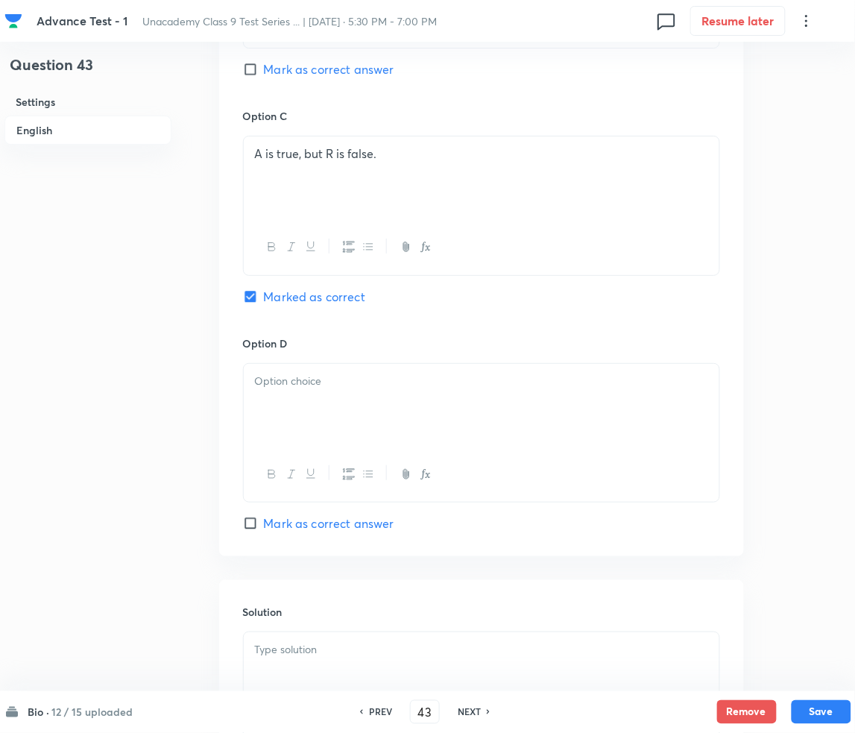
click at [334, 411] on div at bounding box center [482, 405] width 476 height 83
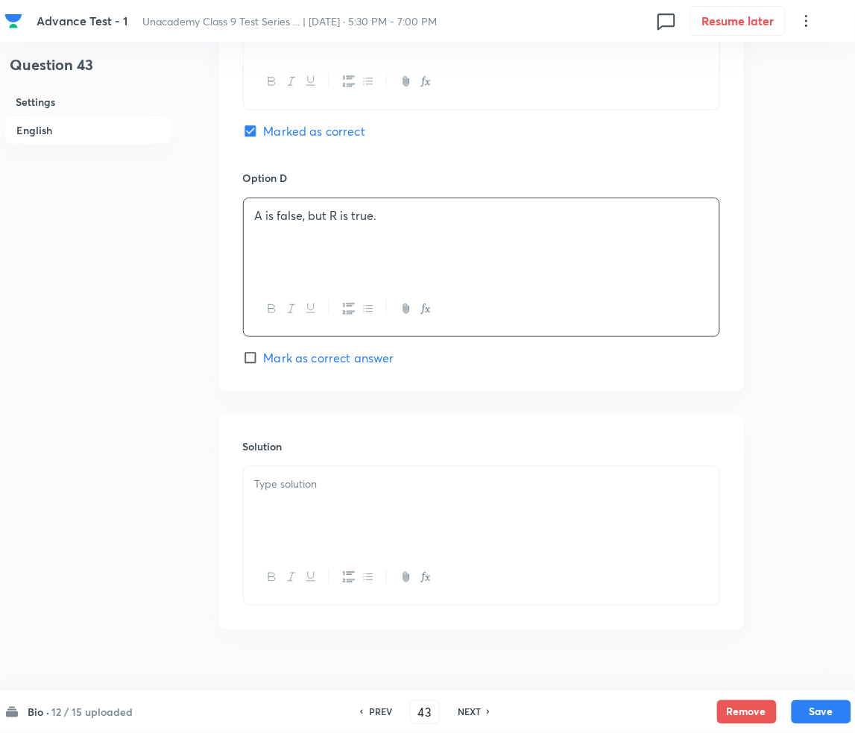
scroll to position [1286, 0]
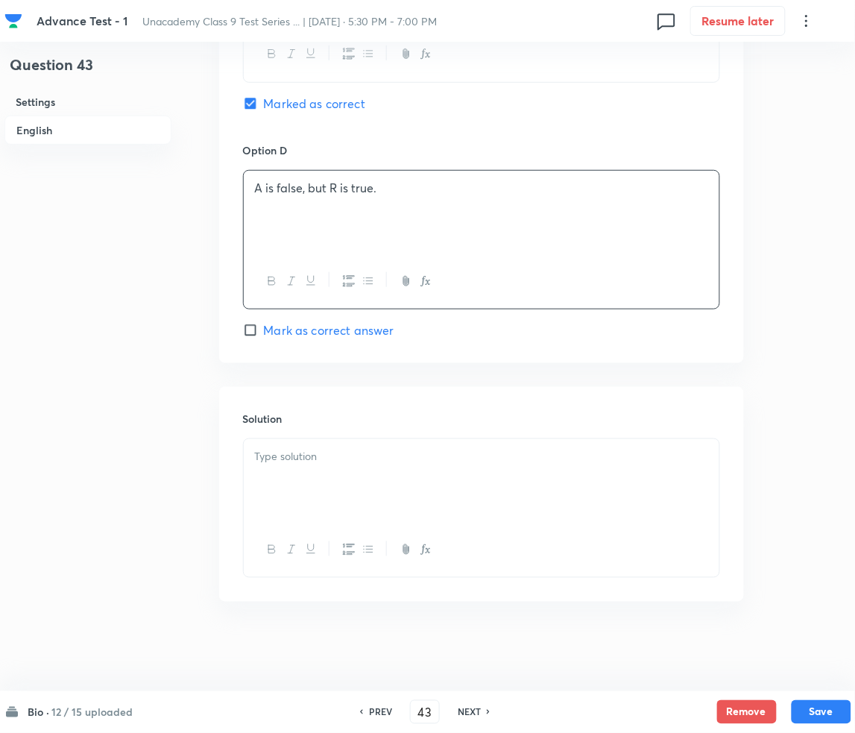
click at [302, 476] on div at bounding box center [482, 480] width 476 height 83
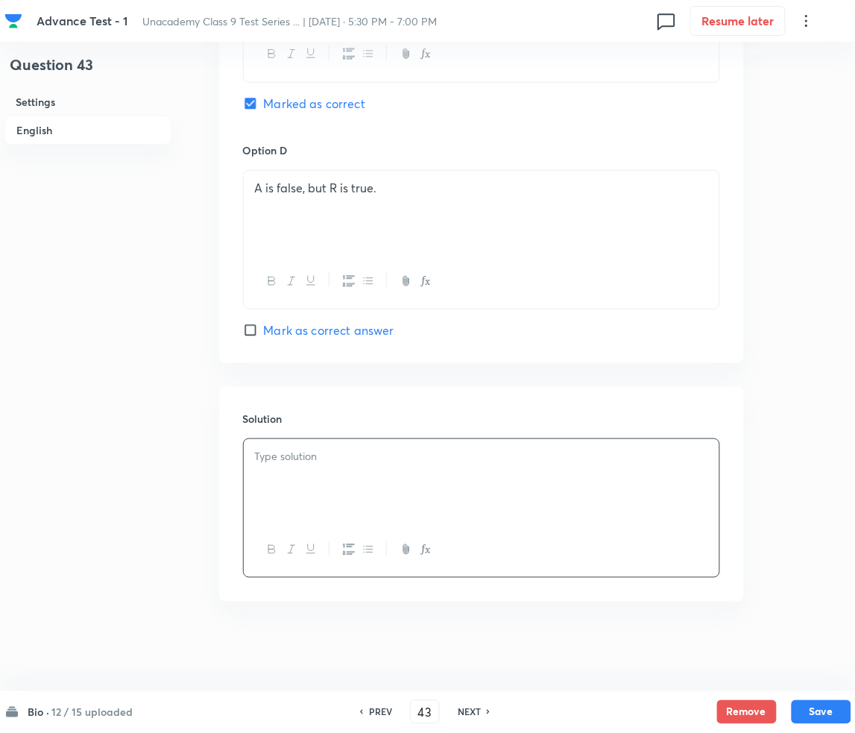
paste div
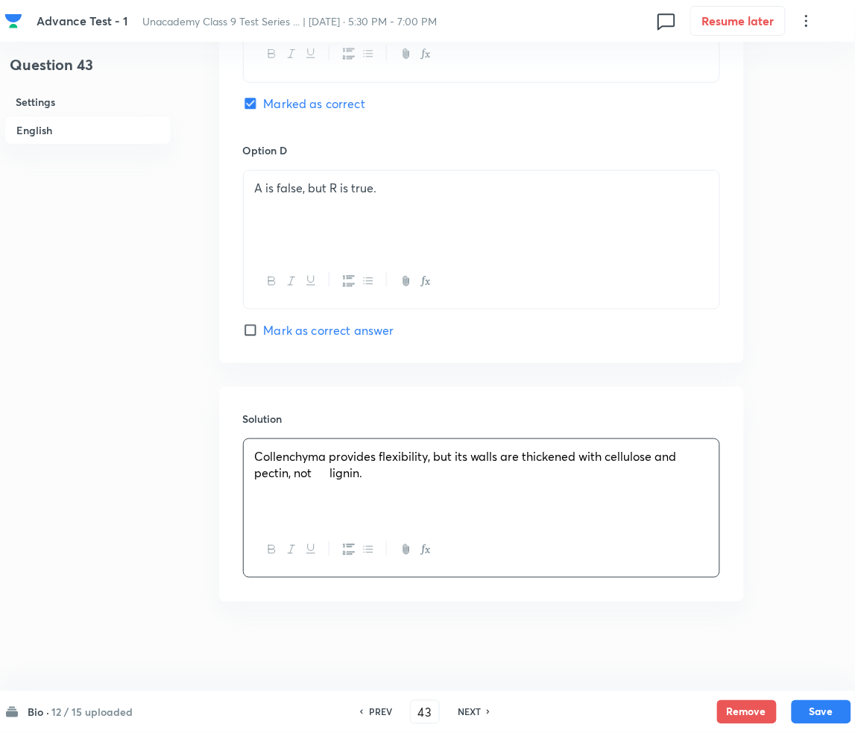
click at [331, 476] on span "Collenchyma provides flexibility, but its walls are thickened with cellulose an…" at bounding box center [466, 464] width 422 height 33
click at [367, 484] on div "Collenchyma provides flexibility, but its walls are thickened with cellulose an…" at bounding box center [482, 480] width 476 height 83
click at [825, 710] on button "Save" at bounding box center [822, 710] width 60 height 24
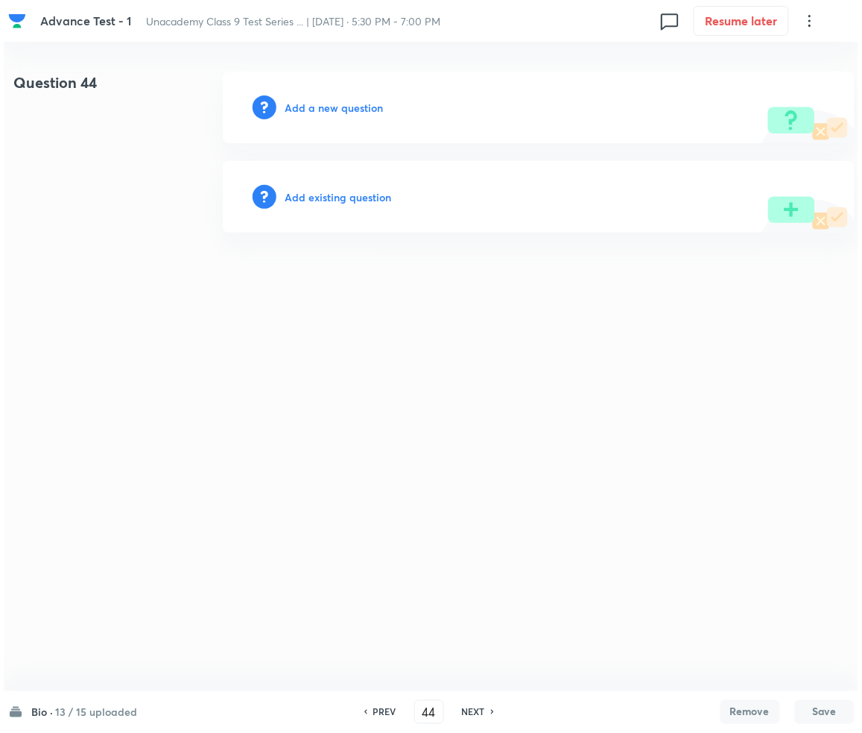
scroll to position [0, 0]
click at [346, 107] on h6 "Add a new question" at bounding box center [334, 108] width 98 height 16
click at [346, 107] on h6 "Choose a question type" at bounding box center [342, 108] width 115 height 16
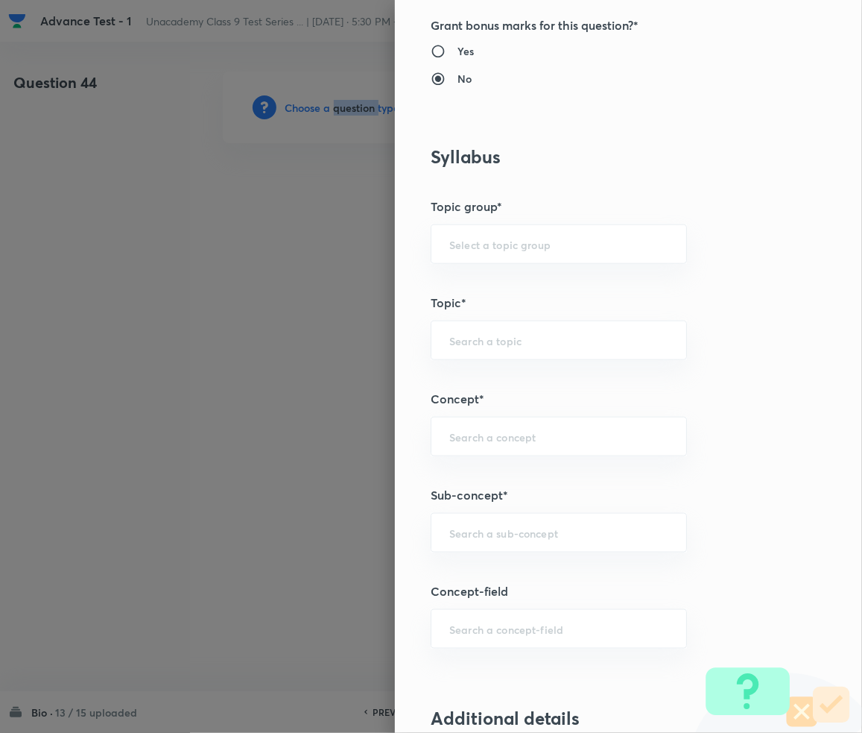
scroll to position [596, 0]
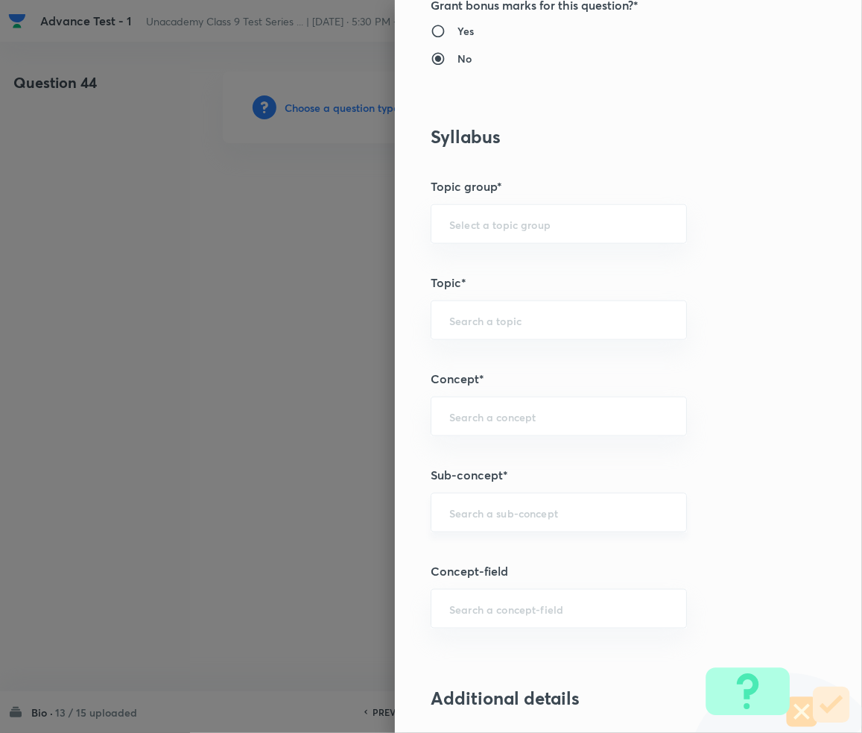
click at [478, 511] on input "text" at bounding box center [558, 512] width 219 height 14
click at [525, 513] on input "text" at bounding box center [558, 512] width 219 height 14
paste input "Tissue"
click at [454, 611] on li "Tissue" at bounding box center [544, 609] width 255 height 27
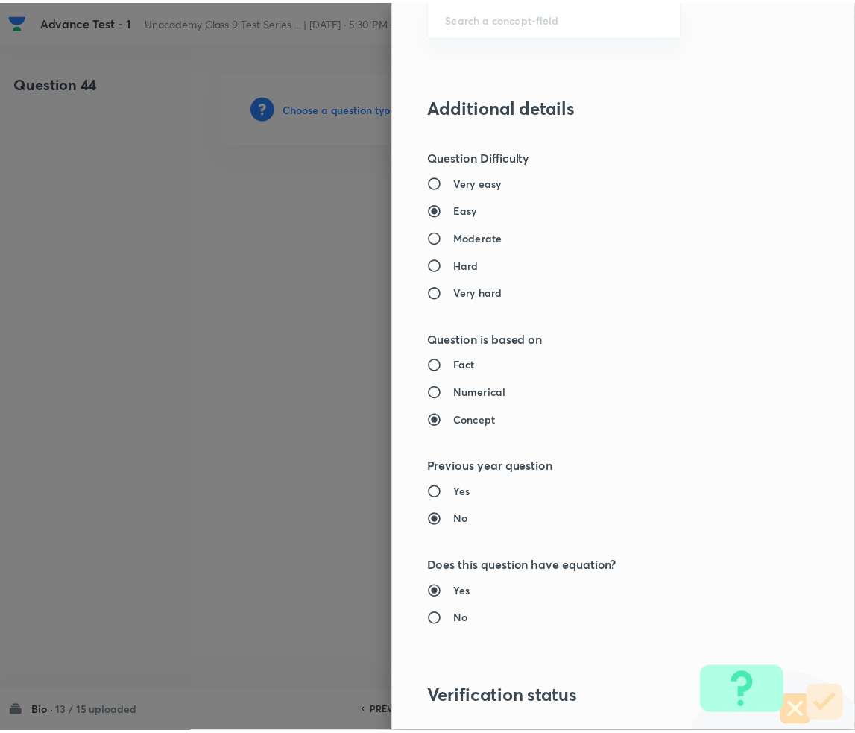
scroll to position [1399, 0]
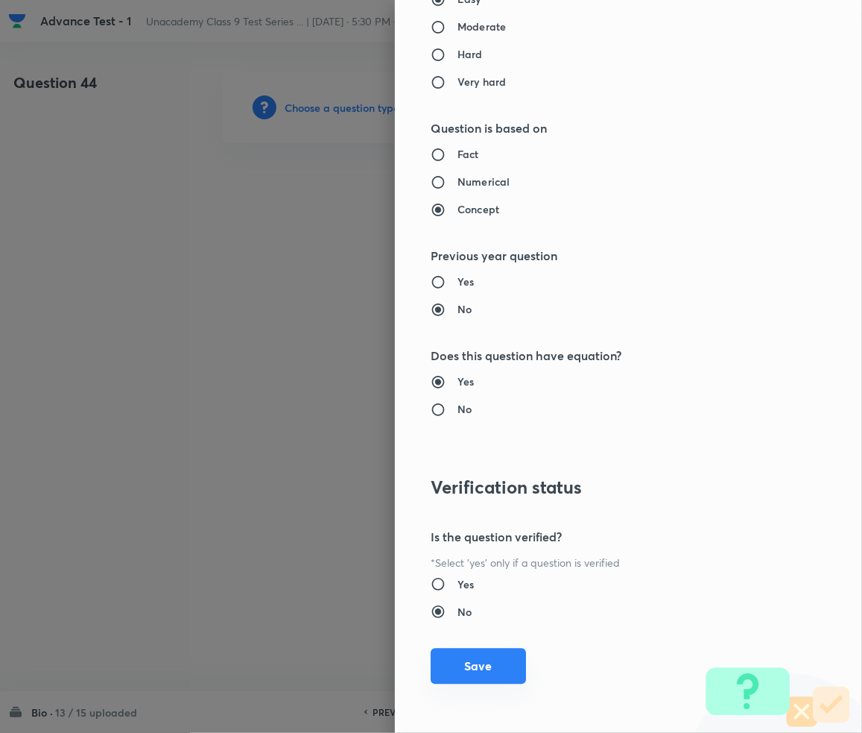
click at [476, 675] on button "Save" at bounding box center [478, 666] width 95 height 36
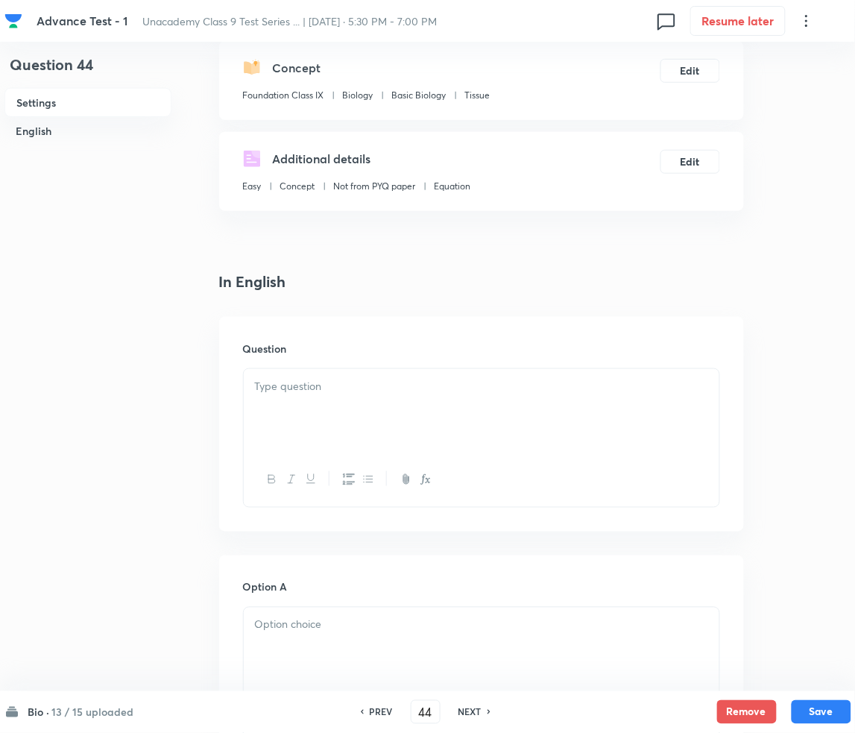
scroll to position [397, 0]
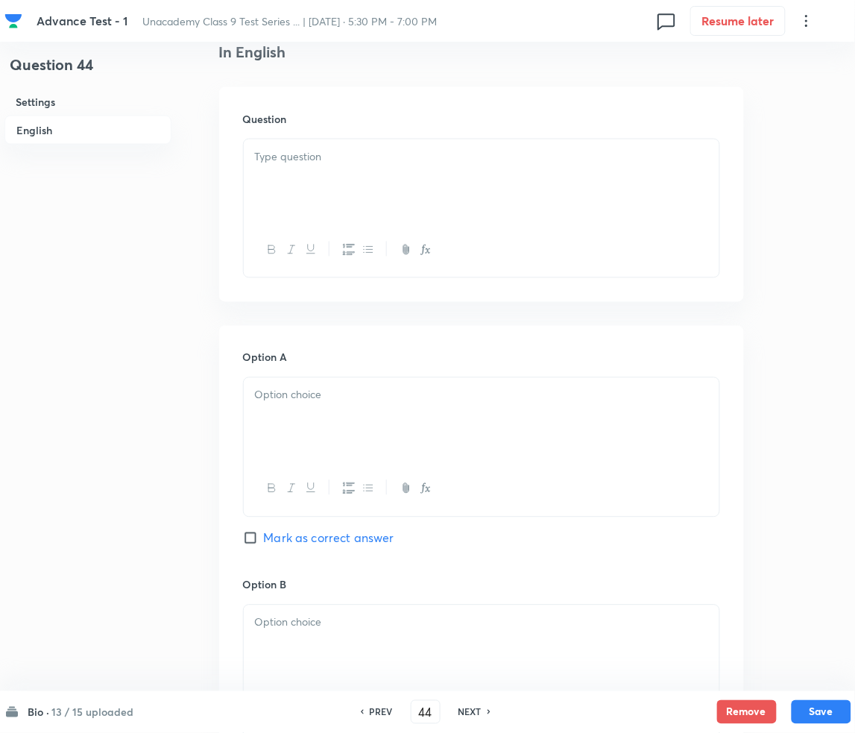
click at [296, 183] on div at bounding box center [482, 180] width 476 height 83
drag, startPoint x: 292, startPoint y: 206, endPoint x: 275, endPoint y: 205, distance: 17.2
click at [293, 206] on div at bounding box center [482, 180] width 476 height 83
paste div
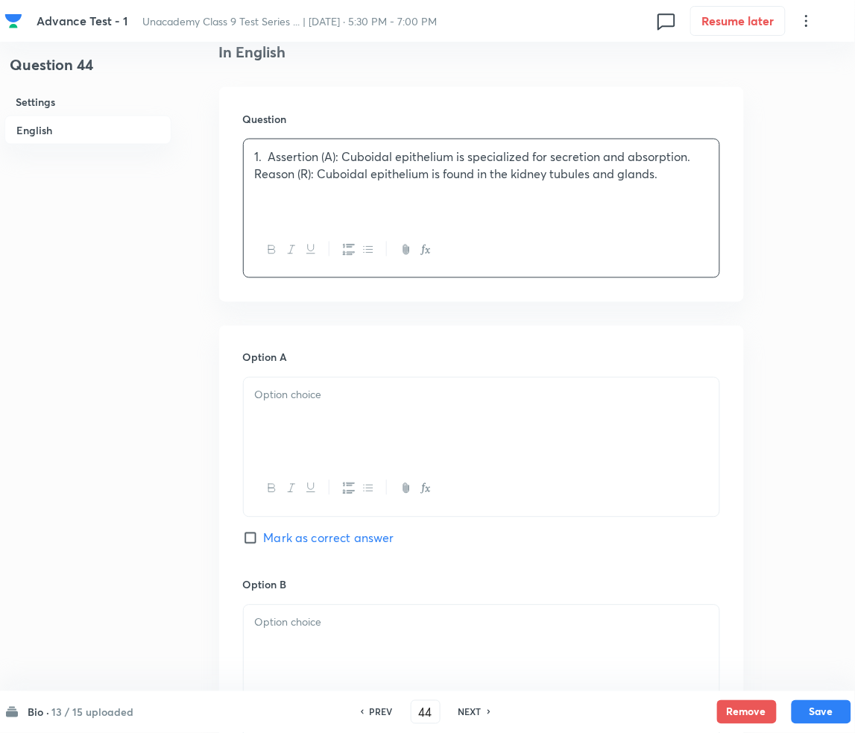
click at [267, 161] on p "1. Assertion (A): Cuboidal epithelium is specialized for secretion and absorpti…" at bounding box center [481, 156] width 453 height 17
drag, startPoint x: 364, startPoint y: 425, endPoint x: 323, endPoint y: 426, distance: 41.8
click at [364, 425] on div at bounding box center [482, 419] width 476 height 83
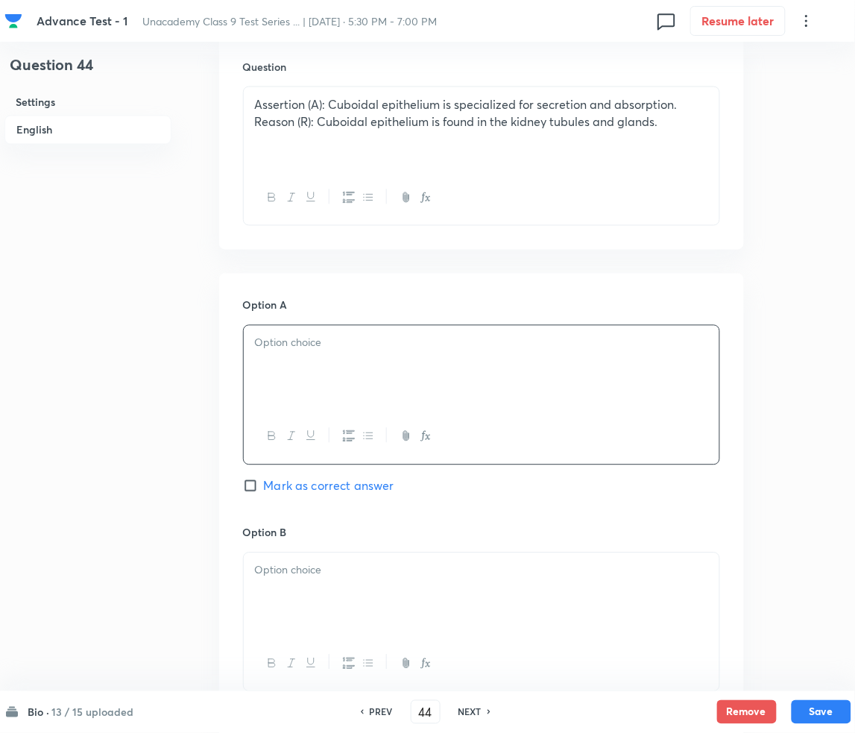
scroll to position [596, 0]
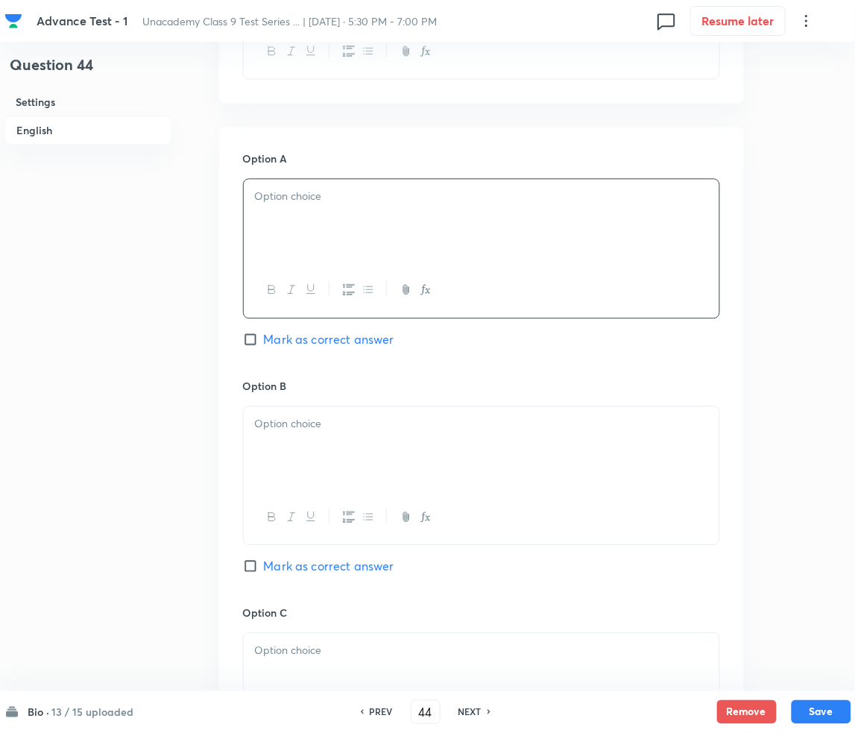
click at [356, 200] on p at bounding box center [481, 196] width 453 height 17
click at [373, 462] on div at bounding box center [482, 447] width 476 height 83
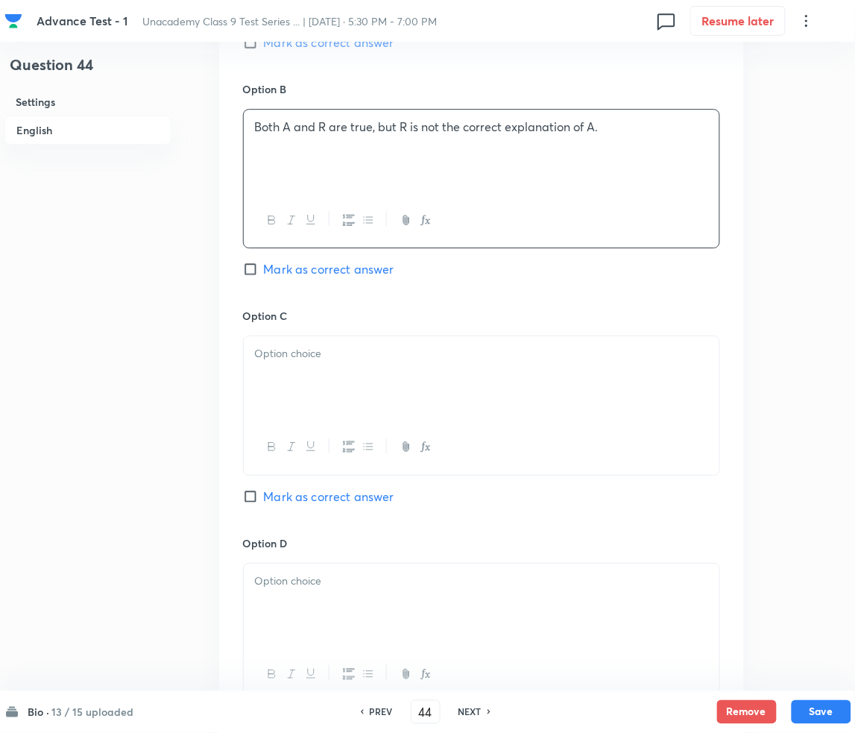
scroll to position [894, 0]
click at [365, 392] on div at bounding box center [482, 376] width 476 height 83
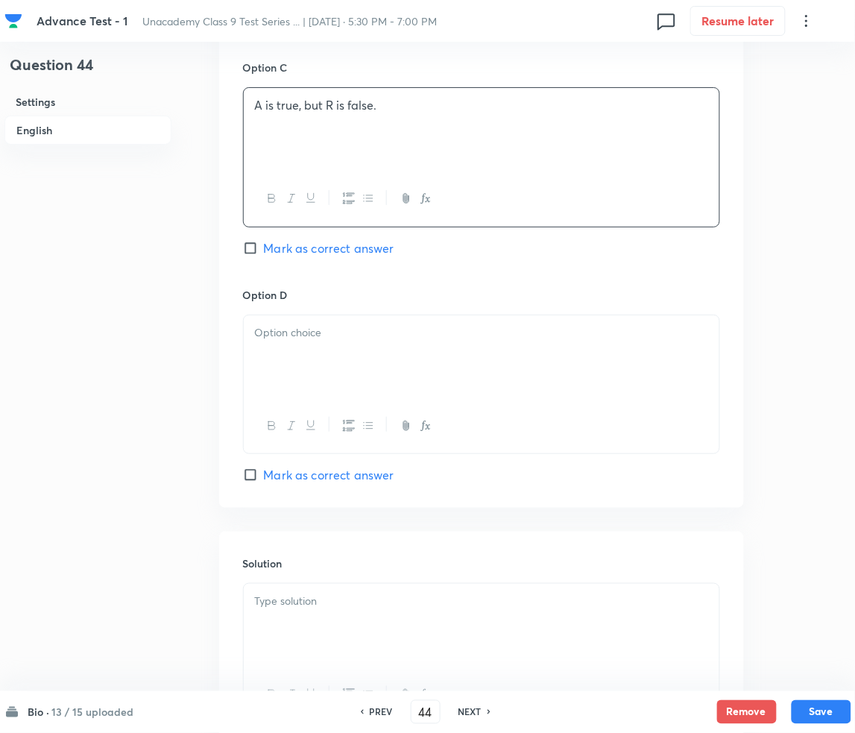
scroll to position [1193, 0]
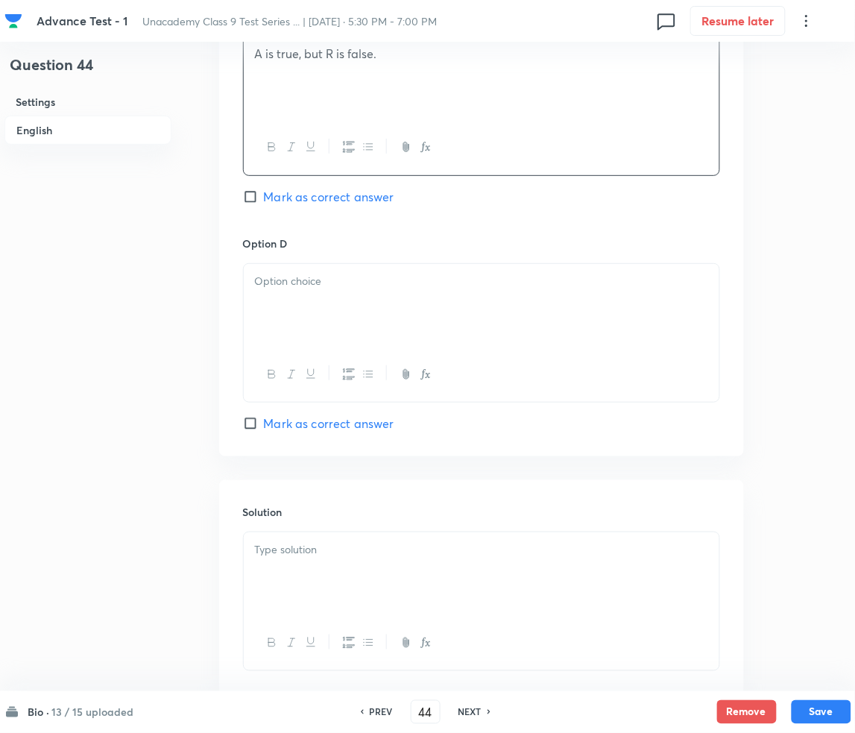
click at [320, 345] on div at bounding box center [482, 305] width 476 height 83
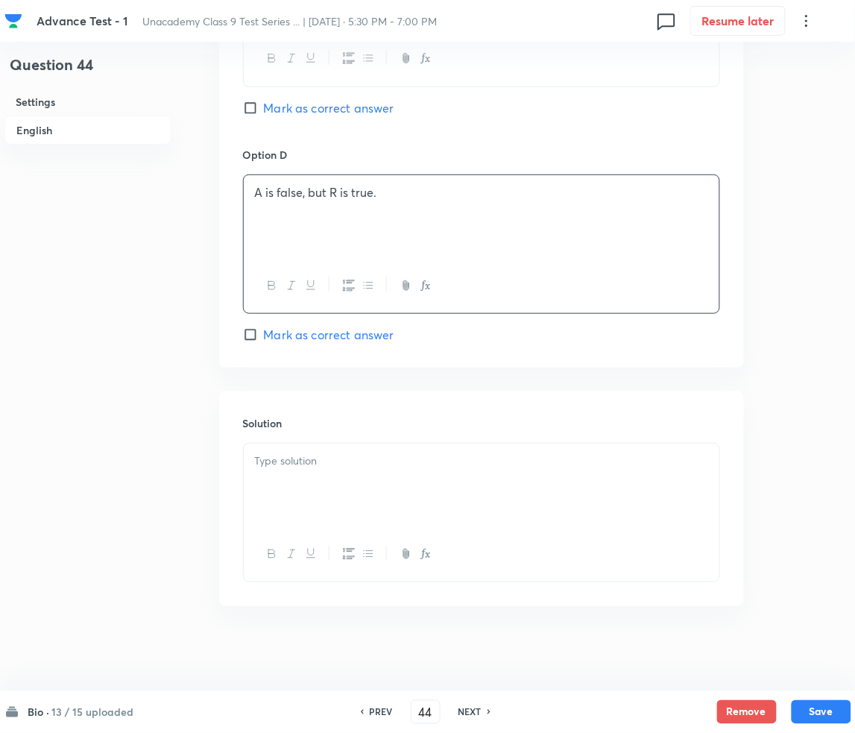
scroll to position [1286, 0]
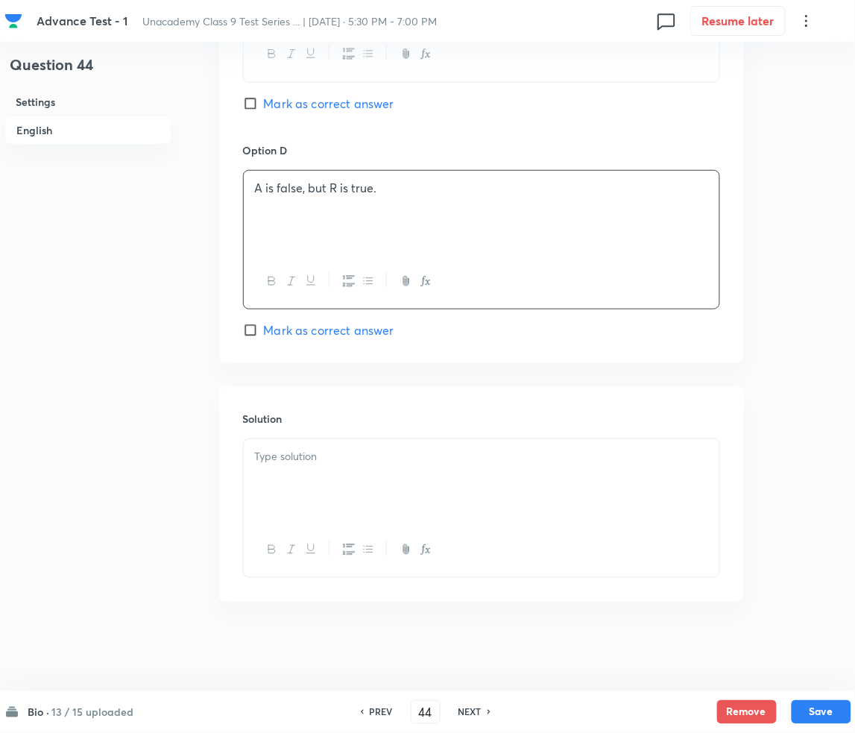
click at [377, 484] on div at bounding box center [482, 480] width 476 height 83
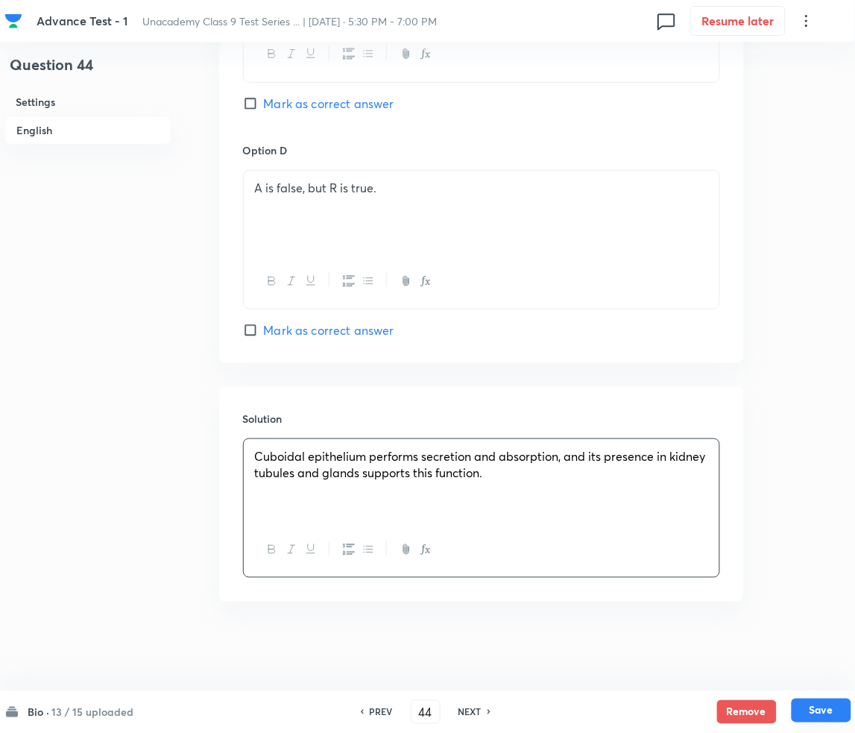
click at [829, 708] on button "Save" at bounding box center [822, 710] width 60 height 24
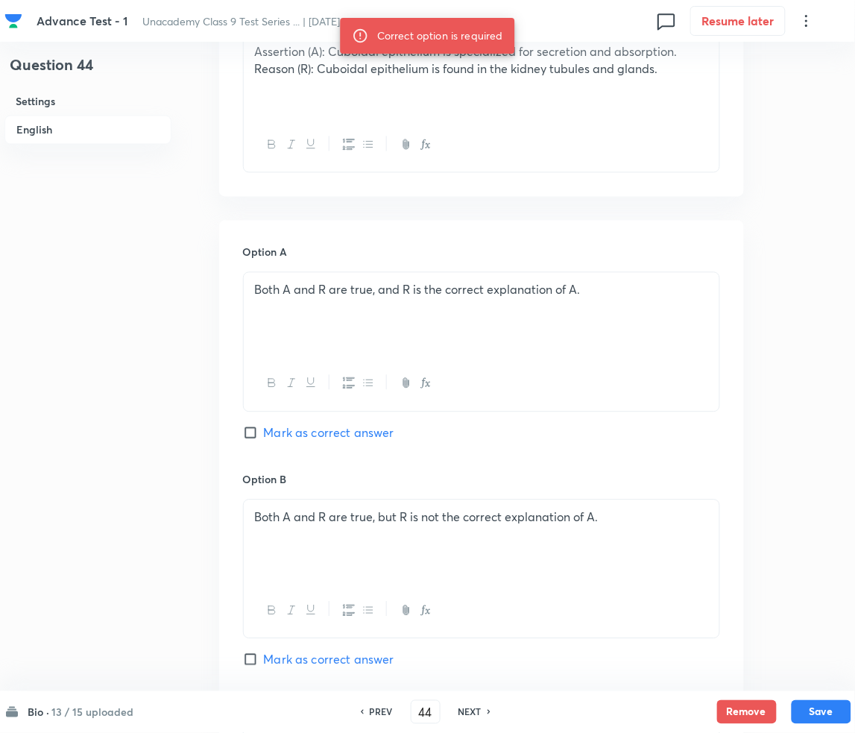
scroll to position [491, 0]
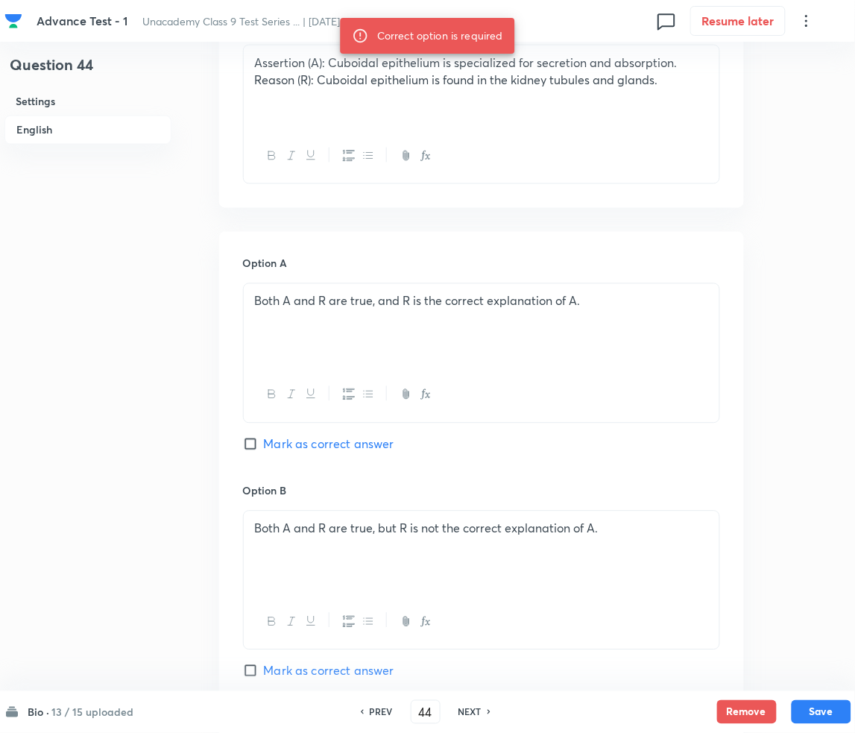
click at [270, 436] on span "Mark as correct answer" at bounding box center [329, 444] width 130 height 18
click at [264, 437] on input "Mark as correct answer" at bounding box center [253, 444] width 21 height 15
click at [815, 713] on button "Save" at bounding box center [822, 710] width 60 height 24
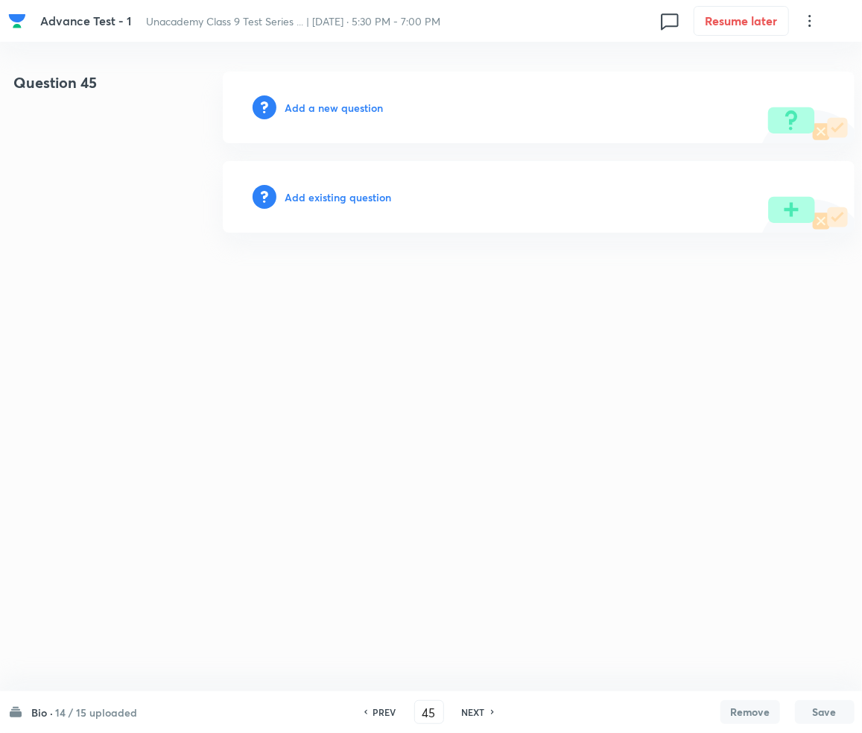
click at [315, 100] on h6 "Add a new question" at bounding box center [334, 108] width 98 height 16
click at [315, 100] on h6 "Choose a question type" at bounding box center [342, 108] width 115 height 16
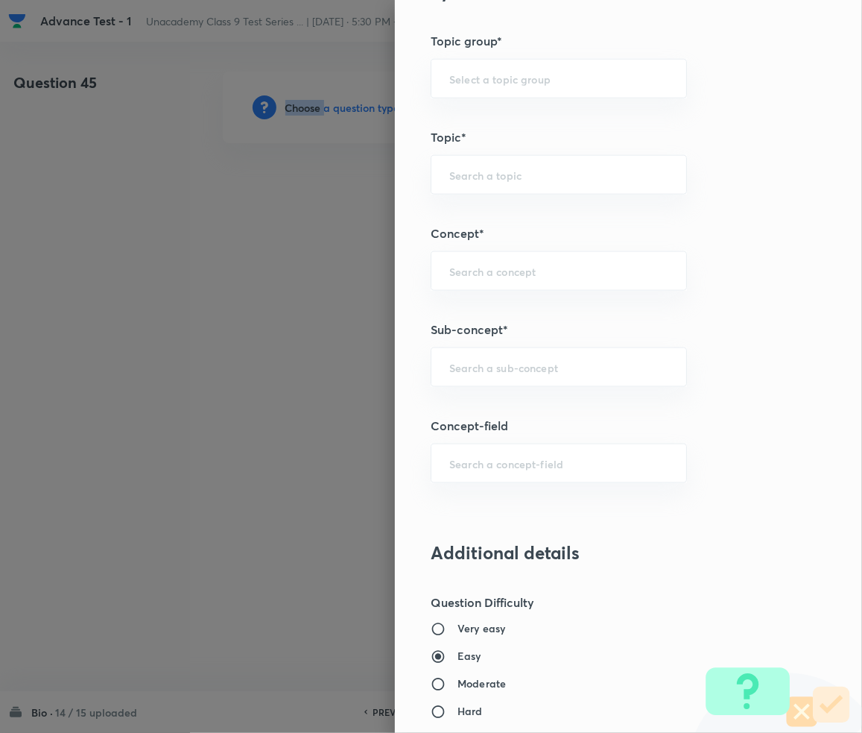
scroll to position [795, 0]
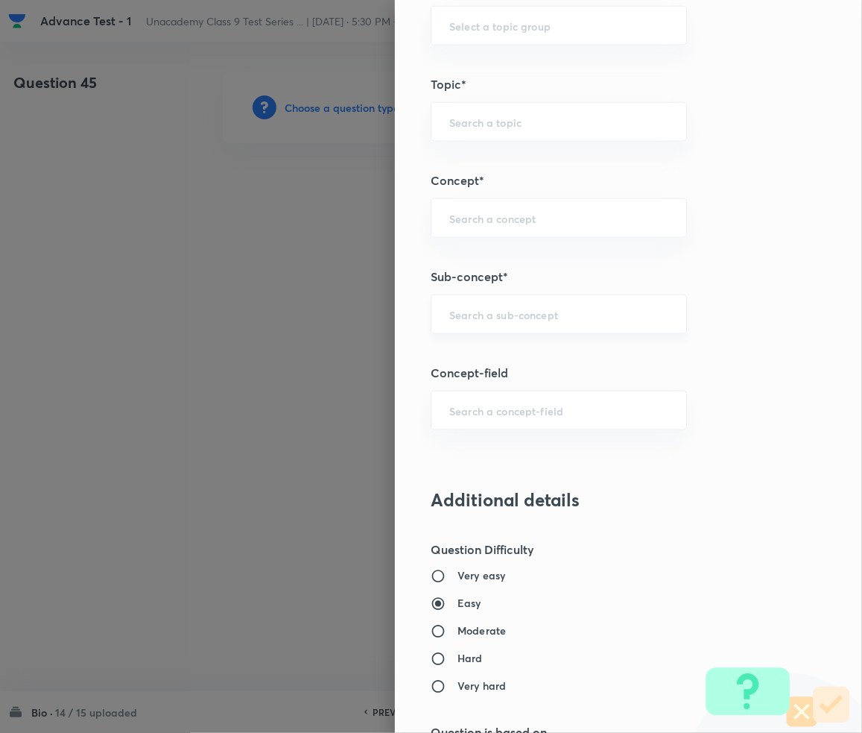
click at [467, 319] on input "text" at bounding box center [558, 314] width 219 height 14
click at [498, 338] on div "Question settings Question type* Single choice correct Number of options* 2 3 4…" at bounding box center [628, 366] width 467 height 733
click at [497, 325] on div "​" at bounding box center [559, 314] width 256 height 40
paste input "Tissue"
click at [467, 410] on li "Tissue" at bounding box center [544, 410] width 255 height 27
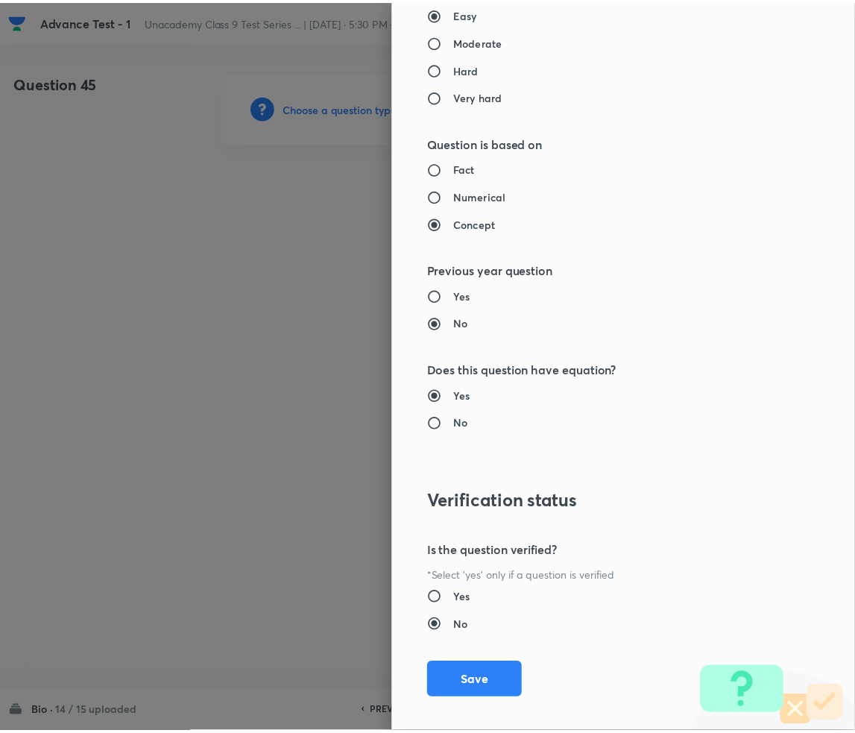
scroll to position [1399, 0]
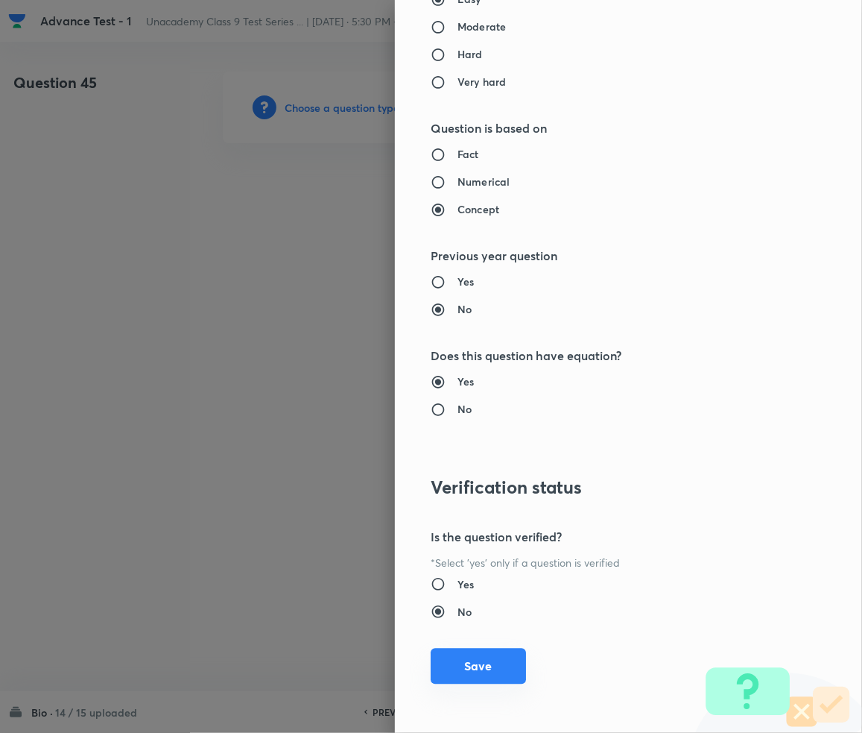
click at [483, 661] on button "Save" at bounding box center [478, 666] width 95 height 36
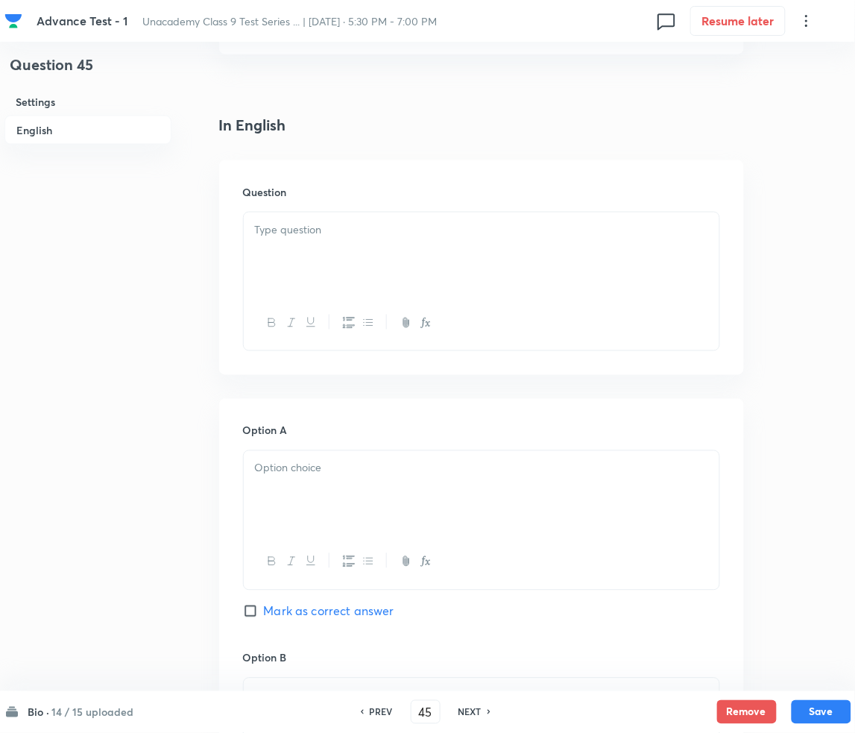
scroll to position [397, 0]
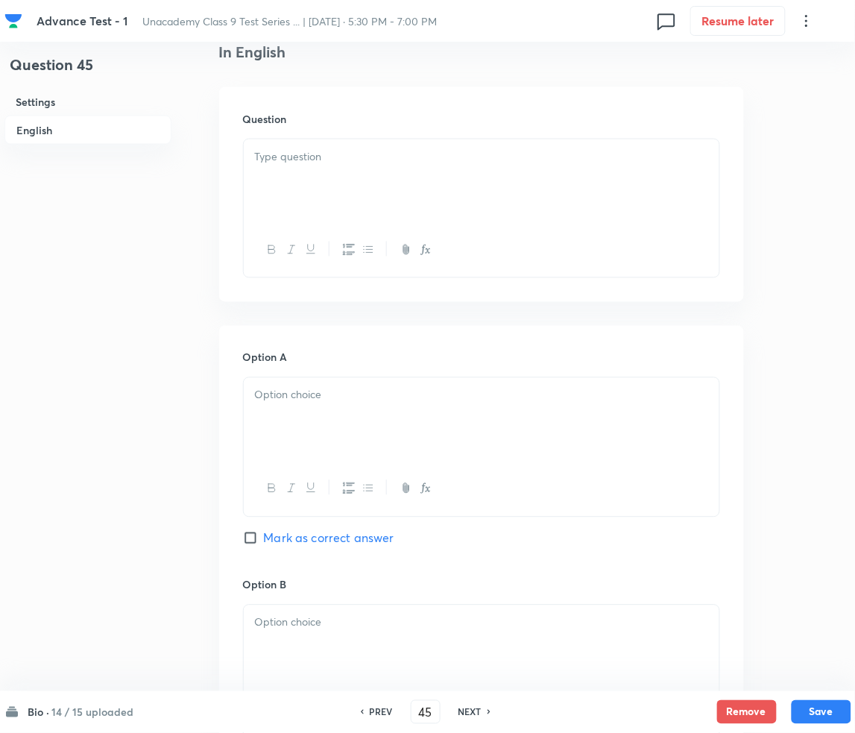
click at [318, 198] on div at bounding box center [482, 180] width 476 height 83
click at [405, 174] on div at bounding box center [482, 180] width 476 height 83
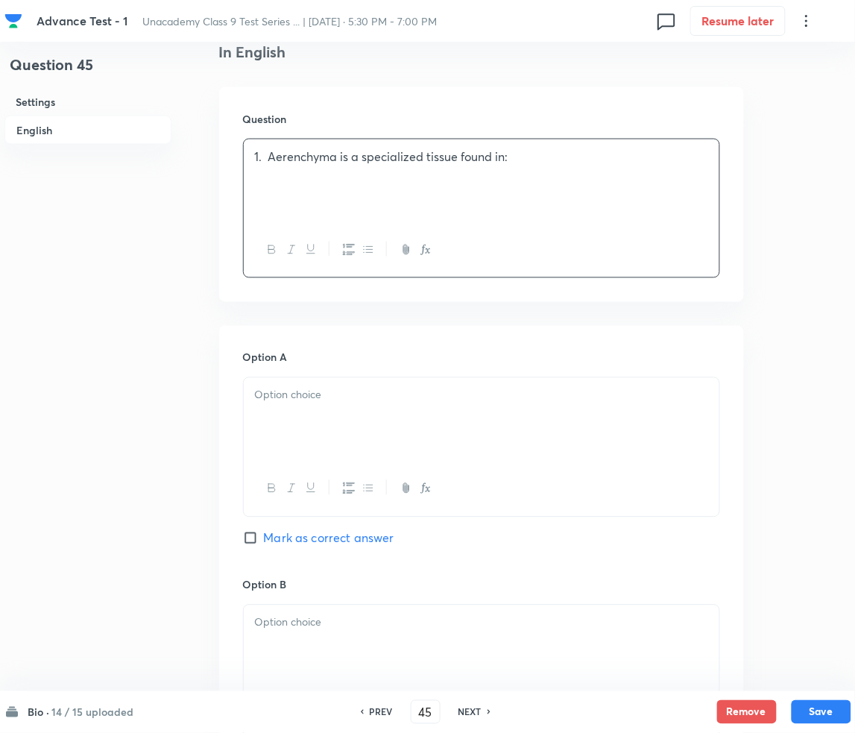
drag, startPoint x: 265, startPoint y: 161, endPoint x: 277, endPoint y: 159, distance: 12.1
click at [267, 159] on p "1. Aerenchyma is a specialized tissue found in:" at bounding box center [481, 156] width 453 height 17
click at [347, 393] on p at bounding box center [481, 395] width 453 height 17
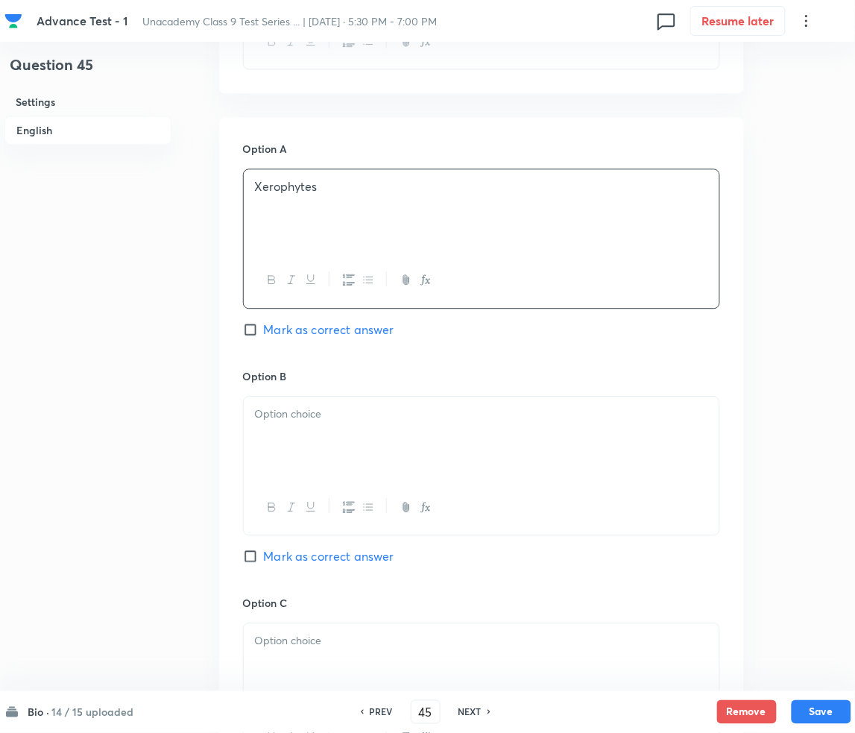
scroll to position [695, 0]
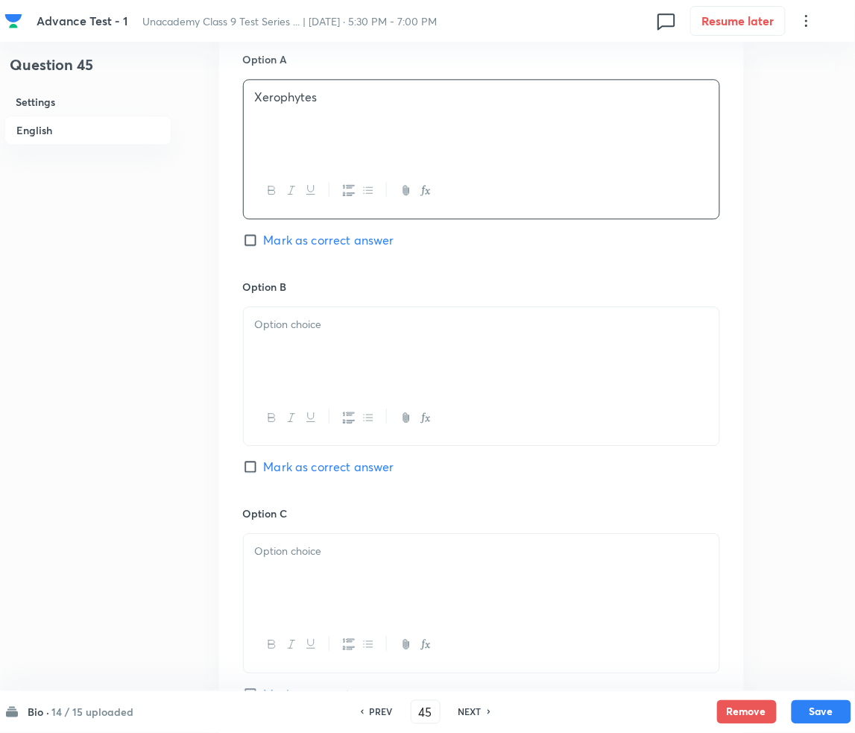
drag, startPoint x: 339, startPoint y: 379, endPoint x: 337, endPoint y: 341, distance: 37.3
click at [341, 369] on div at bounding box center [482, 348] width 476 height 83
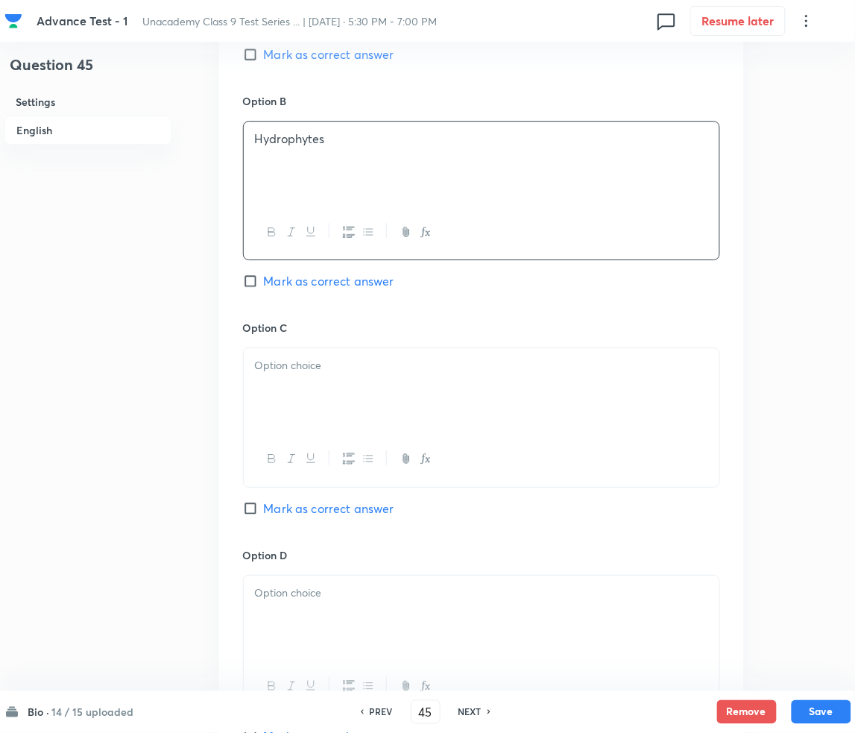
scroll to position [994, 0]
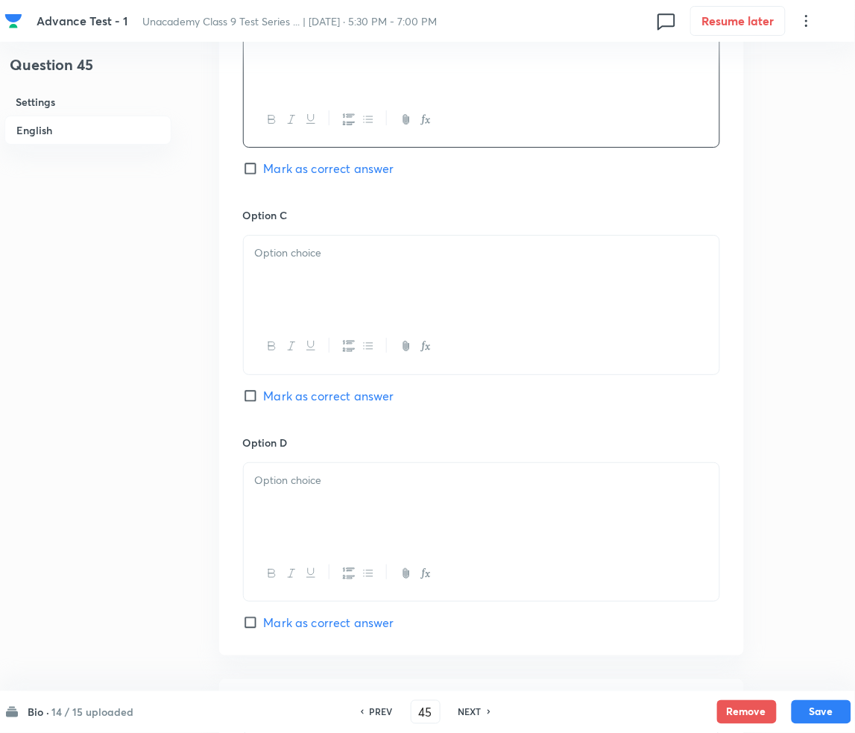
drag, startPoint x: 297, startPoint y: 257, endPoint x: 283, endPoint y: 262, distance: 14.4
click at [297, 257] on p at bounding box center [481, 252] width 453 height 17
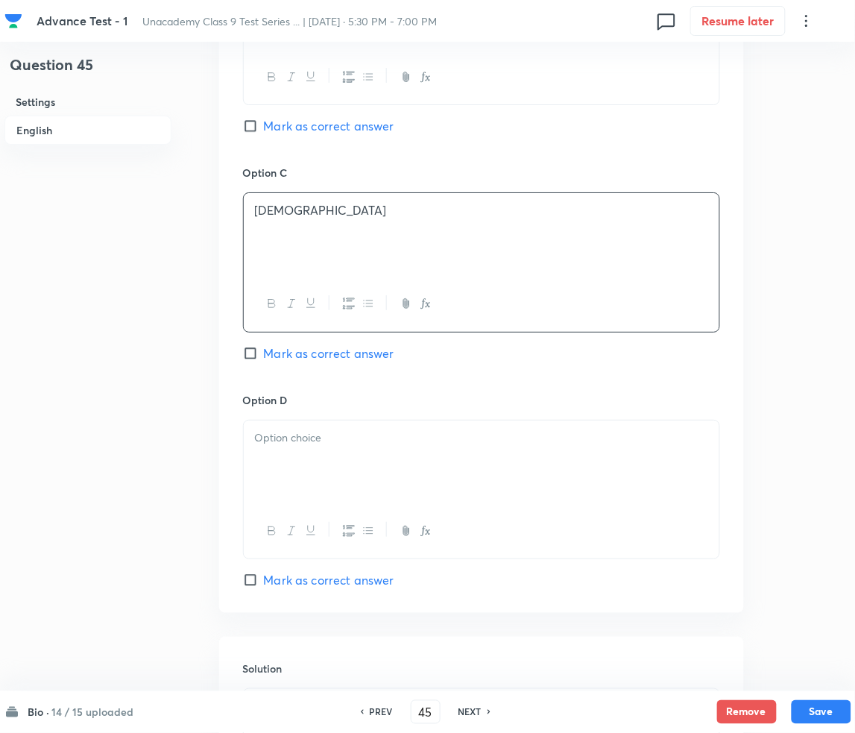
scroll to position [1286, 0]
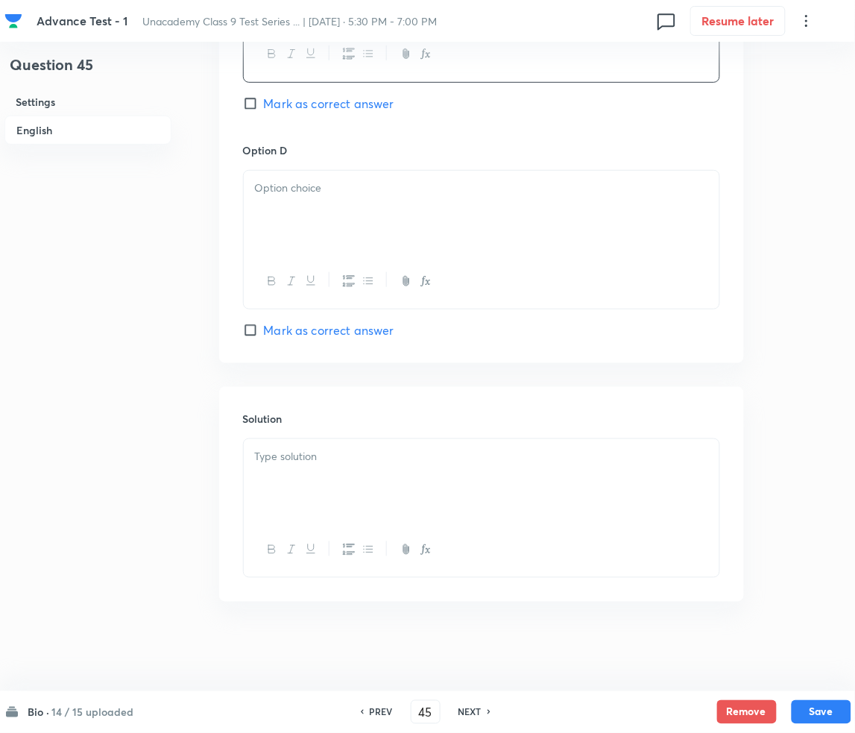
click at [327, 238] on div at bounding box center [482, 212] width 476 height 83
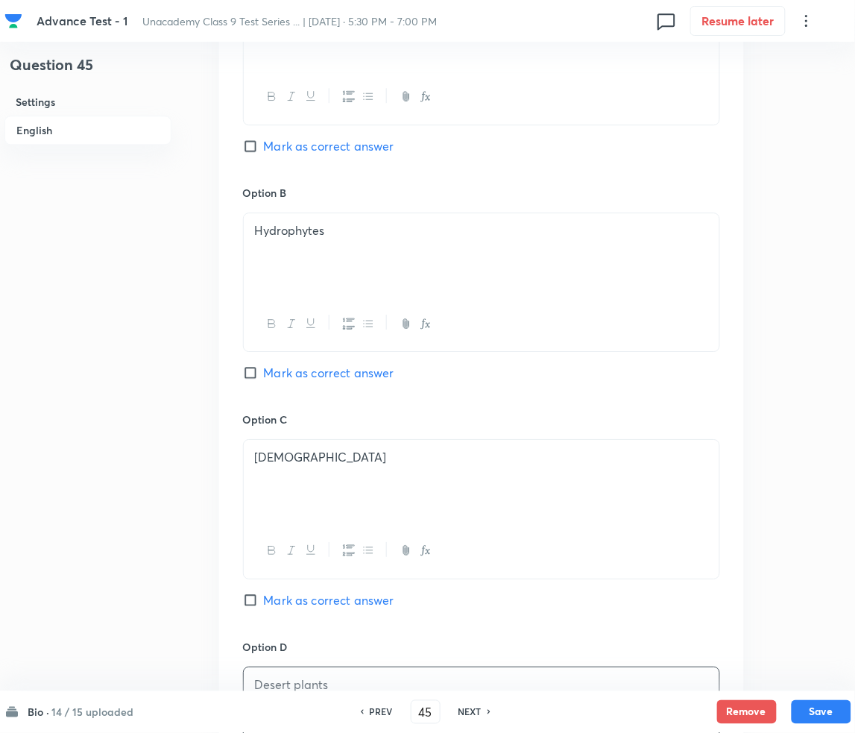
click at [275, 380] on span "Mark as correct answer" at bounding box center [329, 373] width 130 height 18
click at [264, 380] on input "Mark as correct answer" at bounding box center [253, 372] width 21 height 15
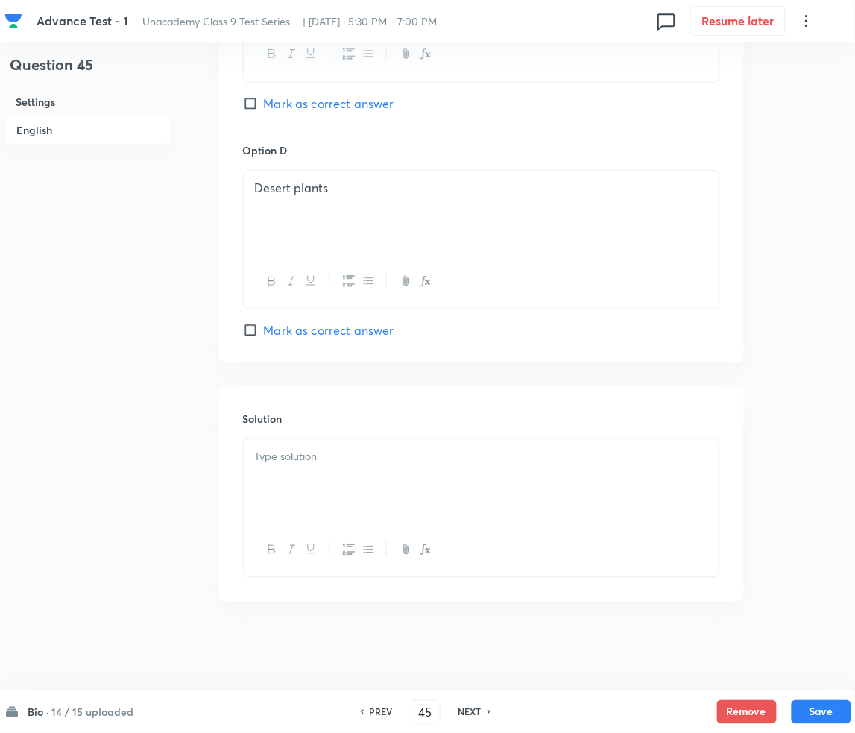
click at [349, 467] on div at bounding box center [482, 480] width 476 height 83
click at [386, 481] on div at bounding box center [482, 480] width 476 height 83
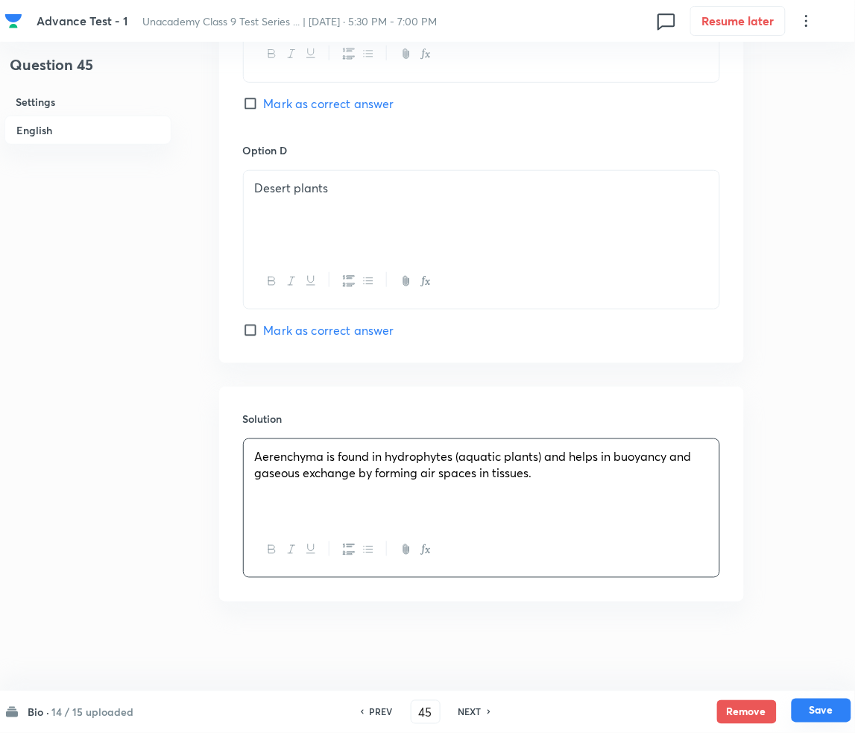
click at [826, 713] on button "Save" at bounding box center [822, 710] width 60 height 24
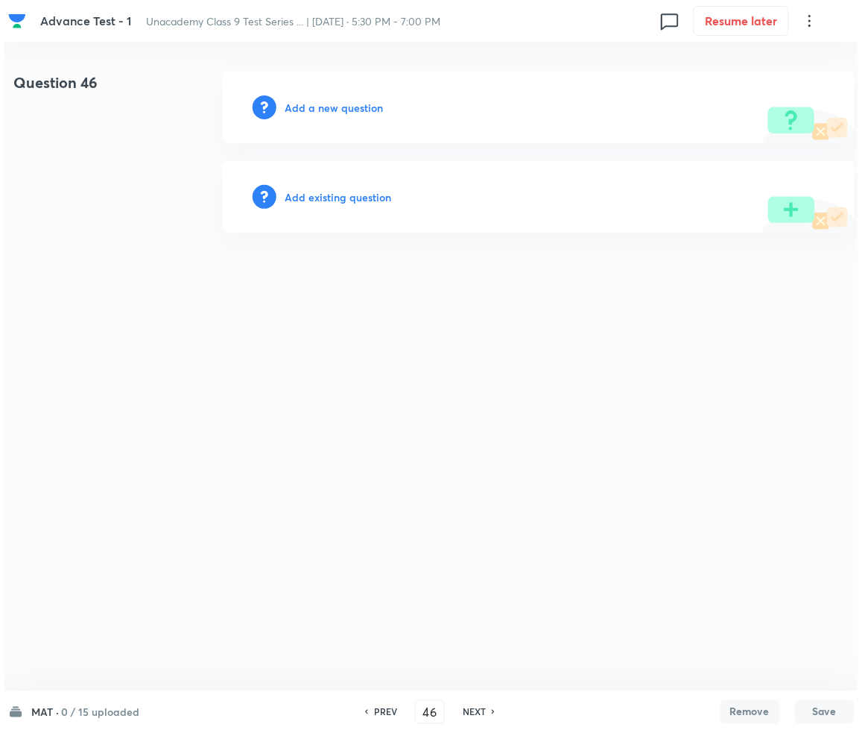
scroll to position [0, 0]
click at [320, 100] on h6 "Add a new question" at bounding box center [334, 108] width 98 height 16
click at [320, 100] on h6 "Choose a question type" at bounding box center [342, 108] width 115 height 16
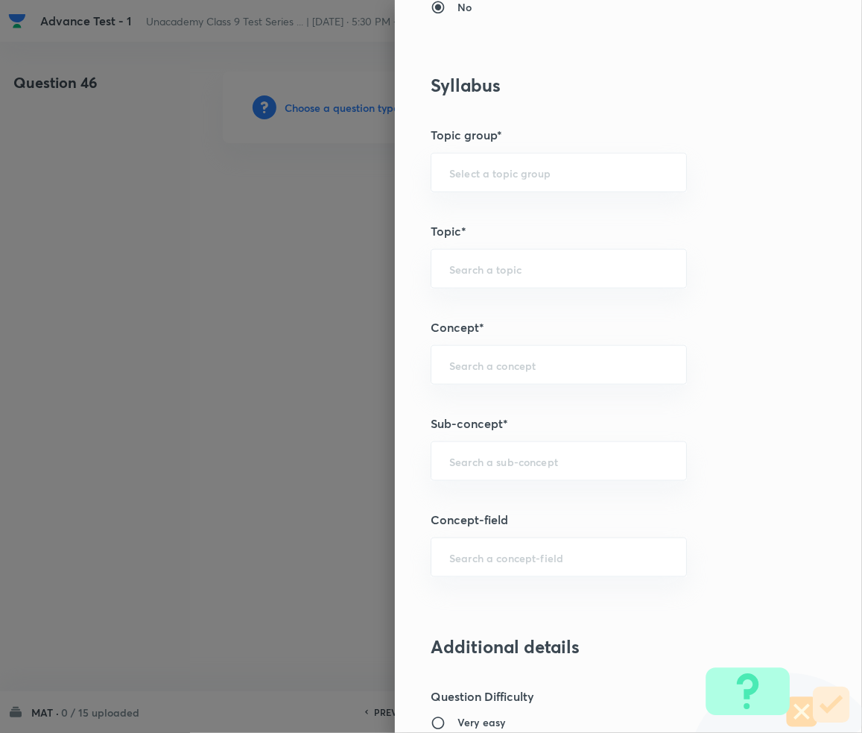
scroll to position [695, 0]
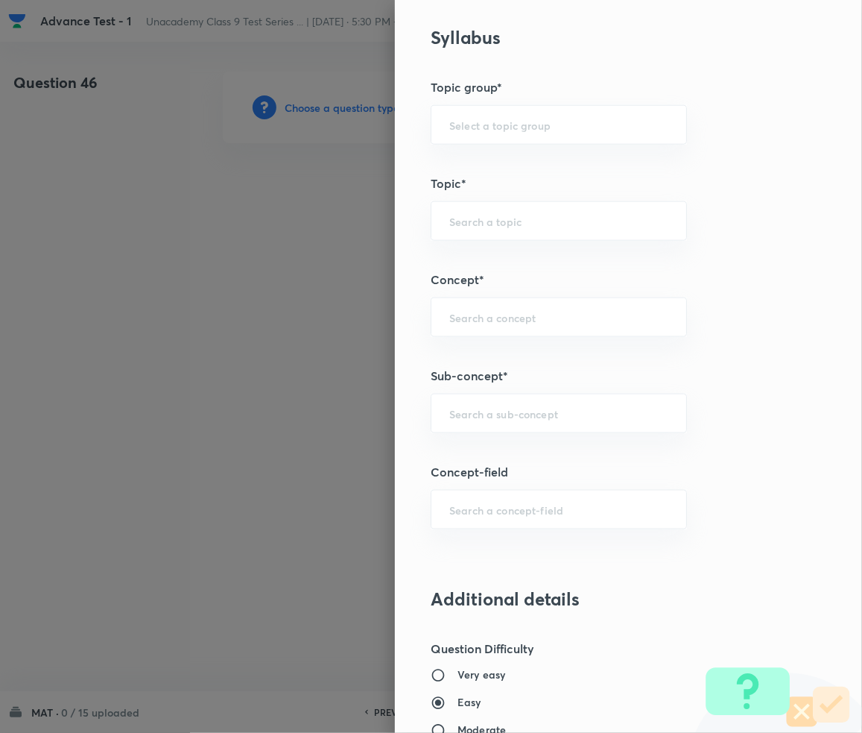
click at [472, 384] on h5 "Sub-concept*" at bounding box center [604, 376] width 346 height 18
click at [463, 405] on div "​" at bounding box center [559, 414] width 256 height 40
paste input "Number Series"
click at [521, 450] on li "Number Series (MAT)" at bounding box center [544, 456] width 255 height 27
drag, startPoint x: 555, startPoint y: 412, endPoint x: 563, endPoint y: 413, distance: 7.5
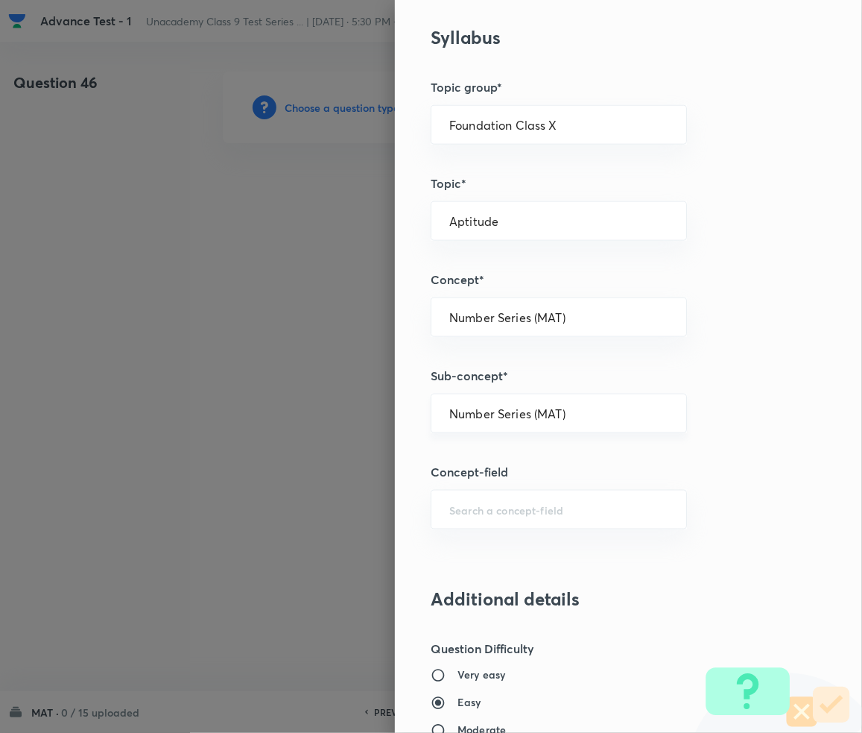
click at [556, 412] on input "Number Series (MAT)" at bounding box center [558, 413] width 219 height 14
paste input "Number Series"
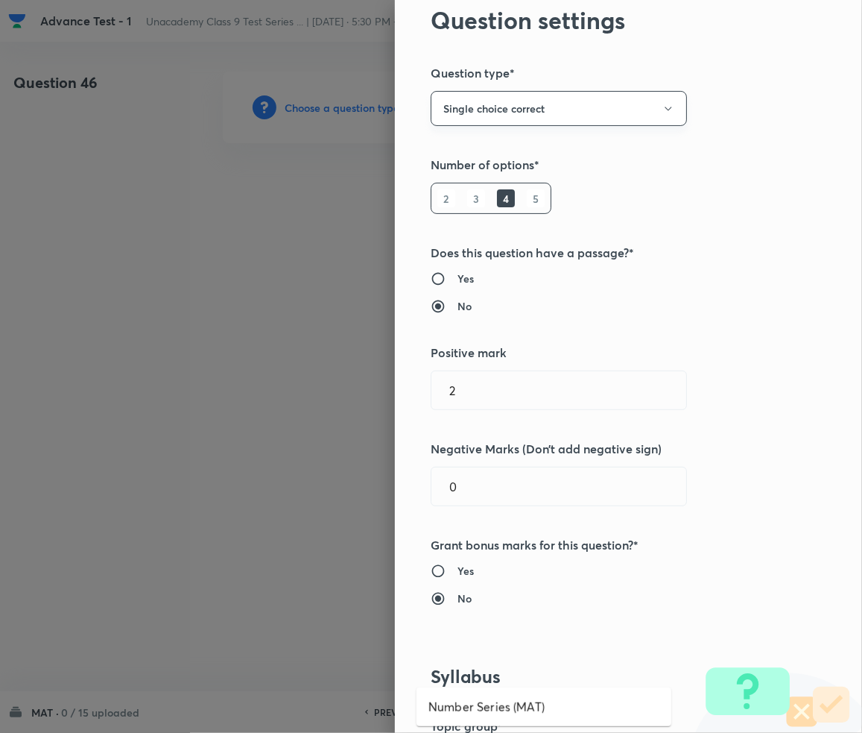
scroll to position [0, 0]
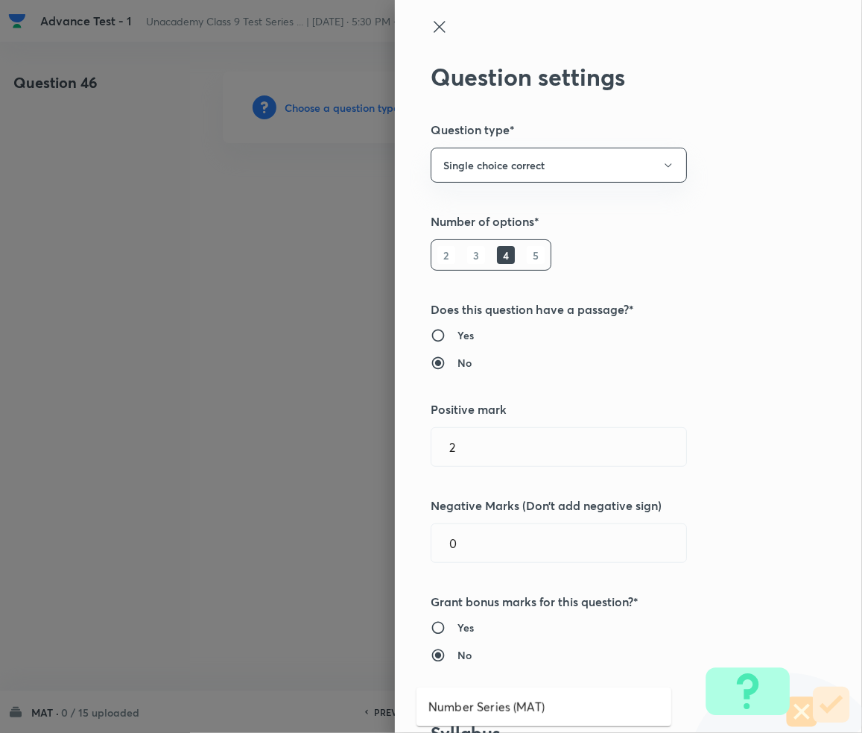
click at [431, 25] on icon at bounding box center [440, 27] width 18 height 18
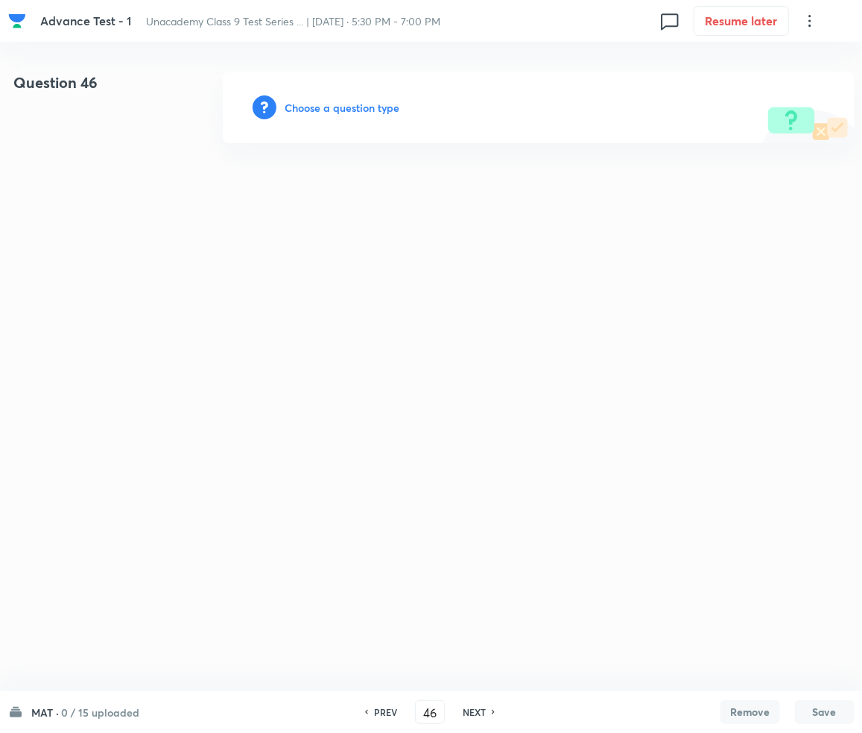
click at [373, 100] on h6 "Choose a question type" at bounding box center [342, 108] width 115 height 16
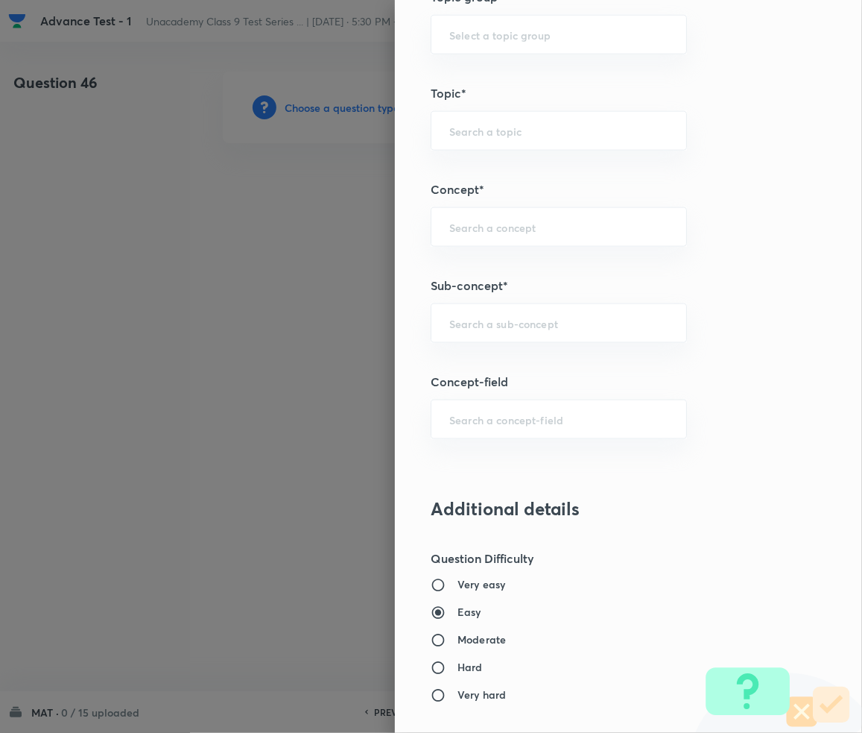
scroll to position [795, 0]
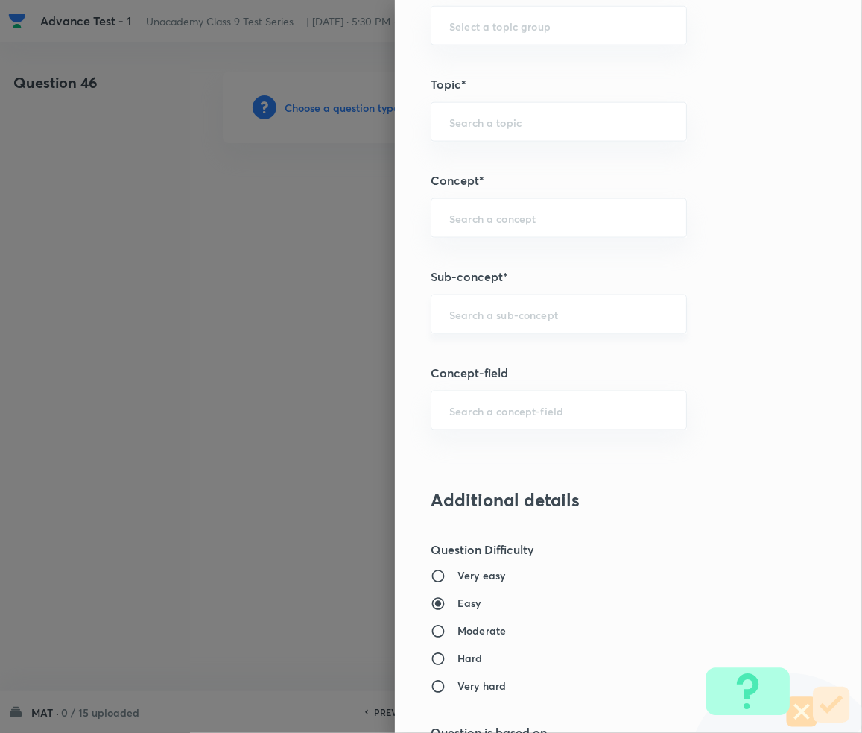
click at [470, 326] on div "​" at bounding box center [559, 314] width 256 height 40
paste input "Number Series"
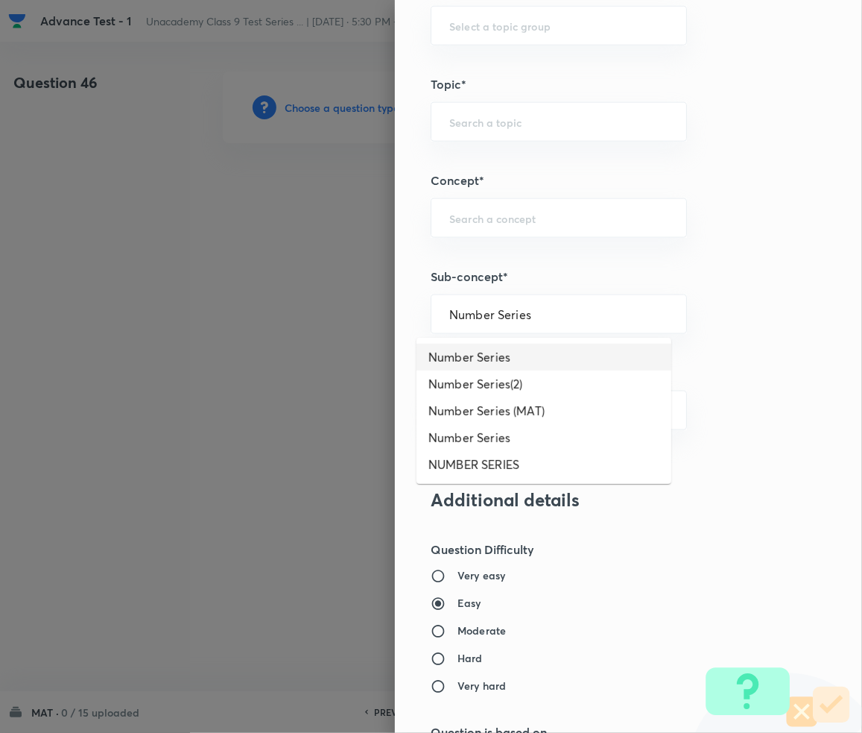
click at [484, 361] on li "Number Series" at bounding box center [544, 357] width 255 height 27
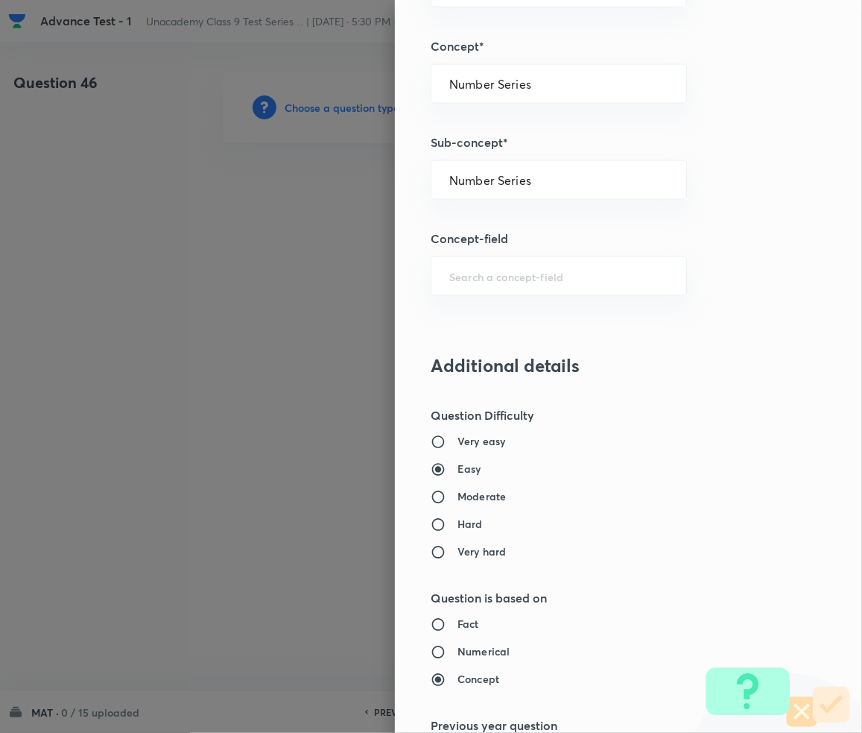
scroll to position [695, 0]
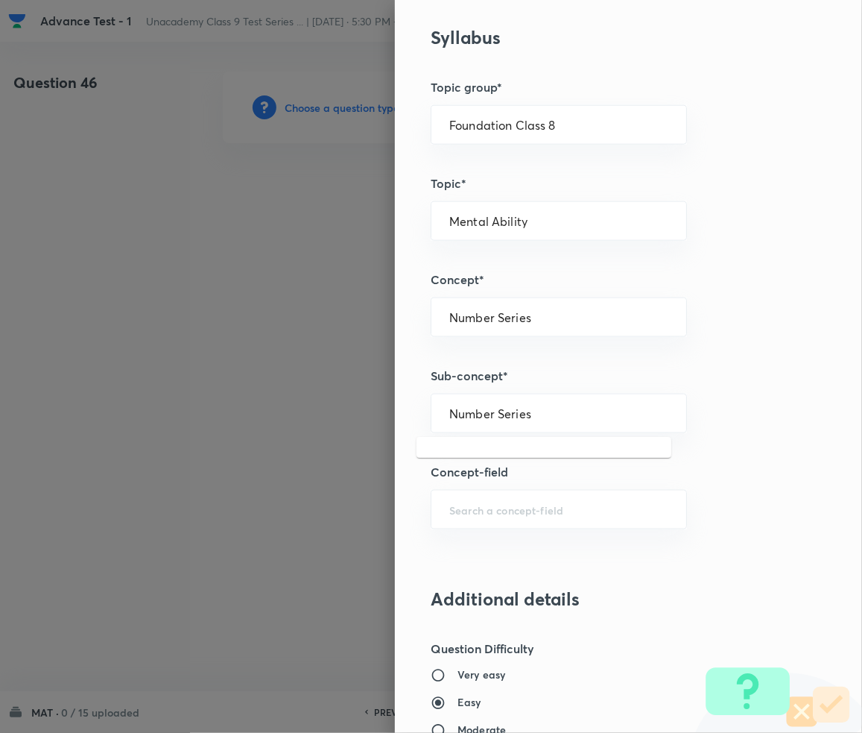
drag, startPoint x: 510, startPoint y: 423, endPoint x: 353, endPoint y: 429, distance: 157.4
click at [353, 429] on div "Question settings Question type* Single choice correct Number of options* 2 3 4…" at bounding box center [431, 366] width 862 height 733
click at [475, 464] on li "Number Series" at bounding box center [544, 456] width 255 height 27
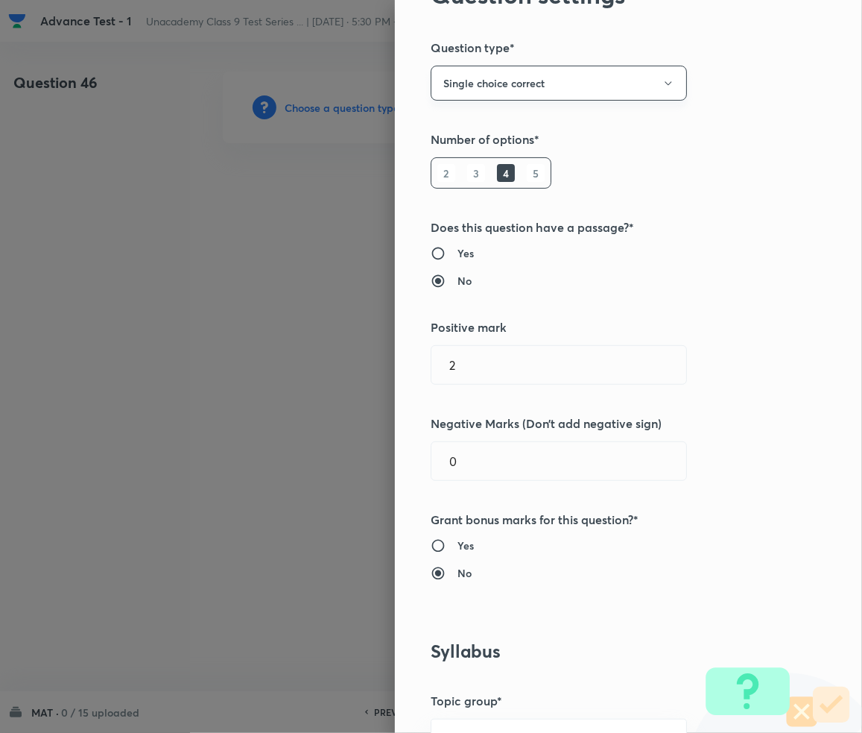
scroll to position [0, 0]
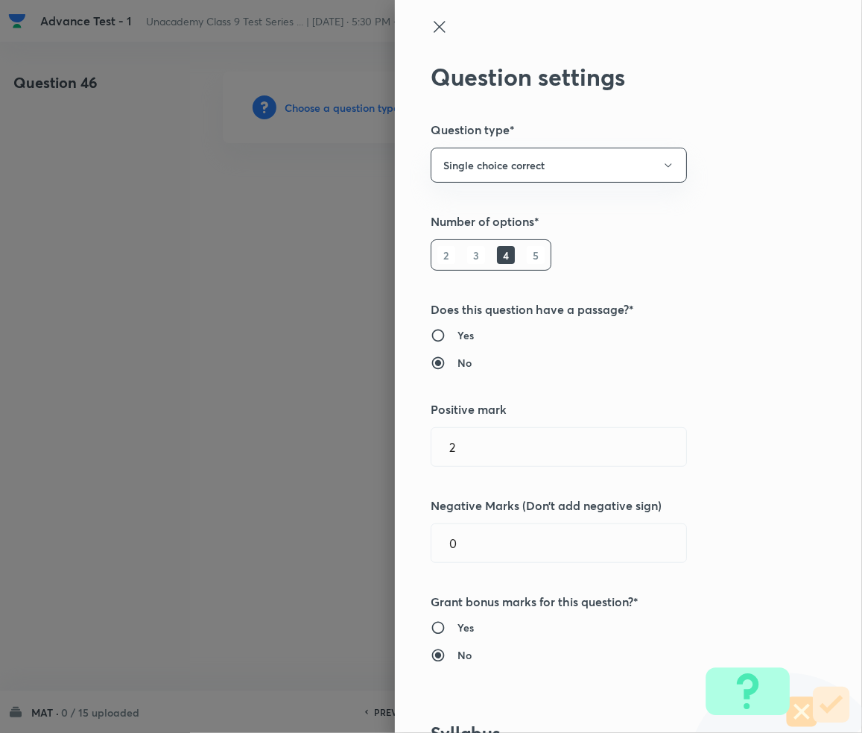
click at [431, 26] on icon at bounding box center [440, 27] width 18 height 18
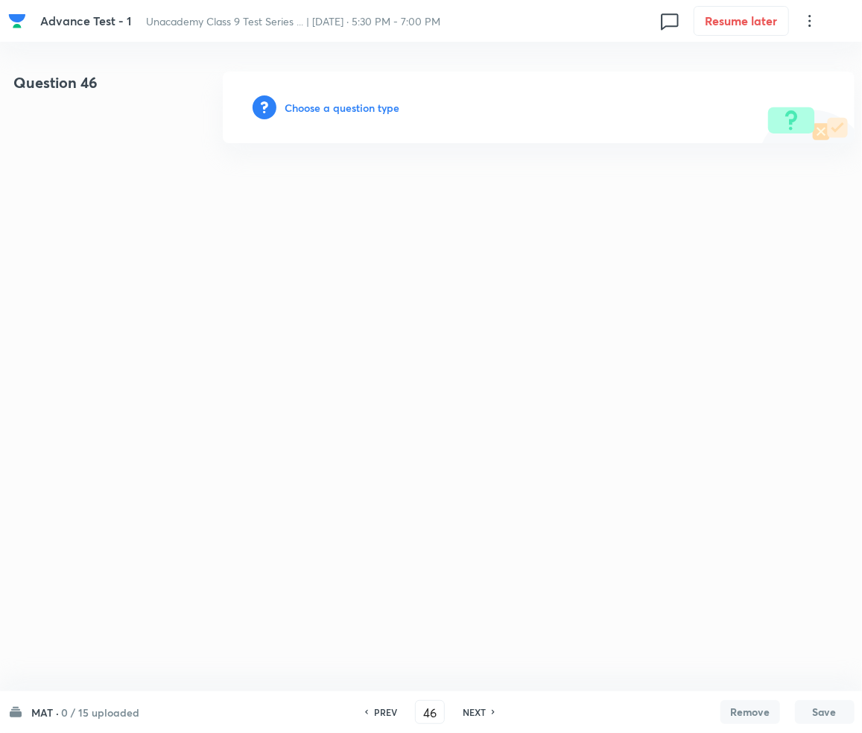
click at [347, 118] on div "Choose a question type" at bounding box center [539, 108] width 632 height 72
click at [339, 109] on h6 "Choose a question type" at bounding box center [342, 108] width 115 height 16
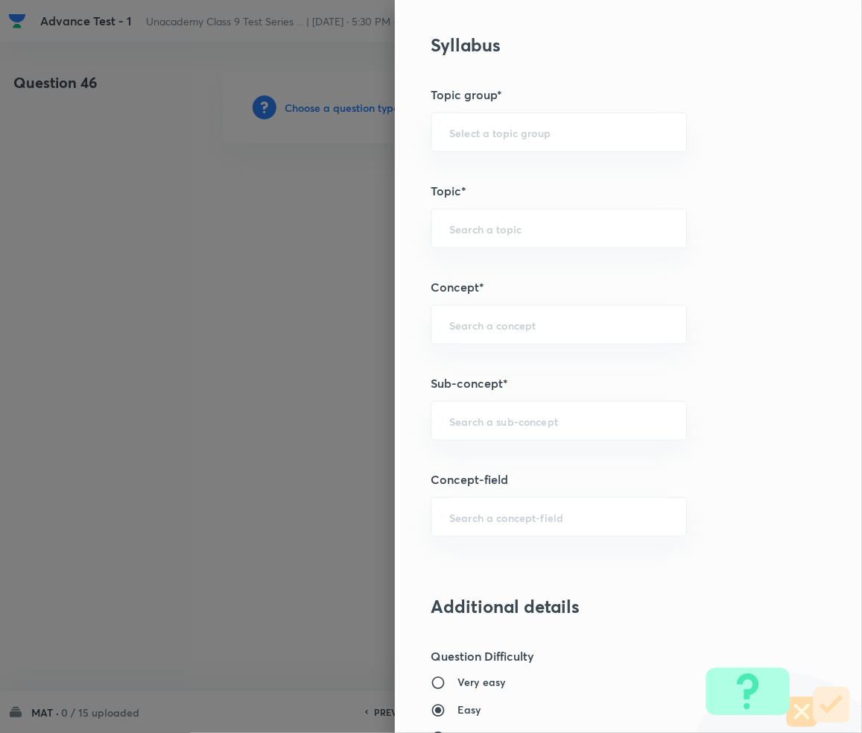
scroll to position [695, 0]
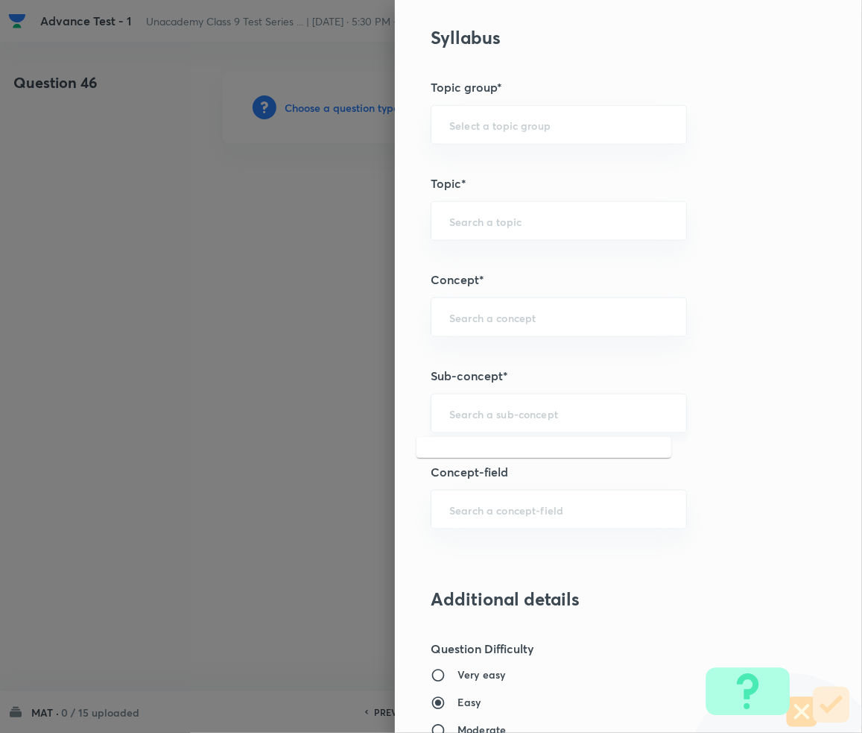
click at [485, 418] on input "text" at bounding box center [558, 413] width 219 height 14
paste input "Number Series"
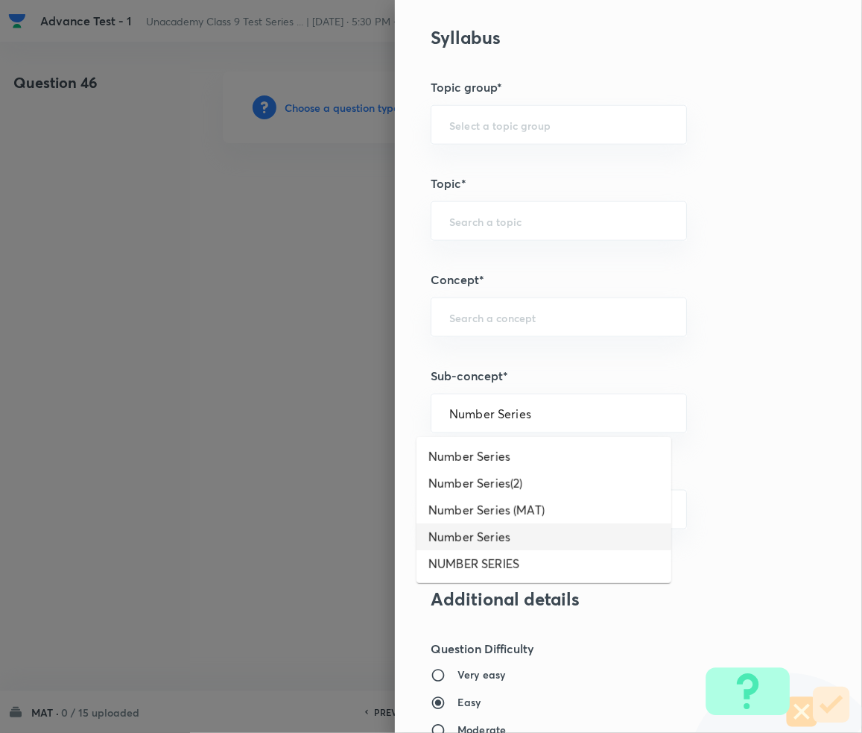
click at [471, 534] on li "Number Series" at bounding box center [544, 536] width 255 height 27
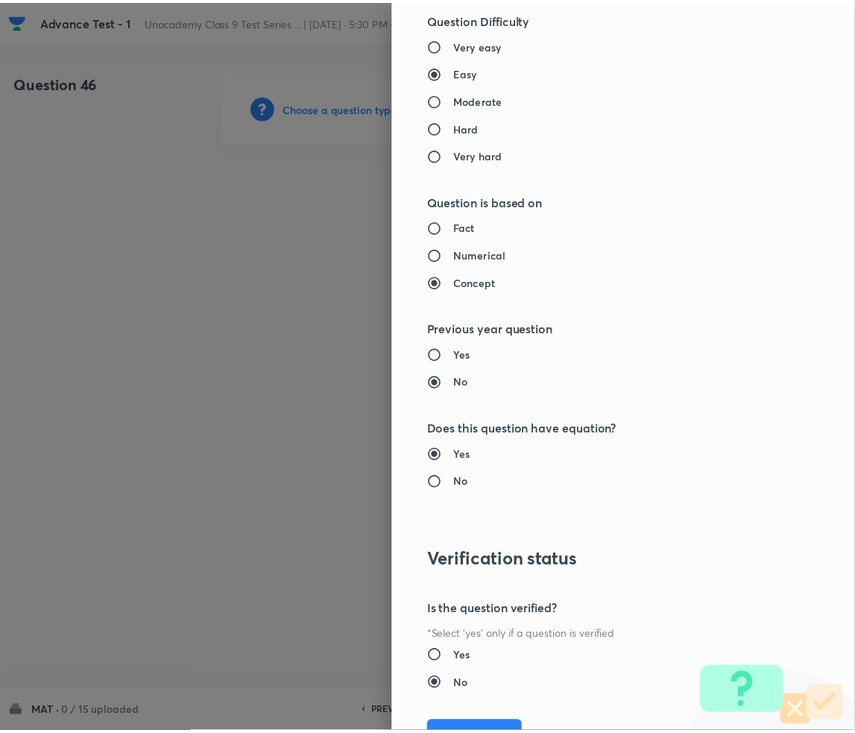
scroll to position [1399, 0]
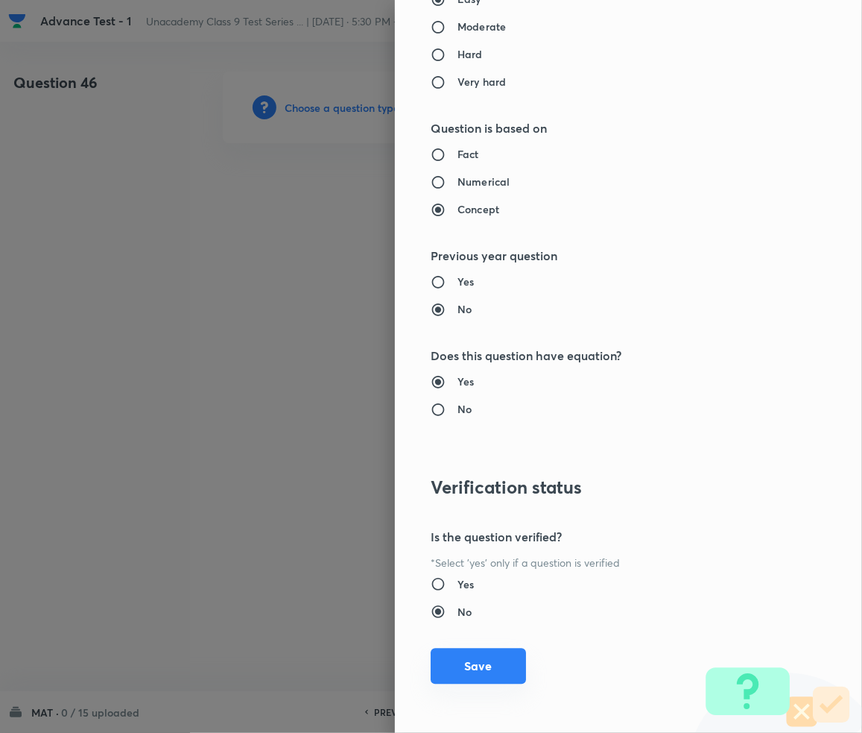
click at [462, 660] on button "Save" at bounding box center [478, 666] width 95 height 36
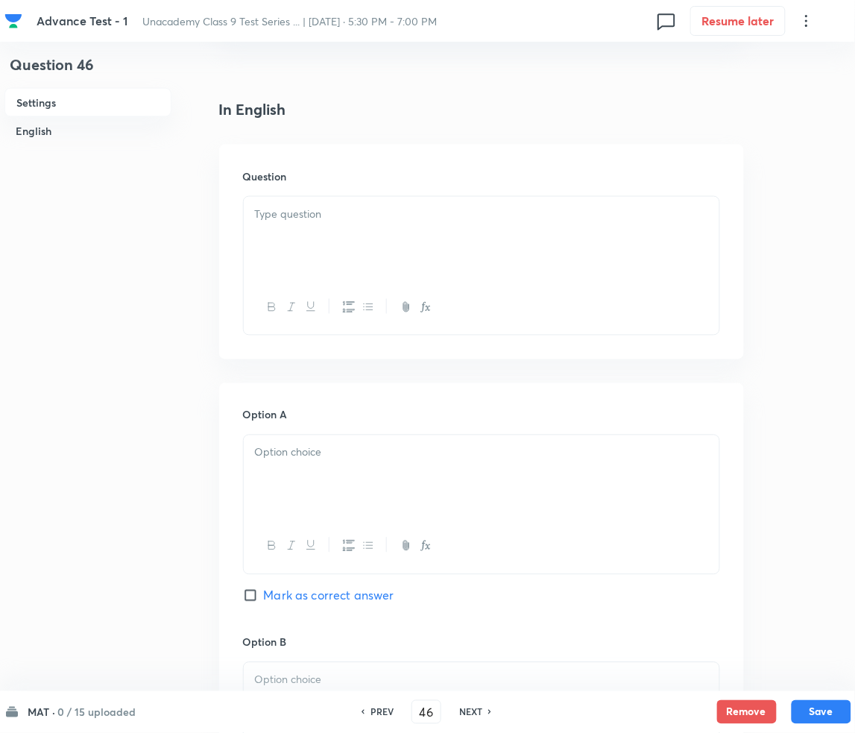
scroll to position [397, 0]
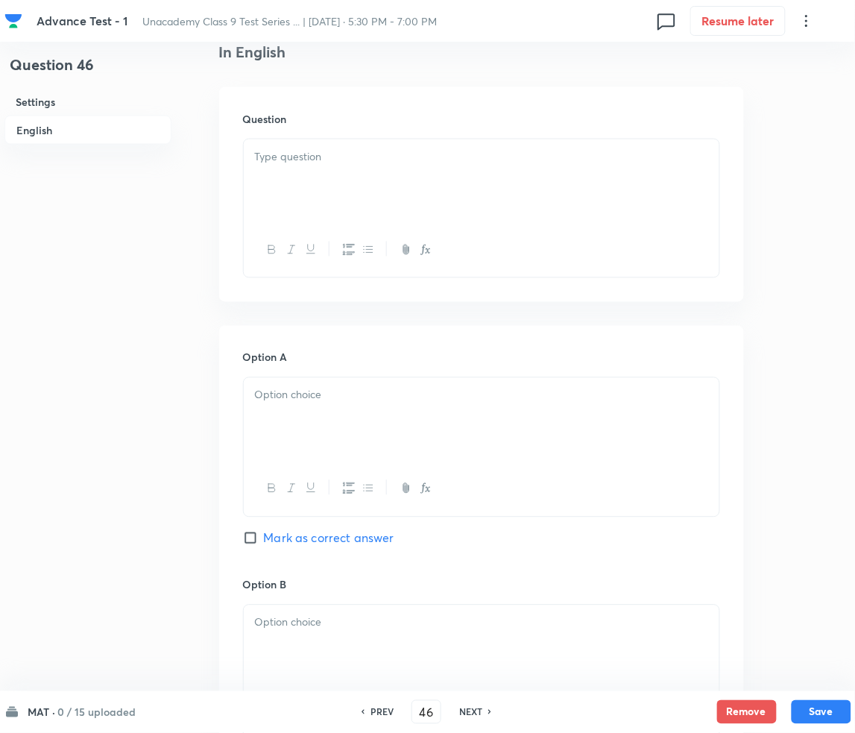
click at [301, 159] on p at bounding box center [481, 156] width 453 height 17
click at [297, 180] on div at bounding box center [482, 180] width 476 height 83
paste div
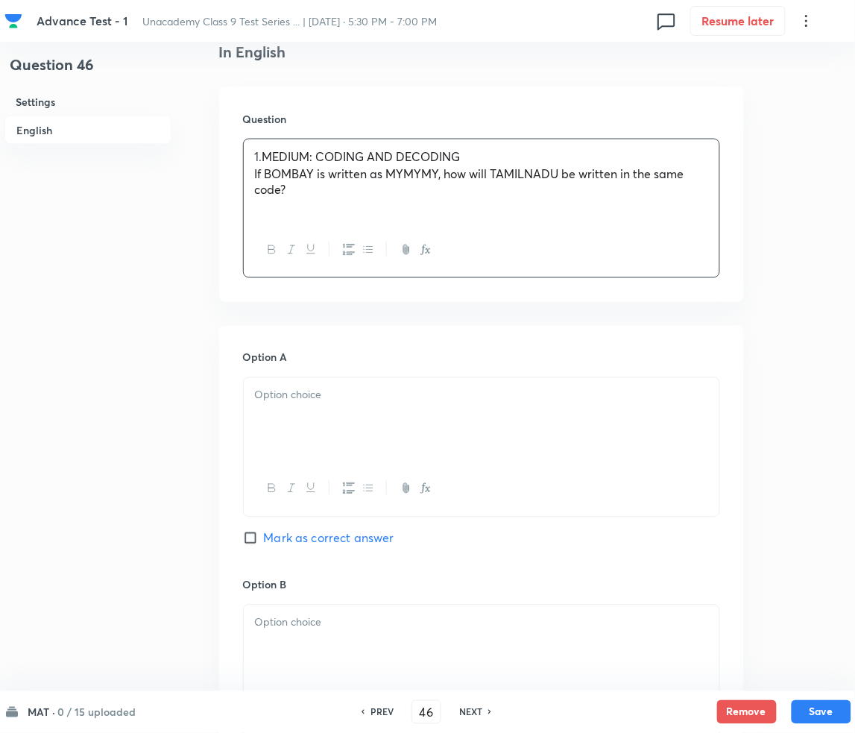
click at [265, 153] on p "1. MEDIUM: CODING AND DECODING" at bounding box center [481, 156] width 453 height 17
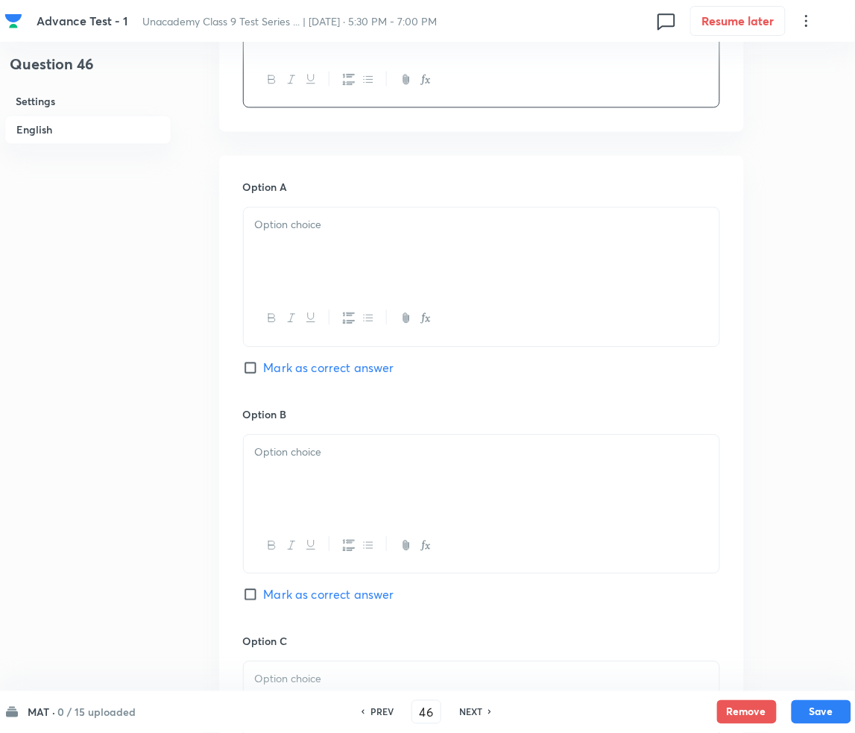
scroll to position [596, 0]
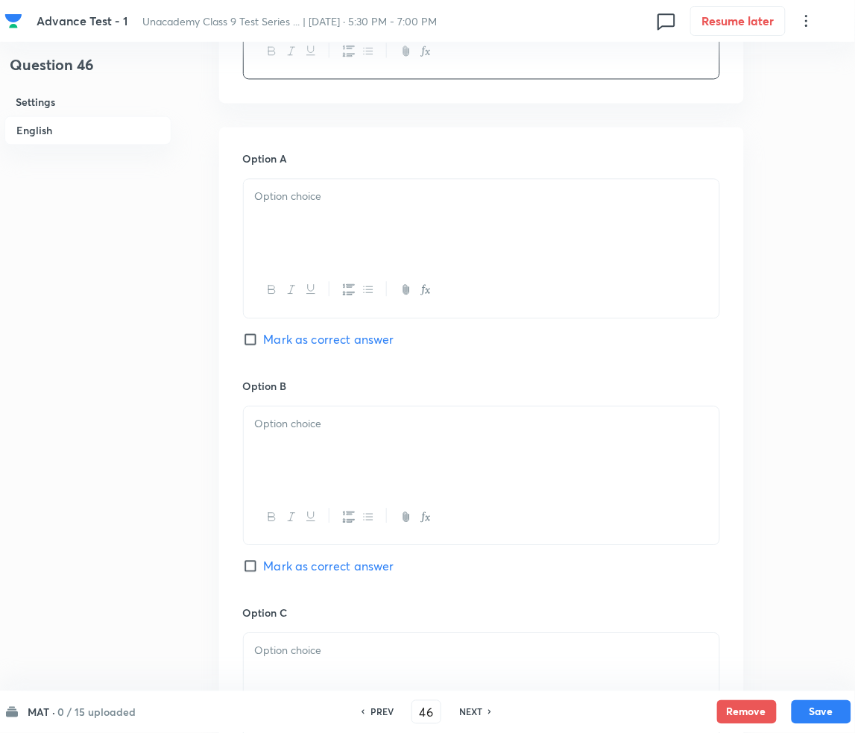
click at [340, 200] on p at bounding box center [481, 196] width 453 height 17
drag, startPoint x: 391, startPoint y: 248, endPoint x: 291, endPoint y: 268, distance: 101.9
click at [391, 247] on div at bounding box center [482, 220] width 476 height 83
click at [330, 437] on div at bounding box center [482, 447] width 476 height 83
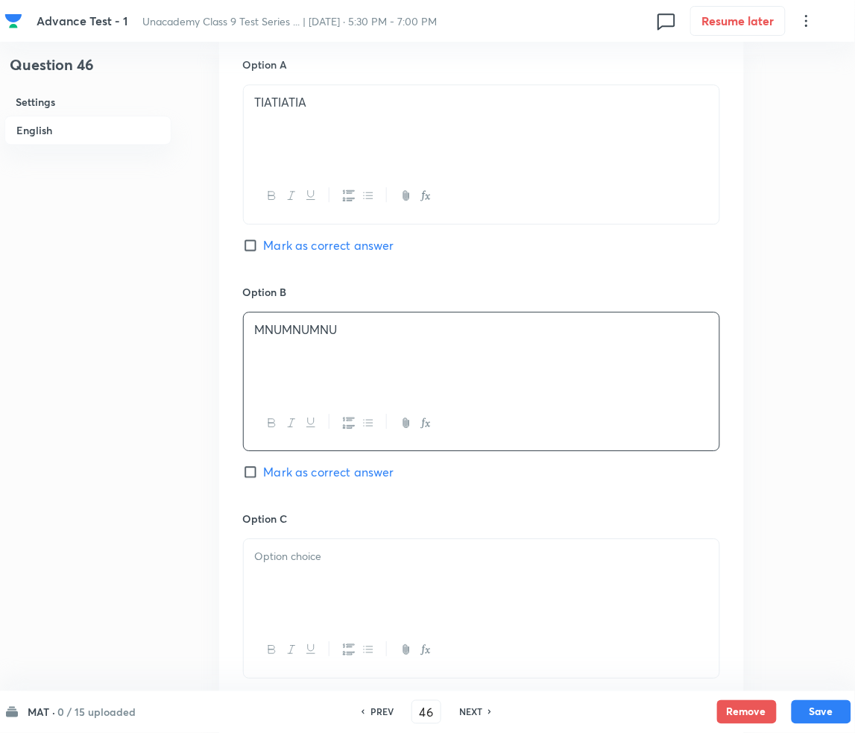
scroll to position [695, 0]
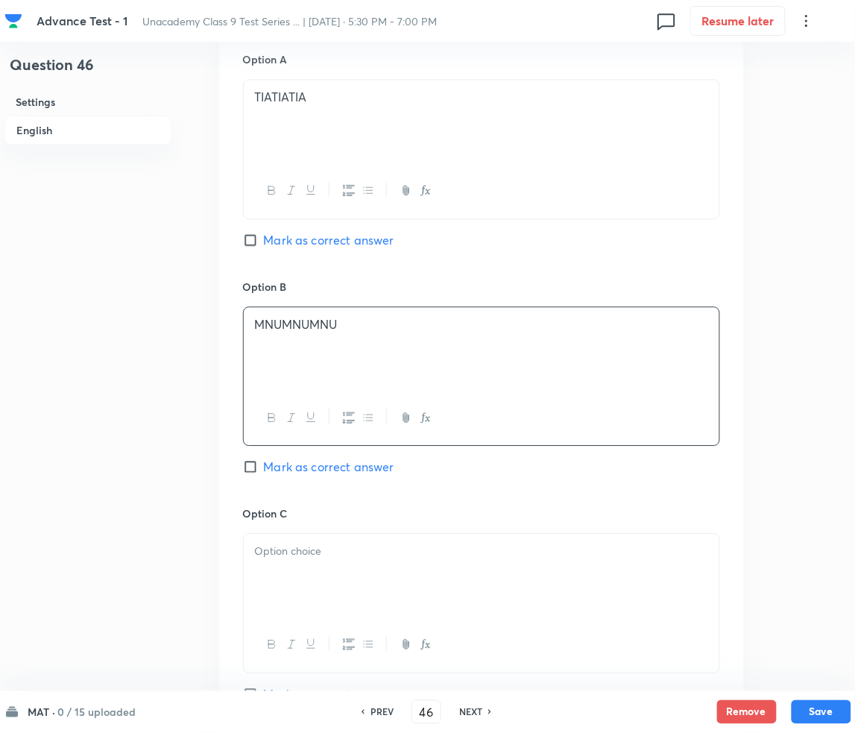
click at [273, 469] on span "Mark as correct answer" at bounding box center [329, 467] width 130 height 18
click at [264, 469] on input "Mark as correct answer" at bounding box center [253, 466] width 21 height 15
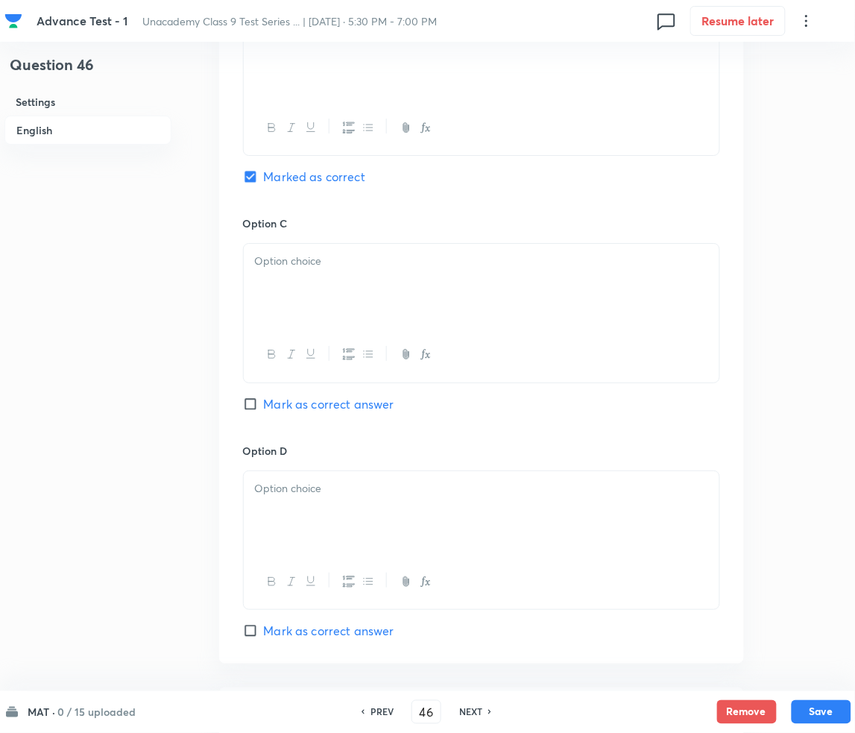
scroll to position [994, 0]
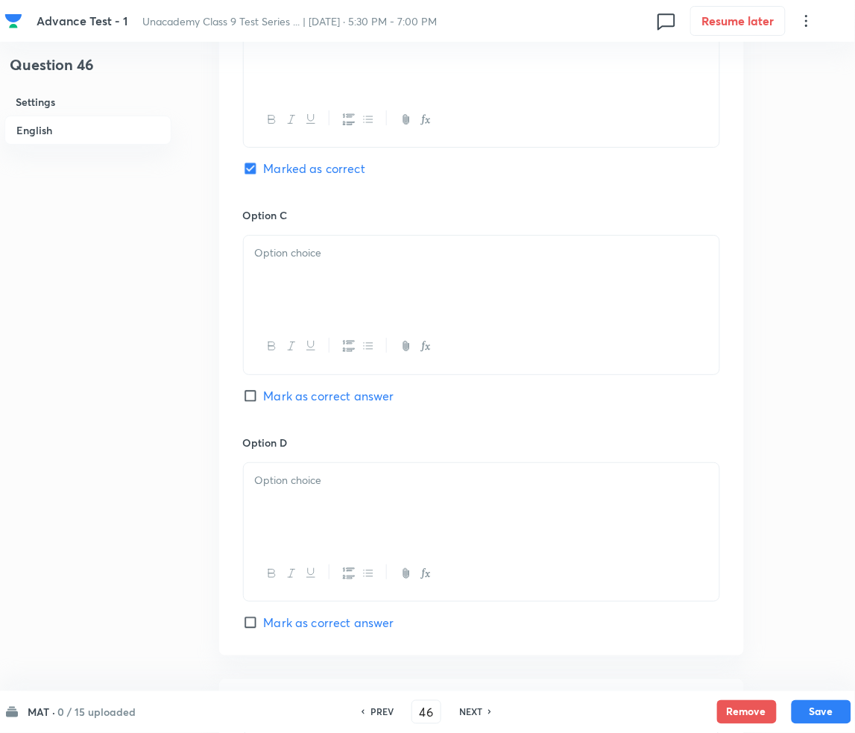
click at [319, 303] on div at bounding box center [482, 277] width 476 height 83
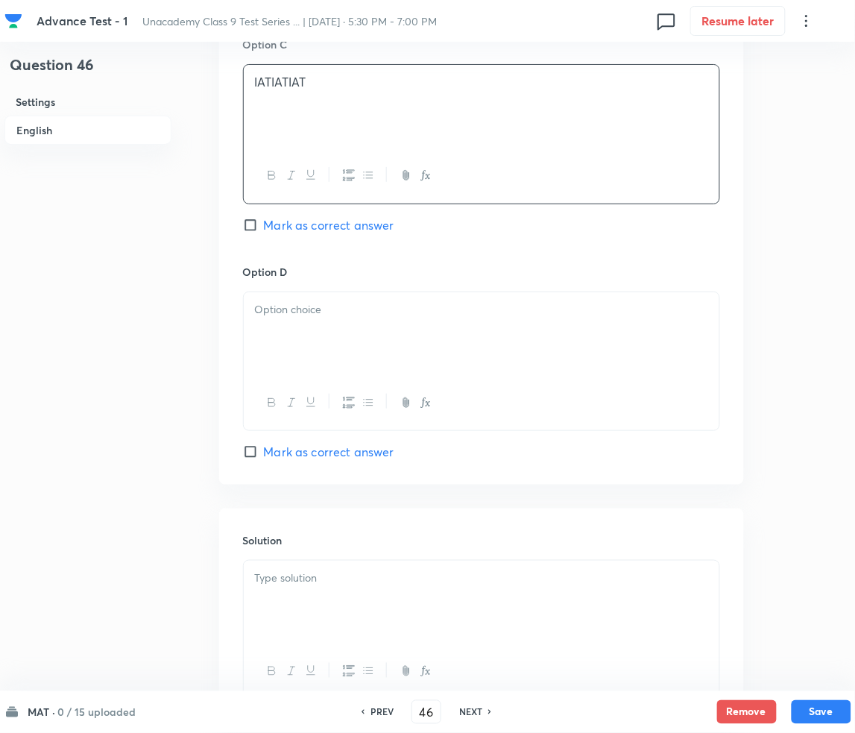
scroll to position [1193, 0]
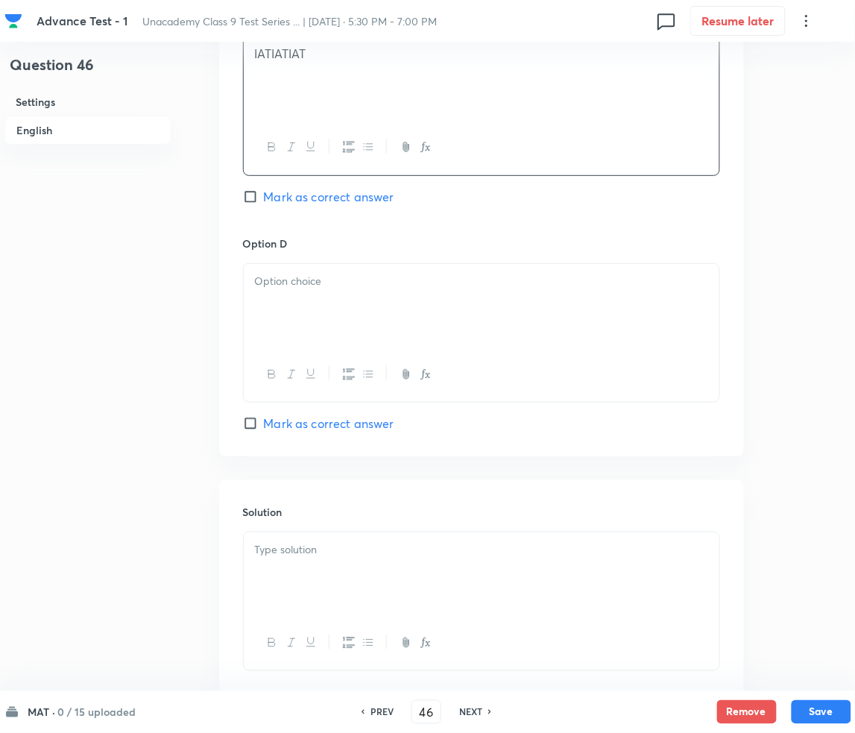
click at [328, 312] on div at bounding box center [482, 305] width 476 height 83
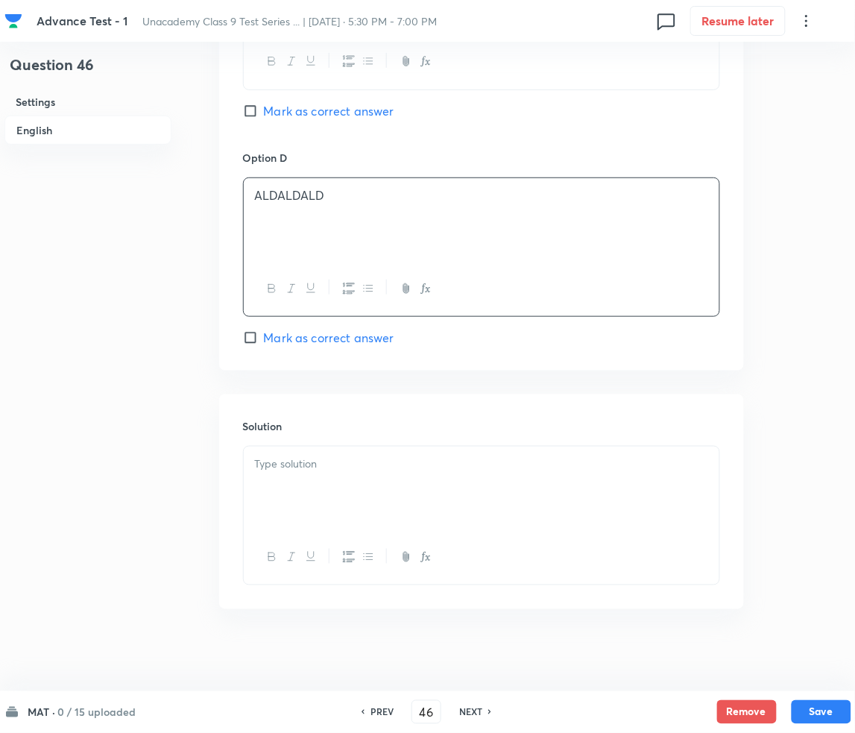
scroll to position [1286, 0]
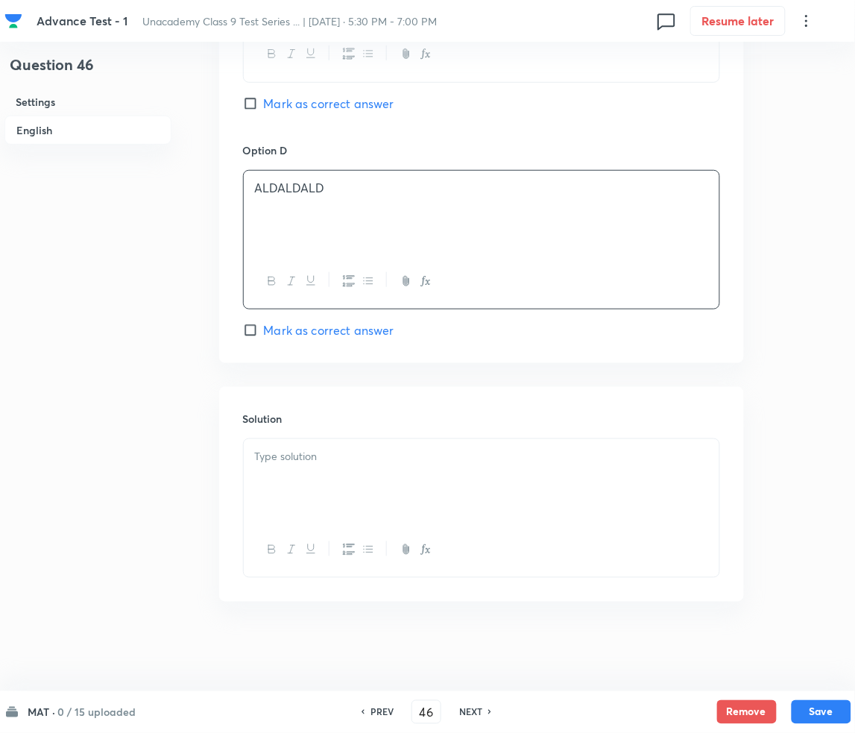
click at [296, 477] on div at bounding box center [482, 480] width 476 height 83
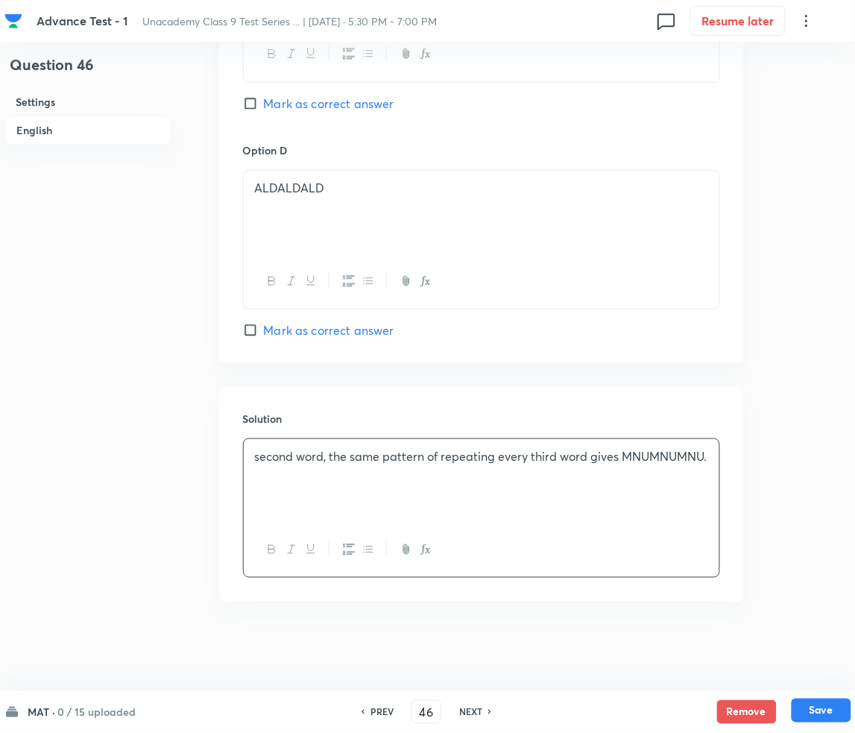
click at [819, 709] on button "Save" at bounding box center [822, 710] width 60 height 24
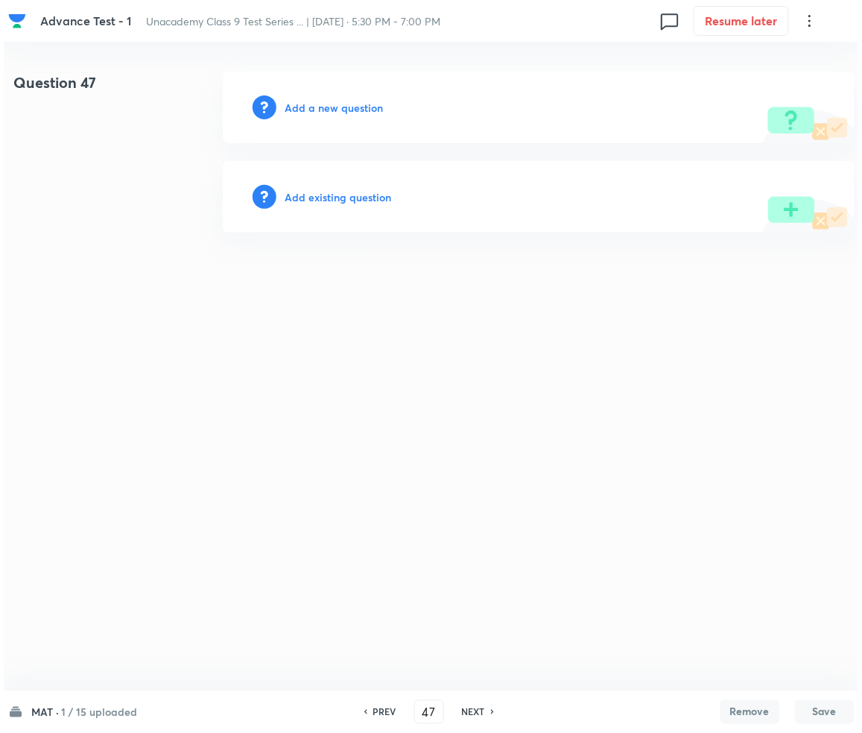
scroll to position [0, 0]
click at [319, 107] on h6 "Add a new question" at bounding box center [334, 108] width 98 height 16
click at [319, 107] on h6 "Choose a question type" at bounding box center [342, 108] width 115 height 16
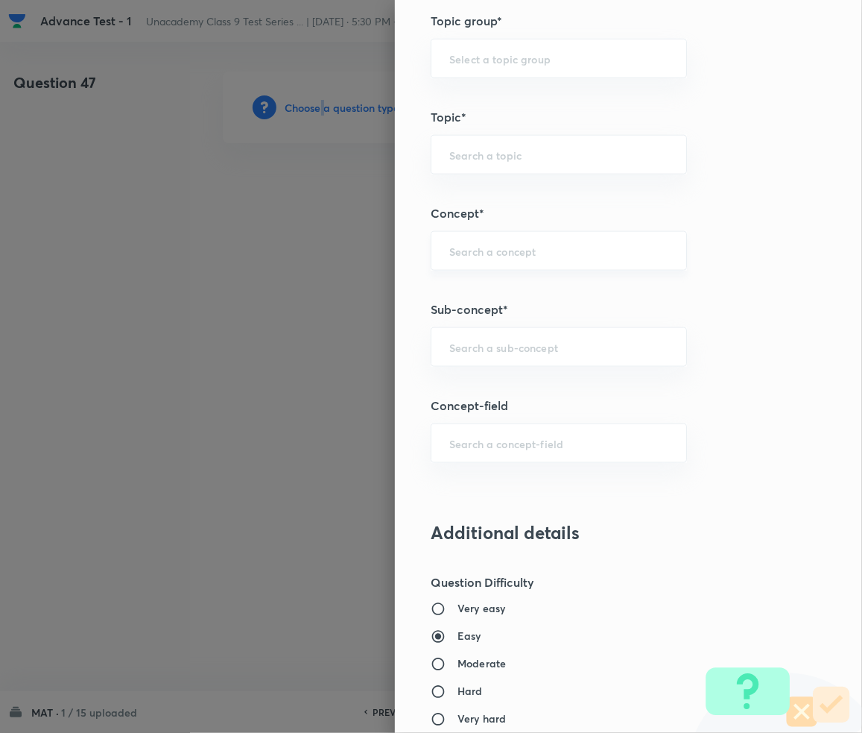
scroll to position [795, 0]
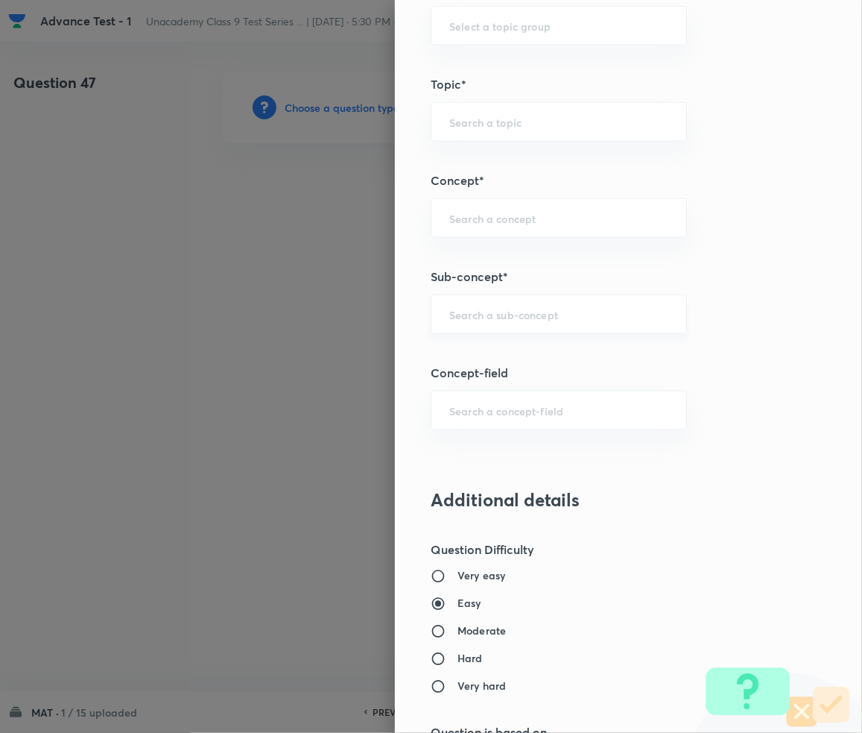
click at [475, 316] on input "text" at bounding box center [558, 314] width 219 height 14
click at [471, 319] on input "text" at bounding box center [558, 314] width 219 height 14
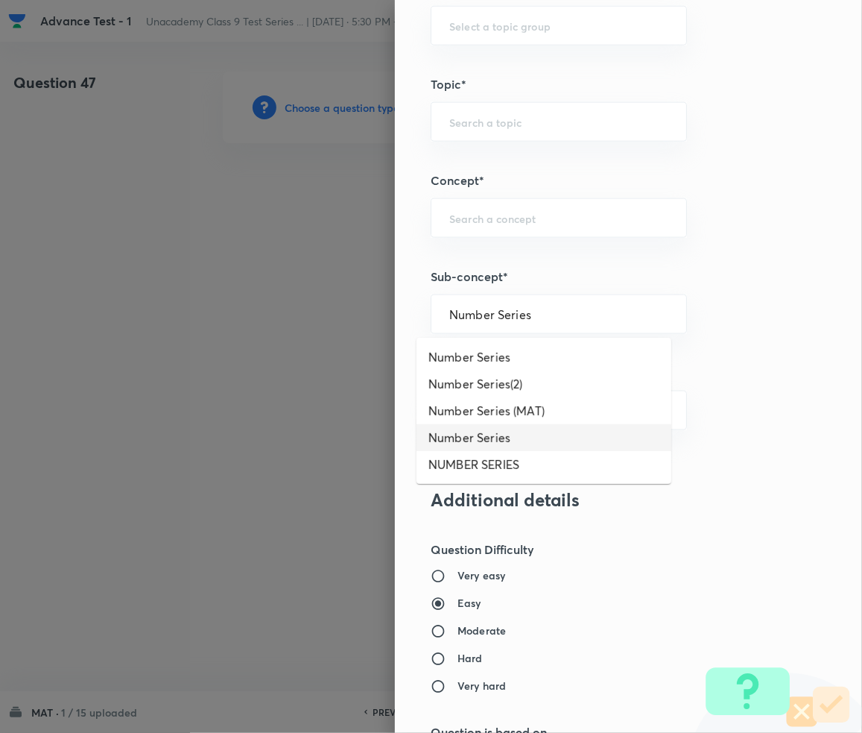
click at [486, 441] on li "Number Series" at bounding box center [544, 437] width 255 height 27
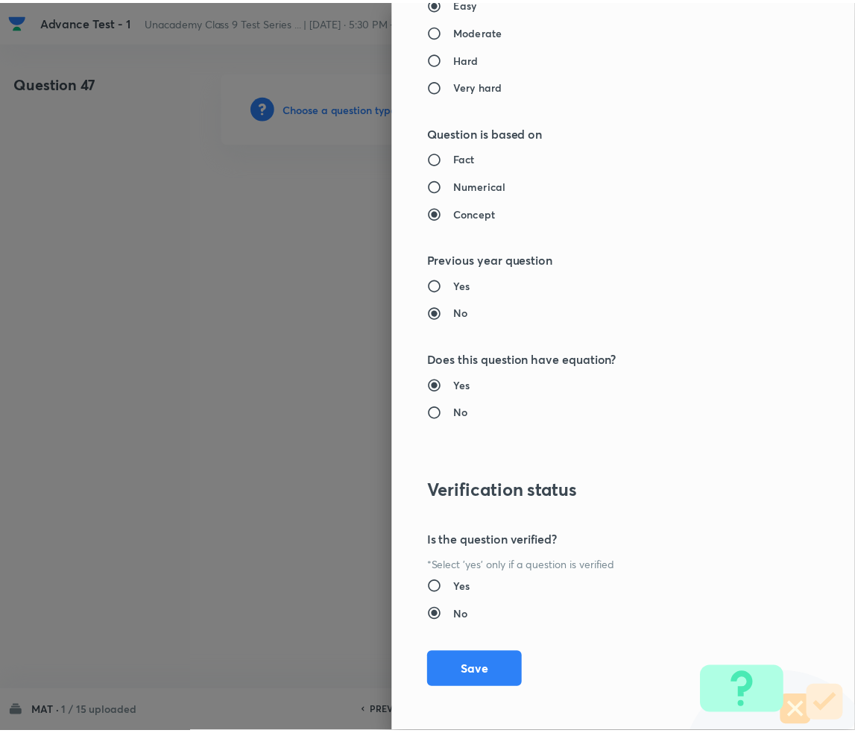
scroll to position [1399, 0]
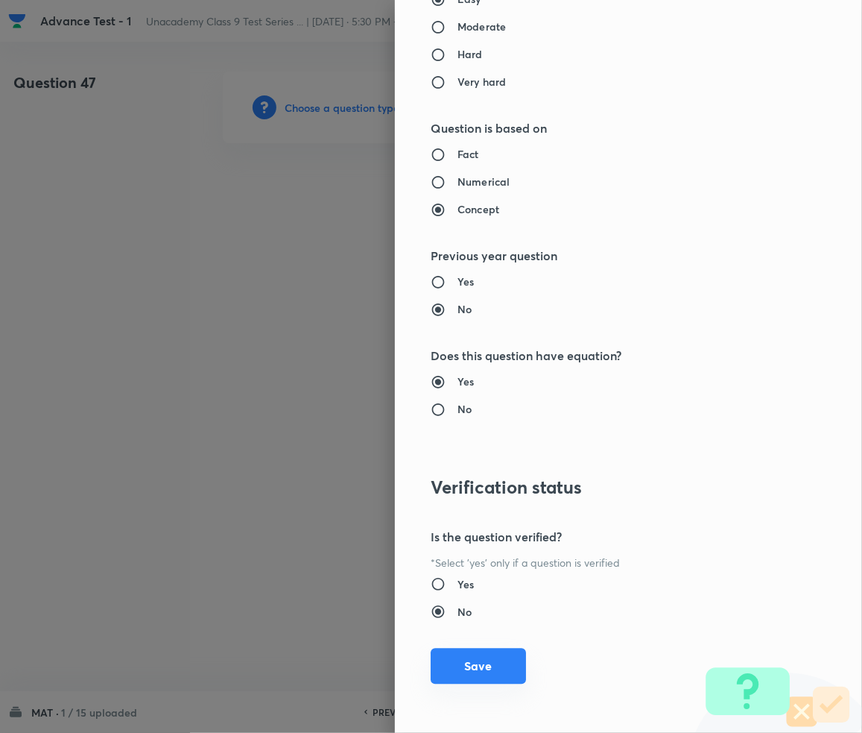
click at [453, 675] on button "Save" at bounding box center [478, 666] width 95 height 36
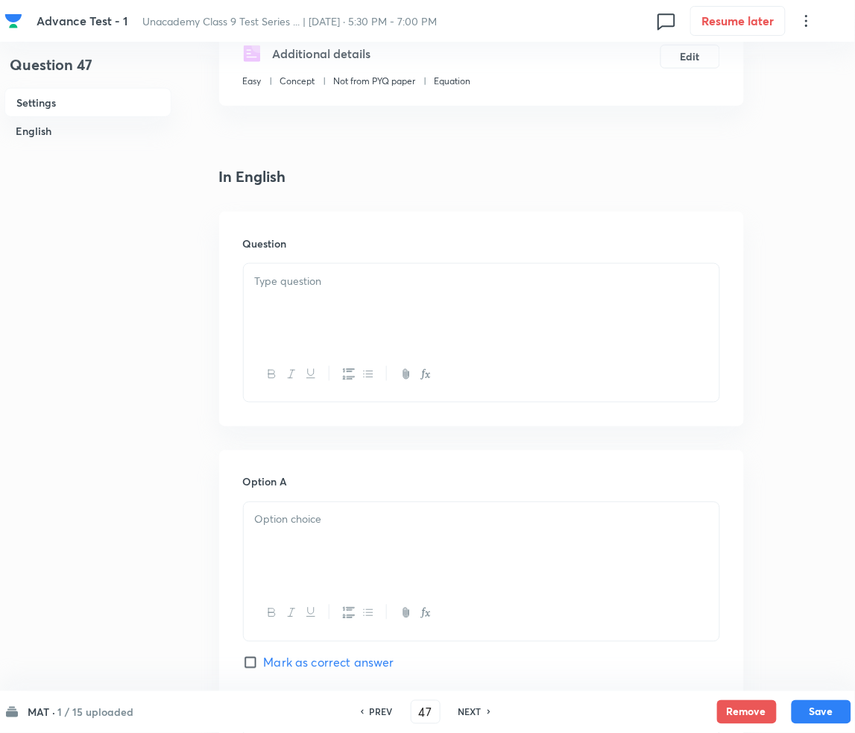
scroll to position [298, 0]
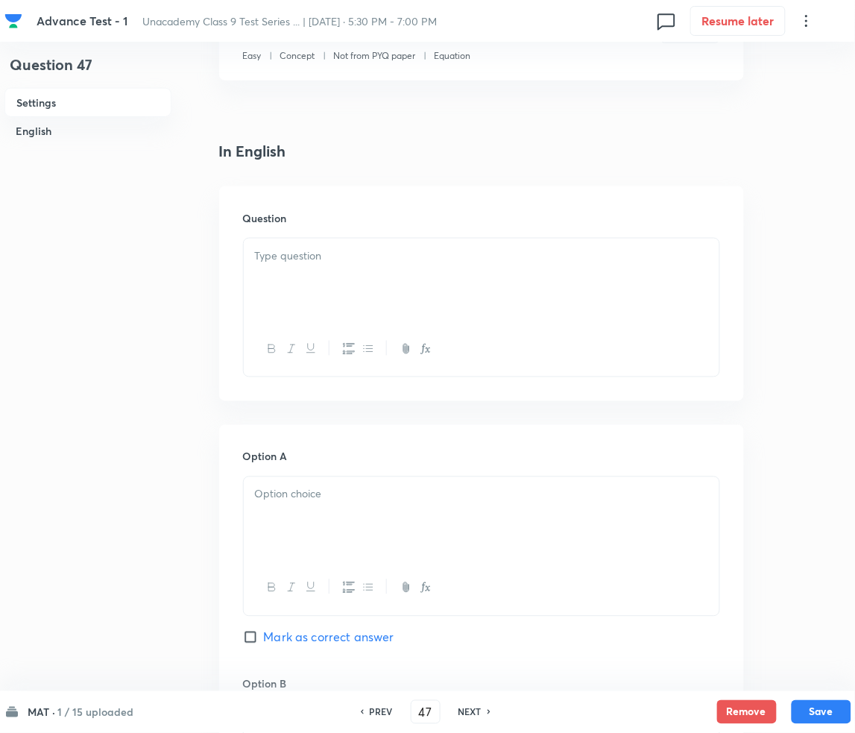
click at [314, 279] on div at bounding box center [482, 280] width 476 height 83
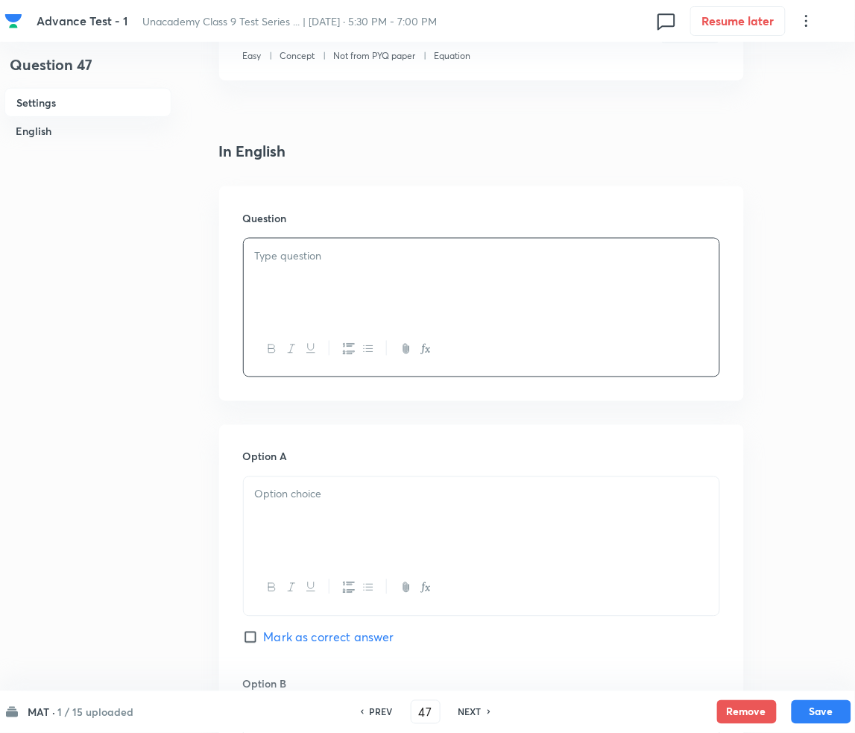
paste div
click at [264, 248] on p "1. EASY: NUMBER SERIES" at bounding box center [481, 255] width 453 height 17
click at [341, 508] on div at bounding box center [482, 518] width 476 height 83
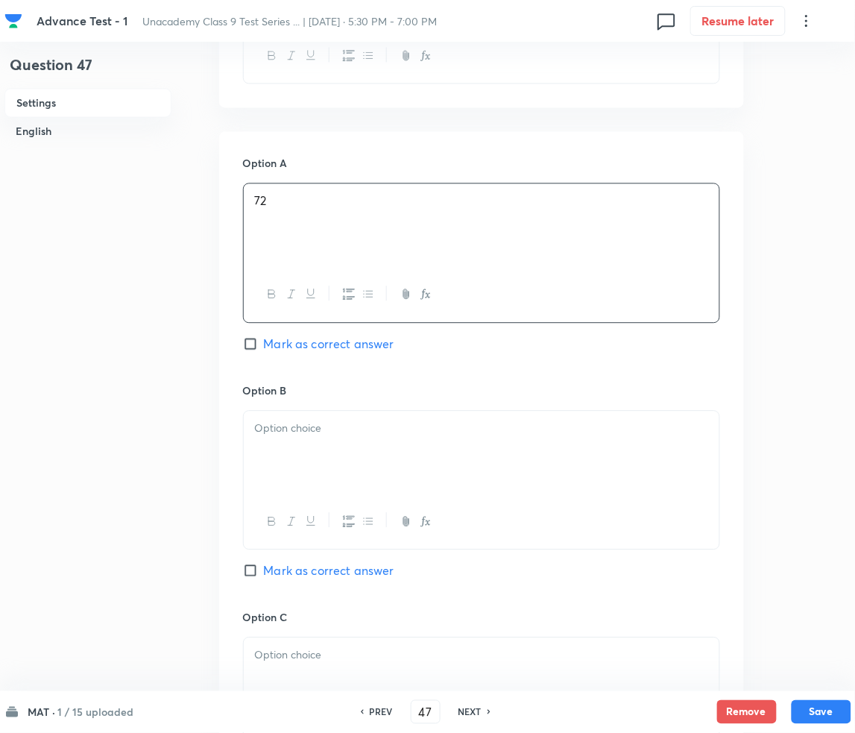
scroll to position [596, 0]
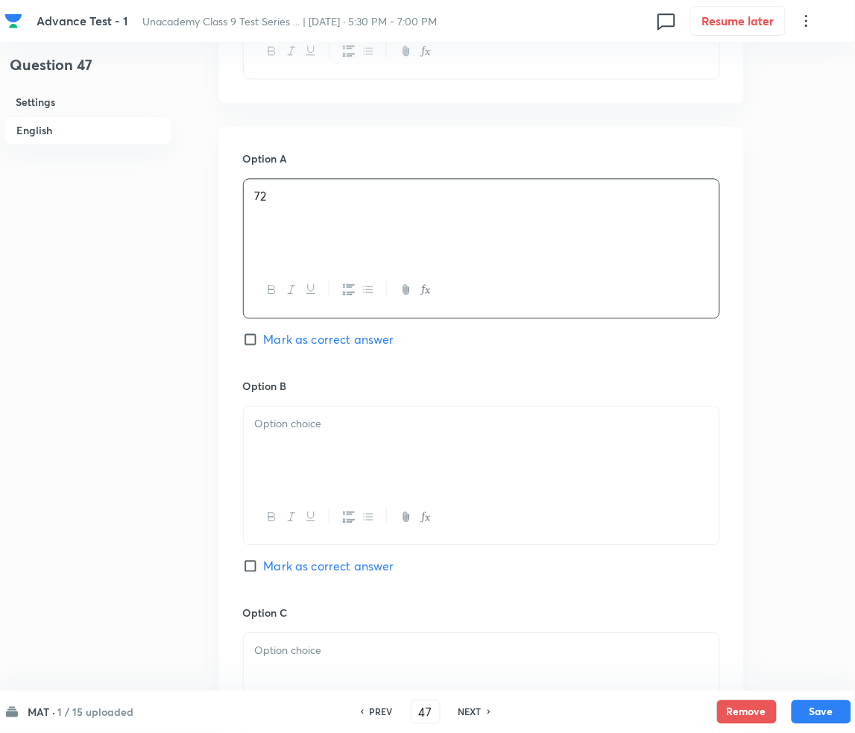
click at [313, 442] on div at bounding box center [482, 447] width 476 height 83
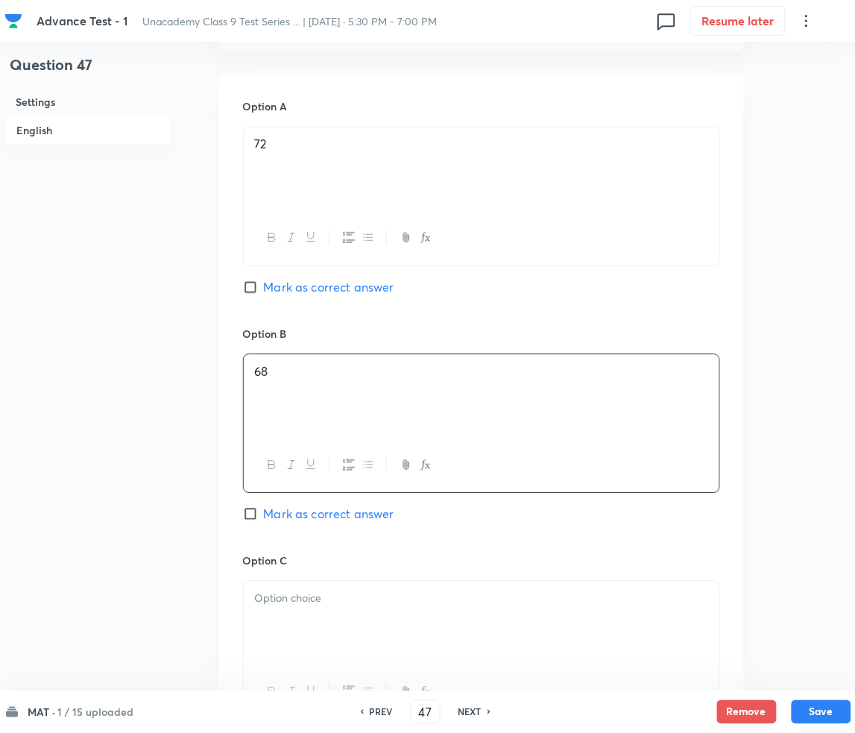
scroll to position [795, 0]
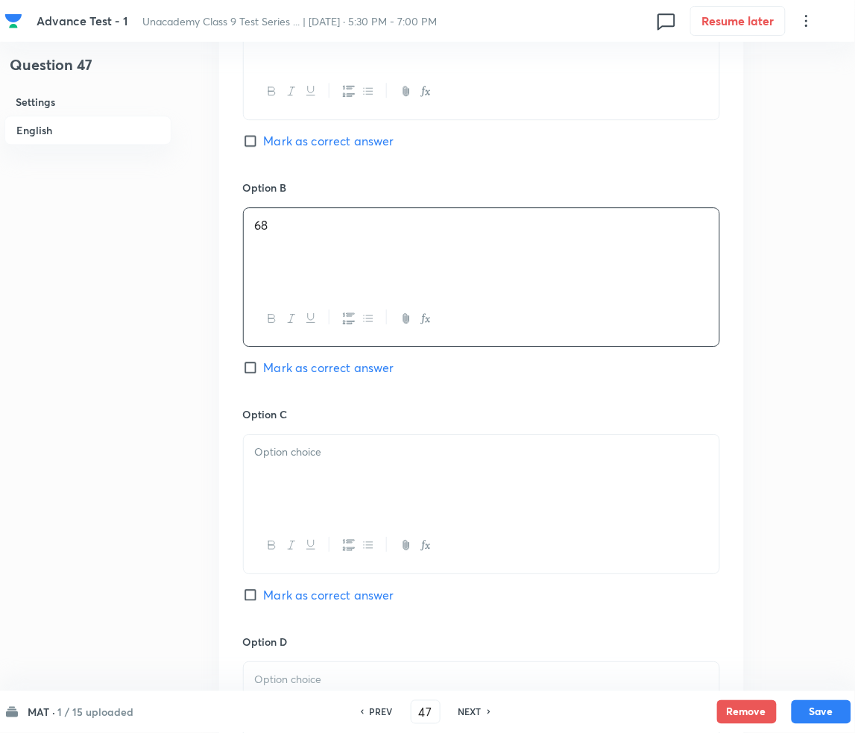
click at [327, 484] on div at bounding box center [482, 476] width 476 height 83
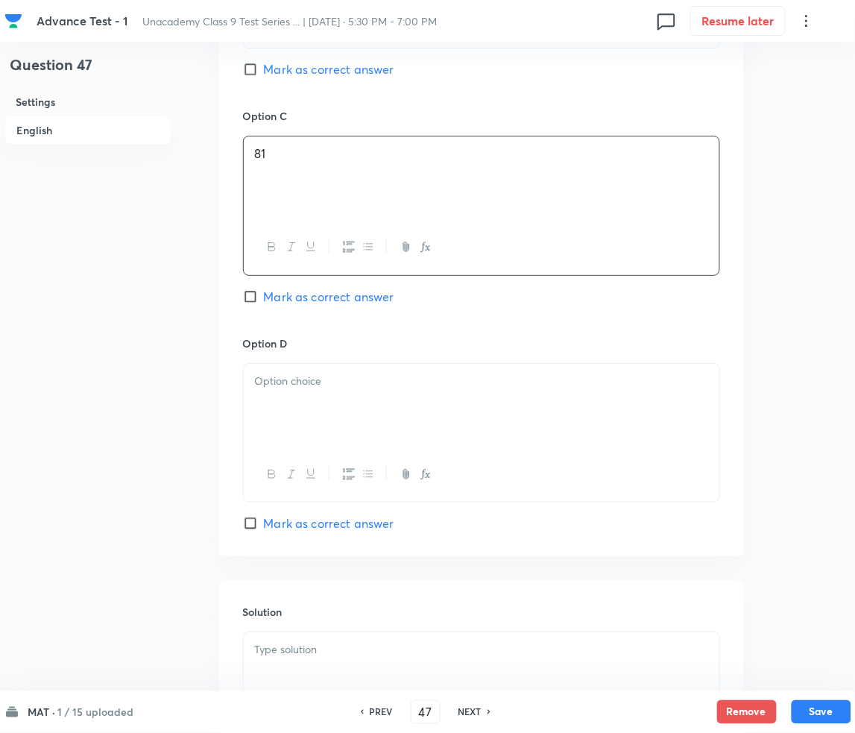
click at [332, 415] on div at bounding box center [482, 405] width 476 height 83
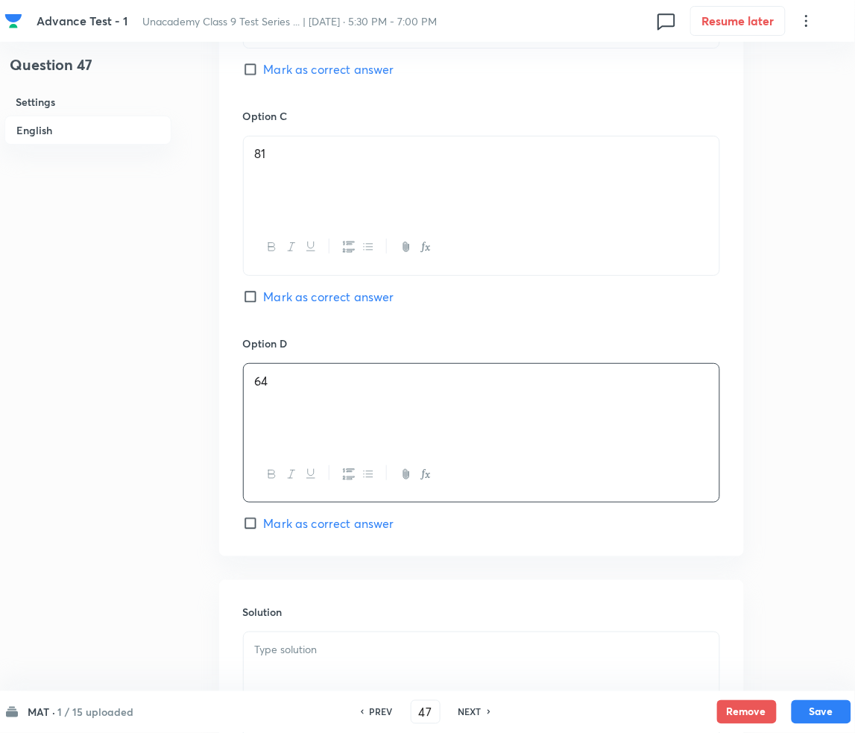
click at [282, 524] on span "Mark as correct answer" at bounding box center [329, 523] width 130 height 18
click at [264, 524] on input "Mark as correct answer" at bounding box center [253, 523] width 21 height 15
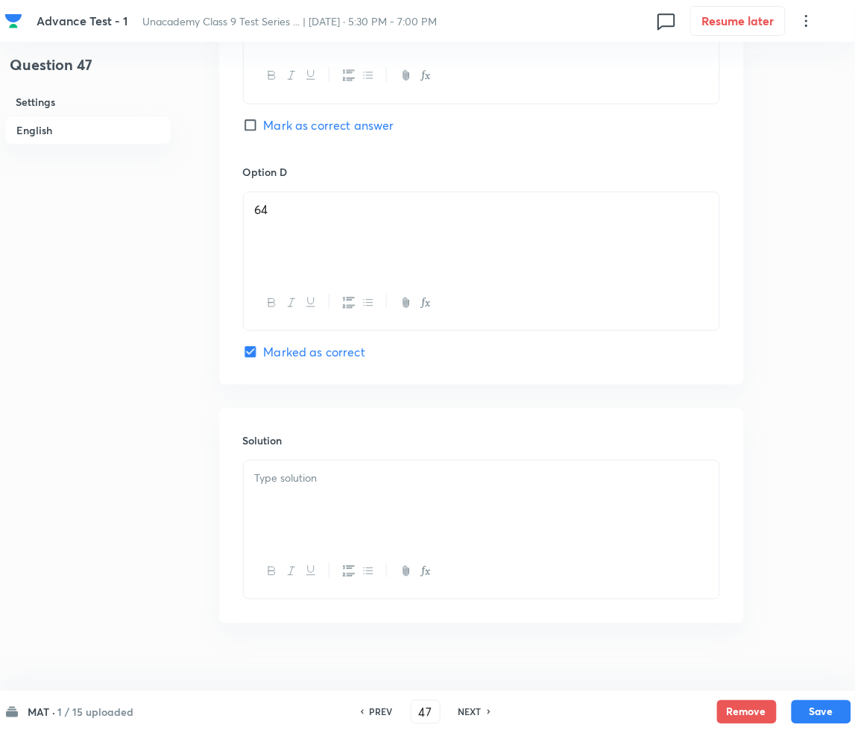
scroll to position [1286, 0]
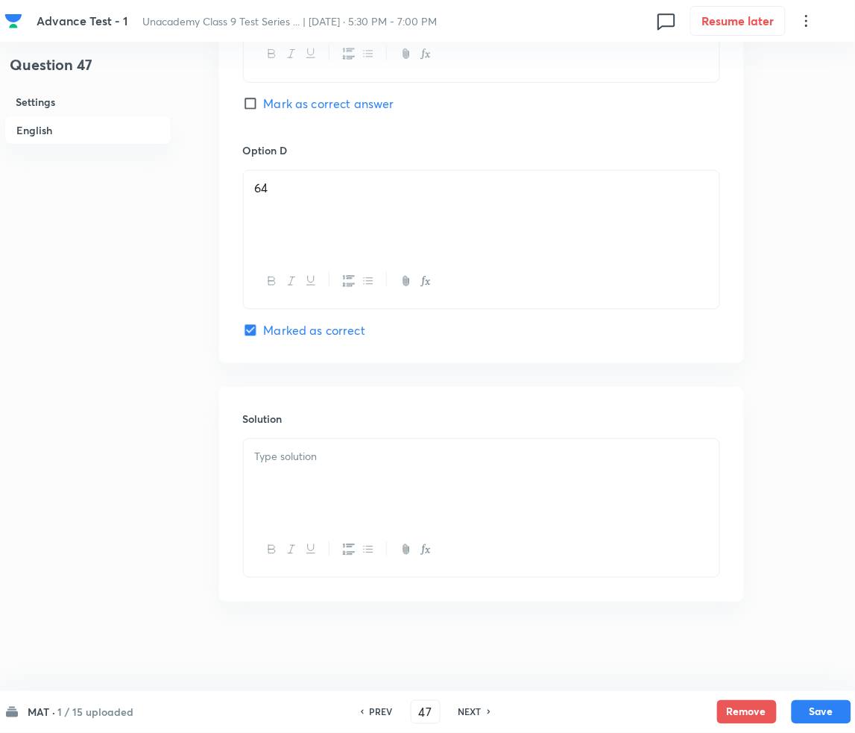
click at [303, 455] on p at bounding box center [481, 456] width 453 height 17
click at [344, 493] on div at bounding box center [482, 480] width 476 height 83
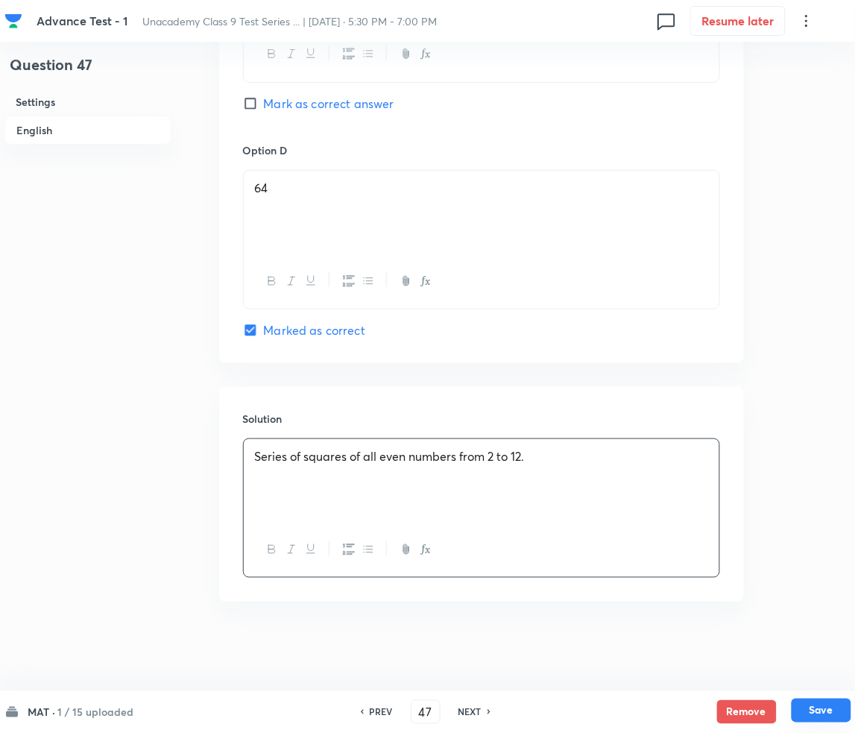
click at [817, 711] on button "Save" at bounding box center [822, 710] width 60 height 24
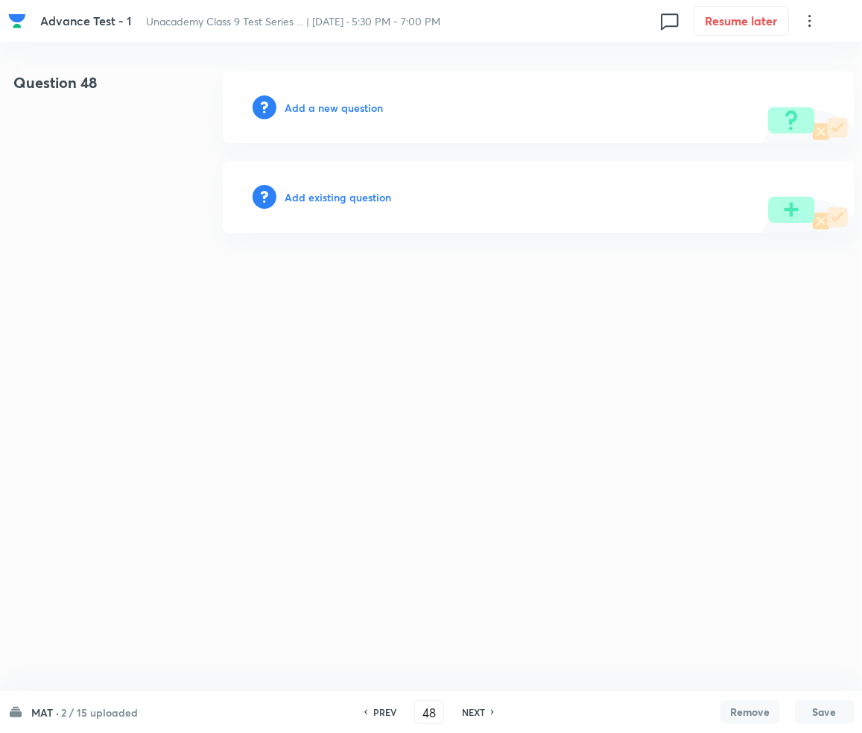
click at [322, 103] on h6 "Add a new question" at bounding box center [334, 108] width 98 height 16
click at [322, 109] on h6 "Choose a question type" at bounding box center [342, 108] width 115 height 16
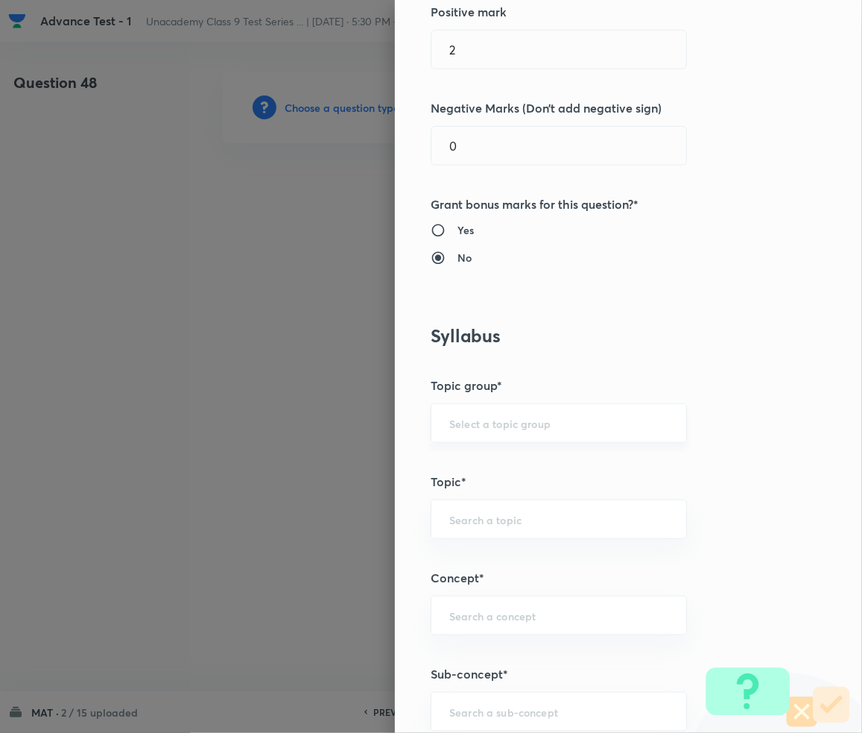
scroll to position [795, 0]
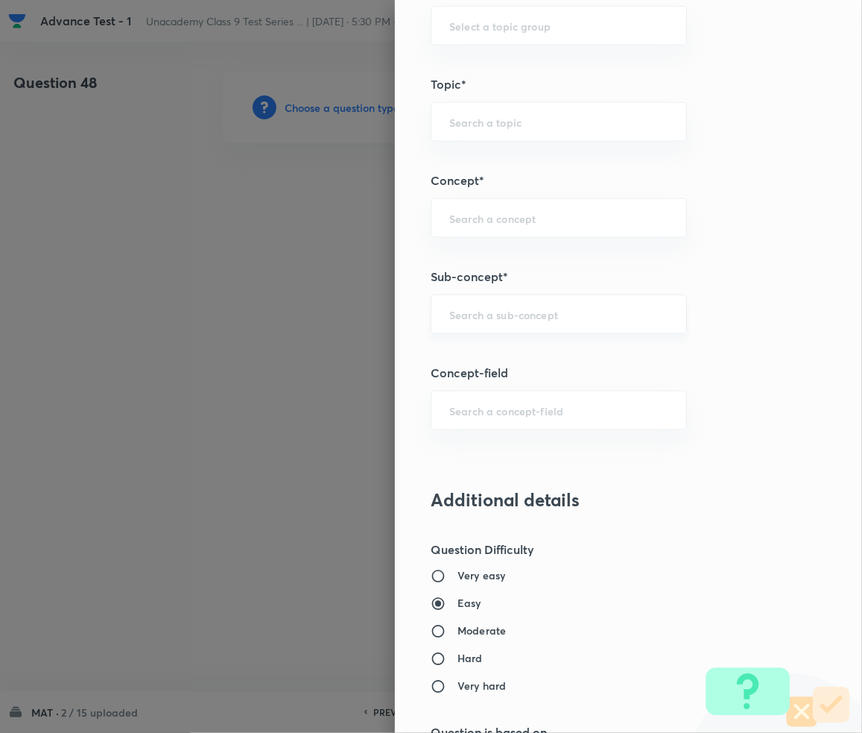
click at [493, 324] on div "​" at bounding box center [559, 314] width 256 height 40
click at [507, 318] on input "text" at bounding box center [558, 314] width 219 height 14
paste input "Number Series"
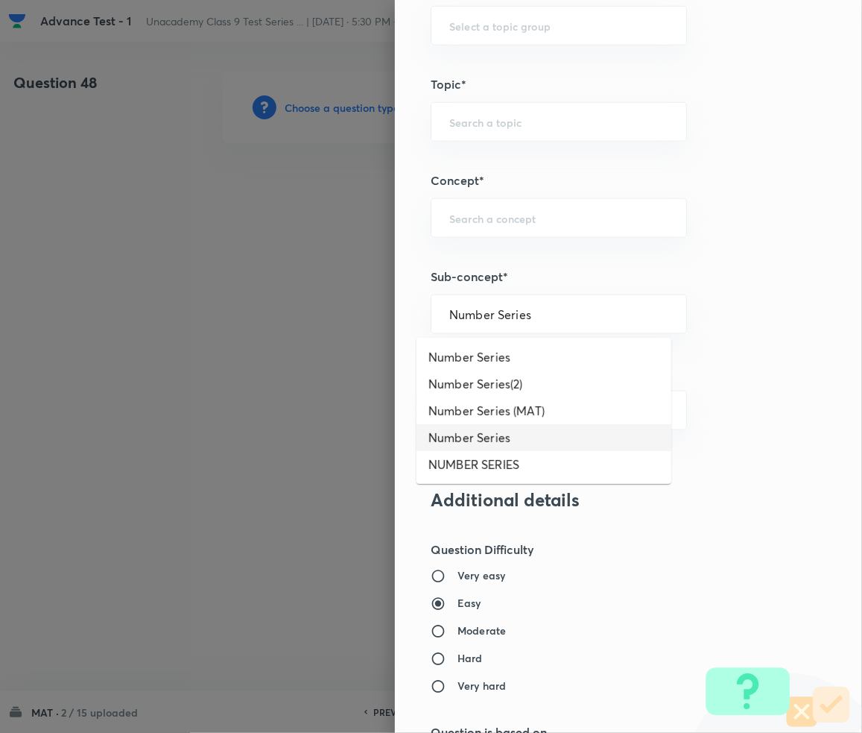
click at [470, 441] on li "Number Series" at bounding box center [544, 437] width 255 height 27
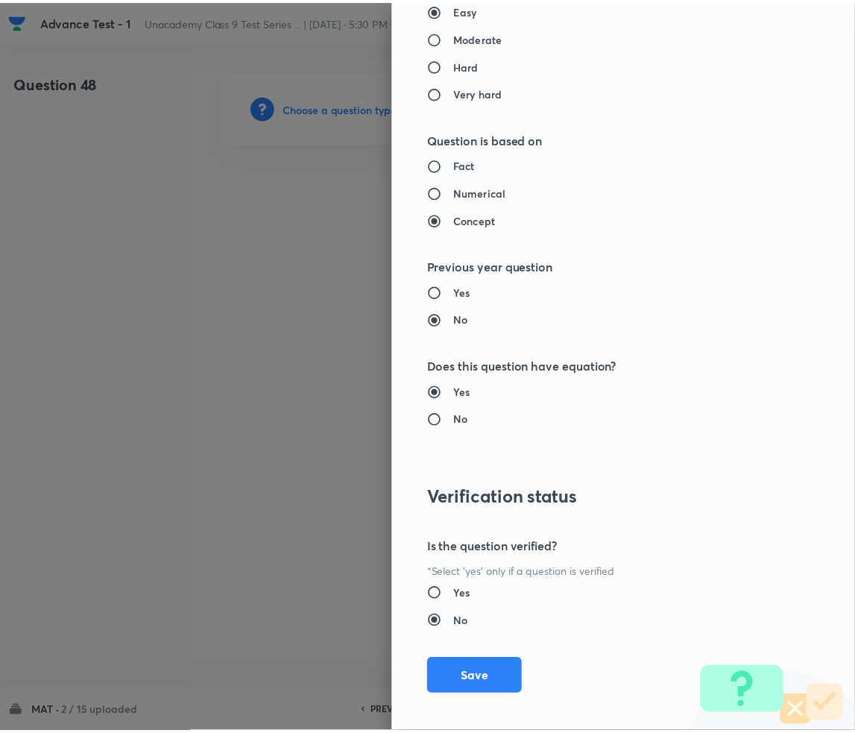
scroll to position [1399, 0]
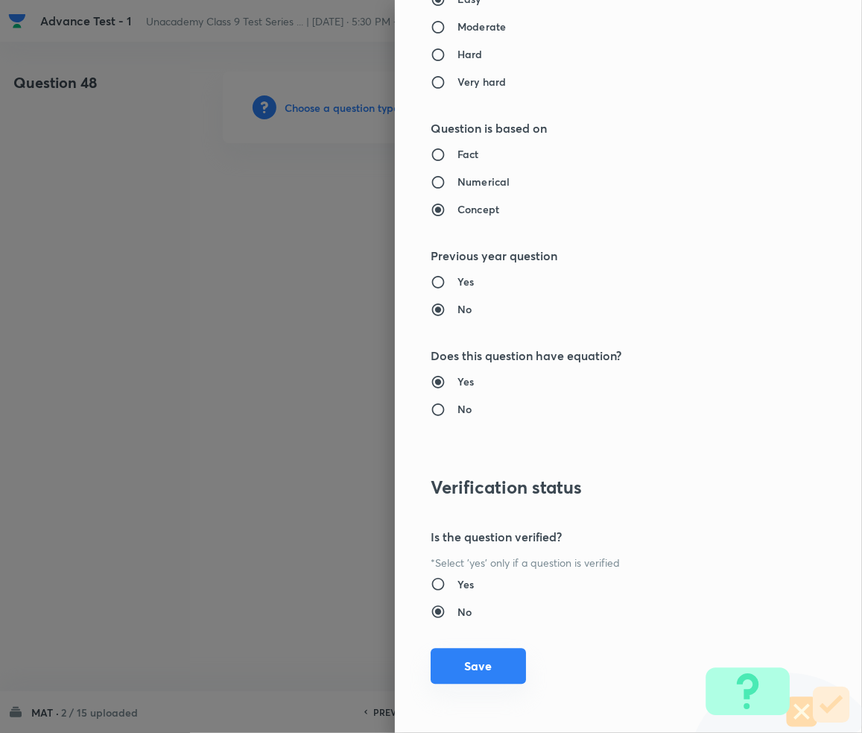
click at [458, 666] on button "Save" at bounding box center [478, 666] width 95 height 36
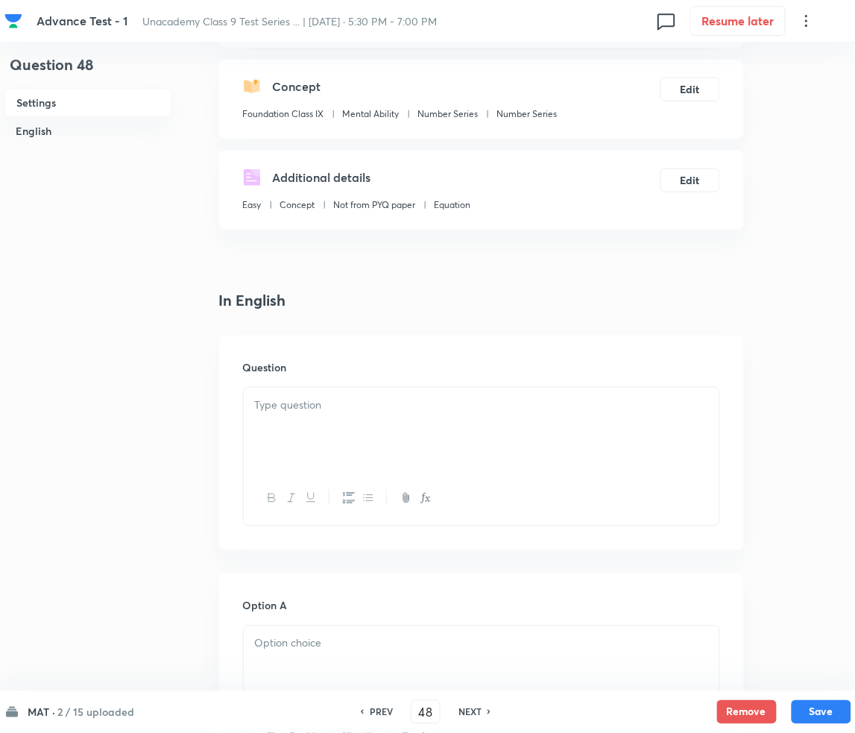
scroll to position [198, 0]
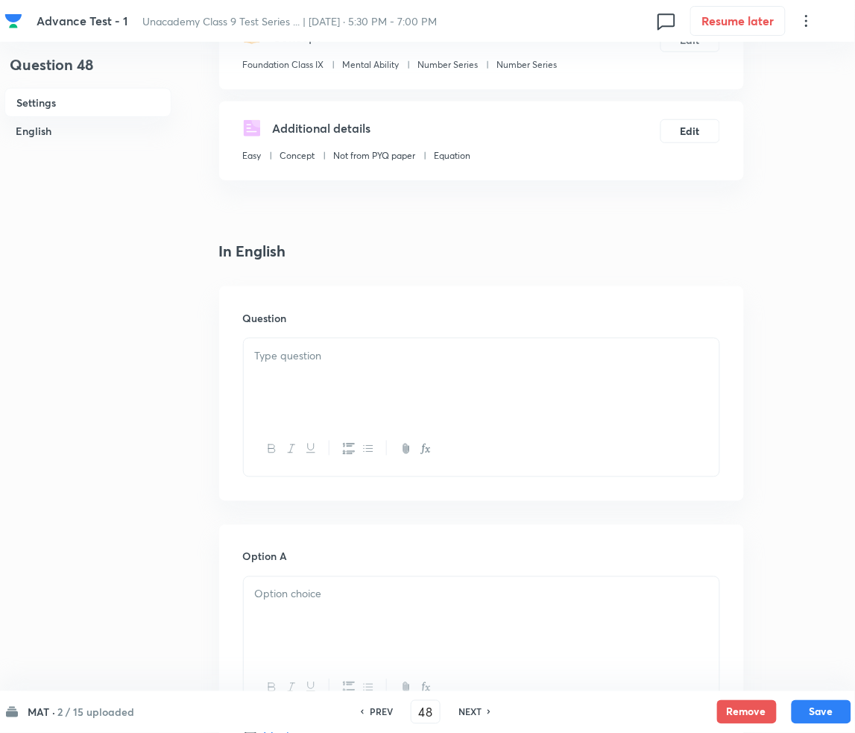
click at [315, 367] on div at bounding box center [482, 379] width 476 height 83
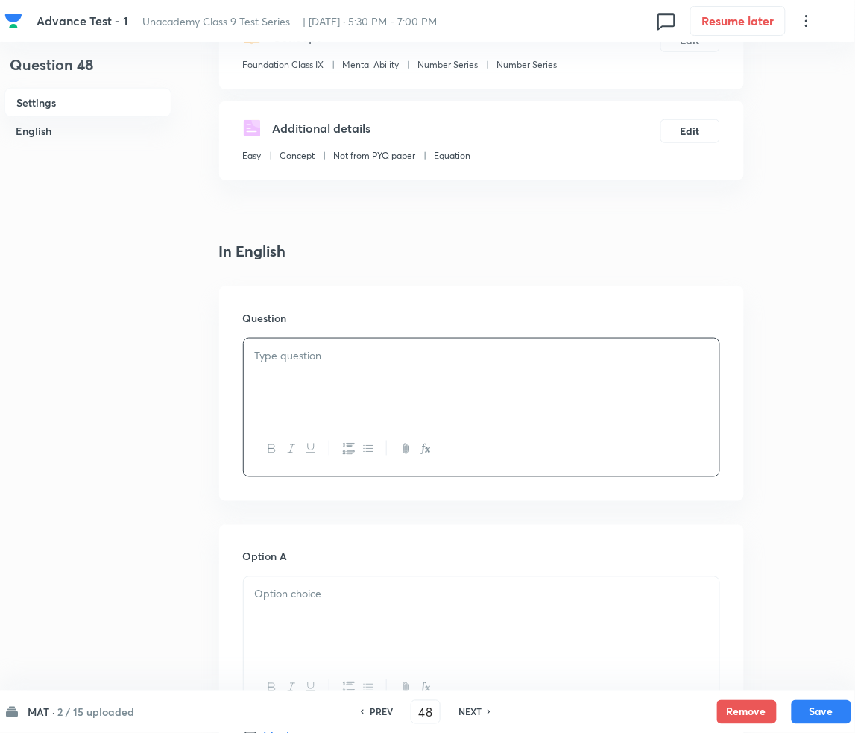
click at [375, 361] on p at bounding box center [481, 355] width 453 height 17
paste div
click at [265, 350] on p "1. HARD: CODING AND DECODING" at bounding box center [481, 355] width 453 height 17
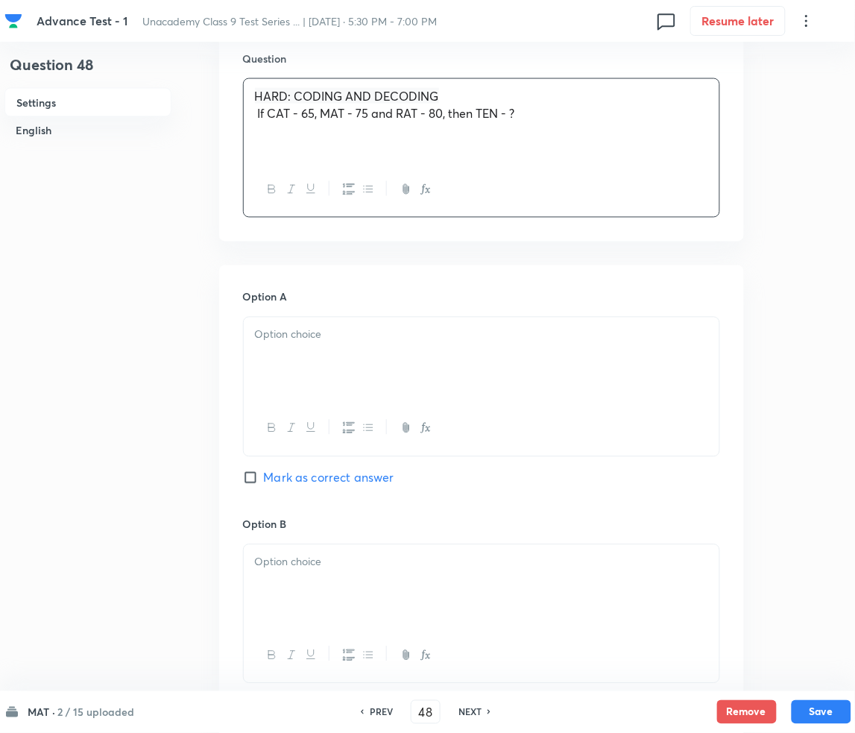
scroll to position [496, 0]
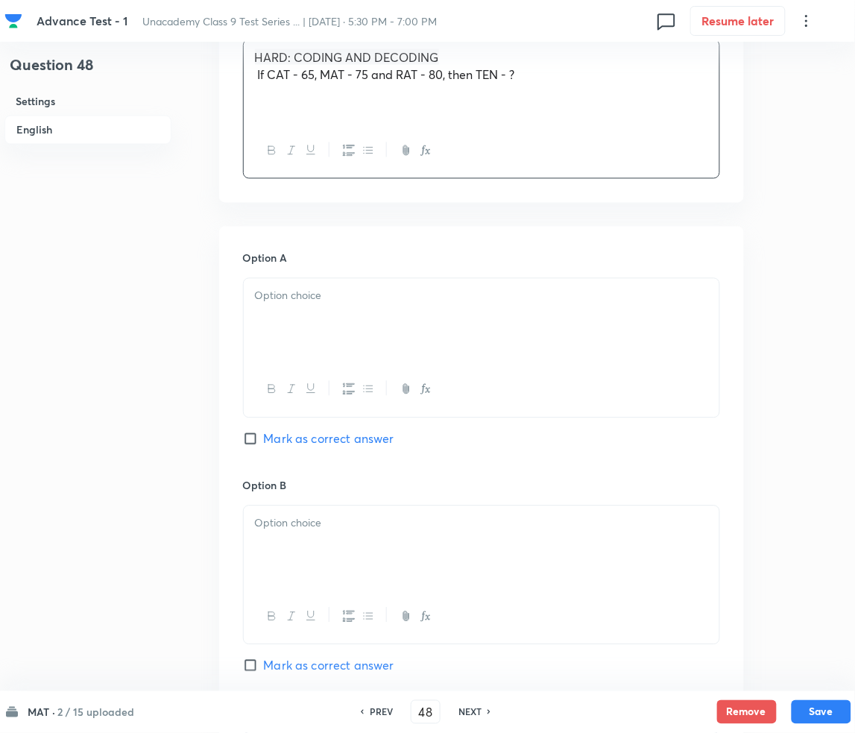
drag, startPoint x: 359, startPoint y: 344, endPoint x: 363, endPoint y: 329, distance: 15.4
click at [361, 332] on div at bounding box center [482, 320] width 476 height 83
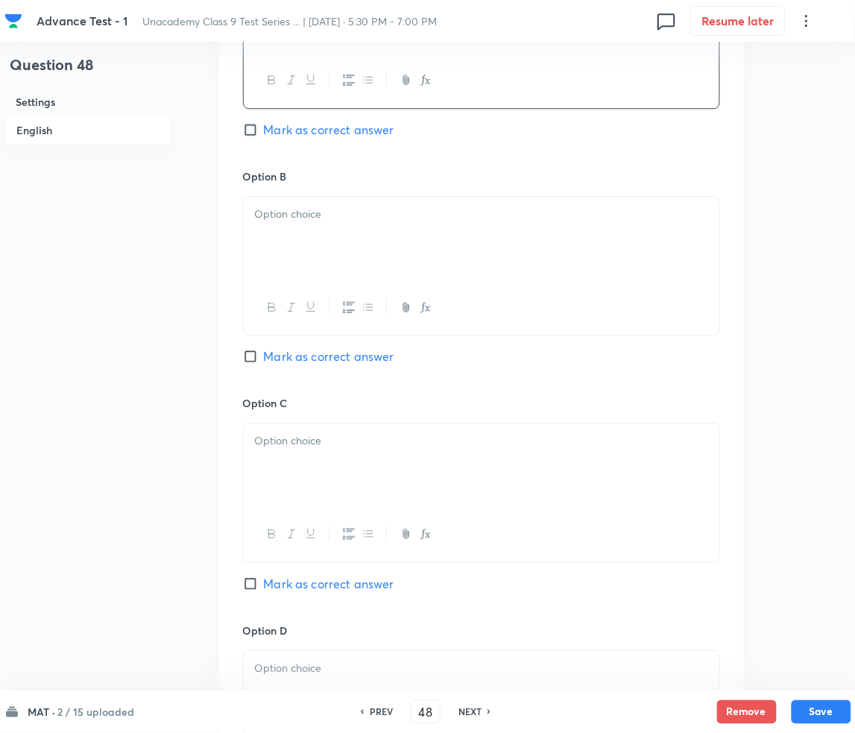
scroll to position [894, 0]
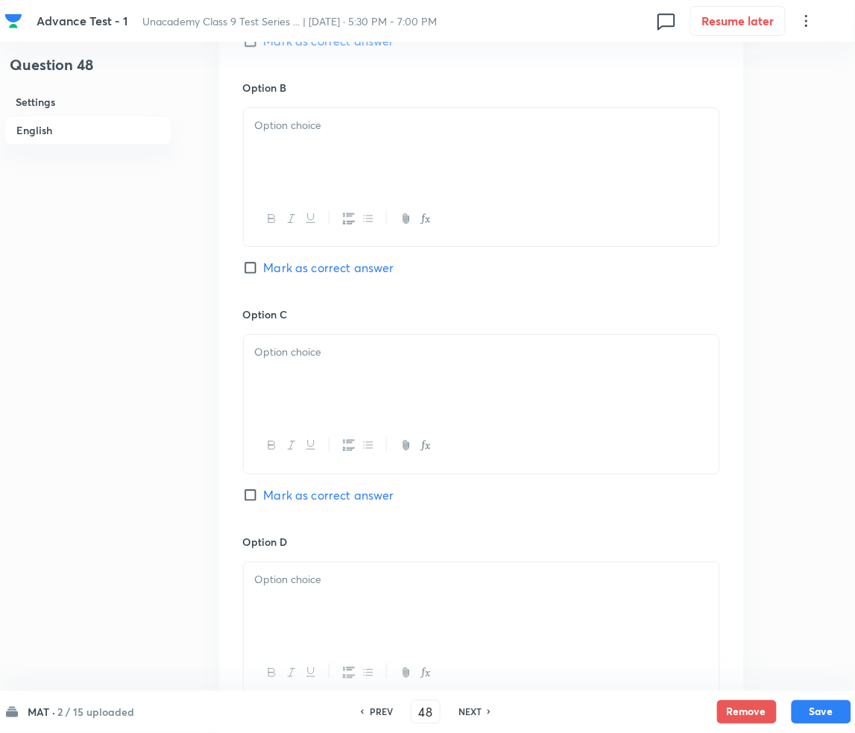
click at [392, 144] on div at bounding box center [482, 149] width 476 height 83
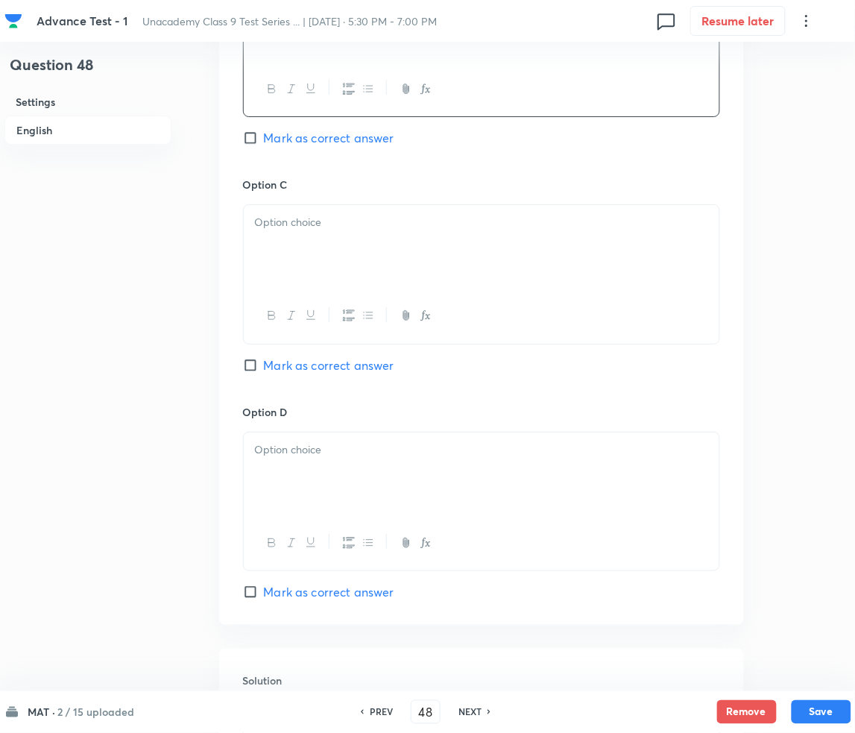
scroll to position [1093, 0]
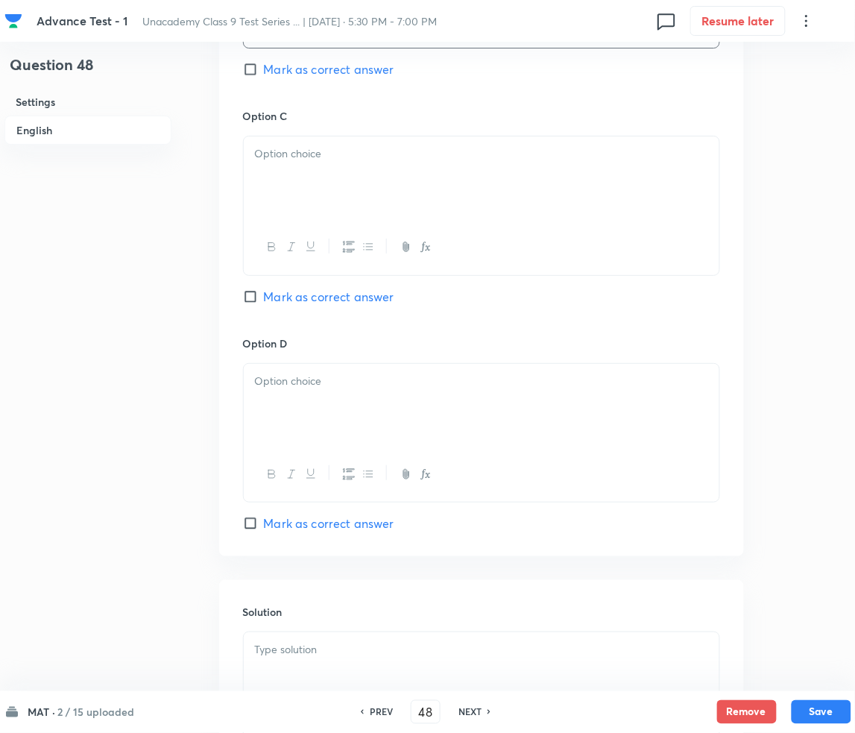
click at [334, 179] on div at bounding box center [482, 177] width 476 height 83
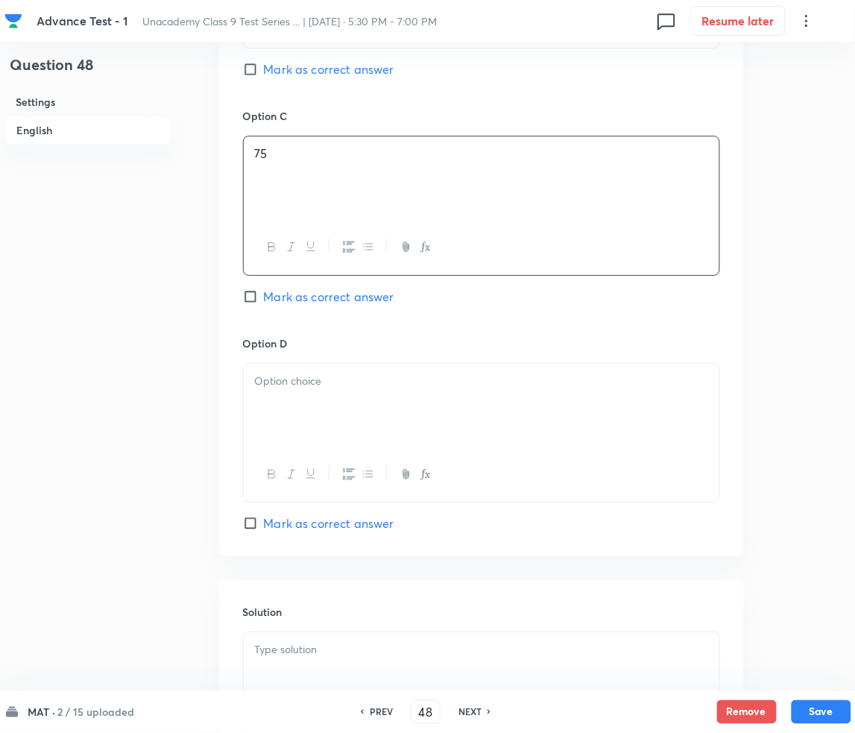
click at [344, 397] on div at bounding box center [482, 405] width 476 height 83
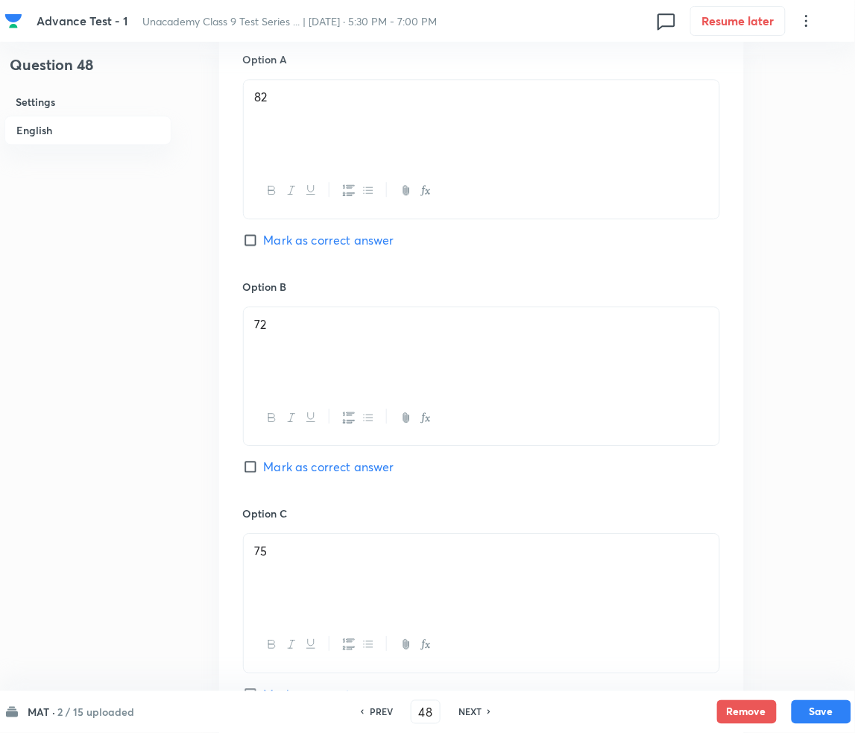
click at [293, 461] on span "Mark as correct answer" at bounding box center [329, 467] width 130 height 18
click at [264, 461] on input "Mark as correct answer" at bounding box center [253, 466] width 21 height 15
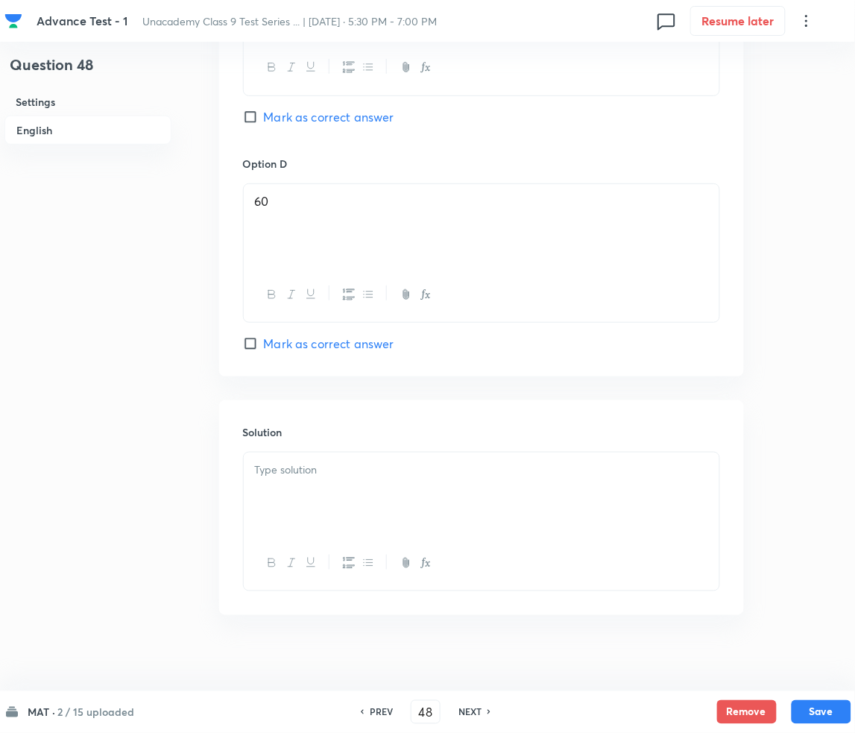
scroll to position [1286, 0]
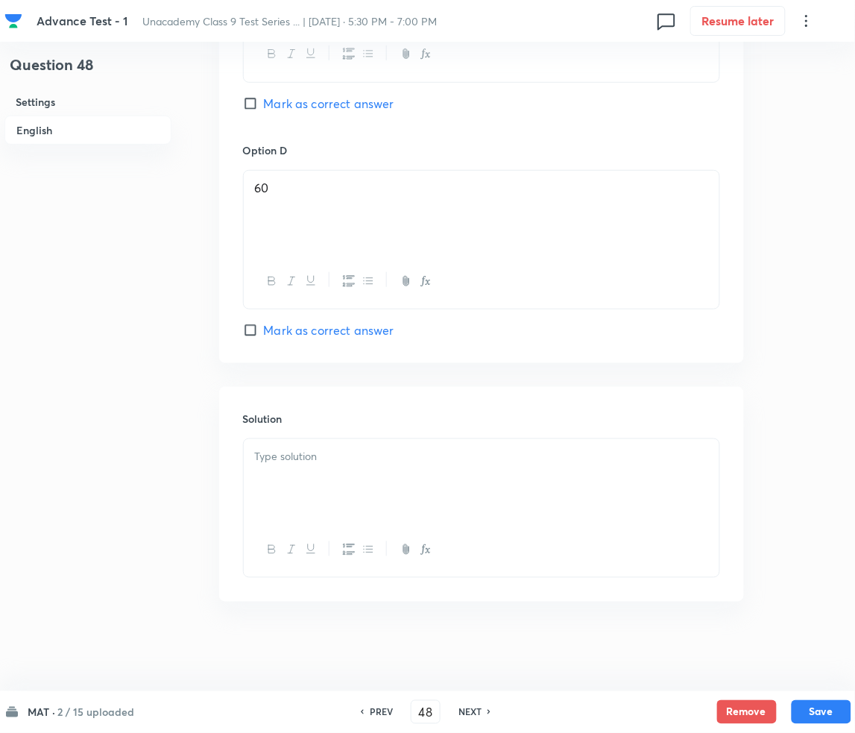
click at [302, 490] on div at bounding box center [482, 480] width 476 height 83
click at [271, 471] on div at bounding box center [482, 480] width 476 height 83
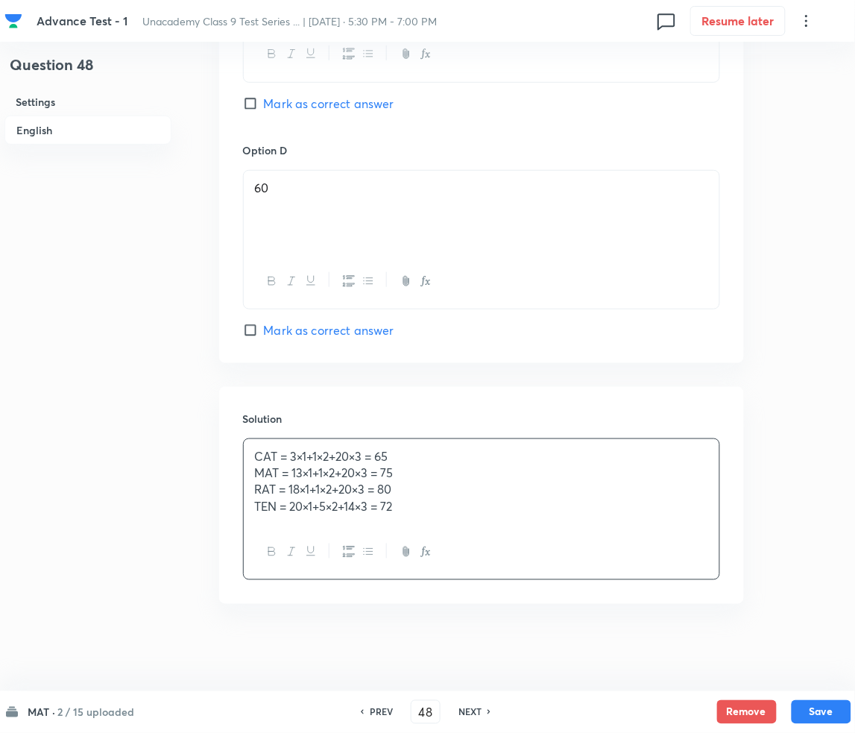
click at [303, 458] on p "CAT = 3×1+1×2+20×3 = 65" at bounding box center [481, 456] width 453 height 17
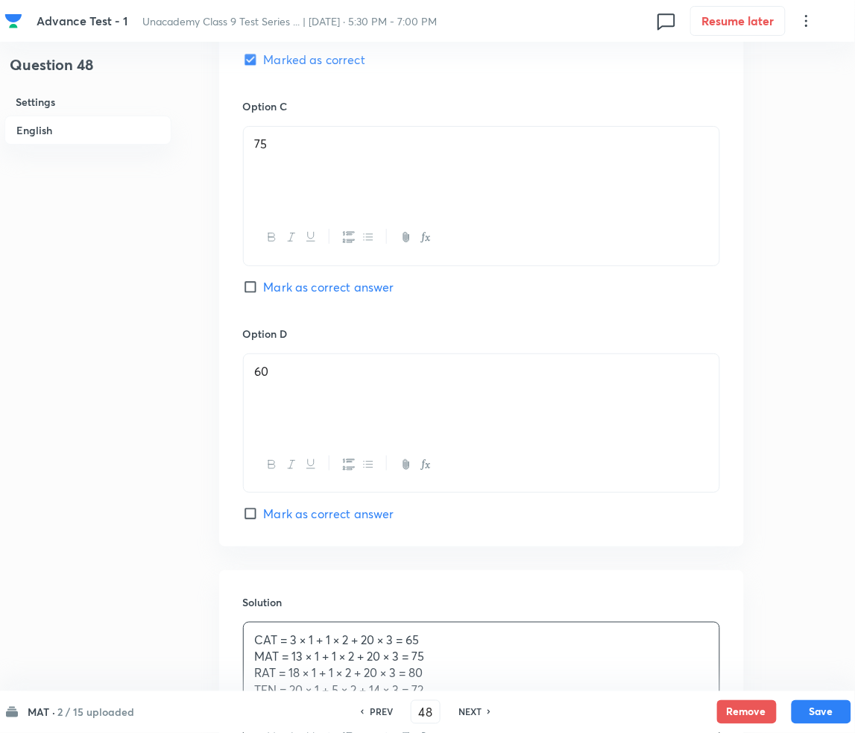
scroll to position [1289, 0]
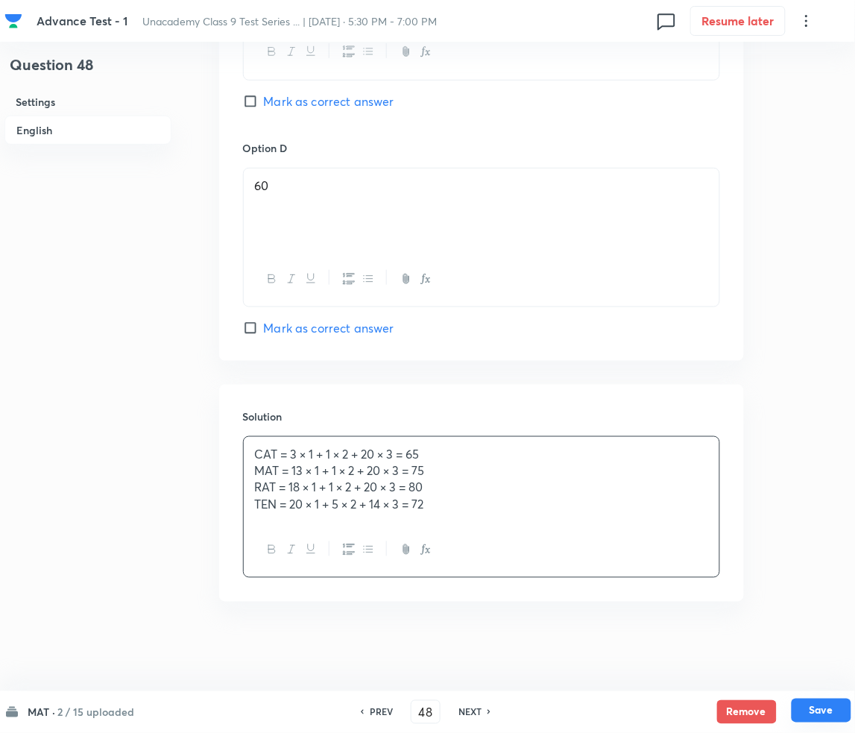
click at [821, 710] on button "Save" at bounding box center [822, 710] width 60 height 24
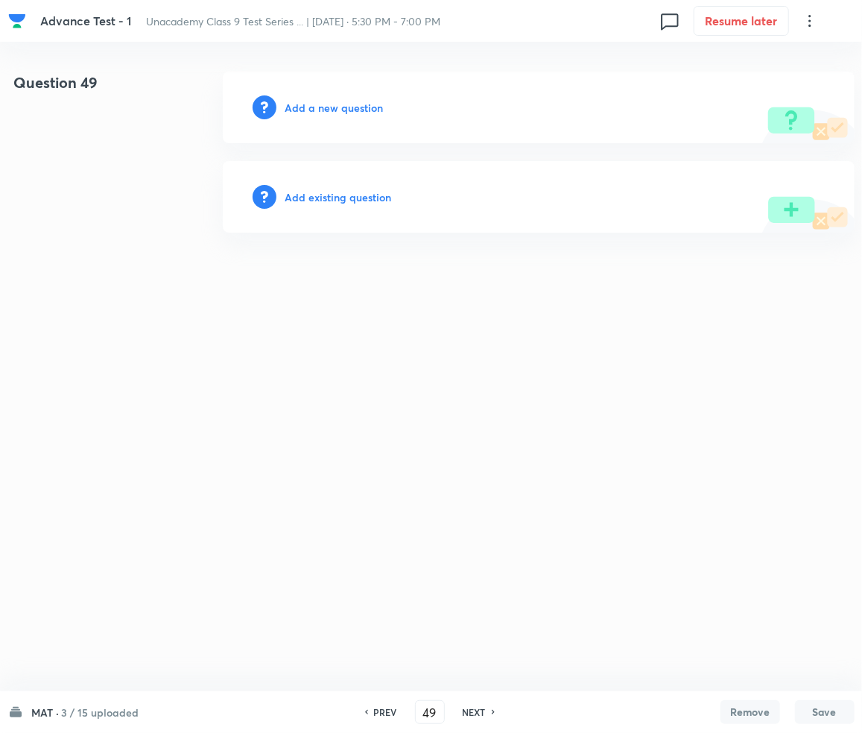
click at [326, 105] on h6 "Add a new question" at bounding box center [334, 108] width 98 height 16
click at [326, 105] on h6 "Choose a question type" at bounding box center [342, 108] width 115 height 16
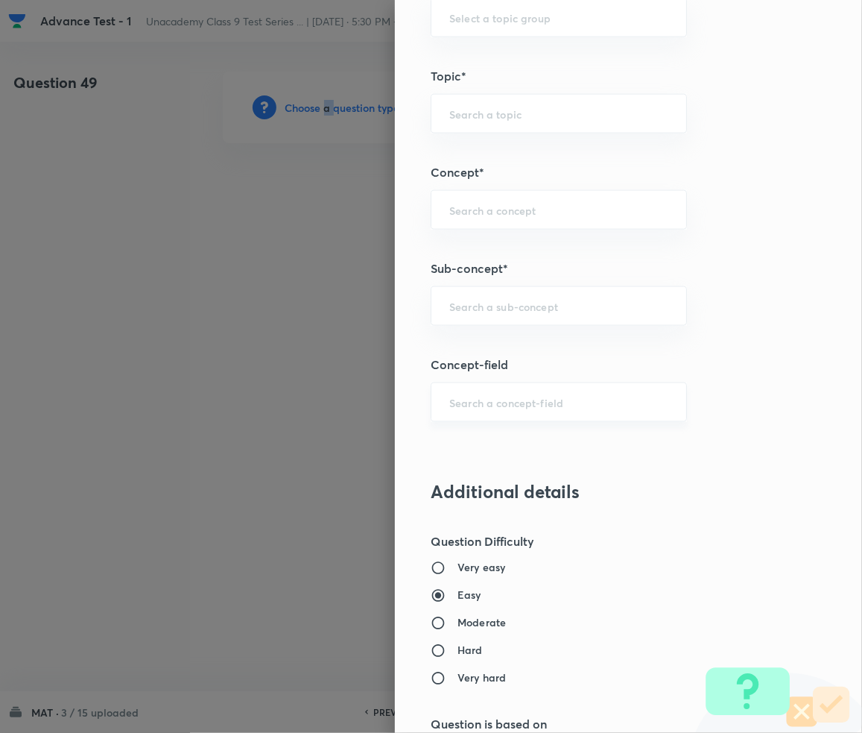
scroll to position [795, 0]
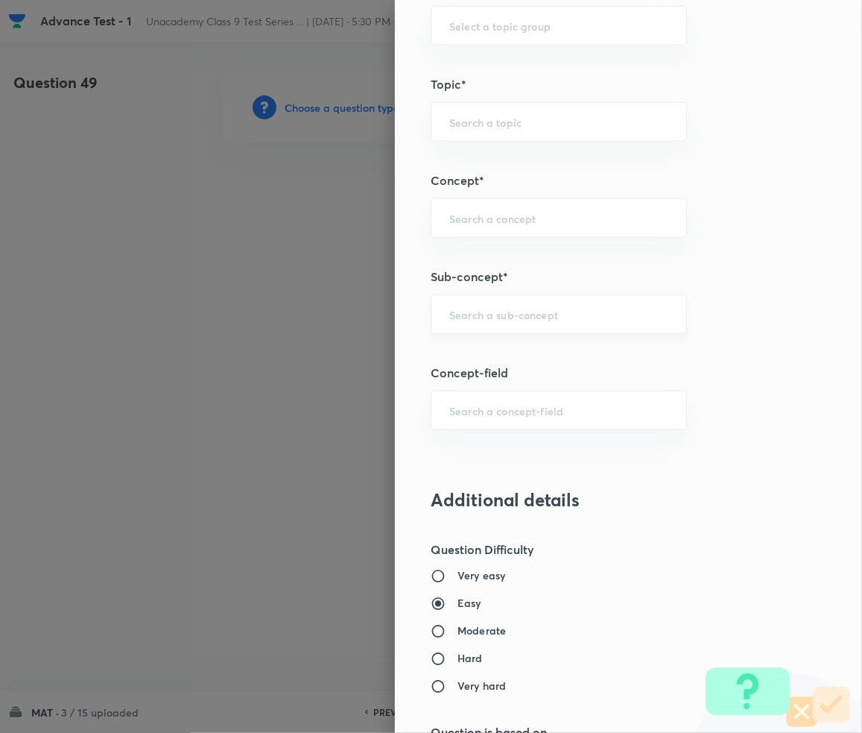
drag, startPoint x: 485, startPoint y: 313, endPoint x: 409, endPoint y: 432, distance: 140.8
click at [485, 315] on input "text" at bounding box center [558, 314] width 219 height 14
click at [515, 329] on div "​" at bounding box center [559, 314] width 256 height 40
paste input "Number Series"
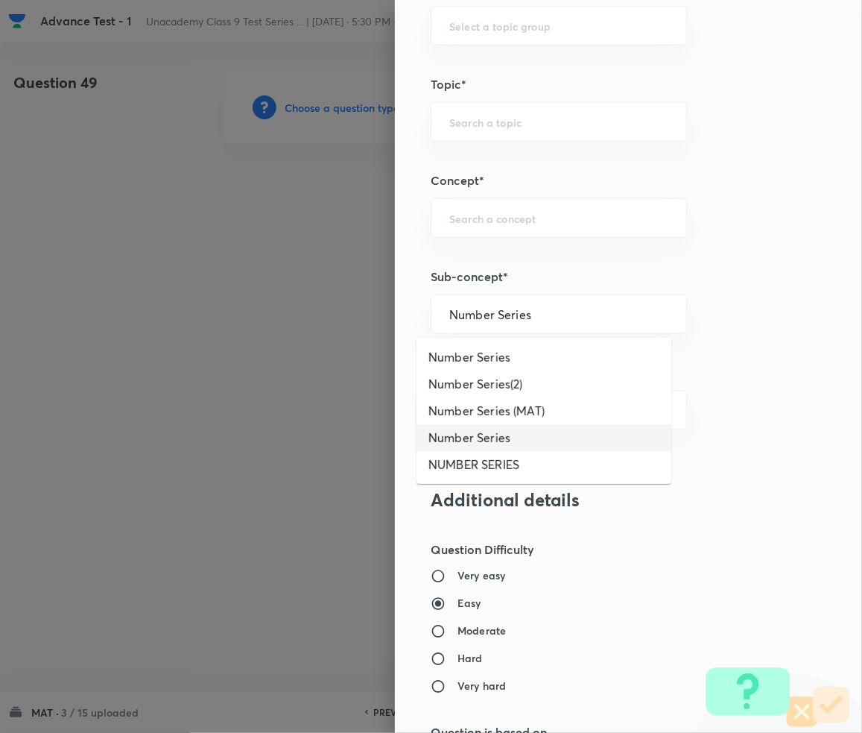
click at [475, 440] on li "Number Series" at bounding box center [544, 437] width 255 height 27
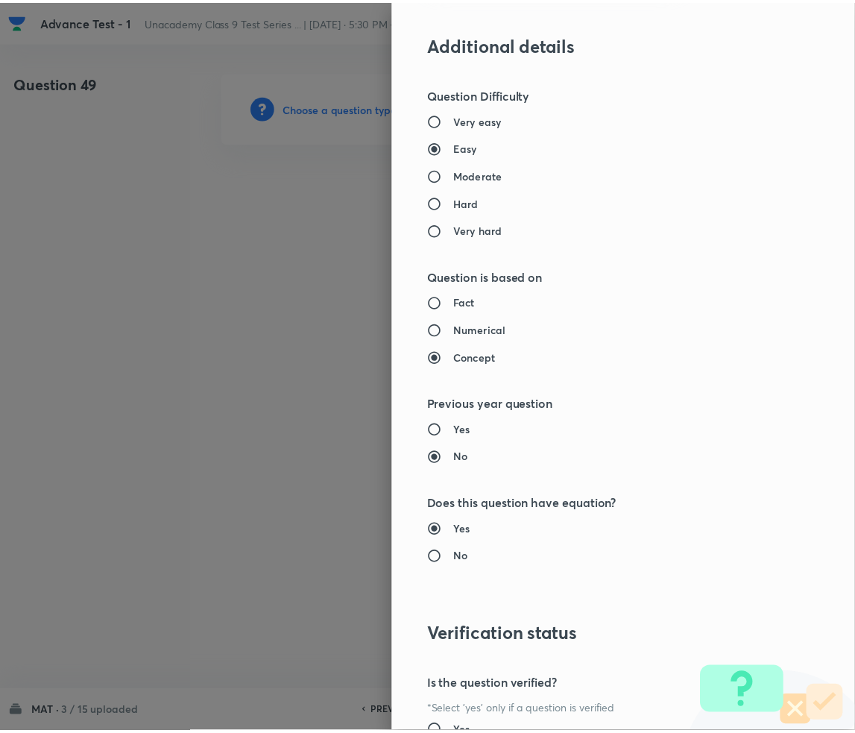
scroll to position [1399, 0]
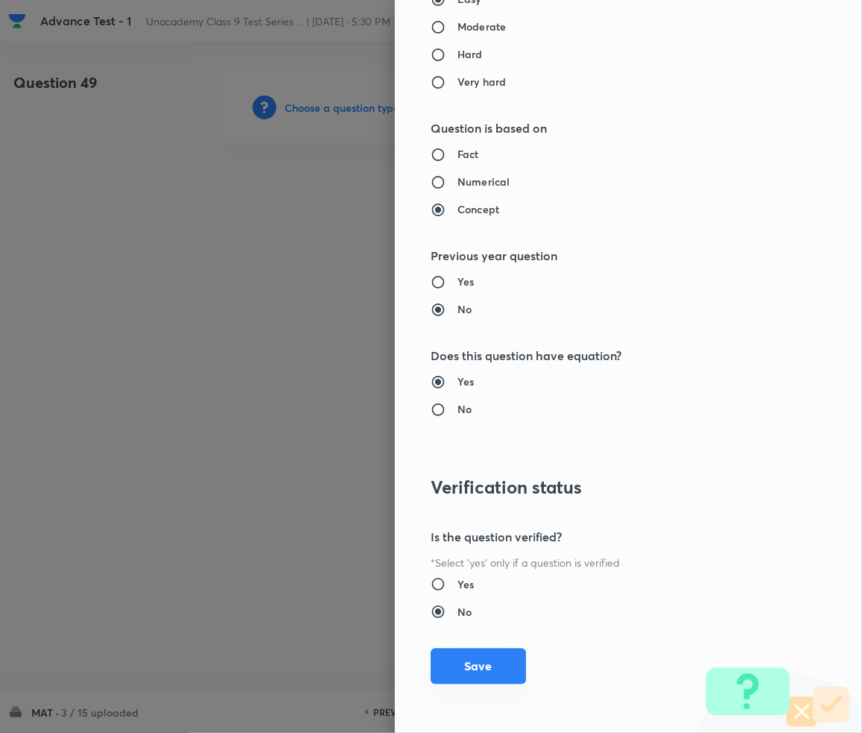
click at [459, 666] on button "Save" at bounding box center [478, 666] width 95 height 36
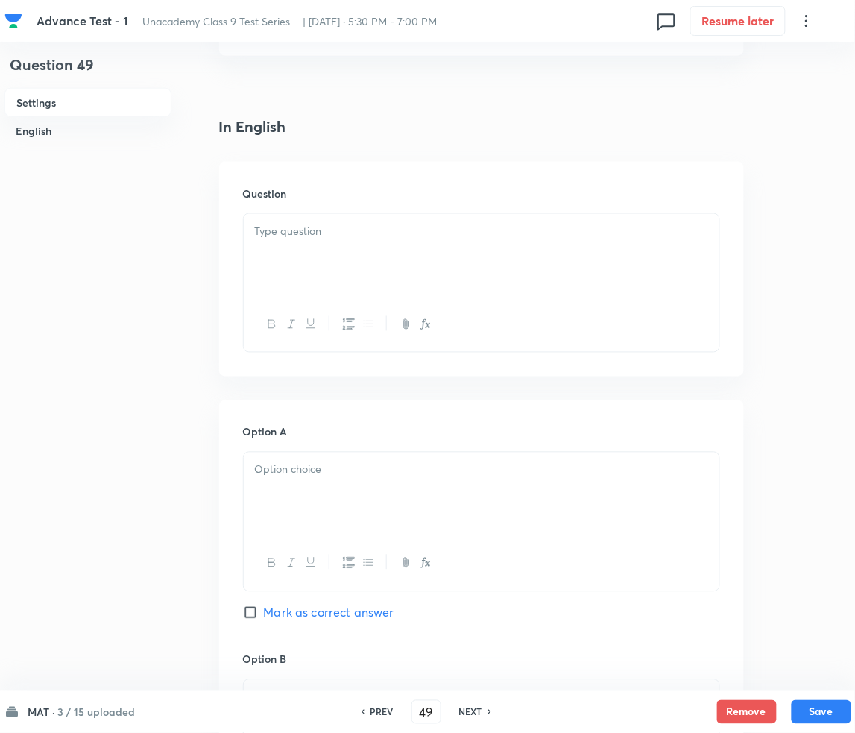
scroll to position [397, 0]
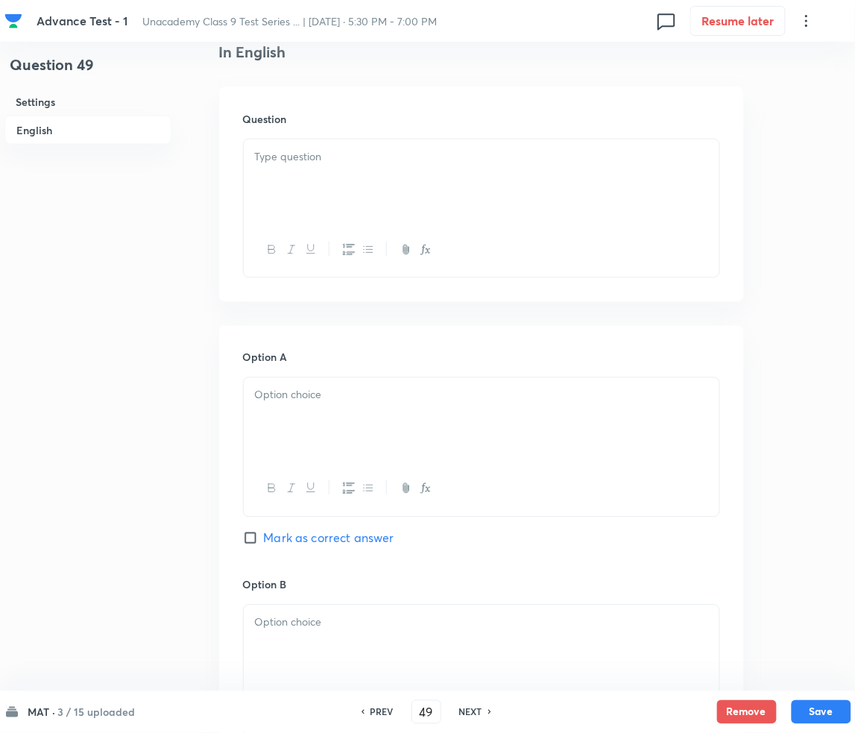
drag, startPoint x: 350, startPoint y: 195, endPoint x: 290, endPoint y: 213, distance: 63.2
click at [351, 194] on div at bounding box center [482, 180] width 476 height 83
click at [435, 395] on p at bounding box center [481, 395] width 453 height 17
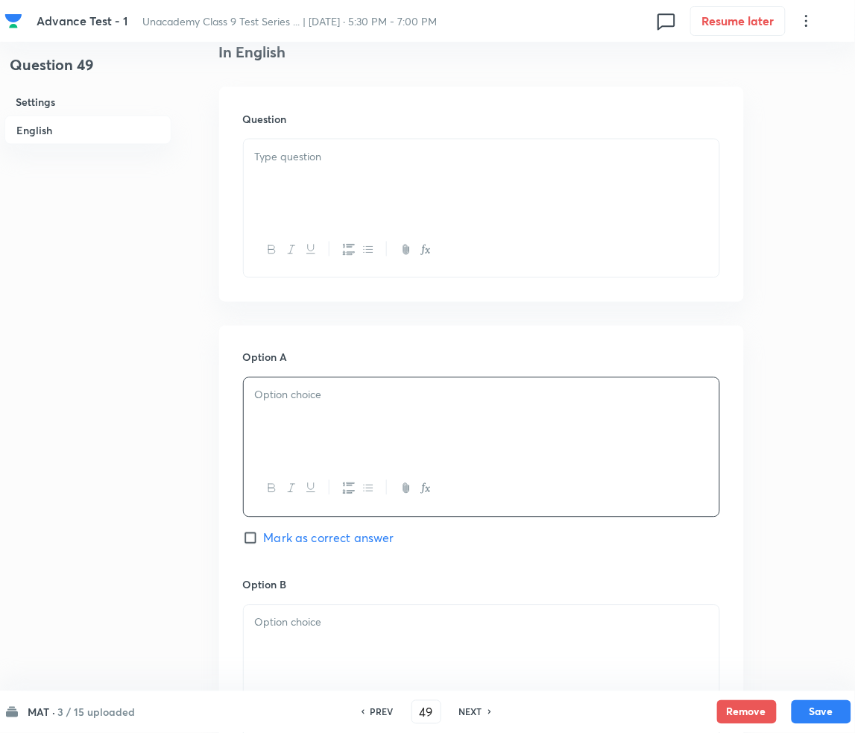
click at [408, 460] on div at bounding box center [482, 419] width 476 height 83
click at [306, 185] on div at bounding box center [482, 180] width 476 height 83
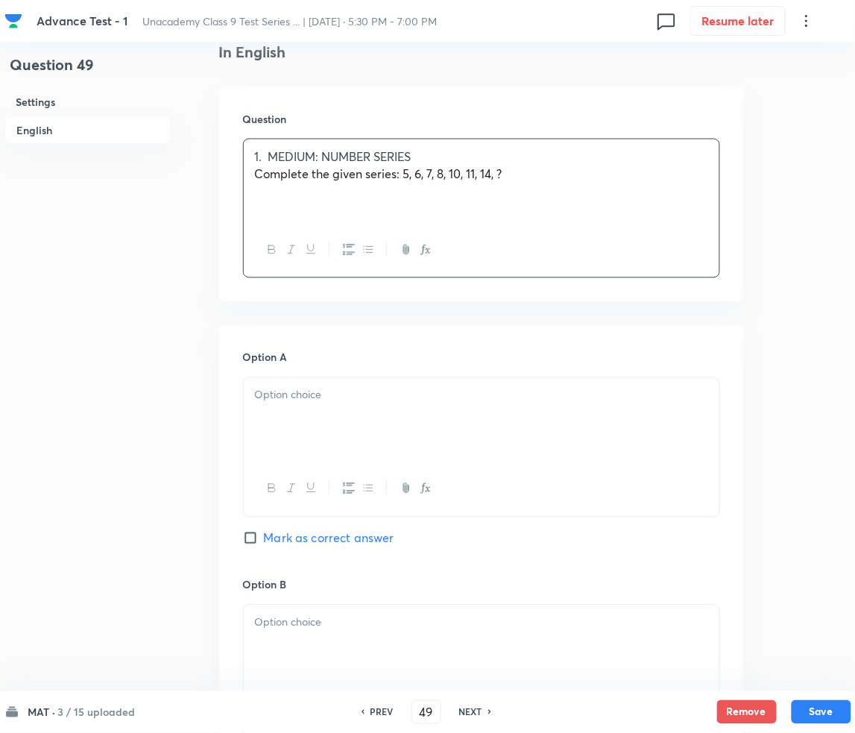
drag, startPoint x: 259, startPoint y: 153, endPoint x: 278, endPoint y: 157, distance: 19.2
click at [267, 154] on p "1. MEDIUM: NUMBER SERIES" at bounding box center [481, 156] width 453 height 17
click at [266, 158] on p "1. MEDIUM: NUMBER SERIES" at bounding box center [481, 156] width 453 height 17
click at [309, 407] on div at bounding box center [482, 419] width 476 height 83
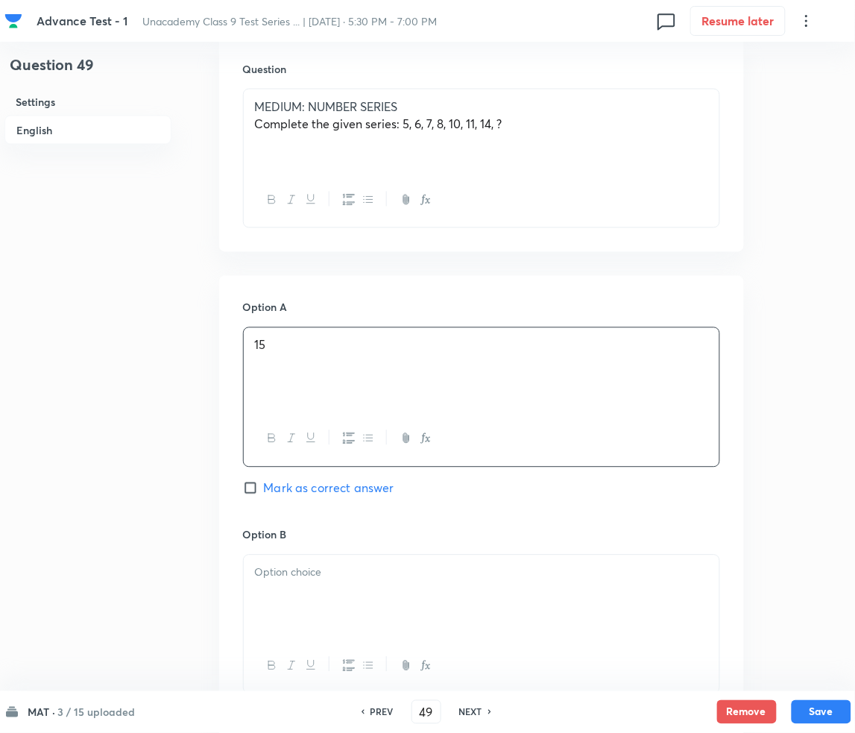
scroll to position [596, 0]
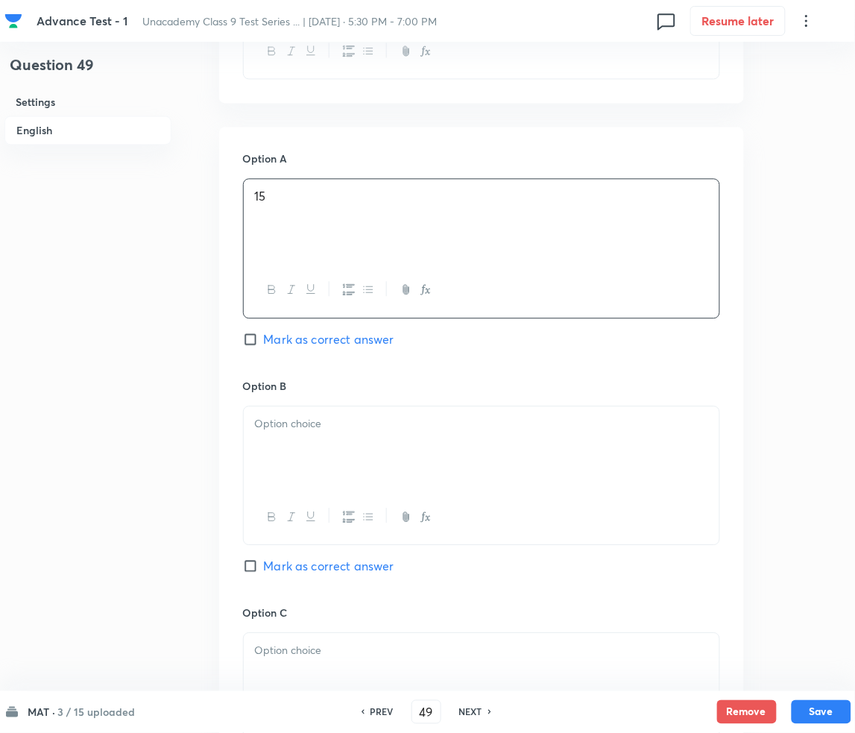
click at [261, 341] on input "Mark as correct answer" at bounding box center [253, 339] width 21 height 15
click at [320, 435] on div at bounding box center [482, 447] width 476 height 83
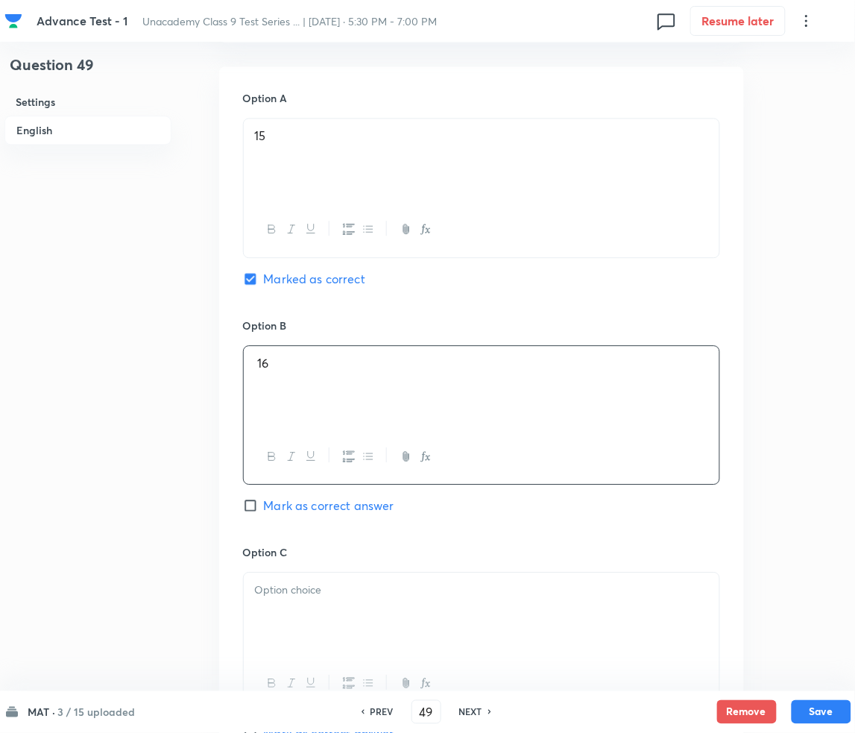
scroll to position [795, 0]
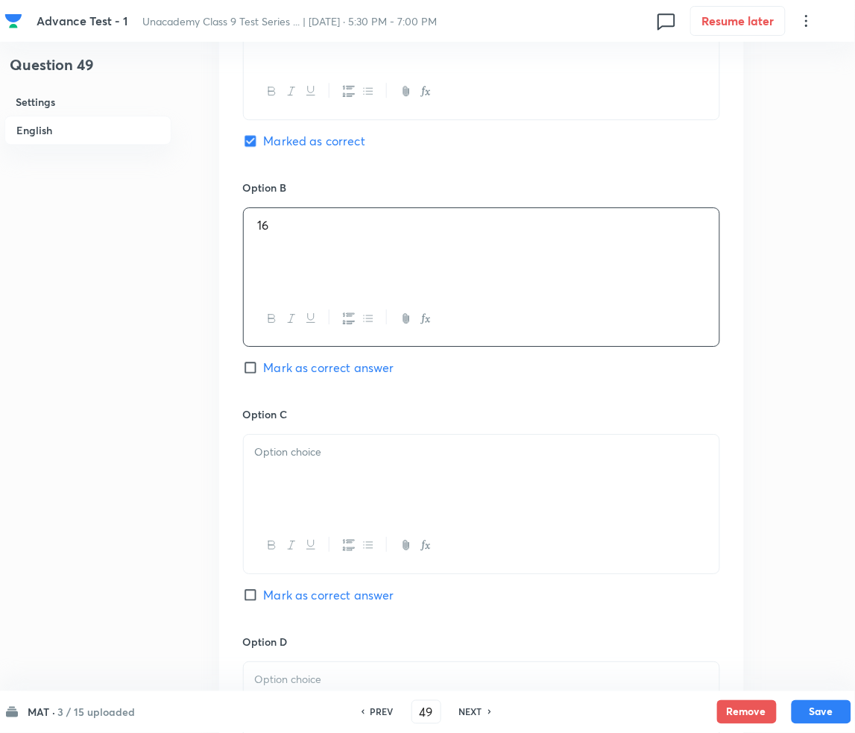
click at [323, 467] on div at bounding box center [482, 476] width 476 height 83
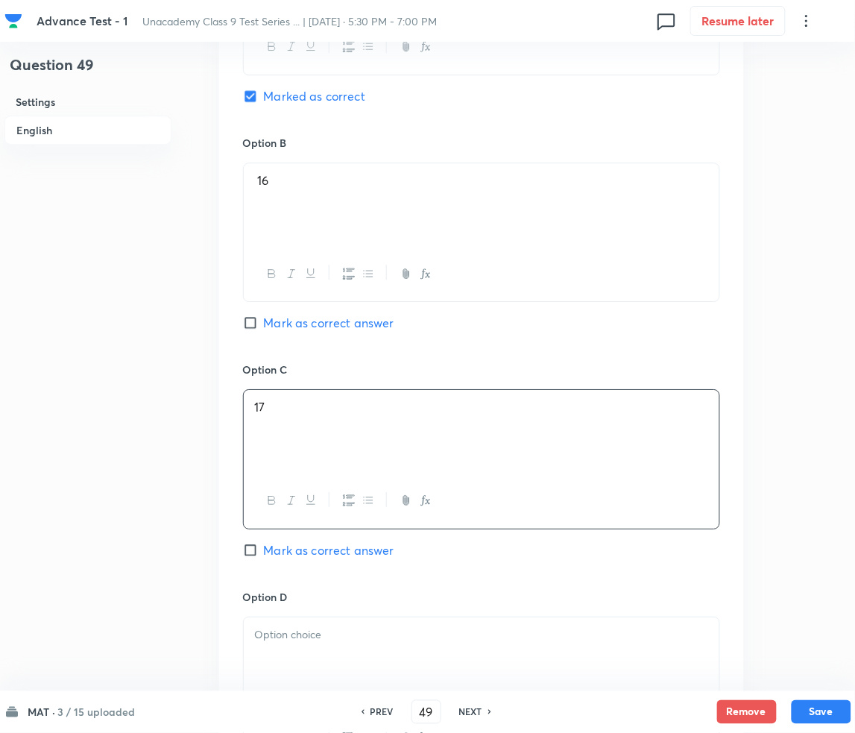
scroll to position [1093, 0]
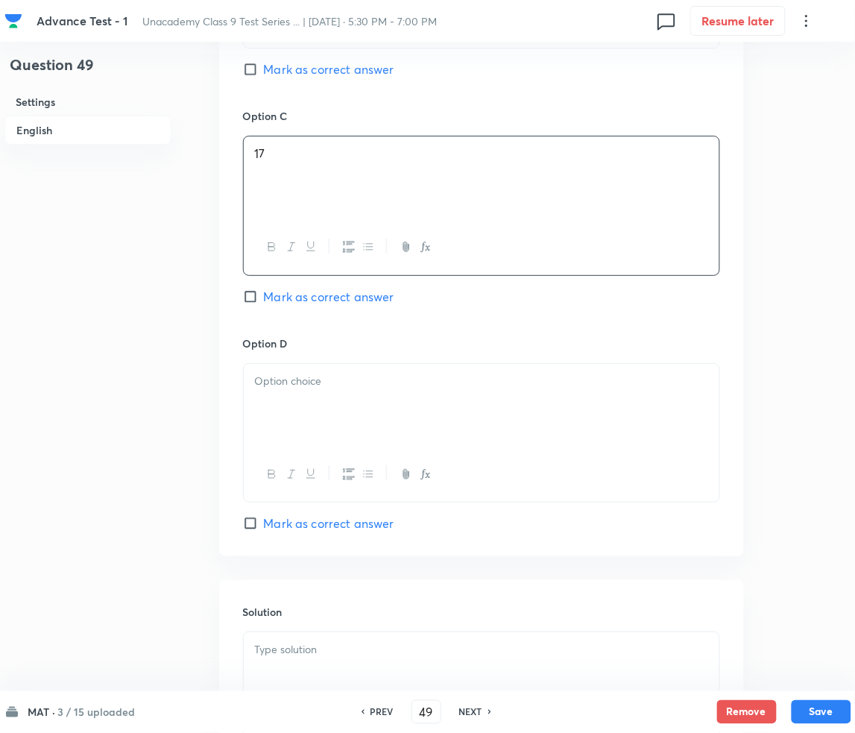
click at [314, 391] on div at bounding box center [482, 405] width 476 height 83
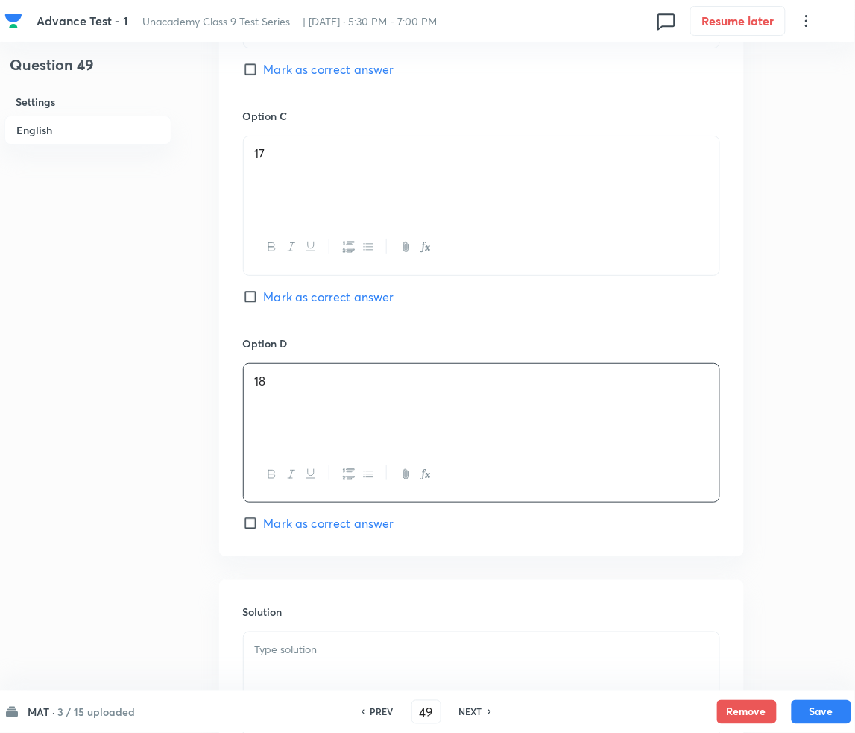
click at [349, 619] on h6 "Solution" at bounding box center [481, 612] width 477 height 16
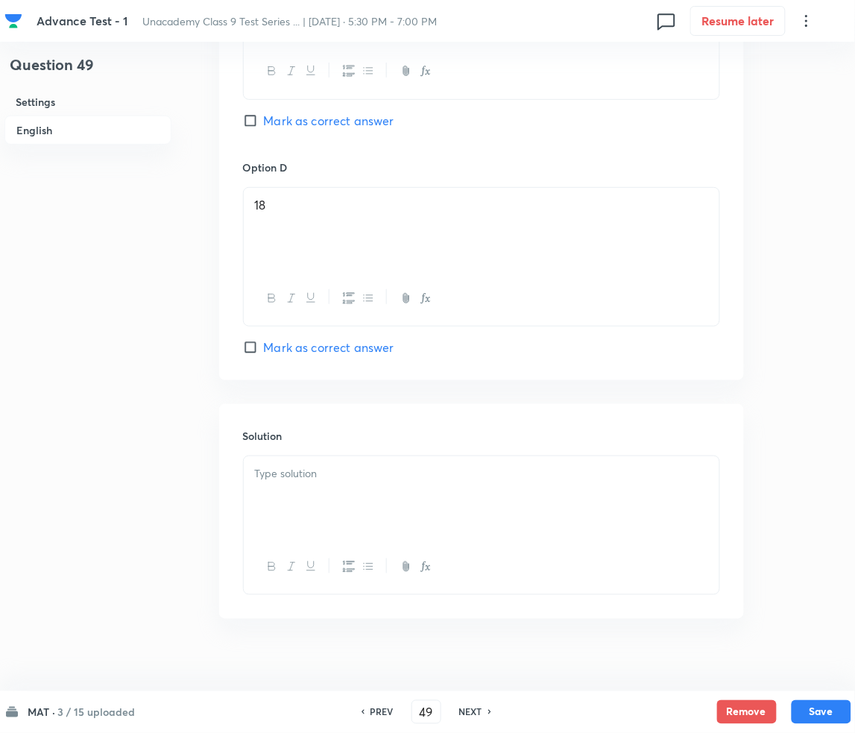
scroll to position [1286, 0]
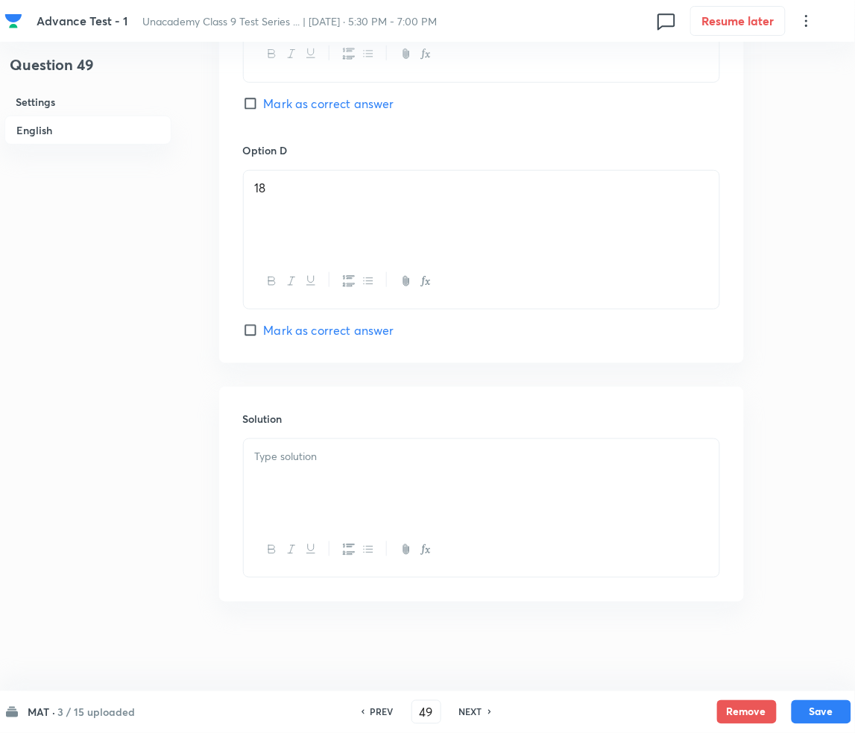
drag, startPoint x: 327, startPoint y: 413, endPoint x: 326, endPoint y: 421, distance: 8.3
click at [327, 416] on h6 "Solution" at bounding box center [481, 419] width 477 height 16
click at [315, 452] on p at bounding box center [481, 456] width 453 height 17
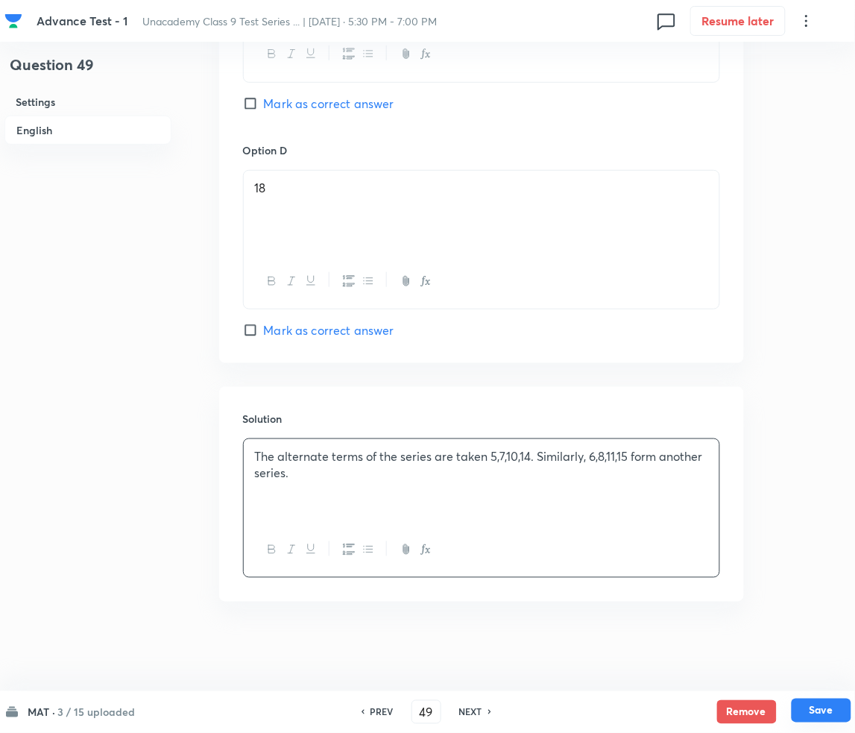
click at [813, 707] on button "Save" at bounding box center [822, 710] width 60 height 24
click at [813, 707] on button "Save" at bounding box center [822, 712] width 60 height 24
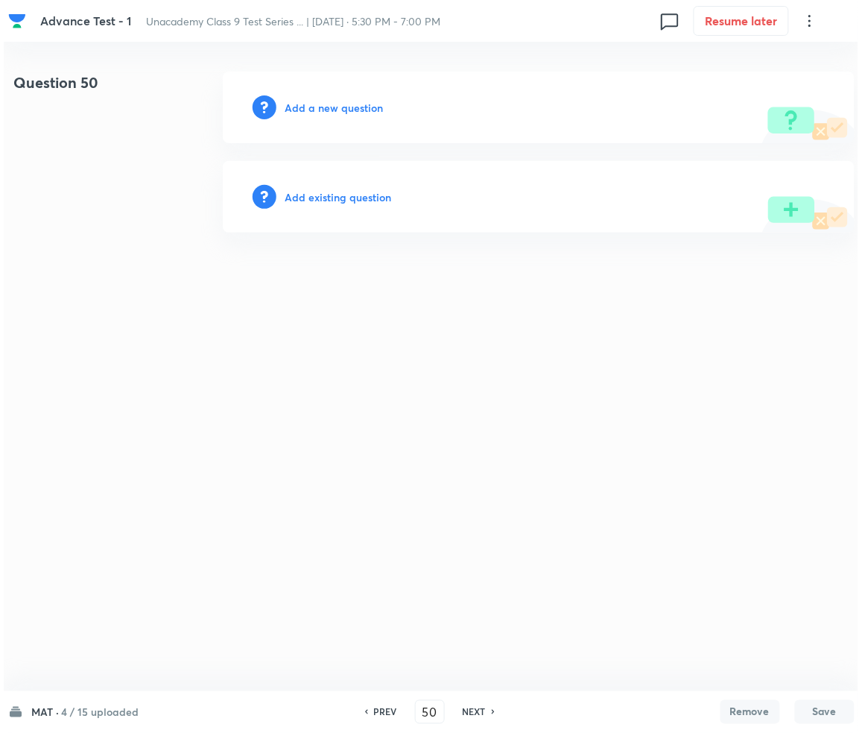
scroll to position [0, 0]
click at [314, 101] on h6 "Add a new question" at bounding box center [334, 108] width 98 height 16
click at [314, 103] on h6 "Choose a question type" at bounding box center [342, 108] width 115 height 16
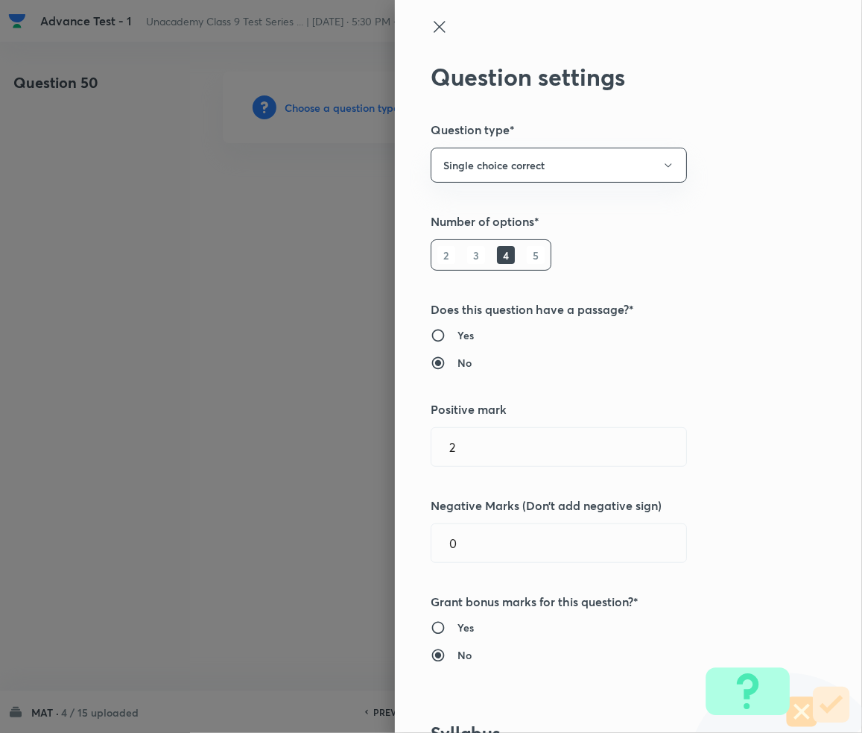
click at [314, 103] on div at bounding box center [431, 366] width 862 height 733
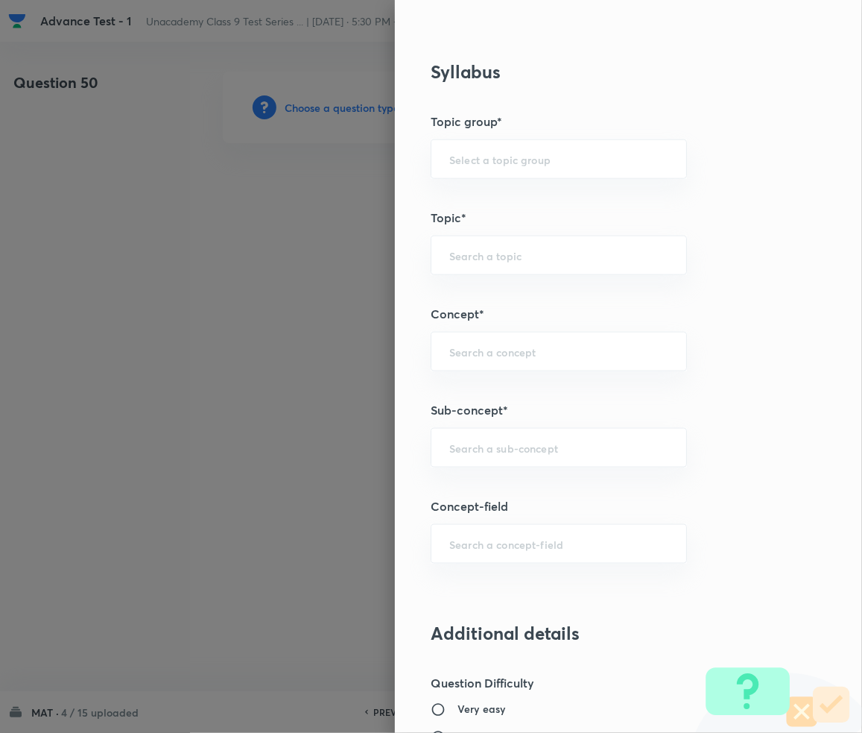
scroll to position [695, 0]
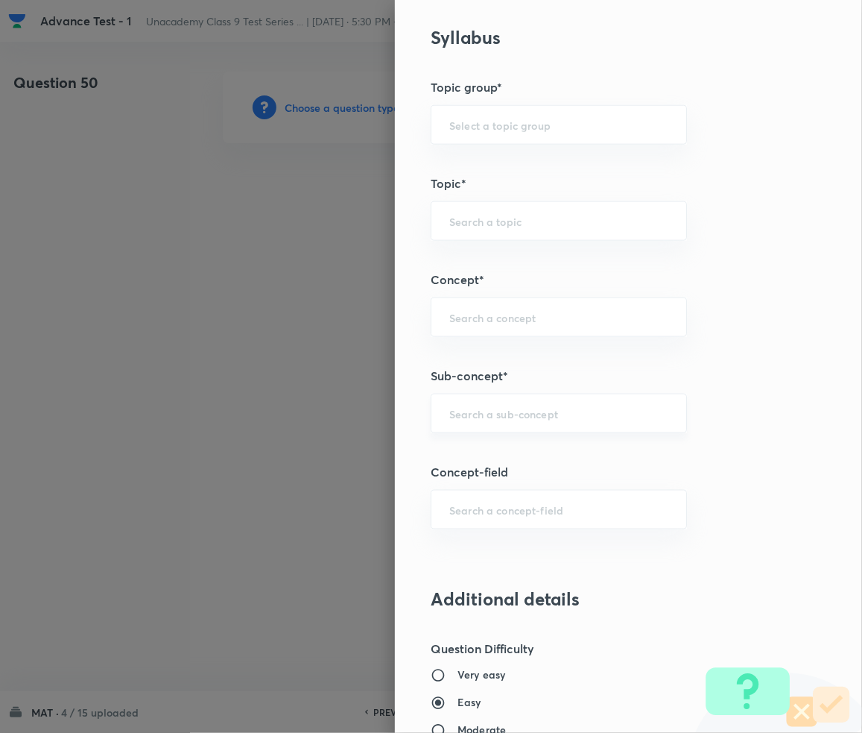
click at [449, 410] on input "text" at bounding box center [558, 413] width 219 height 14
click at [477, 404] on div "​" at bounding box center [559, 414] width 256 height 40
click at [449, 423] on div "NUmber Seres ​" at bounding box center [559, 414] width 256 height 40
click at [449, 416] on input "NUmber Seres" at bounding box center [558, 413] width 219 height 14
click at [523, 413] on input "Number Seres" at bounding box center [558, 413] width 219 height 14
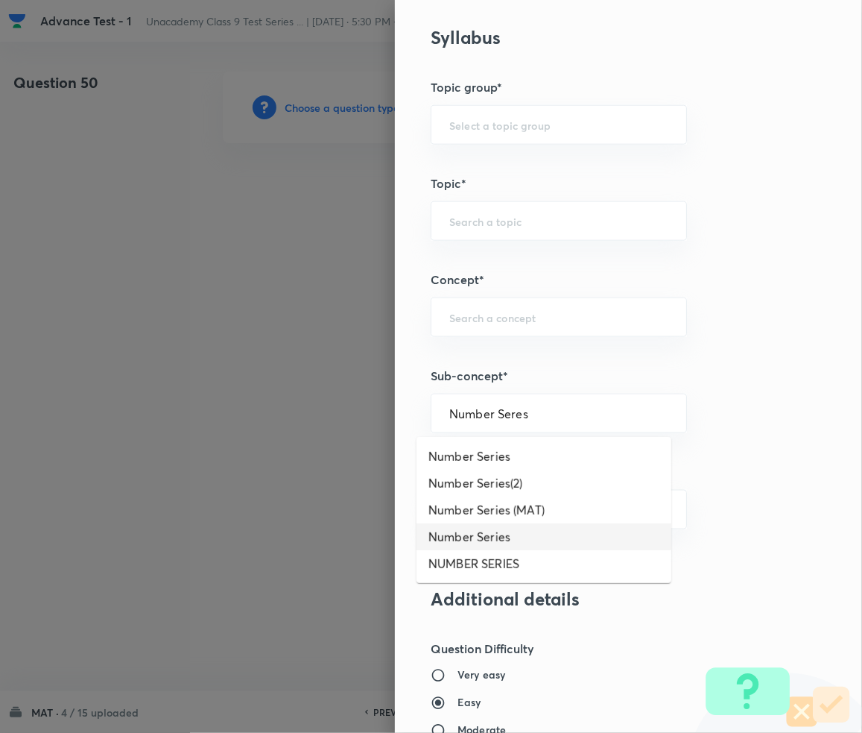
click at [501, 532] on li "Number Series" at bounding box center [544, 536] width 255 height 27
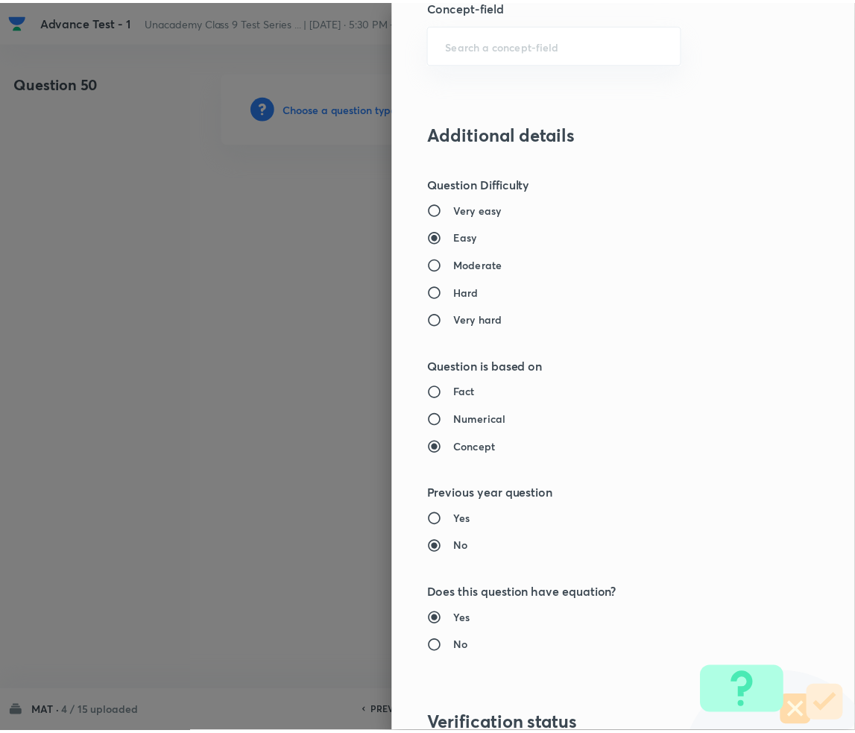
scroll to position [1399, 0]
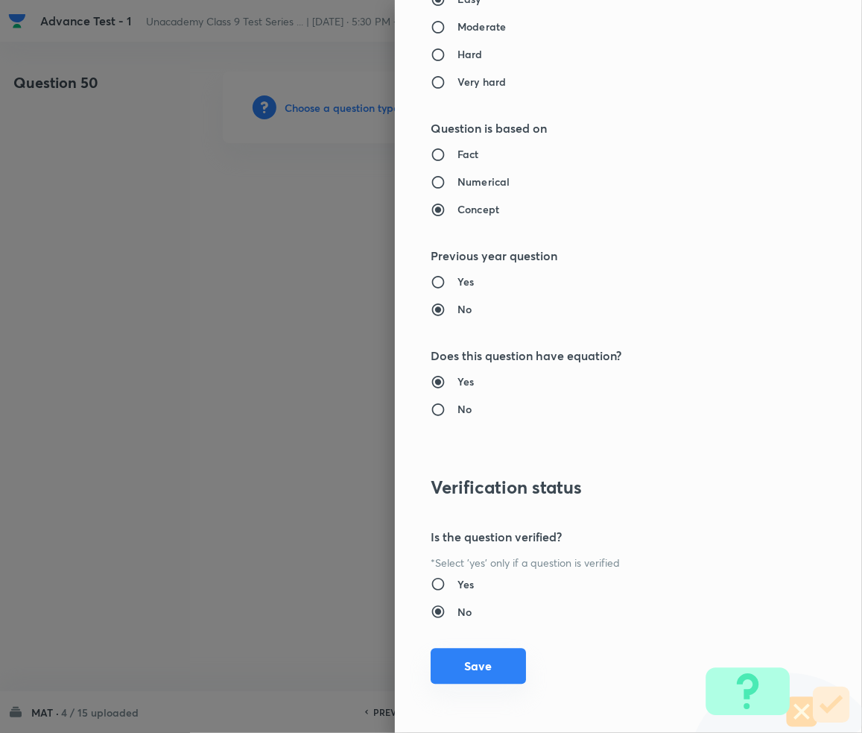
click at [467, 663] on button "Save" at bounding box center [478, 666] width 95 height 36
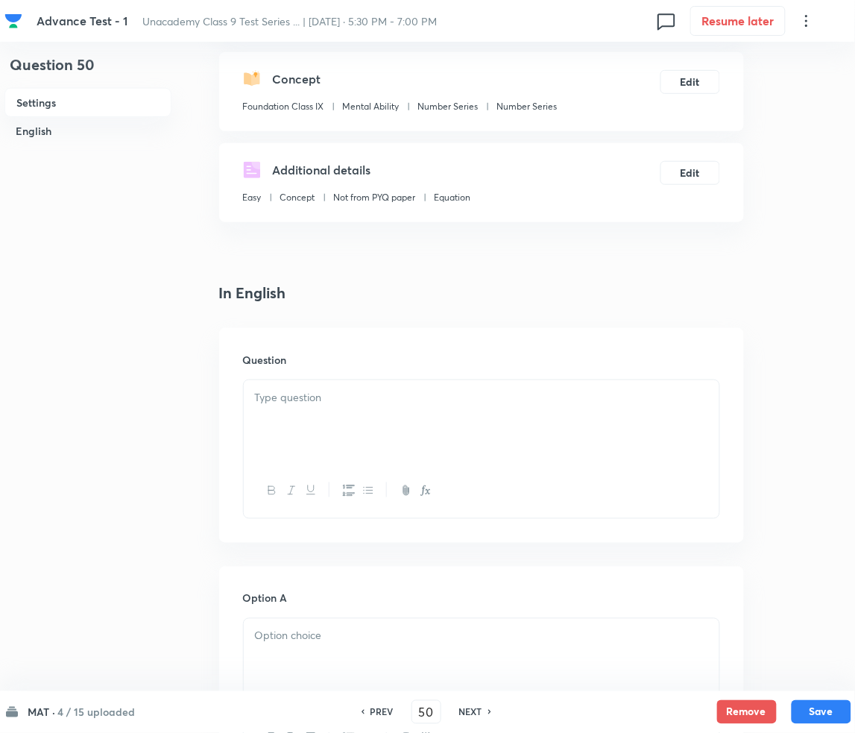
scroll to position [198, 0]
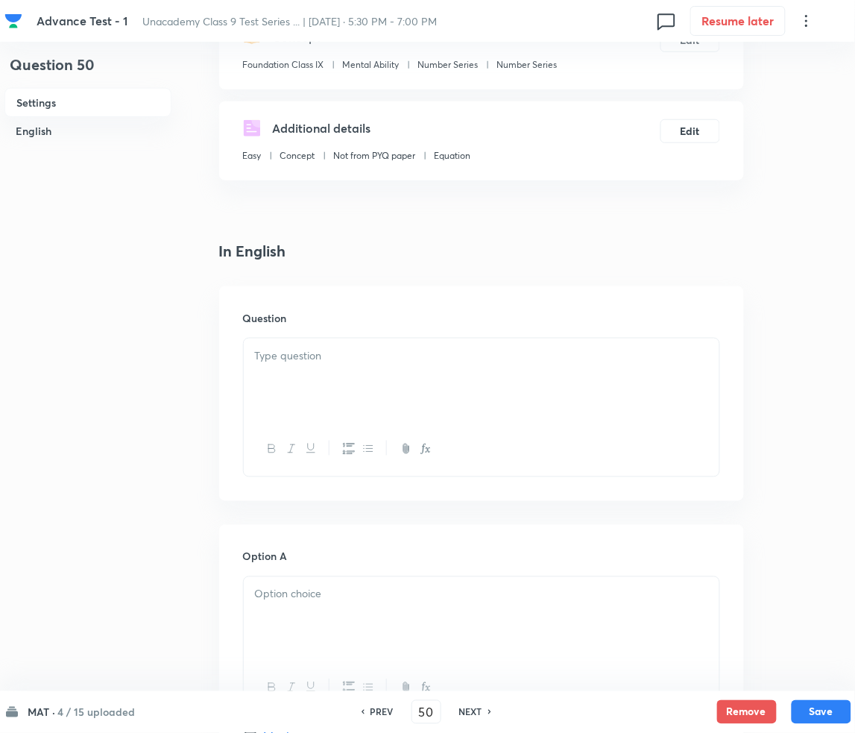
click at [323, 392] on div at bounding box center [482, 379] width 476 height 83
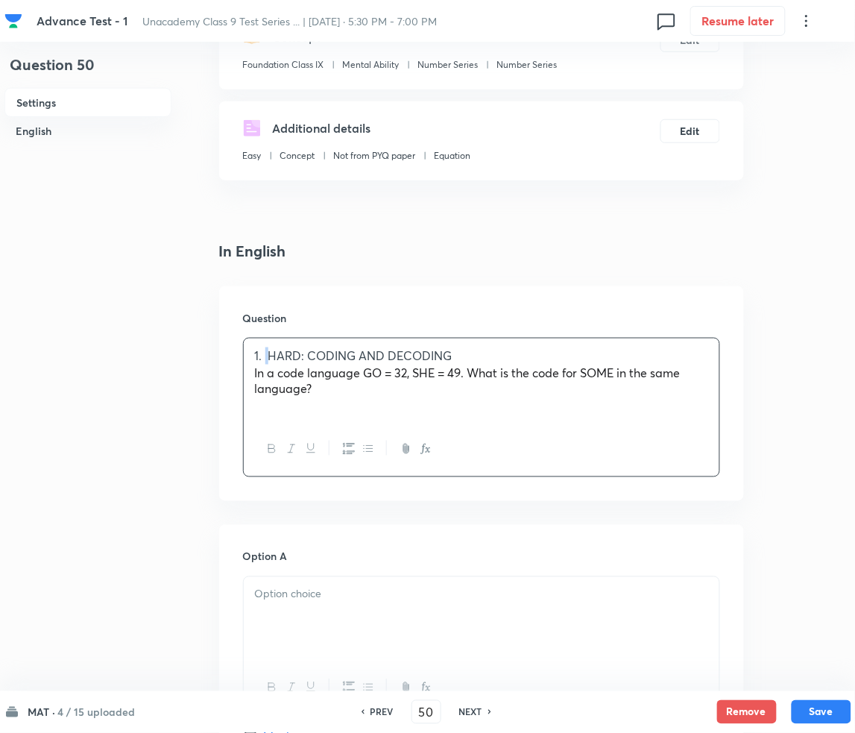
drag, startPoint x: 266, startPoint y: 356, endPoint x: 360, endPoint y: 365, distance: 94.4
click at [282, 355] on p "1. HARD: CODING AND DECODING" at bounding box center [481, 355] width 453 height 17
click at [382, 400] on div "HARD: CODING AND DECODING In a code language GO = 32, SHE = 49. What is the cod…" at bounding box center [482, 379] width 476 height 83
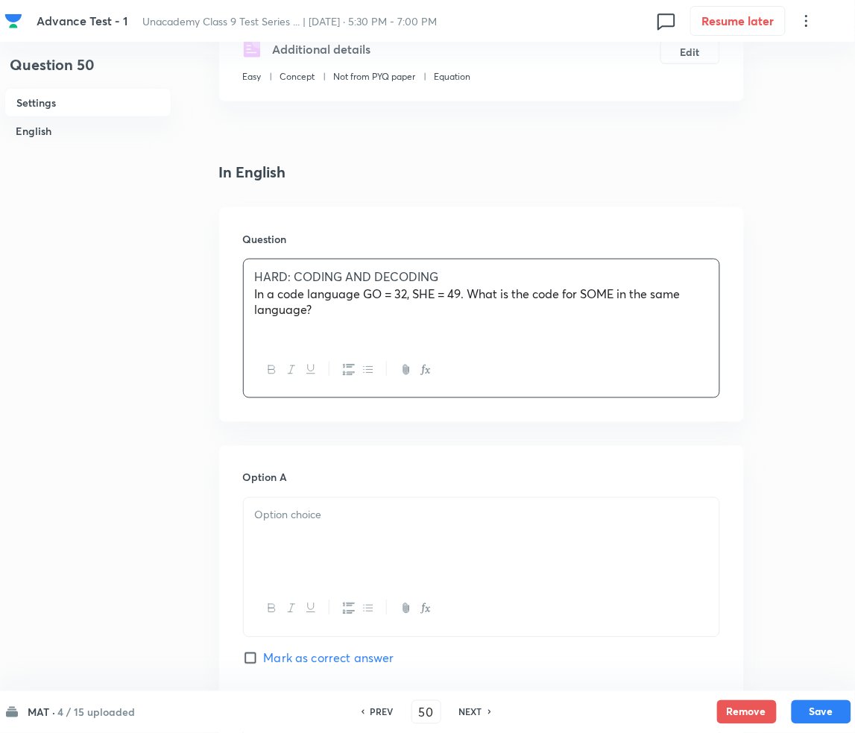
scroll to position [496, 0]
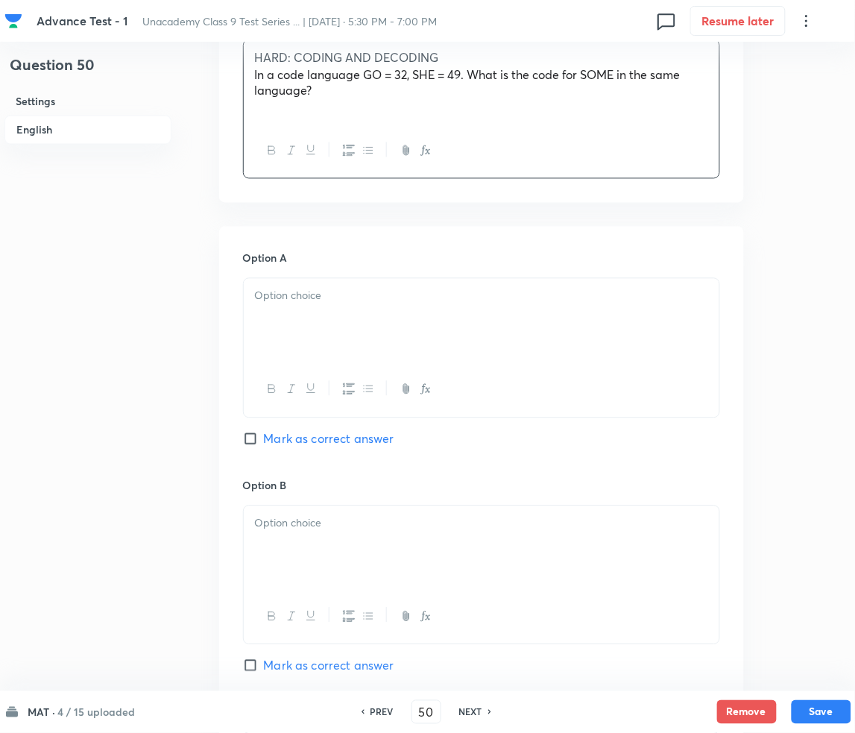
click at [310, 315] on div at bounding box center [482, 320] width 476 height 83
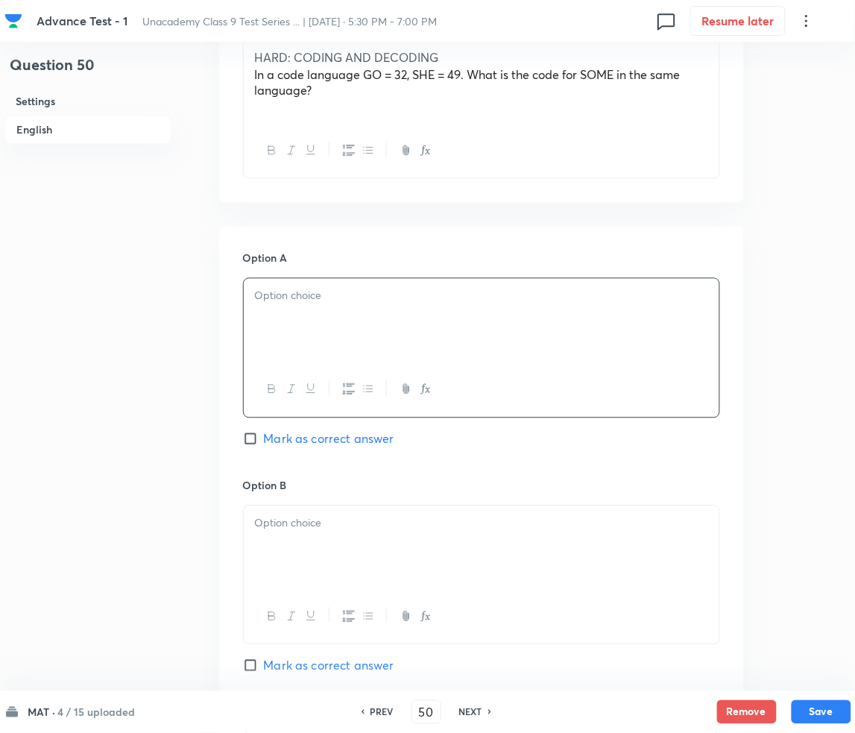
click at [343, 304] on div at bounding box center [482, 320] width 476 height 83
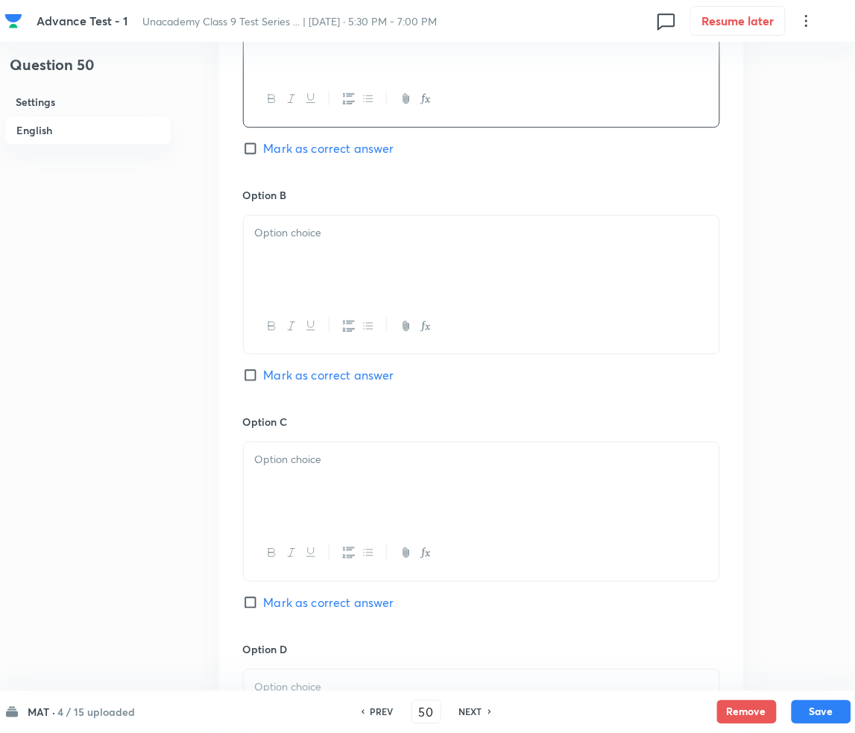
scroll to position [795, 0]
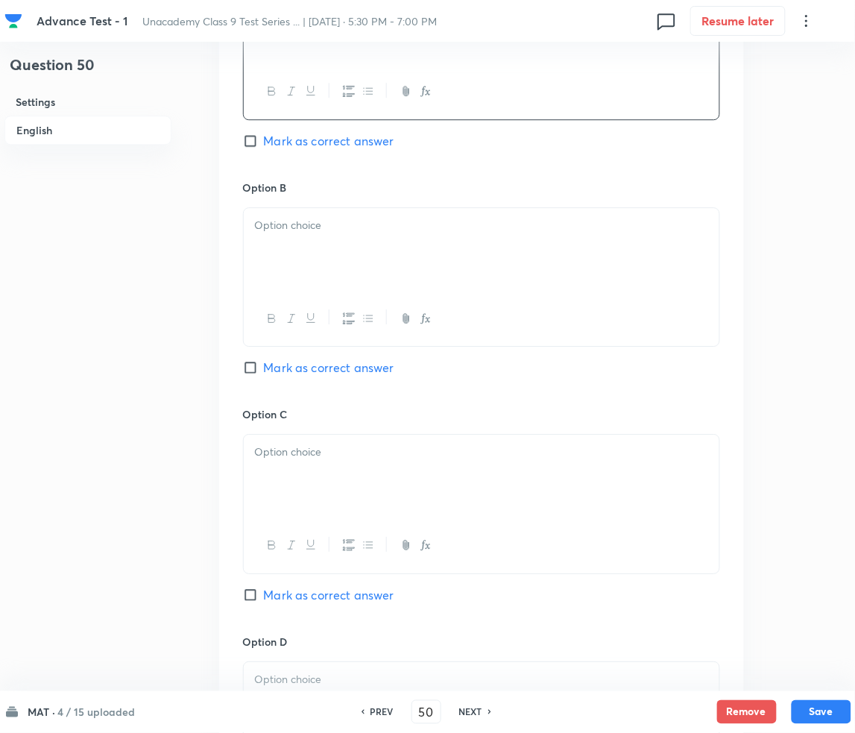
click at [356, 246] on div at bounding box center [482, 249] width 476 height 83
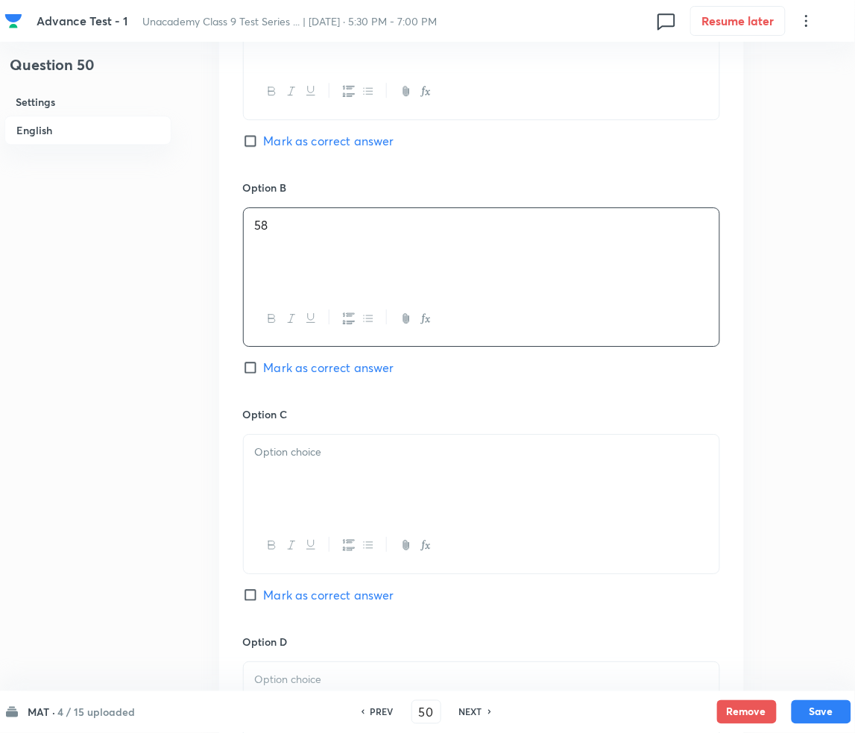
click at [301, 481] on div at bounding box center [482, 476] width 476 height 83
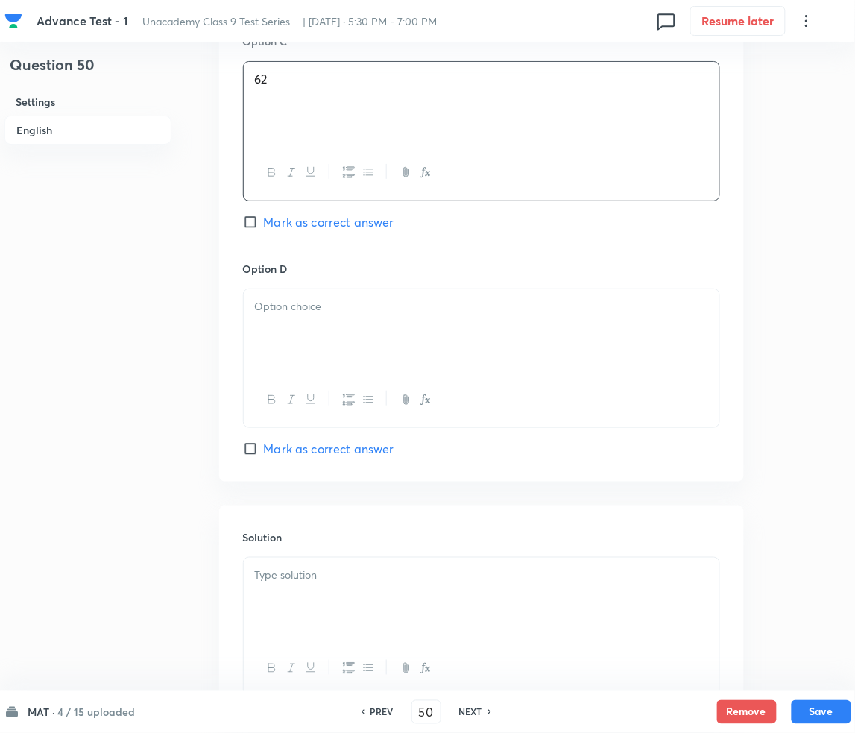
scroll to position [1193, 0]
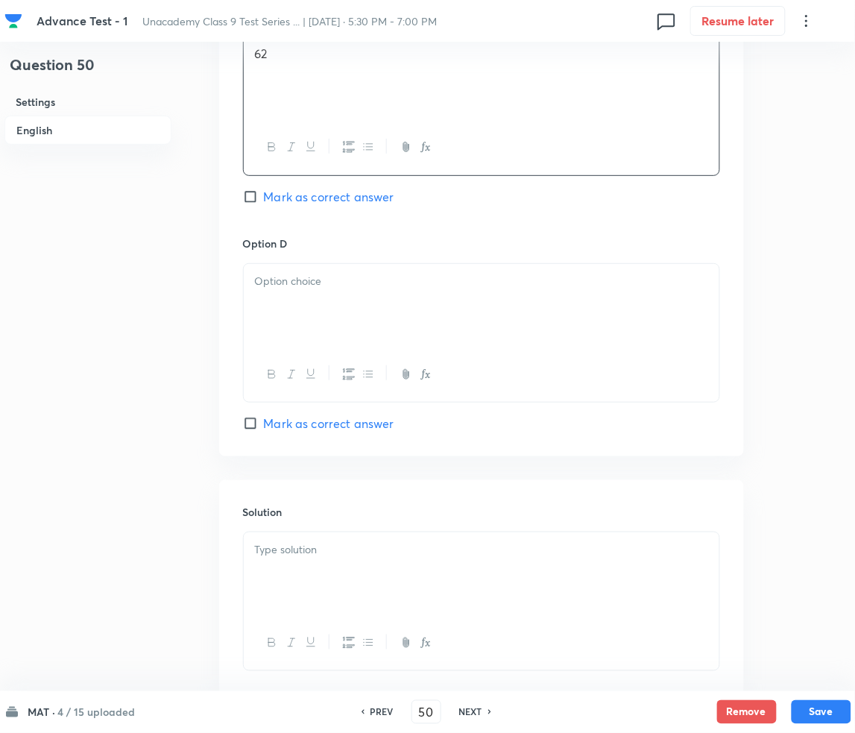
drag, startPoint x: 319, startPoint y: 304, endPoint x: 105, endPoint y: 304, distance: 213.9
click at [314, 310] on div at bounding box center [482, 305] width 476 height 83
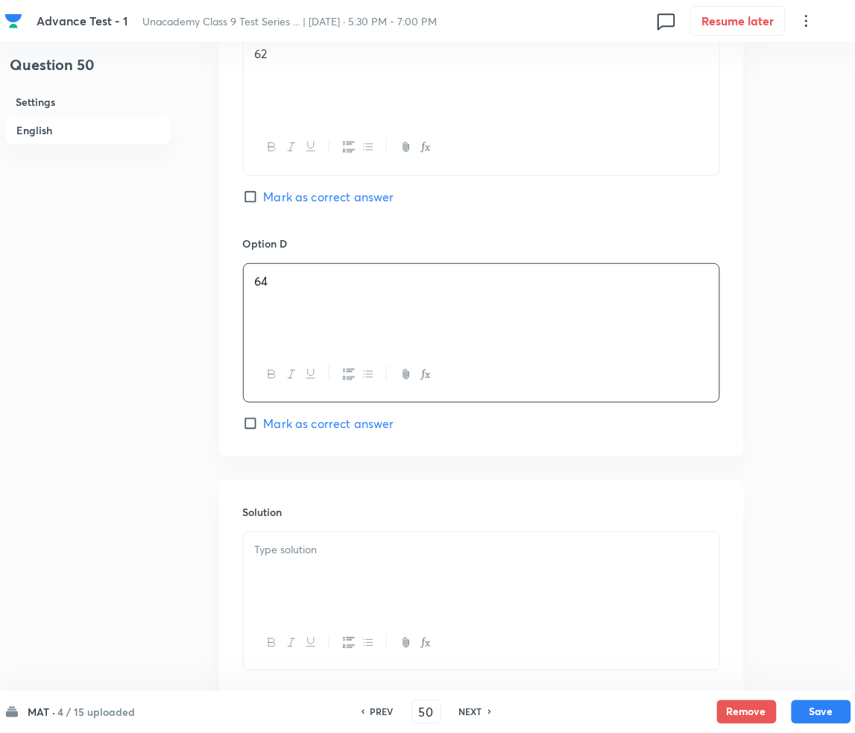
click at [323, 568] on div at bounding box center [482, 573] width 476 height 83
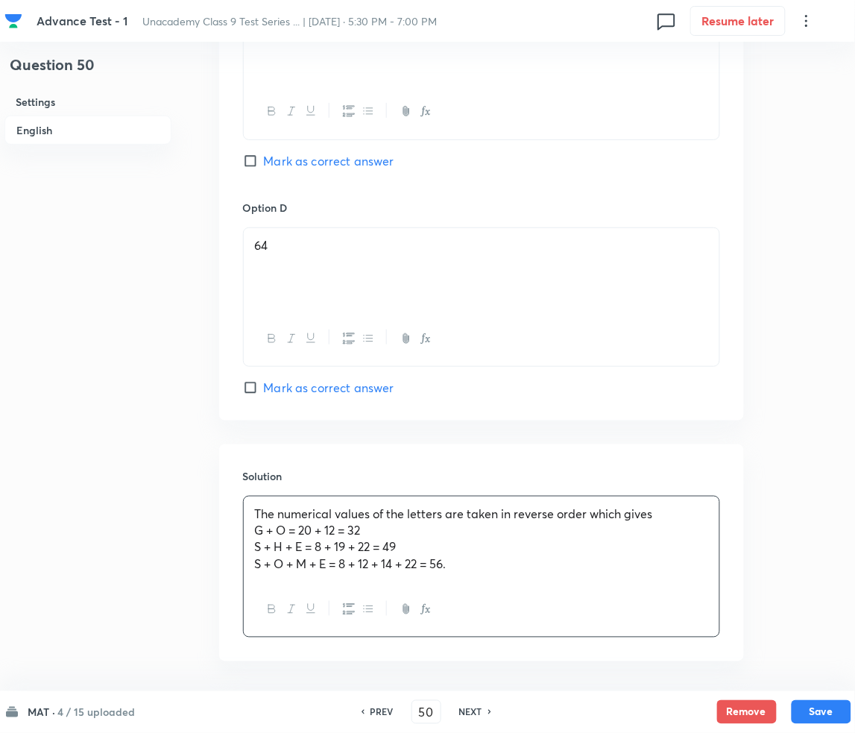
scroll to position [1289, 0]
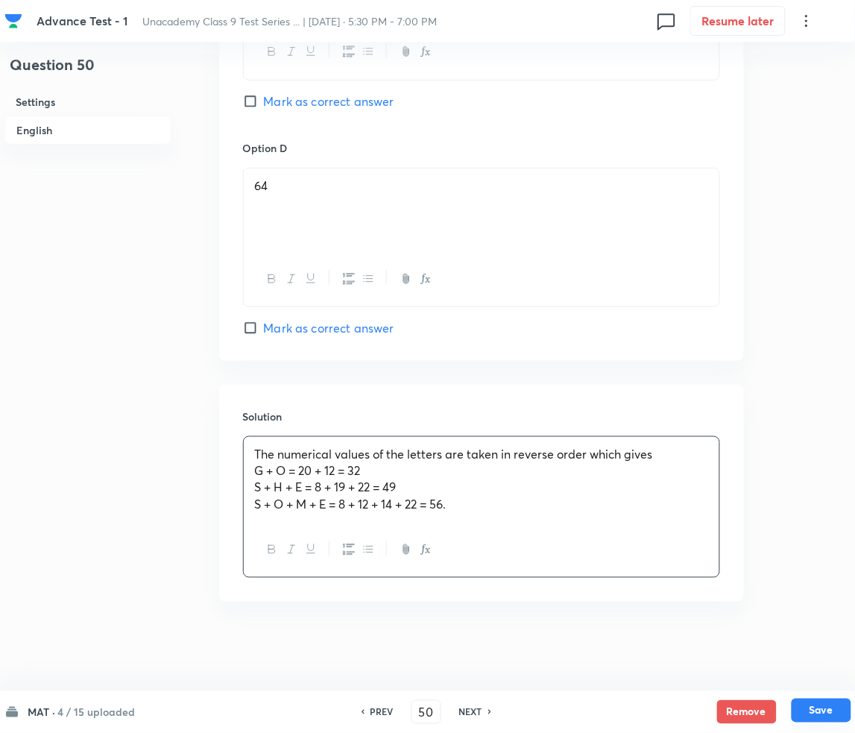
click at [816, 713] on button "Save" at bounding box center [822, 710] width 60 height 24
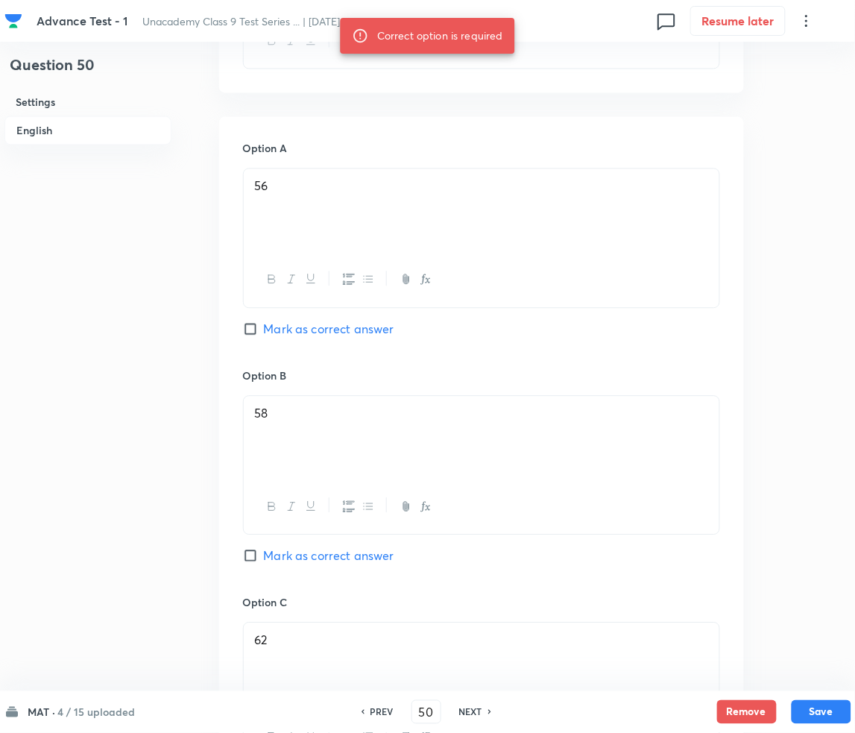
scroll to position [593, 0]
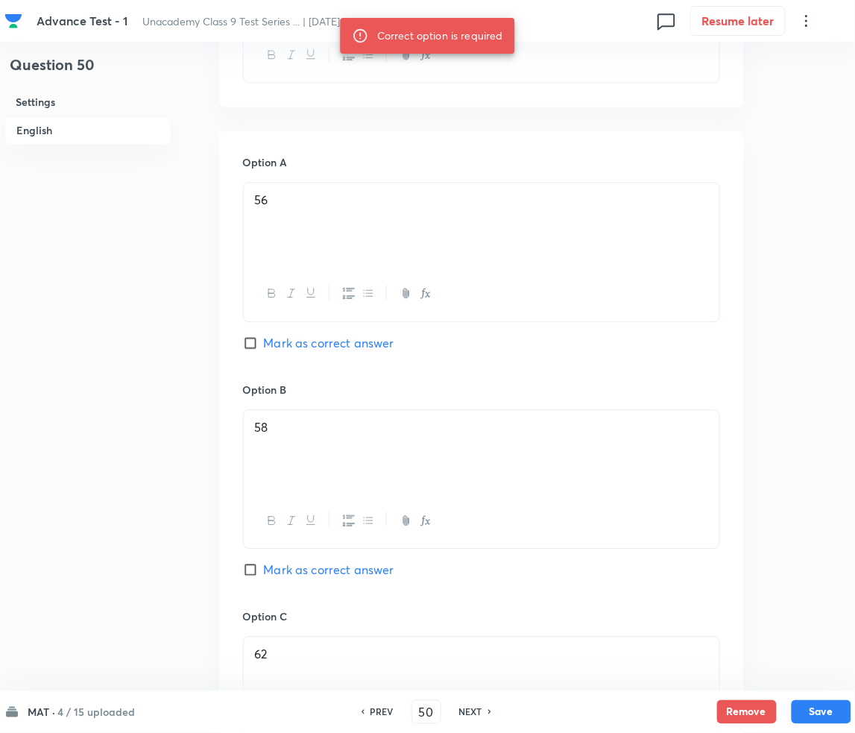
click at [302, 336] on span "Mark as correct answer" at bounding box center [329, 343] width 130 height 18
click at [264, 336] on input "Mark as correct answer" at bounding box center [253, 342] width 21 height 15
click at [803, 704] on button "Save" at bounding box center [822, 710] width 60 height 24
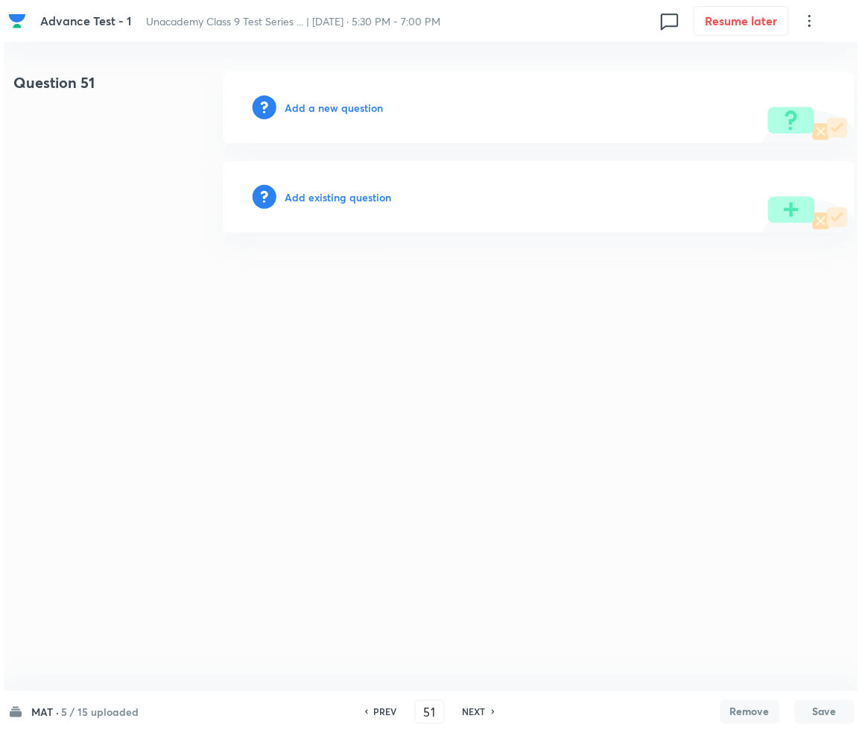
scroll to position [0, 0]
click at [353, 108] on h6 "Add a new question" at bounding box center [334, 108] width 98 height 16
click at [353, 108] on h6 "Choose a question type" at bounding box center [342, 108] width 115 height 16
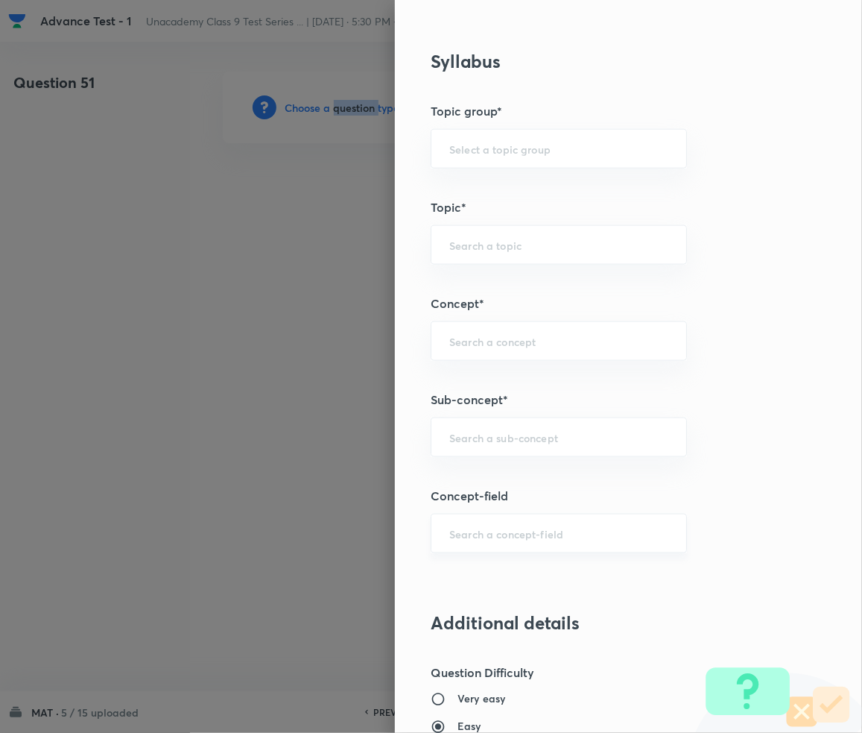
scroll to position [695, 0]
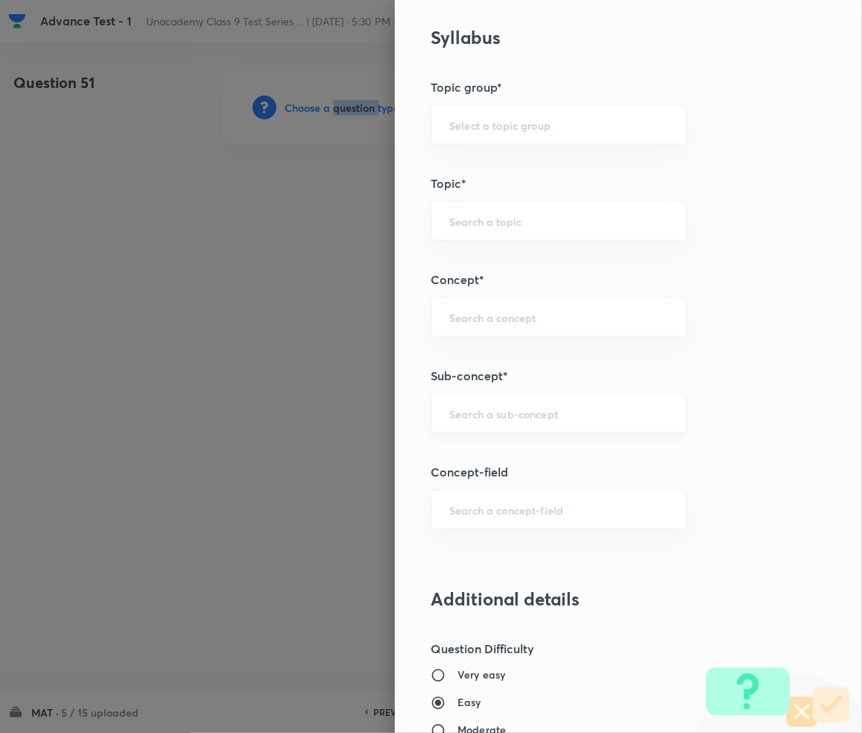
click at [473, 431] on div "​" at bounding box center [559, 414] width 256 height 40
click at [508, 443] on div "Question settings Question type* Single choice correct Number of options* 2 3 4…" at bounding box center [628, 366] width 467 height 733
click at [490, 420] on input "text" at bounding box center [558, 413] width 219 height 14
paste input "Number Series"
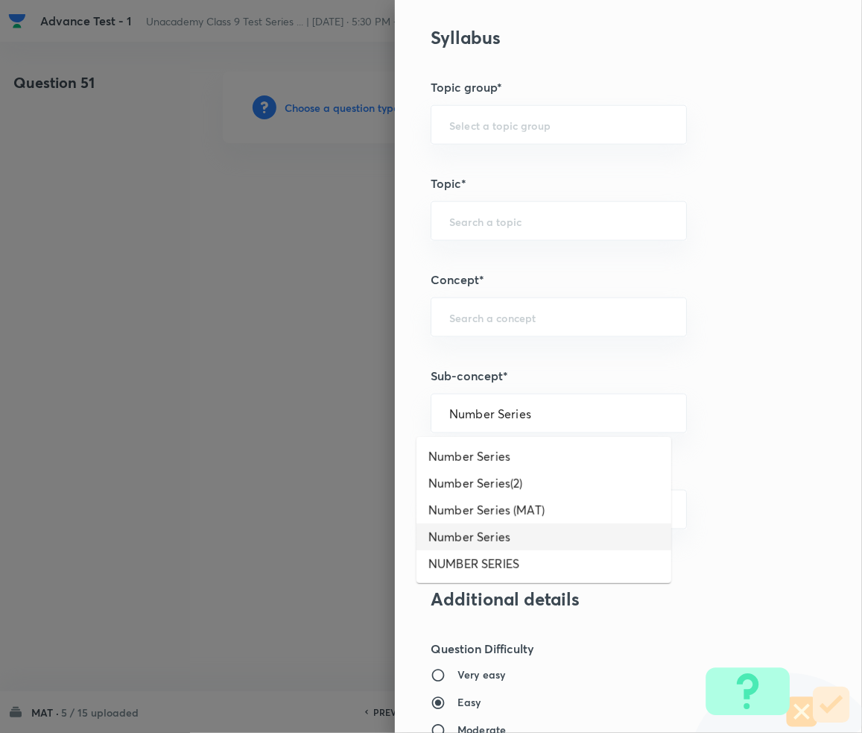
click at [496, 536] on li "Number Series" at bounding box center [544, 536] width 255 height 27
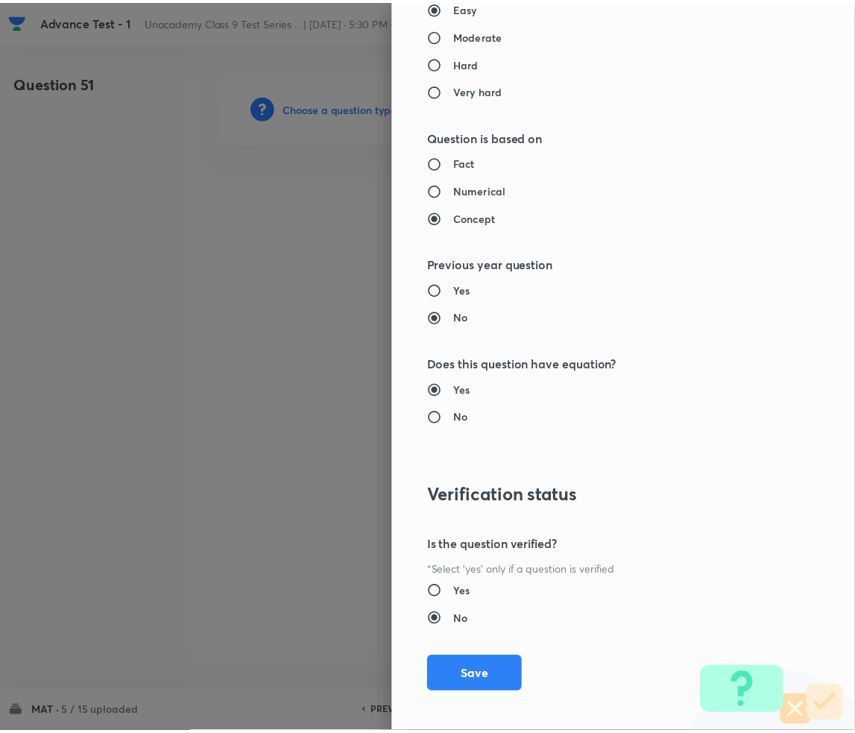
scroll to position [1399, 0]
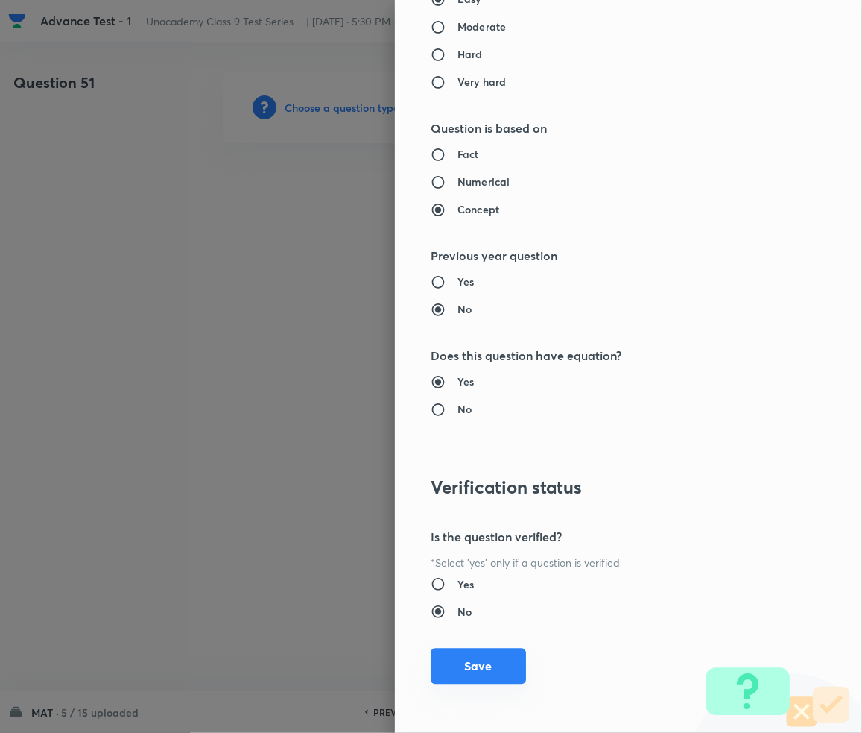
click at [501, 662] on button "Save" at bounding box center [478, 666] width 95 height 36
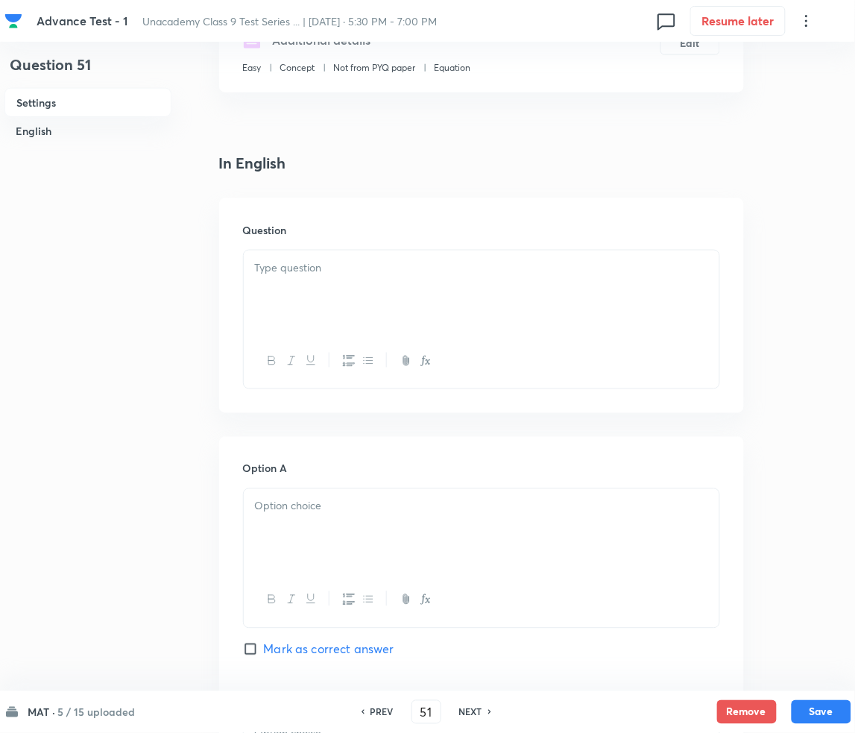
scroll to position [298, 0]
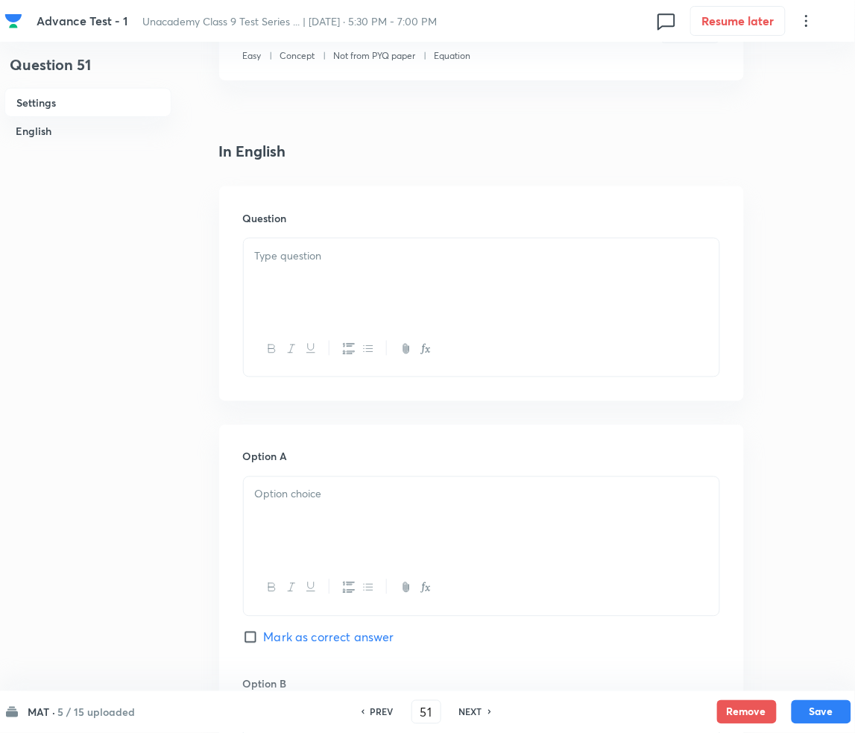
click at [300, 240] on div "Question" at bounding box center [481, 293] width 525 height 215
click at [303, 264] on p at bounding box center [481, 255] width 453 height 17
drag, startPoint x: 366, startPoint y: 277, endPoint x: 353, endPoint y: 278, distance: 12.7
click at [367, 277] on div at bounding box center [482, 280] width 476 height 83
click at [303, 262] on p at bounding box center [481, 255] width 453 height 17
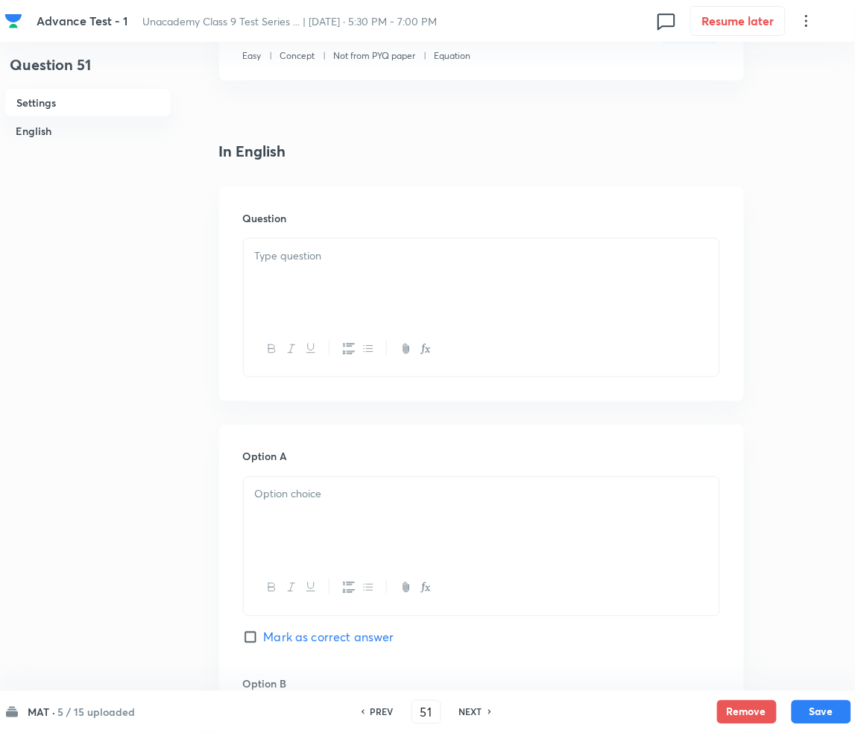
click at [264, 263] on p at bounding box center [481, 255] width 453 height 17
click at [308, 256] on p at bounding box center [481, 255] width 453 height 17
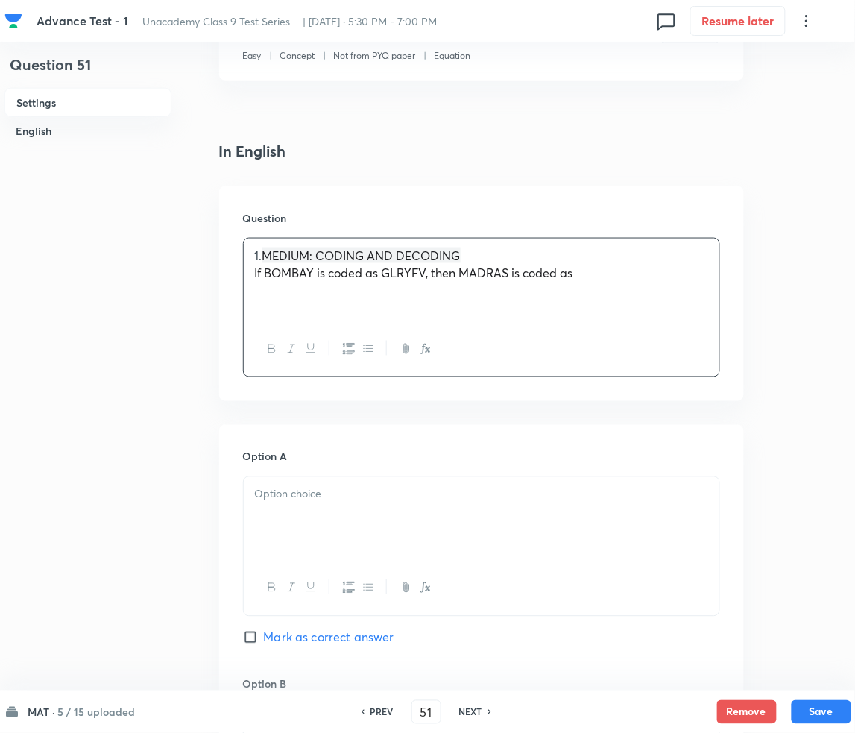
click at [261, 253] on p "1. MEDIUM: CODING AND DECODING" at bounding box center [481, 255] width 453 height 17
drag, startPoint x: 262, startPoint y: 255, endPoint x: 304, endPoint y: 253, distance: 41.8
click at [278, 254] on p "1. MEDIUM: CODING AND DECODING" at bounding box center [481, 255] width 453 height 17
click at [315, 325] on div at bounding box center [482, 349] width 476 height 54
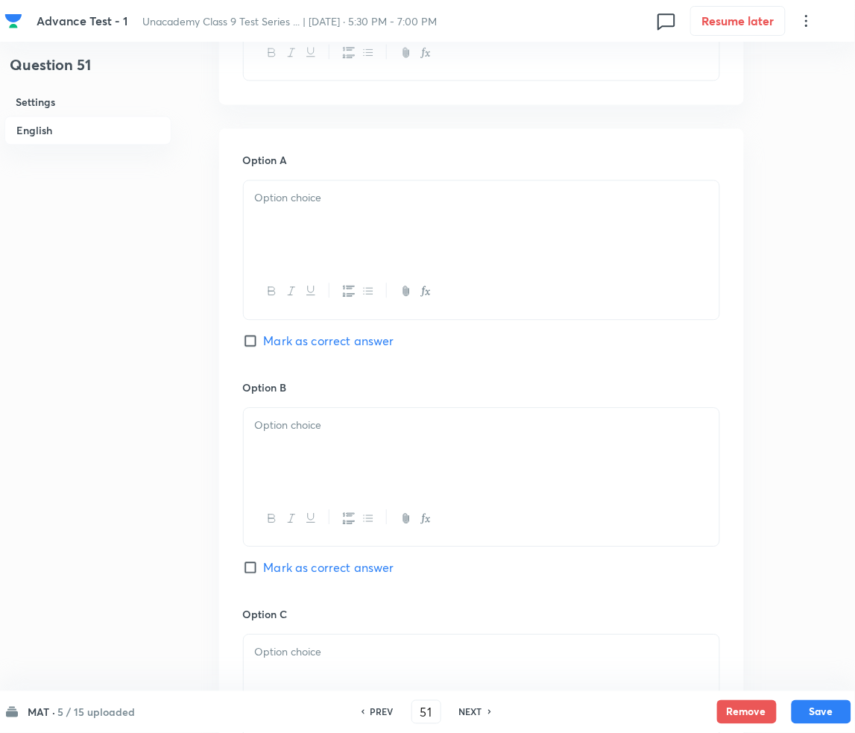
scroll to position [596, 0]
drag, startPoint x: 372, startPoint y: 217, endPoint x: 278, endPoint y: 214, distance: 94.0
click at [373, 216] on div at bounding box center [482, 220] width 476 height 83
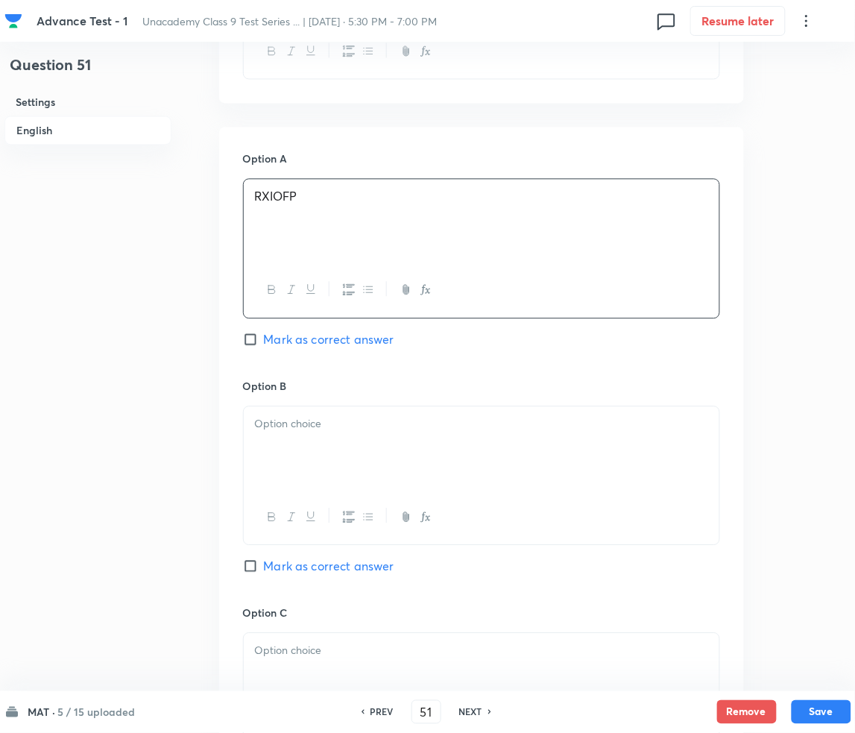
click at [283, 340] on span "Mark as correct answer" at bounding box center [329, 339] width 130 height 18
click at [264, 340] on input "Mark as correct answer" at bounding box center [253, 339] width 21 height 15
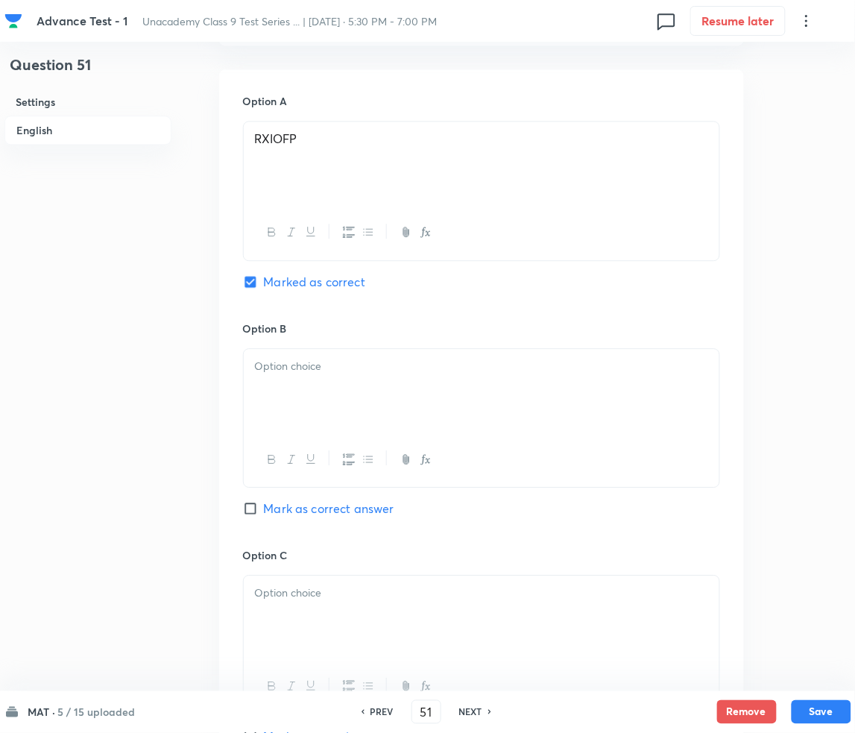
scroll to position [795, 0]
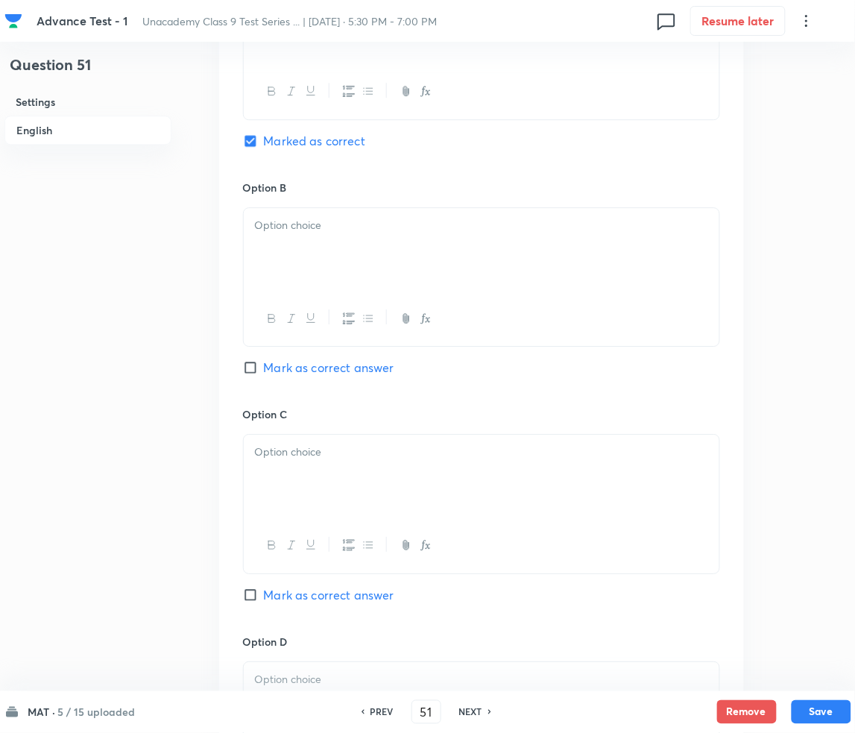
click at [293, 236] on div at bounding box center [482, 249] width 476 height 83
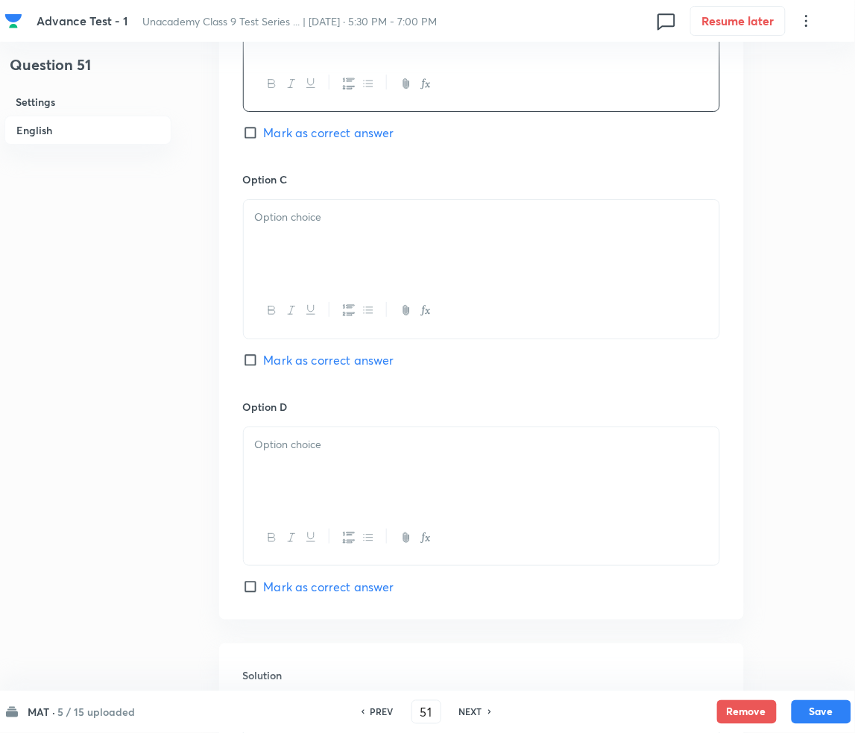
scroll to position [1093, 0]
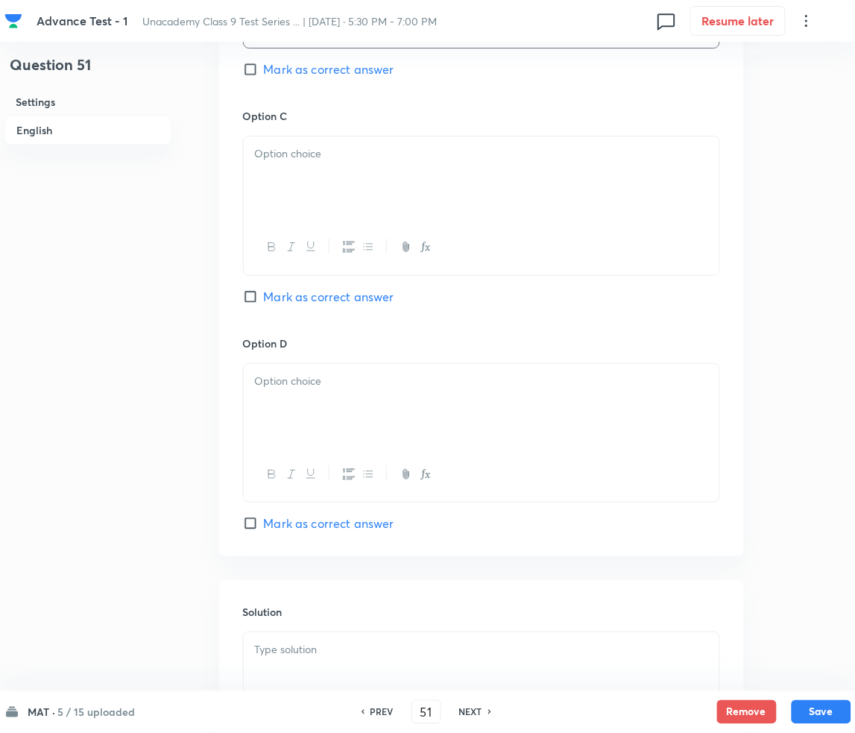
drag, startPoint x: 313, startPoint y: 213, endPoint x: 286, endPoint y: 208, distance: 27.3
click at [313, 212] on div at bounding box center [482, 177] width 476 height 83
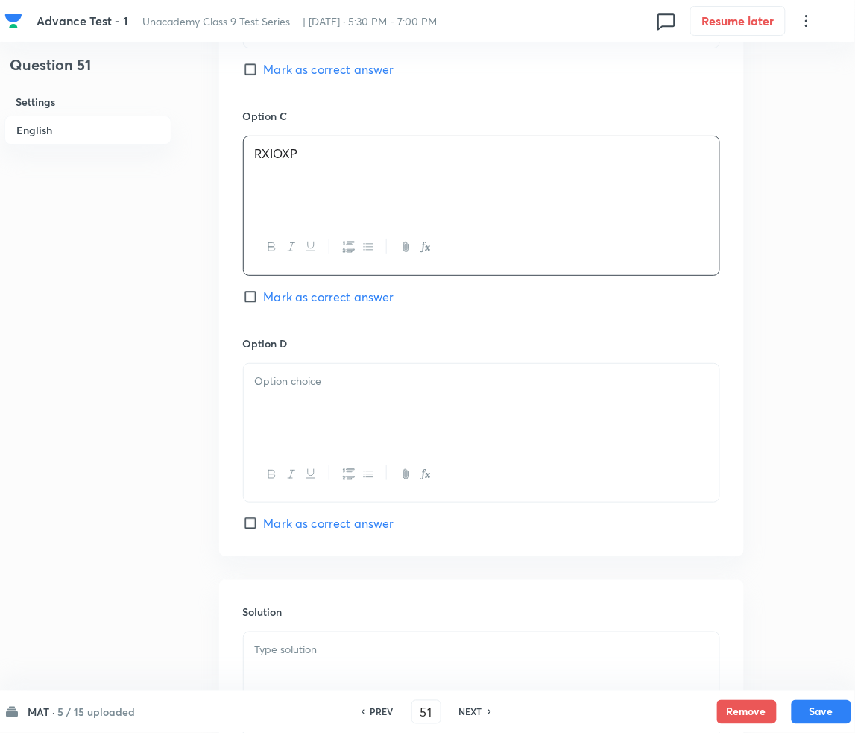
click at [414, 392] on div at bounding box center [482, 405] width 476 height 83
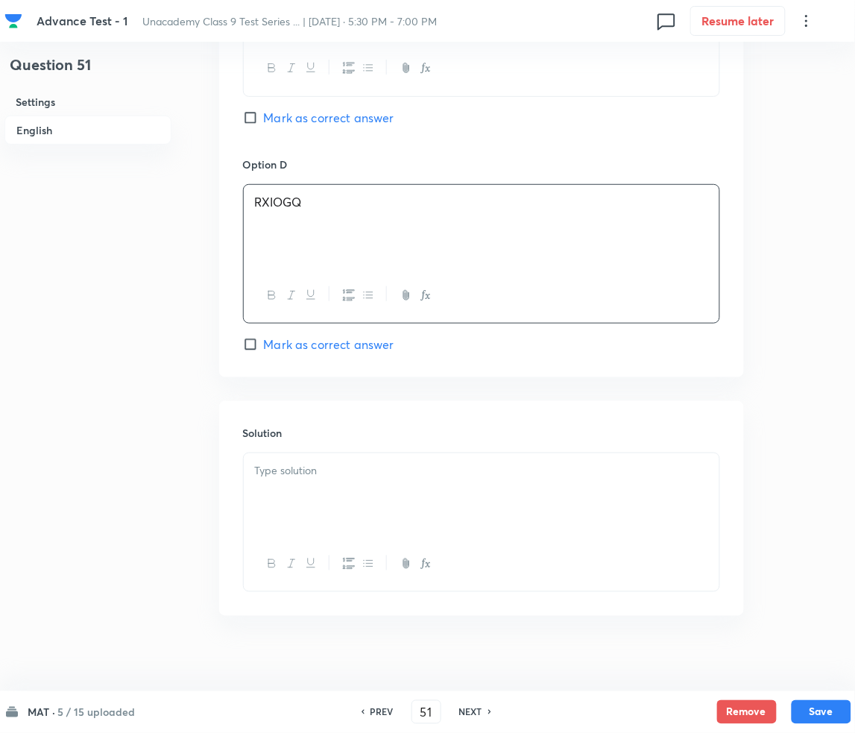
scroll to position [1286, 0]
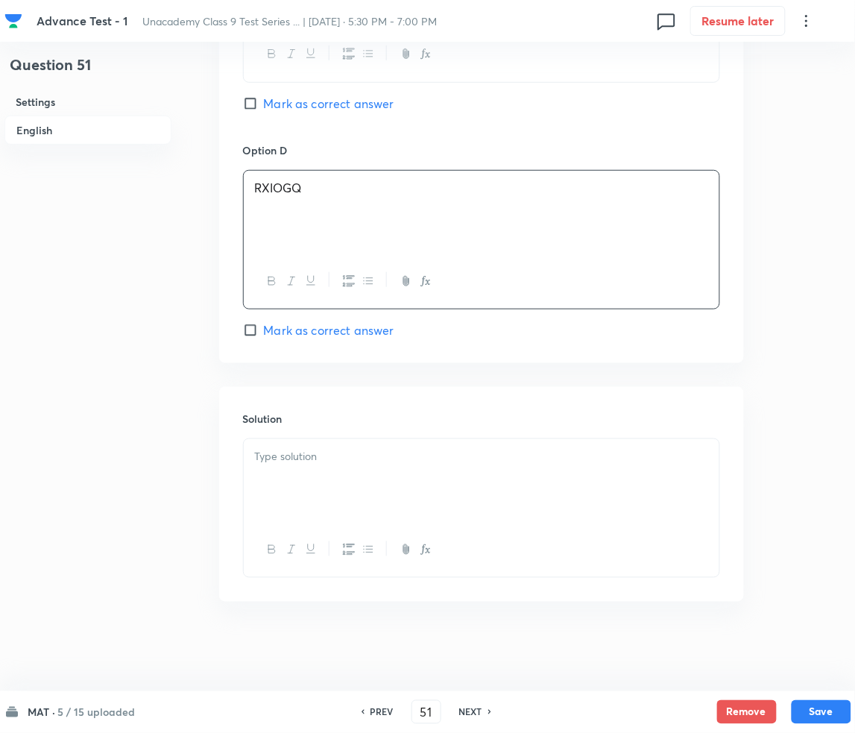
click at [326, 458] on p at bounding box center [481, 456] width 453 height 17
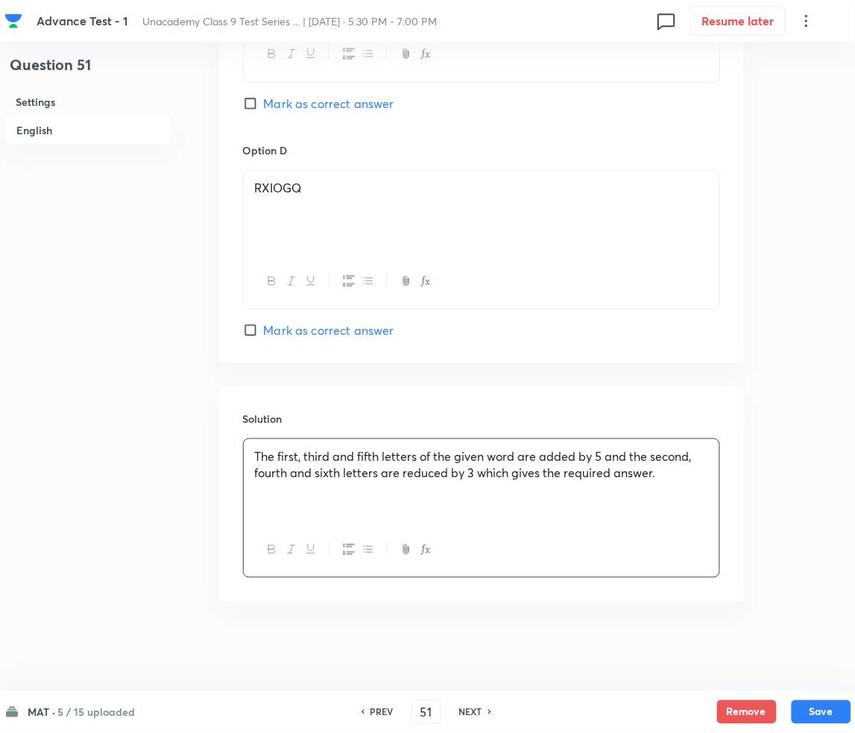
click at [852, 711] on div "MAT · 5 / 15 uploaded PREV 51 ​ NEXT Remove Save" at bounding box center [427, 712] width 855 height 42
click at [843, 713] on button "Save" at bounding box center [822, 710] width 60 height 24
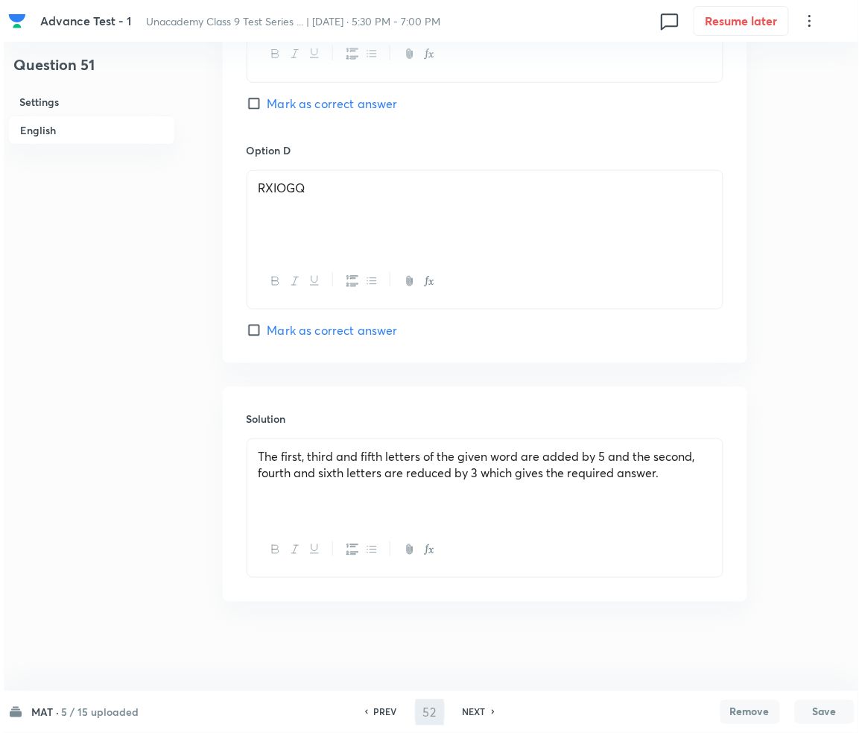
scroll to position [0, 0]
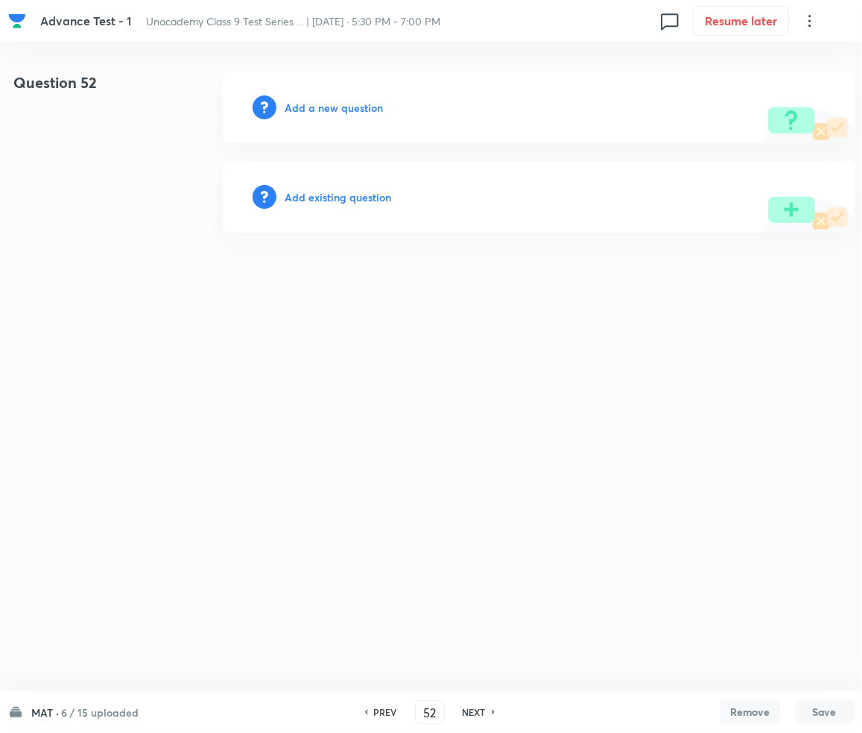
click at [348, 101] on h6 "Add a new question" at bounding box center [334, 108] width 98 height 16
click at [348, 101] on h6 "Choose a question type" at bounding box center [342, 108] width 115 height 16
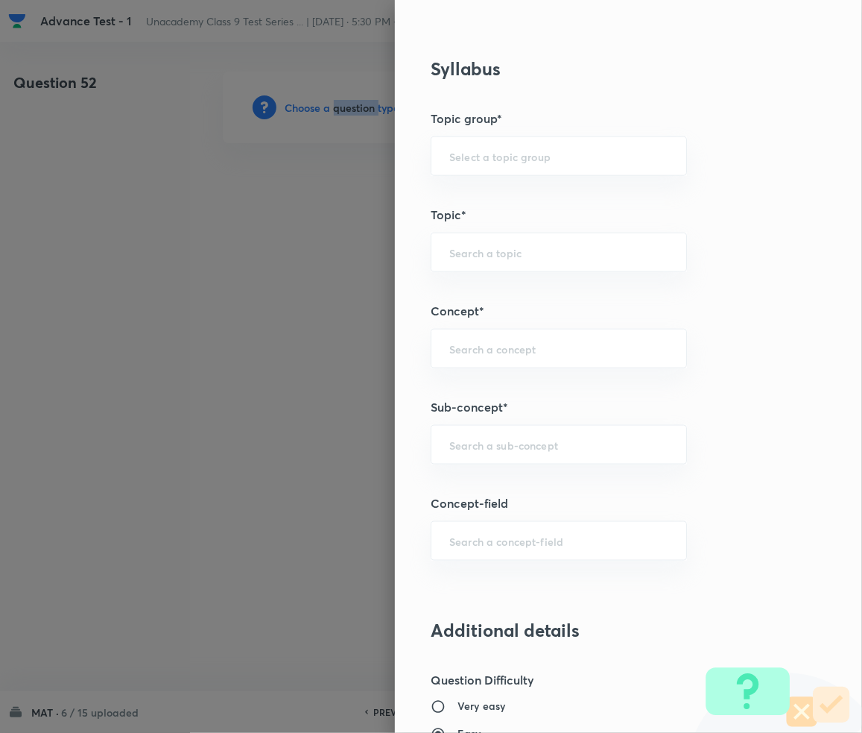
scroll to position [695, 0]
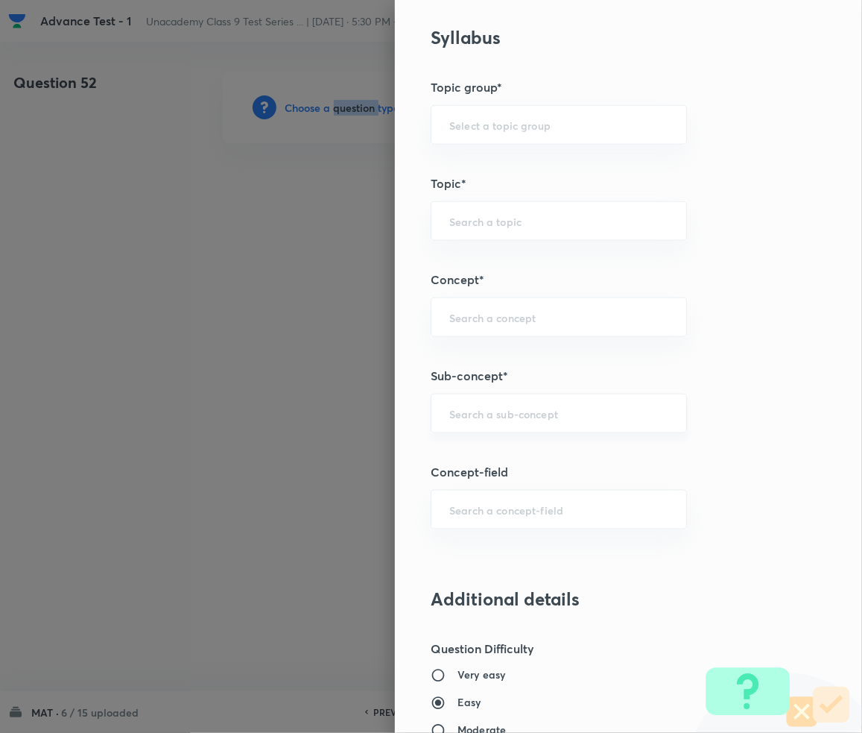
click at [493, 425] on div "​" at bounding box center [559, 414] width 256 height 40
click at [506, 434] on div "Question settings Question type* Single choice correct Number of options* 2 3 4…" at bounding box center [628, 366] width 467 height 733
click at [505, 420] on input "text" at bounding box center [558, 413] width 219 height 14
paste input "Number Series"
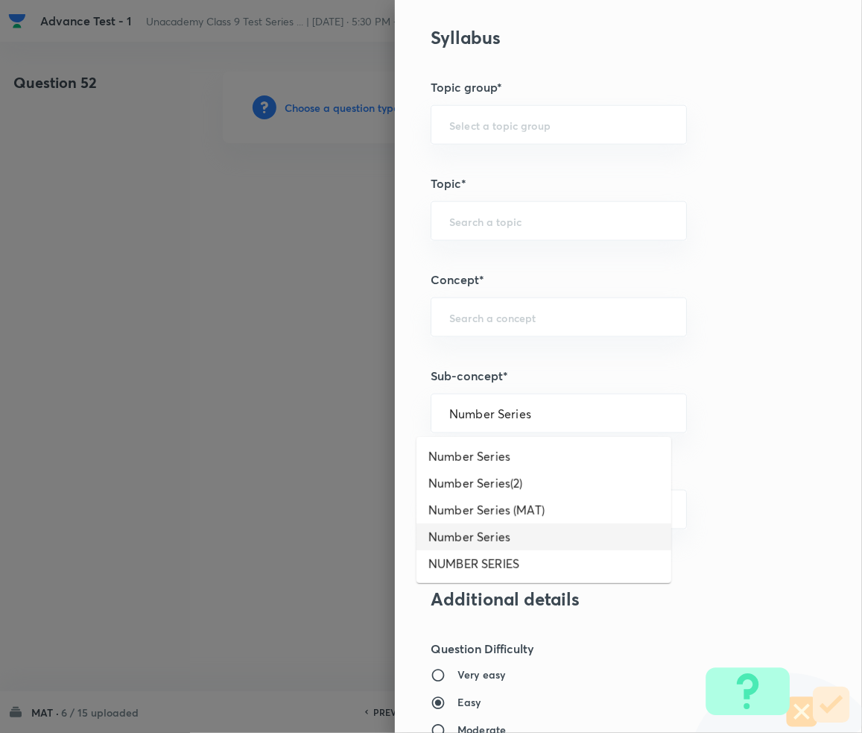
click at [483, 538] on li "Number Series" at bounding box center [544, 536] width 255 height 27
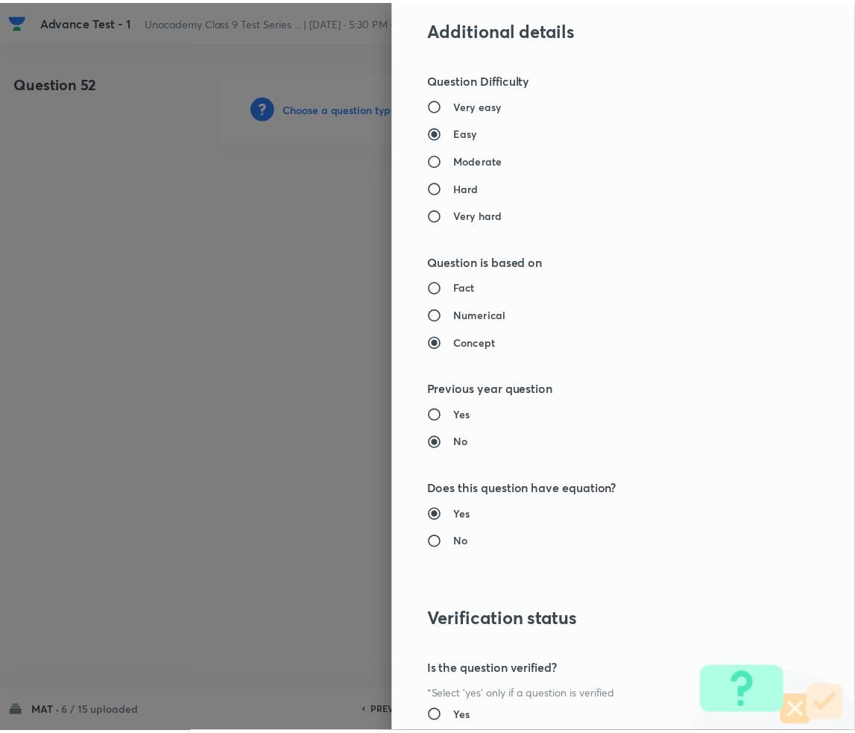
scroll to position [1399, 0]
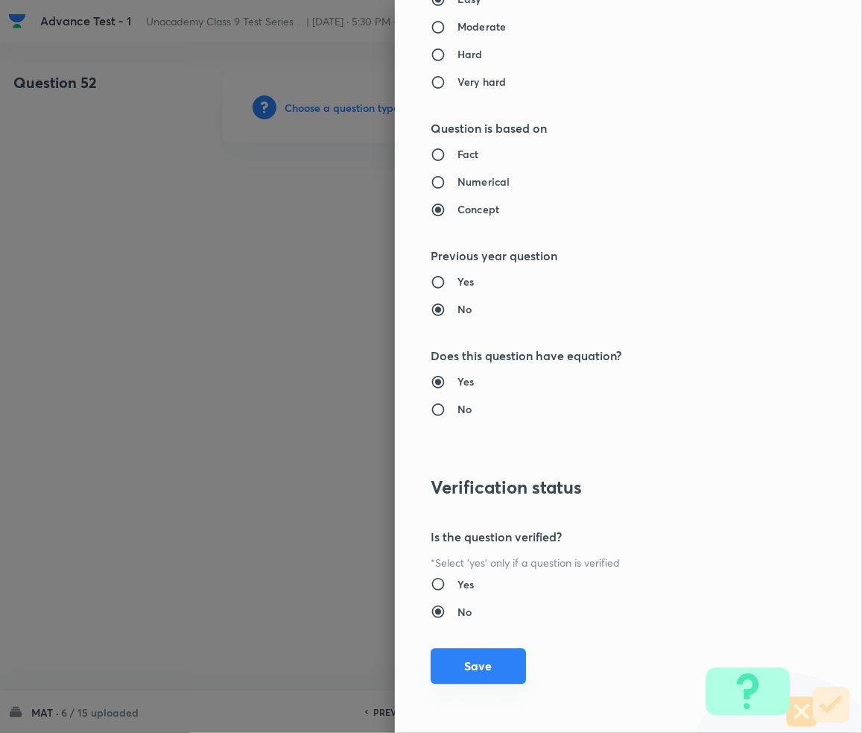
click at [454, 655] on button "Save" at bounding box center [478, 666] width 95 height 36
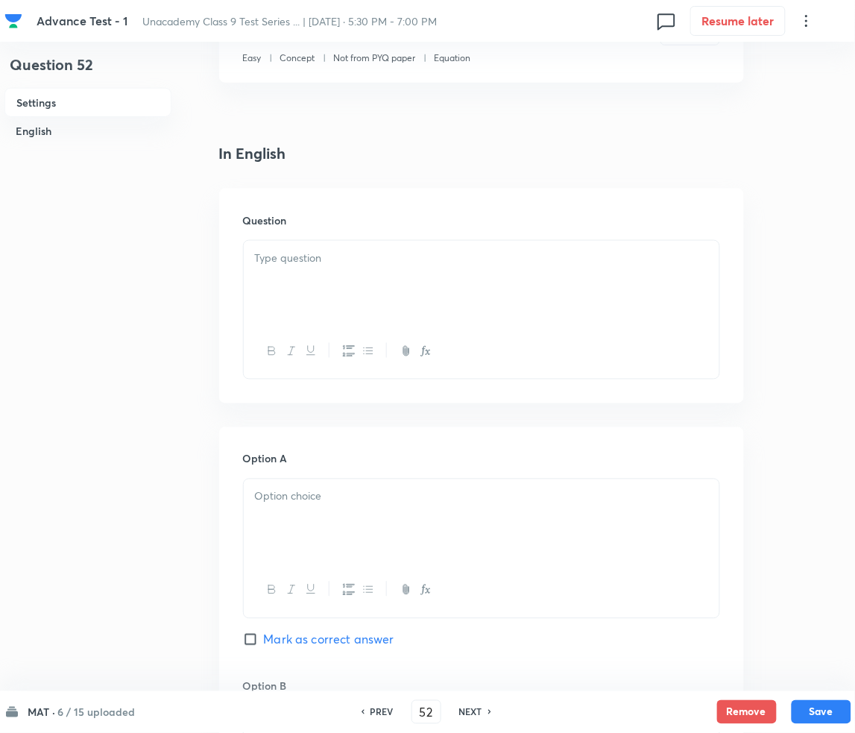
scroll to position [298, 0]
click at [315, 268] on div at bounding box center [482, 280] width 476 height 83
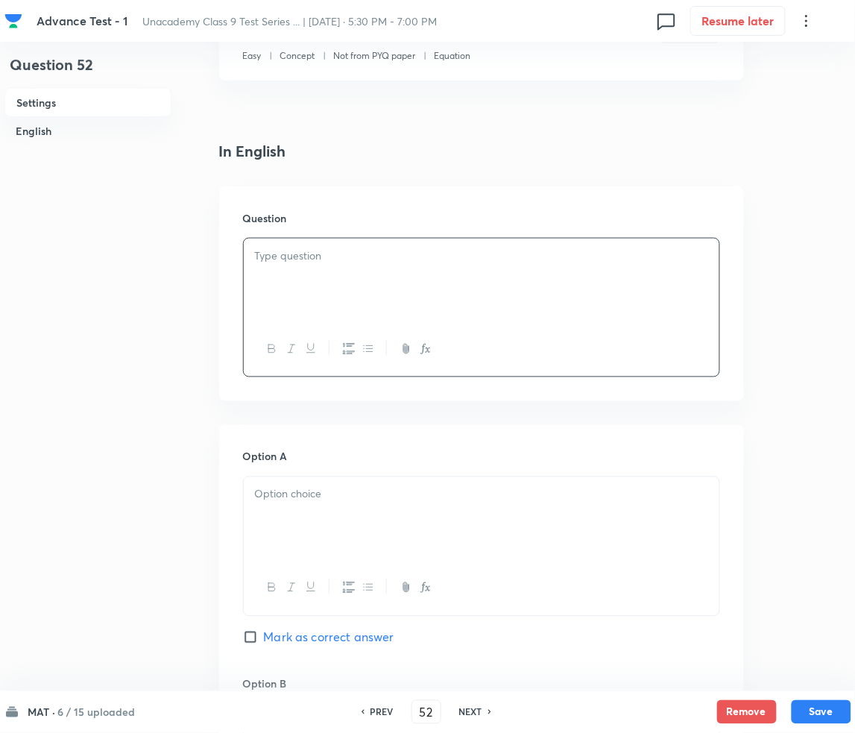
paste div
click at [271, 253] on span "HARD: NUMBER SERIES" at bounding box center [326, 255] width 129 height 16
click at [350, 494] on p at bounding box center [481, 494] width 453 height 17
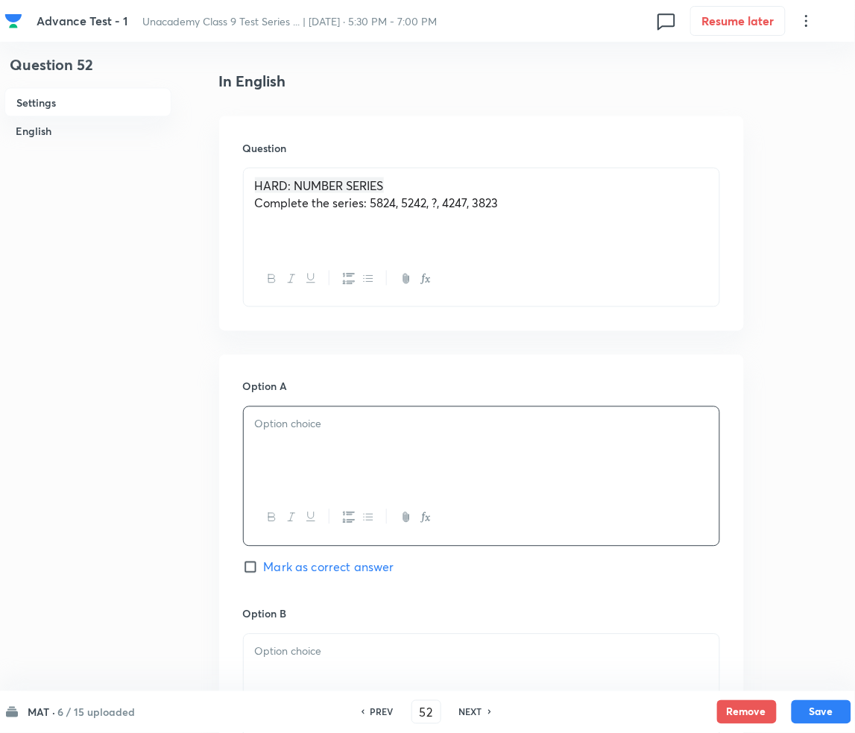
scroll to position [496, 0]
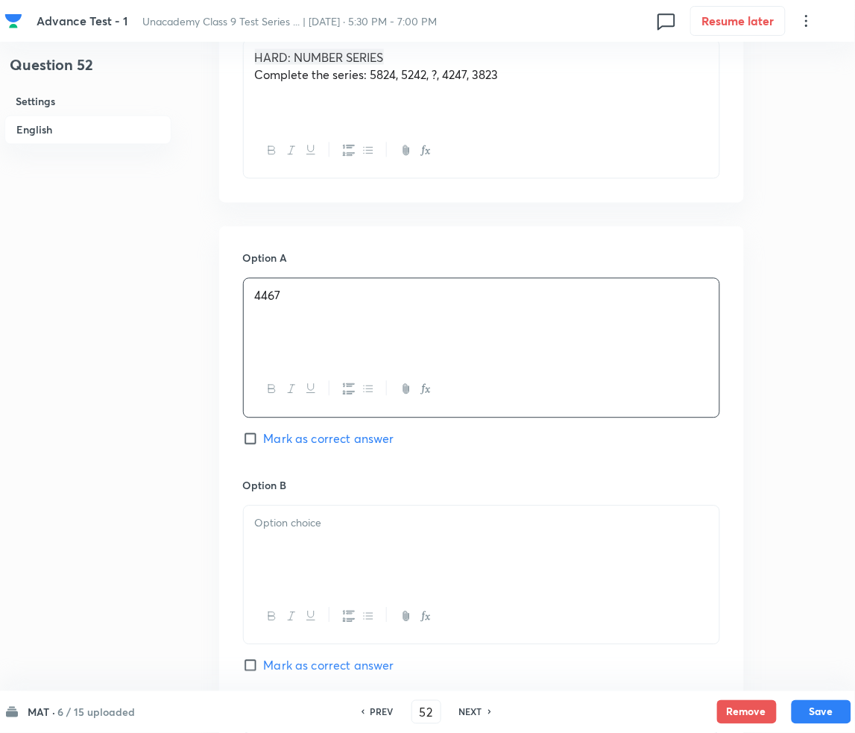
click at [323, 537] on div at bounding box center [482, 547] width 476 height 83
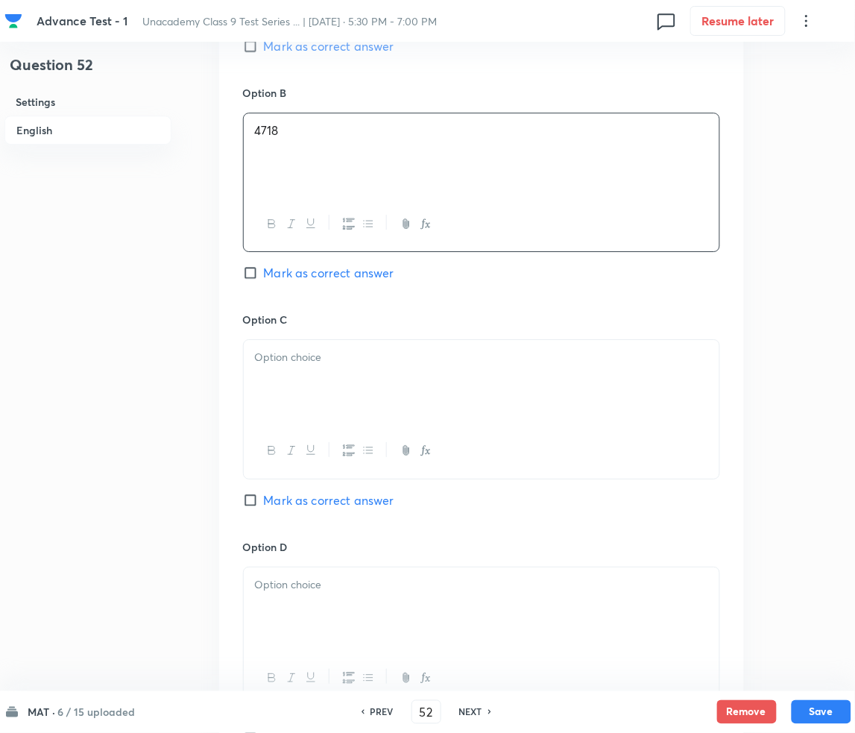
scroll to position [894, 0]
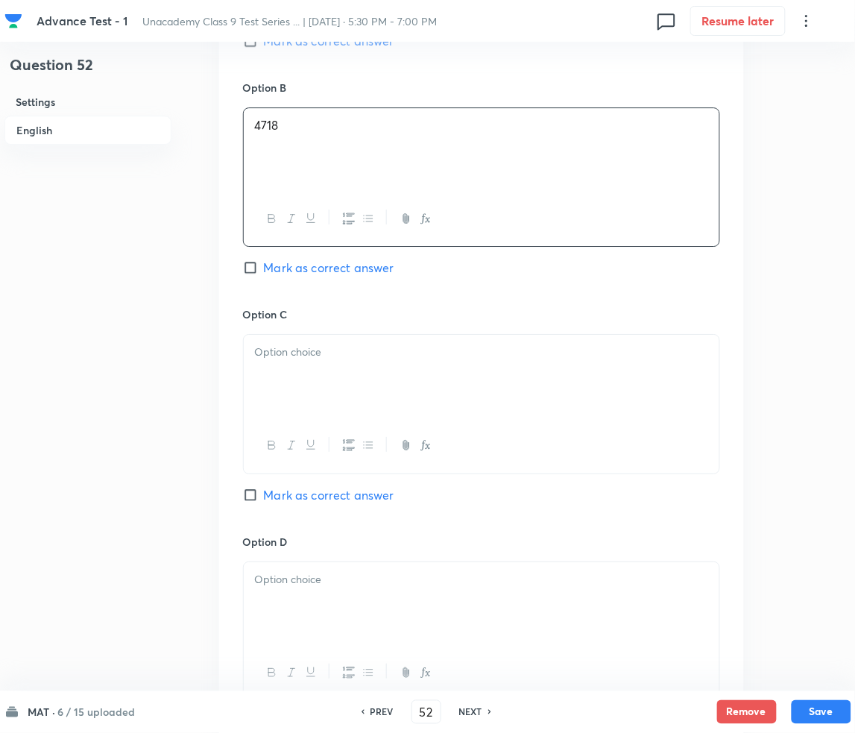
click at [277, 272] on span "Mark as correct answer" at bounding box center [329, 268] width 130 height 18
click at [264, 272] on input "Mark as correct answer" at bounding box center [253, 267] width 21 height 15
click at [299, 393] on div at bounding box center [482, 376] width 476 height 83
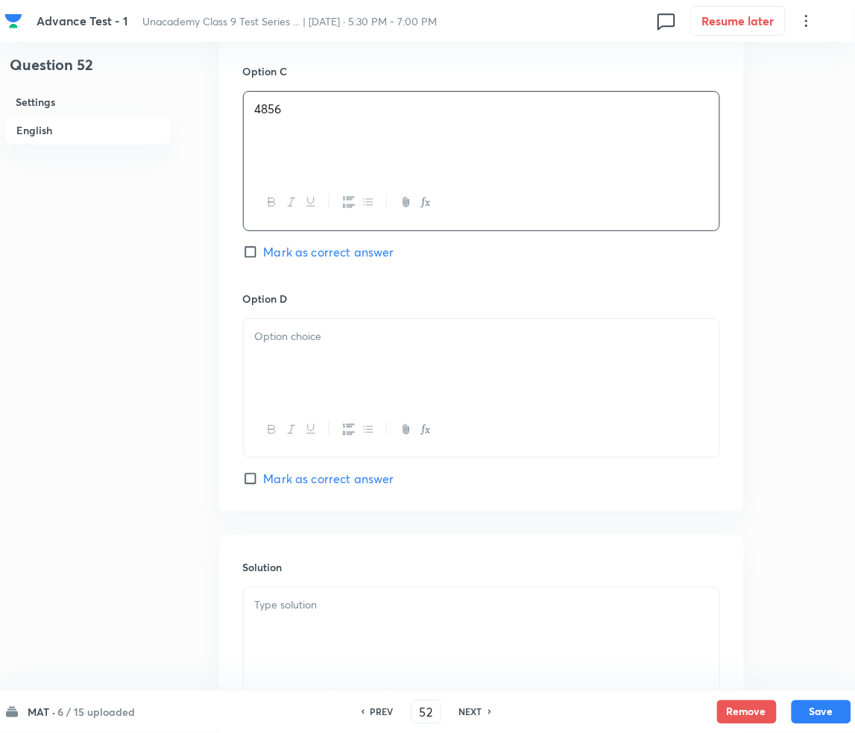
scroll to position [1193, 0]
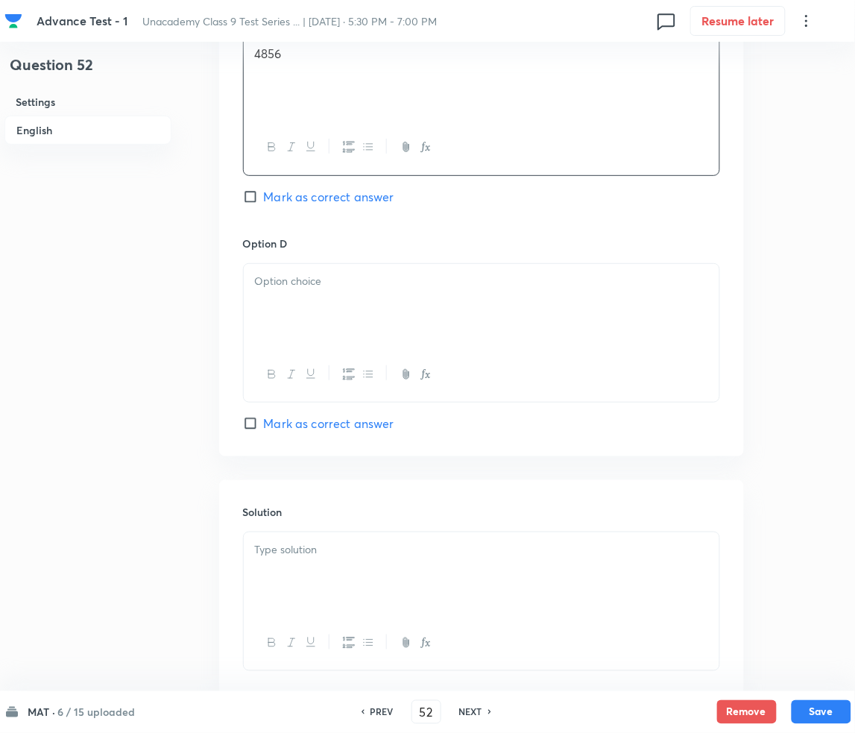
click at [289, 260] on div "Option D [PERSON_NAME] as correct answer" at bounding box center [481, 334] width 477 height 197
click at [278, 284] on p at bounding box center [481, 281] width 453 height 17
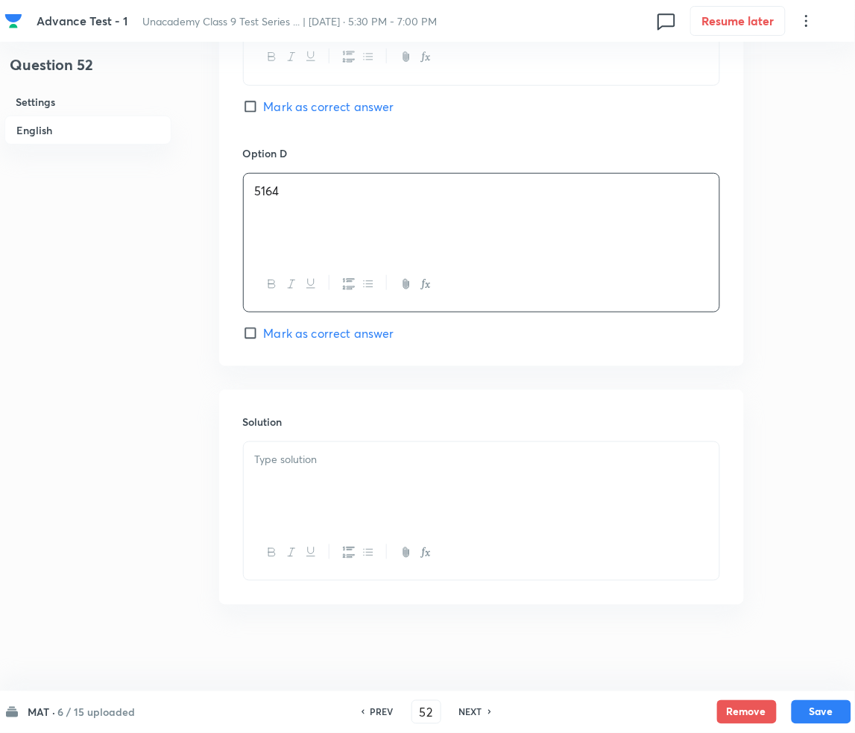
scroll to position [1286, 0]
drag, startPoint x: 324, startPoint y: 454, endPoint x: 332, endPoint y: 458, distance: 8.3
click at [324, 455] on p at bounding box center [481, 456] width 453 height 17
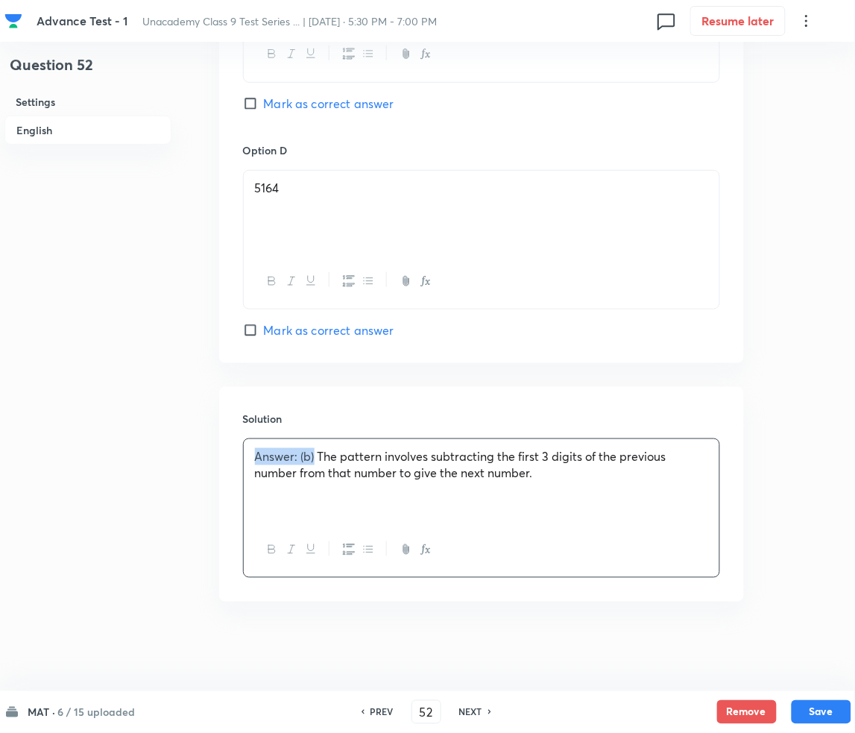
drag, startPoint x: 313, startPoint y: 456, endPoint x: 248, endPoint y: 455, distance: 64.9
click at [248, 455] on div "Answer: (b) The pattern involves subtracting the first 3 digits of the previous…" at bounding box center [482, 480] width 476 height 83
click at [815, 715] on button "Save" at bounding box center [822, 710] width 60 height 24
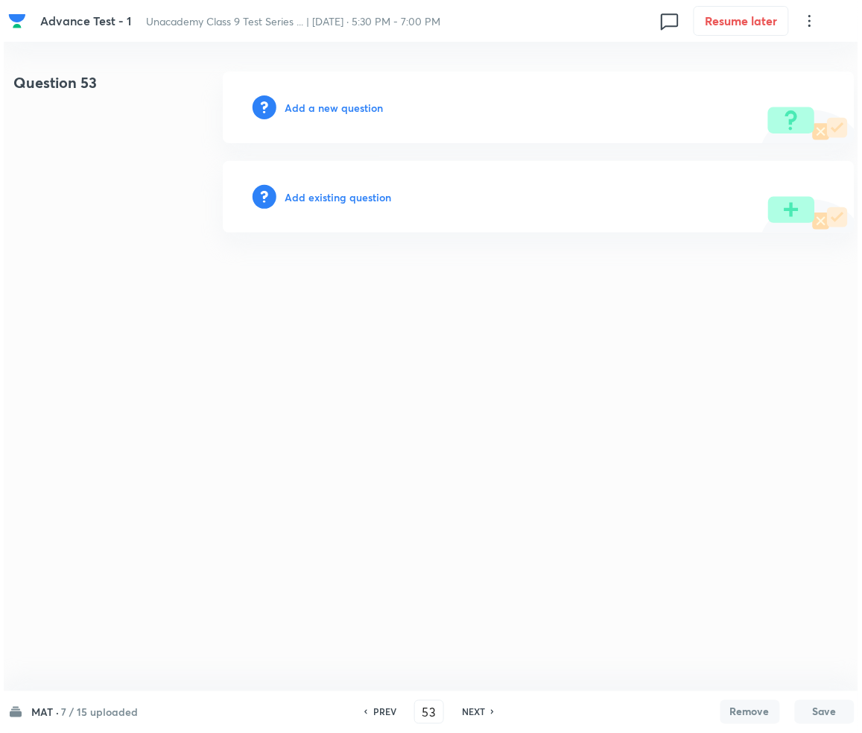
scroll to position [0, 0]
click at [306, 104] on h6 "Add a new question" at bounding box center [334, 108] width 98 height 16
click at [306, 104] on h6 "Choose a question type" at bounding box center [342, 108] width 115 height 16
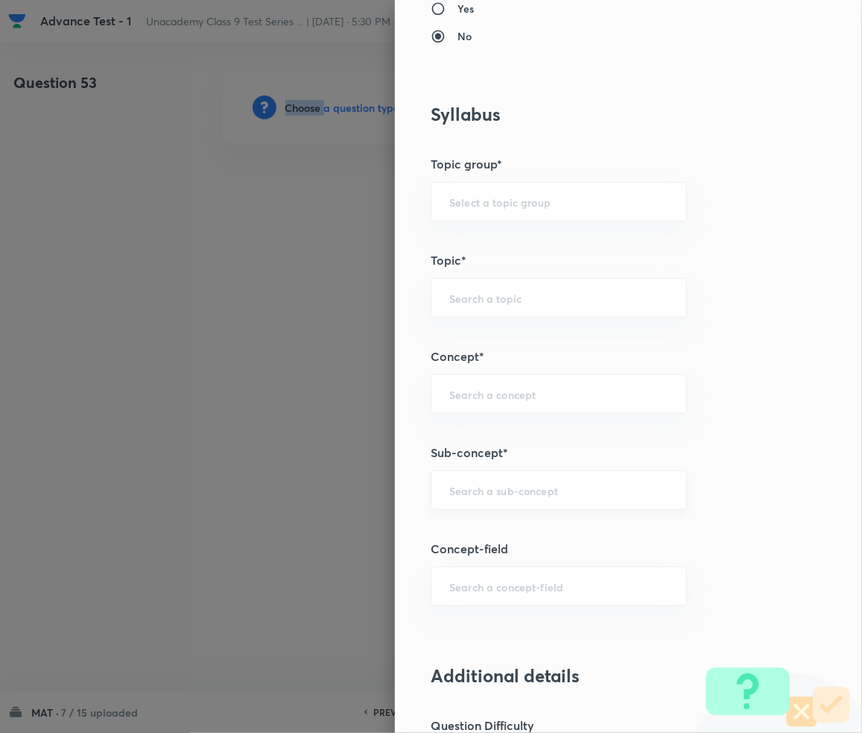
scroll to position [695, 0]
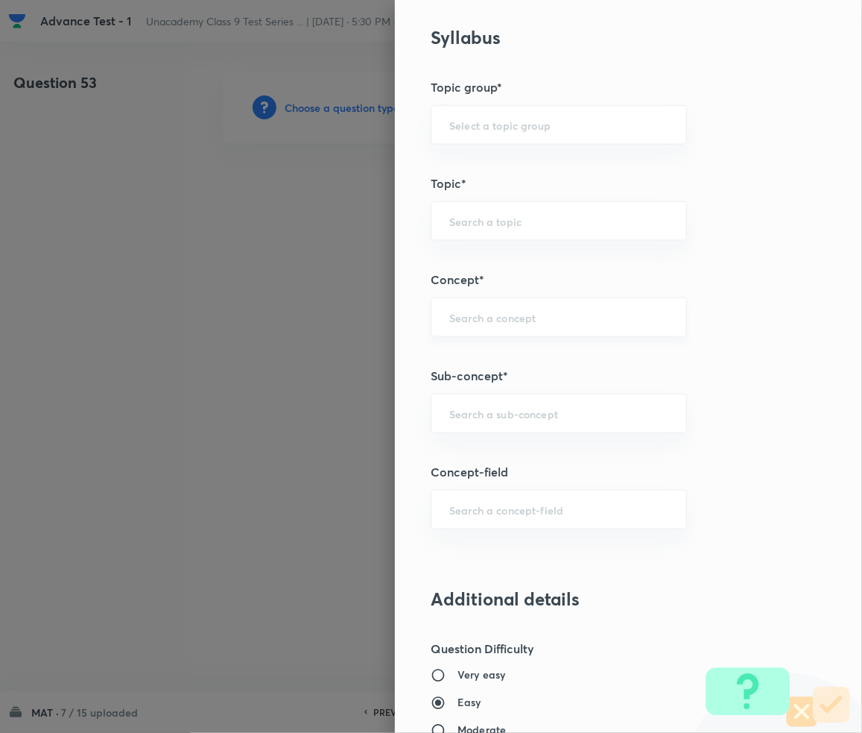
click at [487, 322] on input "text" at bounding box center [558, 317] width 219 height 14
click at [492, 398] on div "​" at bounding box center [559, 414] width 256 height 40
paste input "Number Series"
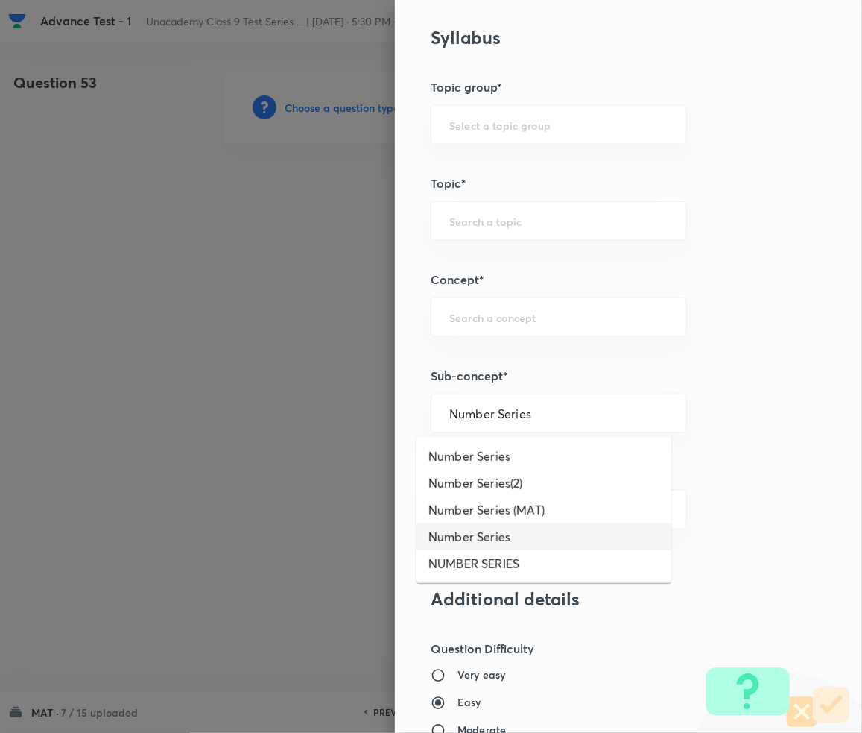
click at [461, 540] on li "Number Series" at bounding box center [544, 536] width 255 height 27
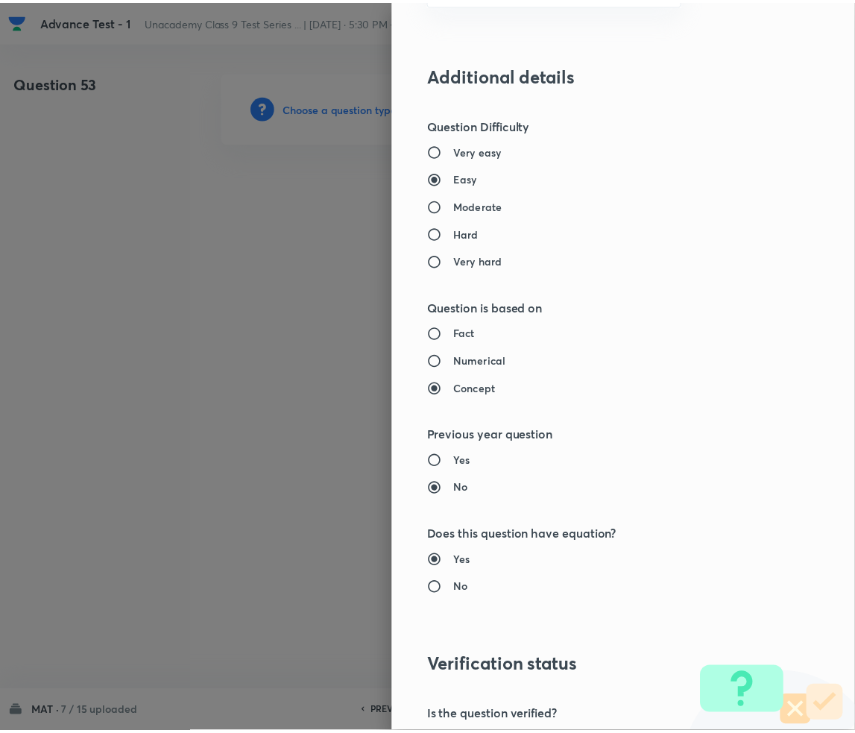
scroll to position [1399, 0]
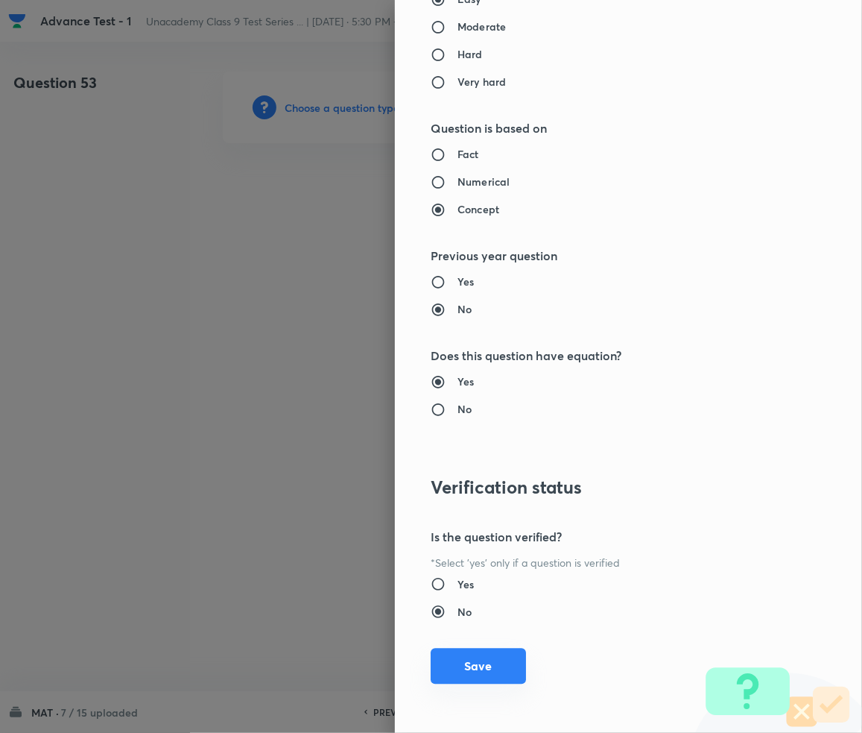
click at [459, 660] on button "Save" at bounding box center [478, 666] width 95 height 36
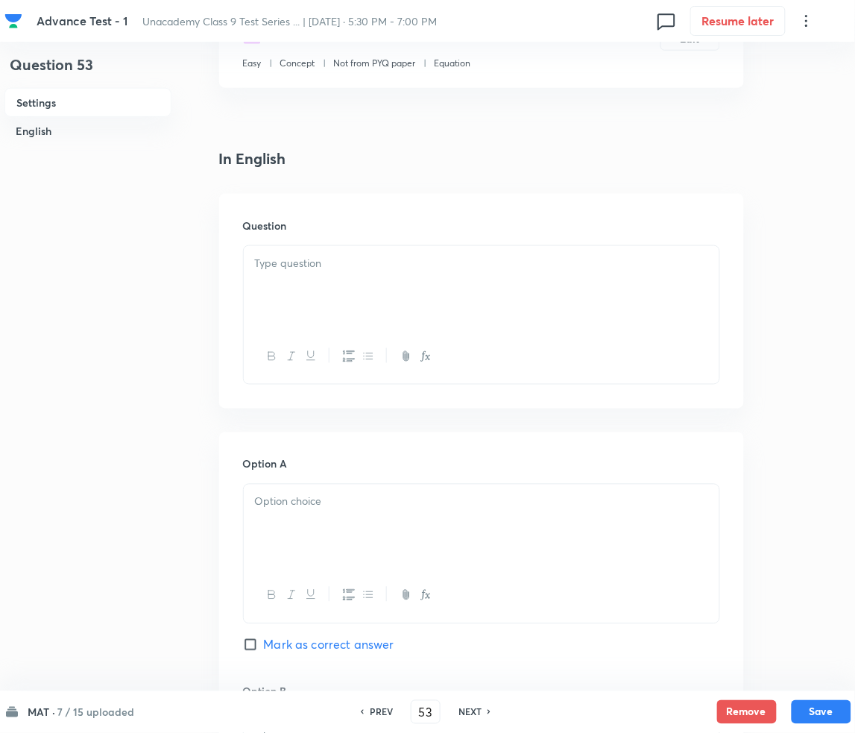
scroll to position [298, 0]
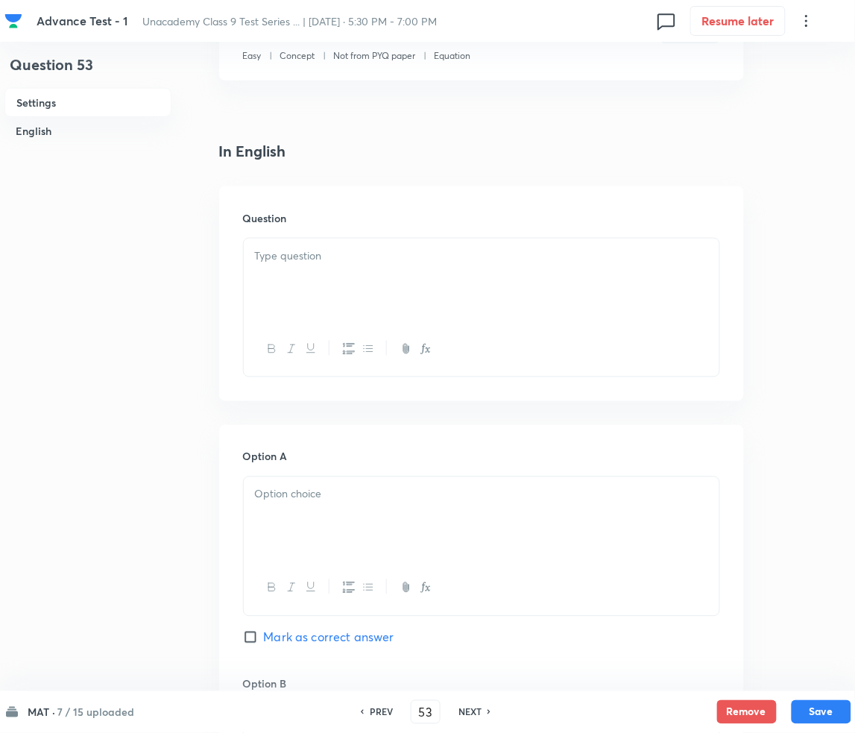
click at [337, 270] on div at bounding box center [482, 280] width 476 height 83
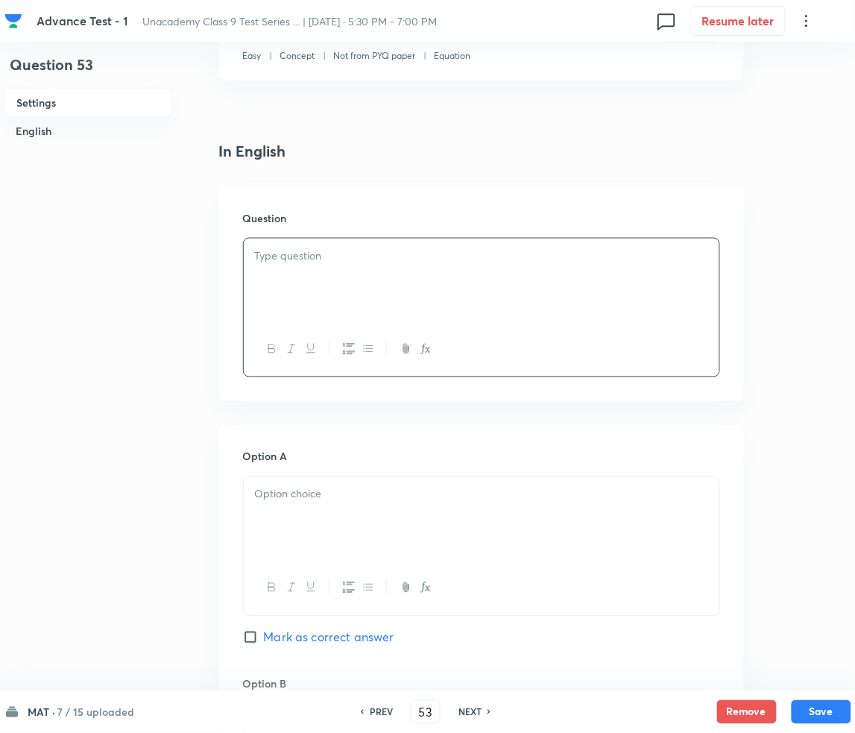
click at [293, 269] on div at bounding box center [482, 280] width 476 height 83
paste div
click at [268, 260] on span "EASY : MISSING TERMS IN FIGURES" at bounding box center [358, 255] width 192 height 16
click at [479, 288] on div "EASY : MISSING TERMS IN FIGURES" at bounding box center [482, 280] width 476 height 83
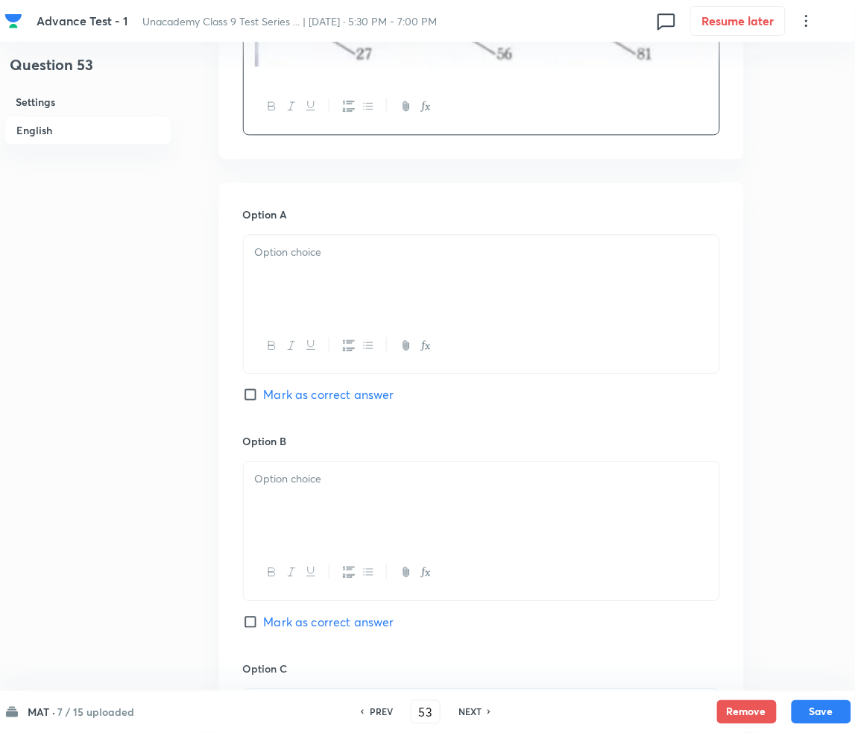
scroll to position [695, 0]
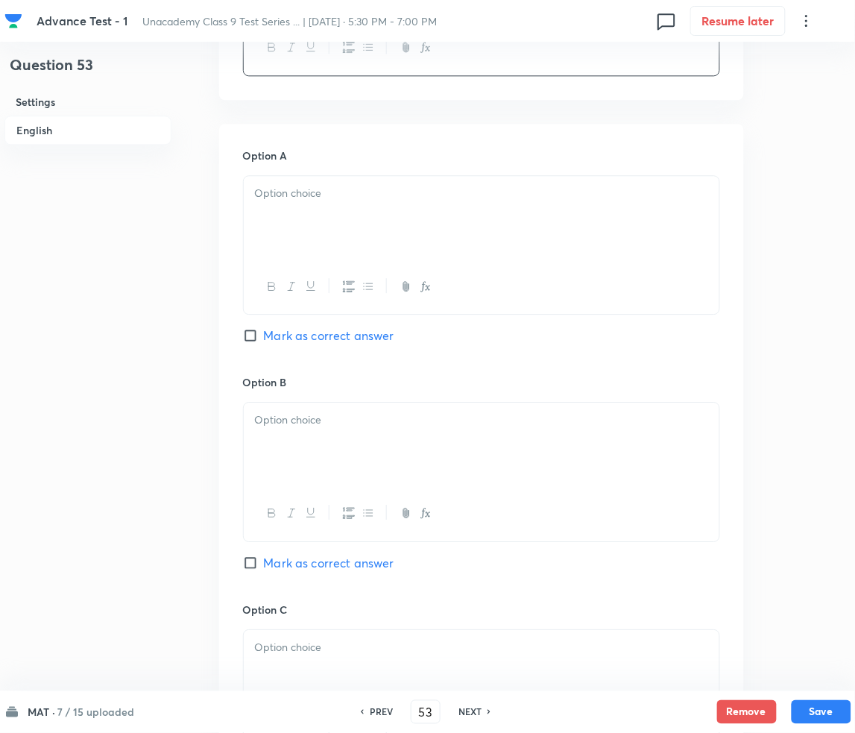
drag, startPoint x: 320, startPoint y: 209, endPoint x: 298, endPoint y: 212, distance: 21.8
click at [320, 209] on div at bounding box center [482, 217] width 476 height 83
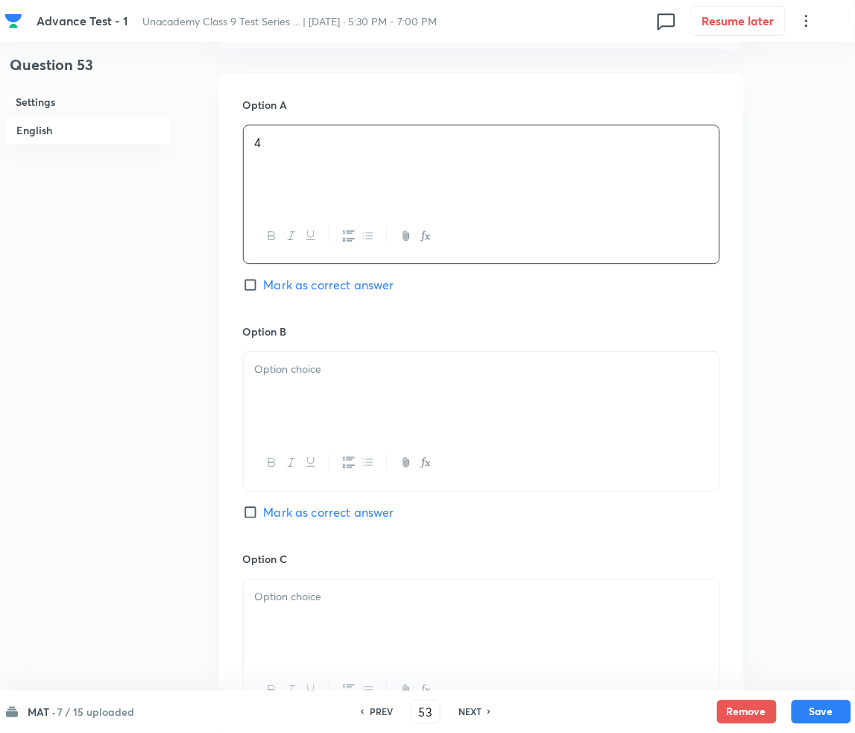
scroll to position [994, 0]
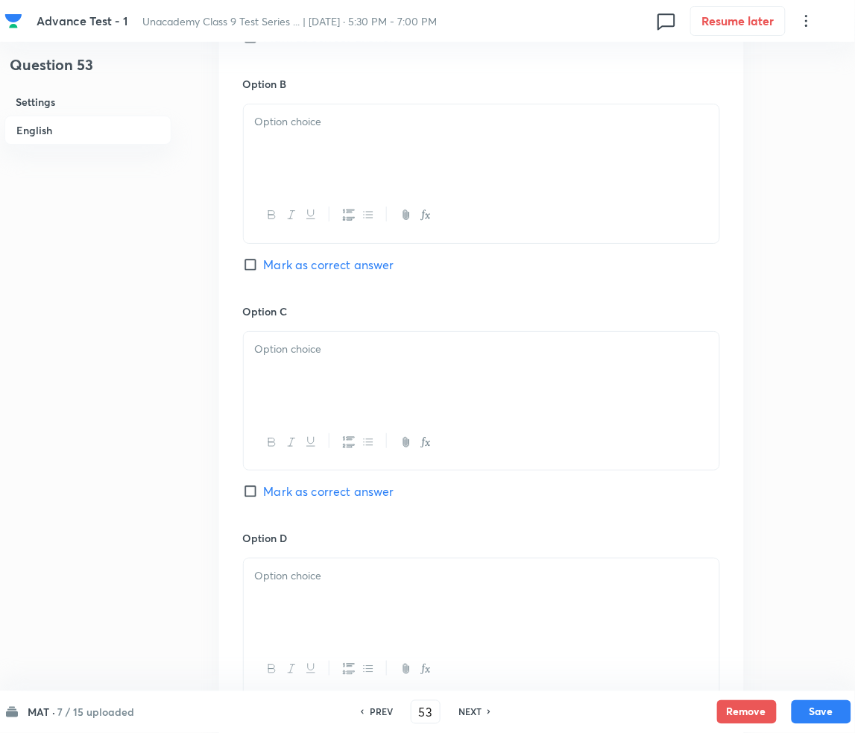
click at [314, 169] on div at bounding box center [482, 145] width 476 height 83
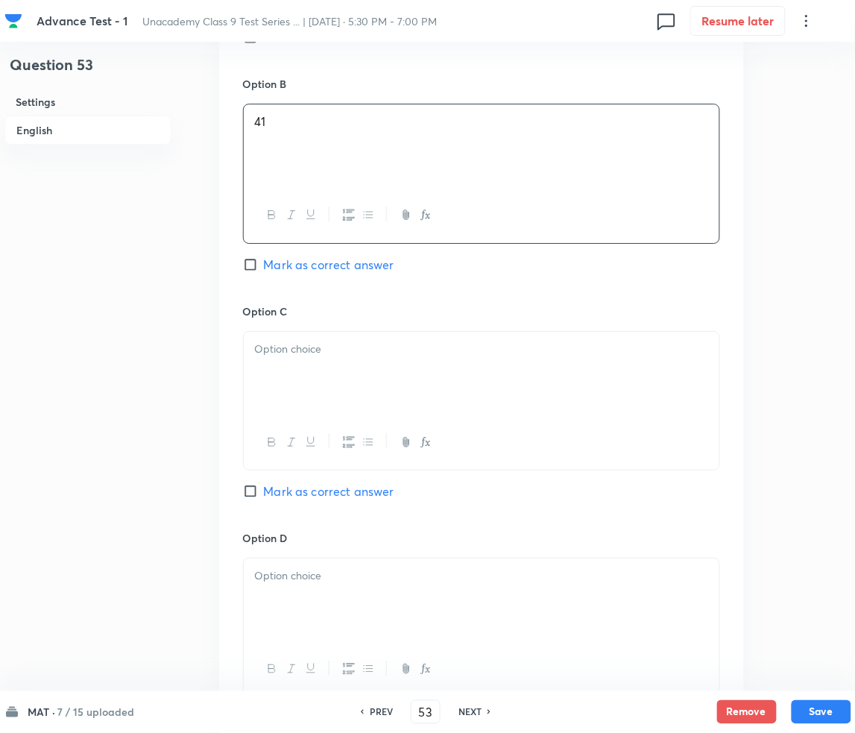
click at [280, 370] on div at bounding box center [482, 373] width 476 height 83
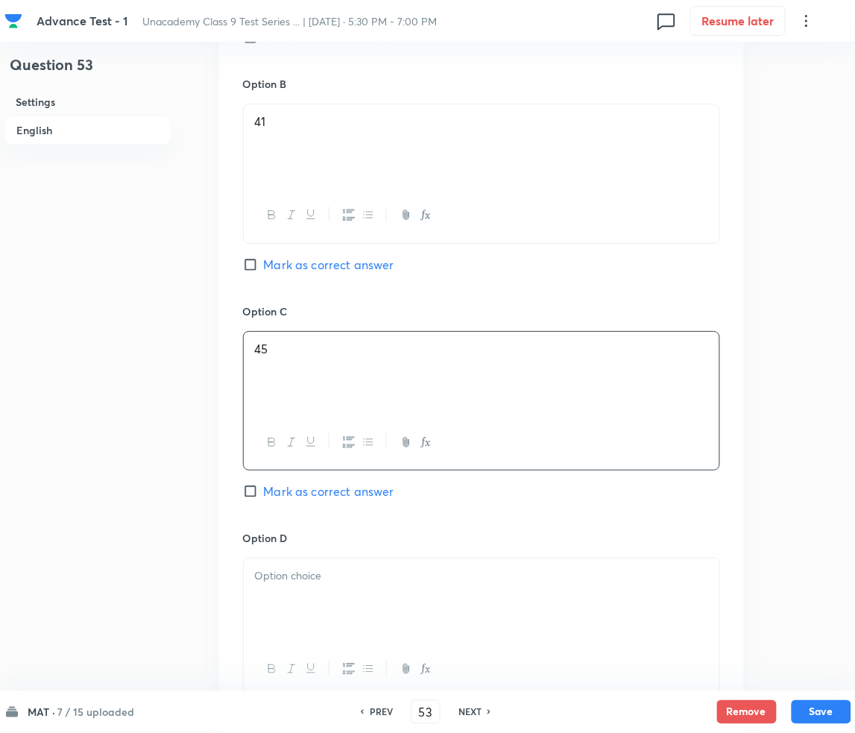
click at [252, 493] on input "Mark as correct answer" at bounding box center [253, 491] width 21 height 15
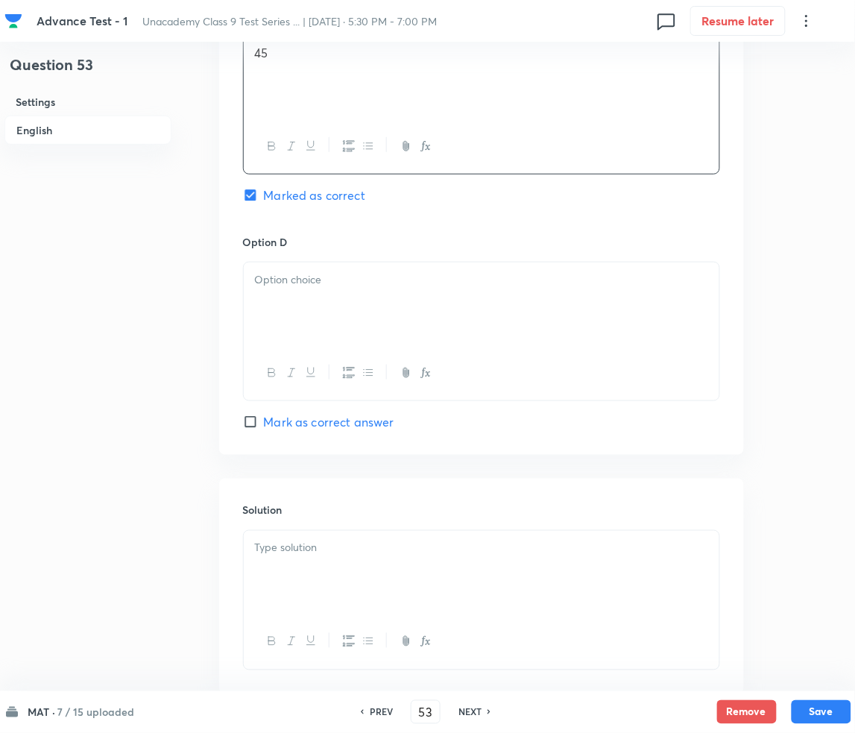
scroll to position [1292, 0]
click at [308, 309] on div at bounding box center [482, 301] width 476 height 83
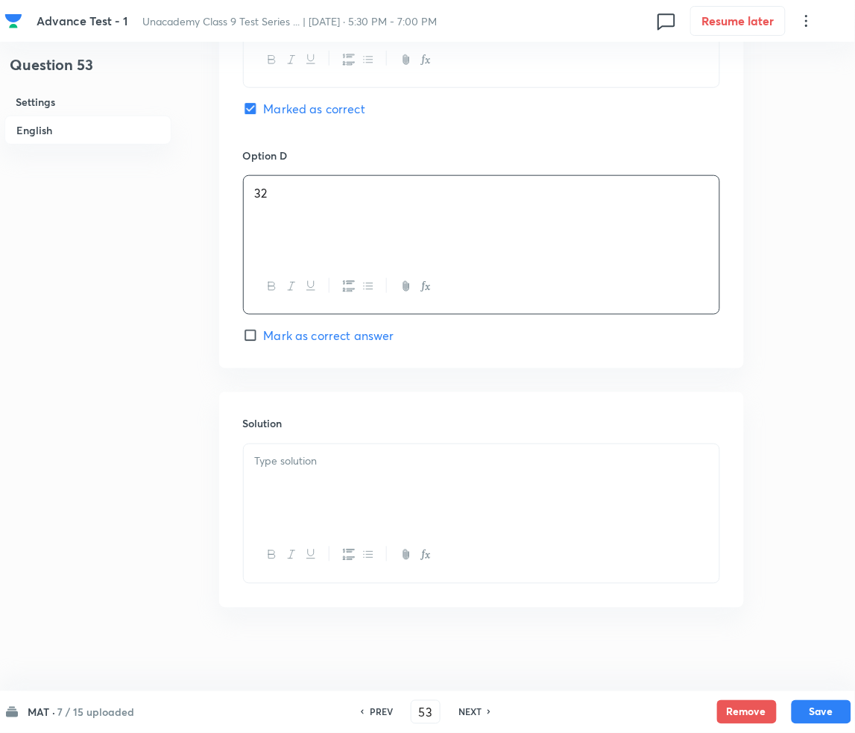
scroll to position [1382, 0]
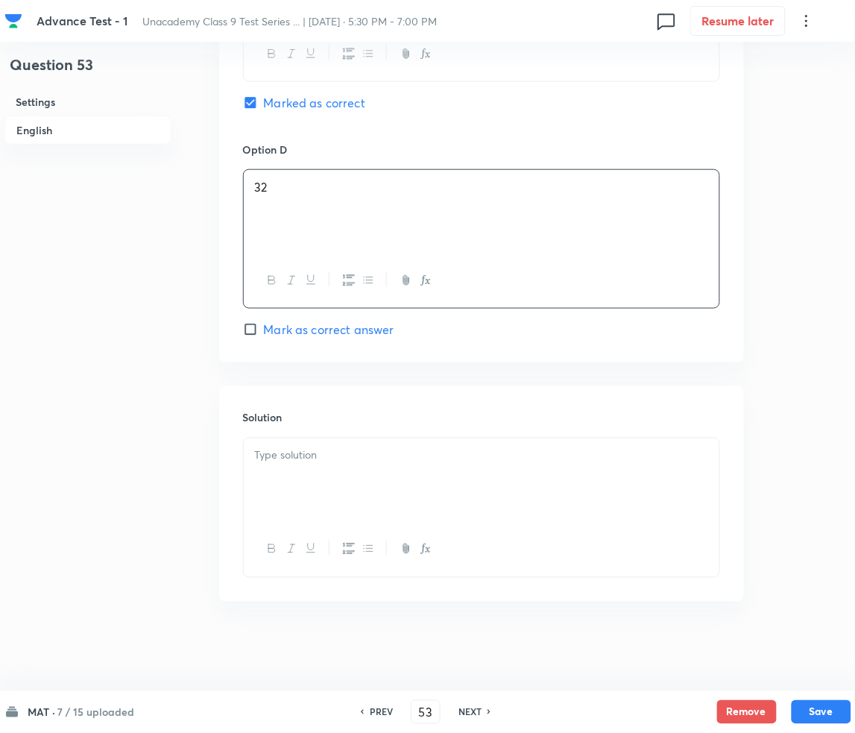
drag, startPoint x: 326, startPoint y: 477, endPoint x: 313, endPoint y: 473, distance: 14.1
click at [326, 477] on div at bounding box center [482, 479] width 476 height 83
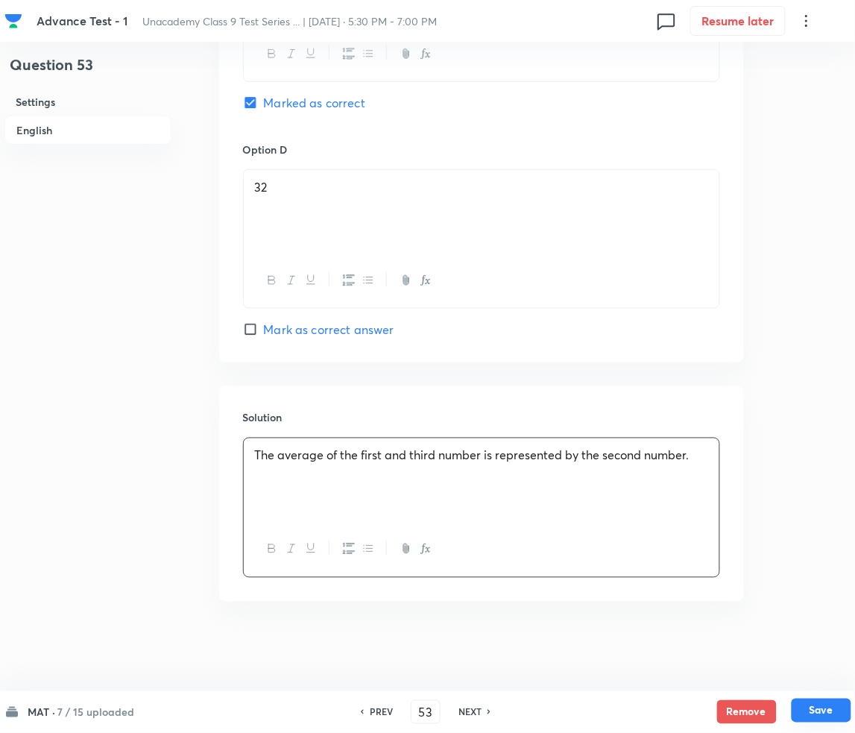
click at [820, 704] on button "Save" at bounding box center [822, 710] width 60 height 24
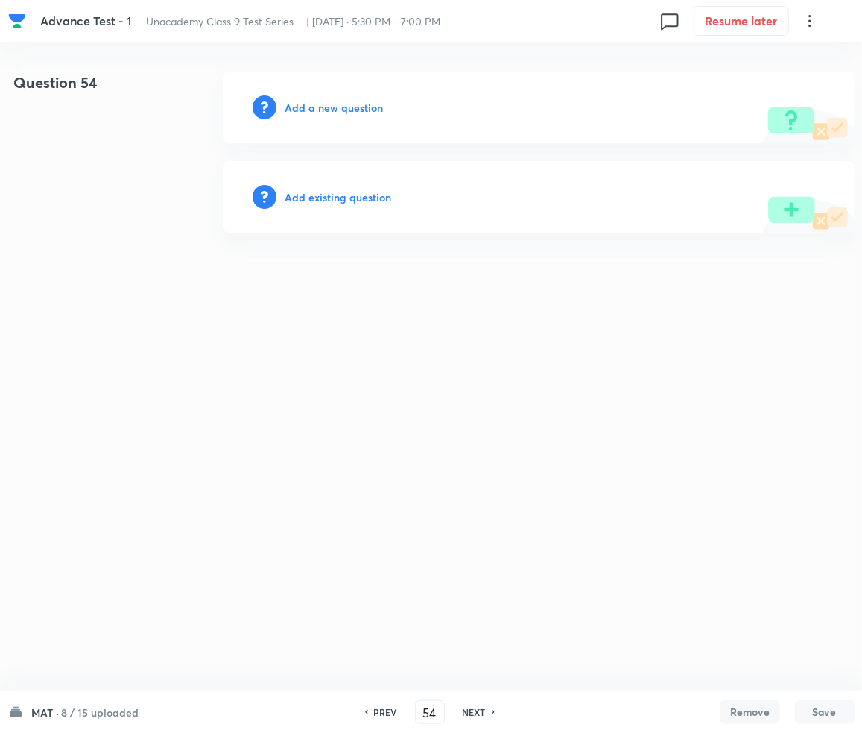
click at [344, 112] on h6 "Add a new question" at bounding box center [334, 108] width 98 height 16
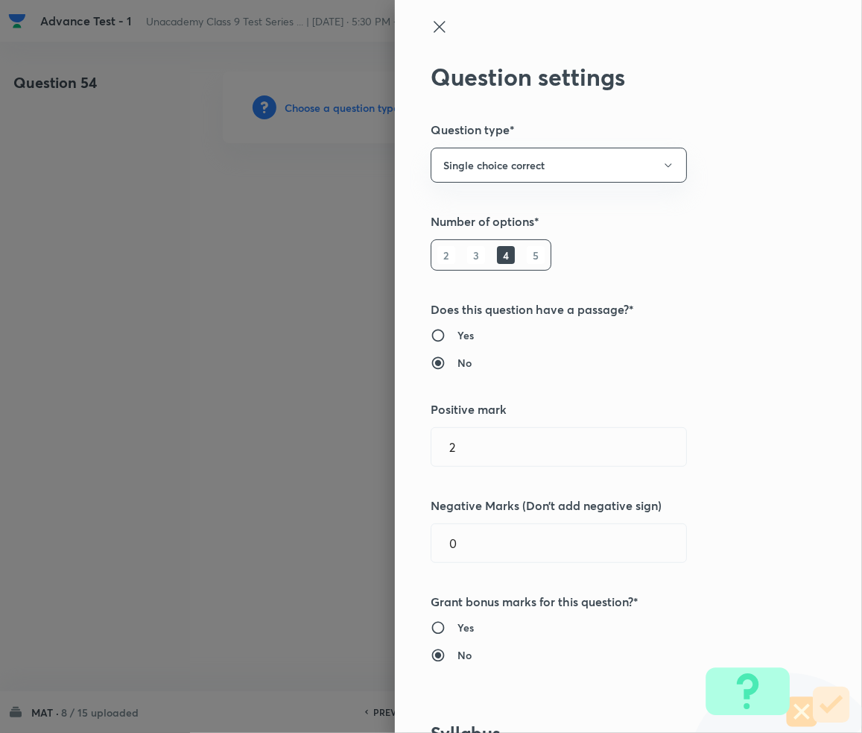
click at [344, 112] on div at bounding box center [431, 366] width 862 height 733
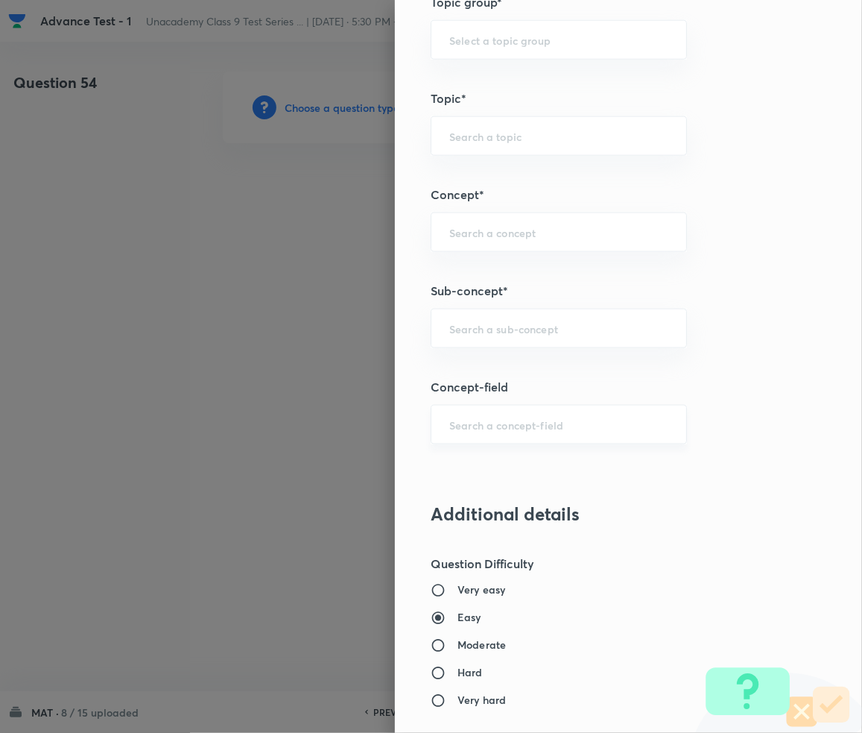
scroll to position [795, 0]
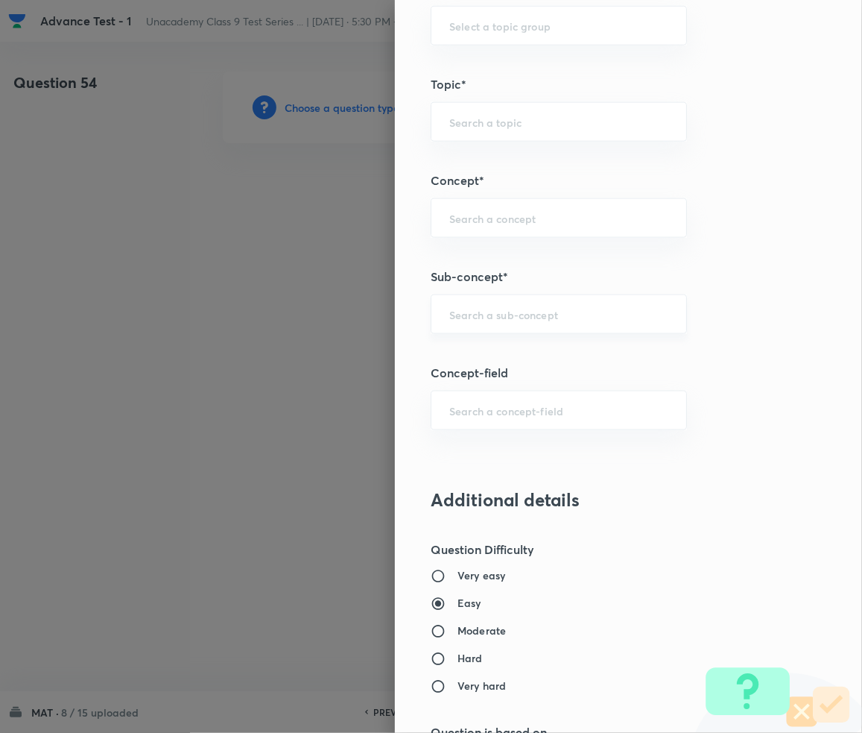
click at [484, 332] on div "​" at bounding box center [559, 314] width 256 height 40
click at [484, 303] on div "​" at bounding box center [559, 314] width 256 height 40
paste input "Number Series"
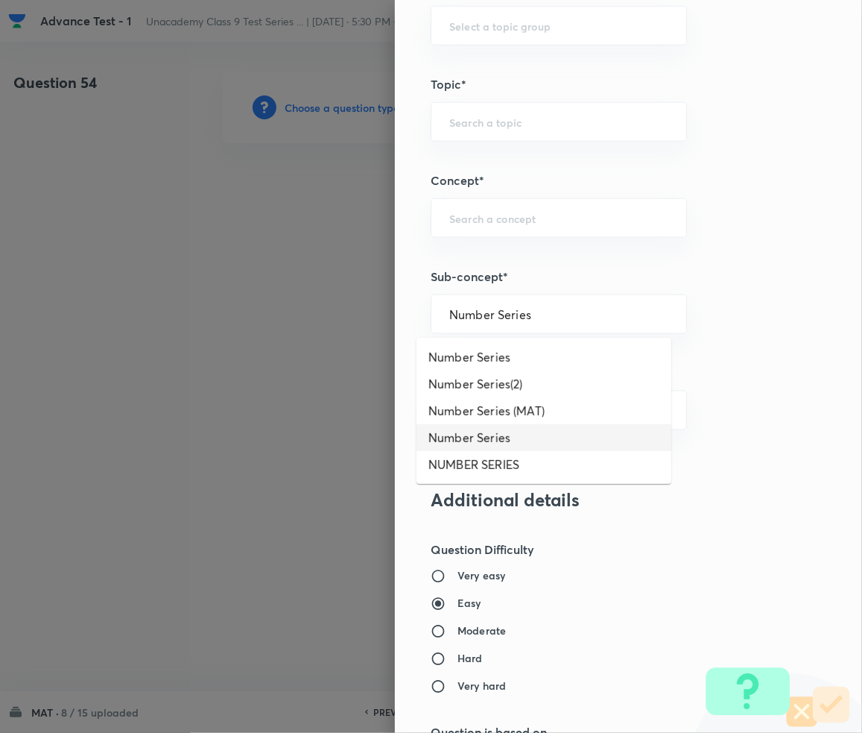
click at [486, 440] on li "Number Series" at bounding box center [544, 437] width 255 height 27
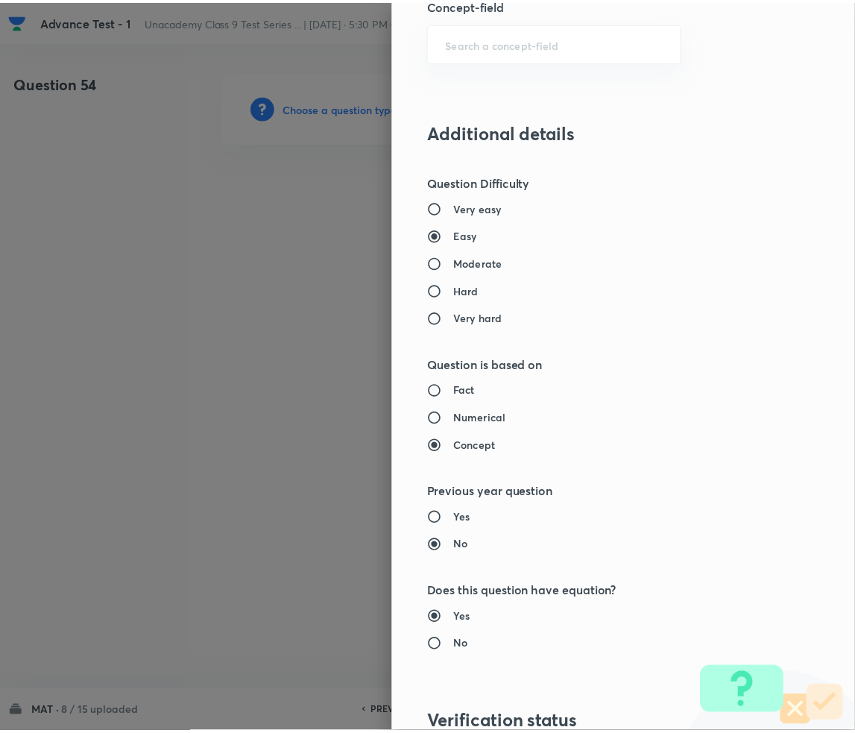
scroll to position [1399, 0]
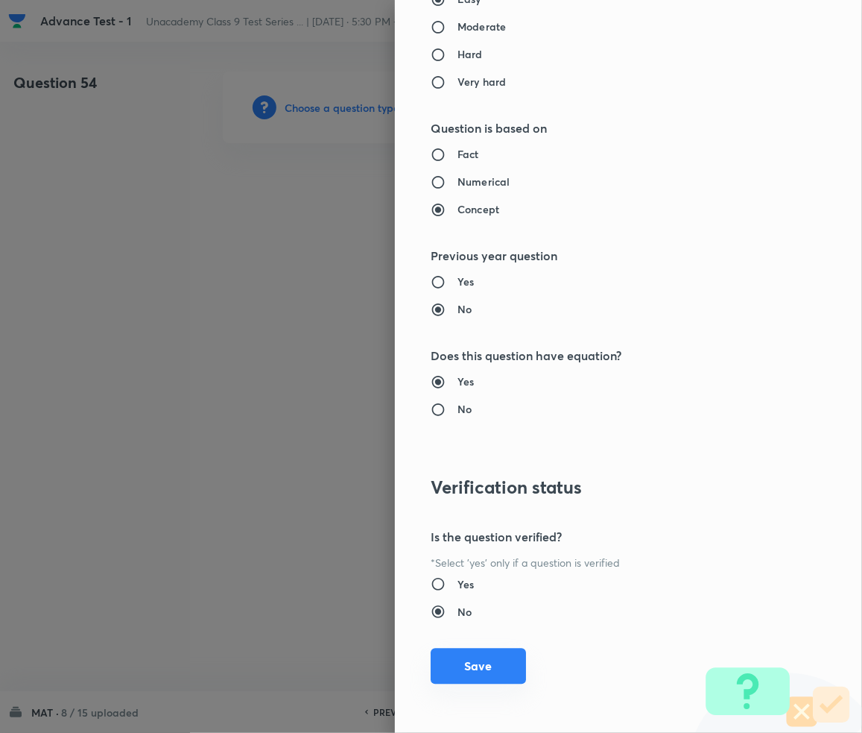
click at [450, 658] on button "Save" at bounding box center [478, 666] width 95 height 36
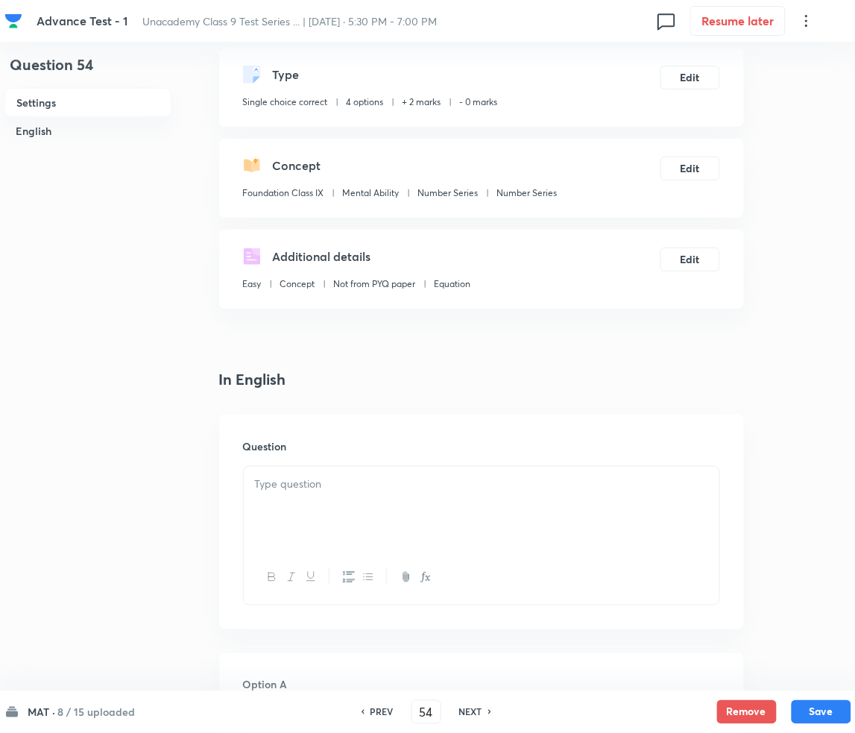
scroll to position [298, 0]
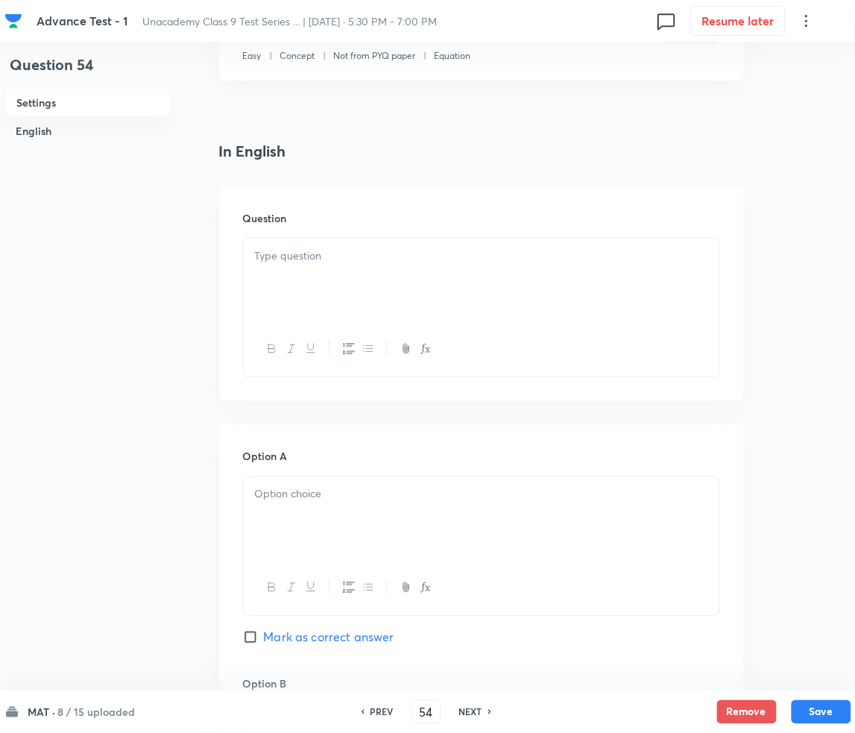
click at [367, 266] on div at bounding box center [482, 280] width 476 height 83
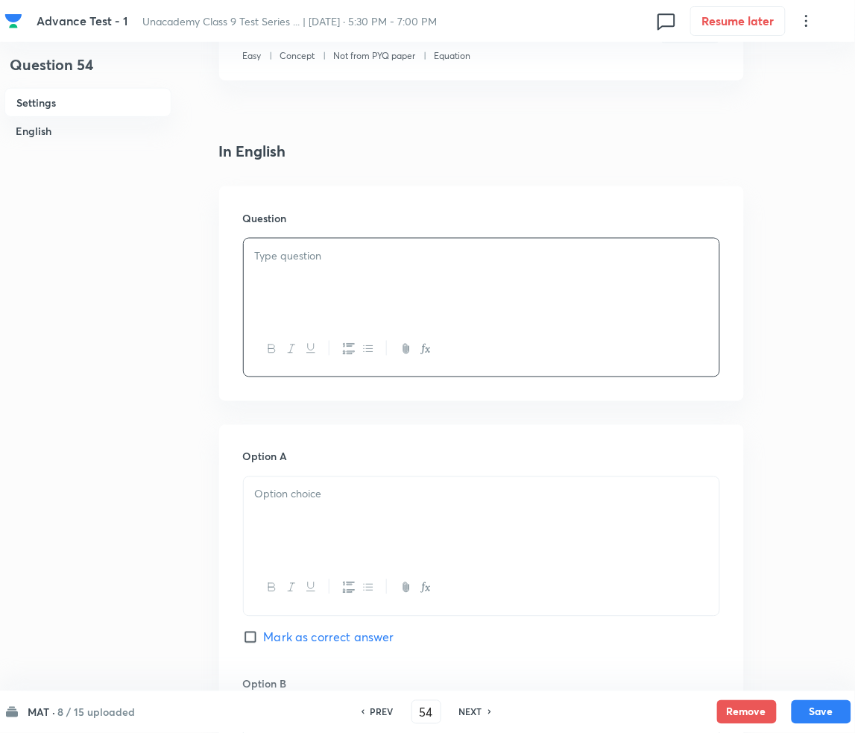
click at [277, 351] on icon "button" at bounding box center [272, 349] width 12 height 12
click at [377, 262] on p "﻿" at bounding box center [481, 255] width 453 height 17
paste div
click at [268, 254] on span "EASY : ALPHABETICAL SERIES" at bounding box center [344, 255] width 165 height 16
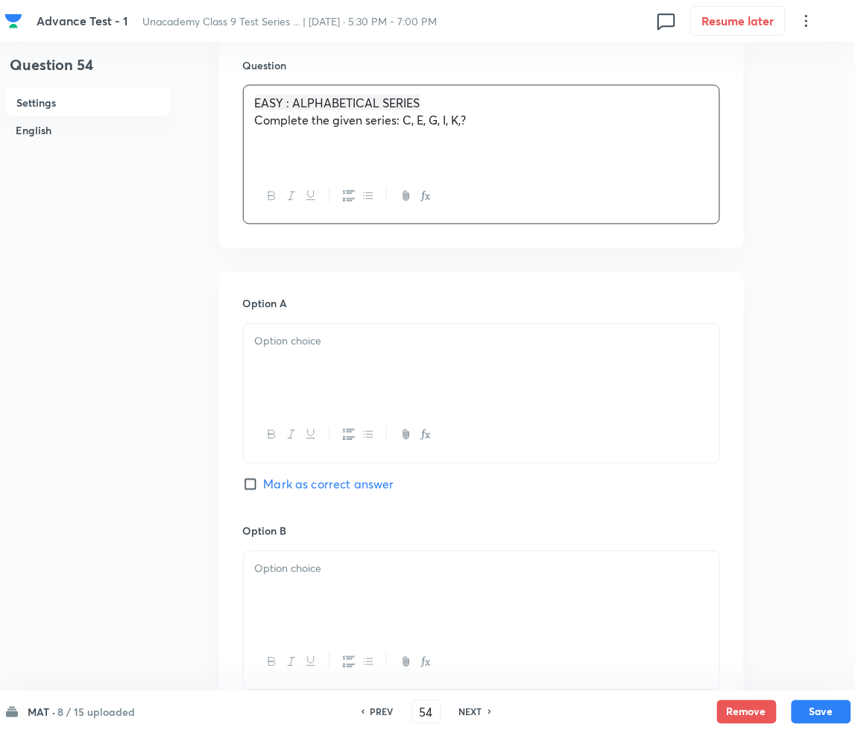
scroll to position [496, 0]
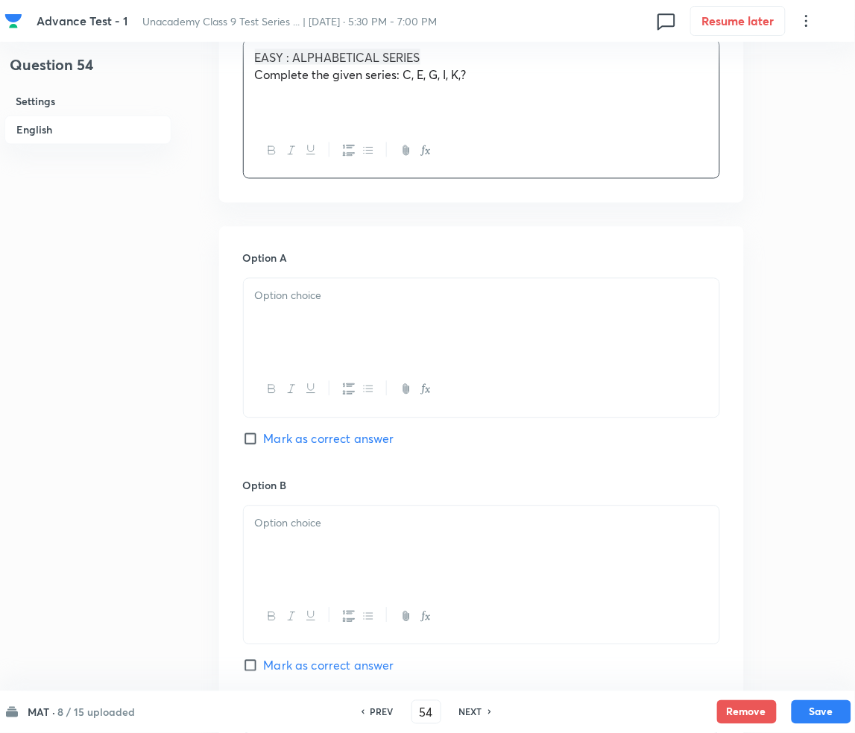
click at [314, 318] on div at bounding box center [482, 320] width 476 height 83
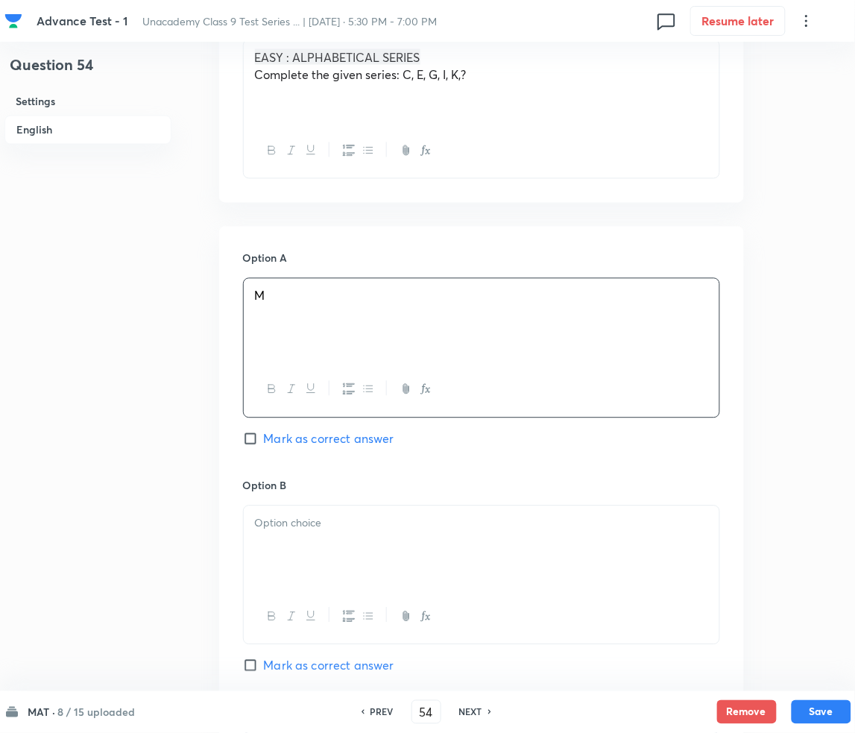
click at [291, 526] on p at bounding box center [481, 523] width 453 height 17
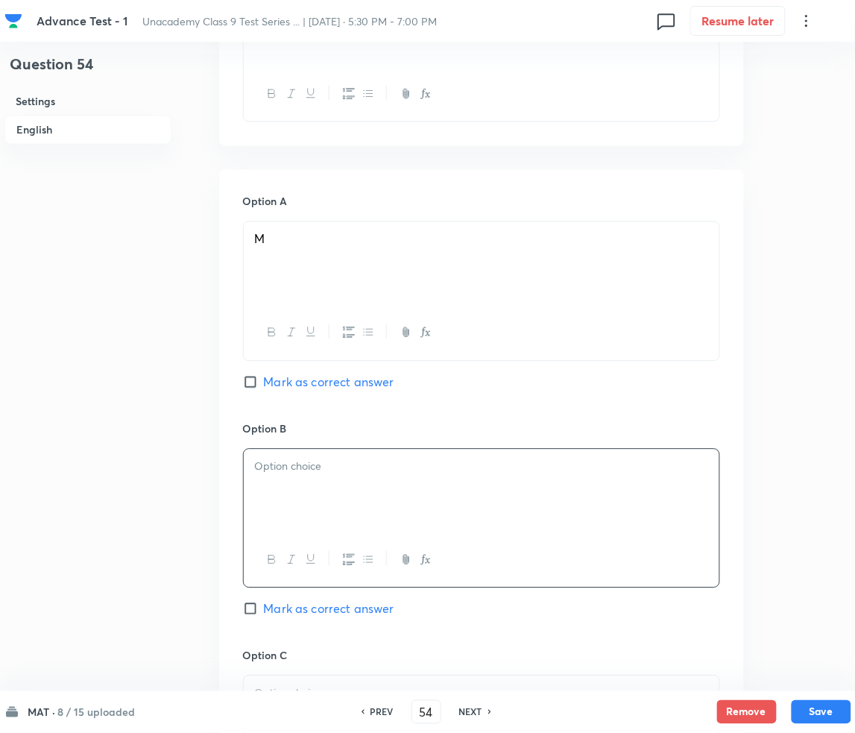
scroll to position [695, 0]
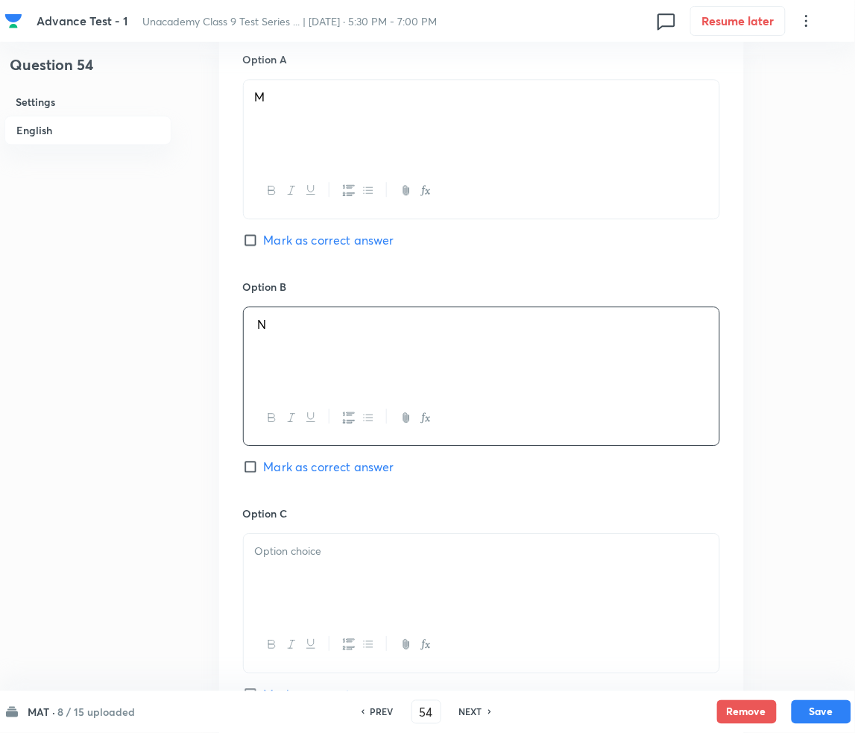
click at [292, 239] on span "Mark as correct answer" at bounding box center [329, 240] width 130 height 18
click at [264, 239] on input "Mark as correct answer" at bounding box center [253, 240] width 21 height 15
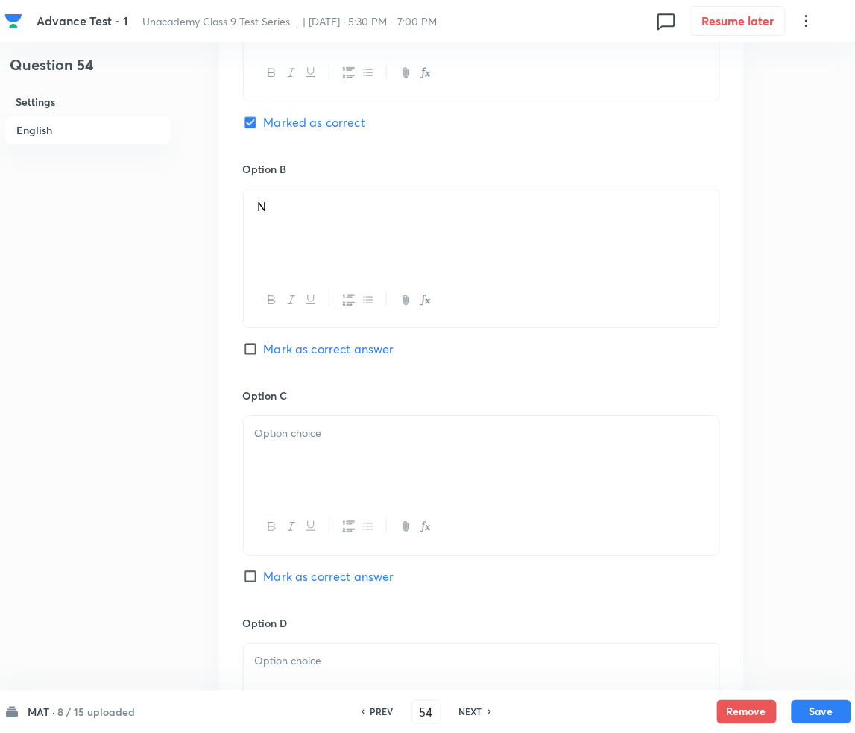
scroll to position [994, 0]
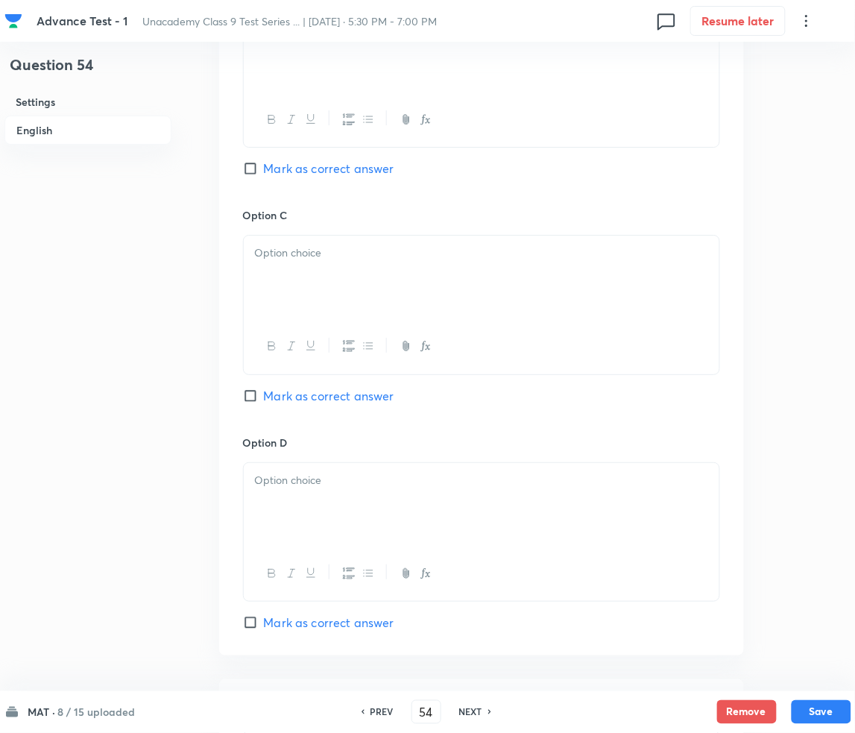
click at [339, 286] on div at bounding box center [482, 277] width 476 height 83
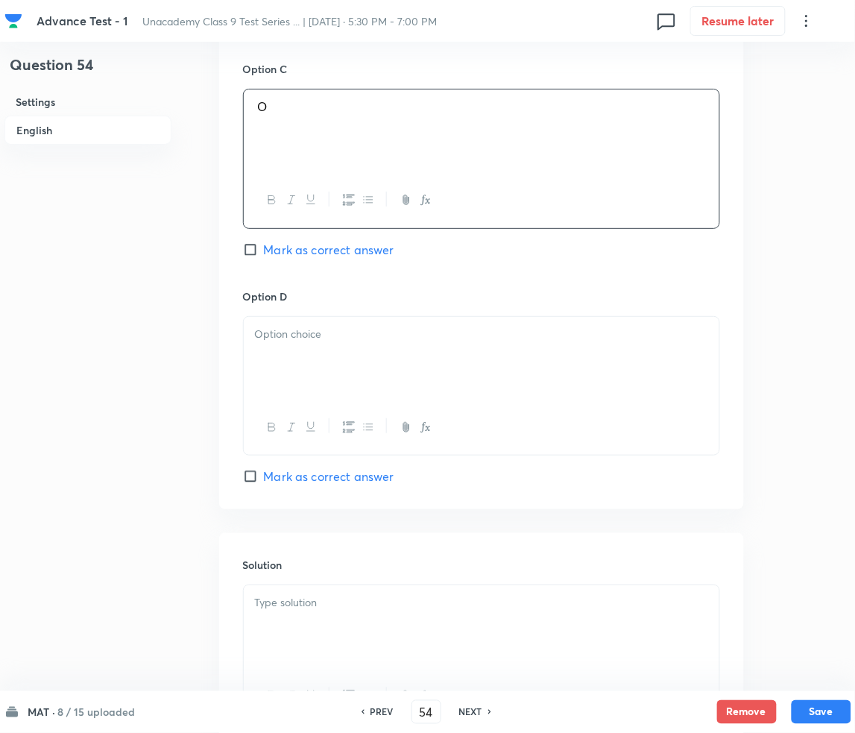
scroll to position [1193, 0]
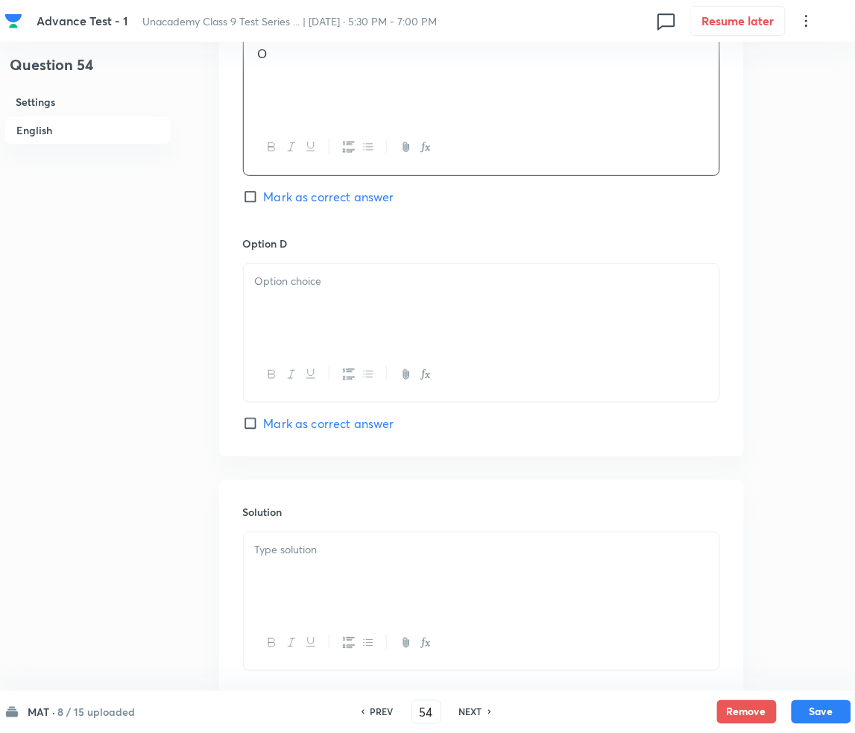
click at [307, 317] on div at bounding box center [482, 305] width 476 height 83
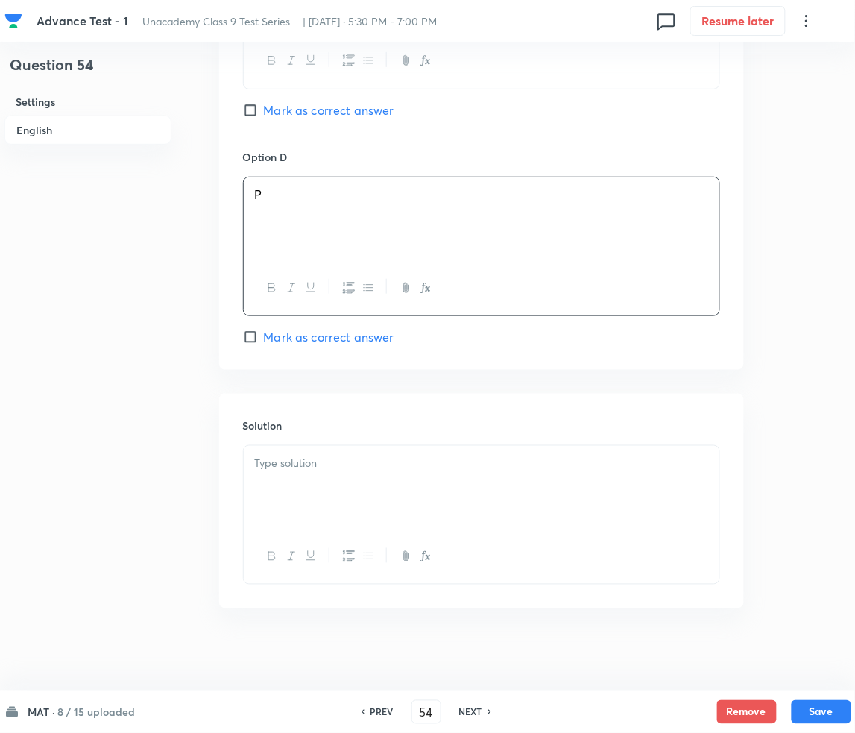
scroll to position [1286, 0]
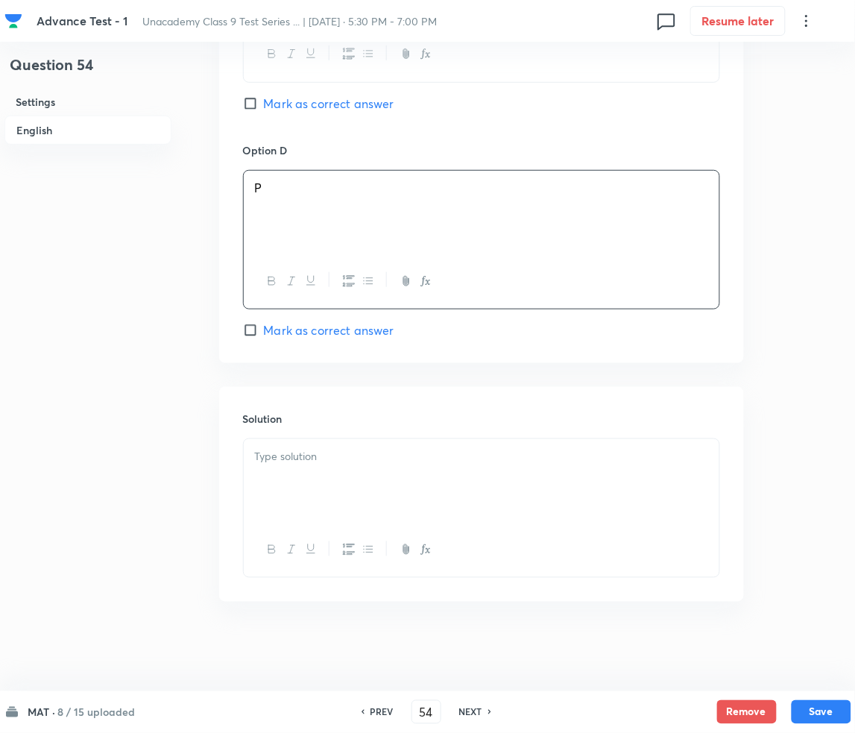
click at [405, 479] on div at bounding box center [482, 480] width 476 height 83
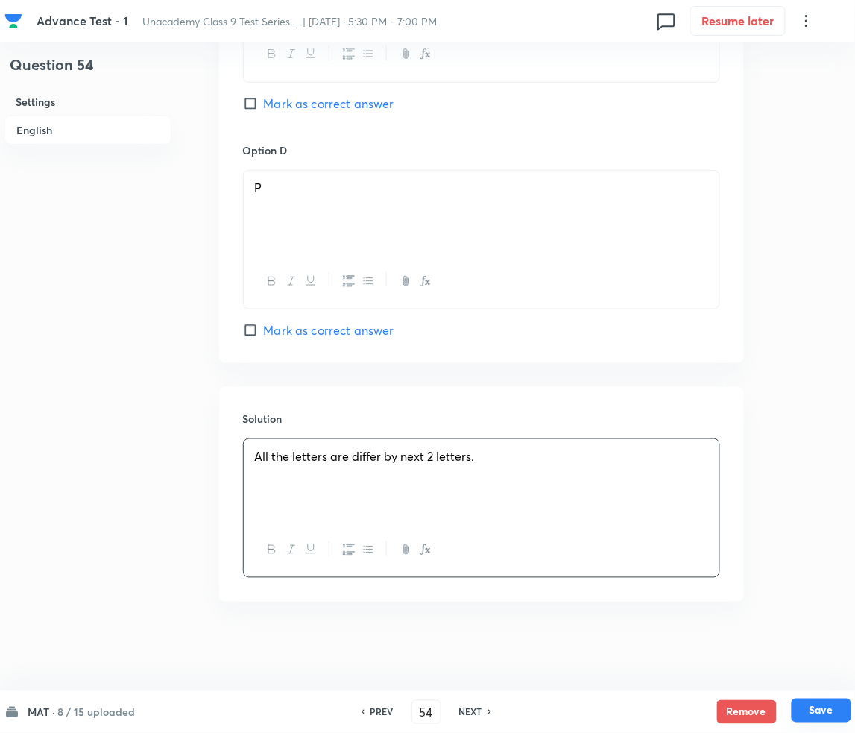
click at [811, 702] on button "Save" at bounding box center [822, 710] width 60 height 24
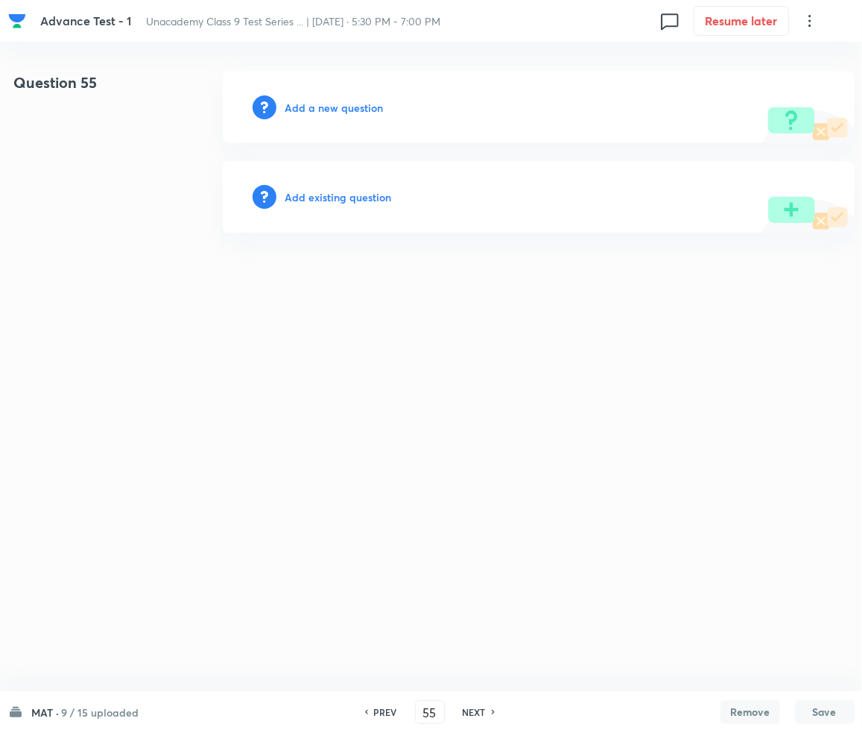
click at [318, 103] on h6 "Add a new question" at bounding box center [334, 108] width 98 height 16
click at [318, 103] on h6 "Choose a question type" at bounding box center [342, 108] width 115 height 16
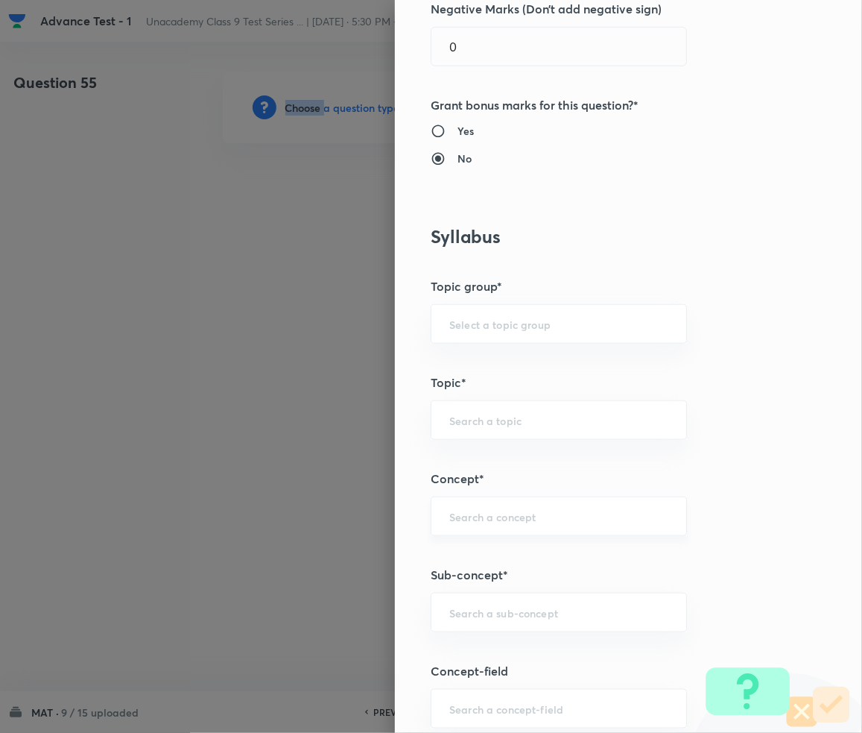
scroll to position [894, 0]
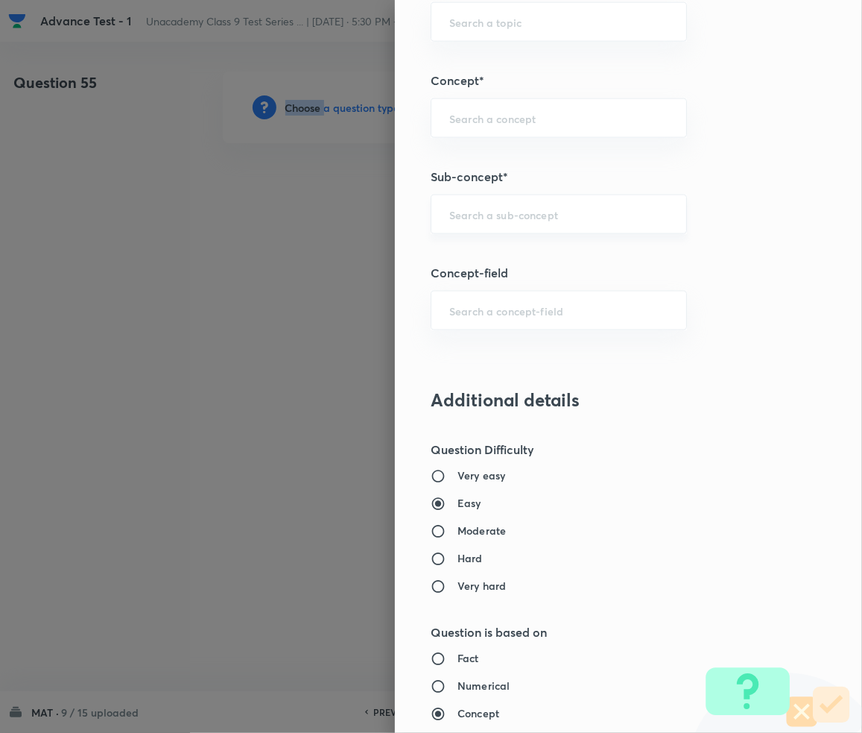
click at [475, 226] on div "​" at bounding box center [559, 215] width 256 height 40
click at [453, 214] on input "text" at bounding box center [558, 214] width 219 height 14
paste input "Number Series"
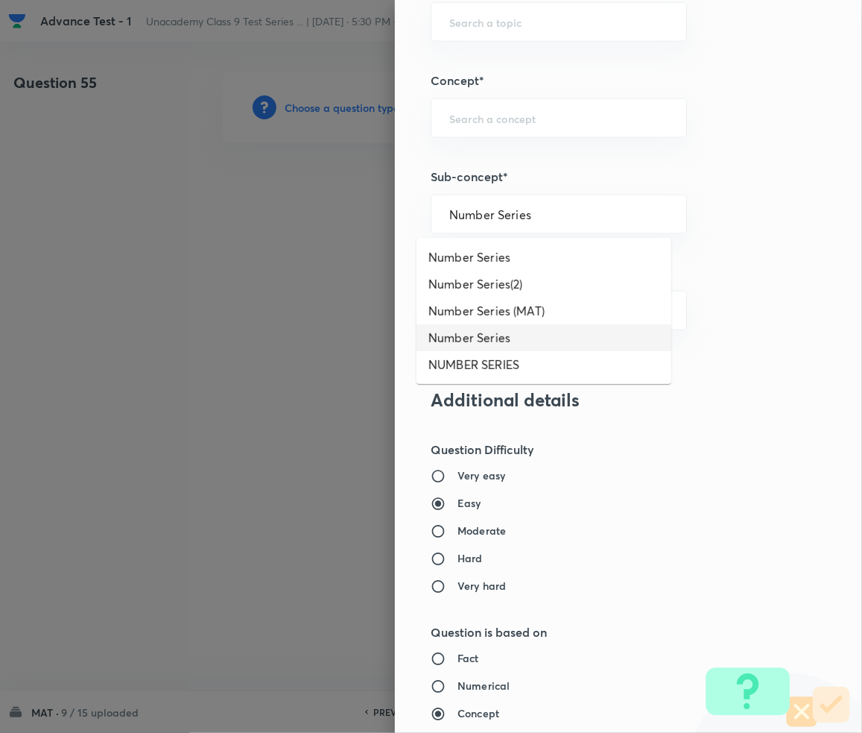
click at [501, 338] on li "Number Series" at bounding box center [544, 337] width 255 height 27
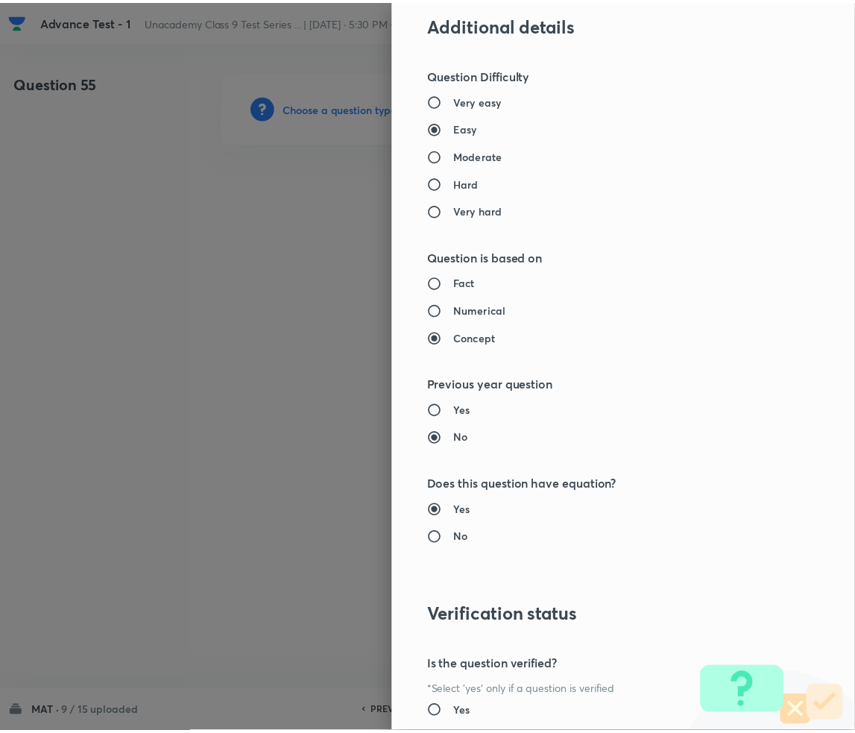
scroll to position [1399, 0]
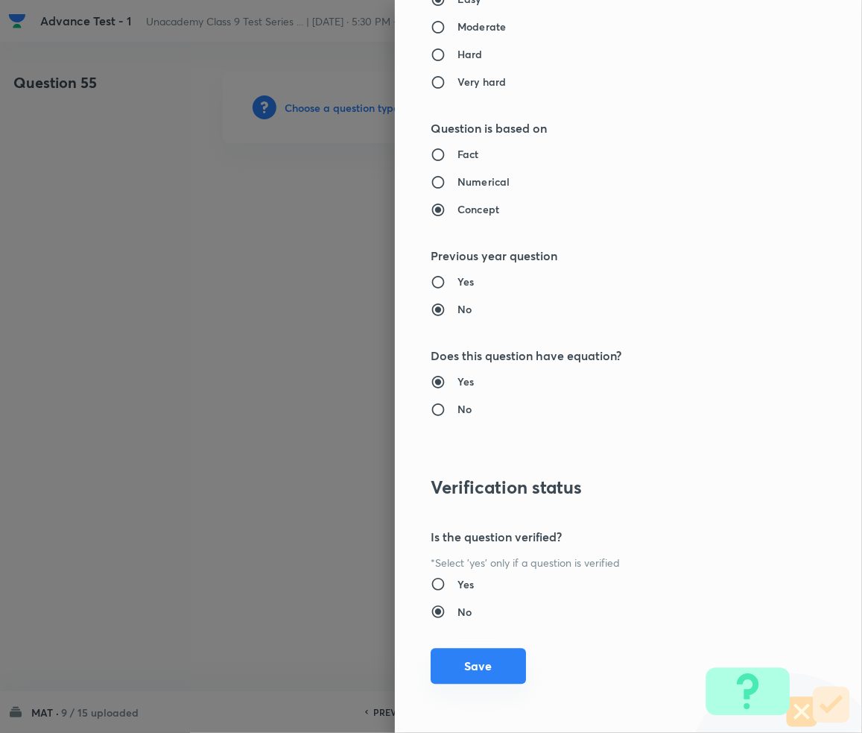
click at [466, 665] on button "Save" at bounding box center [478, 666] width 95 height 36
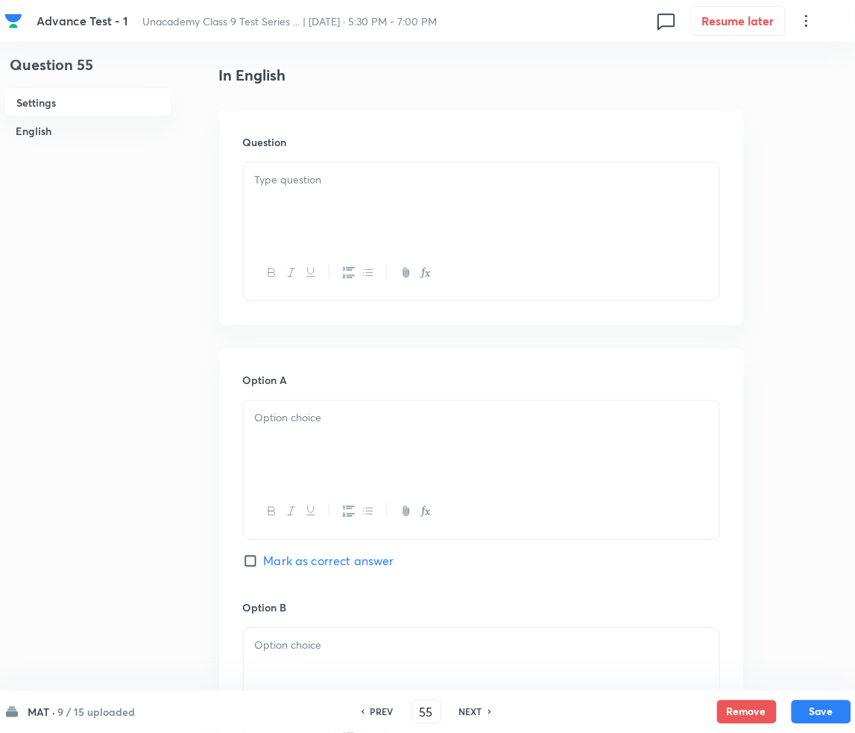
scroll to position [397, 0]
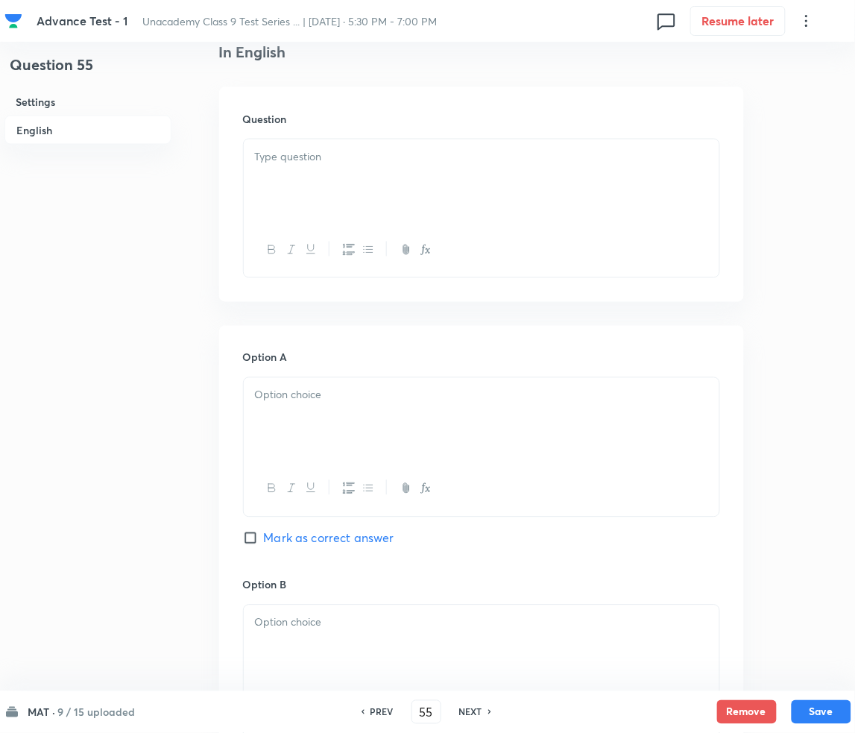
click at [310, 190] on div at bounding box center [482, 180] width 476 height 83
paste div
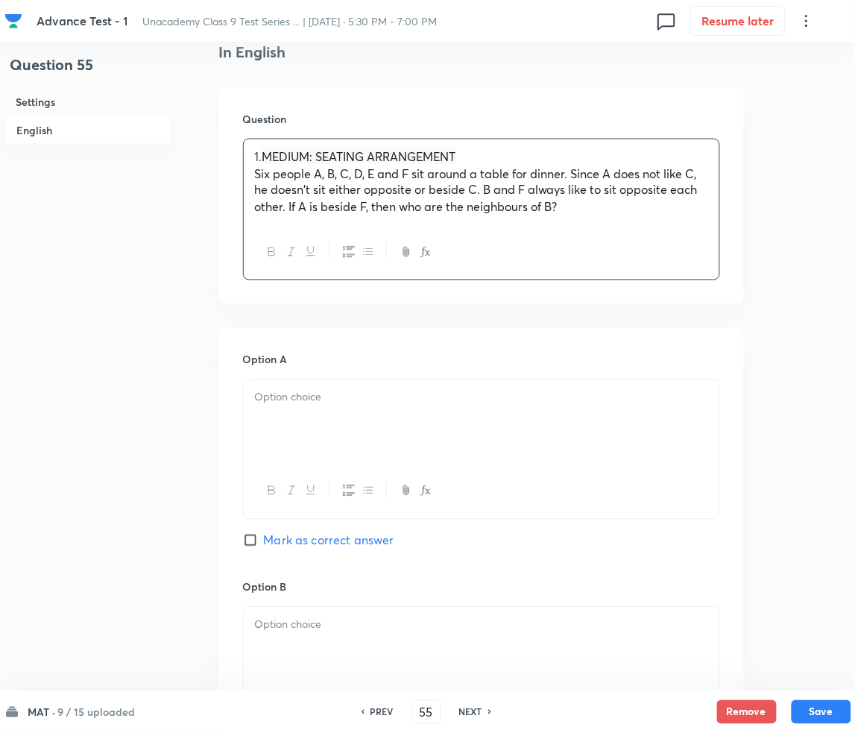
click at [272, 159] on span "MEDIUM: SEATING ARRANGEMENT" at bounding box center [359, 156] width 194 height 16
click at [353, 423] on div at bounding box center [482, 421] width 476 height 83
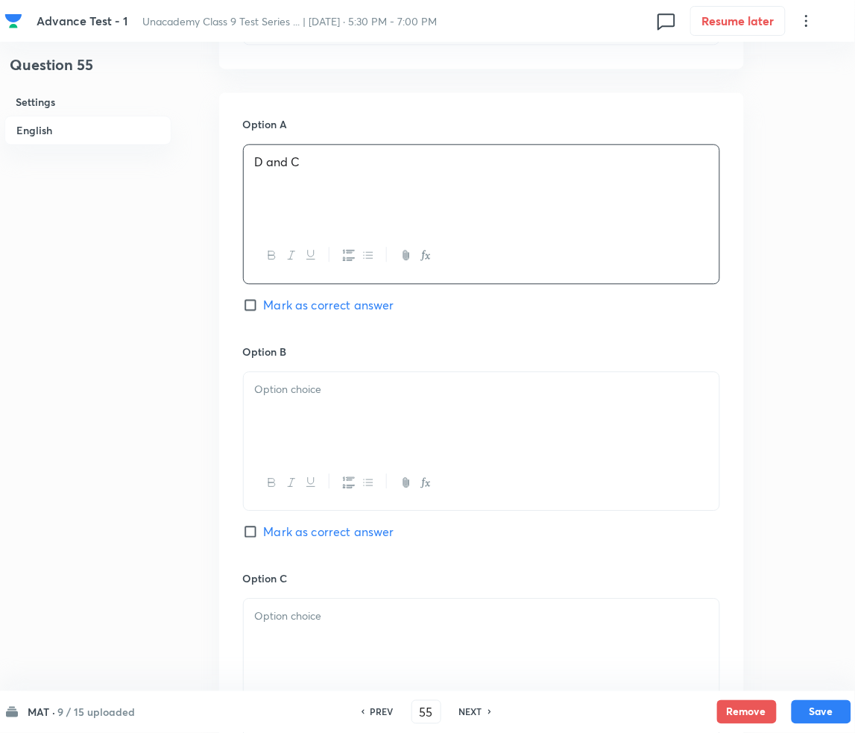
scroll to position [795, 0]
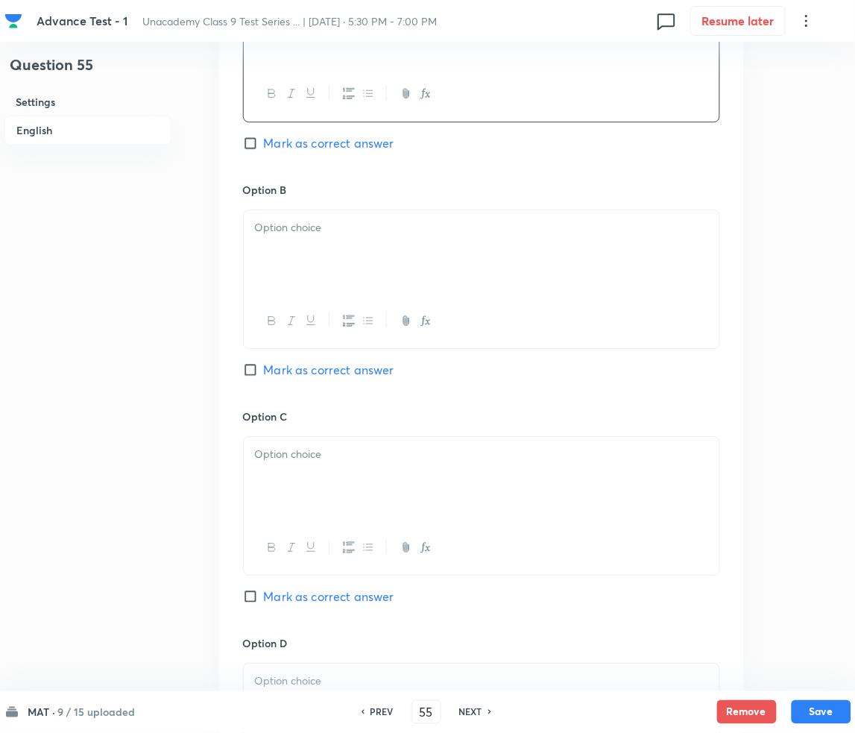
click at [287, 221] on p at bounding box center [481, 227] width 453 height 17
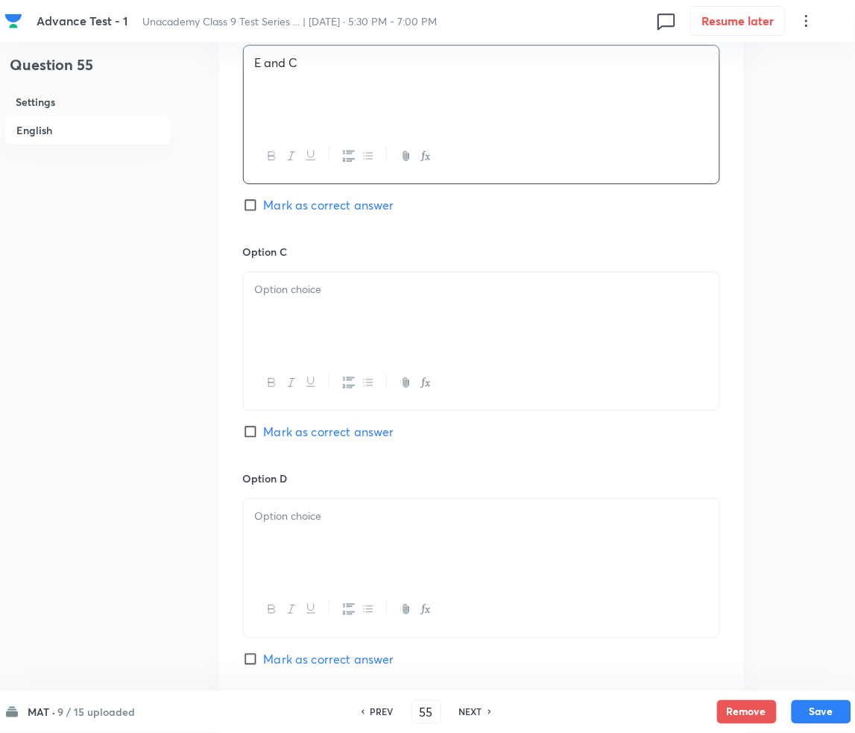
scroll to position [1093, 0]
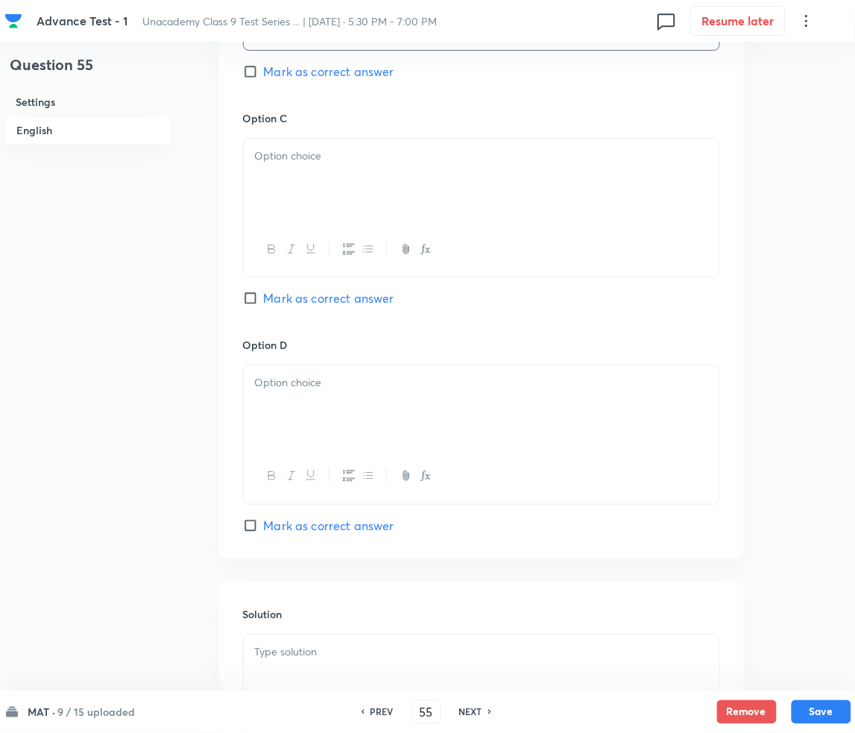
click at [338, 190] on div at bounding box center [482, 180] width 476 height 83
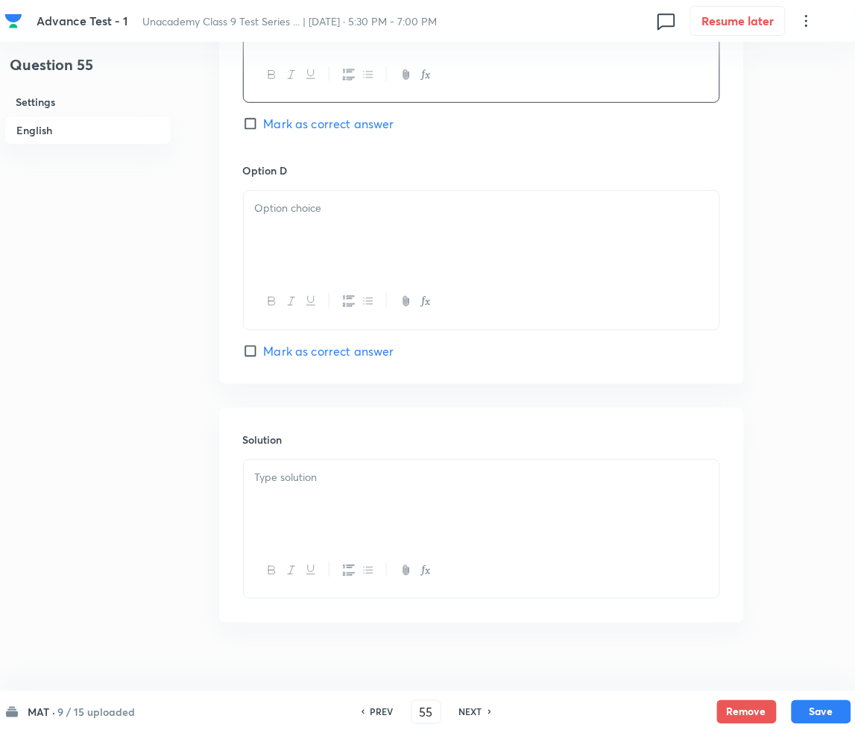
scroll to position [1289, 0]
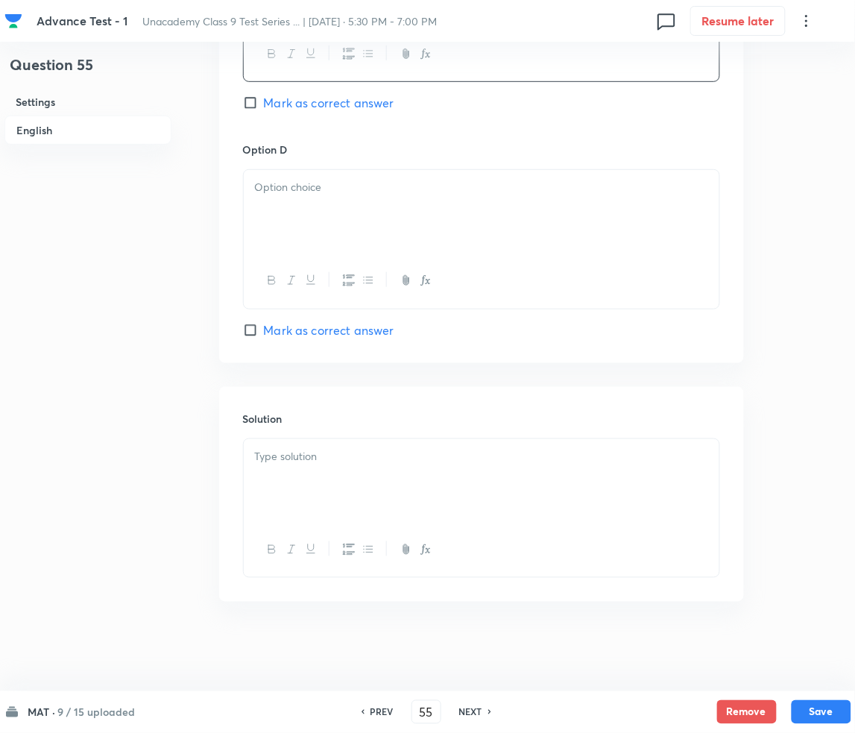
drag, startPoint x: 371, startPoint y: 224, endPoint x: 356, endPoint y: 224, distance: 14.9
click at [371, 224] on div at bounding box center [482, 211] width 476 height 83
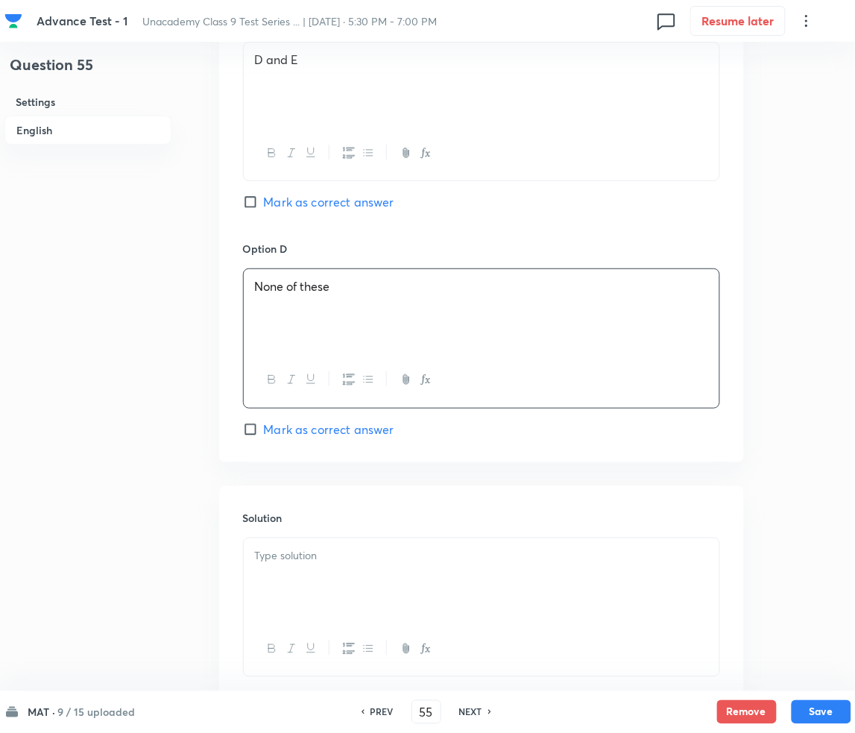
click at [288, 209] on span "Mark as correct answer" at bounding box center [329, 202] width 130 height 18
click at [264, 209] on input "Mark as correct answer" at bounding box center [253, 202] width 21 height 15
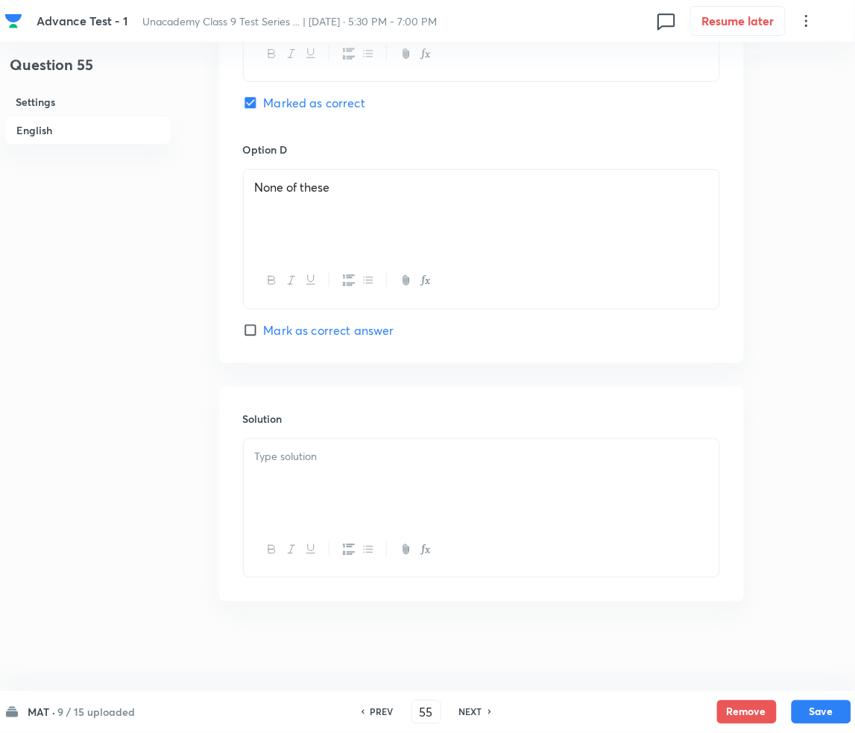
click at [318, 455] on p at bounding box center [481, 456] width 453 height 17
drag, startPoint x: 338, startPoint y: 480, endPoint x: 343, endPoint y: 467, distance: 14.4
click at [338, 480] on div at bounding box center [482, 480] width 476 height 83
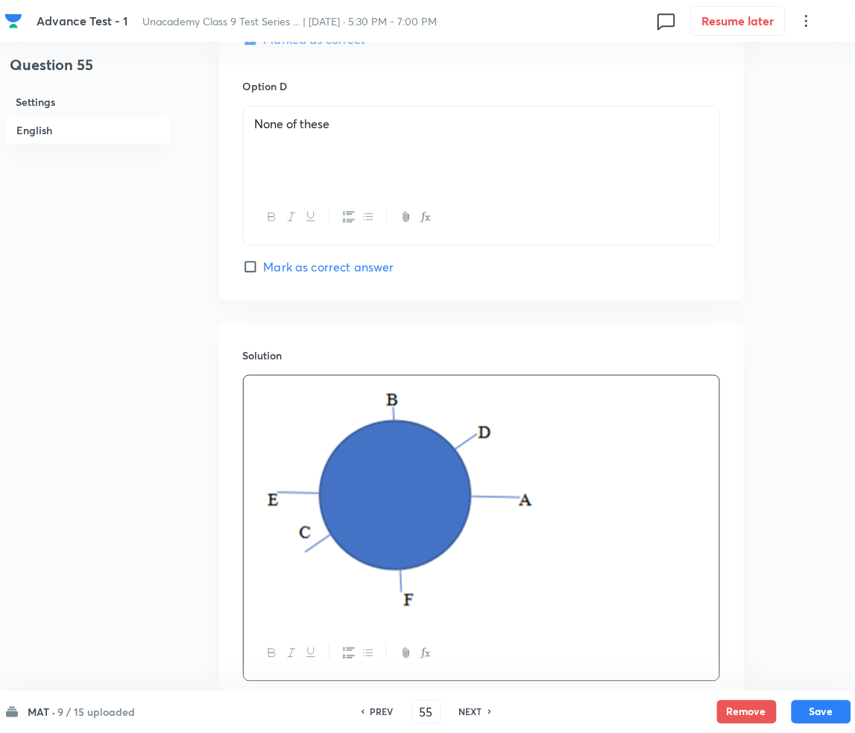
scroll to position [1456, 0]
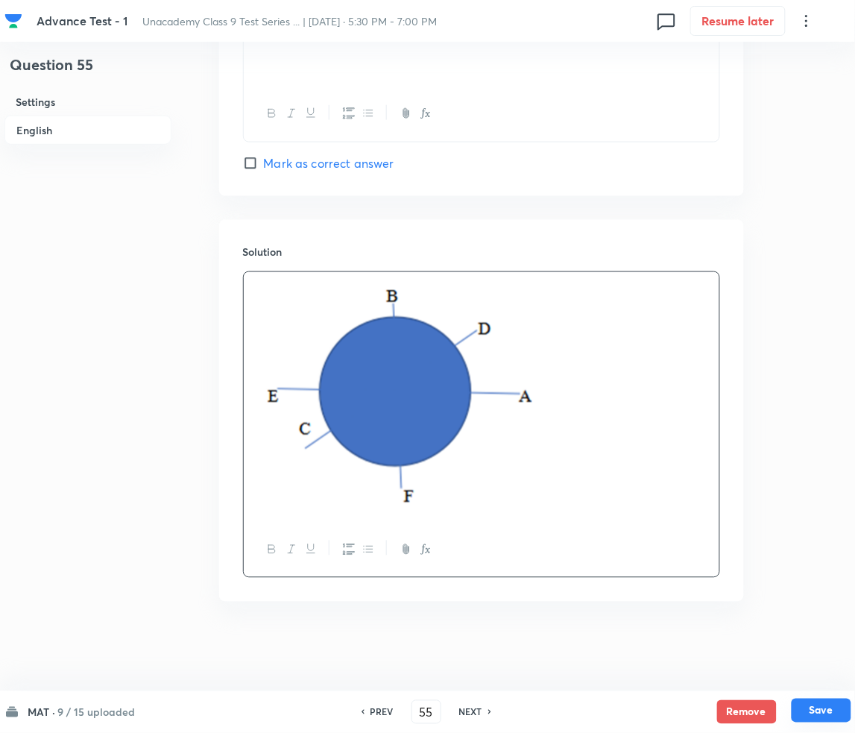
click at [825, 716] on button "Save" at bounding box center [822, 710] width 60 height 24
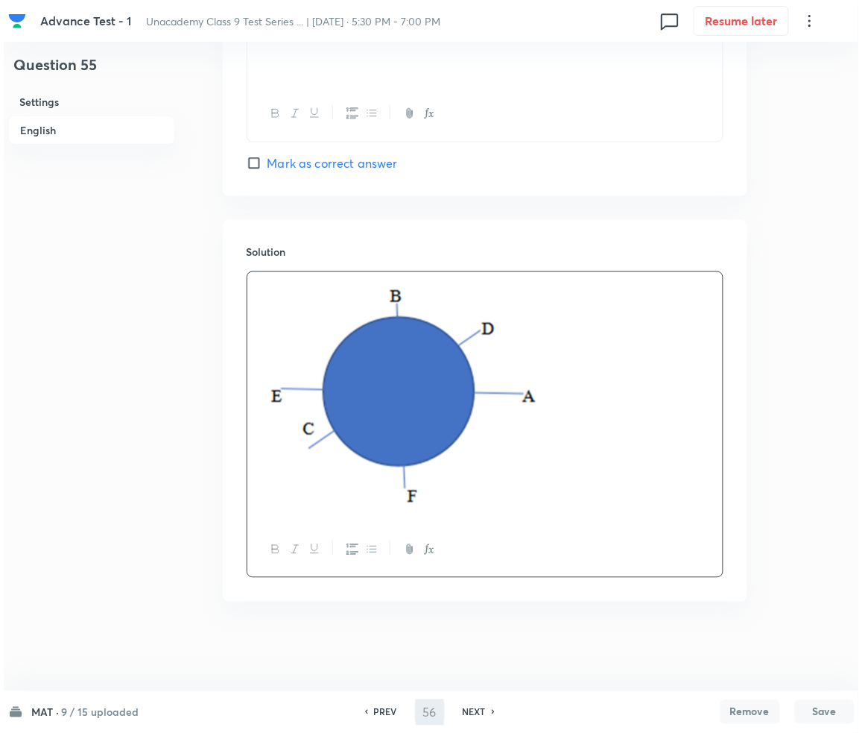
scroll to position [0, 0]
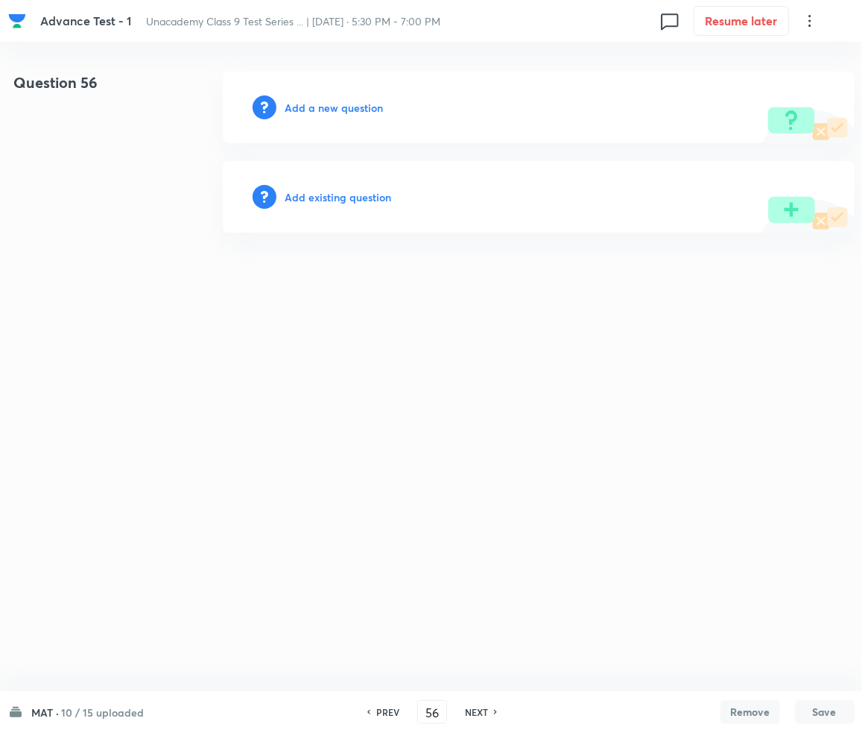
click at [318, 107] on h6 "Add a new question" at bounding box center [334, 108] width 98 height 16
click at [318, 107] on h6 "Choose a question type" at bounding box center [342, 108] width 115 height 16
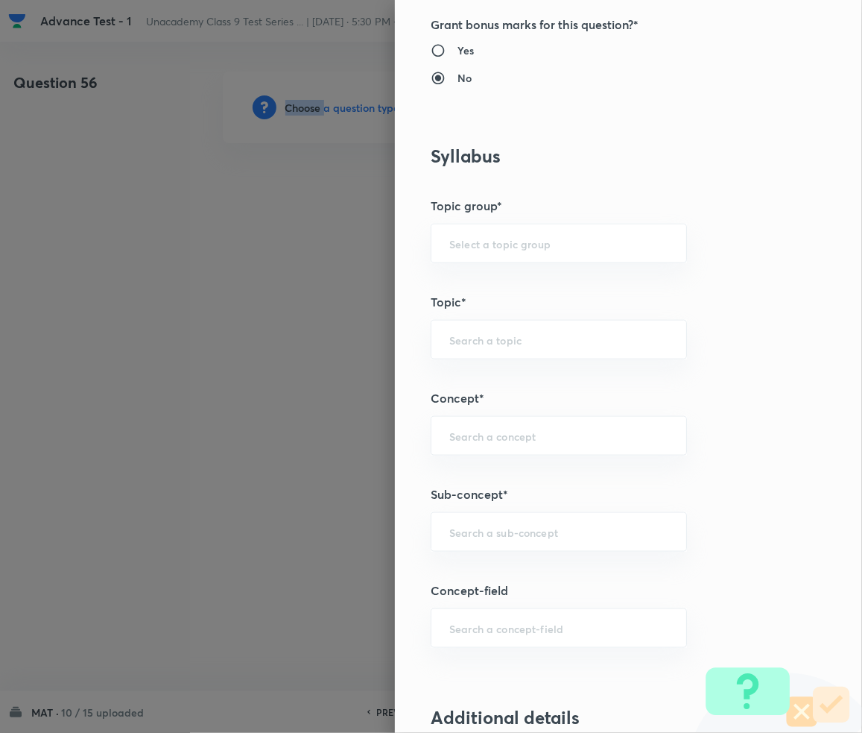
scroll to position [795, 0]
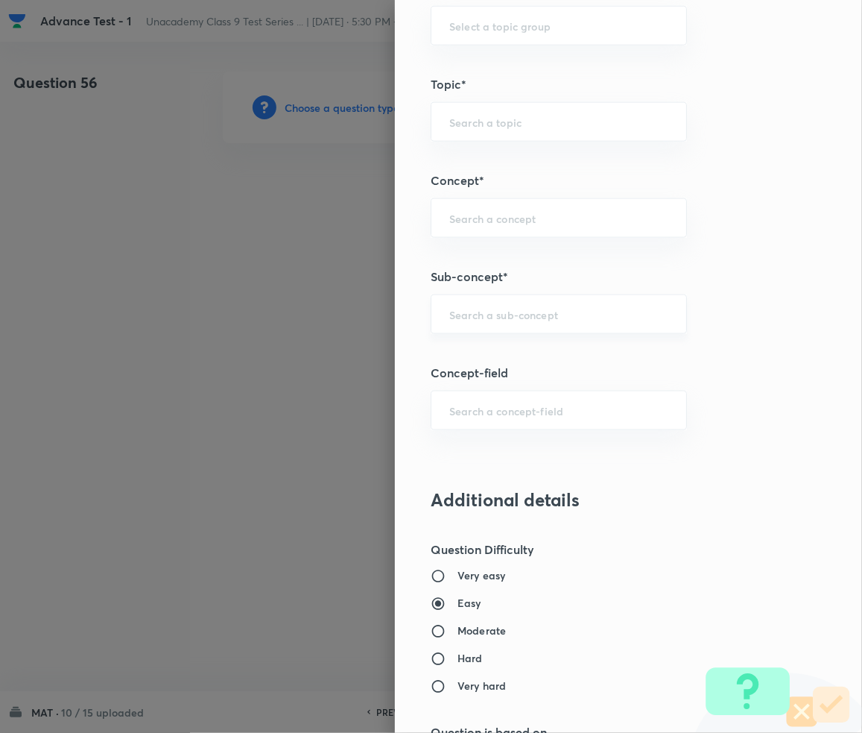
click at [482, 312] on input "text" at bounding box center [558, 314] width 219 height 14
click at [484, 326] on div "​" at bounding box center [559, 314] width 256 height 40
paste input "Number Series"
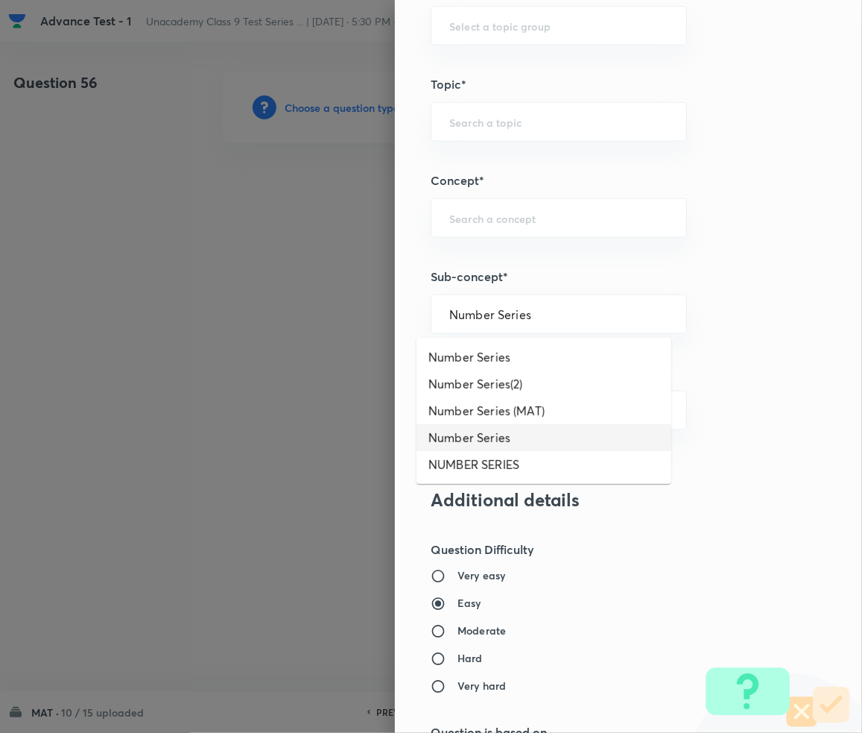
click at [487, 442] on li "Number Series" at bounding box center [544, 437] width 255 height 27
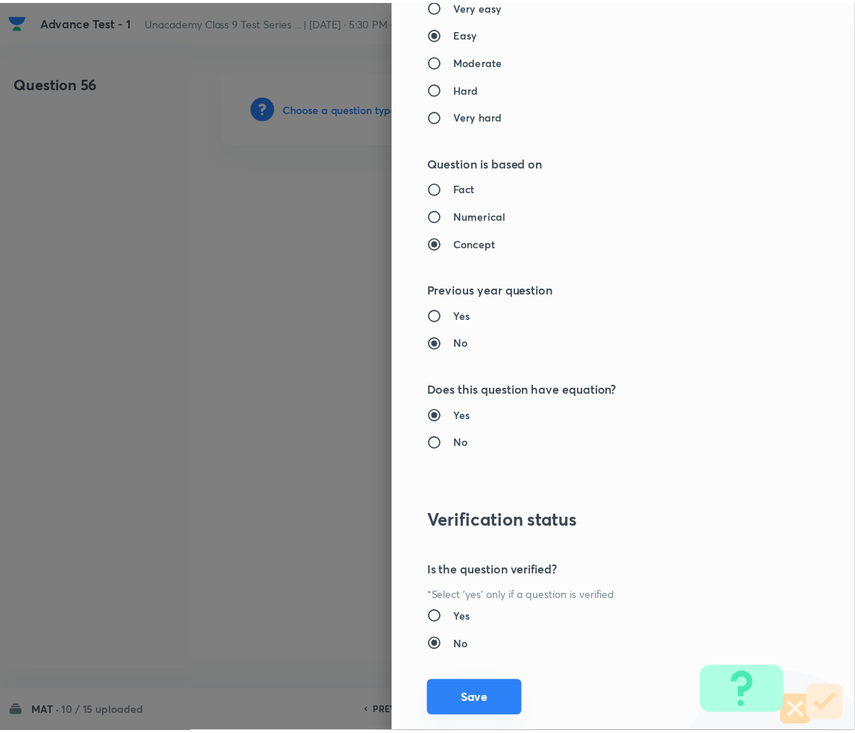
scroll to position [1399, 0]
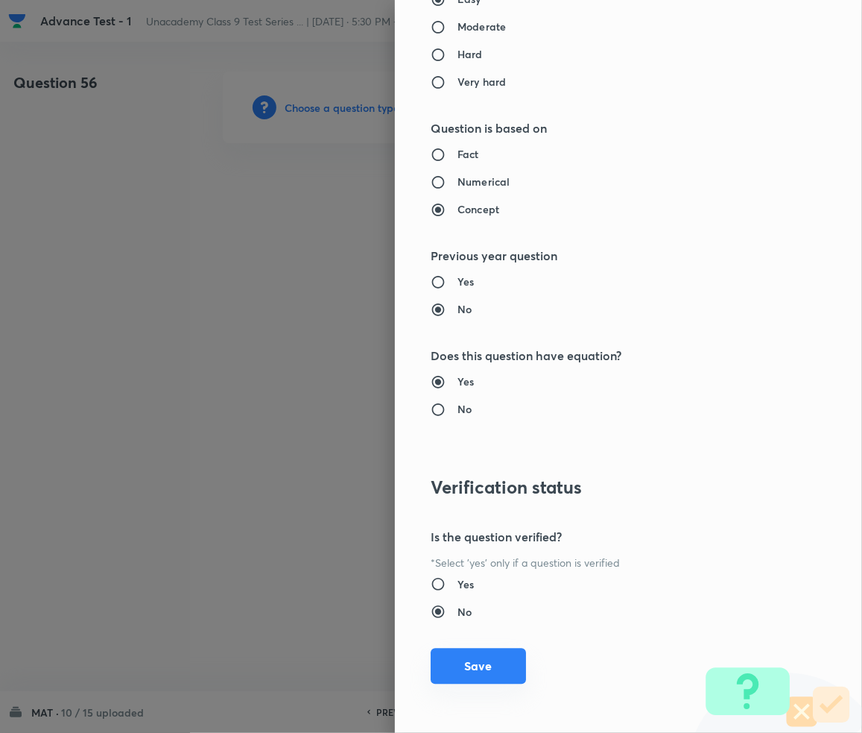
click at [484, 669] on button "Save" at bounding box center [478, 666] width 95 height 36
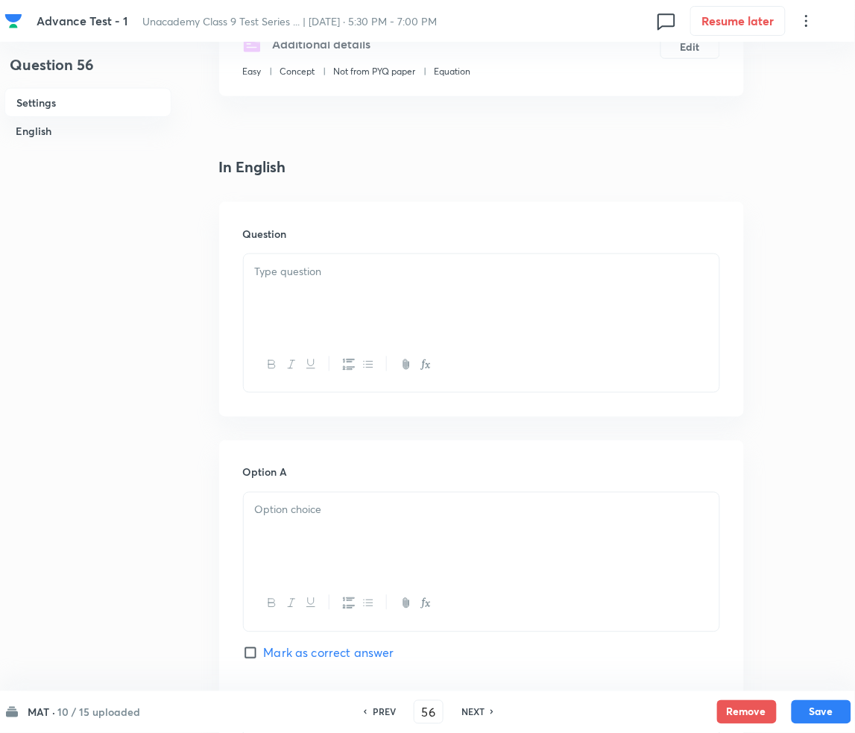
scroll to position [298, 0]
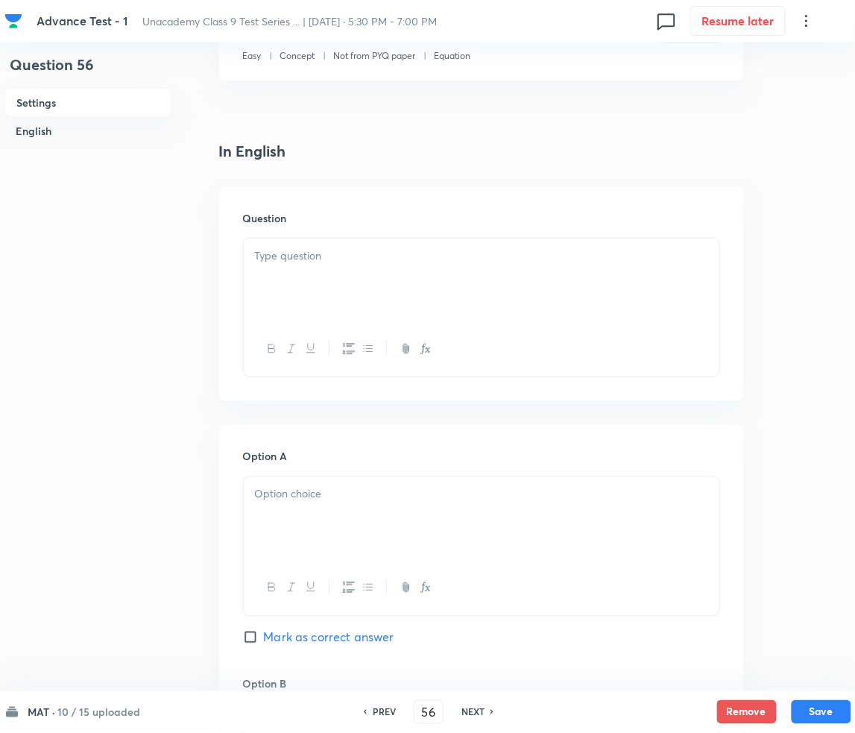
click at [304, 276] on div at bounding box center [482, 280] width 476 height 83
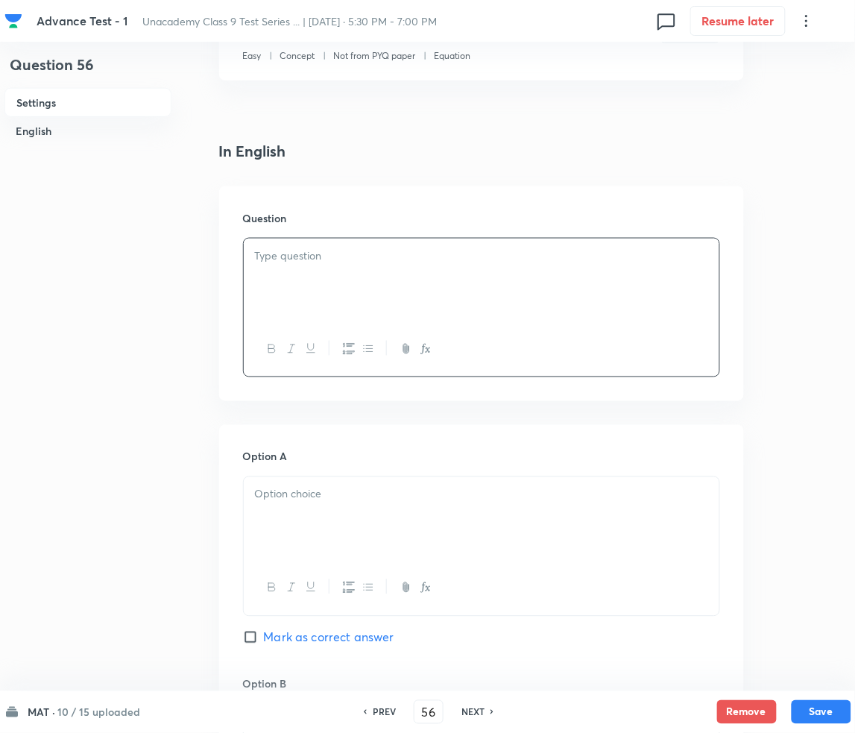
click at [355, 256] on p at bounding box center [481, 255] width 453 height 17
paste div
drag, startPoint x: 265, startPoint y: 256, endPoint x: 285, endPoint y: 259, distance: 19.7
click at [268, 256] on p "1. MEDIUM: LETTER REPEATING SERIES" at bounding box center [481, 255] width 453 height 17
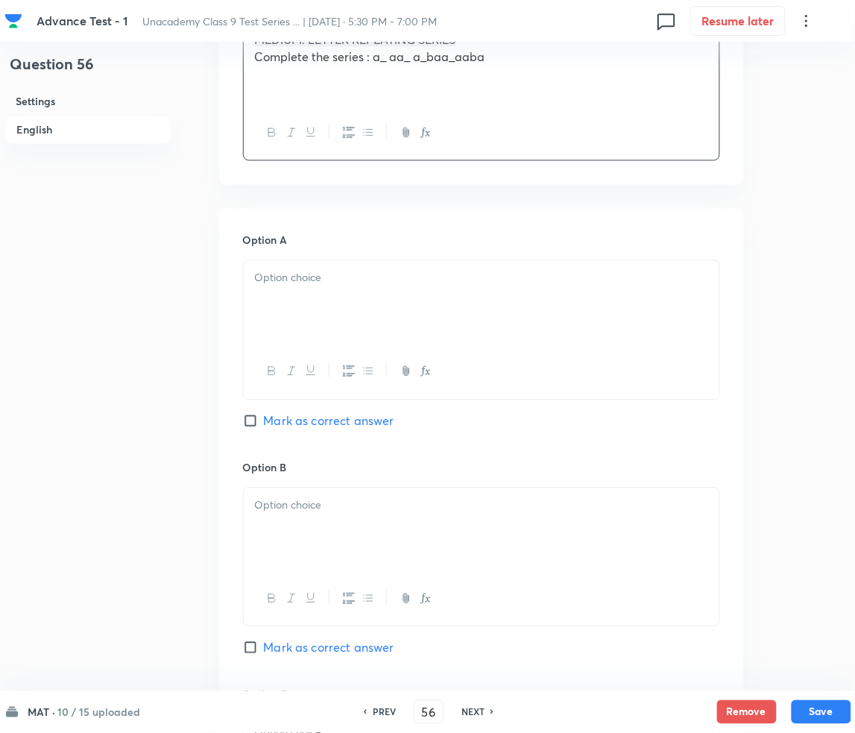
scroll to position [596, 0]
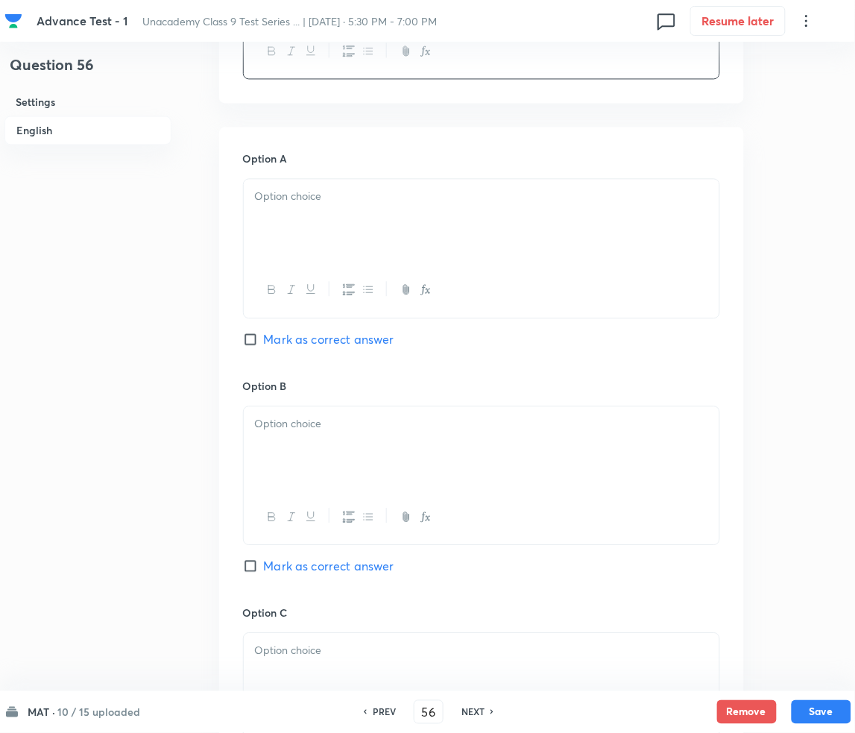
click at [324, 230] on div at bounding box center [482, 220] width 476 height 83
click at [303, 456] on div at bounding box center [482, 447] width 476 height 83
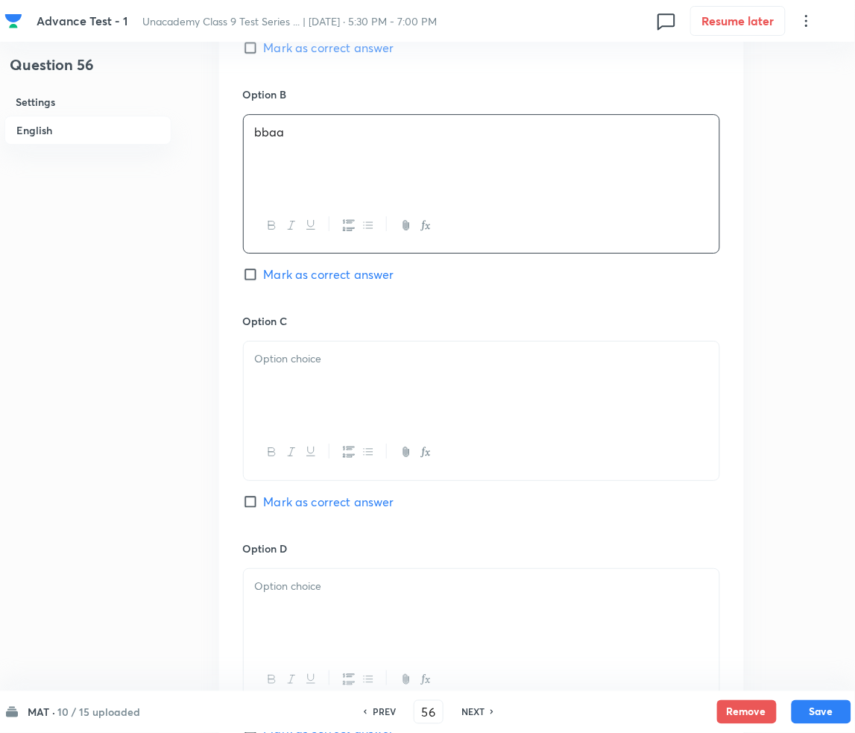
scroll to position [894, 0]
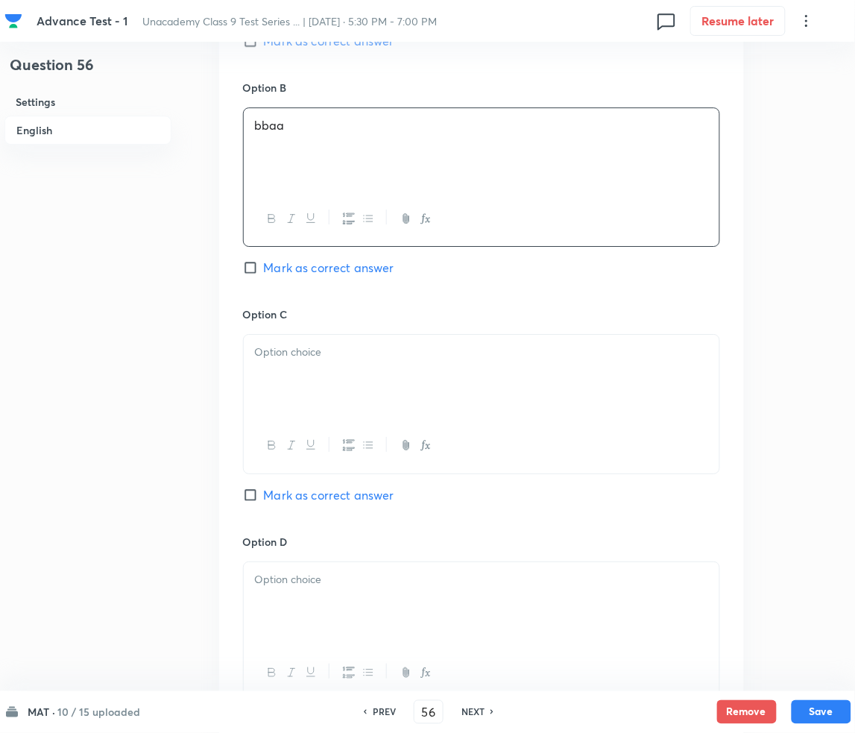
click at [341, 371] on div at bounding box center [482, 376] width 476 height 83
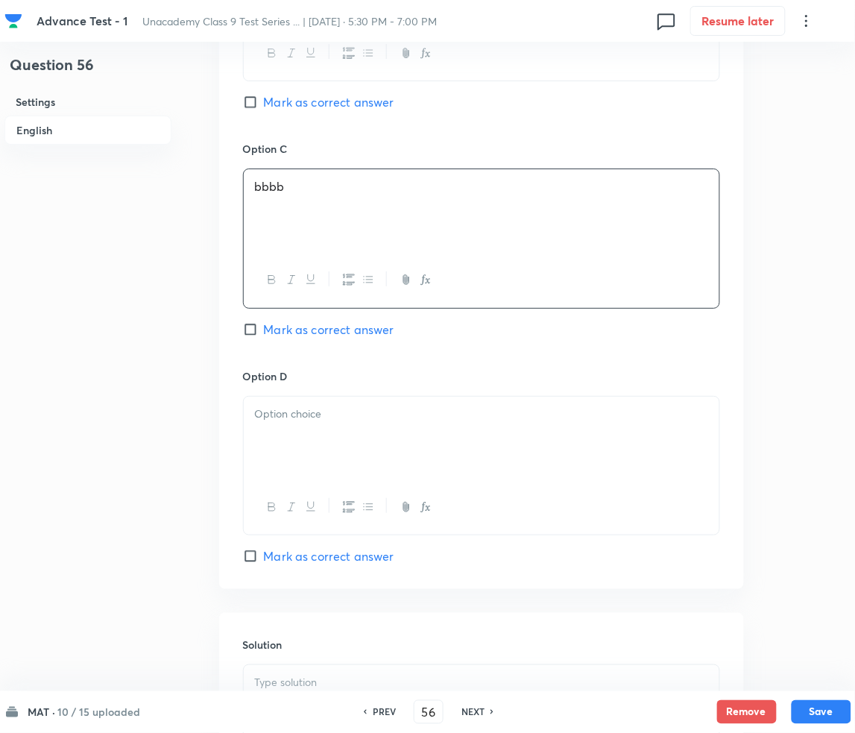
scroll to position [1193, 0]
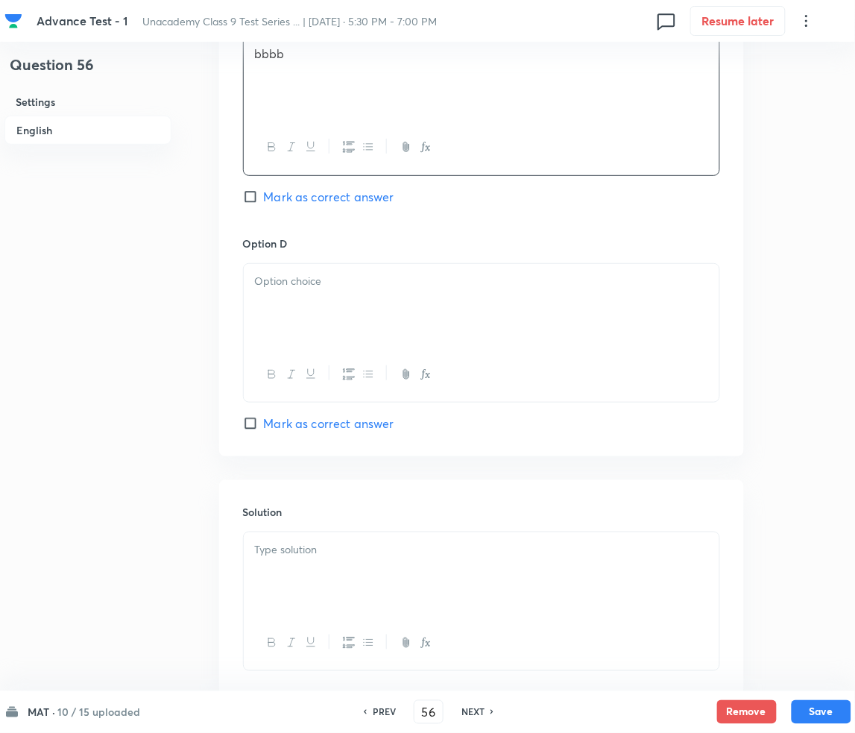
click at [294, 309] on div at bounding box center [482, 305] width 476 height 83
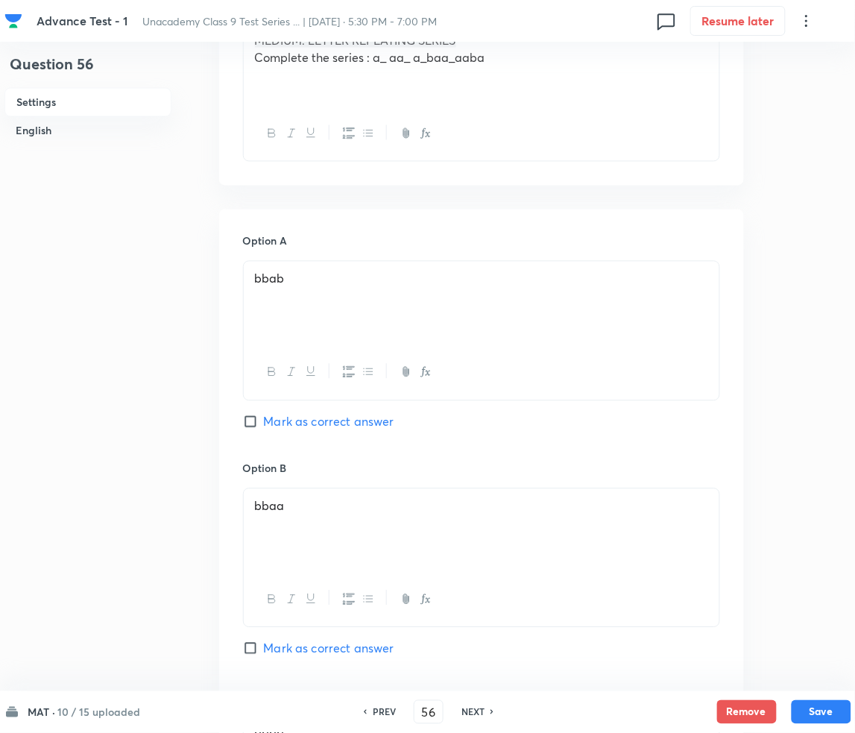
scroll to position [596, 0]
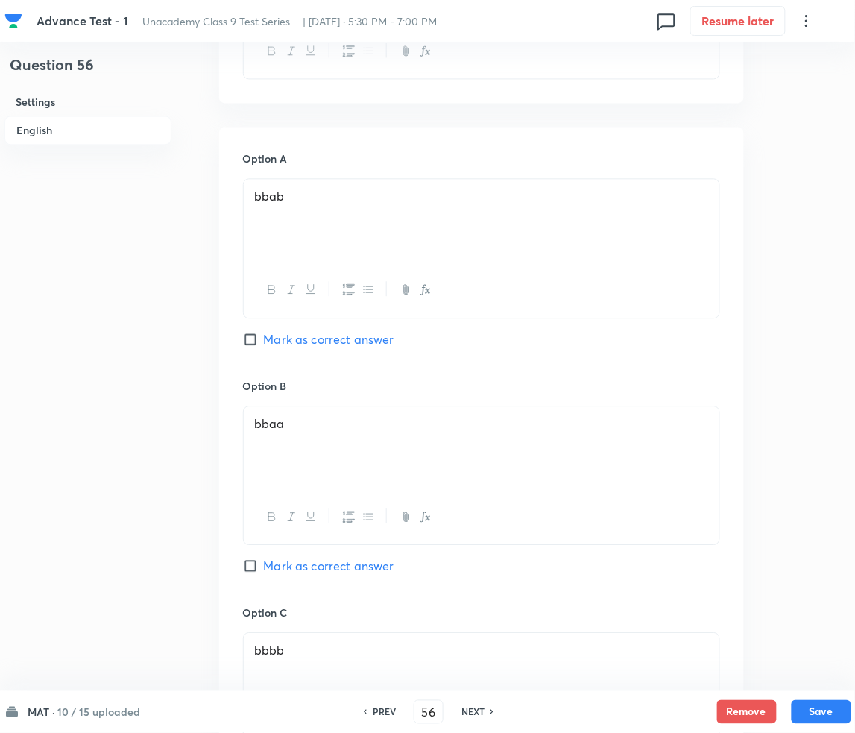
click at [286, 339] on span "Mark as correct answer" at bounding box center [329, 339] width 130 height 18
click at [264, 339] on input "Mark as correct answer" at bounding box center [253, 339] width 21 height 15
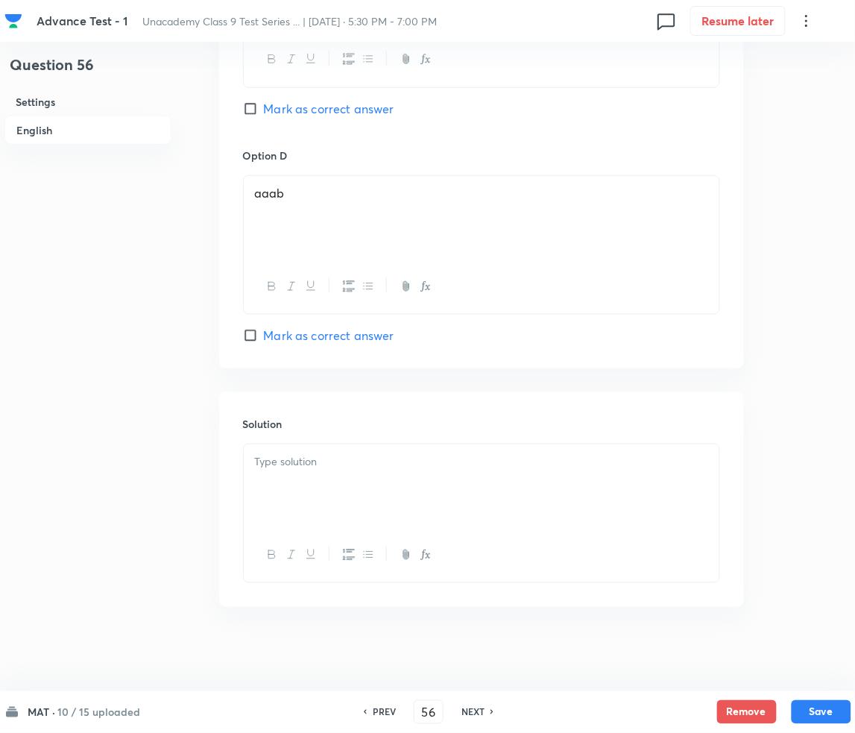
scroll to position [1286, 0]
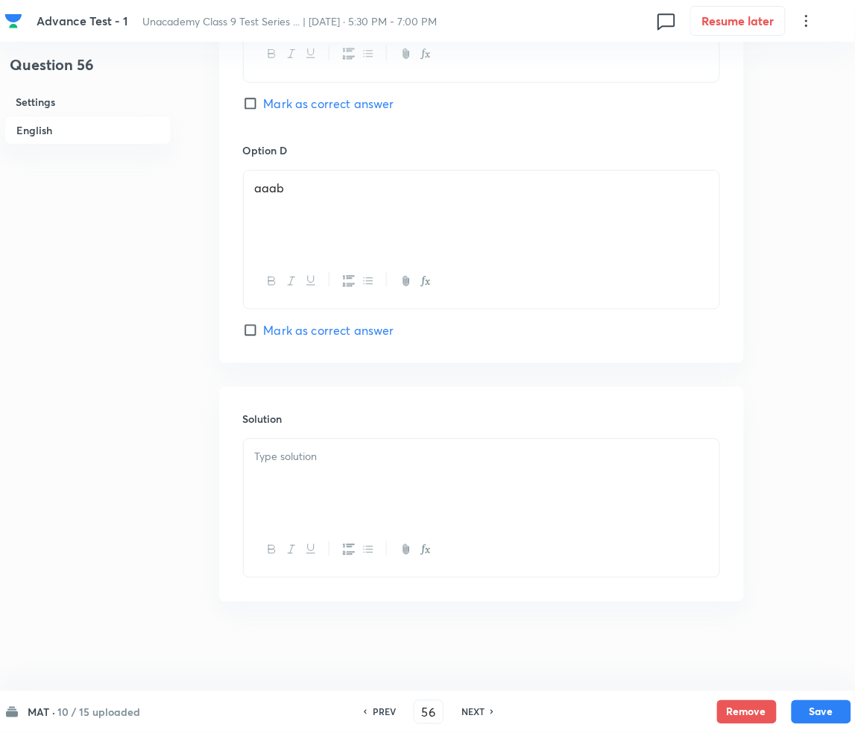
click at [342, 471] on div at bounding box center [482, 480] width 476 height 83
click at [338, 477] on div at bounding box center [482, 480] width 476 height 83
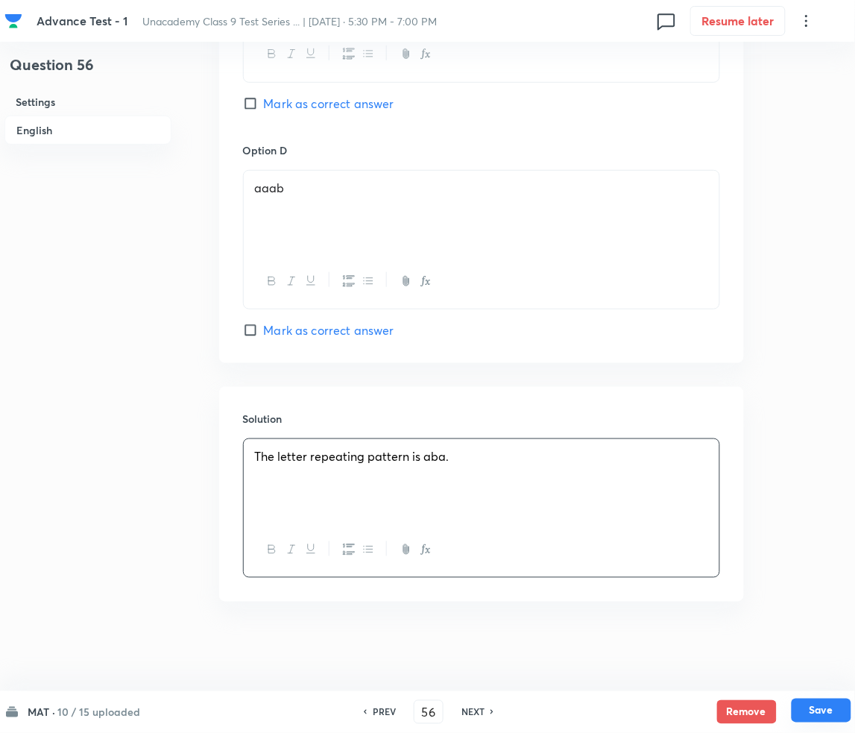
click at [813, 716] on button "Save" at bounding box center [822, 710] width 60 height 24
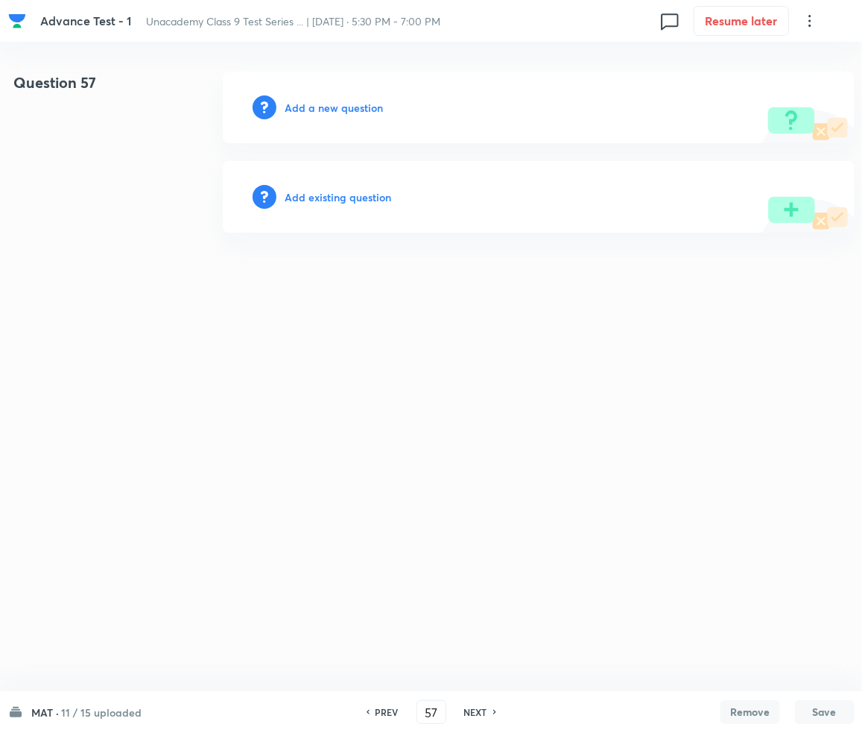
click at [331, 117] on div "Add a new question" at bounding box center [539, 108] width 632 height 72
click at [338, 102] on h6 "Add a new question" at bounding box center [334, 108] width 98 height 16
click at [338, 102] on h6 "Choose a question type" at bounding box center [342, 108] width 115 height 16
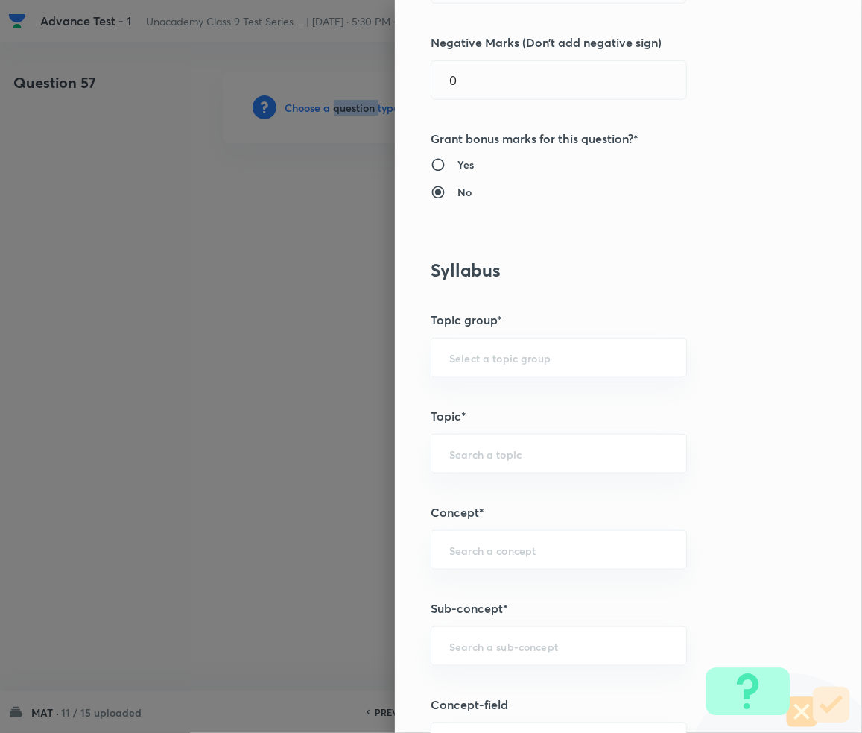
scroll to position [795, 0]
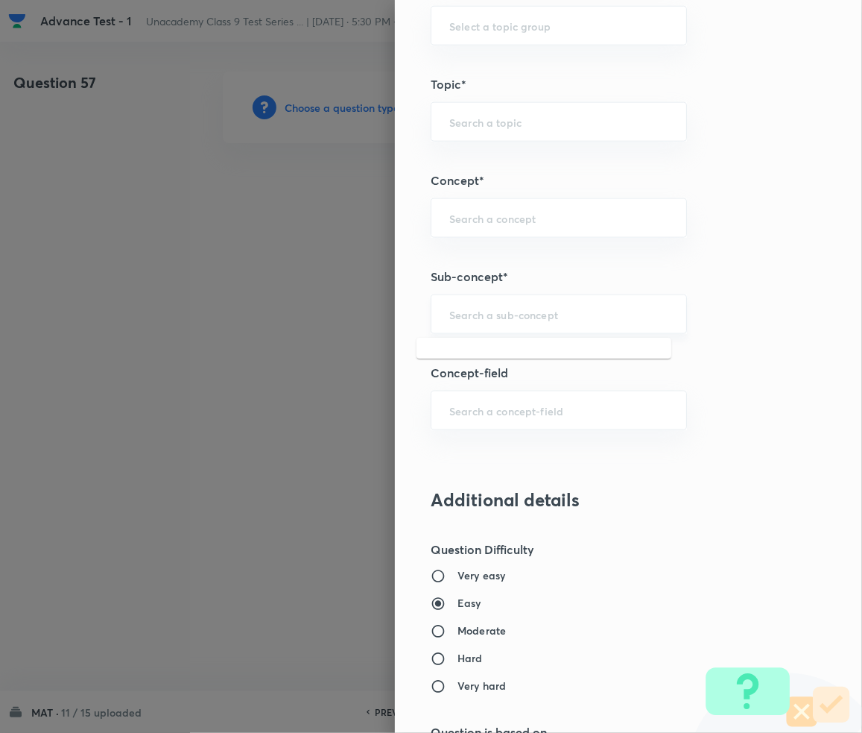
click at [540, 315] on input "text" at bounding box center [558, 314] width 219 height 14
click at [487, 325] on div "​" at bounding box center [559, 314] width 256 height 40
paste input "Number Series"
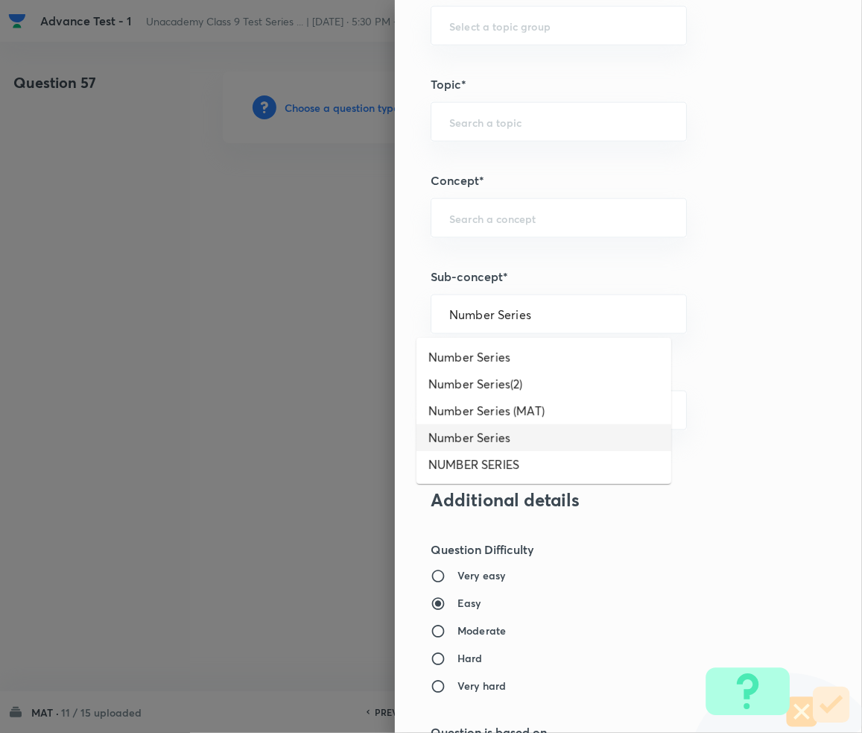
click at [489, 435] on li "Number Series" at bounding box center [544, 437] width 255 height 27
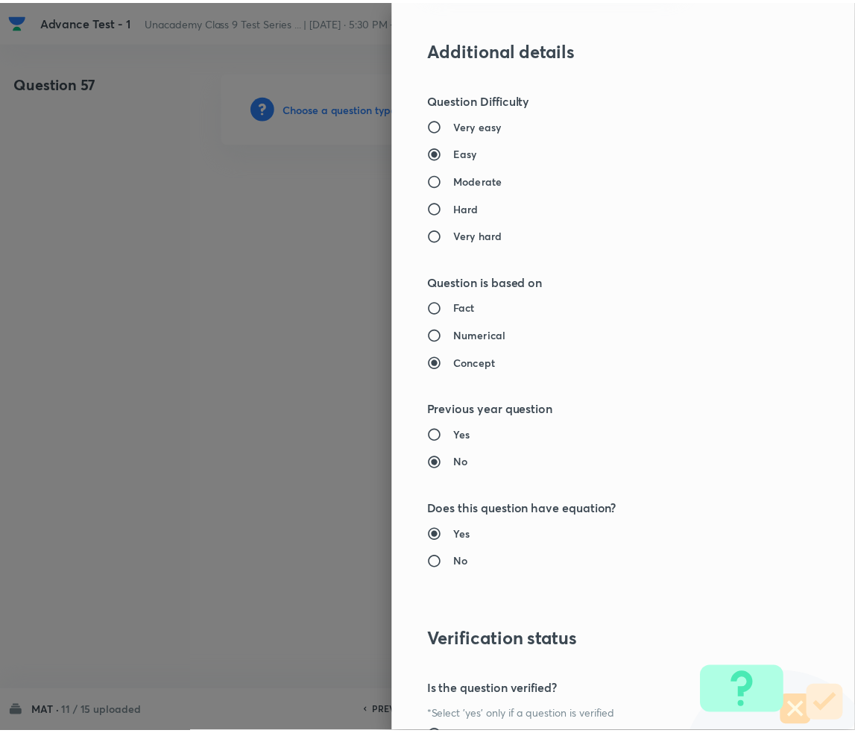
scroll to position [1399, 0]
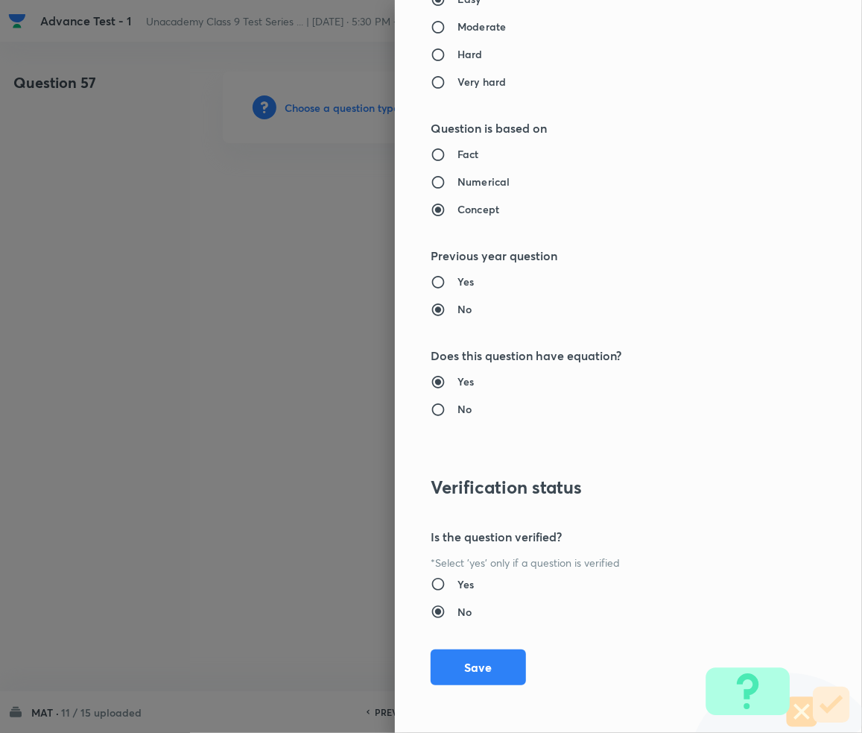
click at [473, 647] on div "Question settings Question type* Single choice correct Number of options* 2 3 4…" at bounding box center [628, 366] width 467 height 733
click at [461, 660] on button "Save" at bounding box center [478, 666] width 95 height 36
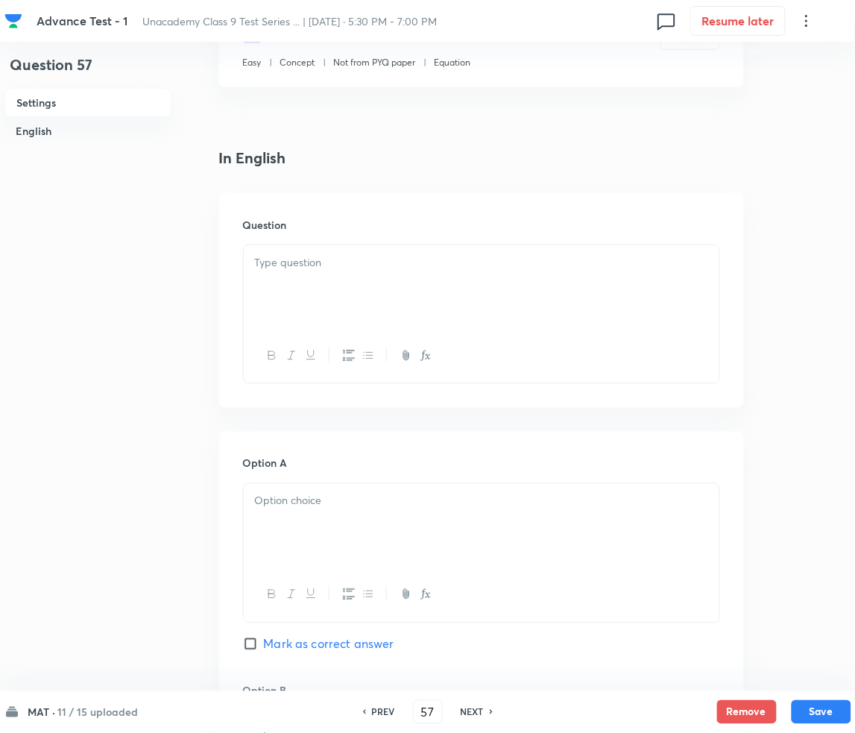
scroll to position [298, 0]
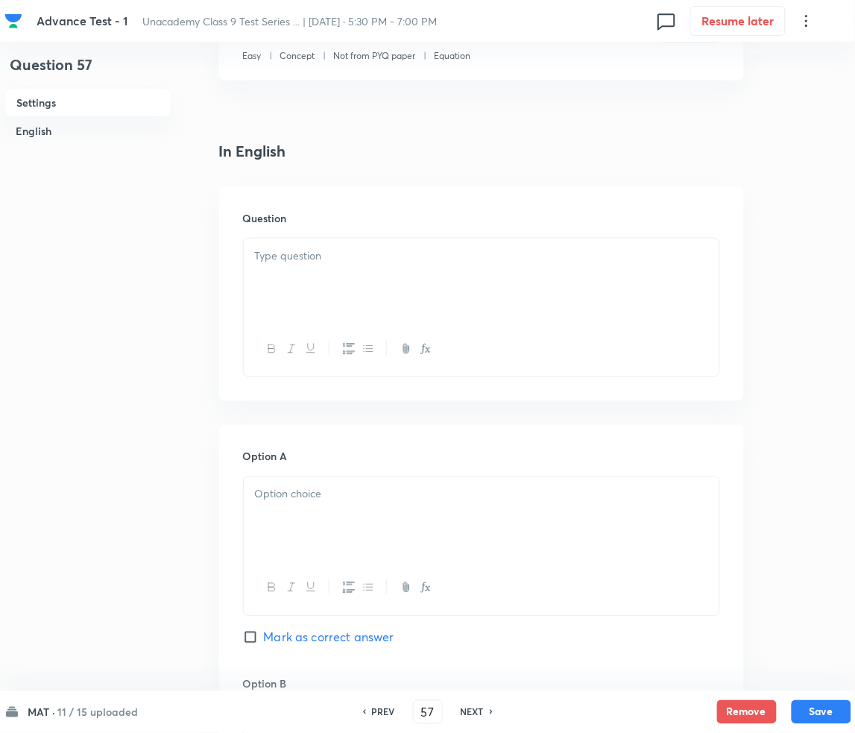
click at [329, 277] on div at bounding box center [482, 280] width 476 height 83
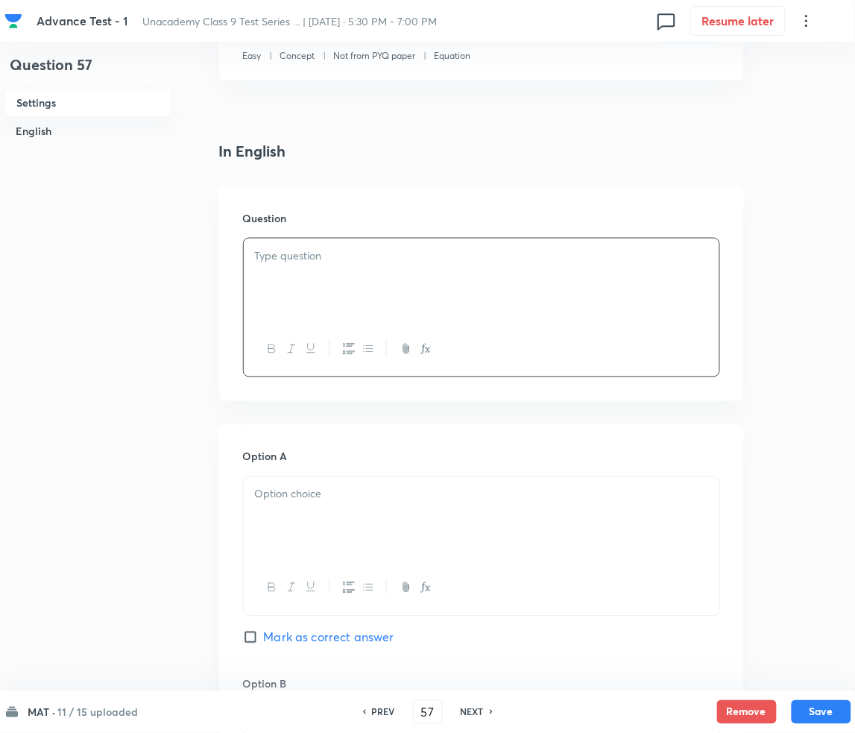
click at [353, 229] on div "Question" at bounding box center [481, 293] width 525 height 215
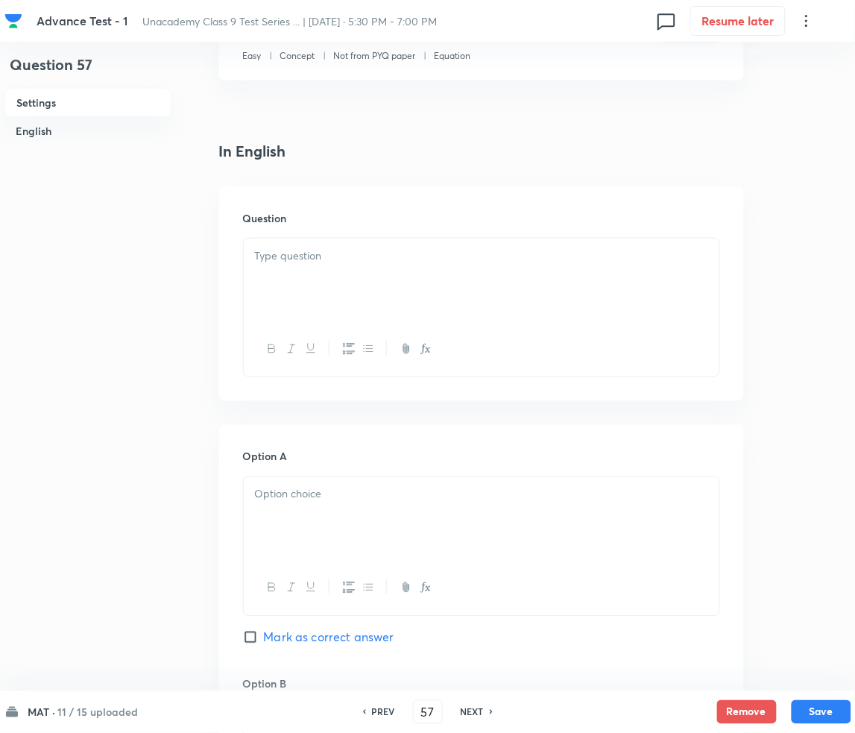
click at [344, 265] on div at bounding box center [482, 280] width 476 height 83
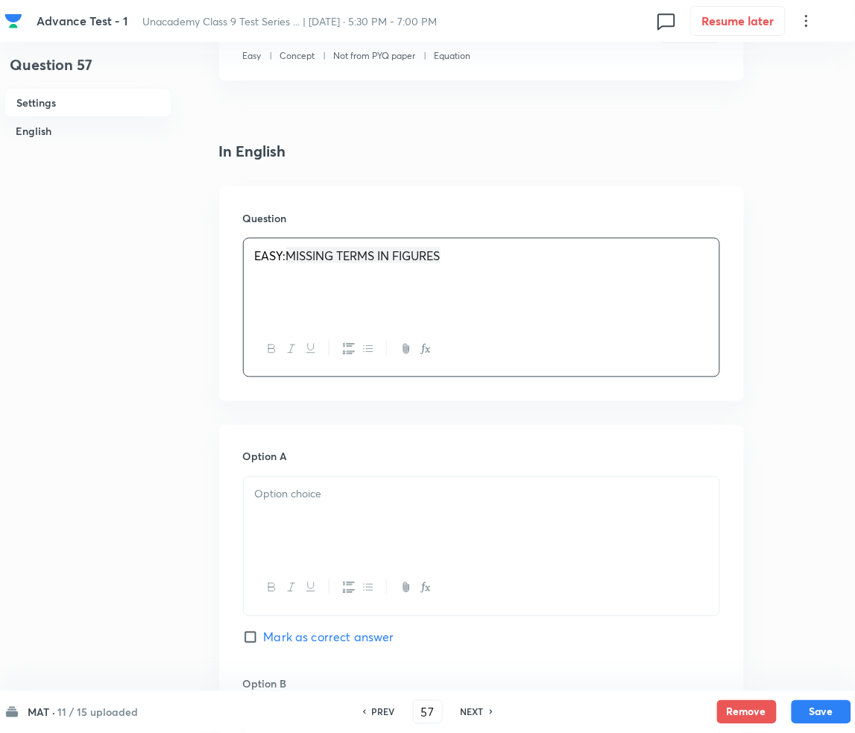
drag, startPoint x: 353, startPoint y: 310, endPoint x: 383, endPoint y: 315, distance: 30.1
click at [354, 310] on div "EASY: MISSING TERMS IN FIGURES ﻿" at bounding box center [482, 280] width 476 height 83
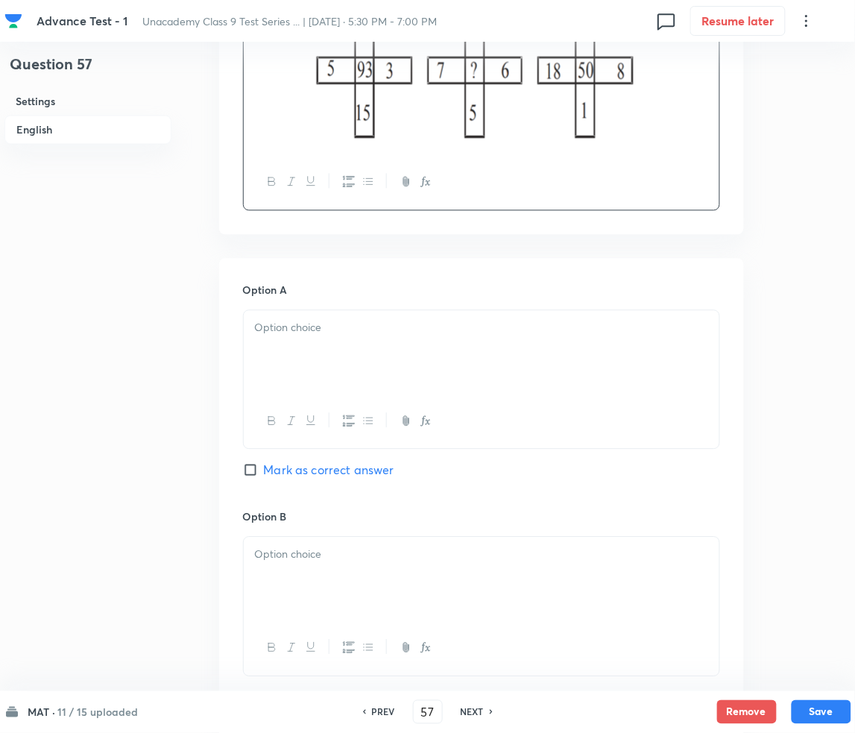
scroll to position [695, 0]
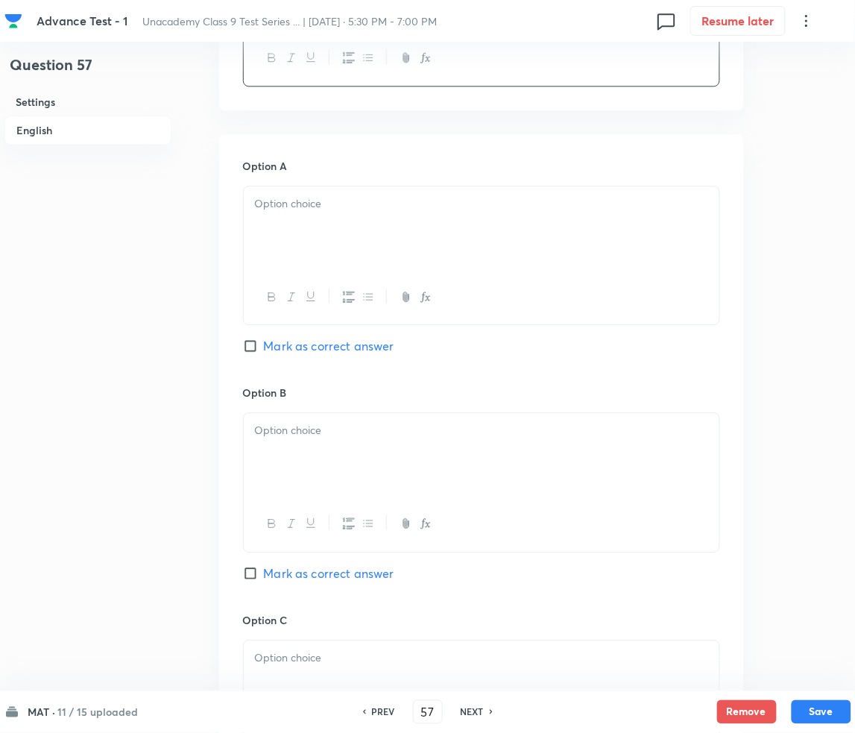
drag, startPoint x: 365, startPoint y: 298, endPoint x: 365, endPoint y: 285, distance: 13.4
click at [365, 285] on div at bounding box center [482, 297] width 476 height 54
click at [323, 224] on div at bounding box center [482, 227] width 476 height 83
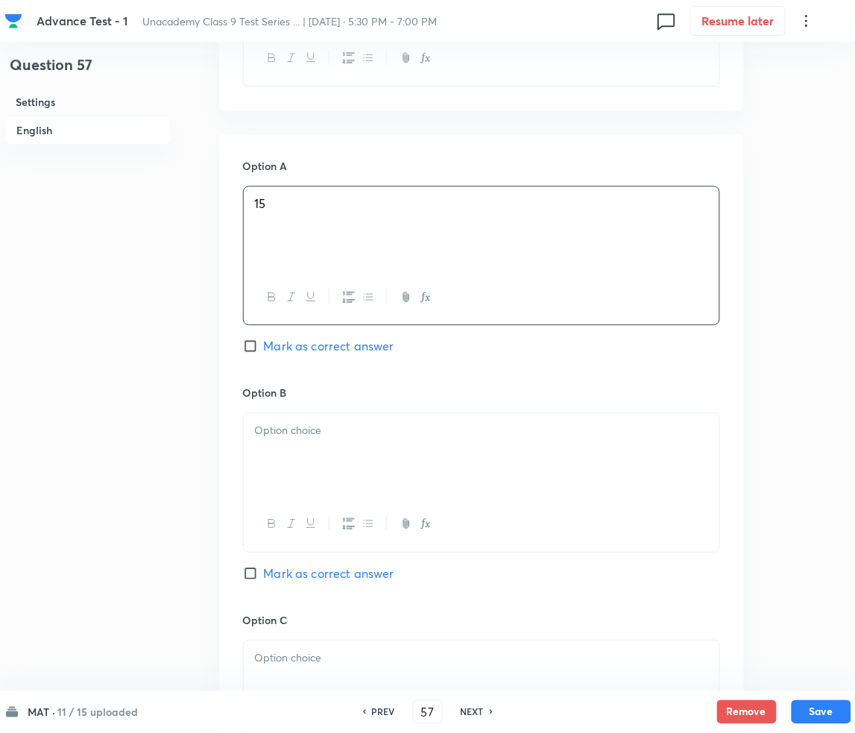
click at [332, 482] on div at bounding box center [482, 454] width 476 height 83
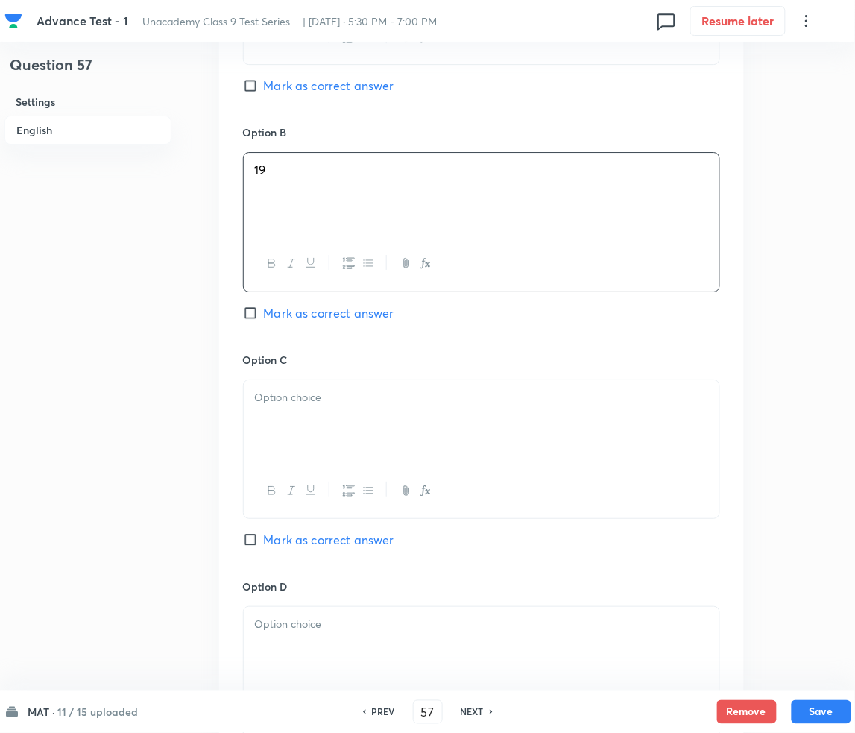
scroll to position [994, 0]
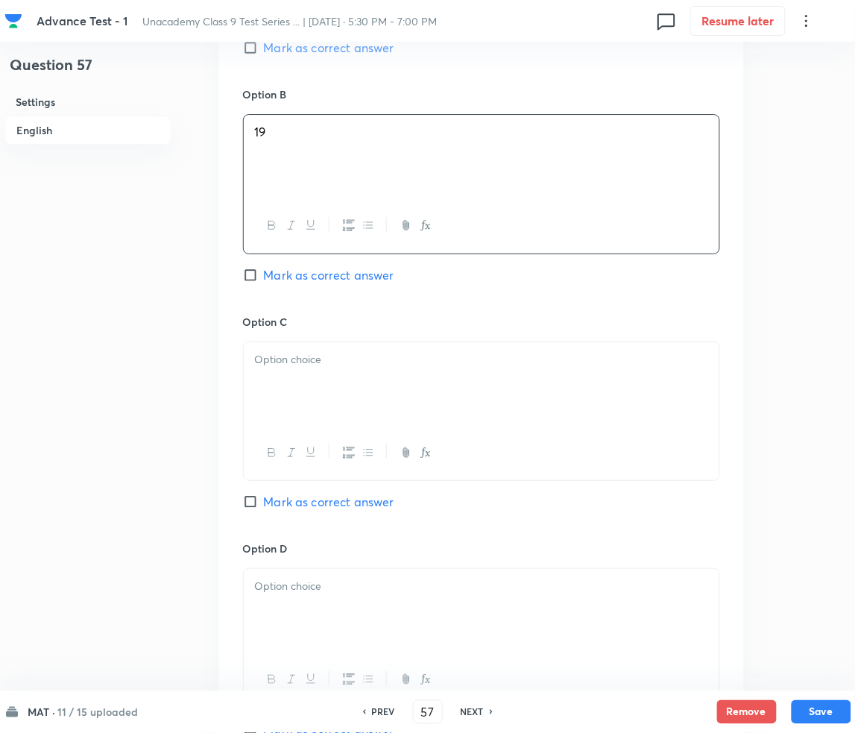
click at [318, 345] on div at bounding box center [482, 383] width 476 height 83
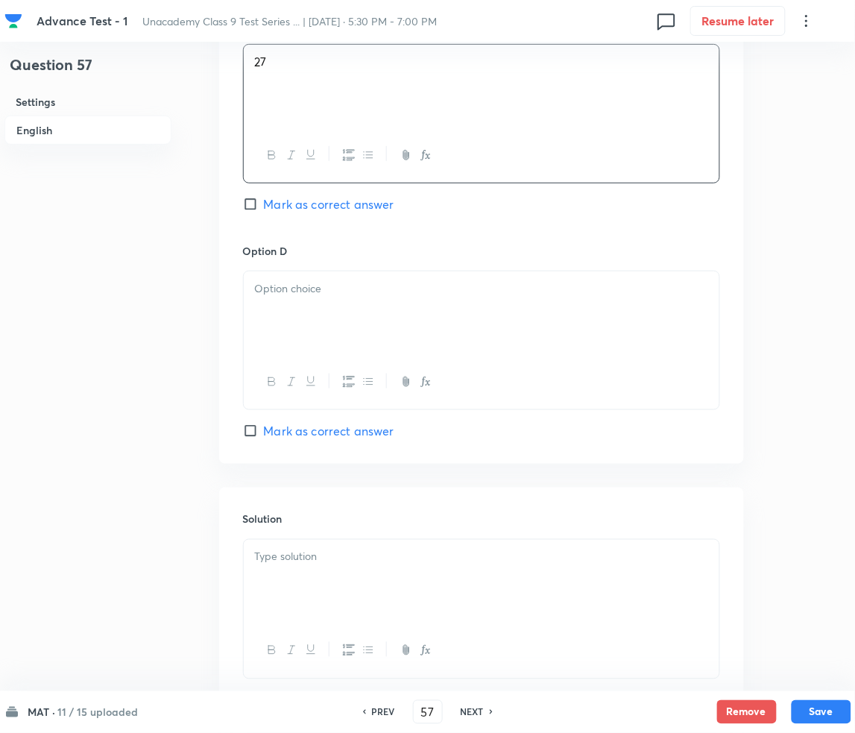
scroll to position [1292, 0]
click at [303, 323] on div at bounding box center [482, 312] width 476 height 83
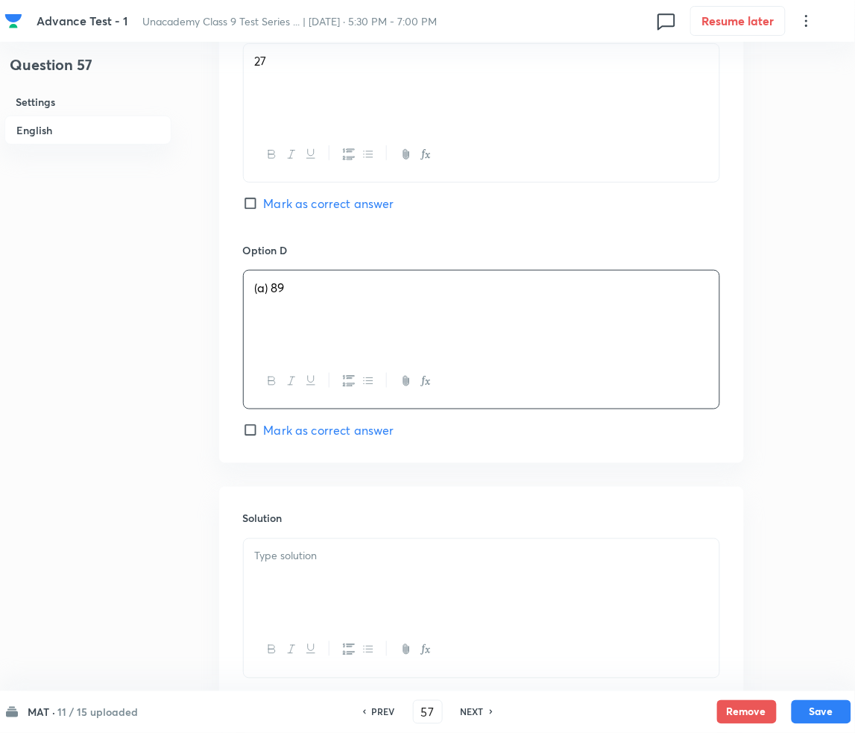
drag, startPoint x: 297, startPoint y: 420, endPoint x: 295, endPoint y: 432, distance: 12.8
click at [297, 422] on div "Option D (a) 89 [PERSON_NAME] as correct answer" at bounding box center [481, 340] width 477 height 197
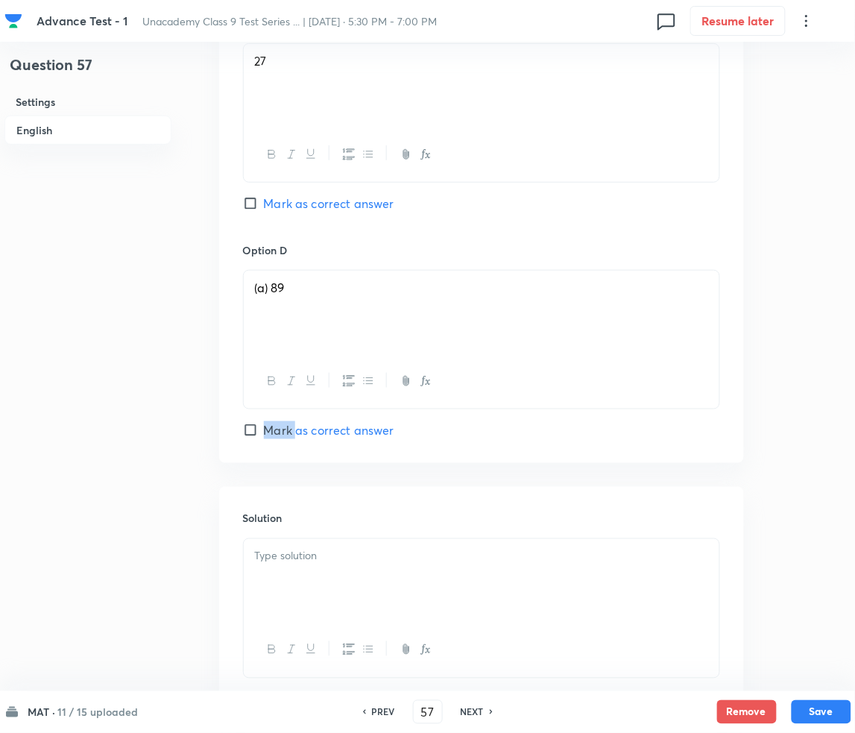
click at [287, 434] on span "Mark as correct answer" at bounding box center [329, 430] width 130 height 18
click at [264, 434] on input "Mark as correct answer" at bounding box center [253, 430] width 21 height 15
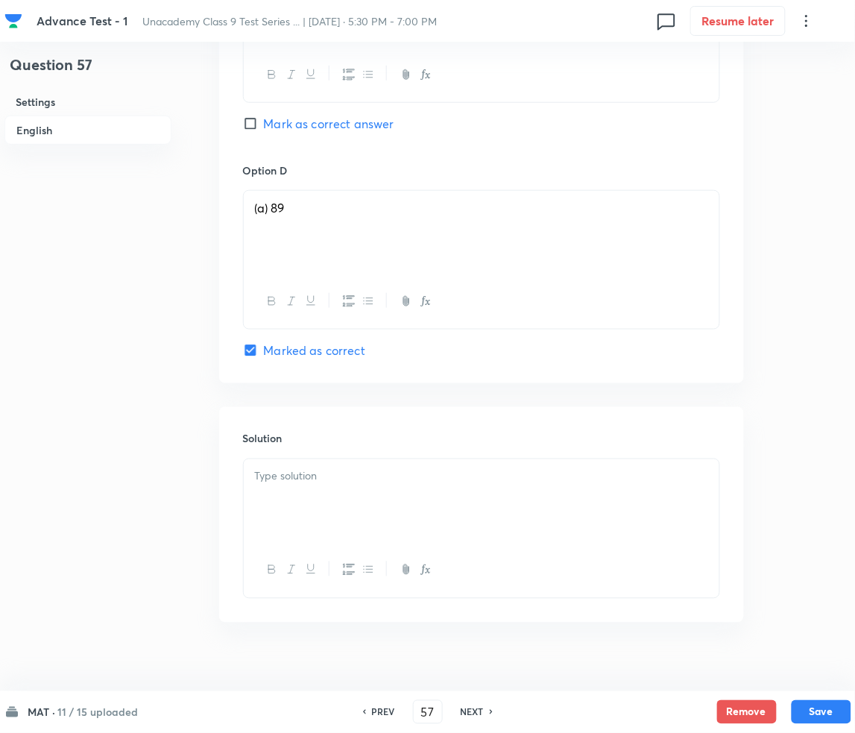
scroll to position [1392, 0]
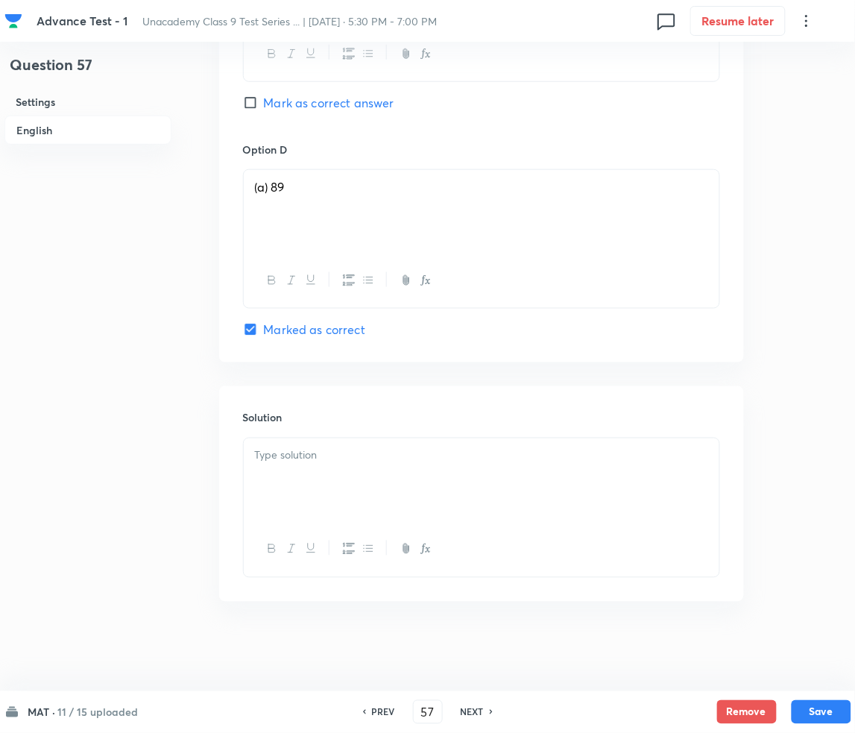
click at [362, 490] on div at bounding box center [482, 479] width 476 height 83
paste div
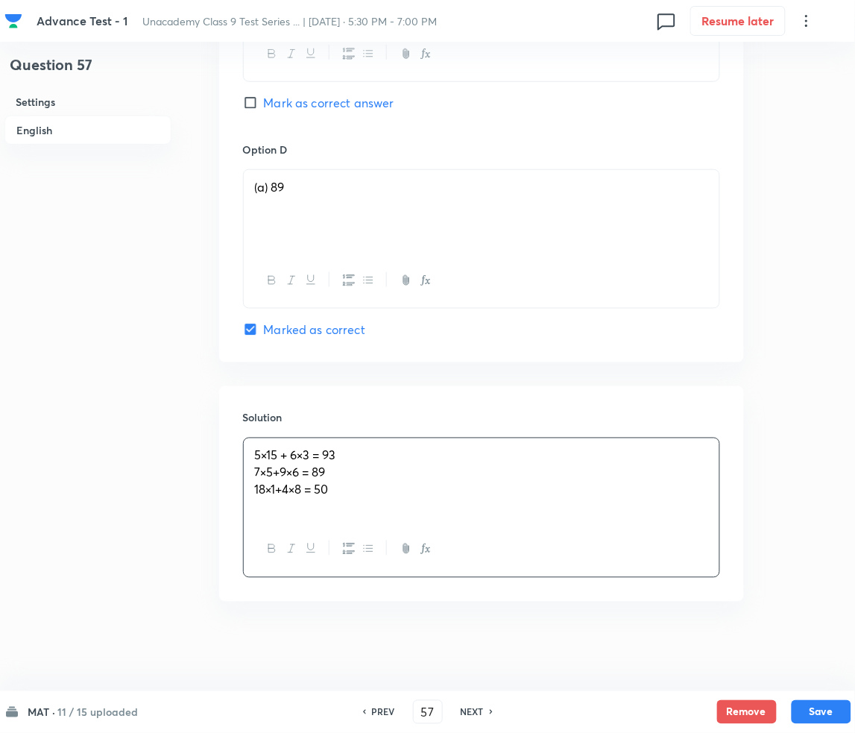
click at [268, 467] on span "7×5+9×6 = 89" at bounding box center [290, 472] width 71 height 16
click at [823, 710] on button "Save" at bounding box center [822, 710] width 60 height 24
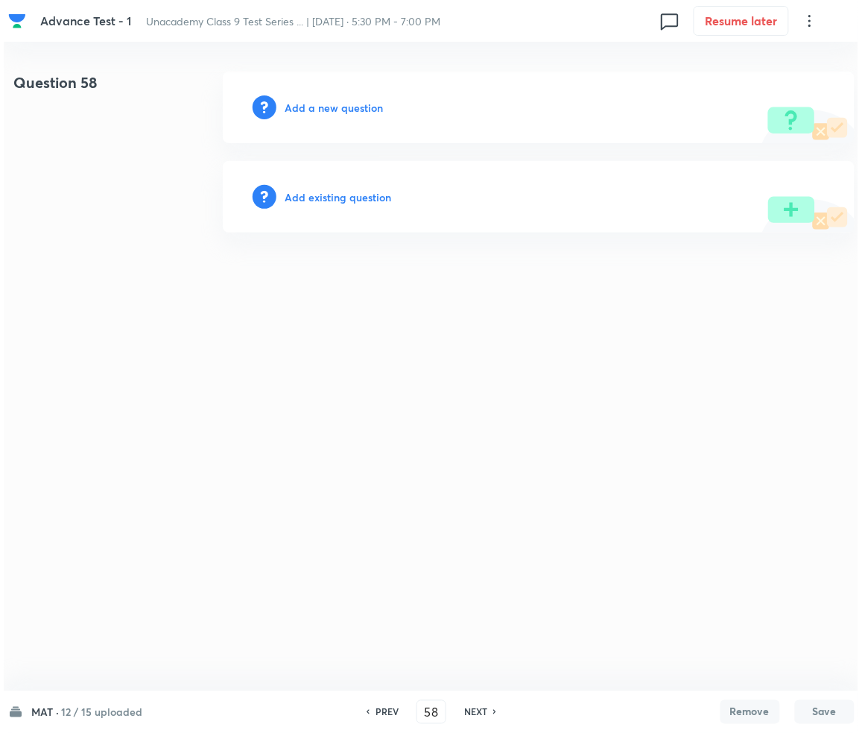
scroll to position [0, 0]
click at [336, 106] on h6 "Add a new question" at bounding box center [334, 108] width 98 height 16
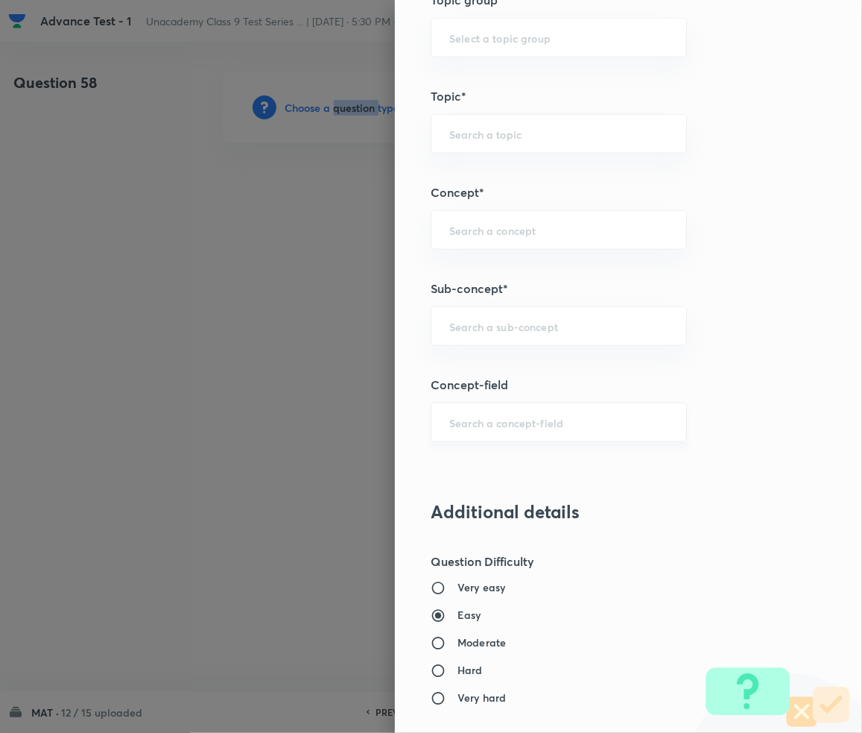
scroll to position [795, 0]
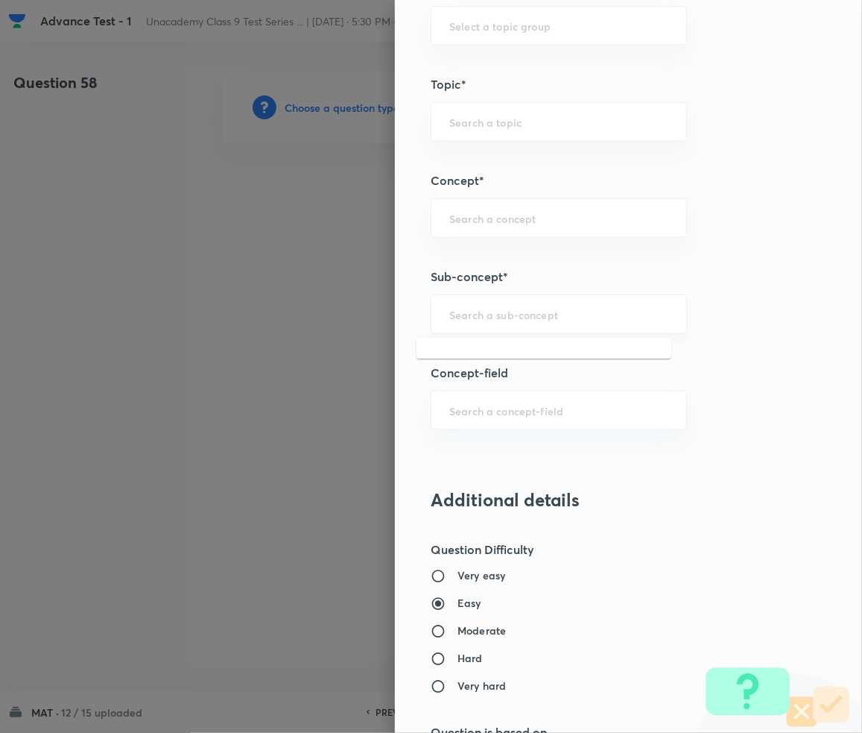
click at [501, 312] on input "text" at bounding box center [558, 314] width 219 height 14
click at [481, 317] on input "text" at bounding box center [558, 314] width 219 height 14
paste input "Number Series"
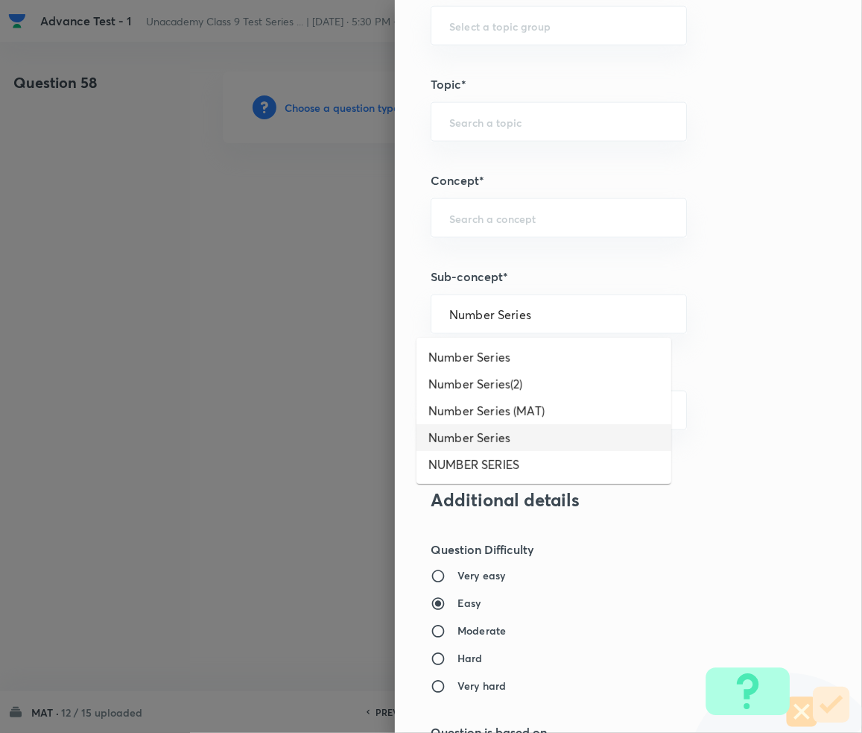
click at [474, 424] on li "Number Series" at bounding box center [544, 437] width 255 height 27
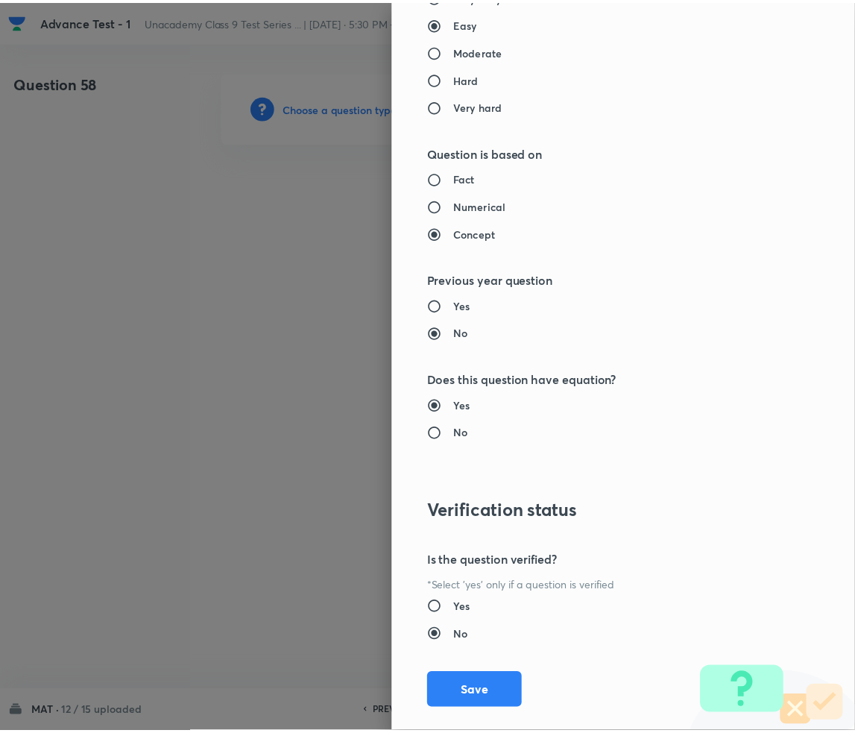
scroll to position [1399, 0]
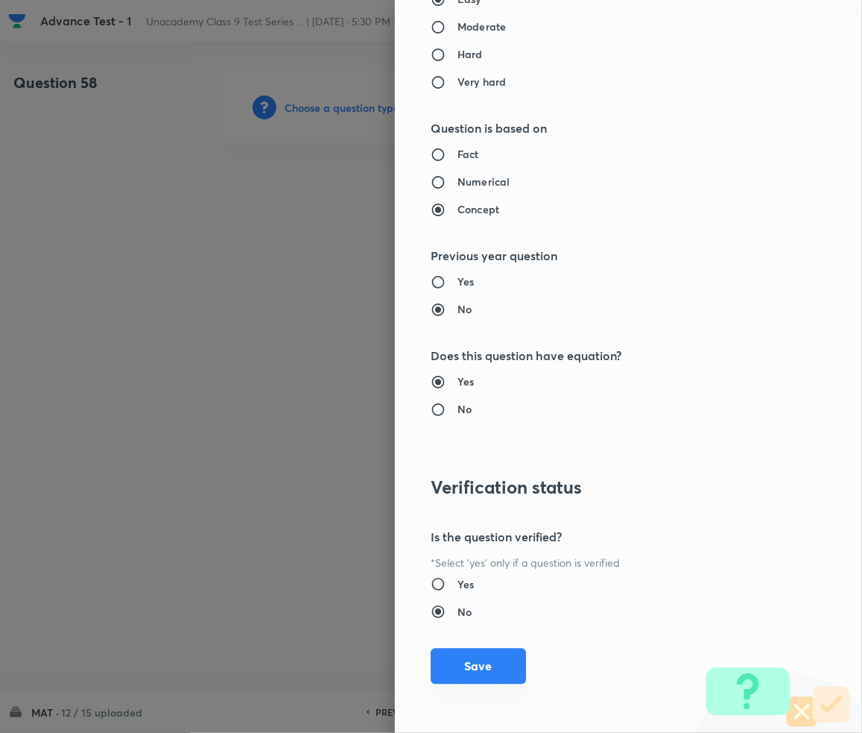
click at [467, 671] on button "Save" at bounding box center [478, 666] width 95 height 36
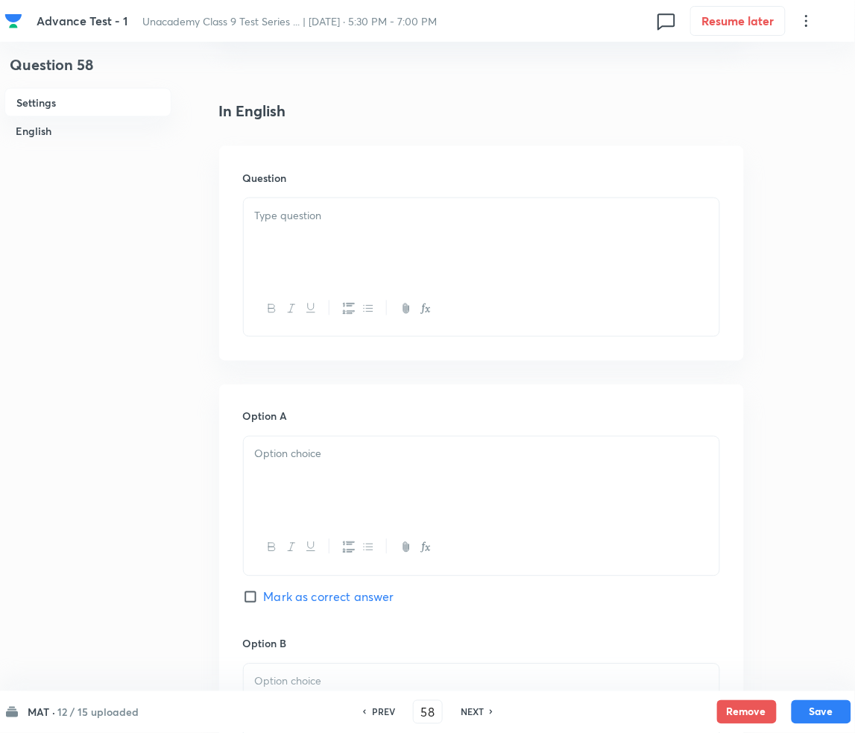
scroll to position [397, 0]
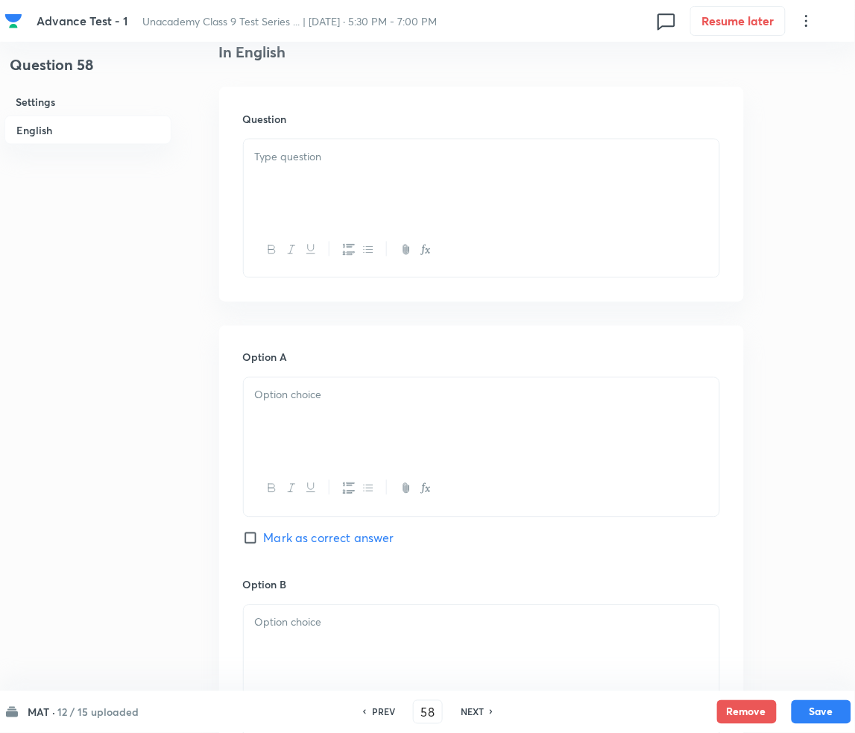
click at [298, 183] on div at bounding box center [482, 180] width 476 height 83
click at [353, 182] on div at bounding box center [482, 180] width 476 height 83
paste div
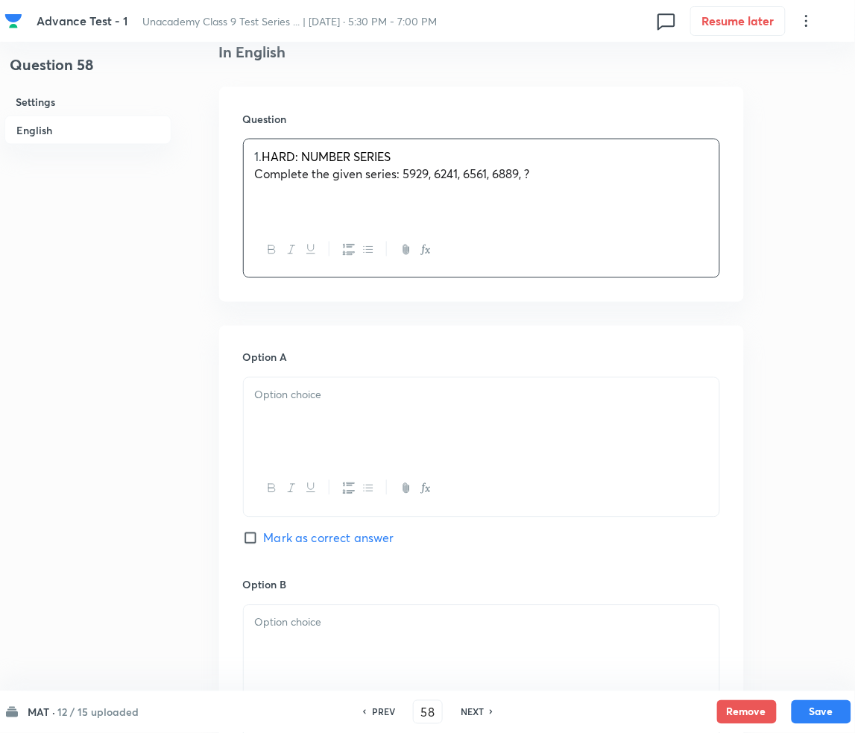
click at [268, 161] on span "HARD: NUMBER SERIES" at bounding box center [326, 156] width 129 height 16
click at [317, 406] on div at bounding box center [482, 419] width 476 height 83
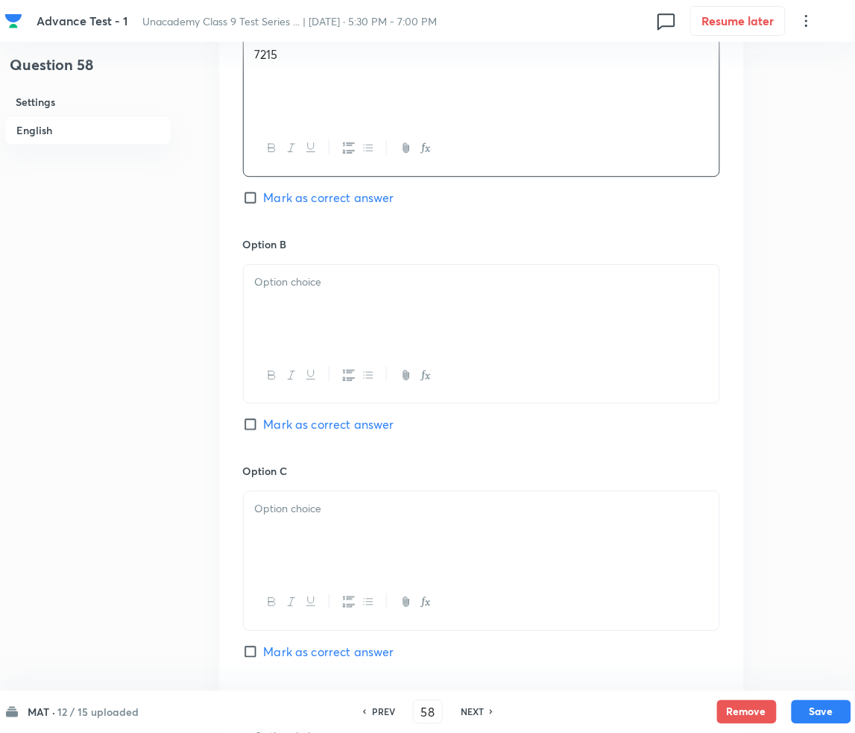
scroll to position [795, 0]
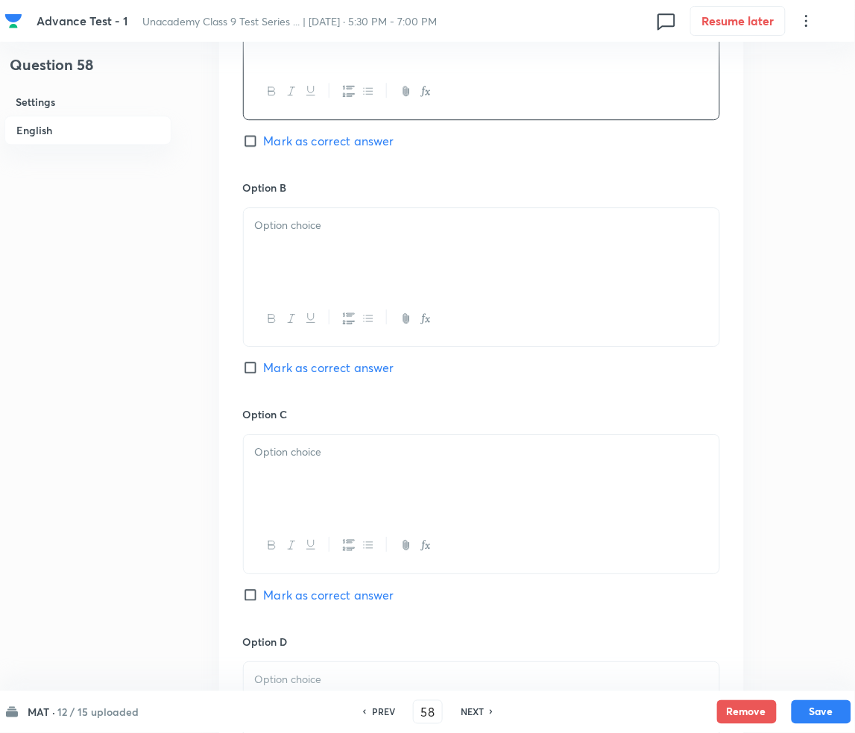
click at [322, 221] on p at bounding box center [481, 225] width 453 height 17
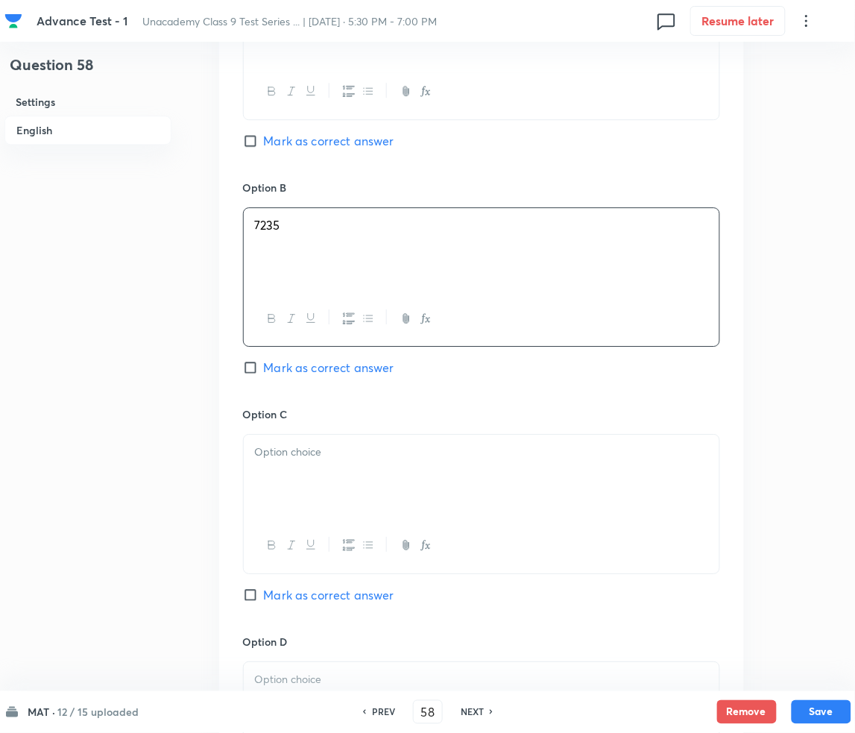
click at [337, 448] on p at bounding box center [481, 451] width 453 height 17
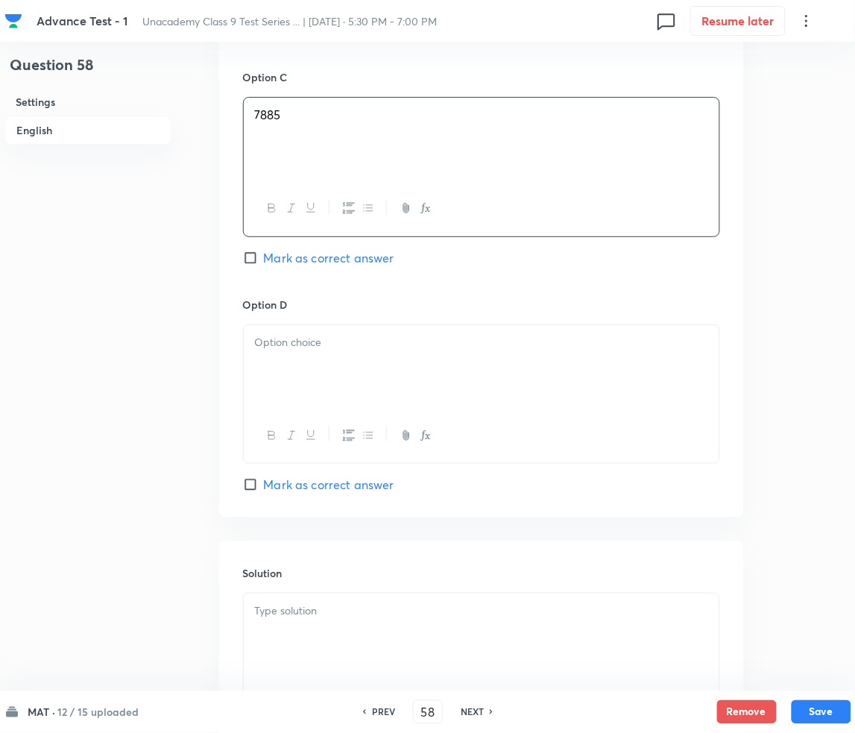
scroll to position [1193, 0]
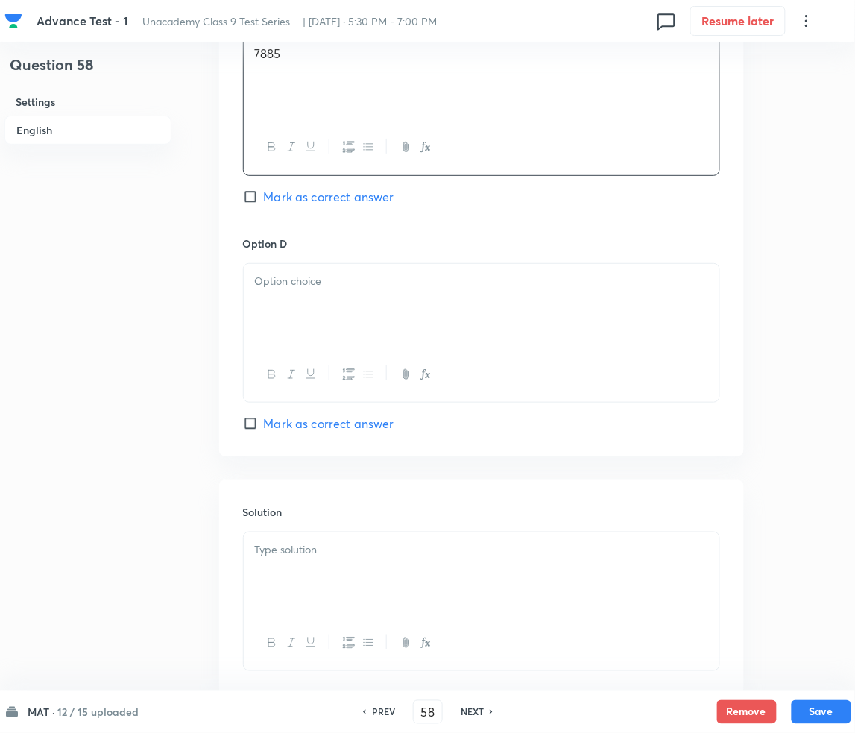
click at [286, 272] on div at bounding box center [482, 305] width 476 height 83
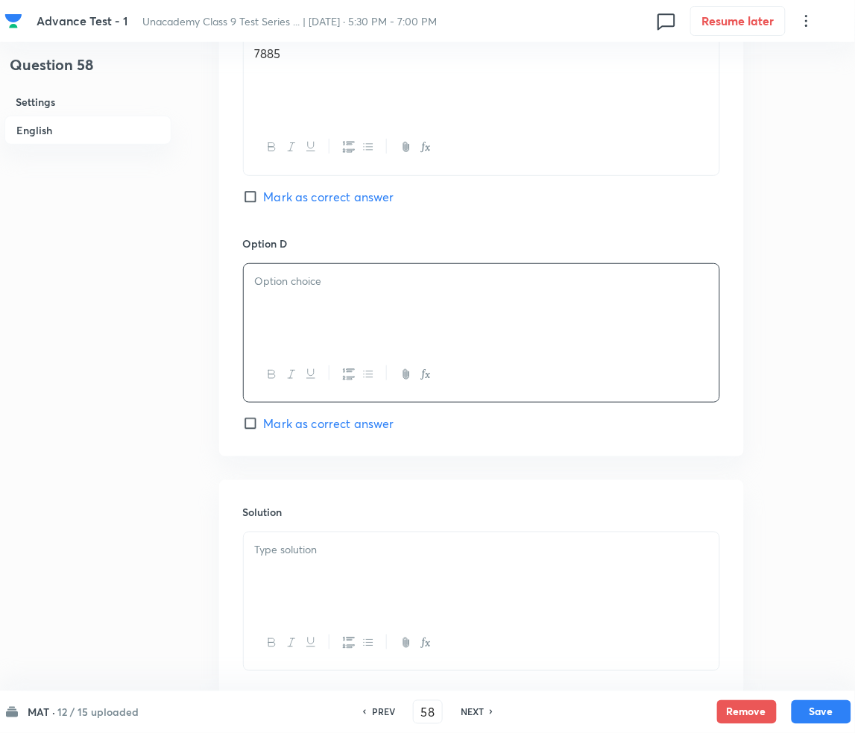
paste div
click at [277, 280] on span "(a) 7225" at bounding box center [275, 281] width 41 height 16
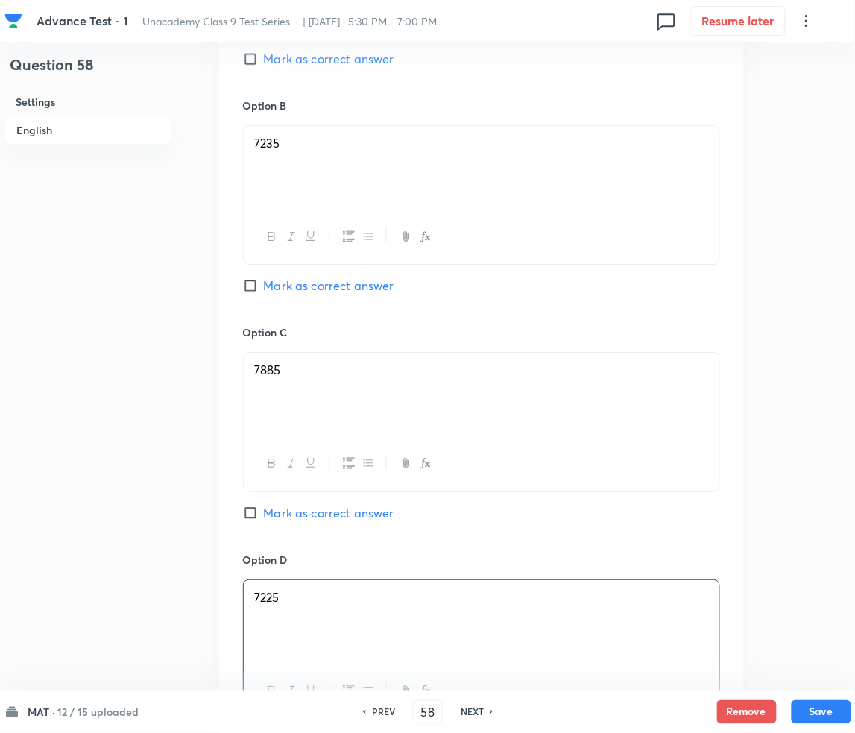
scroll to position [994, 0]
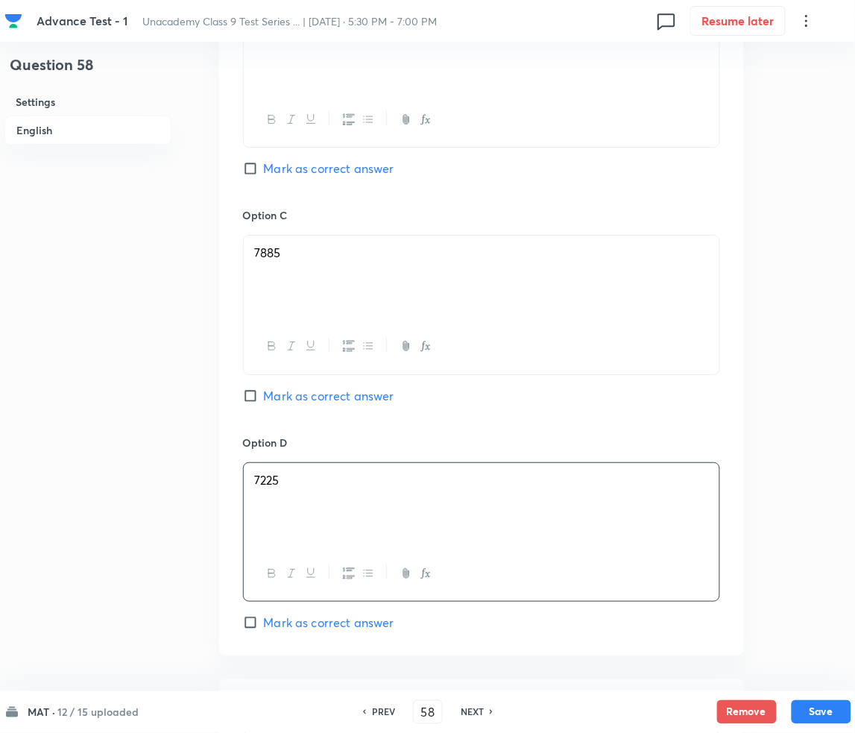
click at [359, 489] on div "7225" at bounding box center [482, 504] width 476 height 83
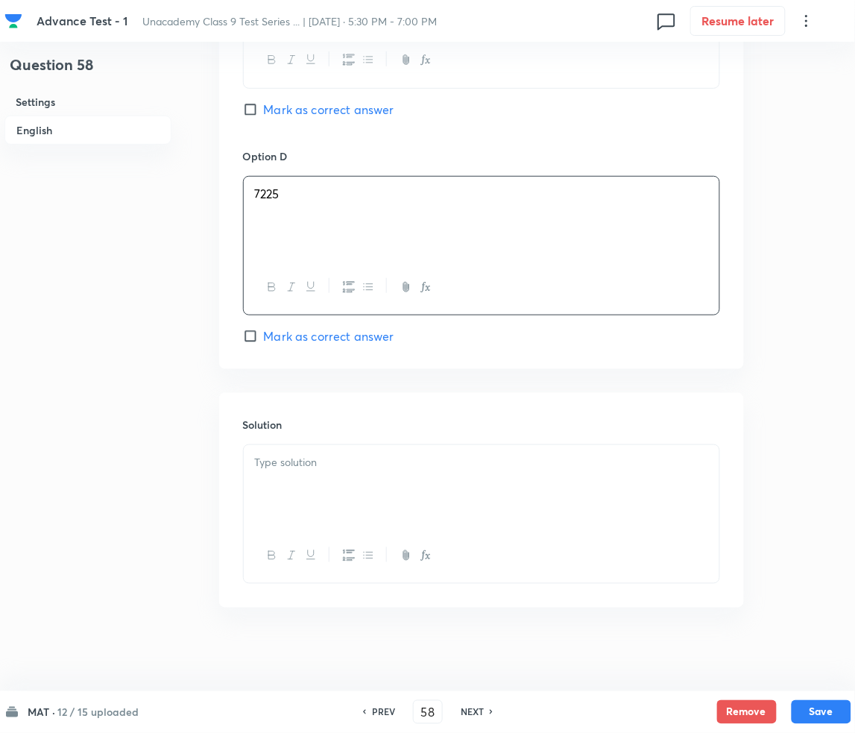
scroll to position [1286, 0]
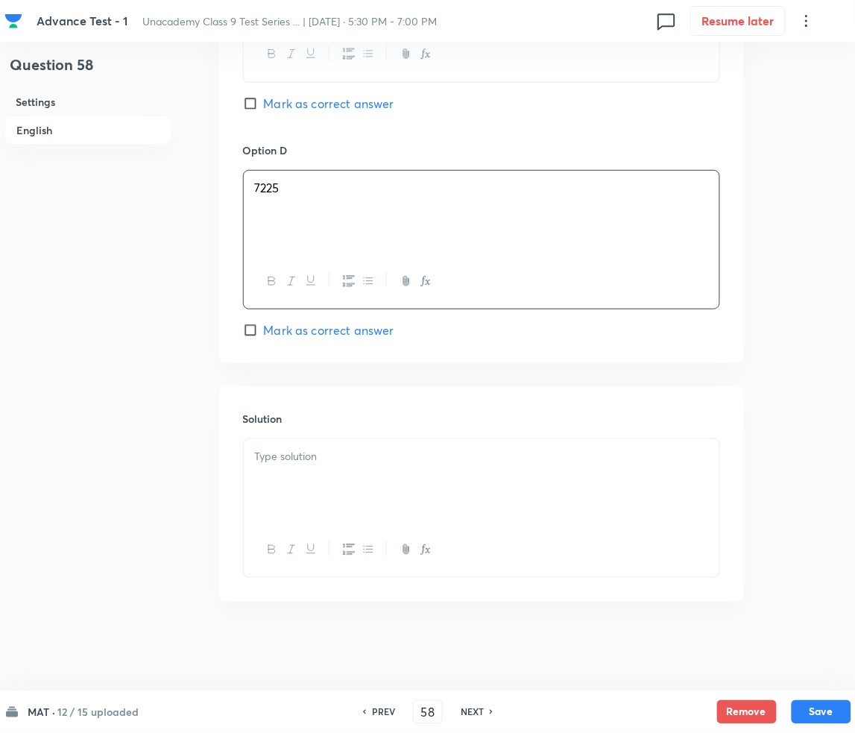
click at [332, 425] on h6 "Solution" at bounding box center [481, 419] width 477 height 16
click at [330, 445] on div at bounding box center [482, 480] width 476 height 83
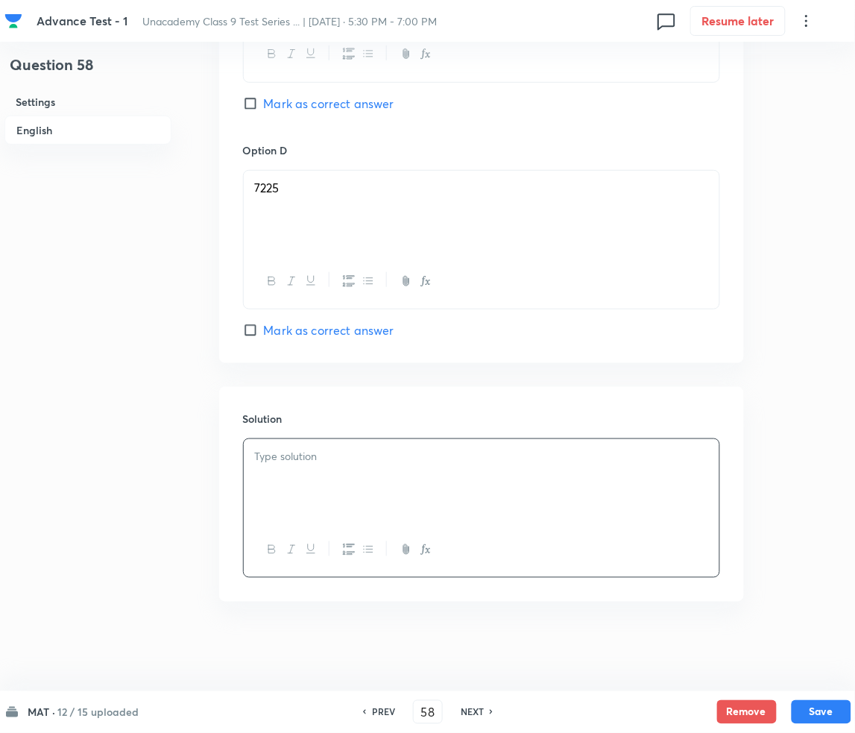
click at [326, 482] on div at bounding box center [482, 480] width 476 height 83
click at [805, 708] on button "Save" at bounding box center [822, 710] width 60 height 24
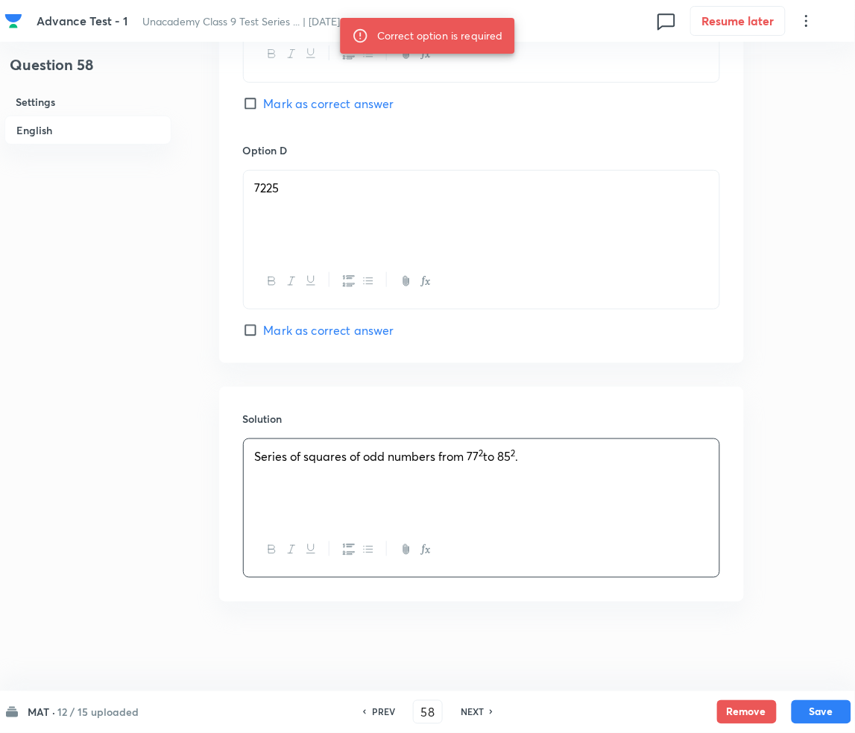
drag, startPoint x: 277, startPoint y: 329, endPoint x: 296, endPoint y: 336, distance: 19.8
click at [277, 329] on span "Mark as correct answer" at bounding box center [329, 330] width 130 height 18
click at [264, 329] on input "Mark as correct answer" at bounding box center [253, 330] width 21 height 15
click at [828, 714] on button "Save" at bounding box center [822, 710] width 60 height 24
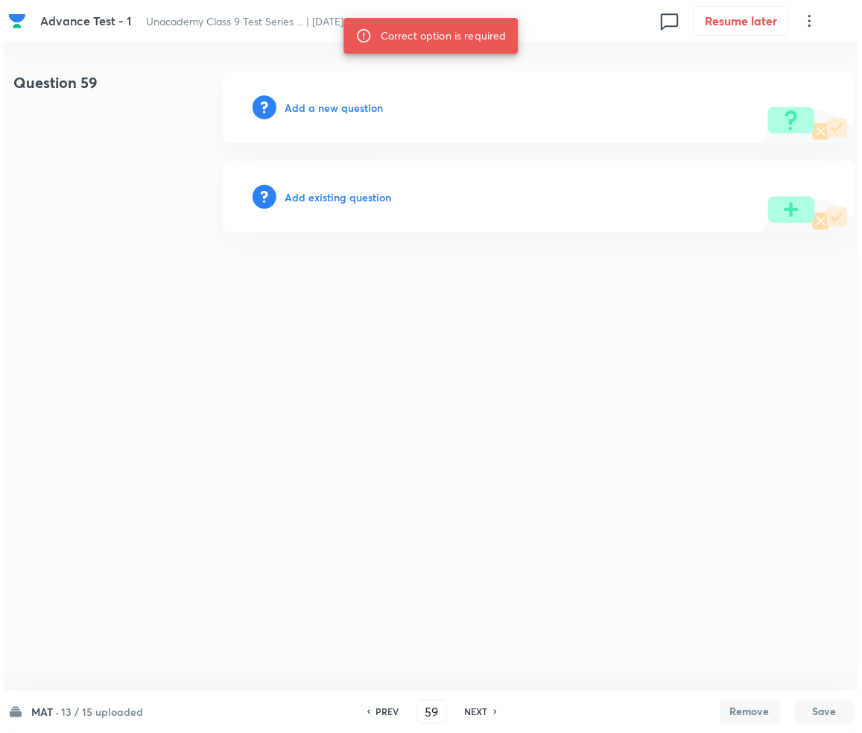
scroll to position [0, 0]
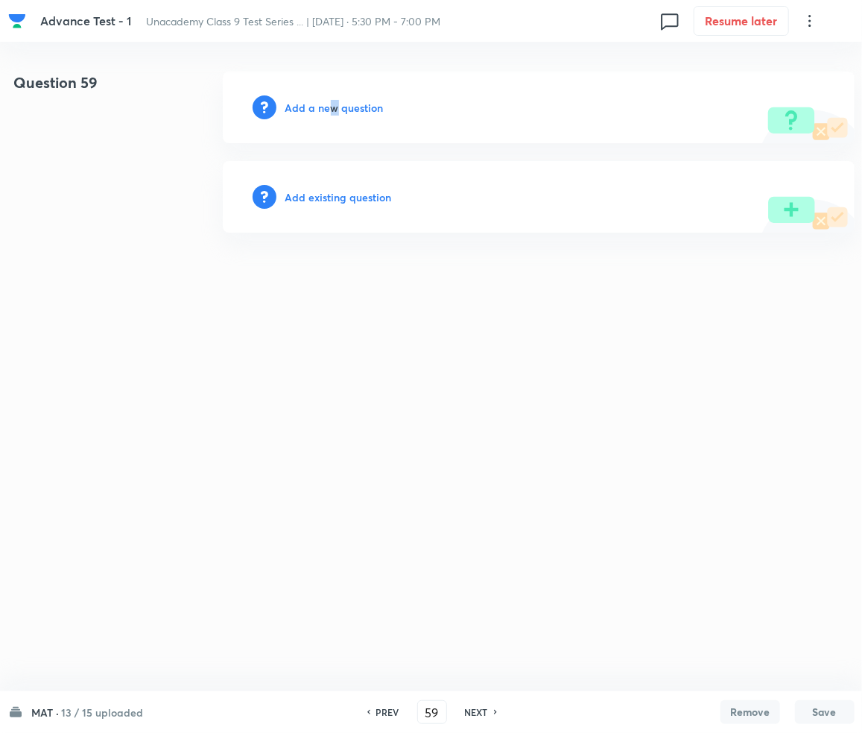
click at [335, 106] on h6 "Add a new question" at bounding box center [334, 108] width 98 height 16
click at [335, 106] on h6 "Choose a question type" at bounding box center [342, 108] width 115 height 16
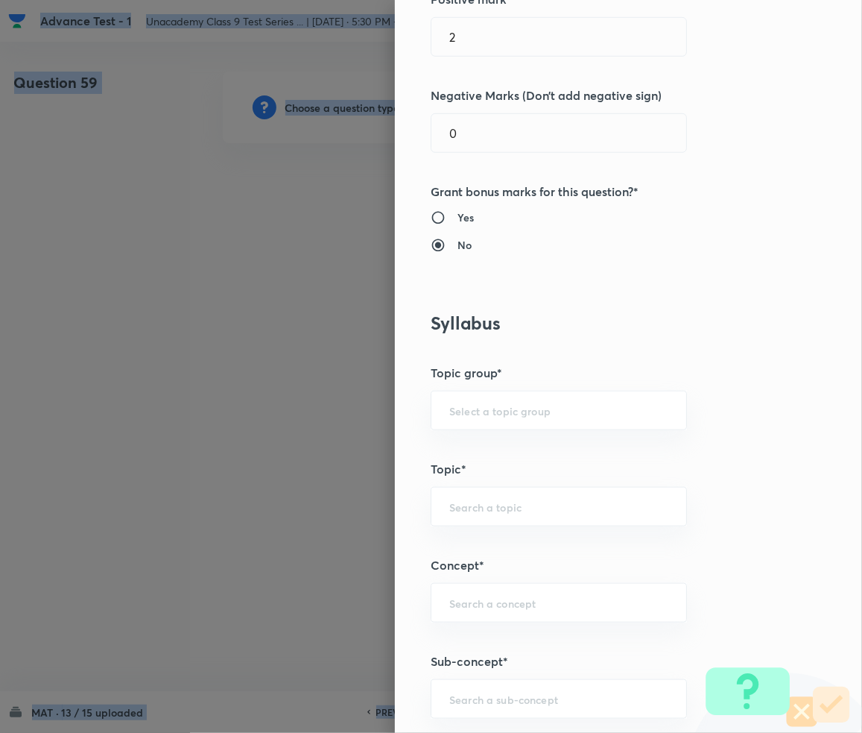
scroll to position [596, 0]
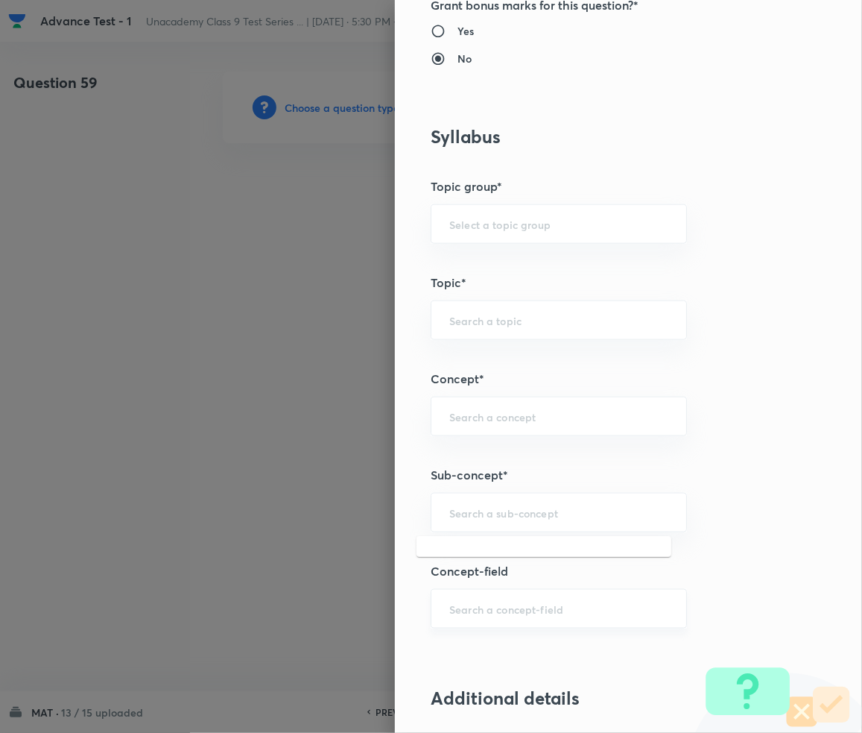
drag, startPoint x: 485, startPoint y: 517, endPoint x: 456, endPoint y: 591, distance: 80.0
click at [486, 517] on input "text" at bounding box center [558, 512] width 219 height 14
click at [478, 531] on div "​" at bounding box center [559, 513] width 256 height 40
paste input "Number Series"
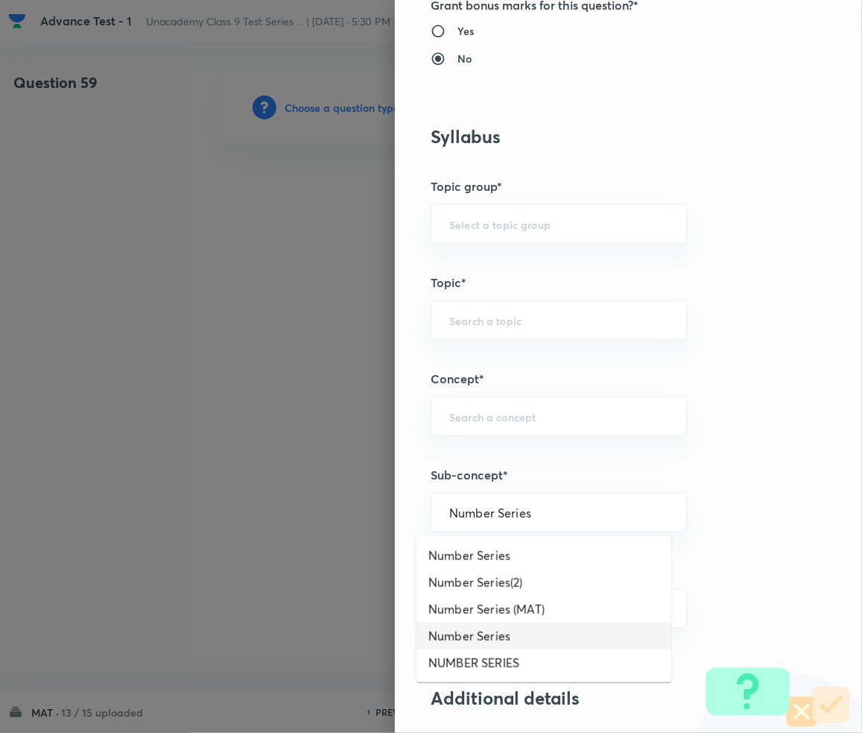
click at [468, 645] on li "Number Series" at bounding box center [544, 635] width 255 height 27
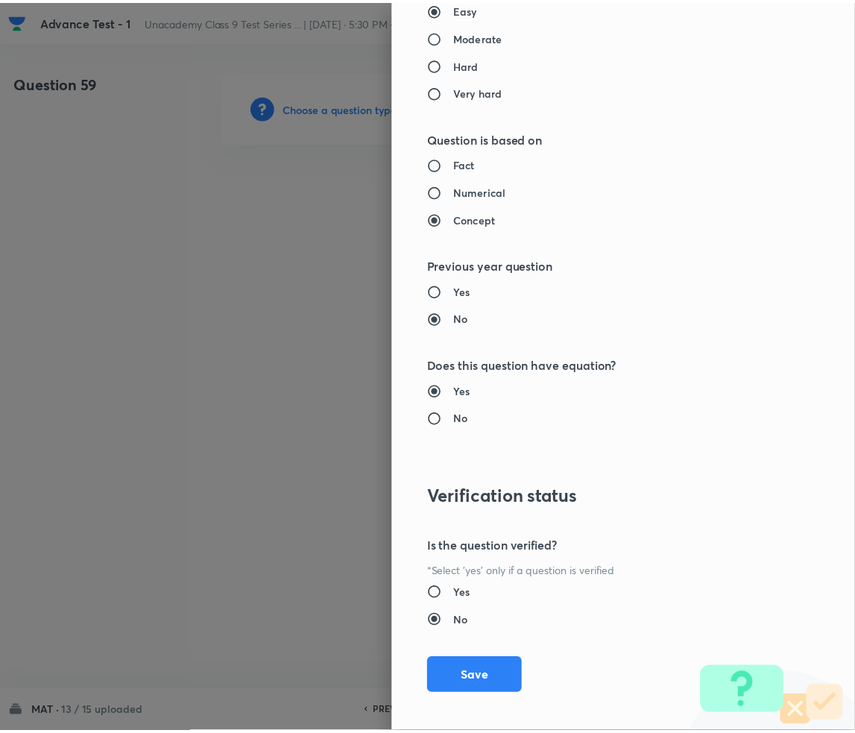
scroll to position [1399, 0]
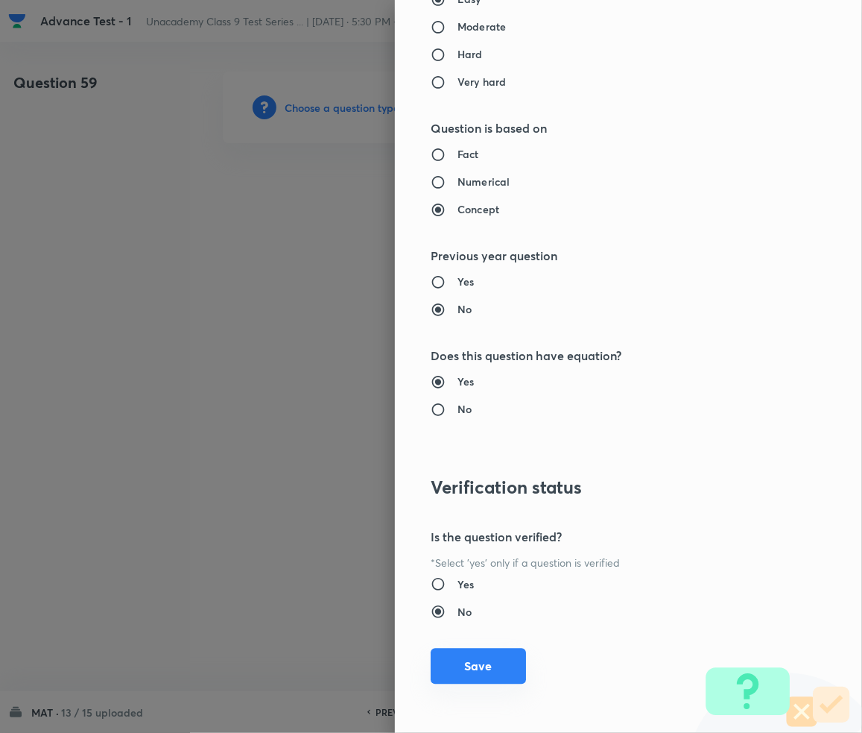
click at [459, 671] on button "Save" at bounding box center [478, 666] width 95 height 36
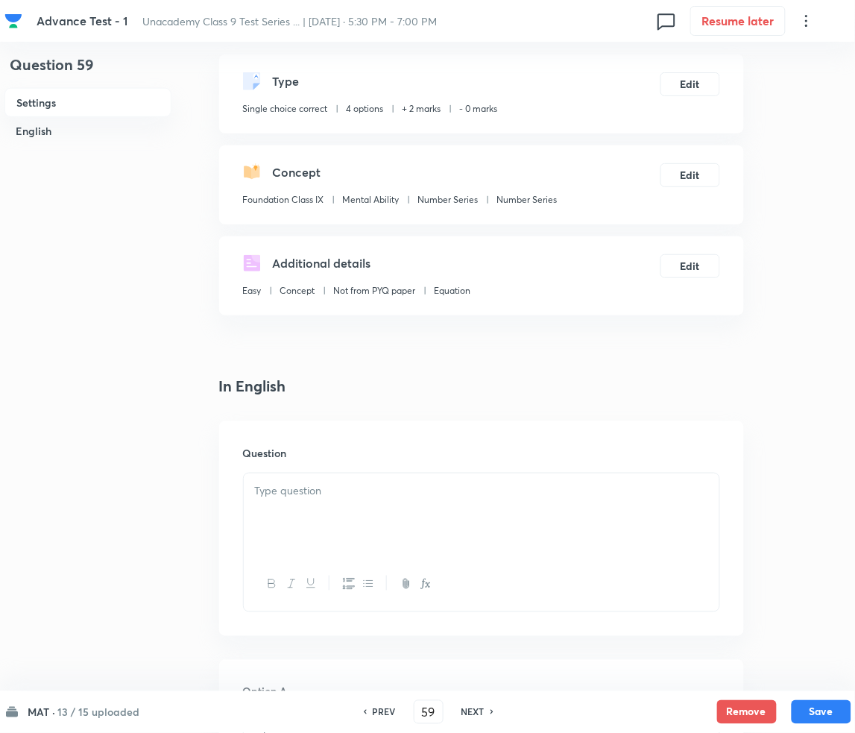
scroll to position [298, 0]
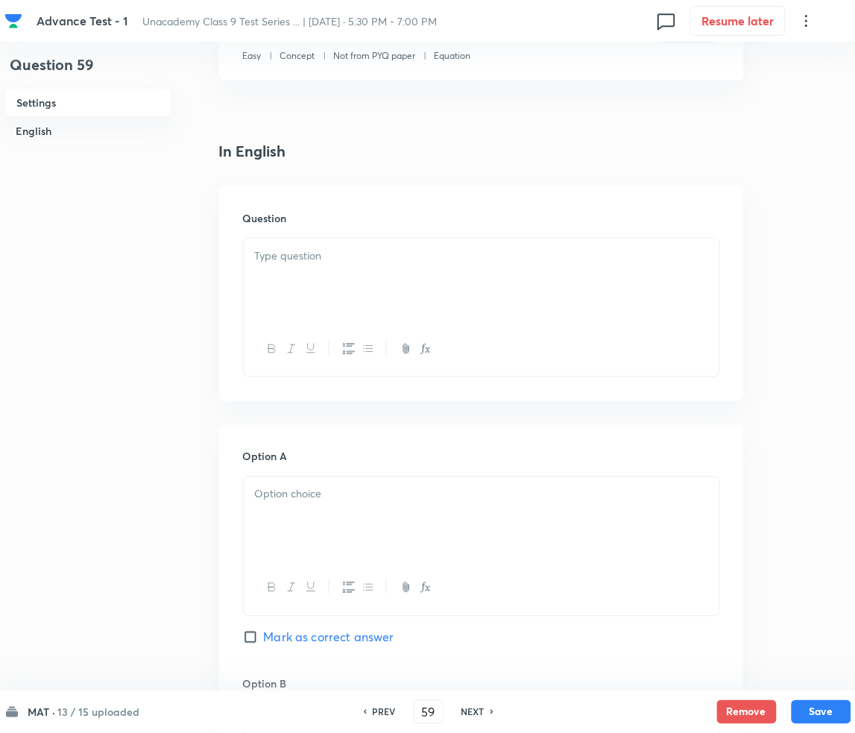
click at [344, 285] on div at bounding box center [482, 280] width 476 height 83
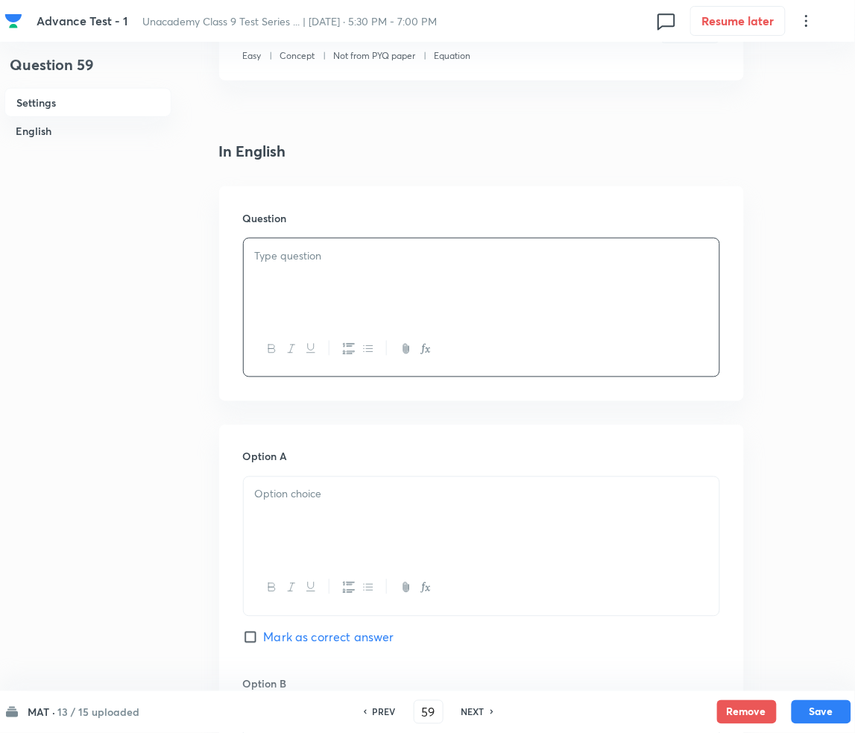
click at [394, 300] on div at bounding box center [482, 280] width 476 height 83
paste div
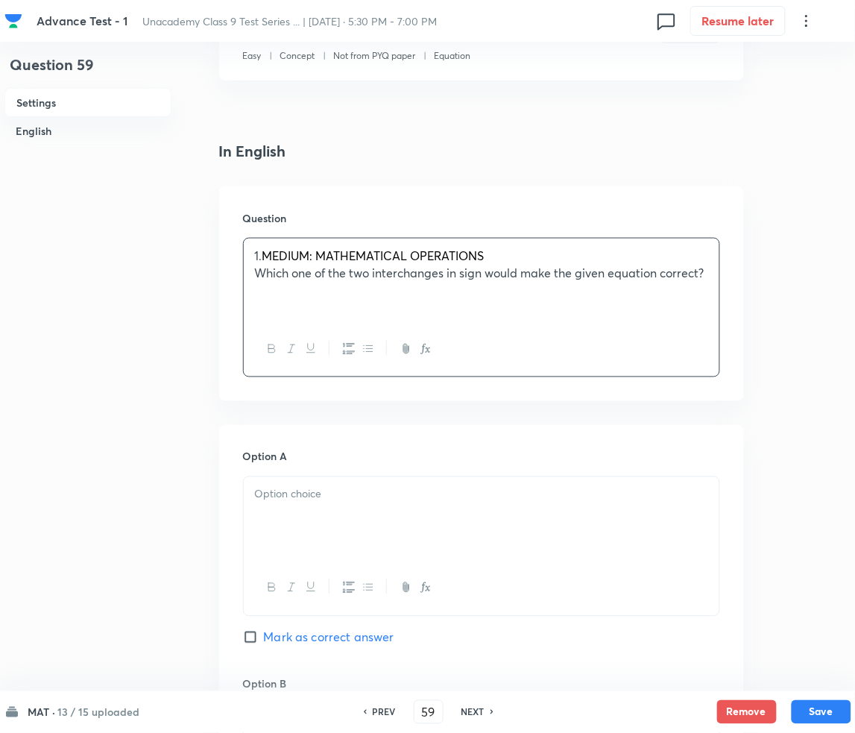
drag, startPoint x: 272, startPoint y: 257, endPoint x: 309, endPoint y: 256, distance: 36.5
click at [275, 256] on span "MEDIUM: MATHEMATICAL OPERATIONS" at bounding box center [373, 255] width 222 height 16
click at [697, 275] on p "Which one of the two interchanges in sign would make the given equation correct?" at bounding box center [481, 273] width 453 height 17
click at [337, 529] on div at bounding box center [482, 520] width 476 height 83
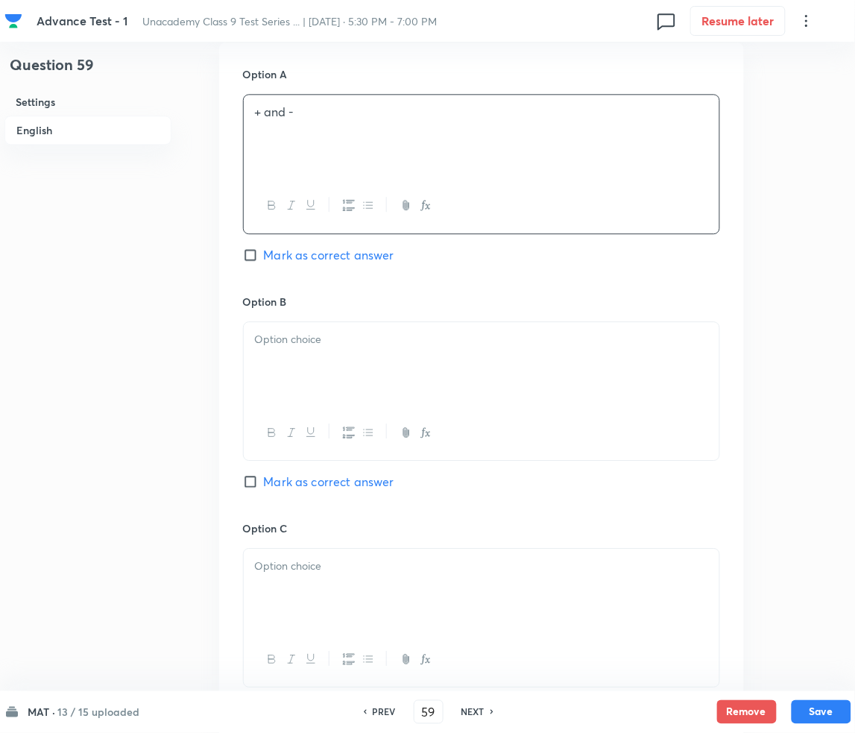
scroll to position [695, 0]
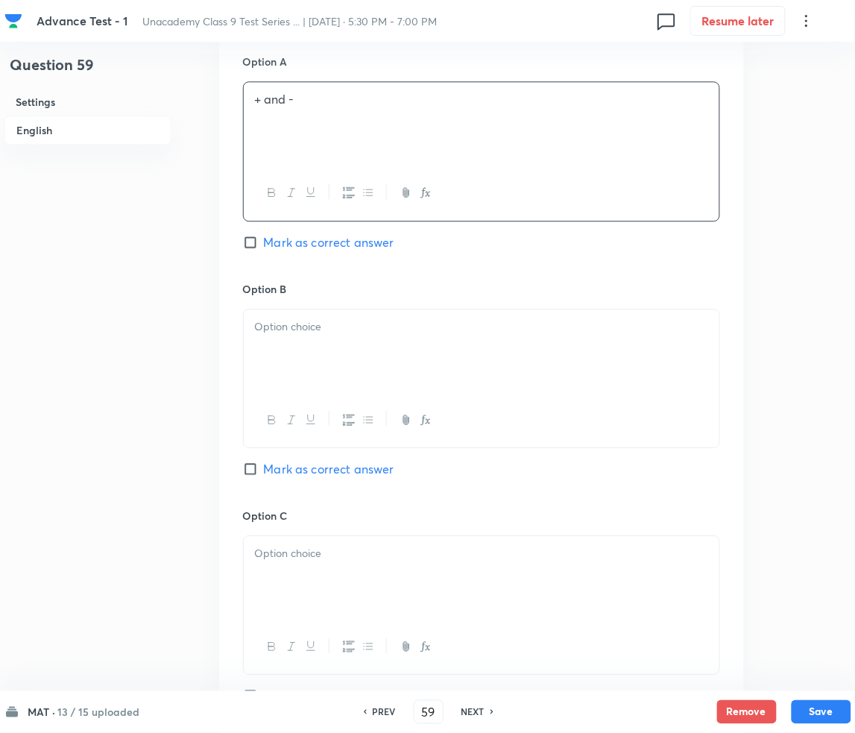
click at [326, 346] on div at bounding box center [482, 350] width 476 height 83
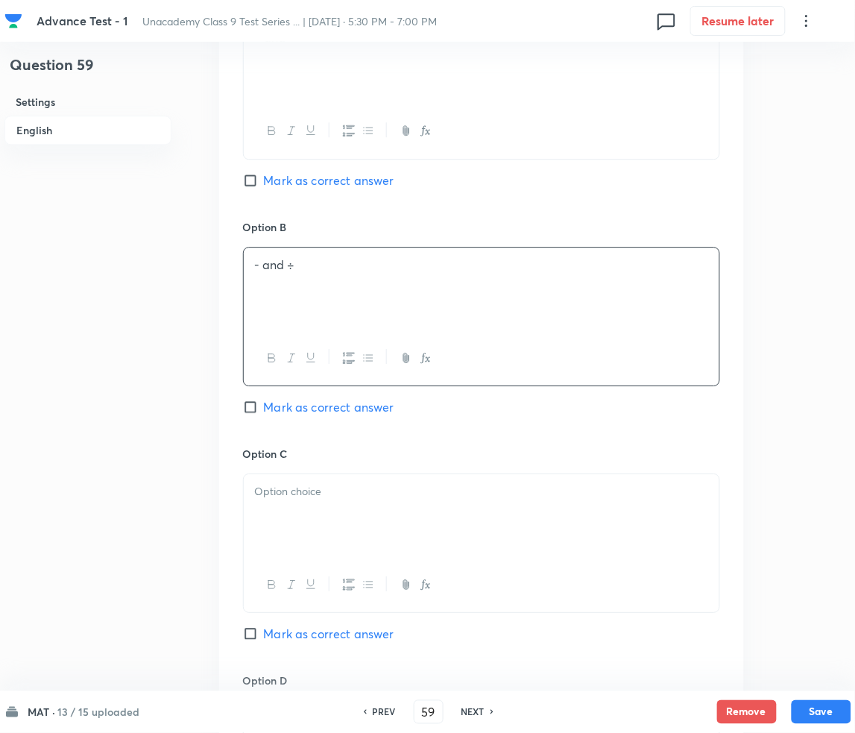
scroll to position [994, 0]
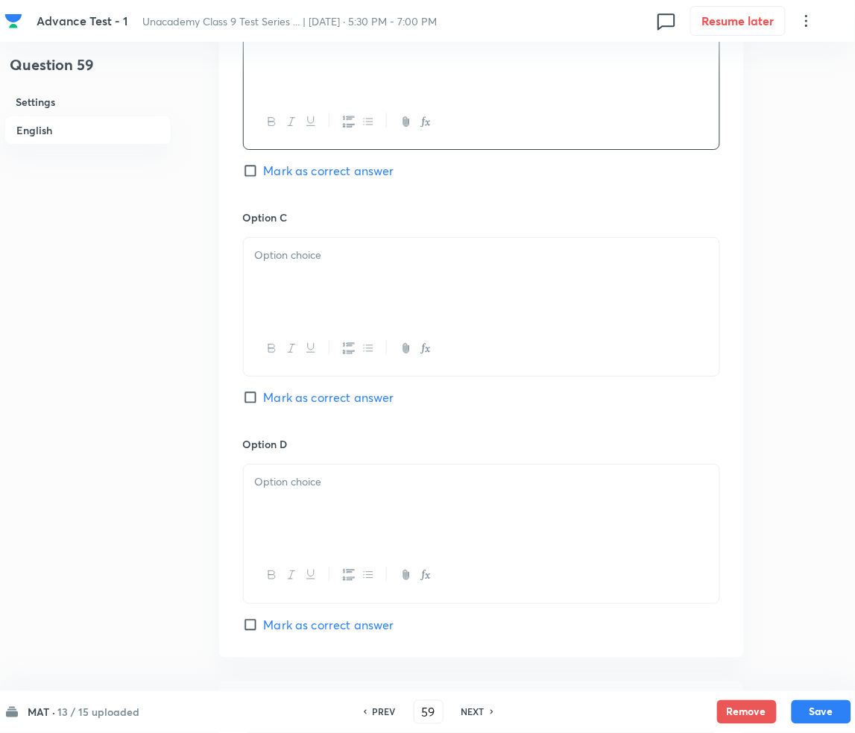
click at [367, 290] on div at bounding box center [482, 279] width 476 height 83
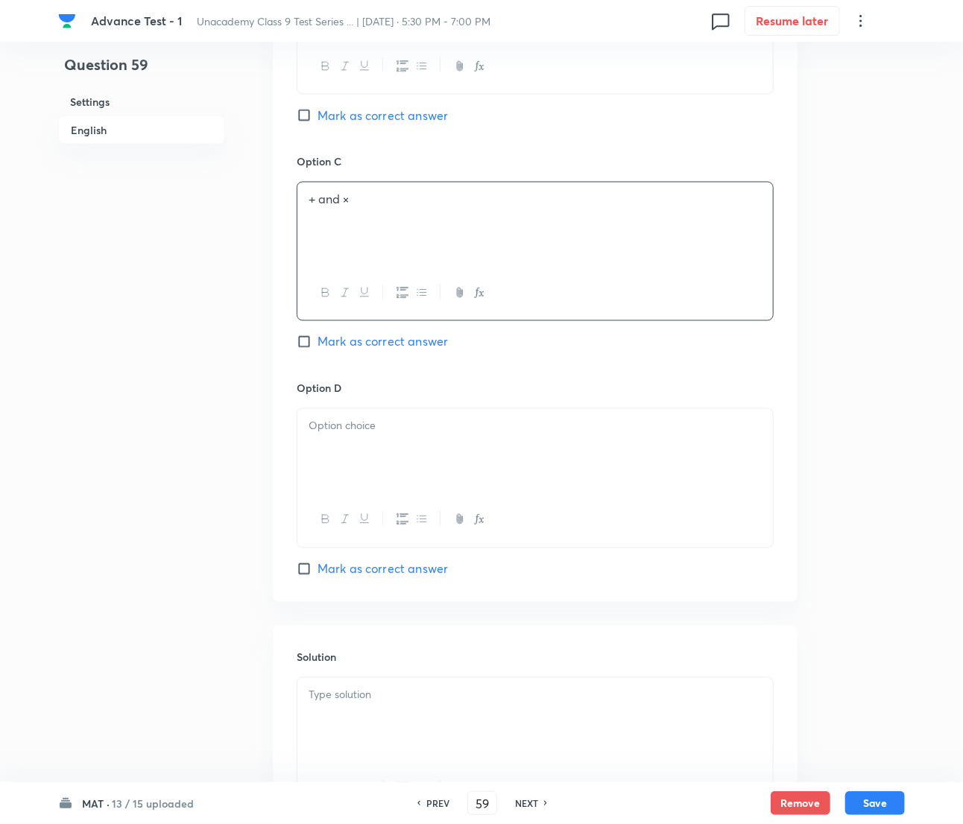
scroll to position [1105, 0]
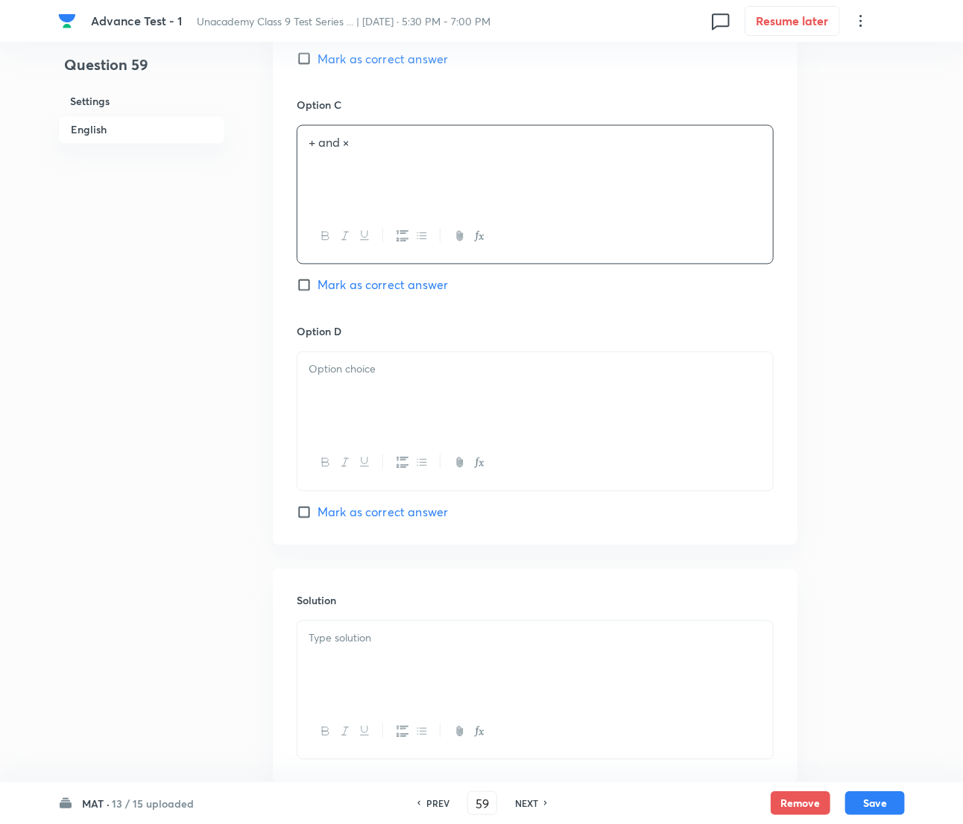
click at [440, 378] on p at bounding box center [535, 369] width 453 height 17
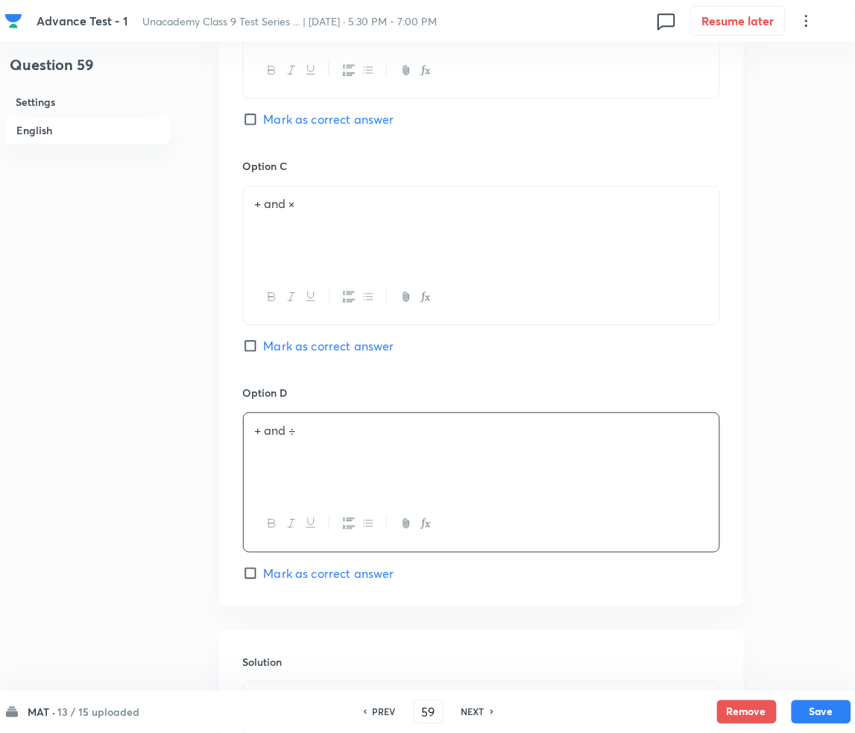
scroll to position [907, 0]
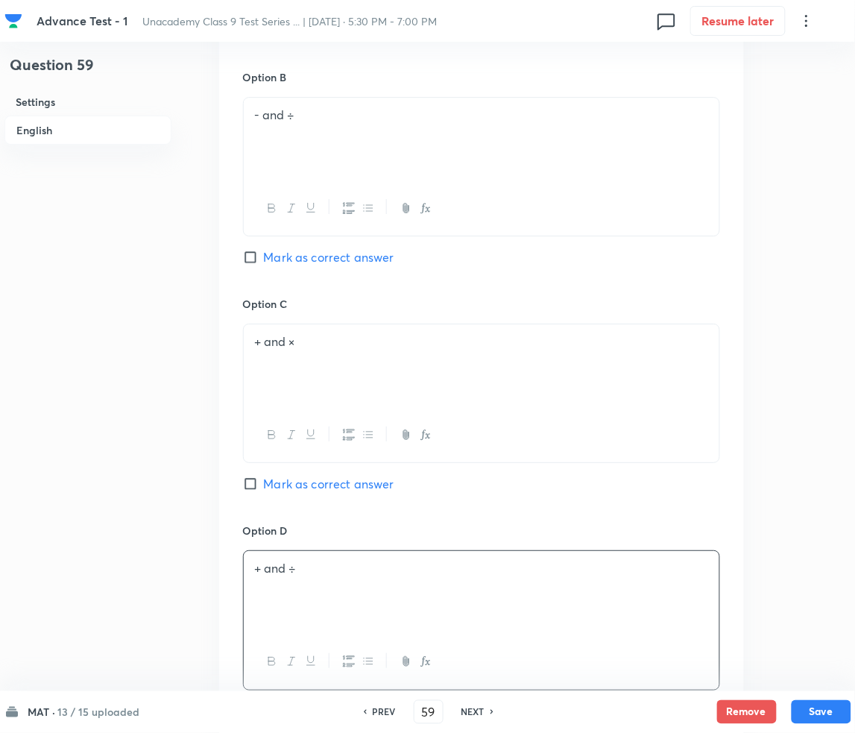
click at [269, 250] on span "Mark as correct answer" at bounding box center [329, 257] width 130 height 18
click at [264, 250] on input "Mark as correct answer" at bounding box center [253, 257] width 21 height 15
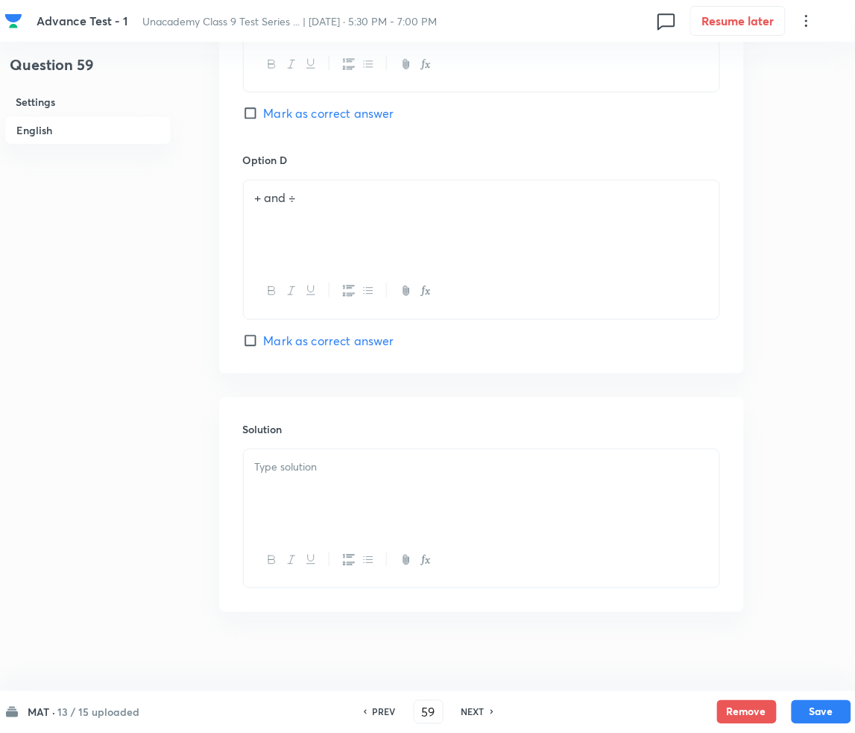
scroll to position [1289, 0]
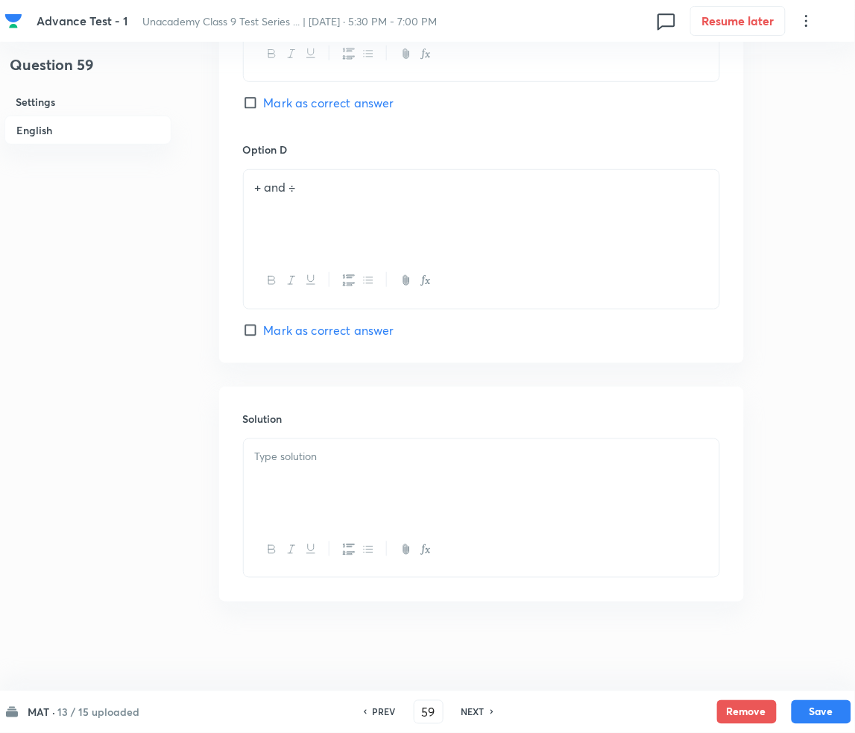
click at [313, 455] on p at bounding box center [481, 456] width 453 height 17
click at [306, 430] on div "Solution" at bounding box center [481, 494] width 525 height 215
click at [300, 458] on p at bounding box center [481, 456] width 453 height 17
click at [352, 474] on div at bounding box center [482, 480] width 476 height 83
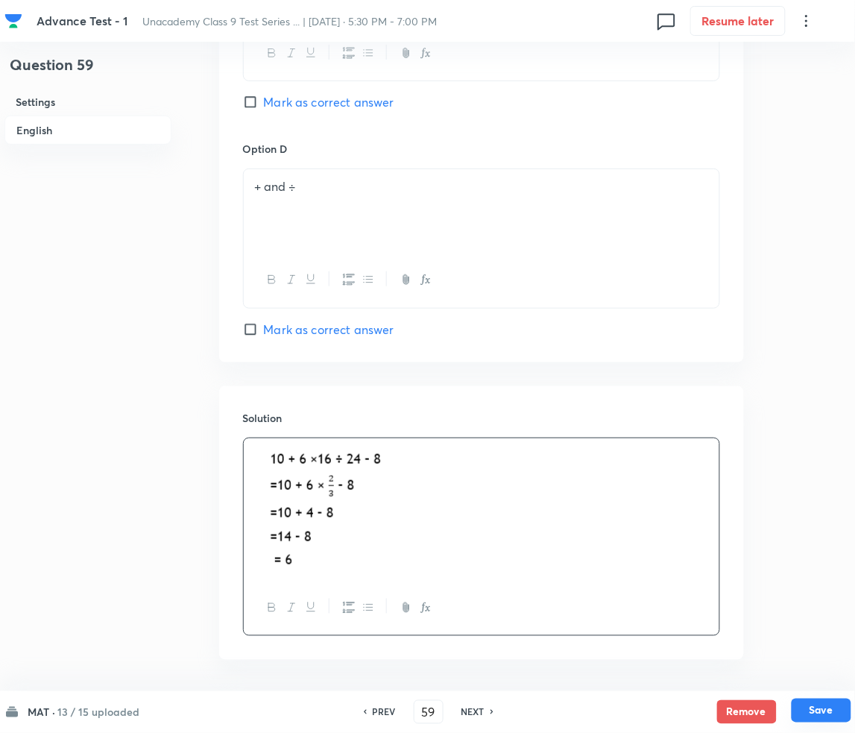
click at [812, 714] on button "Save" at bounding box center [822, 710] width 60 height 24
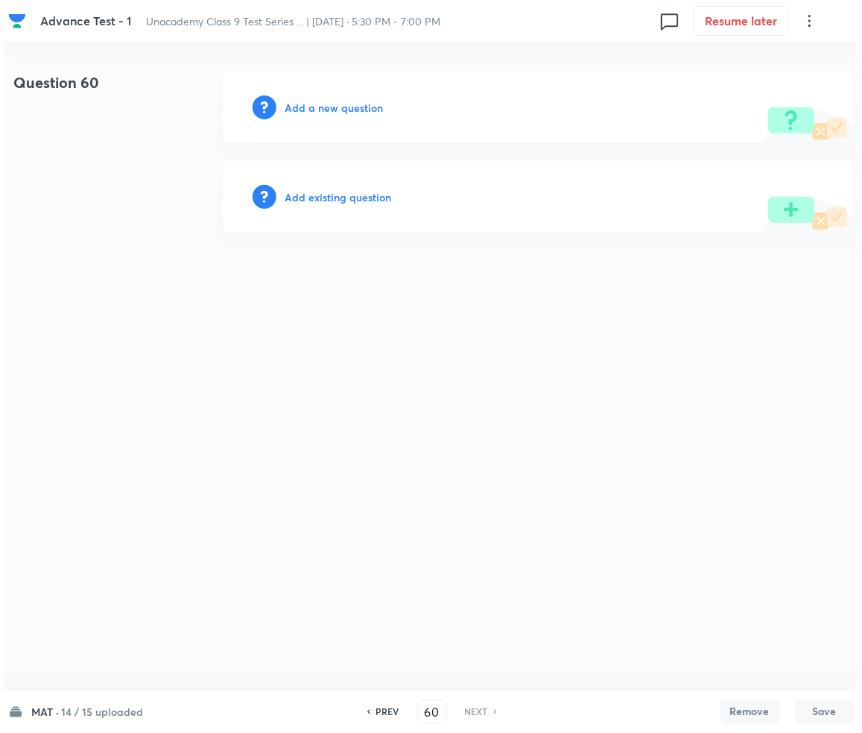
scroll to position [0, 0]
click at [306, 103] on h6 "Add a new question" at bounding box center [334, 108] width 98 height 16
click at [306, 103] on h6 "Choose a question type" at bounding box center [342, 108] width 115 height 16
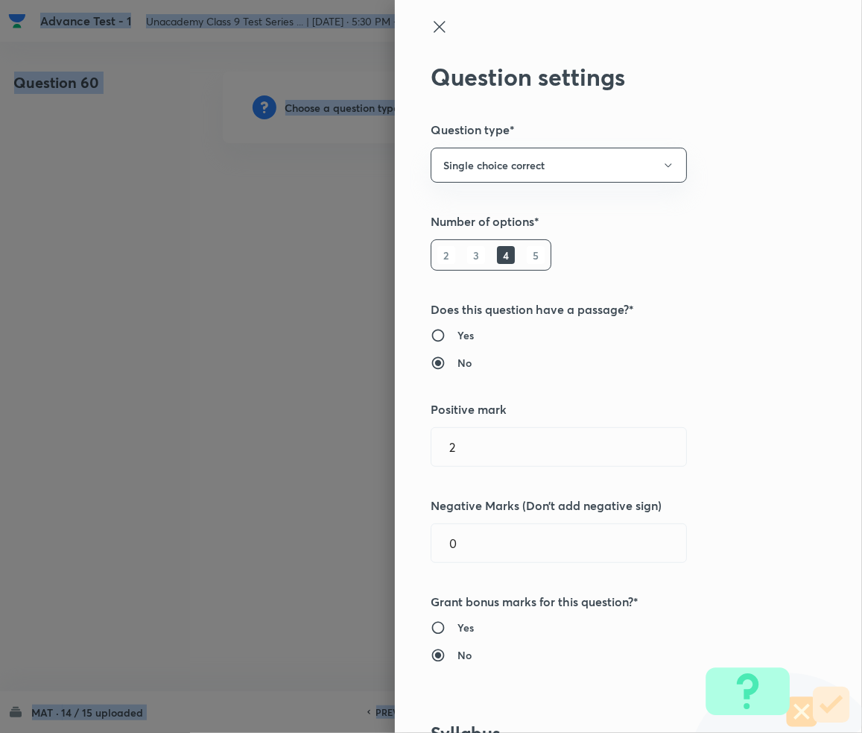
click at [306, 103] on div at bounding box center [431, 366] width 862 height 733
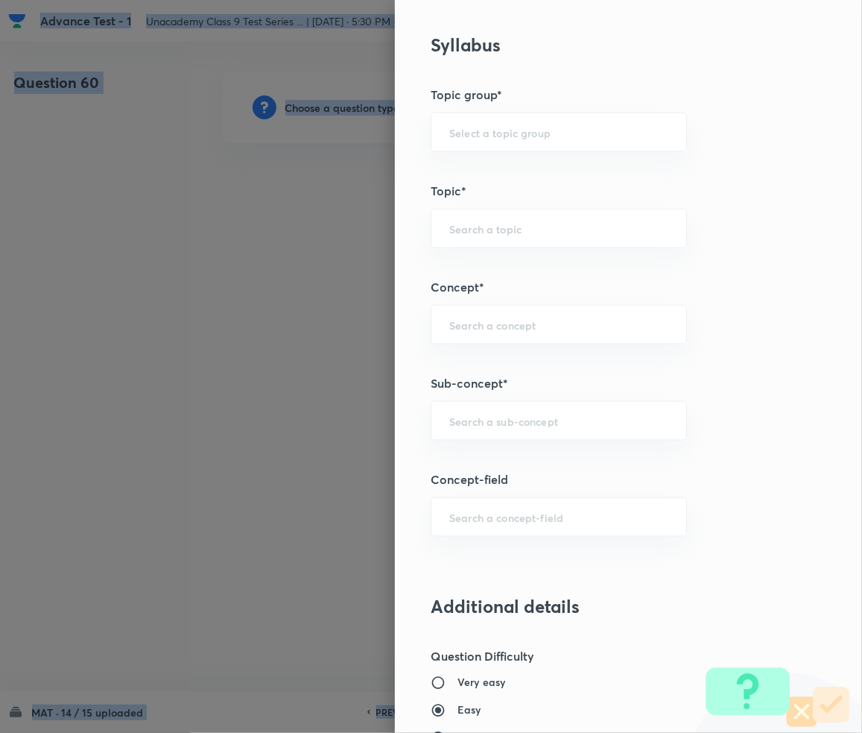
scroll to position [695, 0]
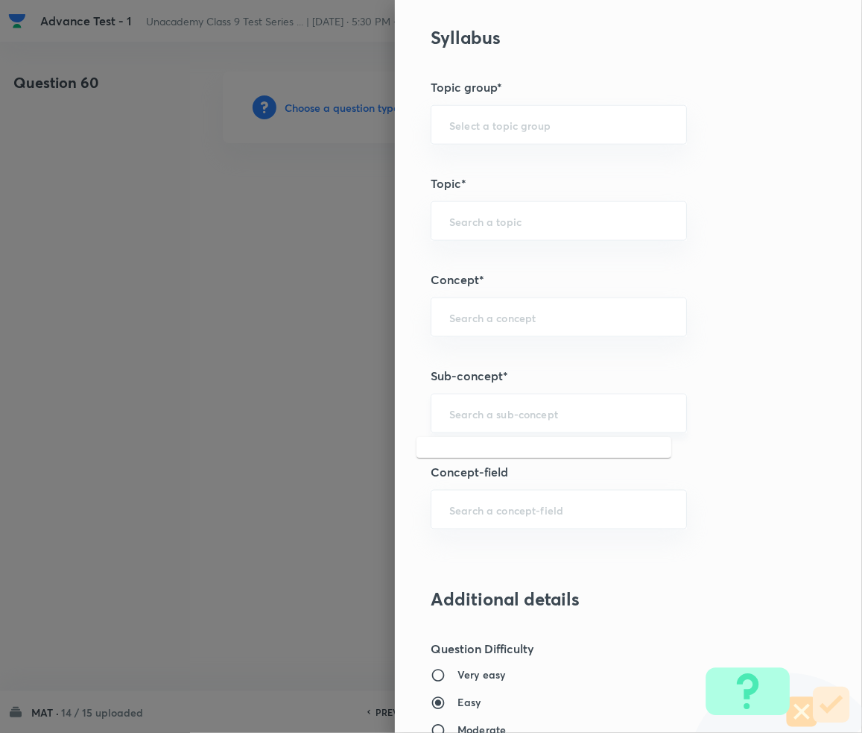
click at [492, 420] on input "text" at bounding box center [558, 413] width 219 height 14
click at [493, 420] on input "text" at bounding box center [558, 413] width 219 height 14
paste input "Number Series"
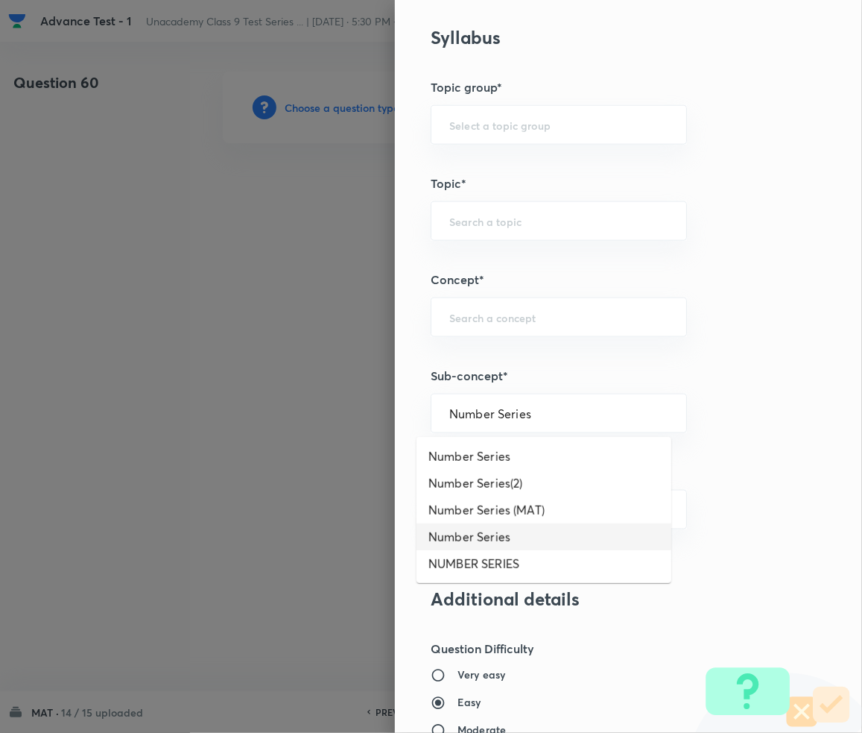
click at [484, 534] on li "Number Series" at bounding box center [544, 536] width 255 height 27
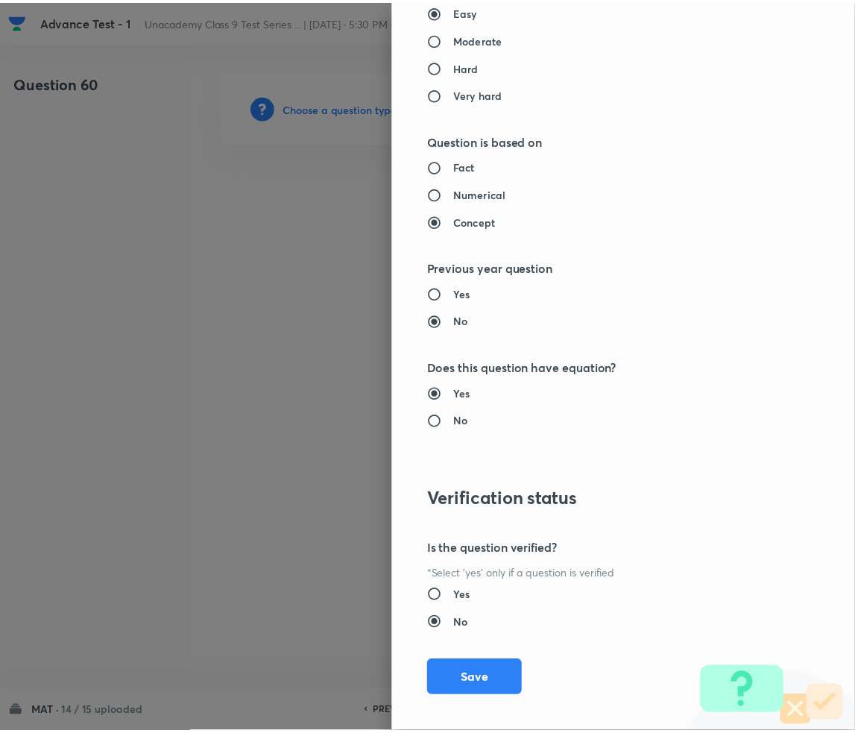
scroll to position [1399, 0]
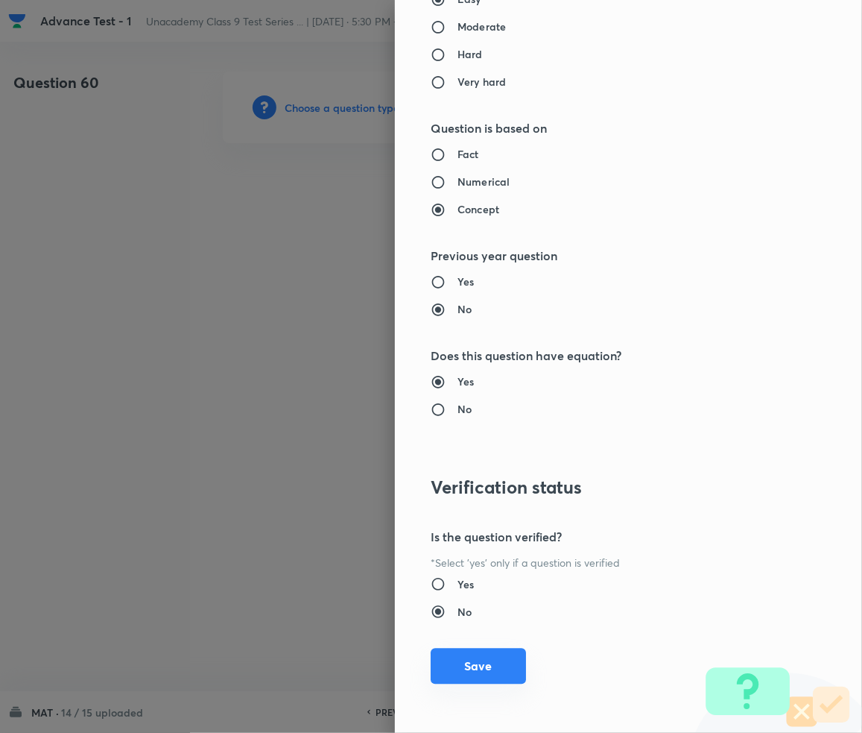
click at [449, 651] on button "Save" at bounding box center [478, 666] width 95 height 36
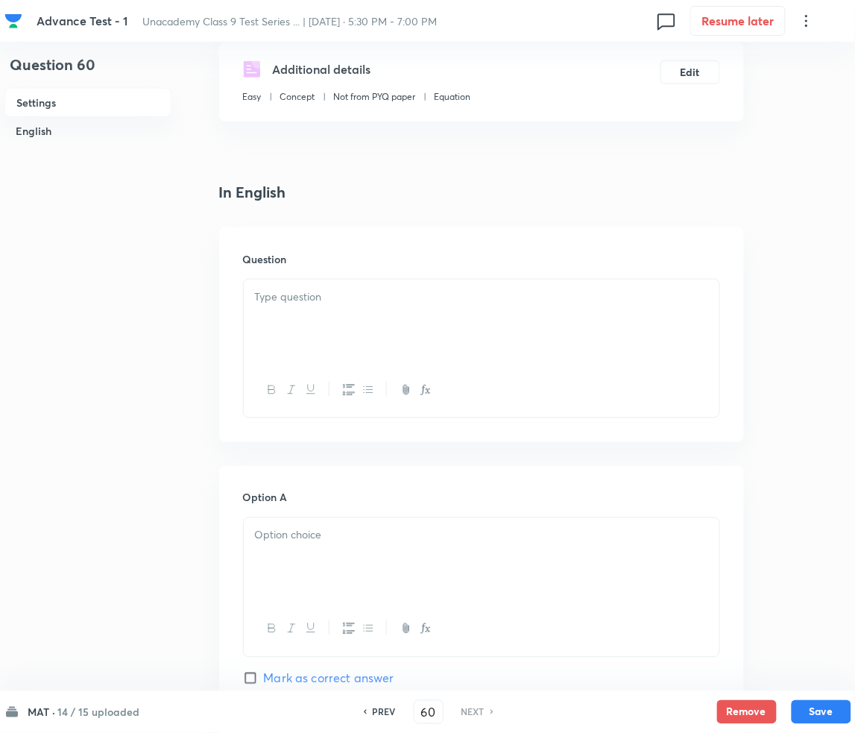
scroll to position [298, 0]
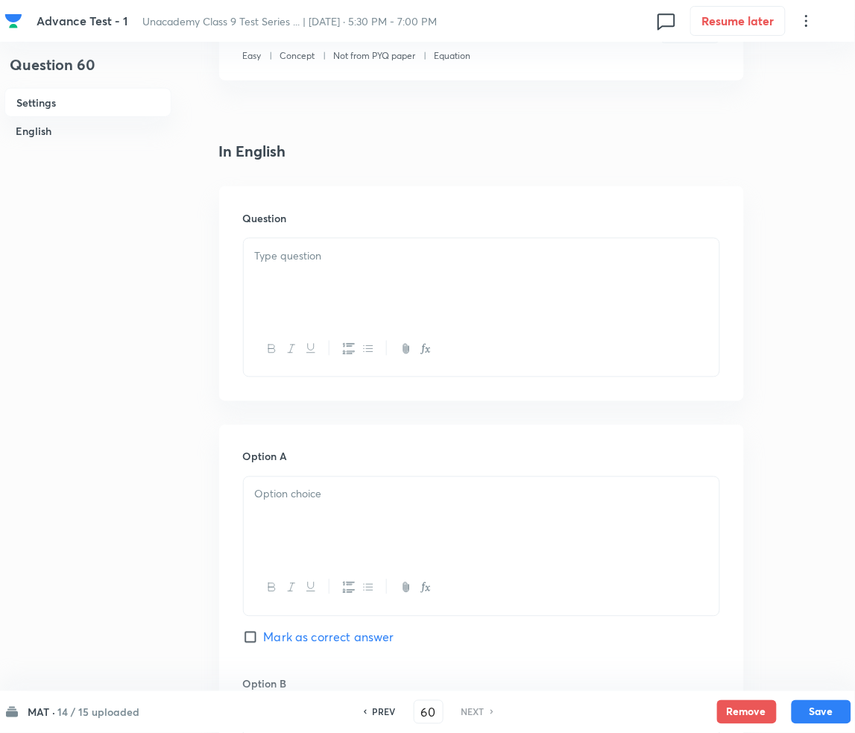
click at [317, 291] on div at bounding box center [482, 280] width 476 height 83
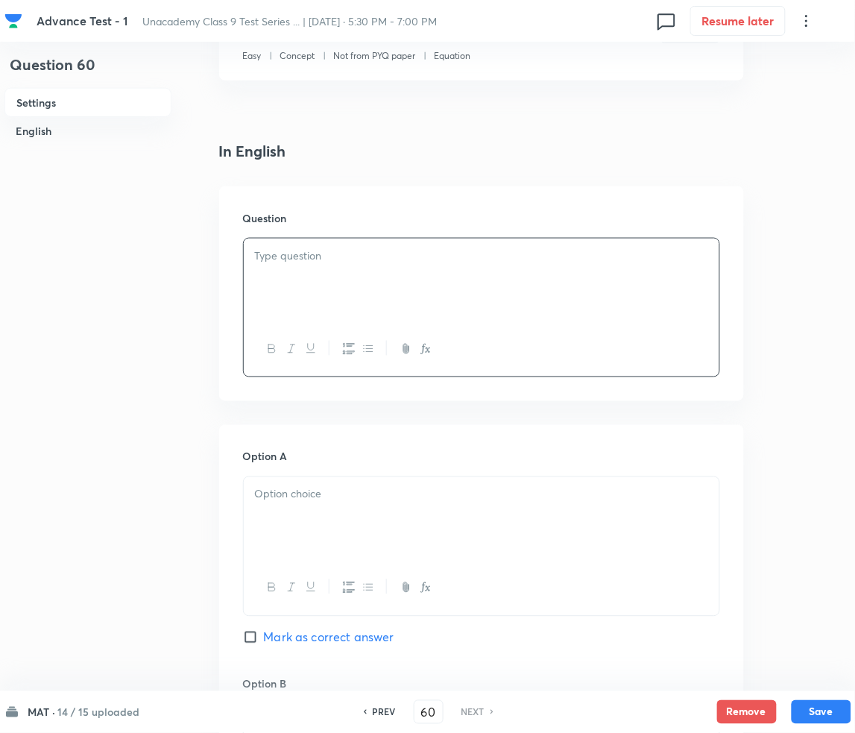
click at [310, 272] on div at bounding box center [482, 280] width 476 height 83
paste div
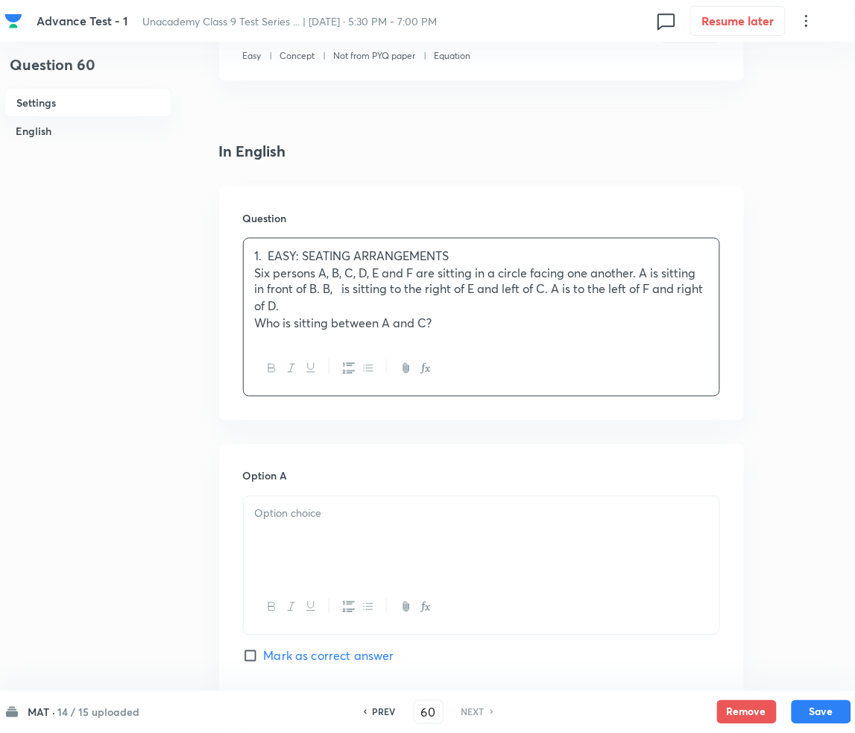
click at [271, 261] on p "1. EASY: SEATING ARRANGEMENTS" at bounding box center [481, 255] width 453 height 17
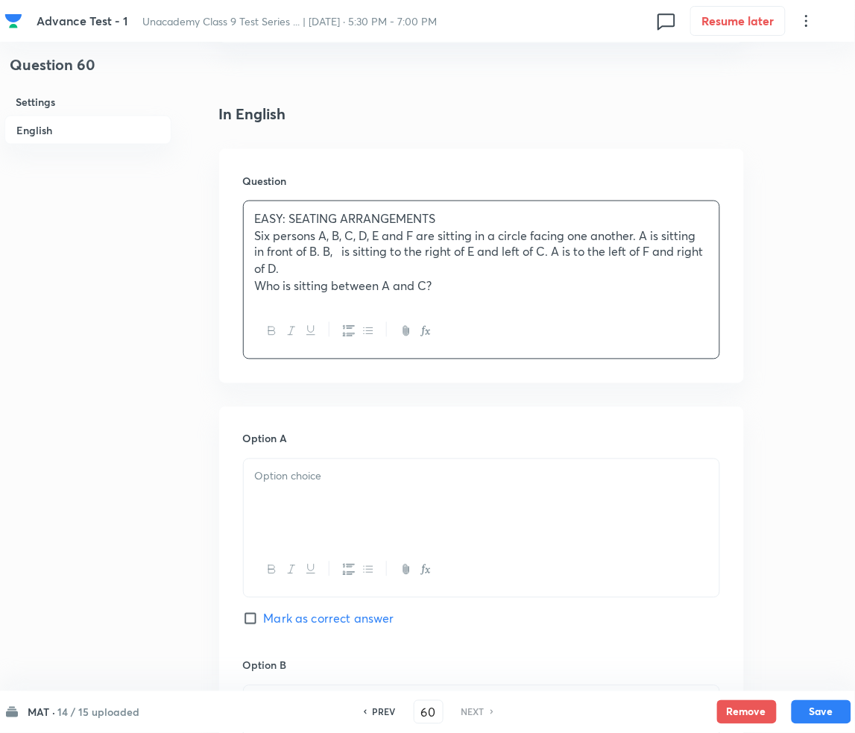
scroll to position [397, 0]
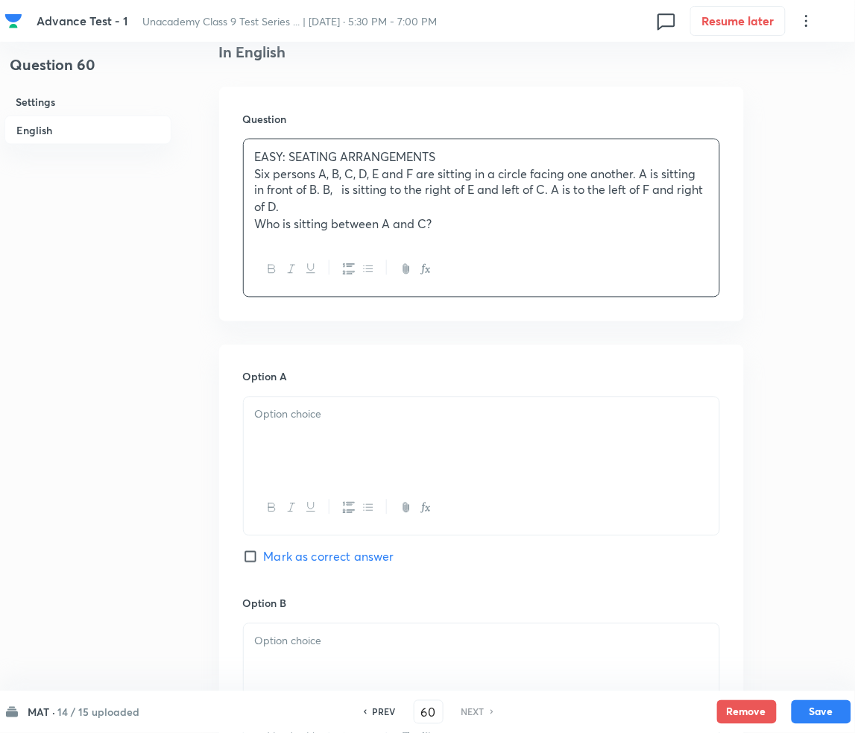
click at [303, 418] on p at bounding box center [481, 414] width 453 height 17
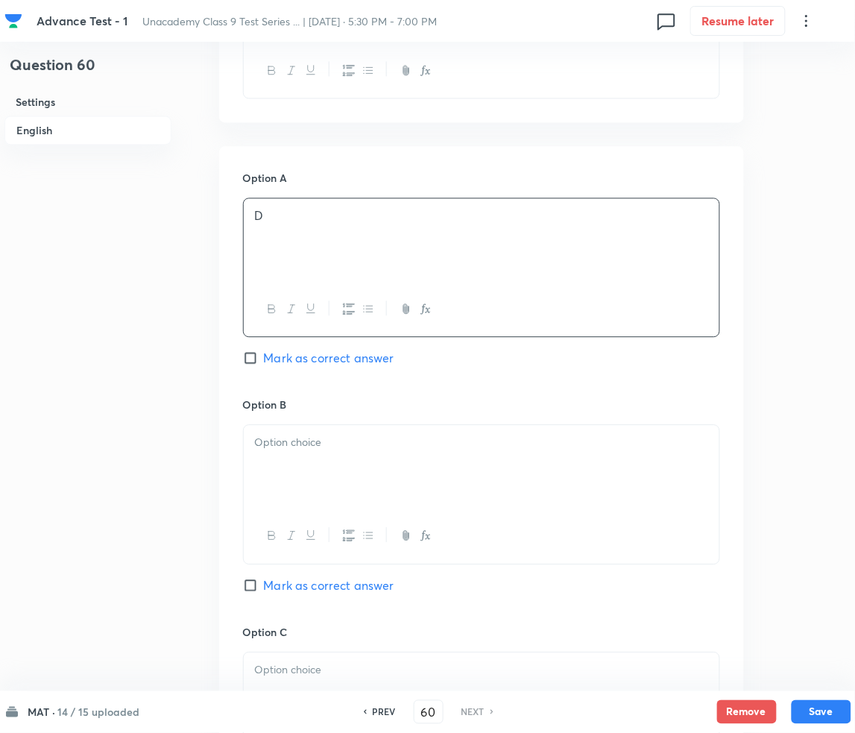
click at [322, 425] on div at bounding box center [482, 466] width 476 height 83
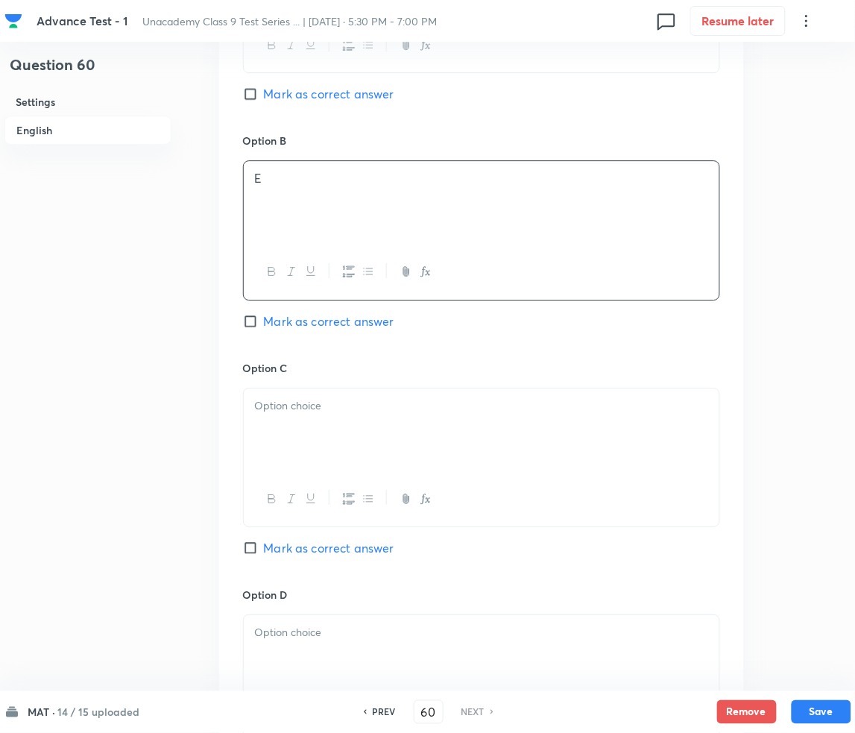
scroll to position [894, 0]
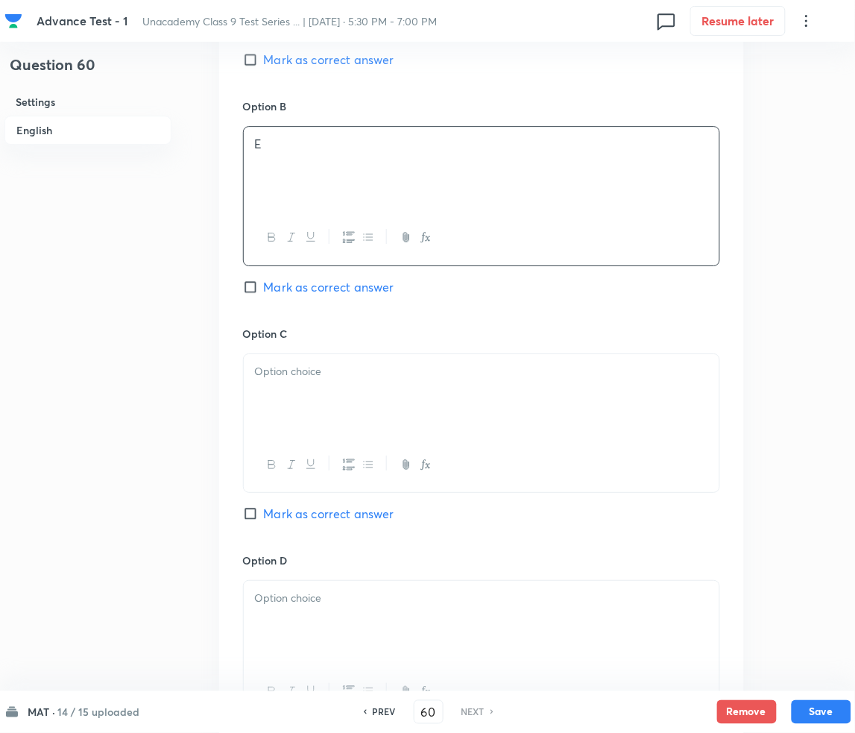
click at [301, 405] on div at bounding box center [482, 395] width 476 height 83
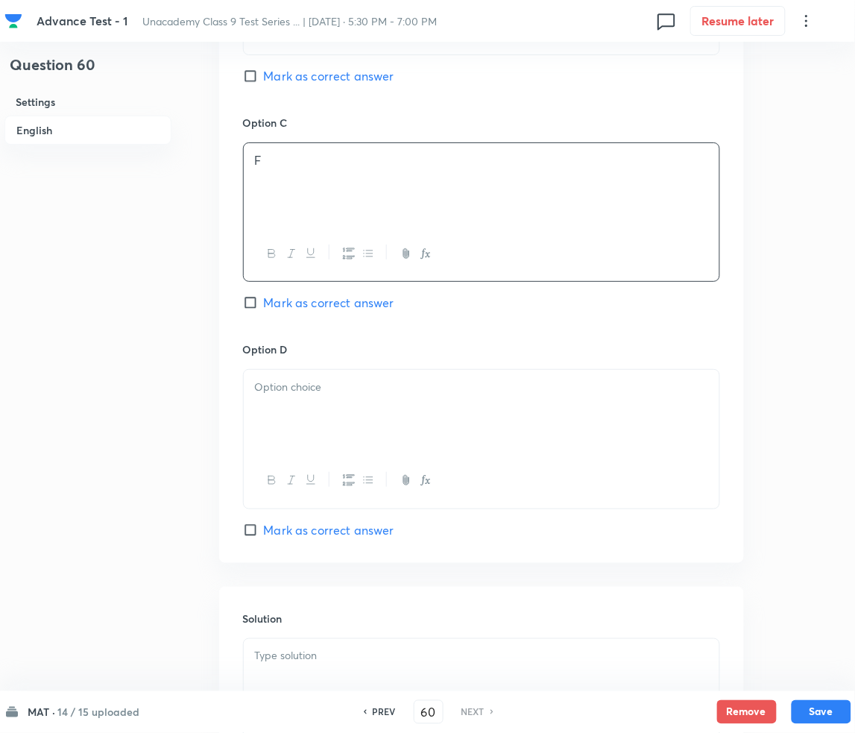
scroll to position [1193, 0]
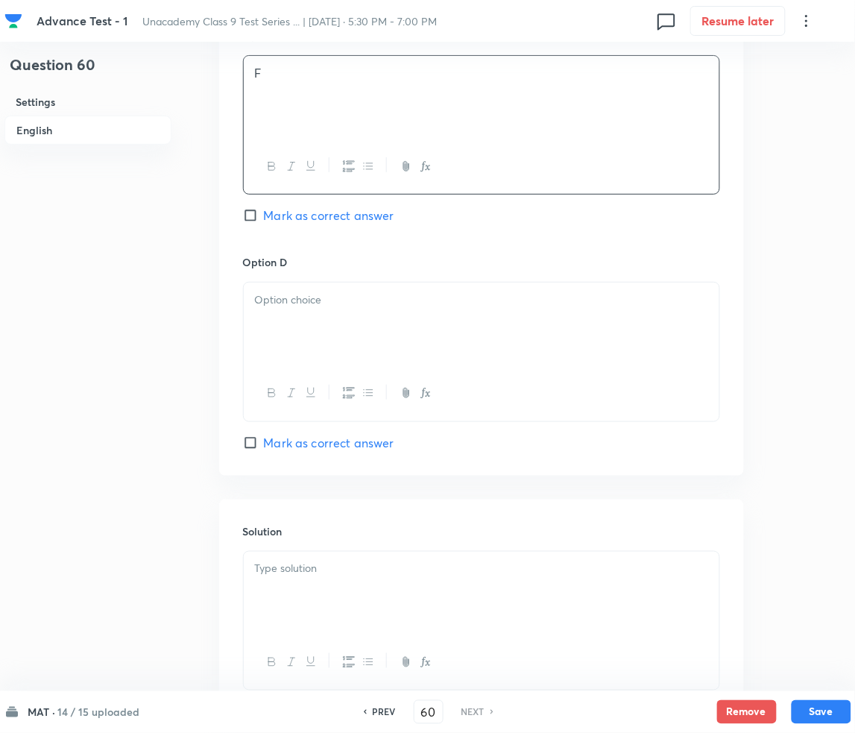
click at [300, 392] on button "button" at bounding box center [309, 393] width 19 height 19
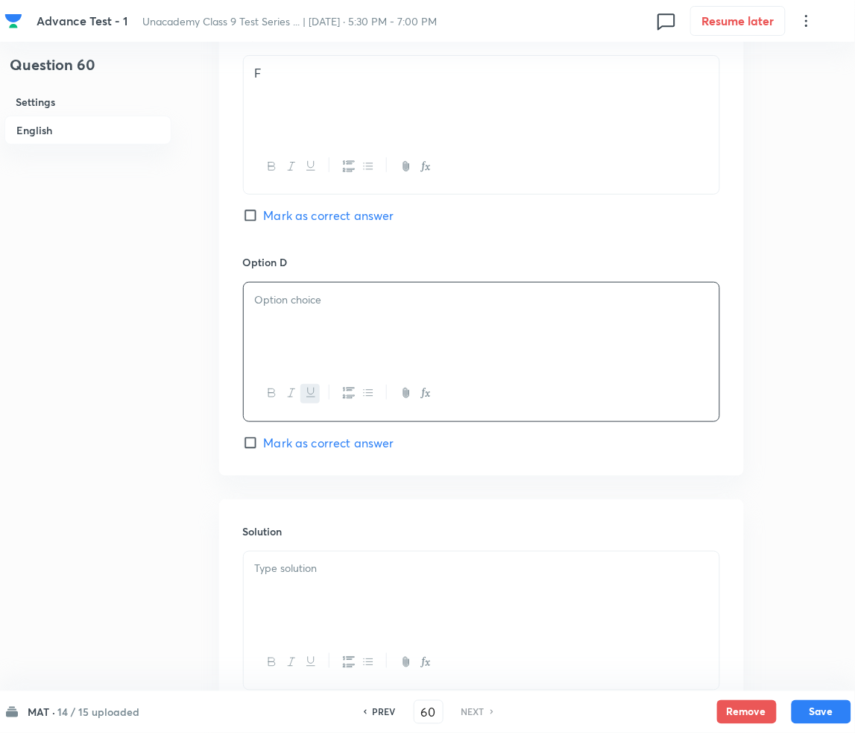
click at [310, 320] on div "﻿" at bounding box center [482, 323] width 476 height 83
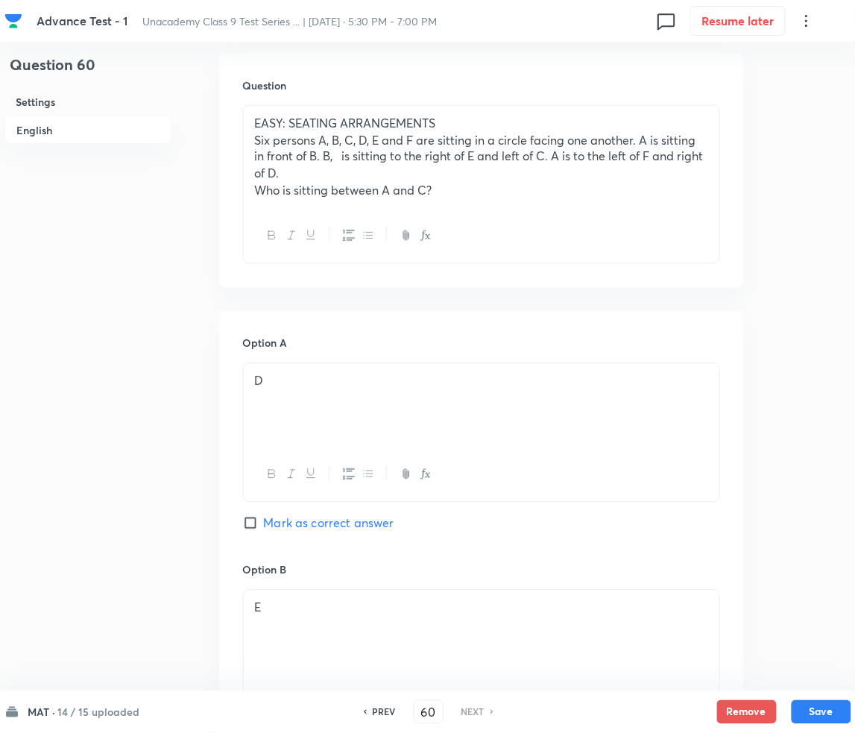
scroll to position [397, 0]
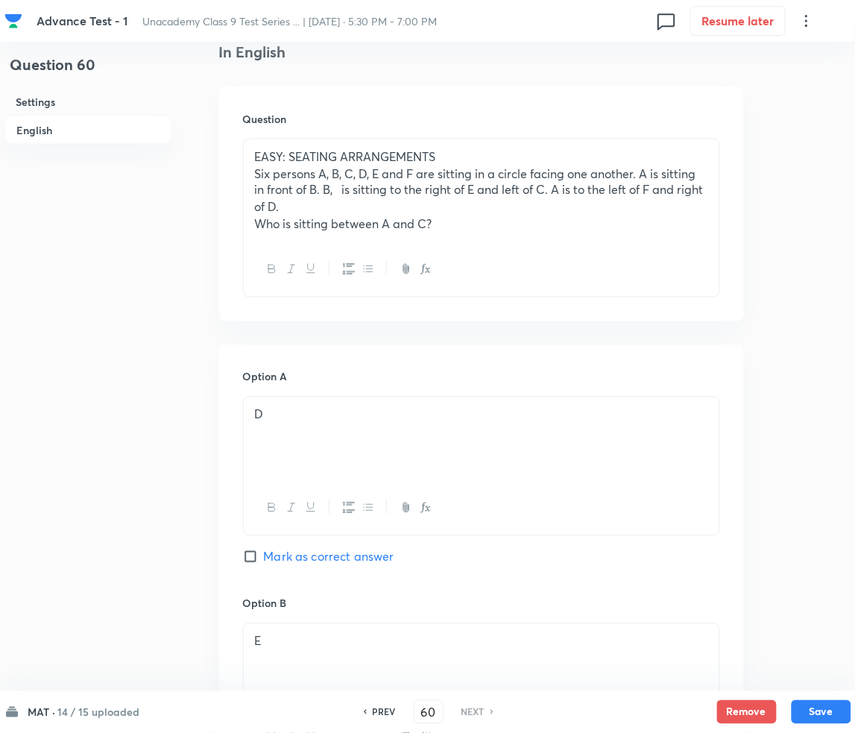
click at [276, 549] on span "Mark as correct answer" at bounding box center [329, 557] width 130 height 18
click at [264, 549] on input "Mark as correct answer" at bounding box center [253, 556] width 21 height 15
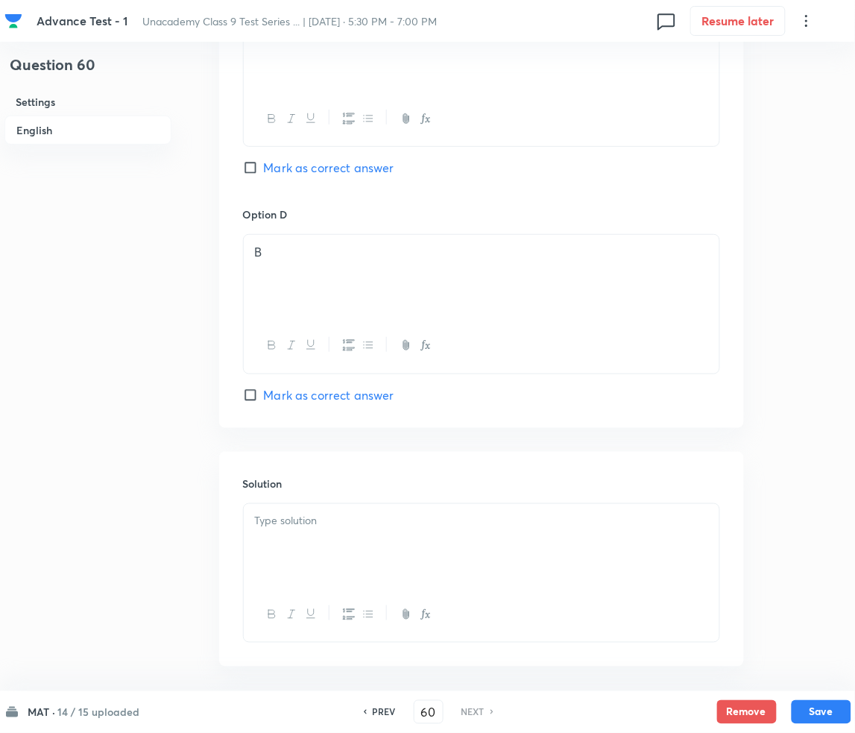
scroll to position [1305, 0]
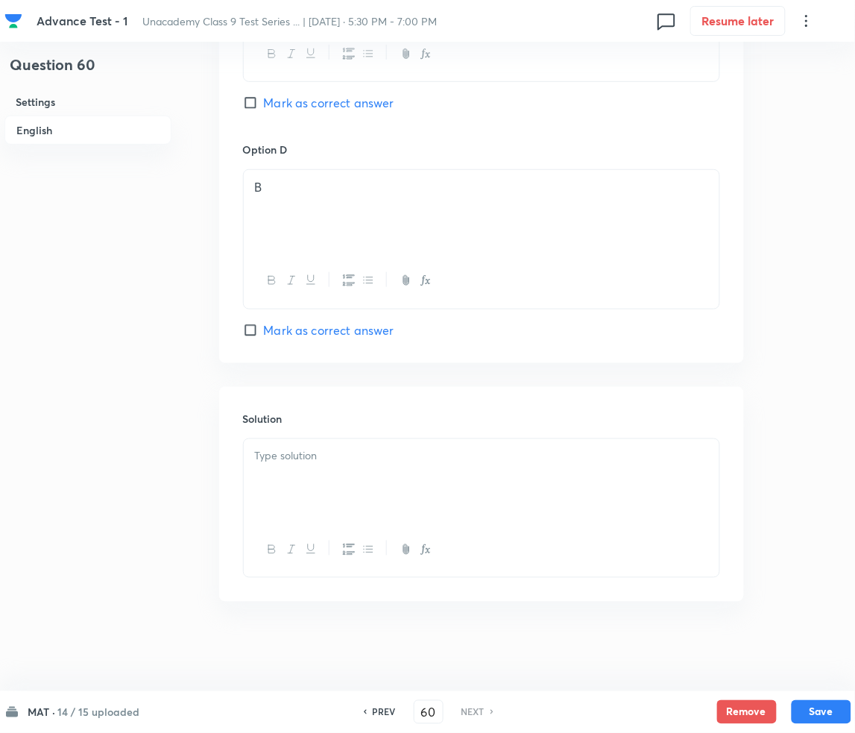
click at [337, 504] on div at bounding box center [482, 480] width 476 height 83
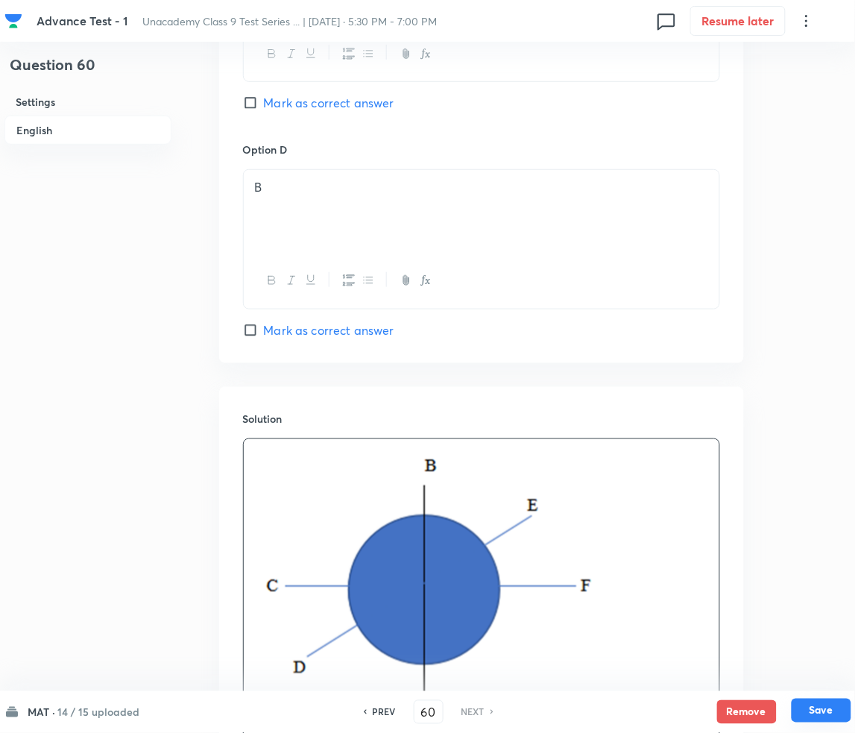
click at [832, 704] on button "Save" at bounding box center [822, 710] width 60 height 24
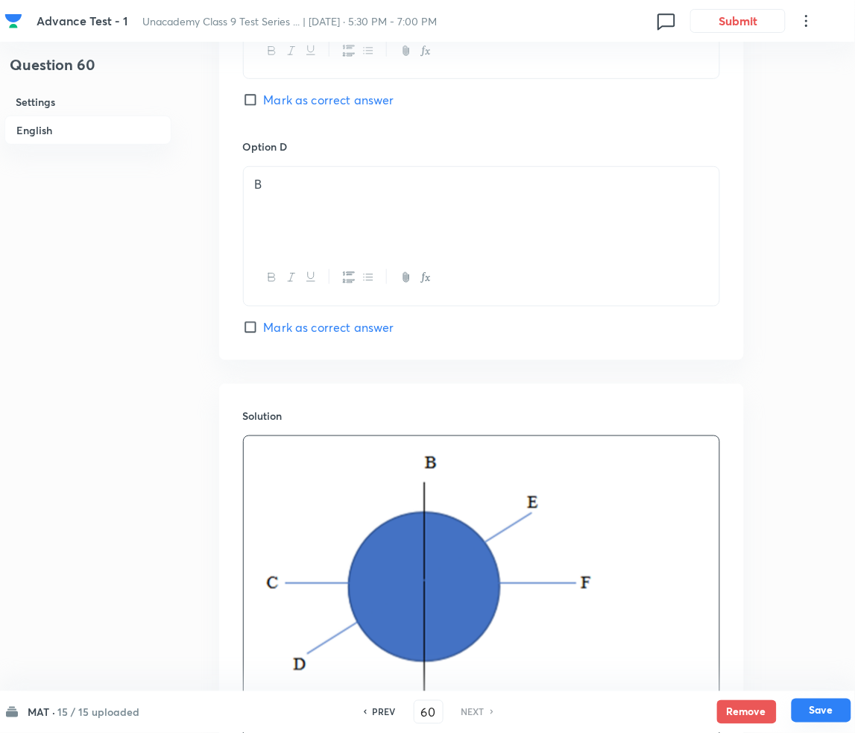
click at [809, 709] on button "Save" at bounding box center [822, 710] width 60 height 24
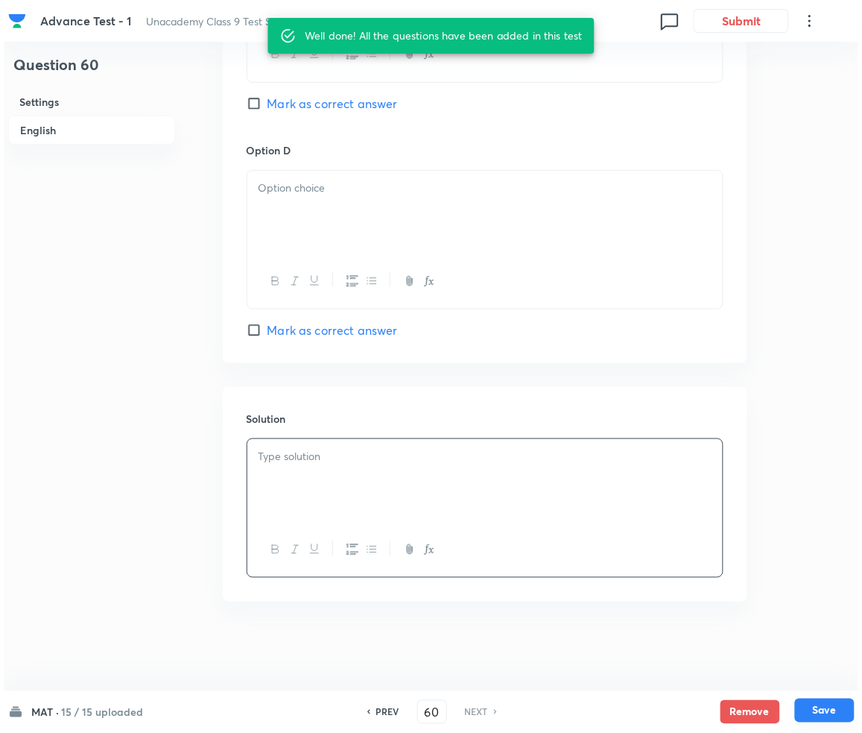
scroll to position [1305, 0]
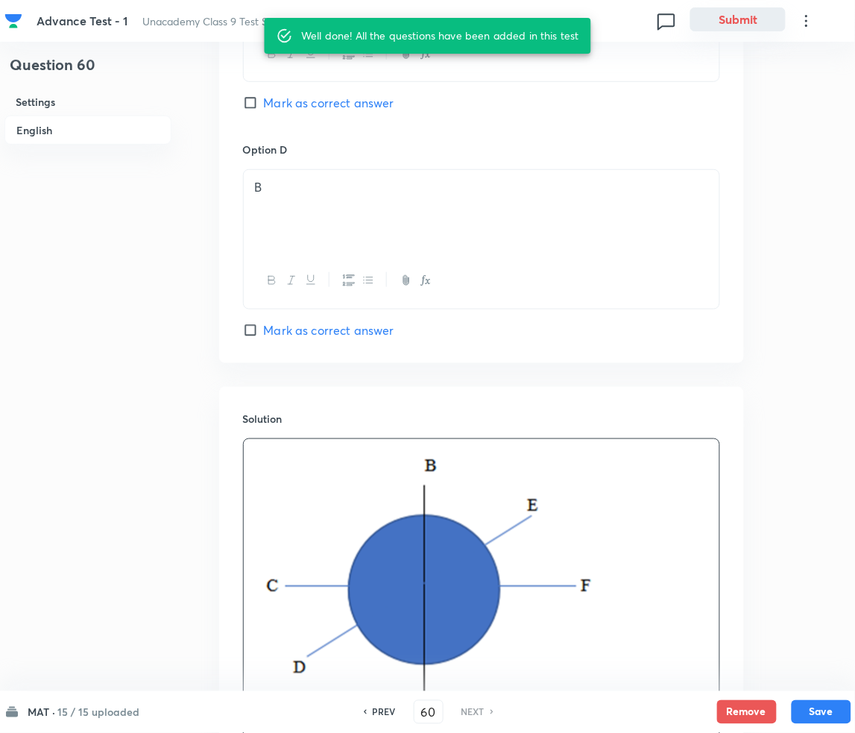
click at [748, 22] on button "Submit" at bounding box center [737, 19] width 95 height 24
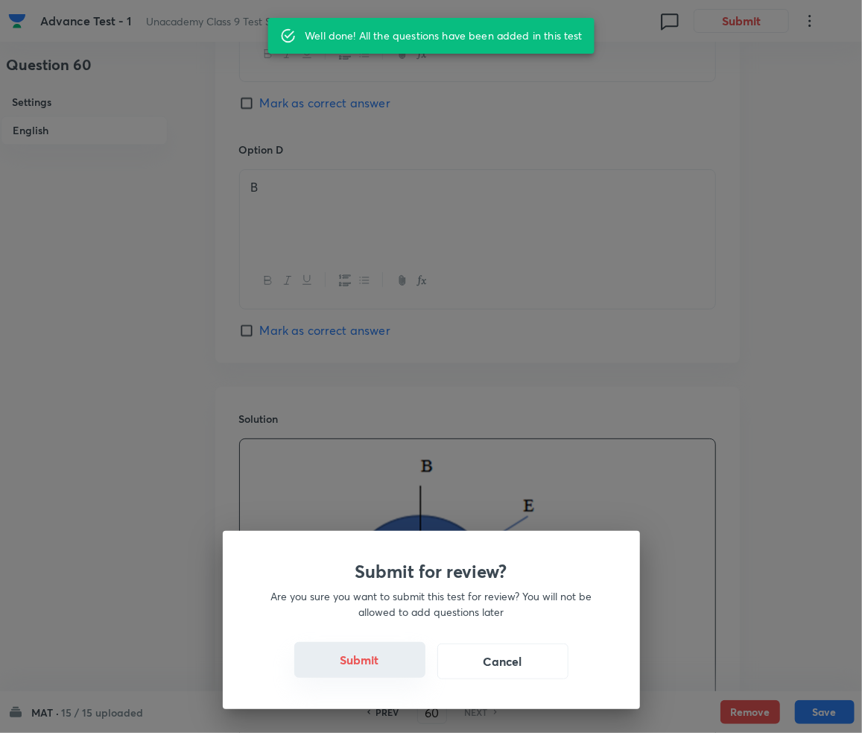
click at [376, 663] on button "Submit" at bounding box center [359, 660] width 131 height 36
